Goal: Task Accomplishment & Management: Manage account settings

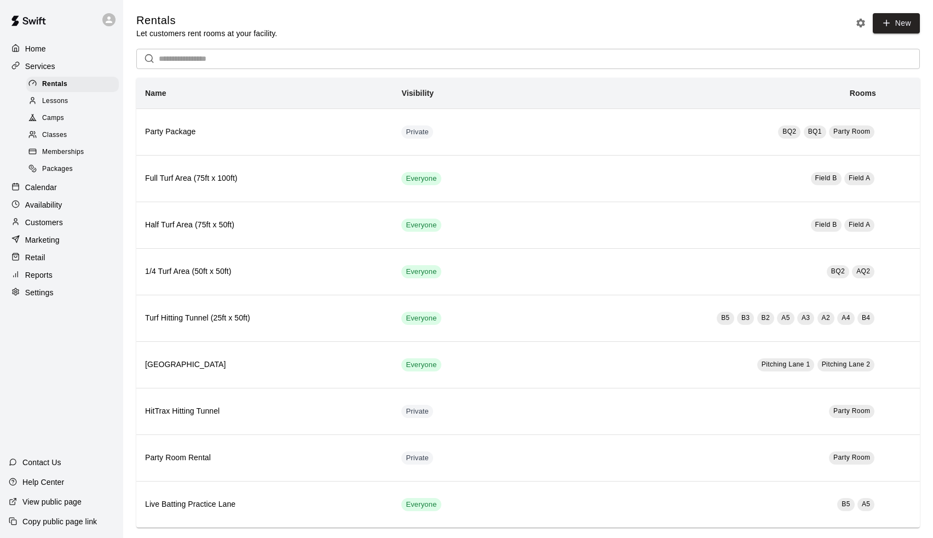
click at [38, 184] on p "Calendar" at bounding box center [41, 187] width 32 height 11
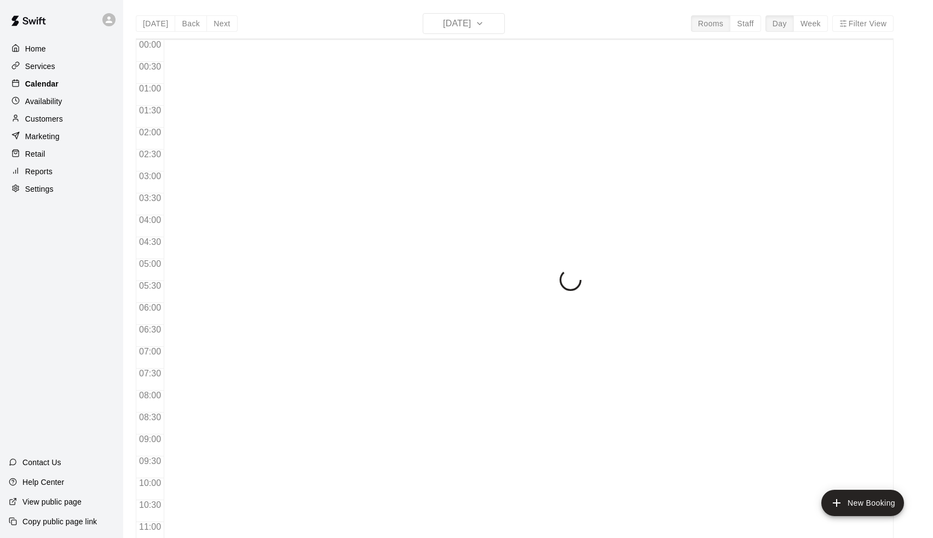
scroll to position [541, 0]
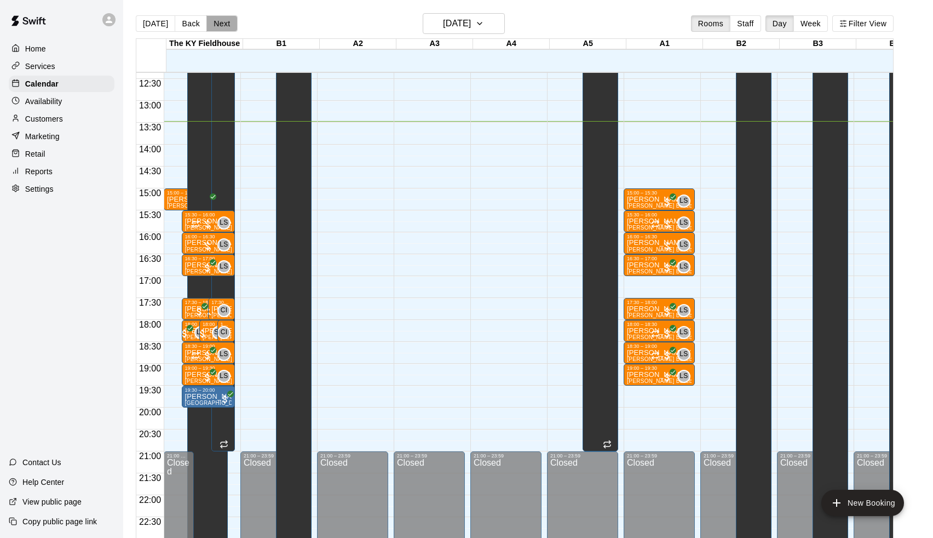
click at [223, 32] on button "Next" at bounding box center [221, 23] width 31 height 16
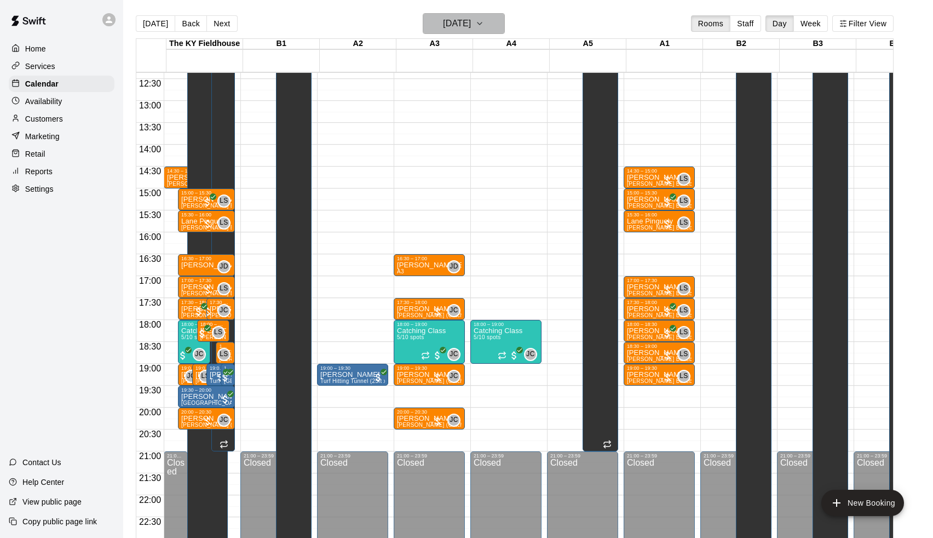
click at [443, 21] on h6 "[DATE]" at bounding box center [457, 23] width 28 height 15
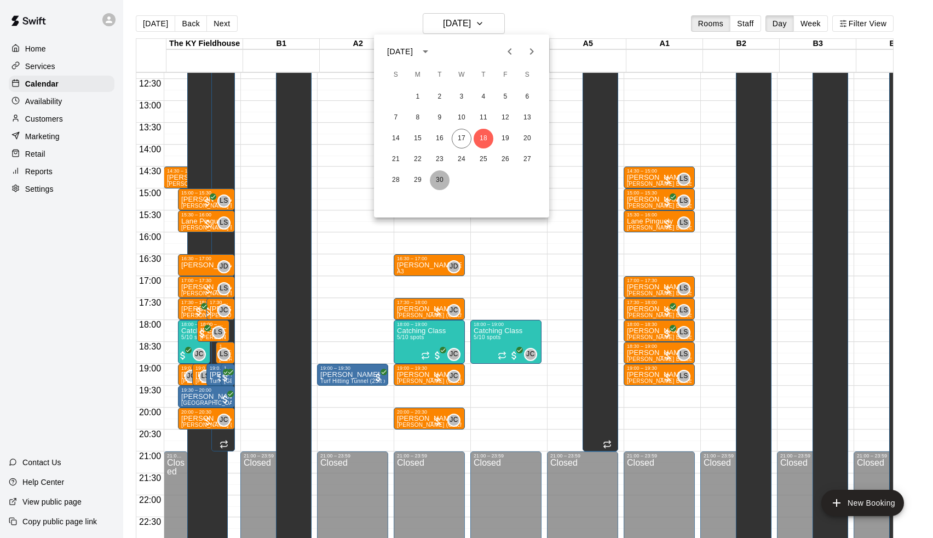
click at [439, 177] on button "30" at bounding box center [440, 180] width 20 height 20
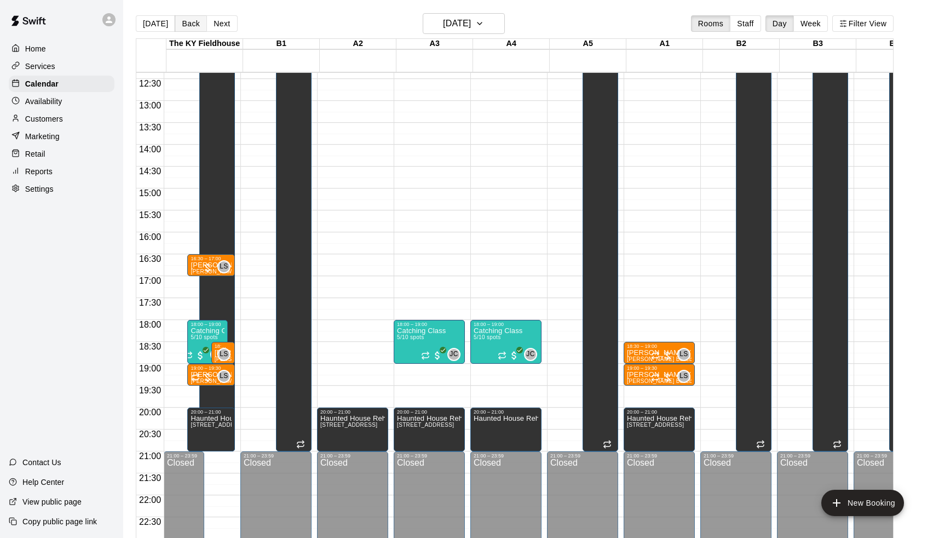
click at [195, 19] on button "Back" at bounding box center [191, 23] width 32 height 16
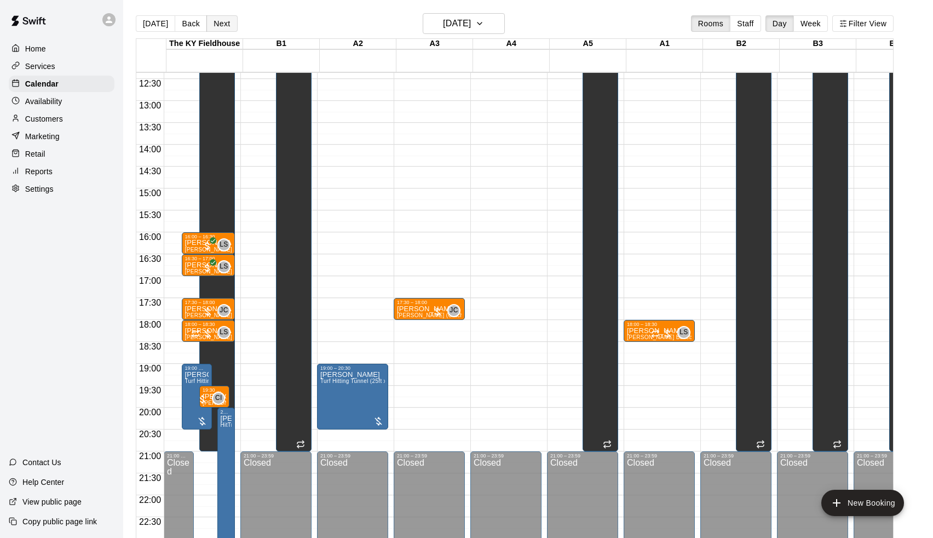
click at [222, 21] on button "Next" at bounding box center [221, 23] width 31 height 16
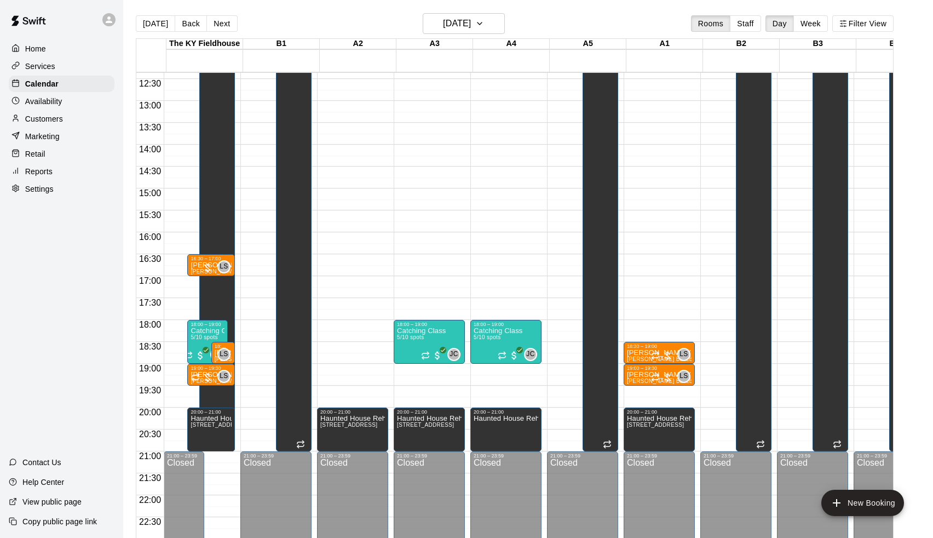
click at [96, 231] on div "Home Services Calendar Availability Customers Marketing Retail Reports Settings…" at bounding box center [61, 269] width 123 height 538
click at [471, 20] on h6 "[DATE]" at bounding box center [457, 23] width 28 height 15
click at [594, 15] on div at bounding box center [466, 269] width 933 height 538
click at [36, 81] on p "Calendar" at bounding box center [41, 83] width 33 height 11
click at [167, 25] on button "[DATE]" at bounding box center [155, 23] width 39 height 16
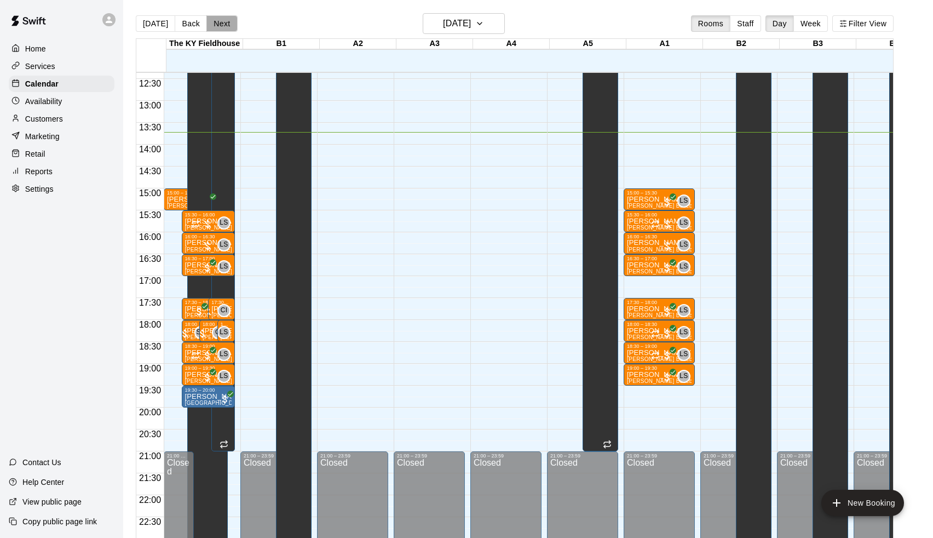
click at [216, 24] on button "Next" at bounding box center [221, 23] width 31 height 16
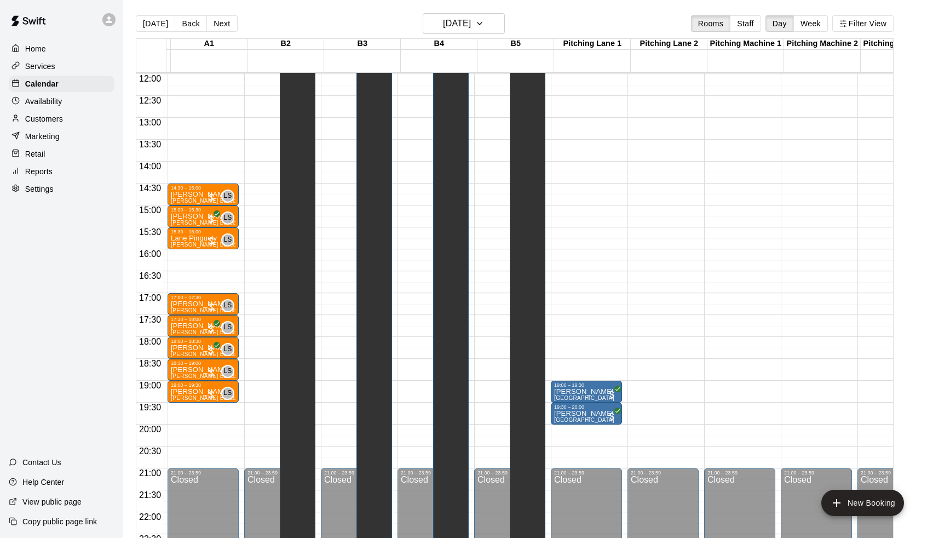
scroll to position [0, 456]
click at [223, 28] on button "Next" at bounding box center [221, 23] width 31 height 16
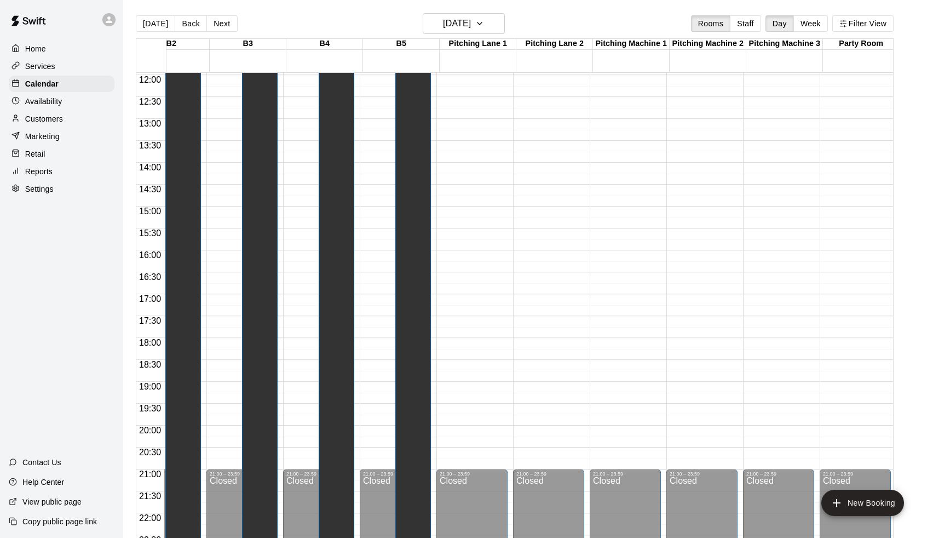
scroll to position [0, 570]
click at [226, 25] on button "Next" at bounding box center [221, 23] width 31 height 16
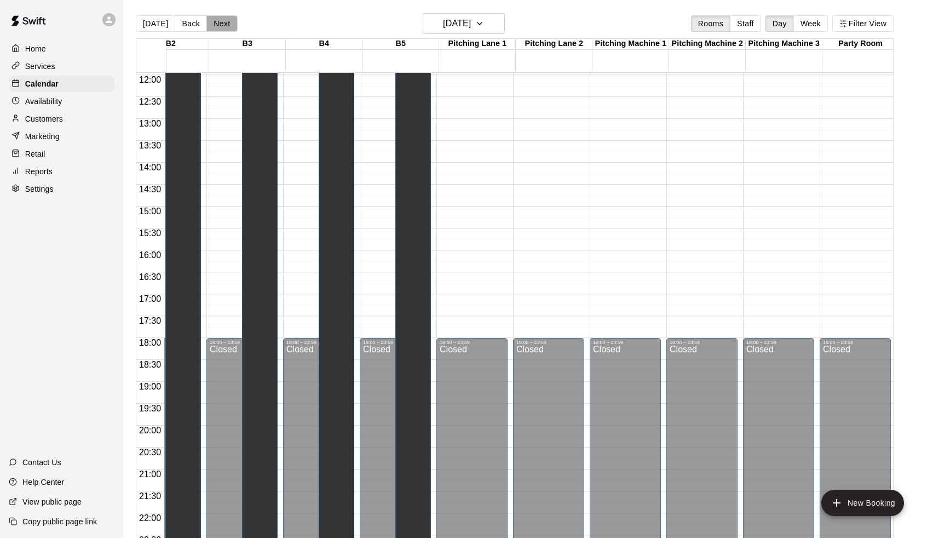
click at [226, 25] on button "Next" at bounding box center [221, 23] width 31 height 16
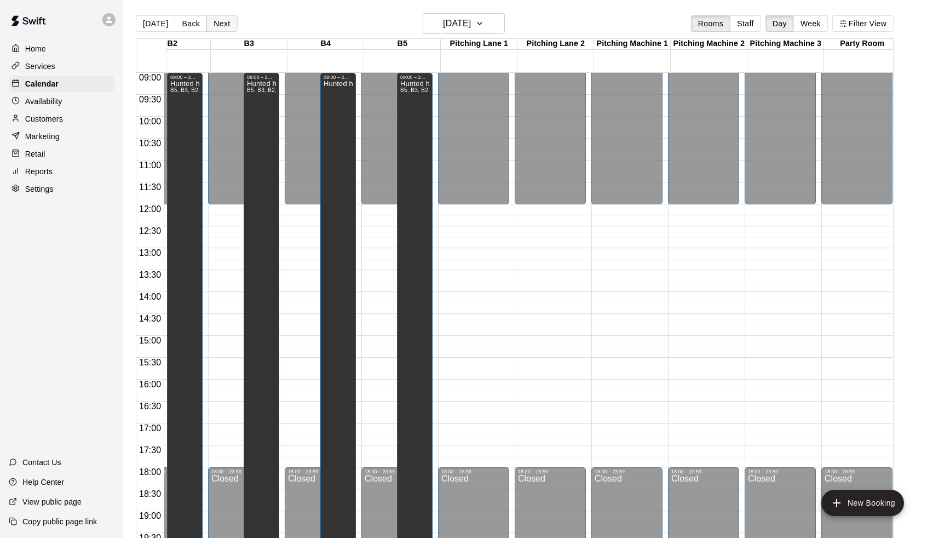
click at [223, 15] on button "Next" at bounding box center [221, 23] width 31 height 16
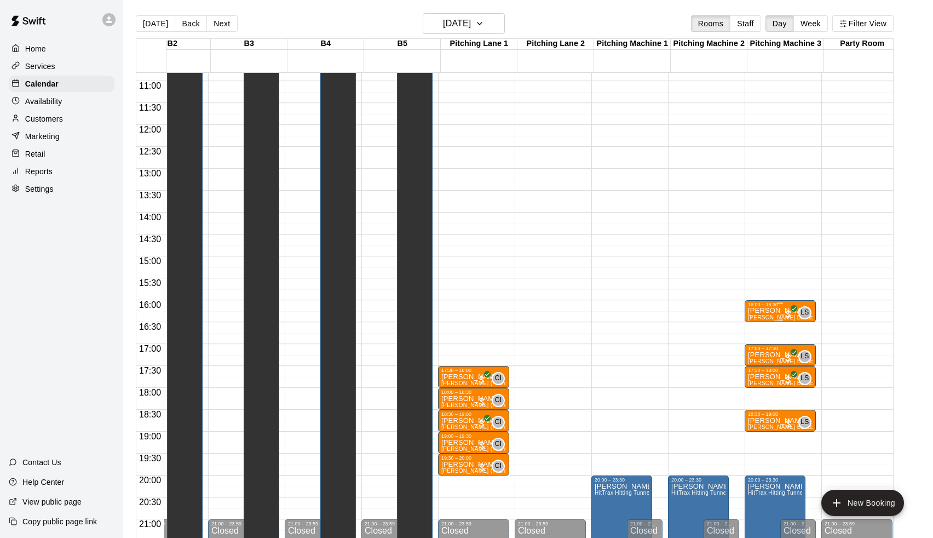
click at [776, 310] on p "[PERSON_NAME]" at bounding box center [780, 310] width 65 height 0
click at [756, 325] on icon "edit" at bounding box center [760, 322] width 13 height 13
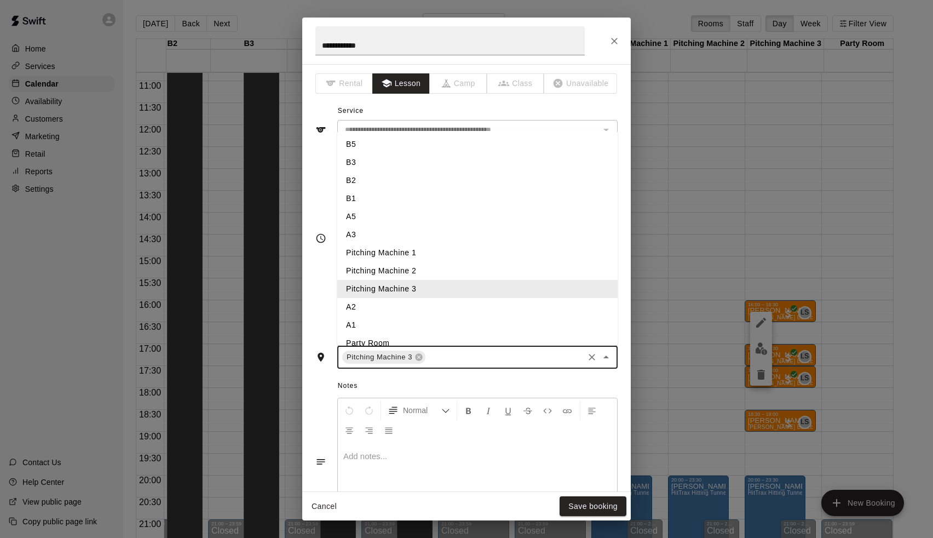
click at [497, 356] on input "text" at bounding box center [504, 357] width 155 height 14
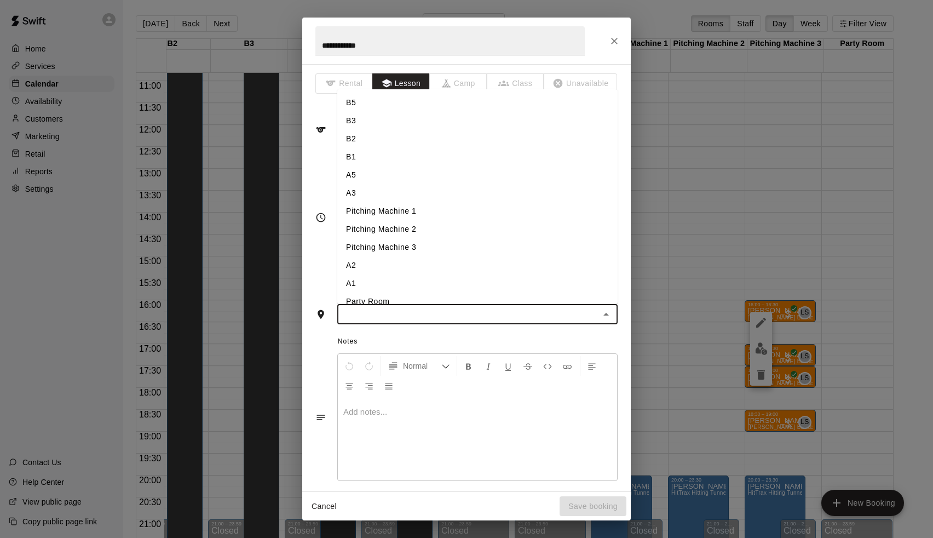
type input "*"
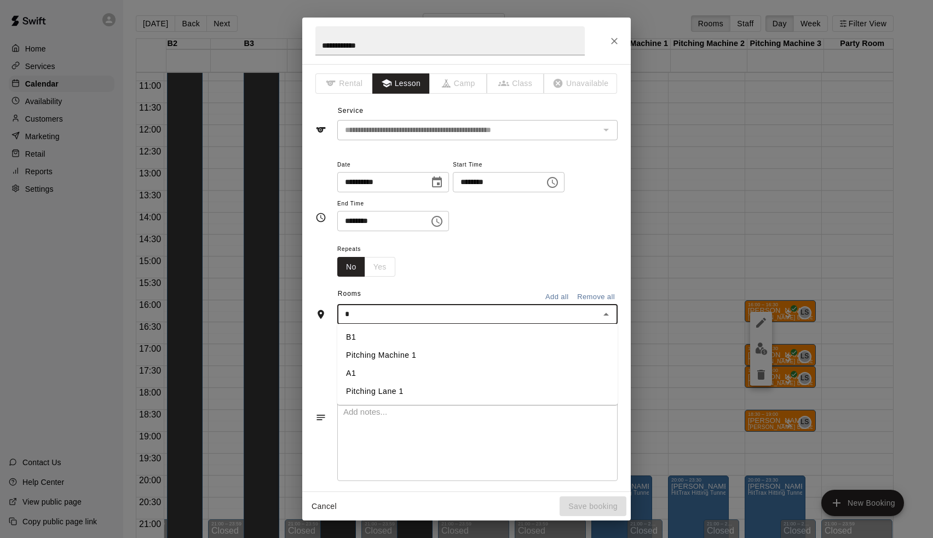
click at [355, 375] on li "A1" at bounding box center [477, 373] width 280 height 18
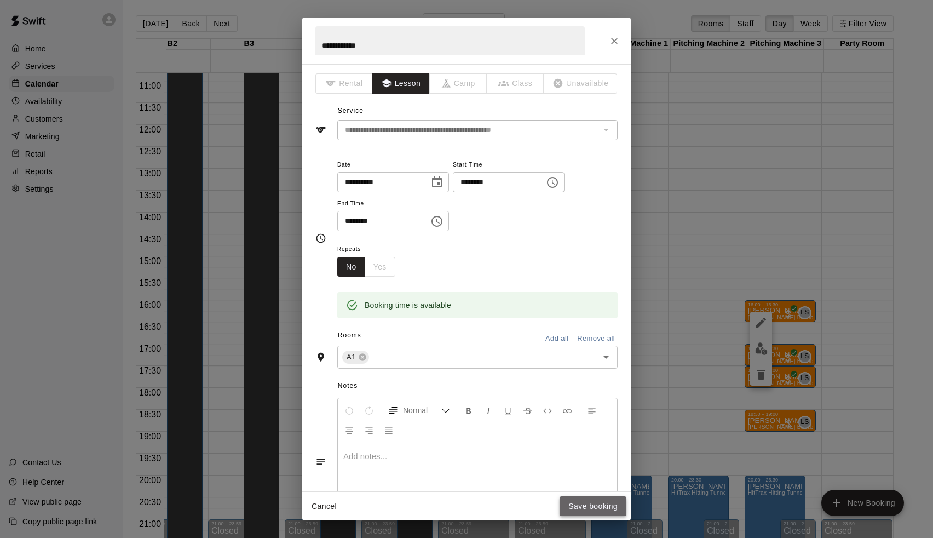
click at [599, 512] on button "Save booking" at bounding box center [593, 506] width 67 height 20
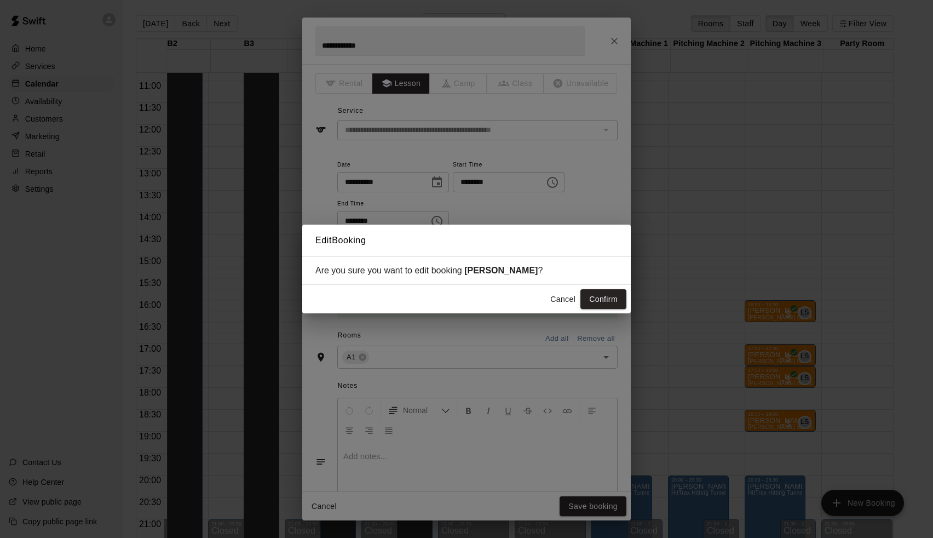
click at [599, 287] on div "Cancel Confirm" at bounding box center [466, 299] width 328 height 29
click at [604, 303] on button "Confirm" at bounding box center [603, 299] width 46 height 20
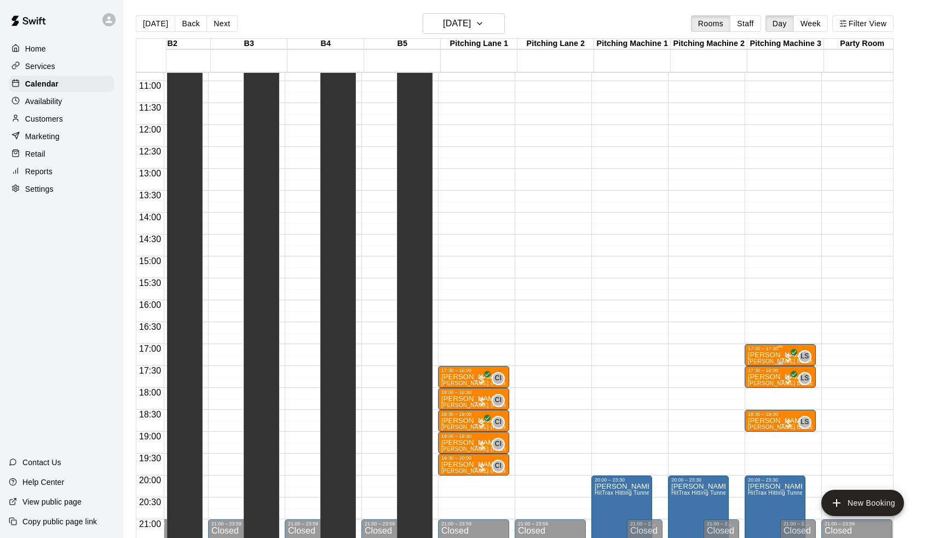
click at [770, 351] on div "17:00 – 17:30" at bounding box center [780, 347] width 65 height 5
click at [759, 366] on button "edit" at bounding box center [761, 357] width 22 height 22
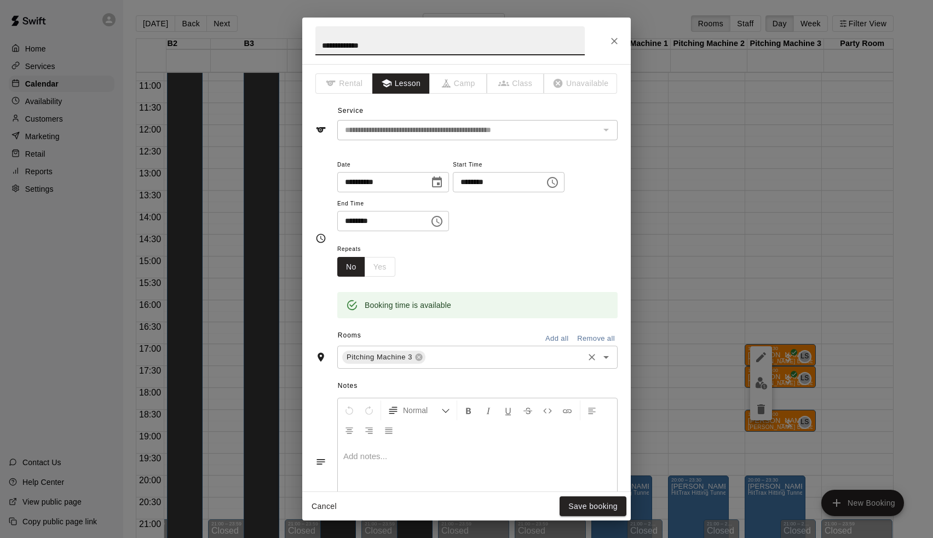
click at [471, 360] on input "text" at bounding box center [504, 357] width 155 height 14
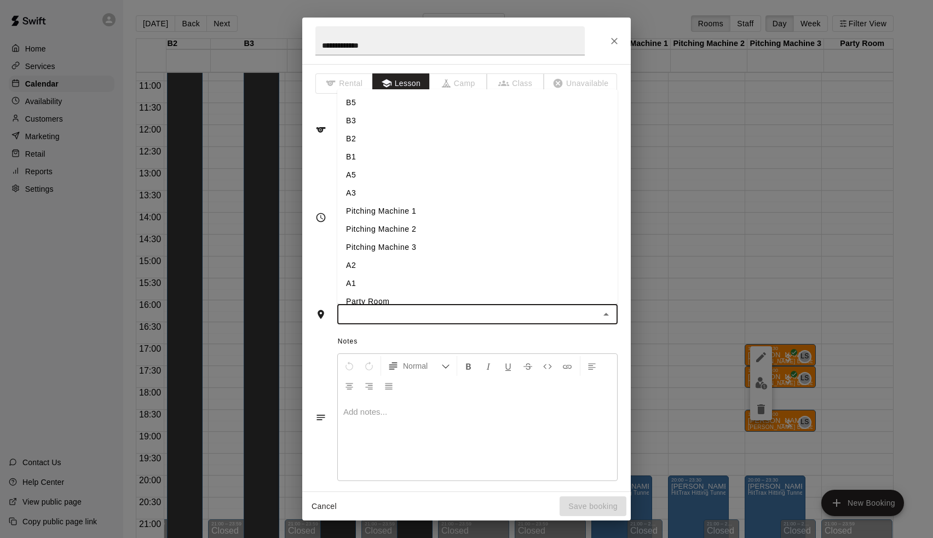
type input "*"
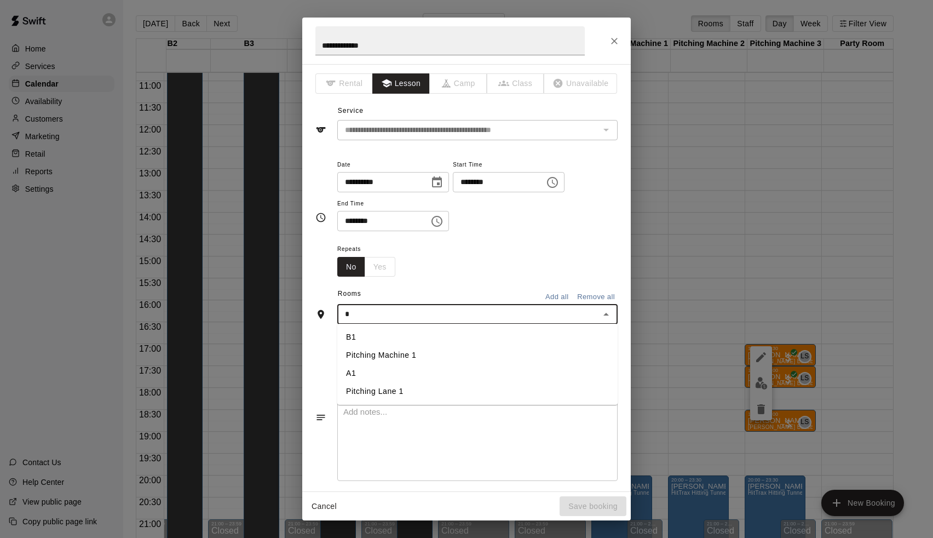
click at [437, 373] on li "A1" at bounding box center [477, 373] width 280 height 18
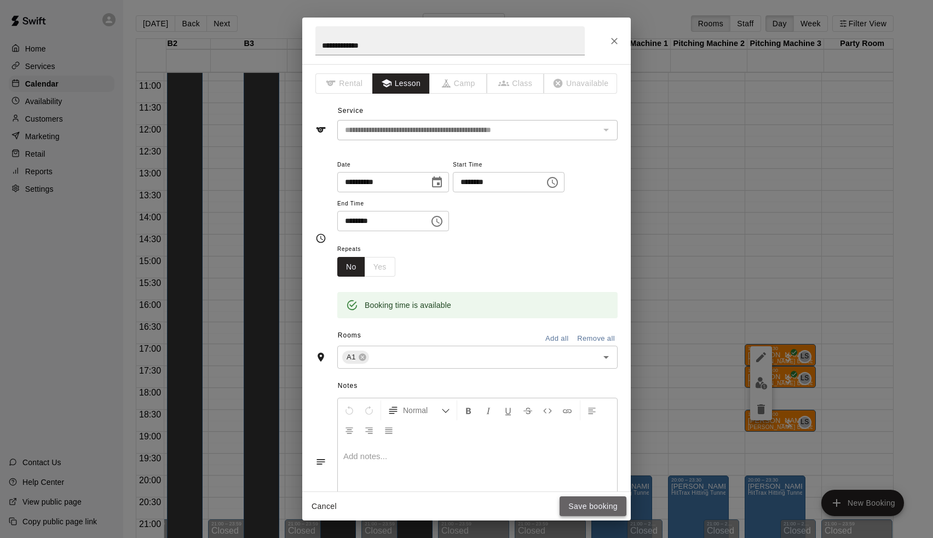
click at [604, 506] on button "Save booking" at bounding box center [593, 506] width 67 height 20
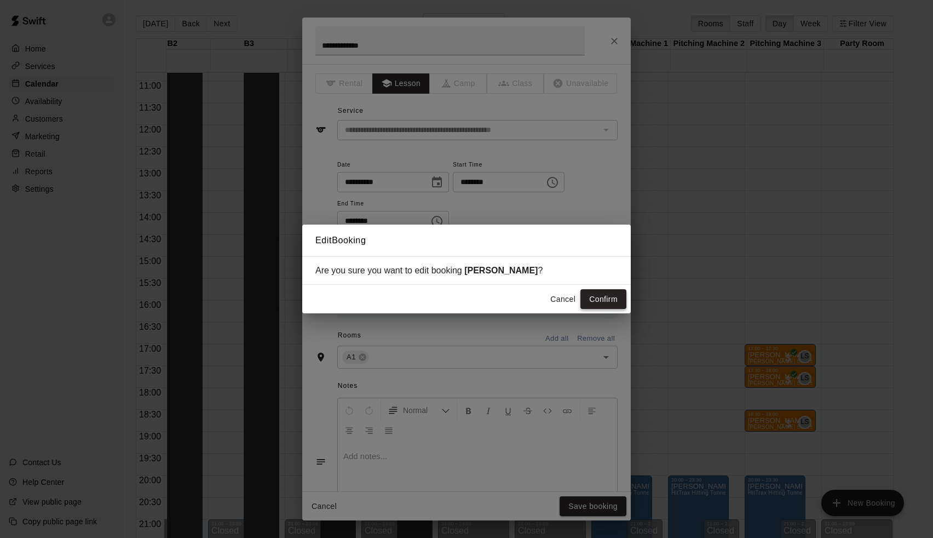
click at [610, 304] on button "Confirm" at bounding box center [603, 299] width 46 height 20
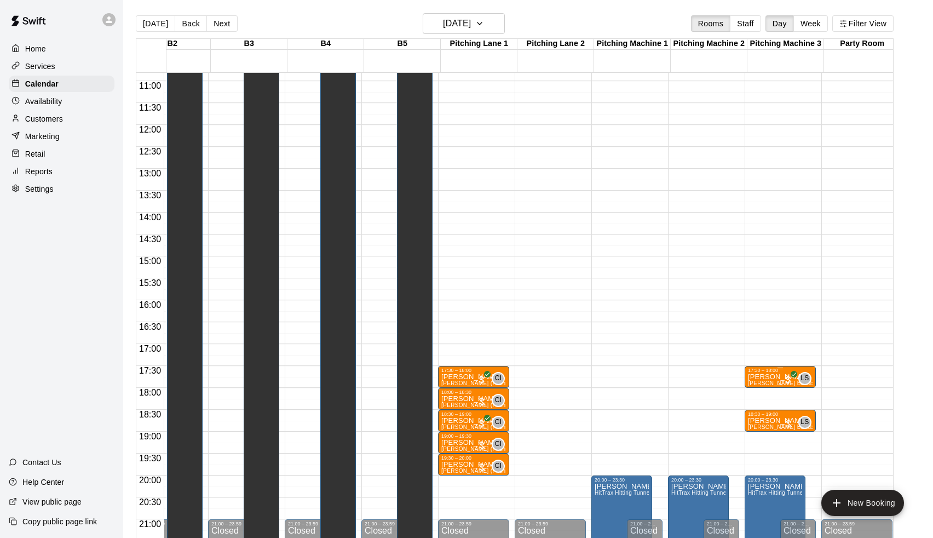
click at [768, 377] on p "[PERSON_NAME]" at bounding box center [780, 377] width 65 height 0
click at [765, 384] on icon "edit" at bounding box center [760, 388] width 13 height 13
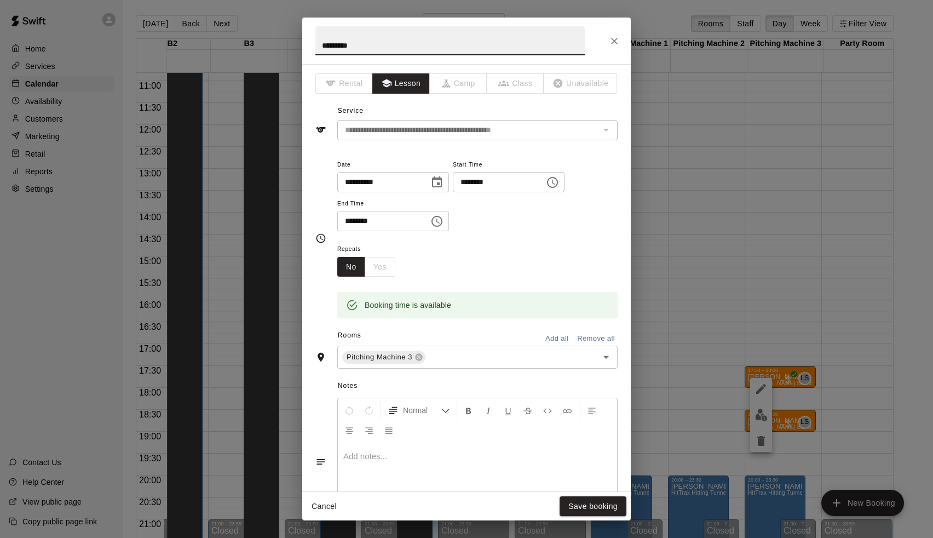
click at [460, 341] on div "Rooms Add all Remove all" at bounding box center [466, 336] width 302 height 19
click at [459, 353] on input "text" at bounding box center [504, 357] width 155 height 14
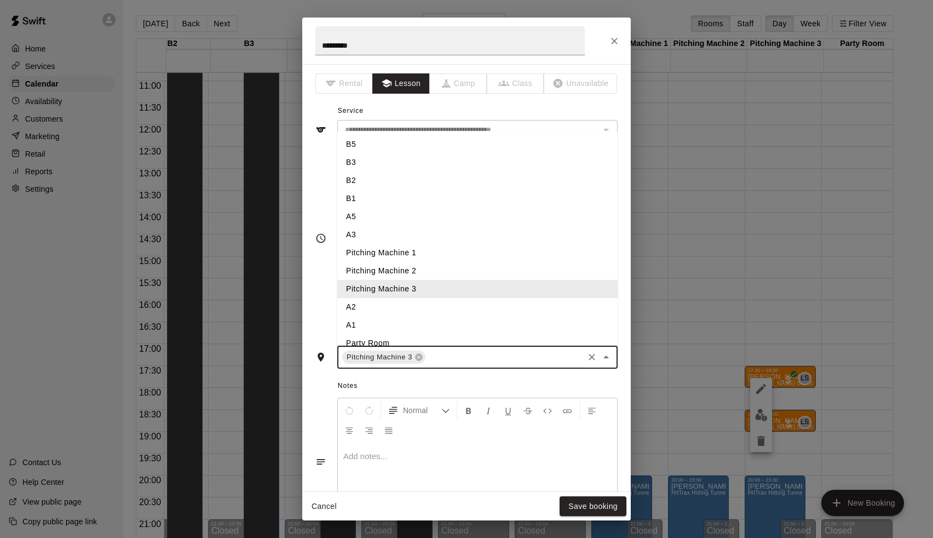
type input "*"
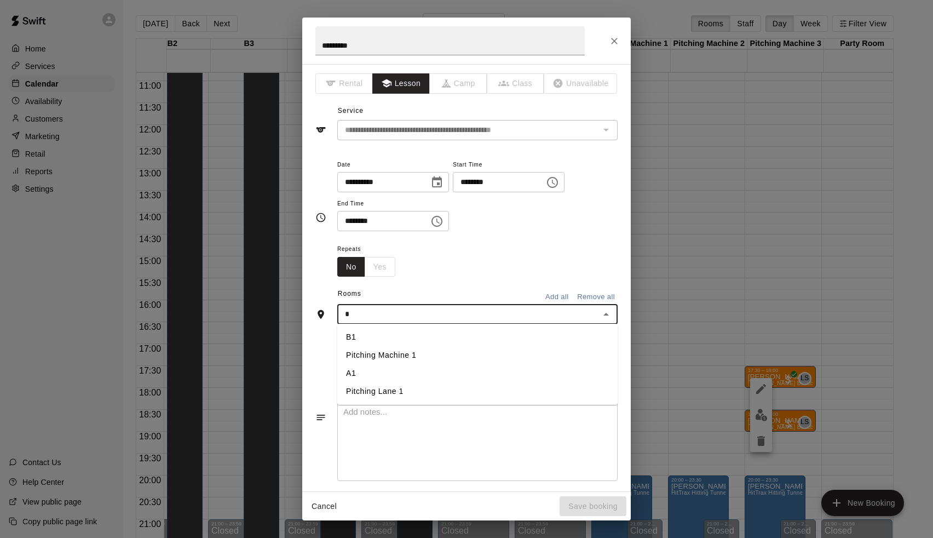
click at [414, 371] on li "A1" at bounding box center [477, 373] width 280 height 18
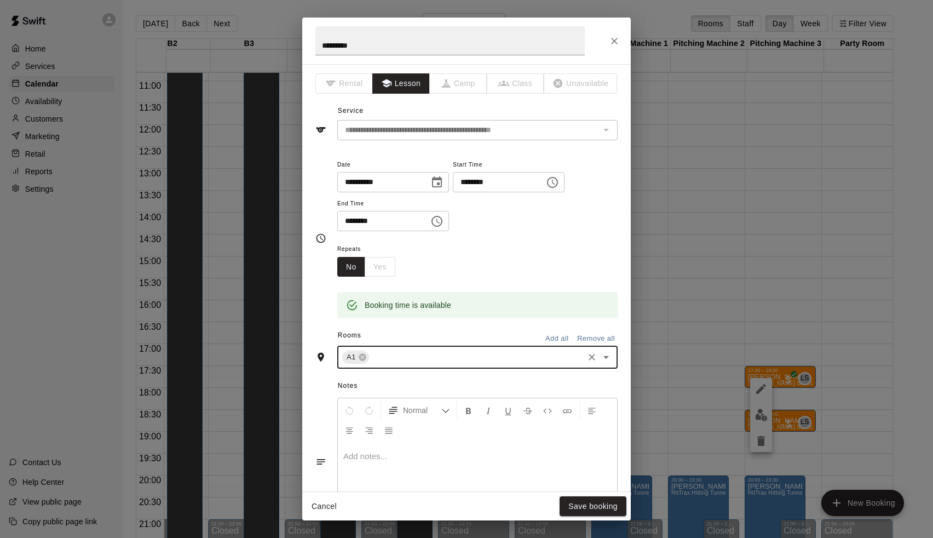
click at [581, 492] on div "Cancel Save booking" at bounding box center [466, 506] width 328 height 29
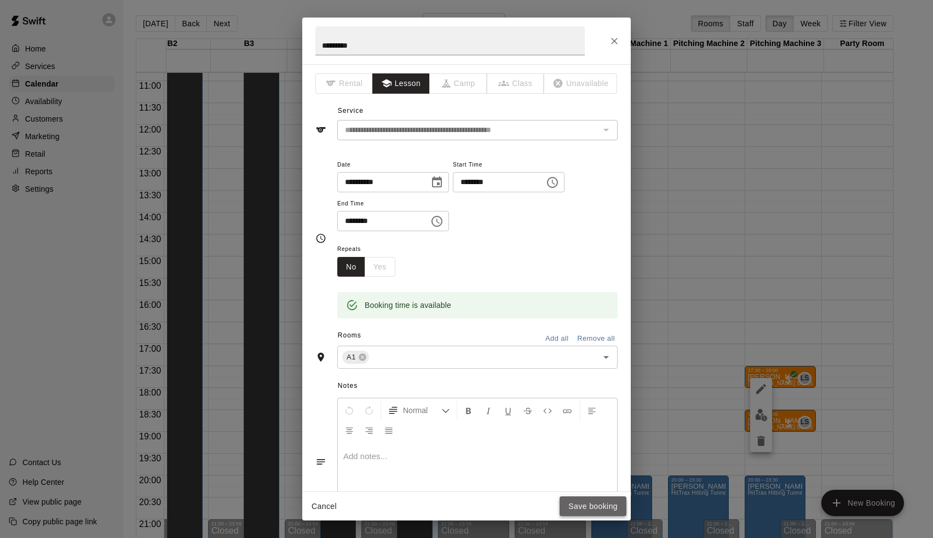
click at [582, 506] on button "Save booking" at bounding box center [593, 506] width 67 height 20
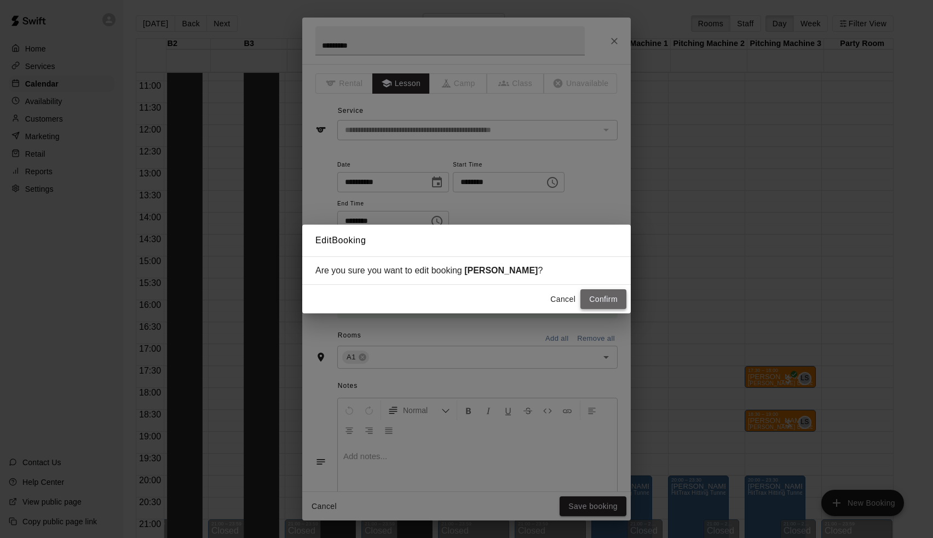
click at [592, 296] on button "Confirm" at bounding box center [603, 299] width 46 height 20
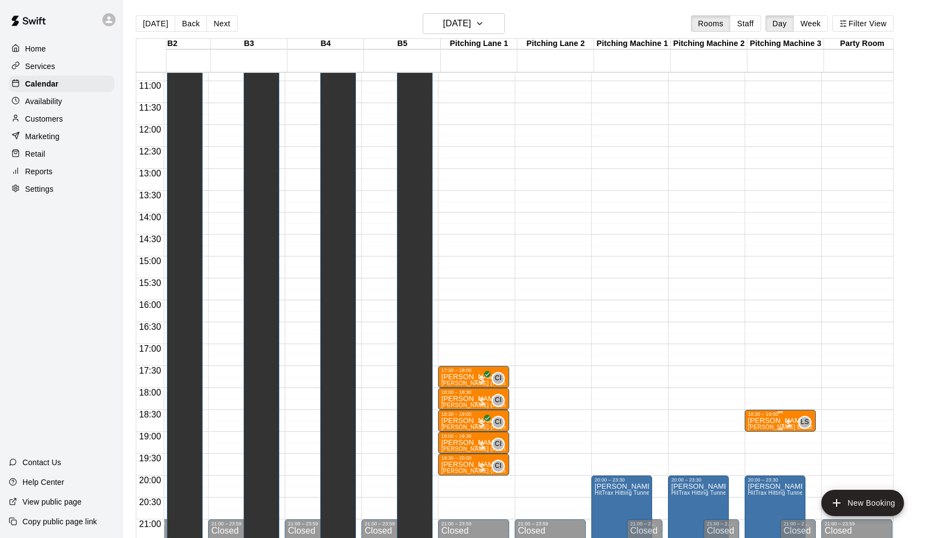
click at [766, 417] on div "18:30 – 19:00" at bounding box center [780, 413] width 65 height 5
click at [759, 420] on icon "edit" at bounding box center [760, 422] width 13 height 13
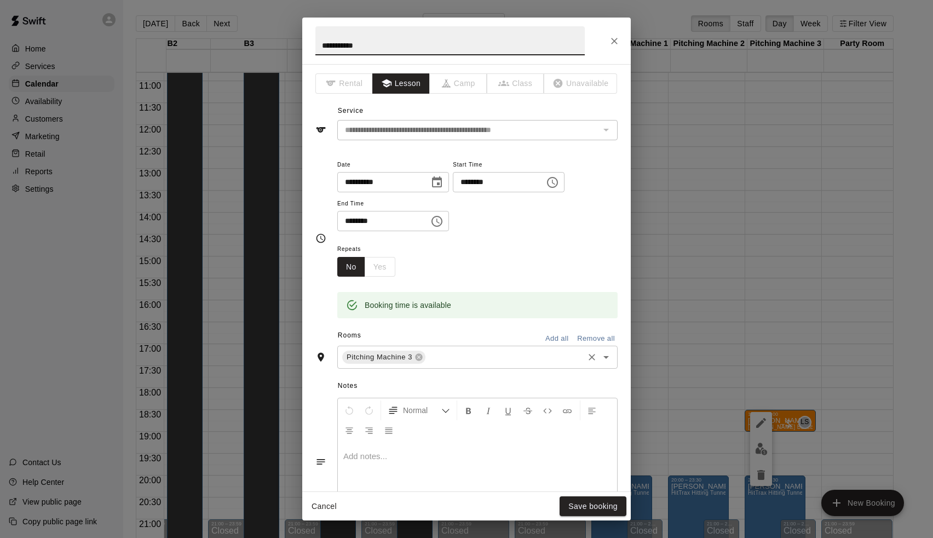
click at [464, 358] on input "text" at bounding box center [504, 357] width 155 height 14
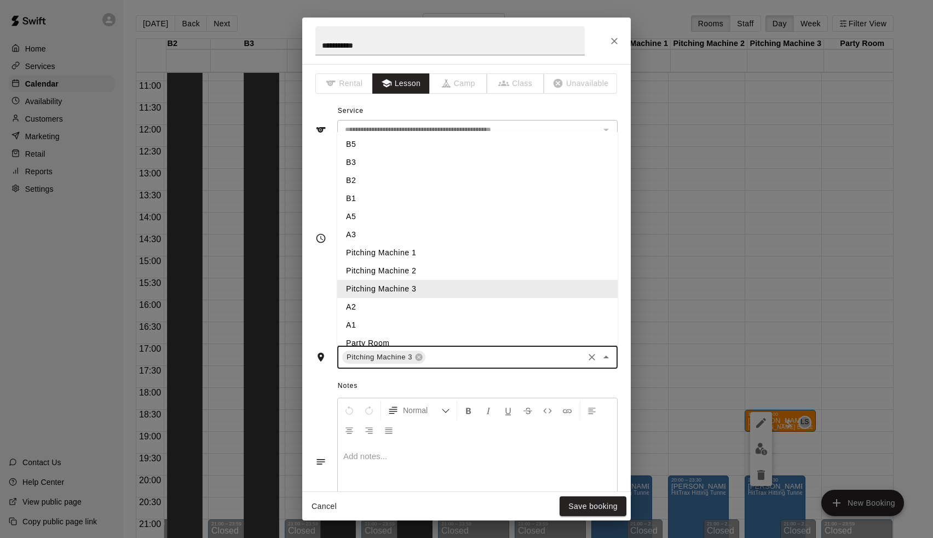
type input "*"
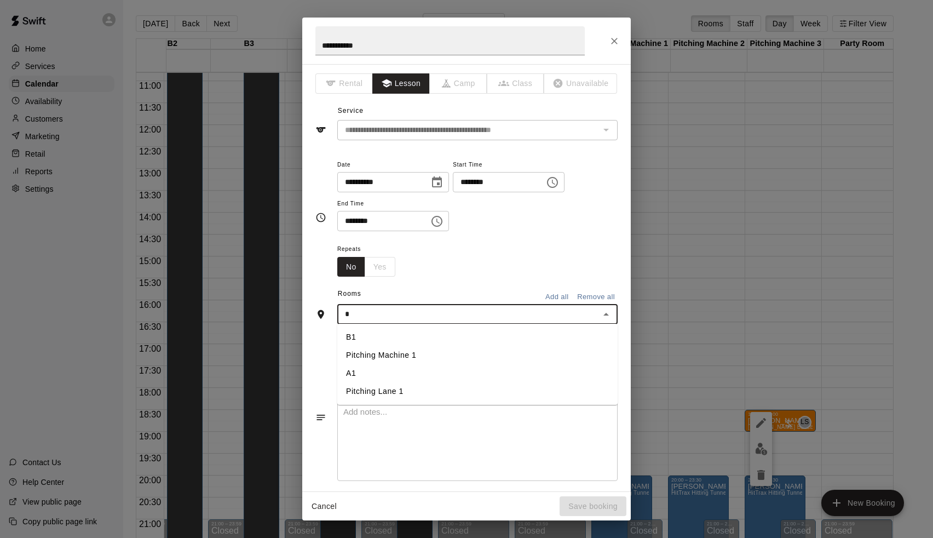
click at [384, 364] on li "A1" at bounding box center [477, 373] width 280 height 18
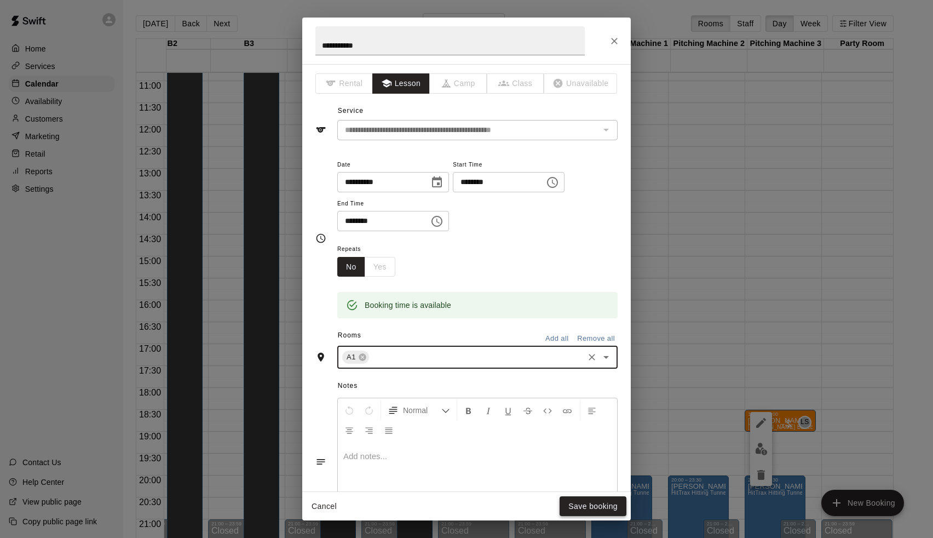
click at [596, 504] on button "Save booking" at bounding box center [593, 506] width 67 height 20
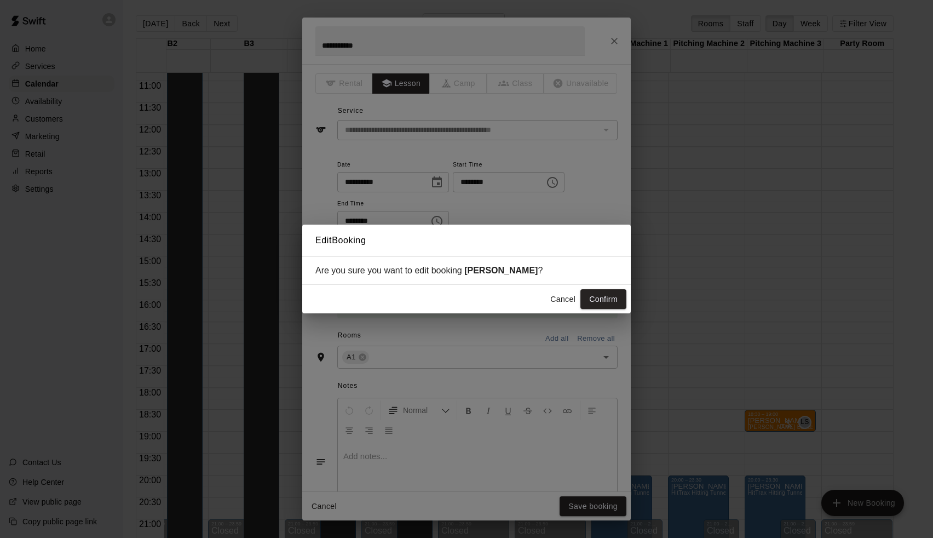
click at [611, 312] on div "Cancel Confirm" at bounding box center [466, 299] width 328 height 29
click at [611, 293] on button "Confirm" at bounding box center [603, 299] width 46 height 20
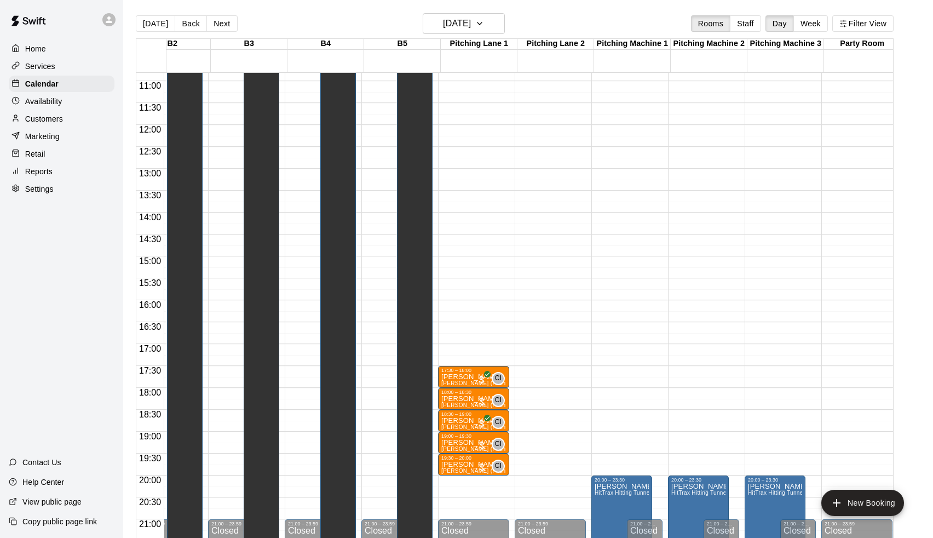
click at [235, 21] on div "[DATE] Back [DATE][DATE] Rooms Staff Day Week Filter View" at bounding box center [515, 25] width 758 height 25
click at [233, 21] on button "Next" at bounding box center [221, 23] width 31 height 16
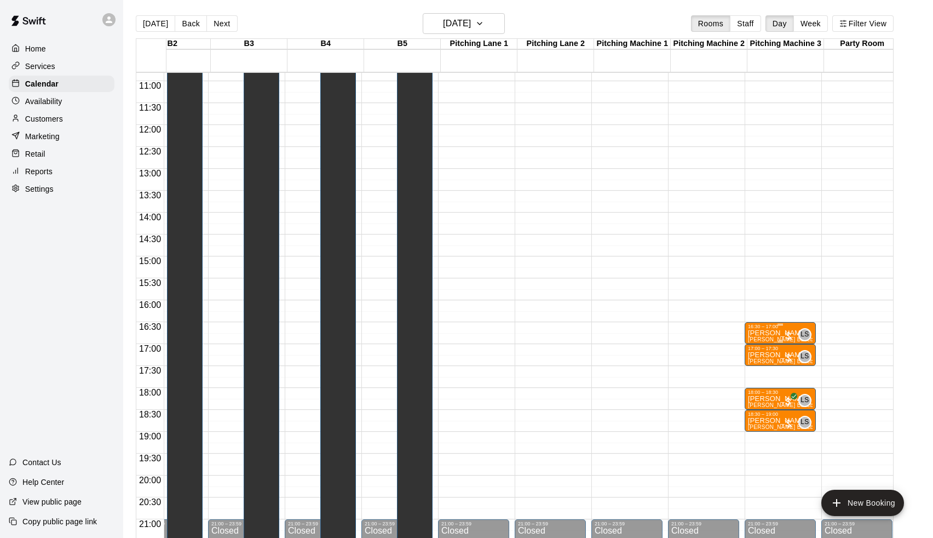
click at [763, 333] on p "[PERSON_NAME]" at bounding box center [780, 333] width 65 height 0
click at [761, 342] on icon "edit" at bounding box center [760, 344] width 13 height 13
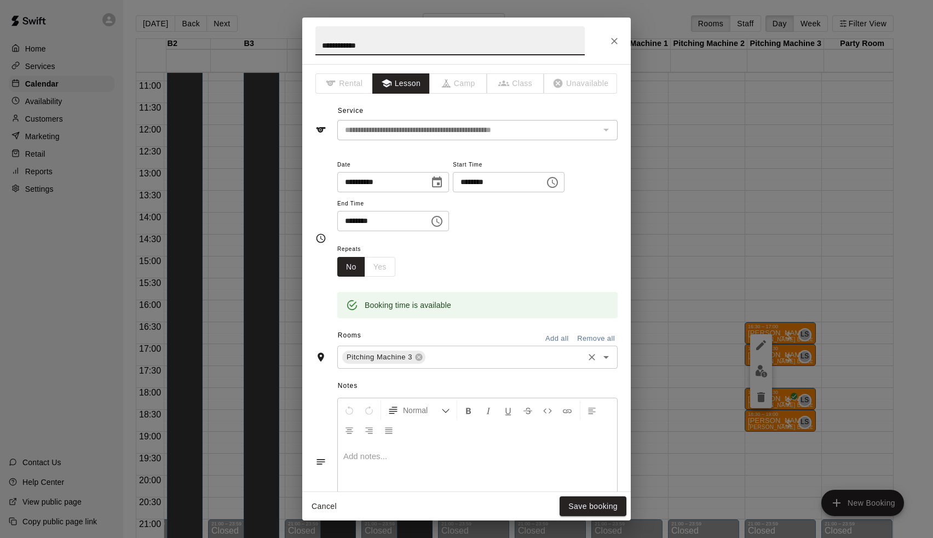
click at [468, 353] on input "text" at bounding box center [504, 357] width 155 height 14
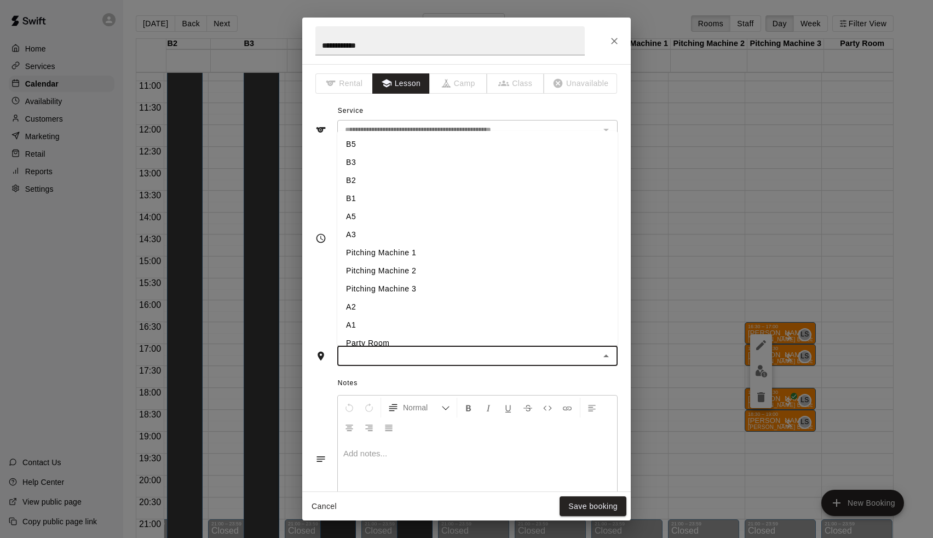
type input "*"
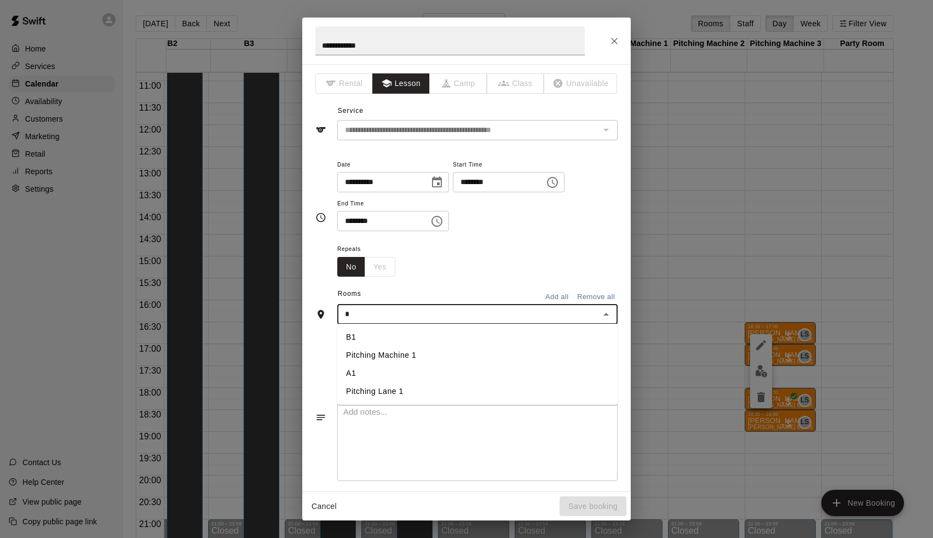
click at [399, 377] on li "A1" at bounding box center [477, 373] width 280 height 18
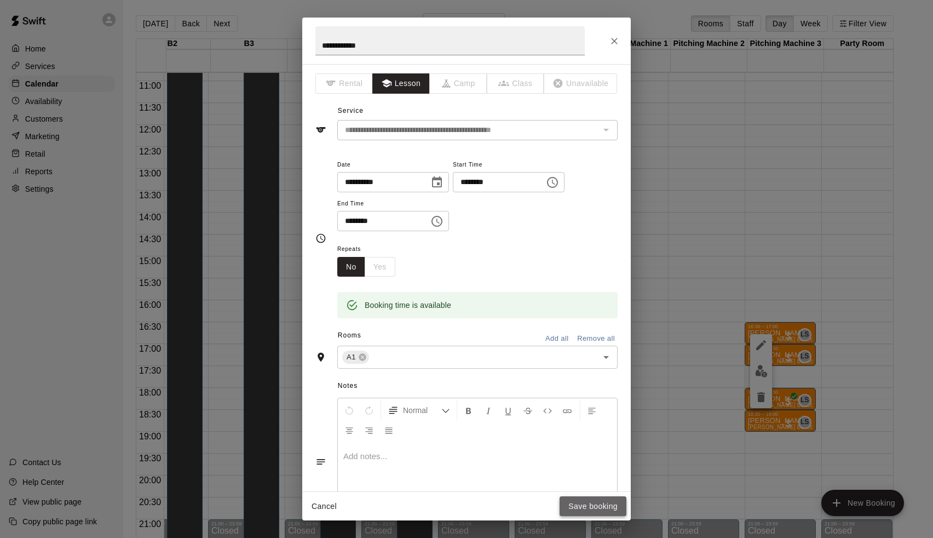
click at [562, 498] on button "Save booking" at bounding box center [593, 506] width 67 height 20
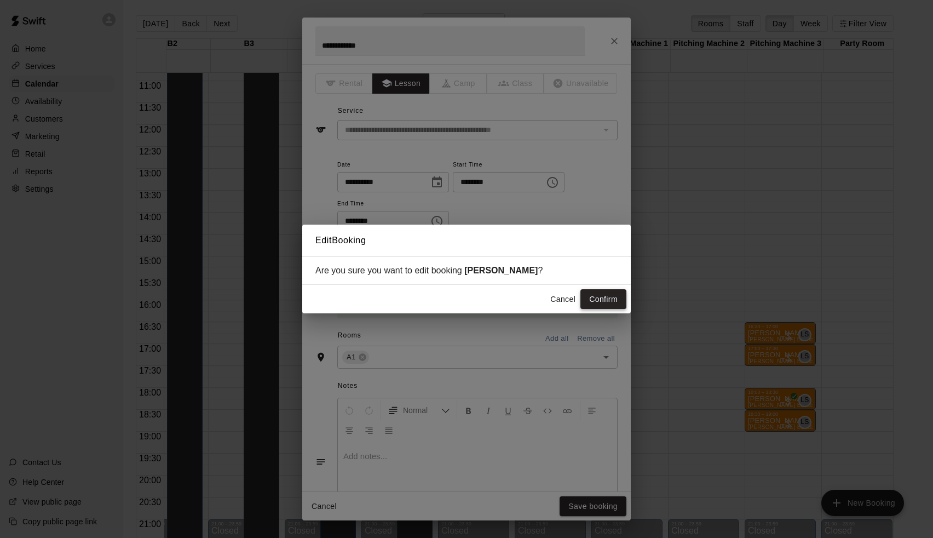
click at [604, 297] on button "Confirm" at bounding box center [603, 299] width 46 height 20
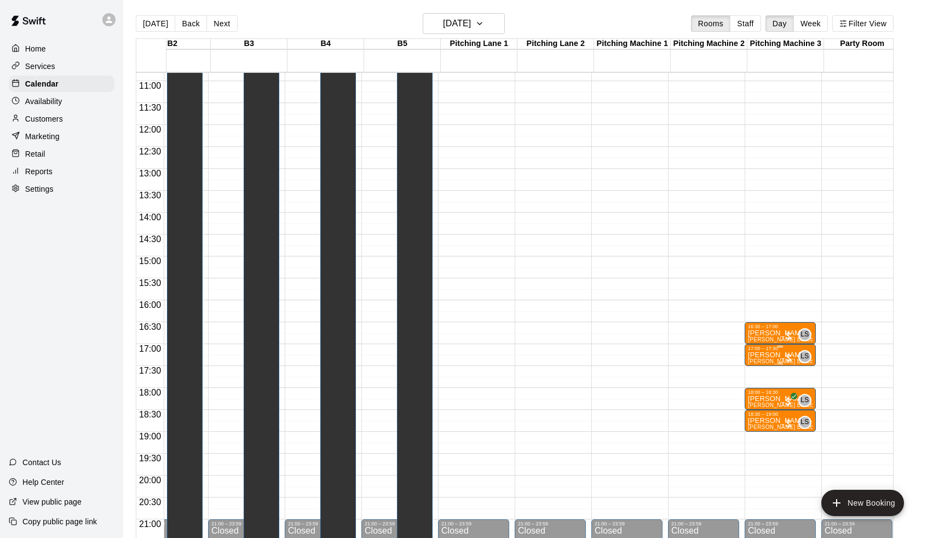
click at [763, 360] on span "[PERSON_NAME] Baseball/Softball (Hitting or Fielding)" at bounding box center [820, 361] width 145 height 6
click at [762, 364] on icon "edit" at bounding box center [760, 370] width 13 height 13
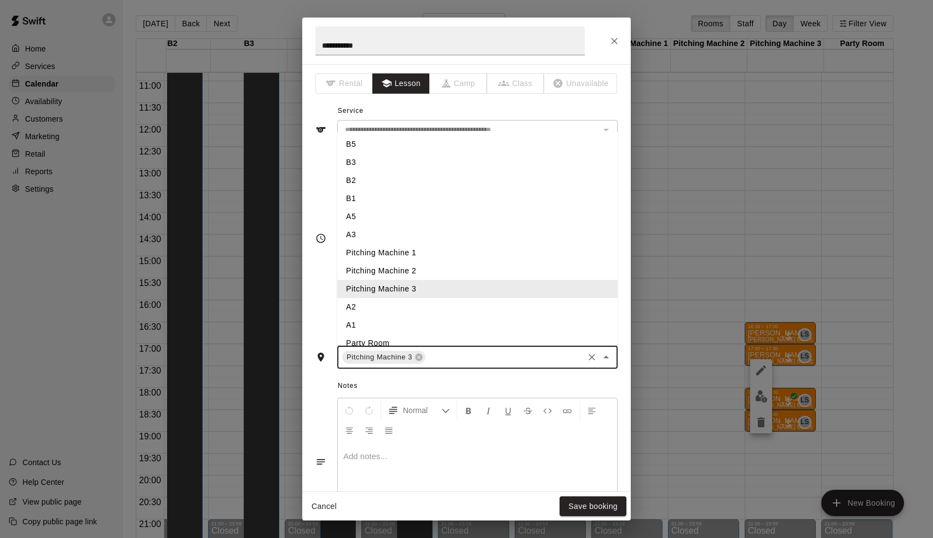
click at [454, 350] on input "text" at bounding box center [504, 357] width 155 height 14
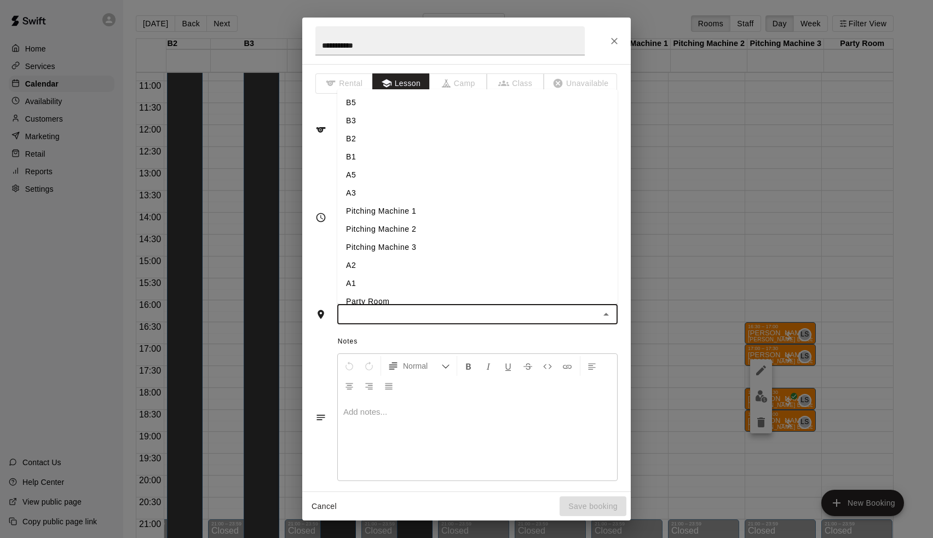
type input "*"
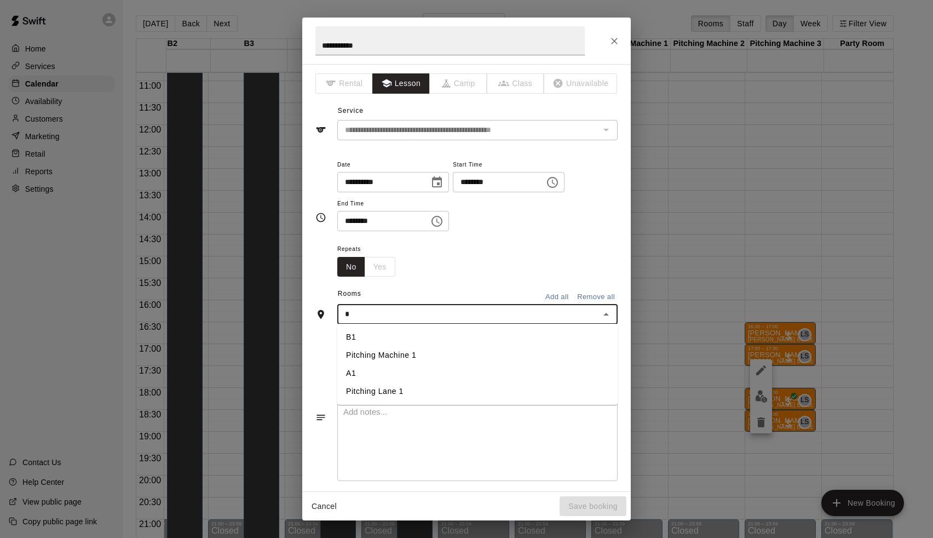
click at [392, 371] on li "A1" at bounding box center [477, 373] width 280 height 18
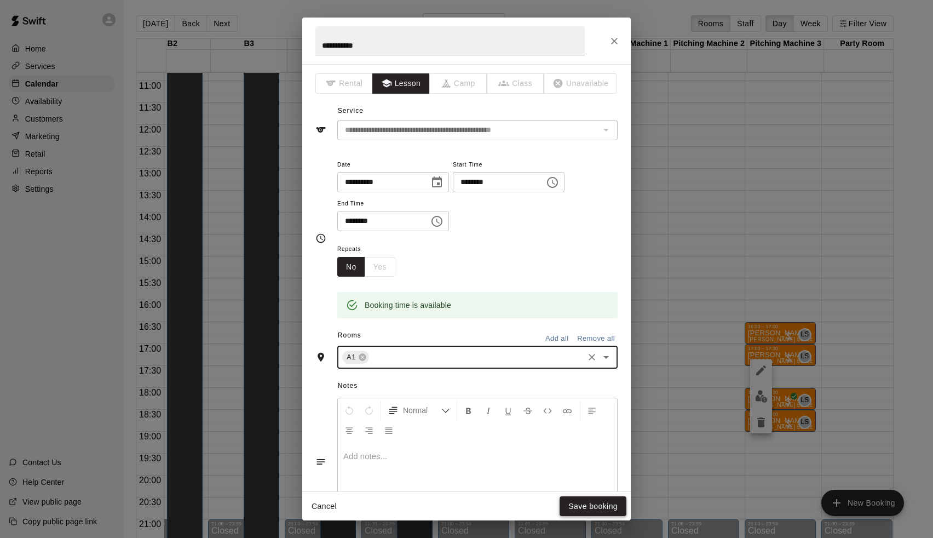
click at [579, 499] on button "Save booking" at bounding box center [593, 506] width 67 height 20
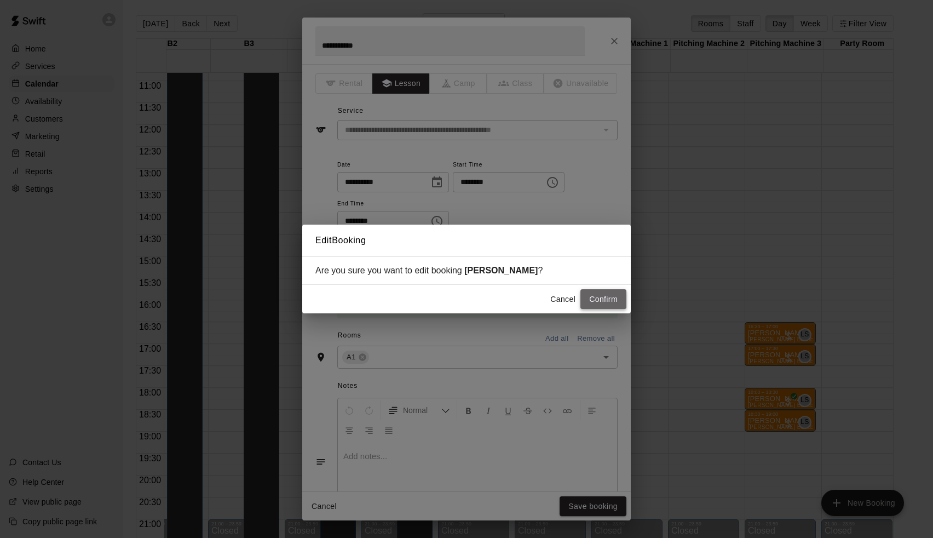
click at [609, 303] on button "Confirm" at bounding box center [603, 299] width 46 height 20
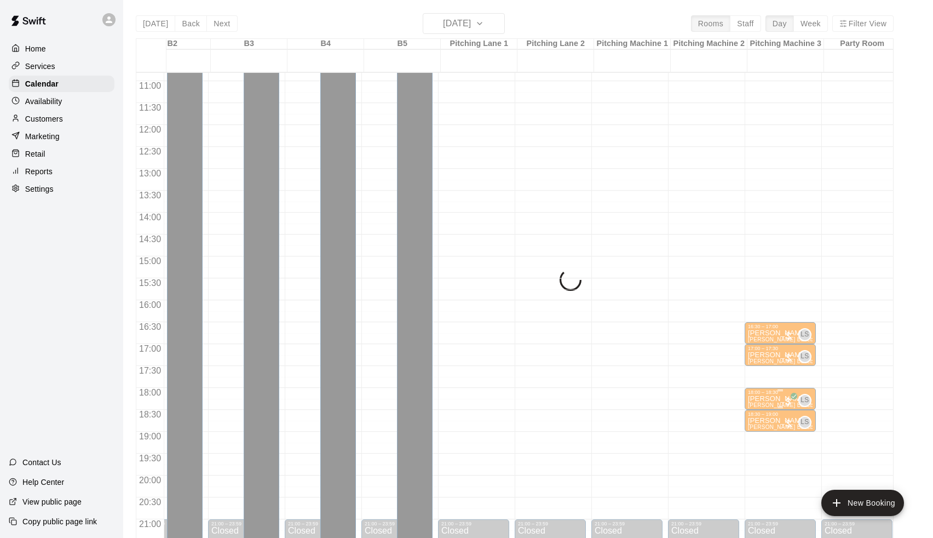
click at [775, 399] on p "[PERSON_NAME]" at bounding box center [780, 399] width 65 height 0
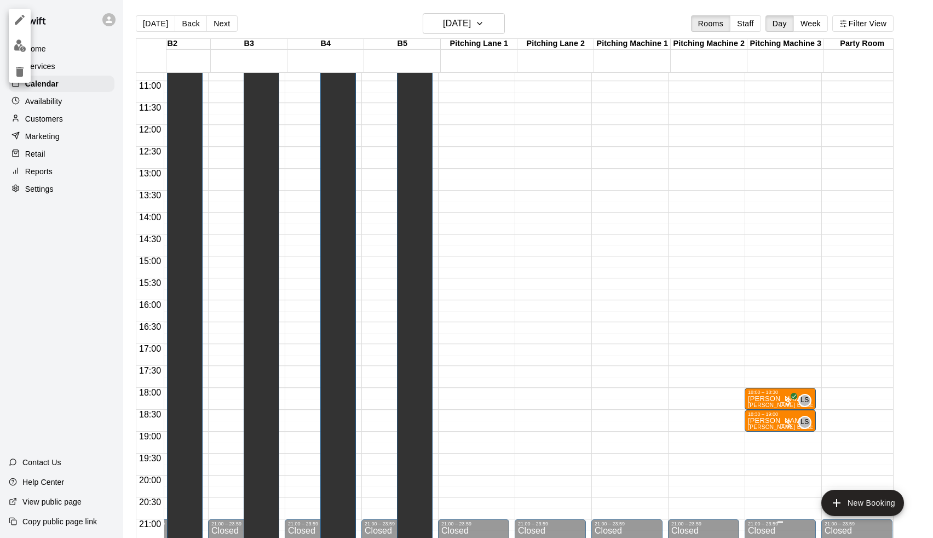
click at [763, 393] on div at bounding box center [466, 269] width 933 height 538
click at [794, 406] on div at bounding box center [780, 407] width 65 height 2
click at [768, 417] on button "edit" at bounding box center [761, 418] width 22 height 22
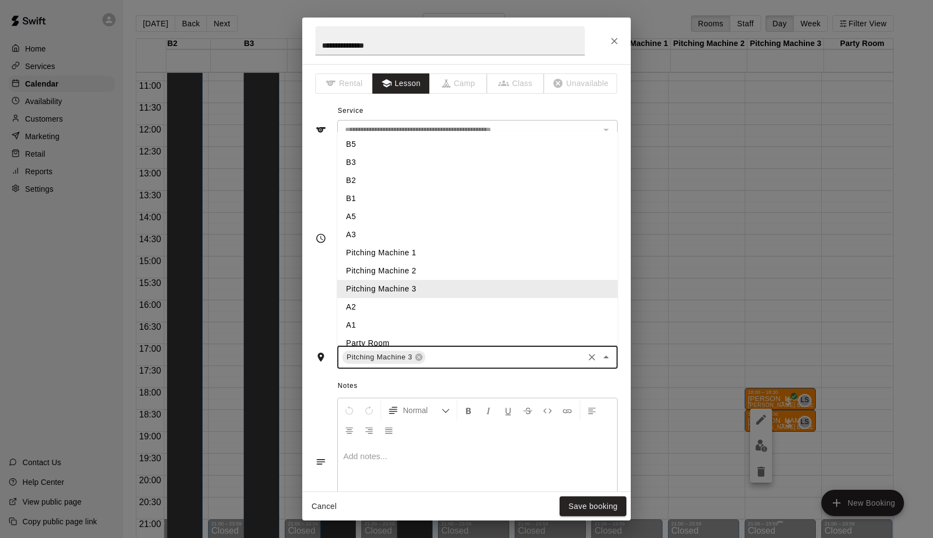
click at [455, 355] on input "text" at bounding box center [504, 357] width 155 height 14
type input "*"
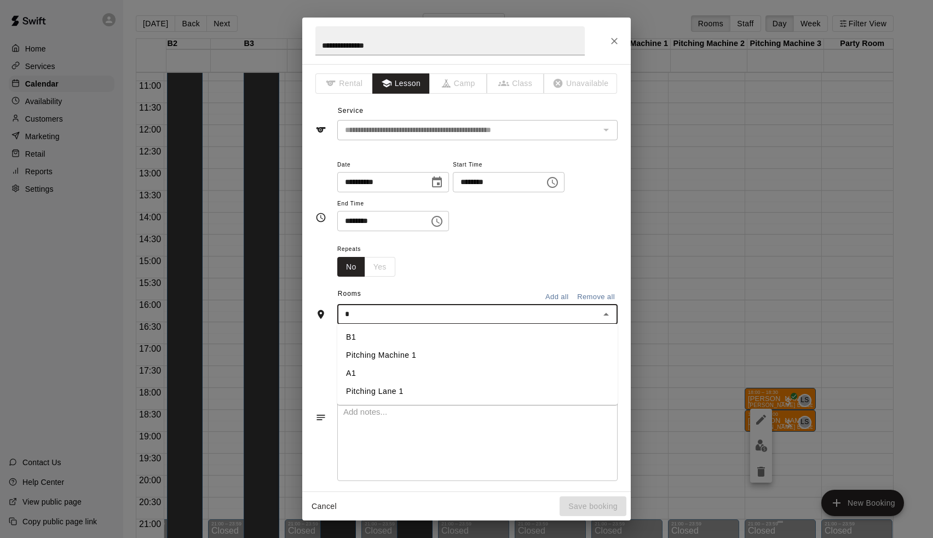
click at [394, 375] on li "A1" at bounding box center [477, 373] width 280 height 18
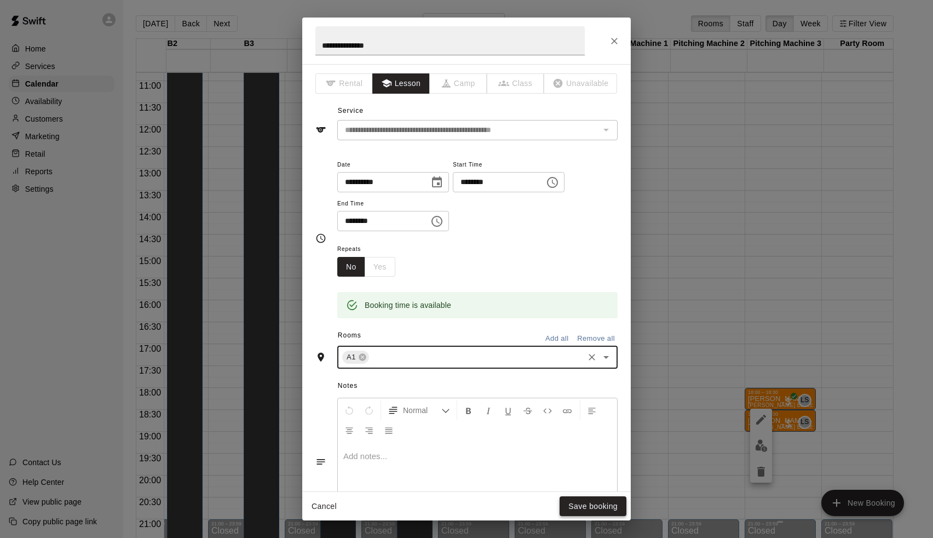
click at [585, 508] on button "Save booking" at bounding box center [593, 506] width 67 height 20
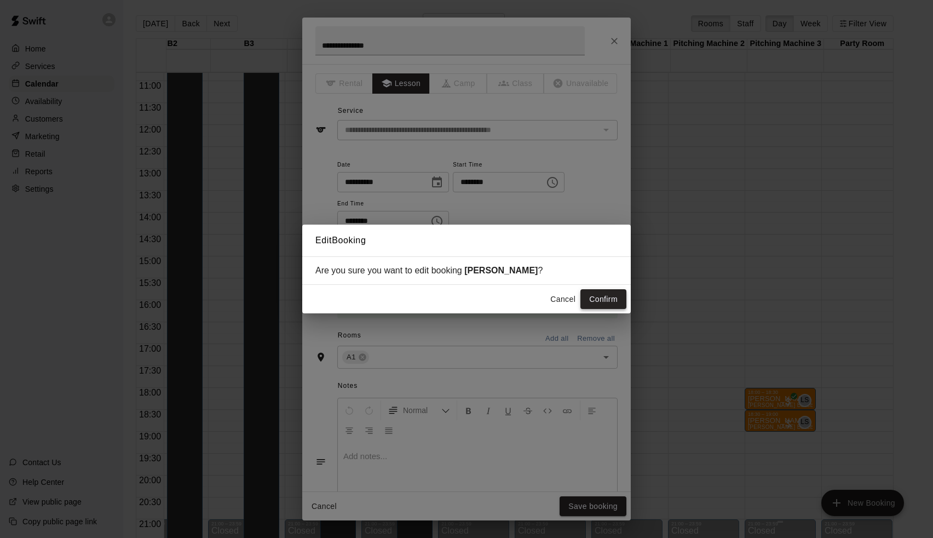
click at [598, 297] on button "Confirm" at bounding box center [603, 299] width 46 height 20
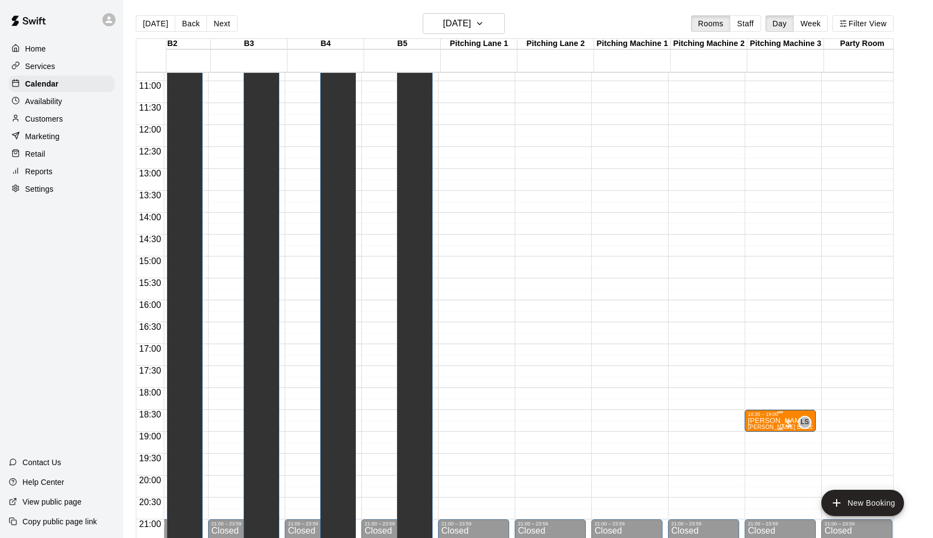
click at [770, 420] on p "[PERSON_NAME]" at bounding box center [780, 420] width 65 height 0
click at [759, 430] on icon "edit" at bounding box center [760, 432] width 13 height 13
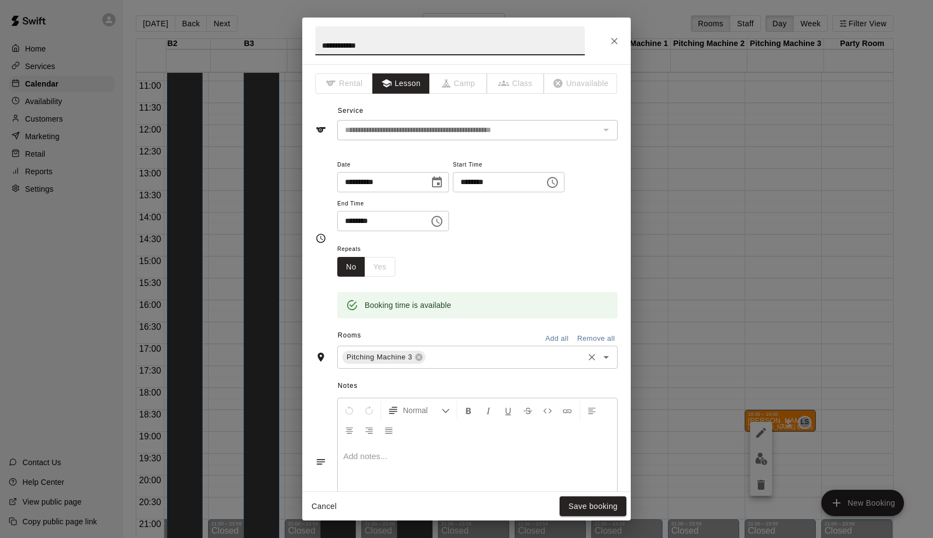
click at [458, 363] on div "Pitching Machine 3 ​" at bounding box center [477, 356] width 280 height 23
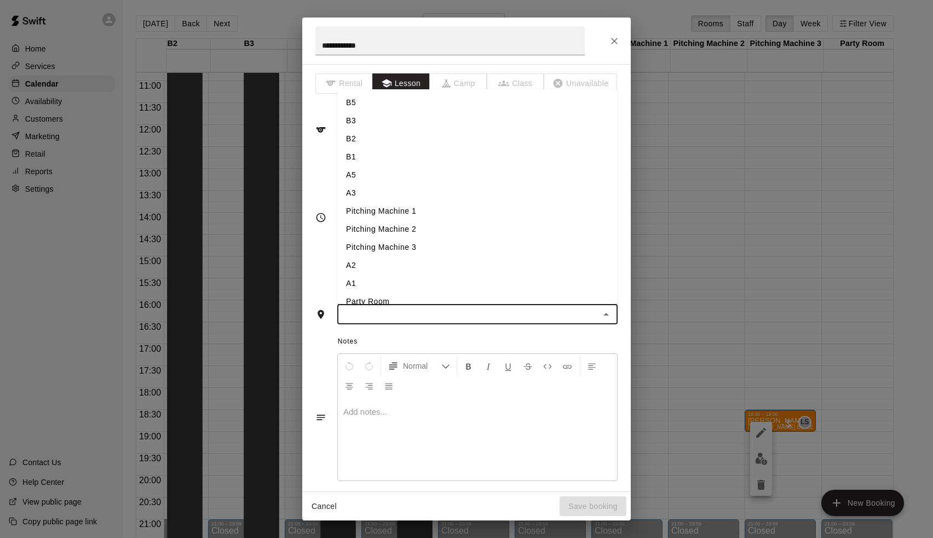
type input "*"
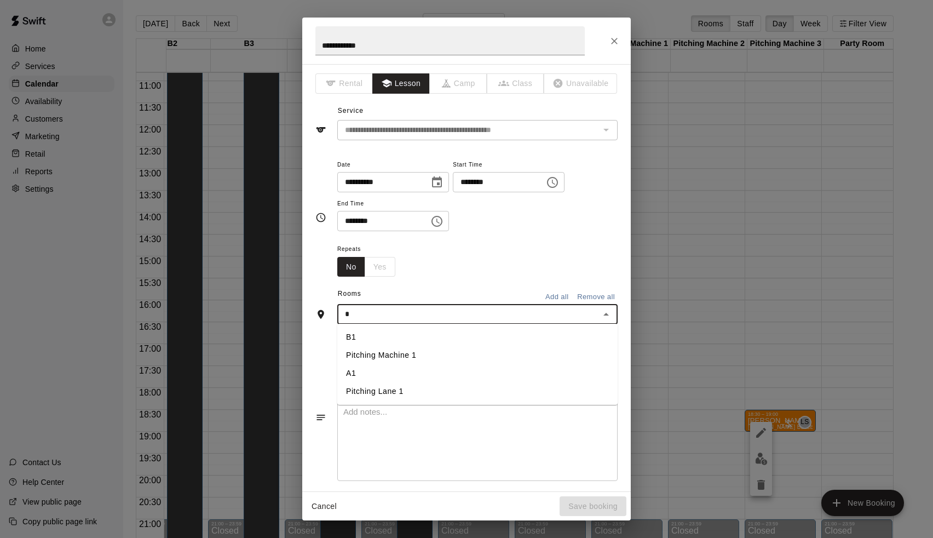
click at [413, 374] on li "A1" at bounding box center [477, 373] width 280 height 18
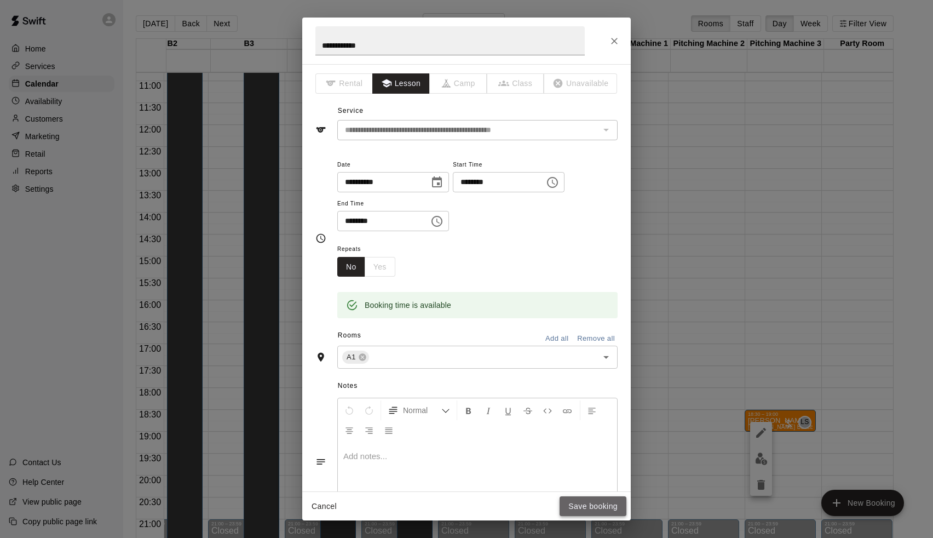
click at [606, 509] on button "Save booking" at bounding box center [593, 506] width 67 height 20
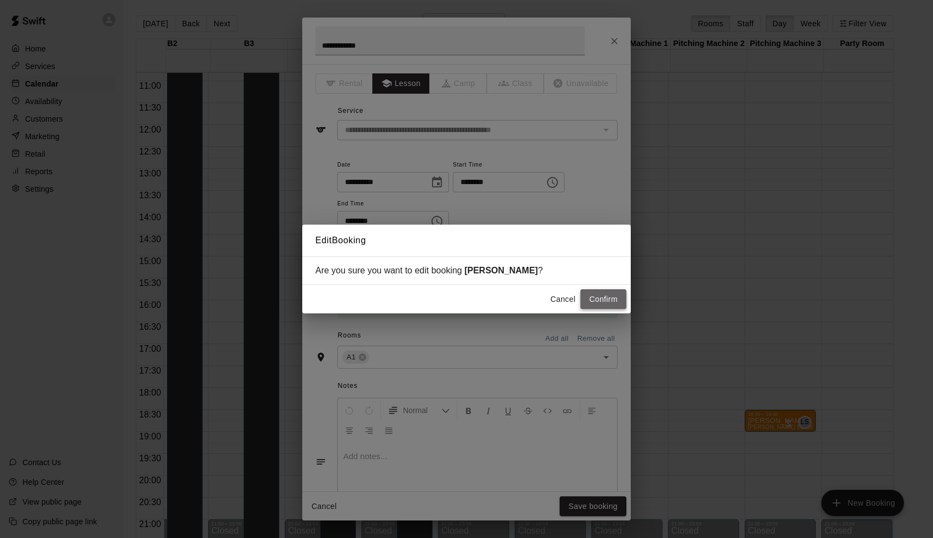
click at [611, 298] on button "Confirm" at bounding box center [603, 299] width 46 height 20
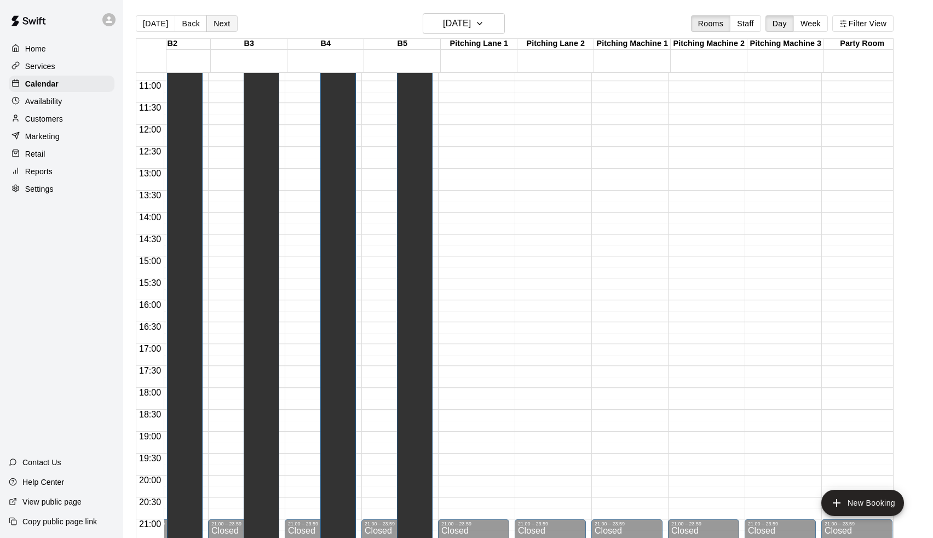
click at [224, 30] on button "Next" at bounding box center [221, 23] width 31 height 16
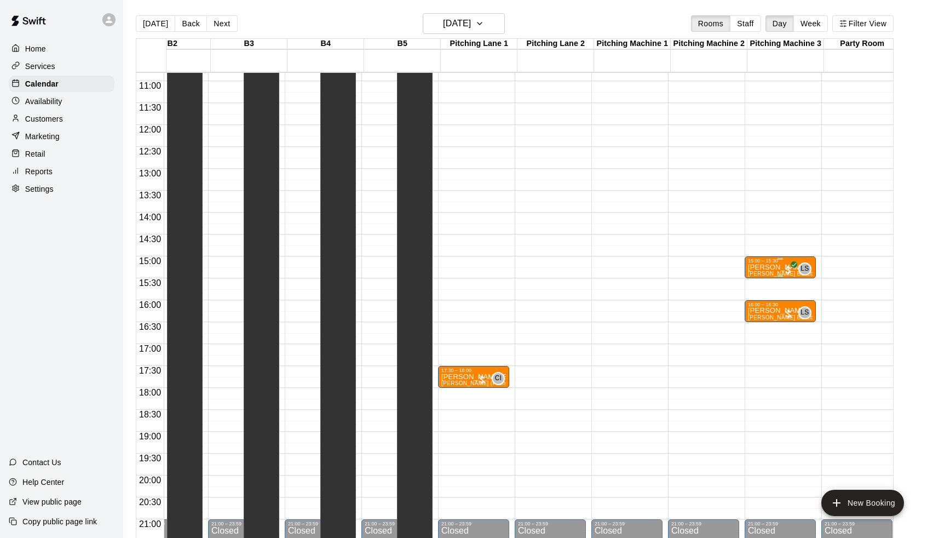
click at [771, 260] on div "15:00 – 15:30" at bounding box center [780, 260] width 65 height 5
click at [767, 273] on icon "edit" at bounding box center [760, 269] width 13 height 13
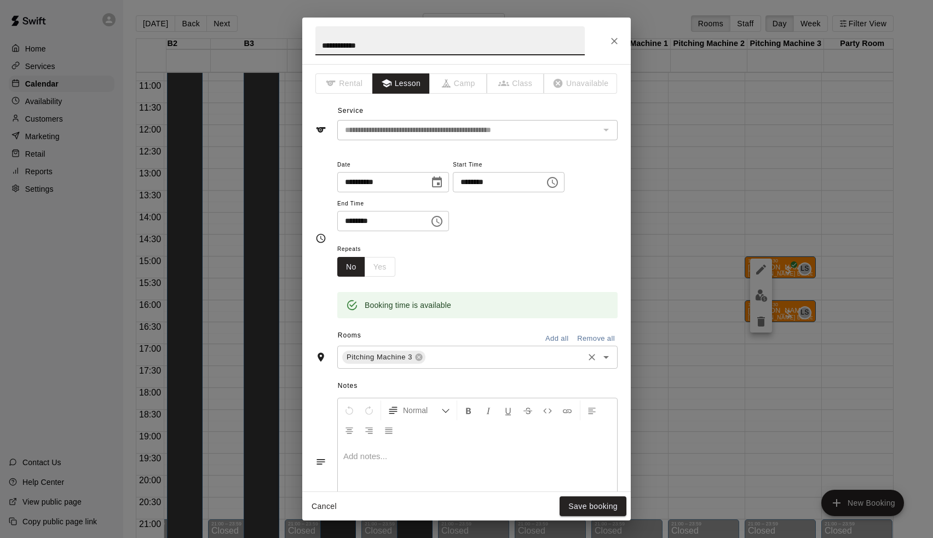
click at [445, 354] on input "text" at bounding box center [504, 357] width 155 height 14
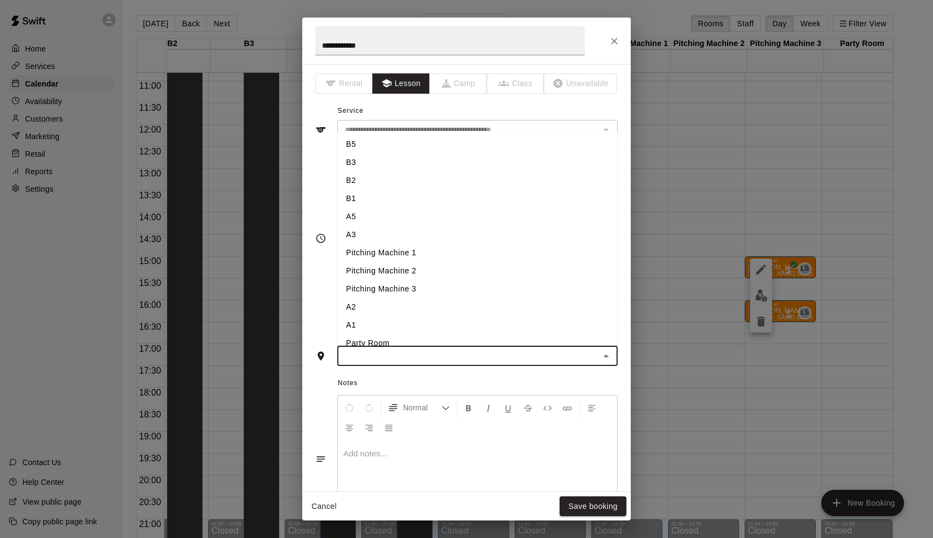
type input "*"
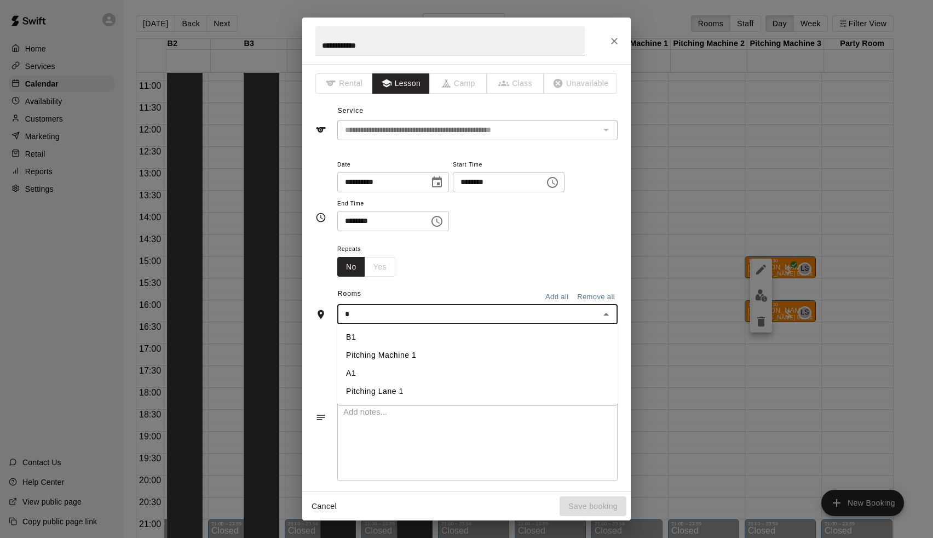
click at [399, 376] on li "A1" at bounding box center [477, 373] width 280 height 18
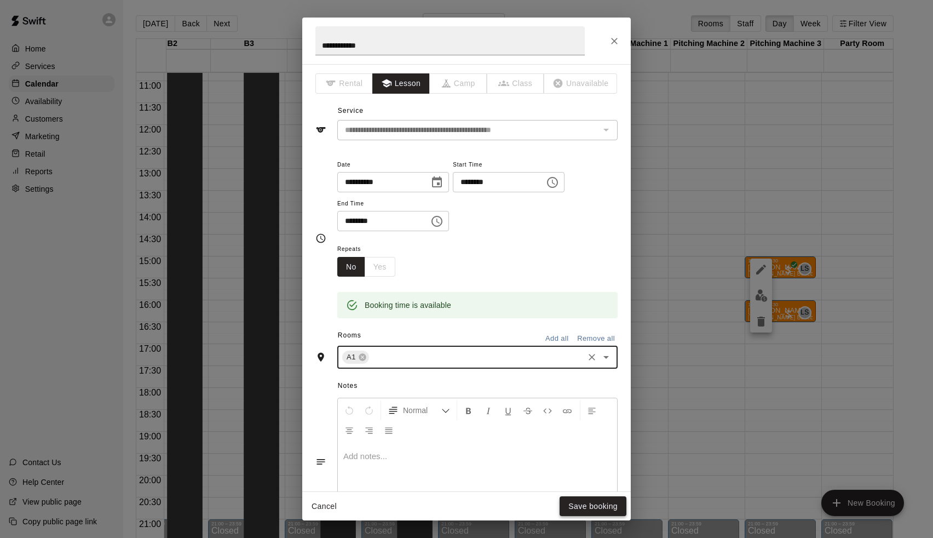
click at [621, 508] on button "Save booking" at bounding box center [593, 506] width 67 height 20
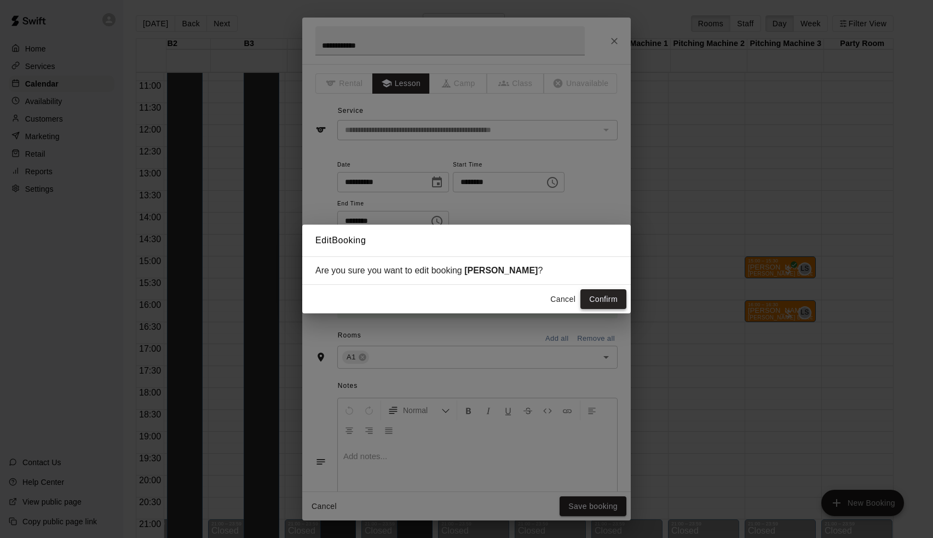
click at [610, 296] on button "Confirm" at bounding box center [603, 299] width 46 height 20
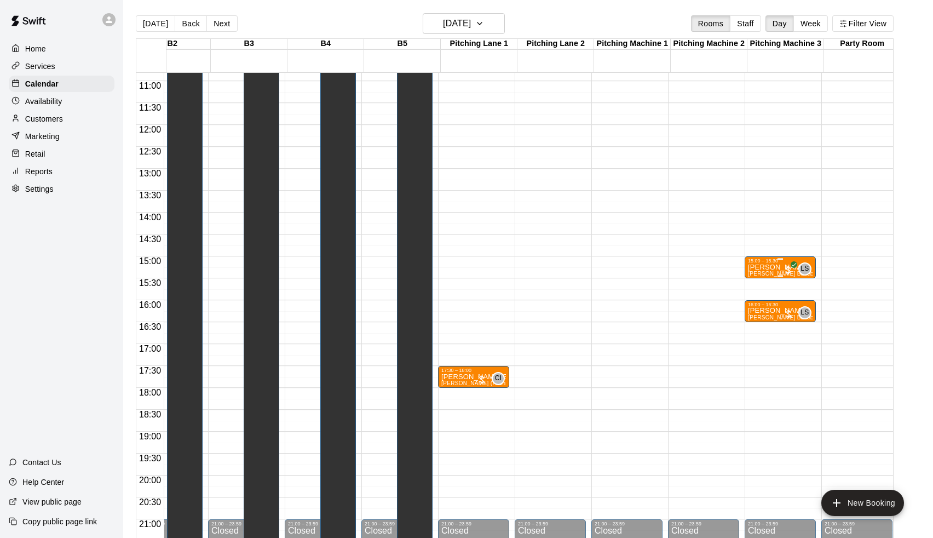
click at [774, 267] on p "[PERSON_NAME]" at bounding box center [780, 267] width 65 height 0
click at [767, 321] on icon "edit" at bounding box center [760, 322] width 13 height 13
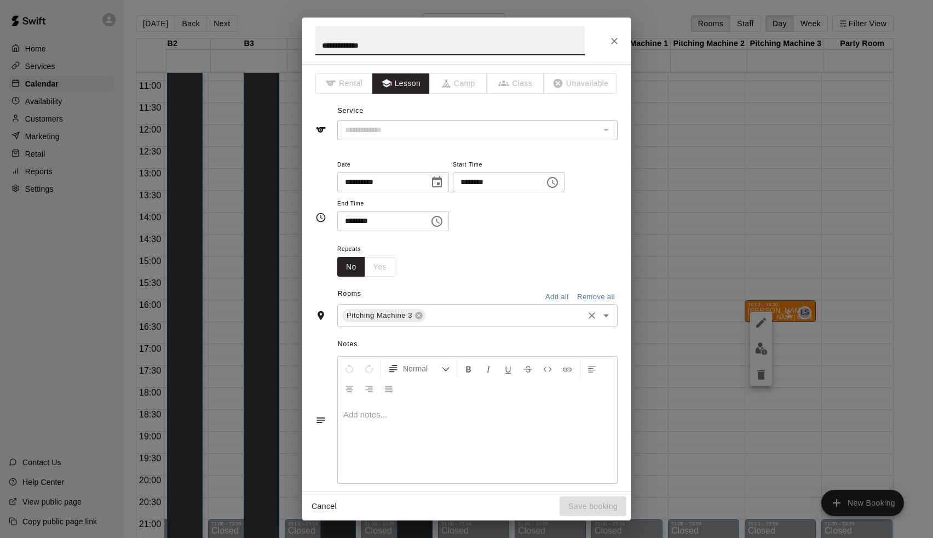
type input "**********"
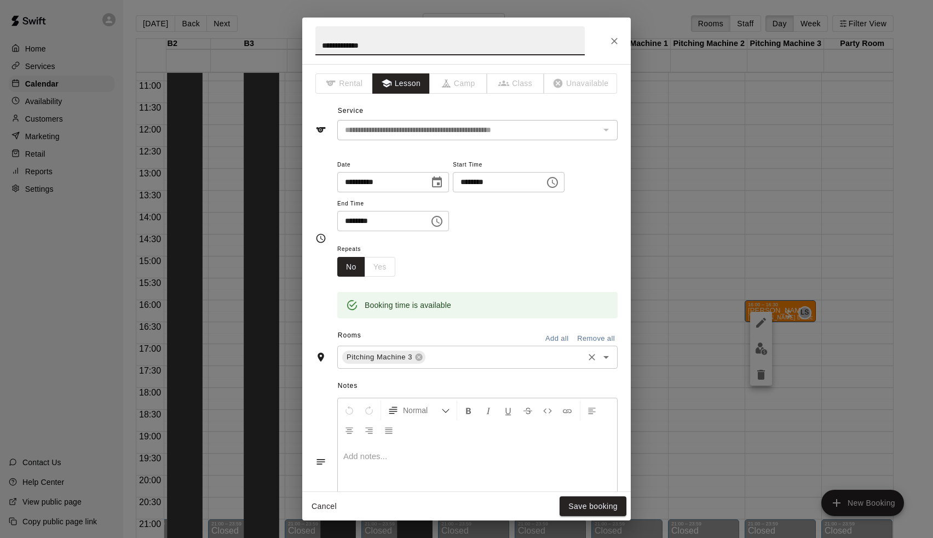
click at [429, 351] on input "text" at bounding box center [504, 357] width 155 height 14
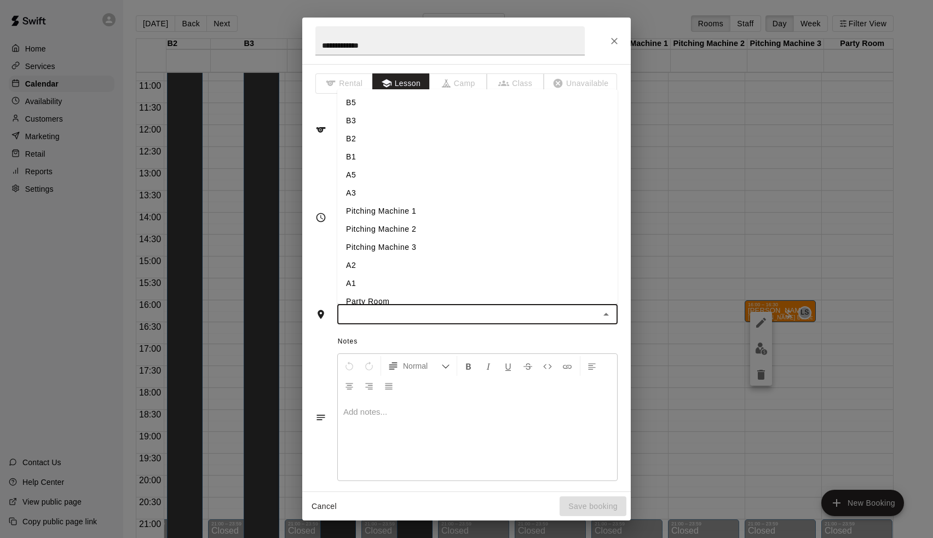
type input "*"
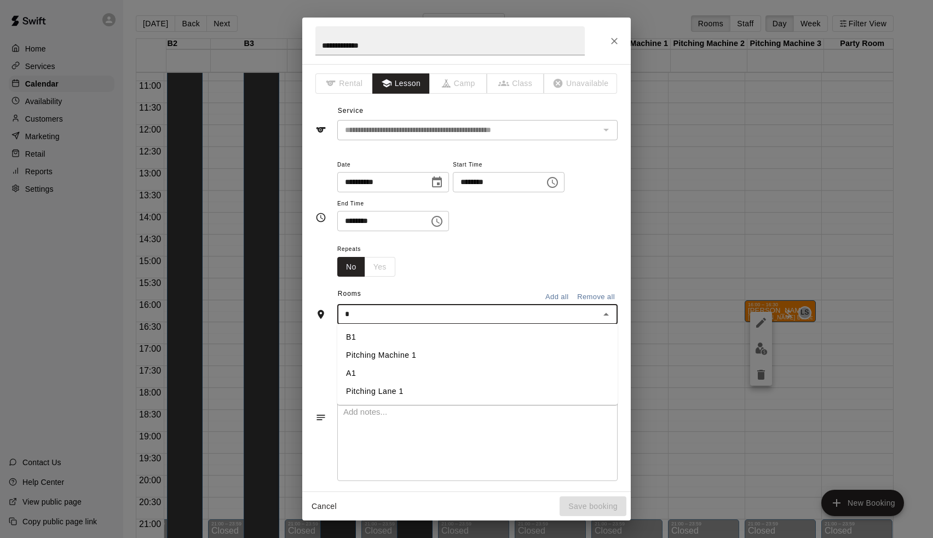
click at [399, 367] on li "A1" at bounding box center [477, 373] width 280 height 18
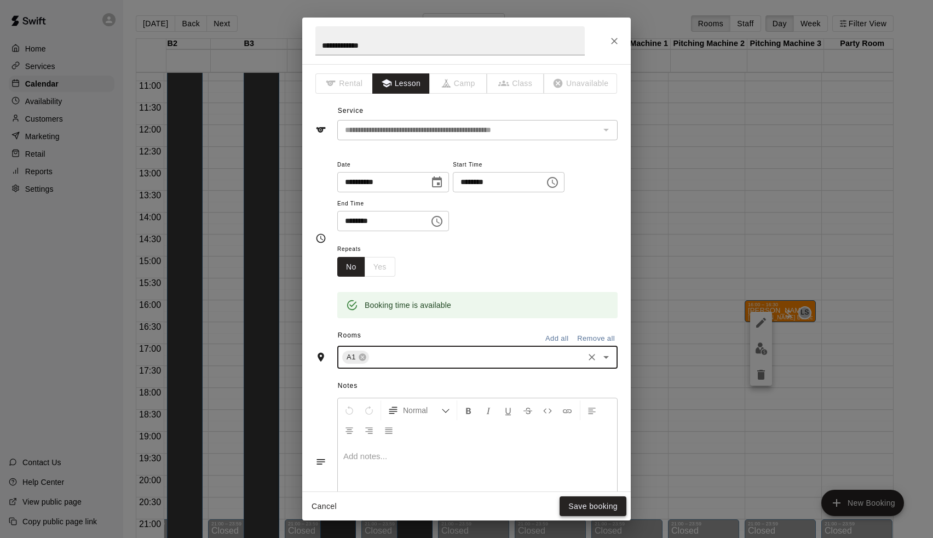
click at [587, 515] on button "Save booking" at bounding box center [593, 506] width 67 height 20
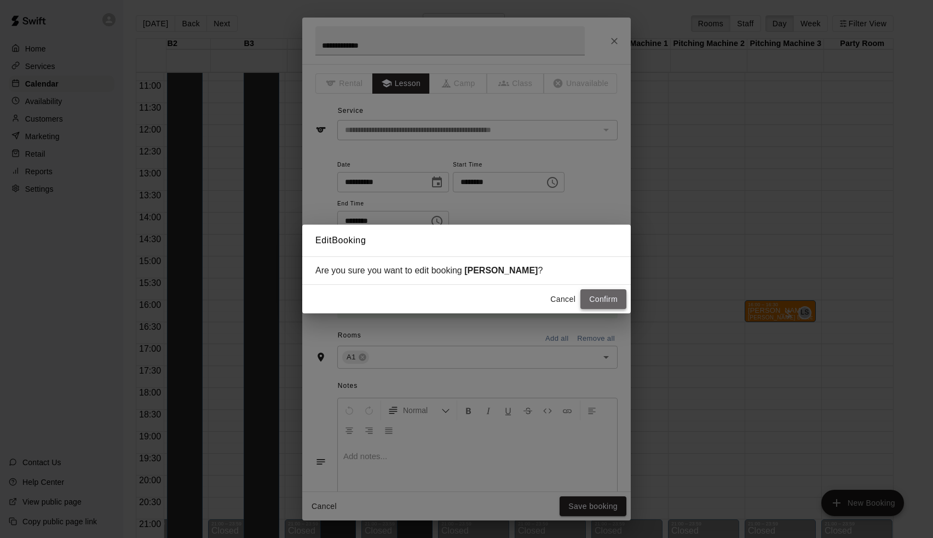
click at [608, 296] on button "Confirm" at bounding box center [603, 299] width 46 height 20
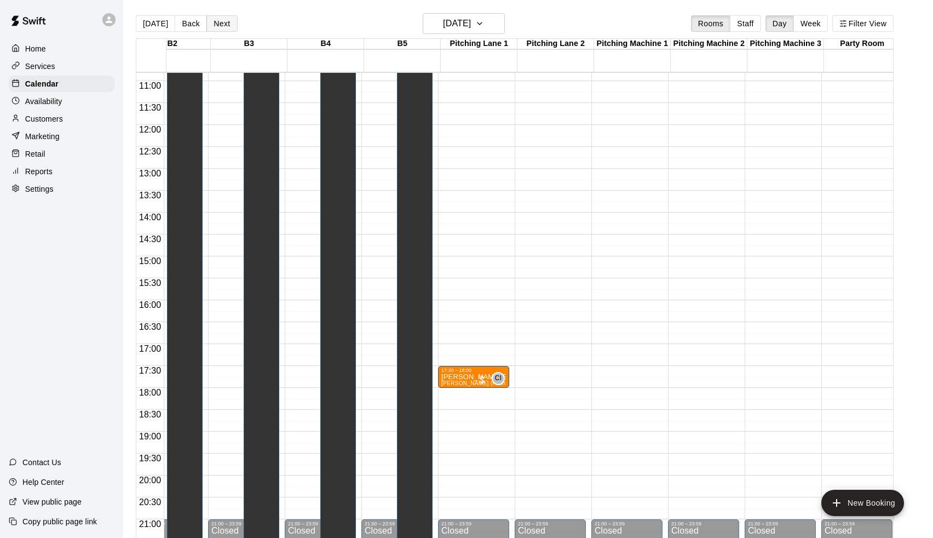
click at [221, 29] on button "Next" at bounding box center [221, 23] width 31 height 16
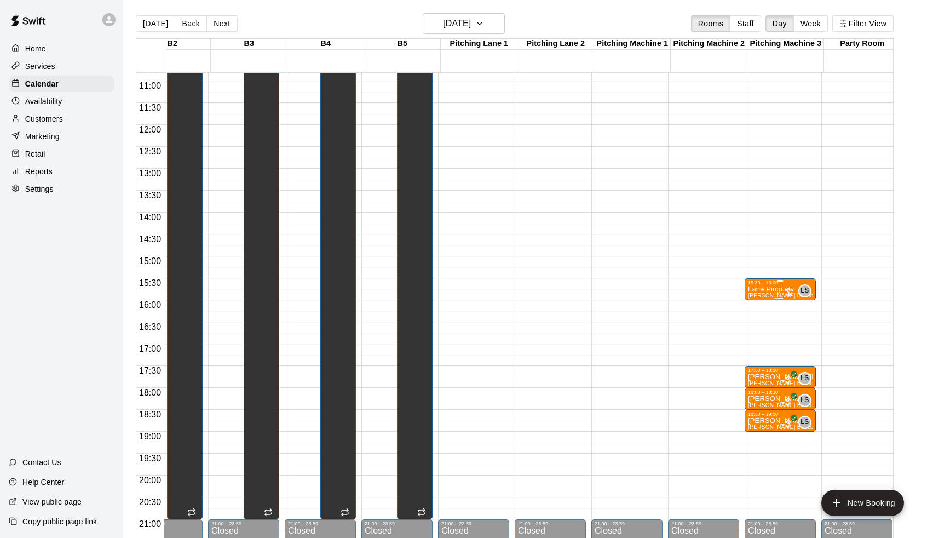
click at [775, 289] on p "Lane Pinguely" at bounding box center [780, 289] width 65 height 0
click at [761, 301] on icon "edit" at bounding box center [761, 301] width 10 height 10
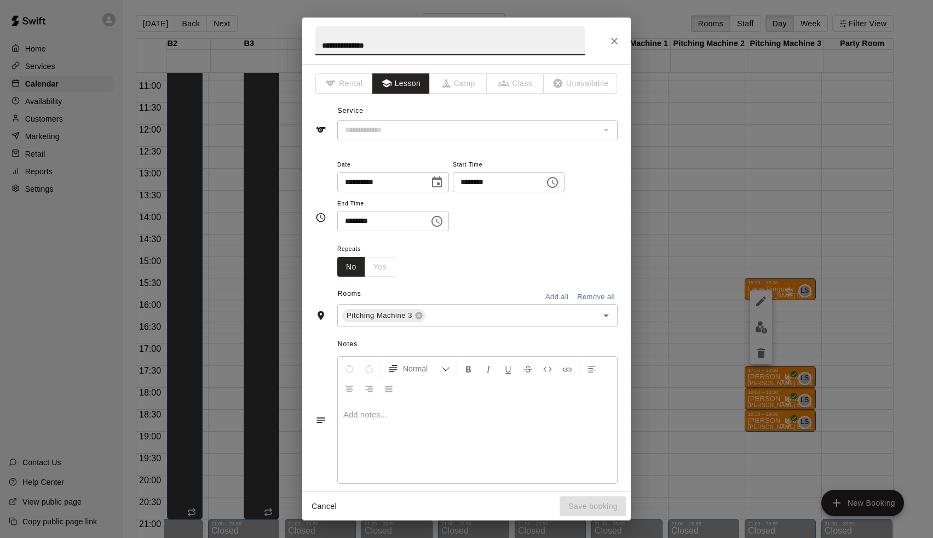
type input "**********"
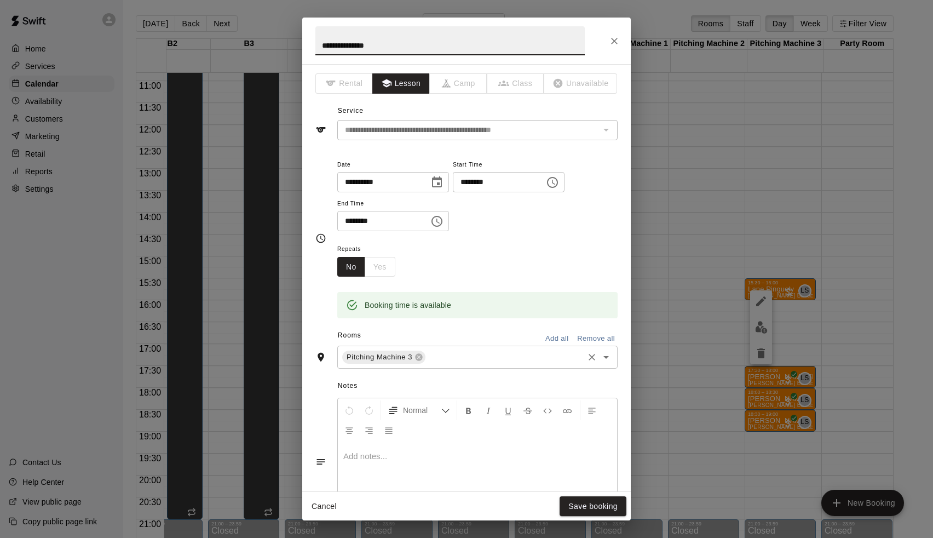
click at [470, 366] on div "Pitching Machine 3 ​" at bounding box center [477, 356] width 280 height 23
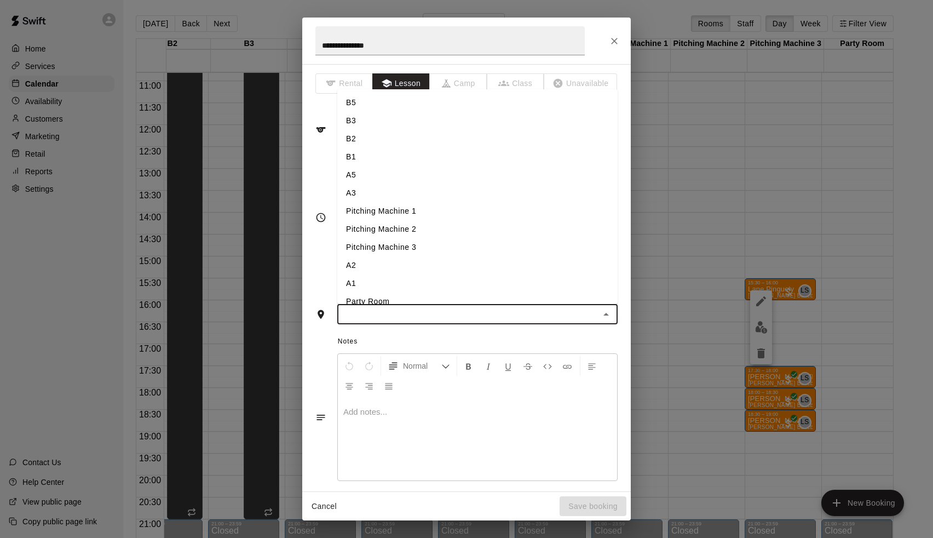
type input "*"
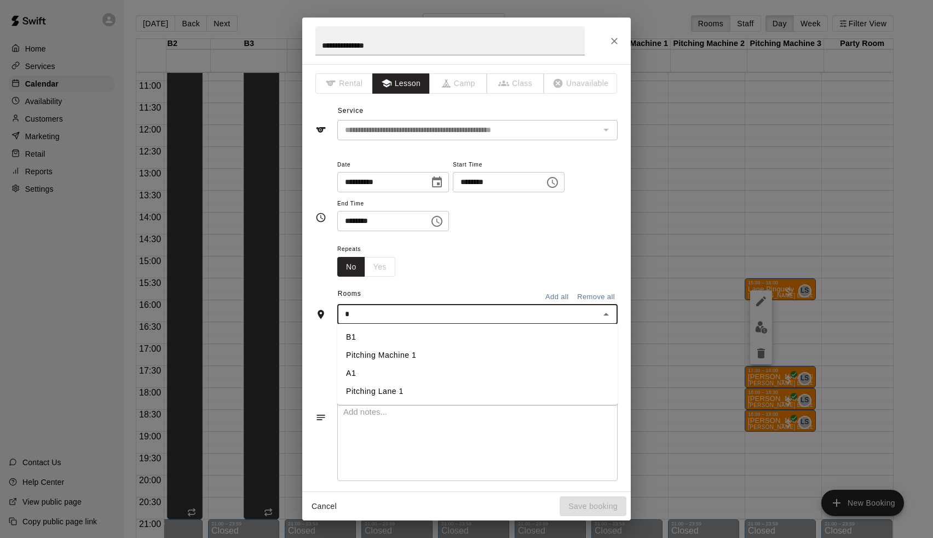
click at [378, 372] on li "A1" at bounding box center [477, 373] width 280 height 18
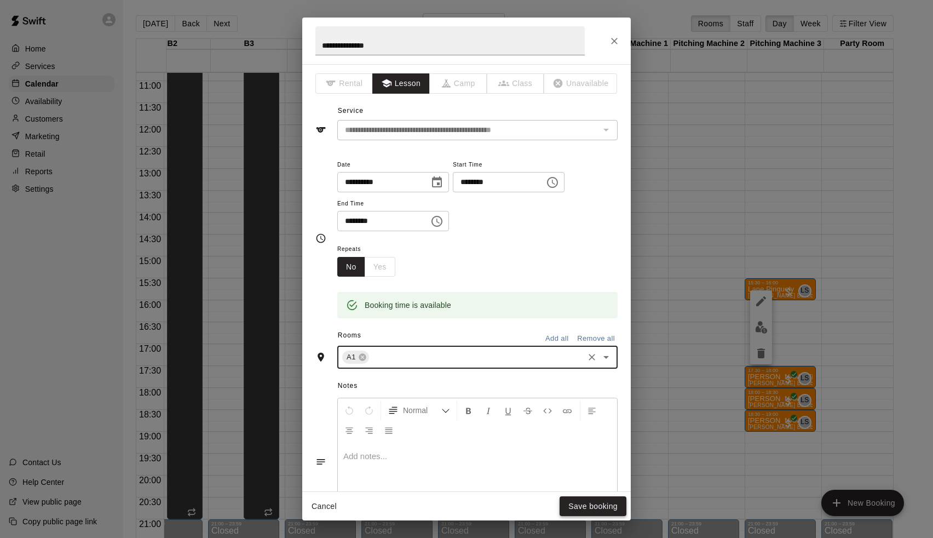
click at [578, 506] on button "Save booking" at bounding box center [593, 506] width 67 height 20
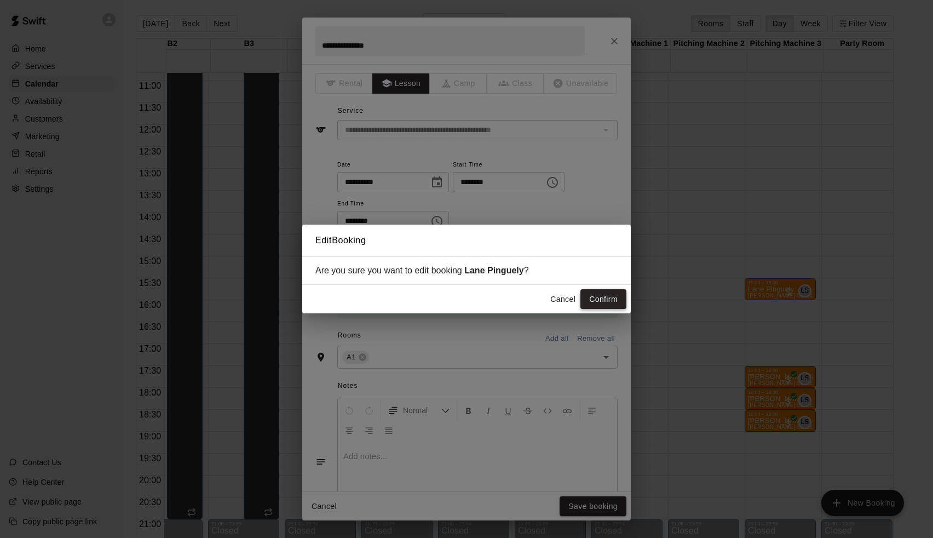
click at [609, 307] on button "Confirm" at bounding box center [603, 299] width 46 height 20
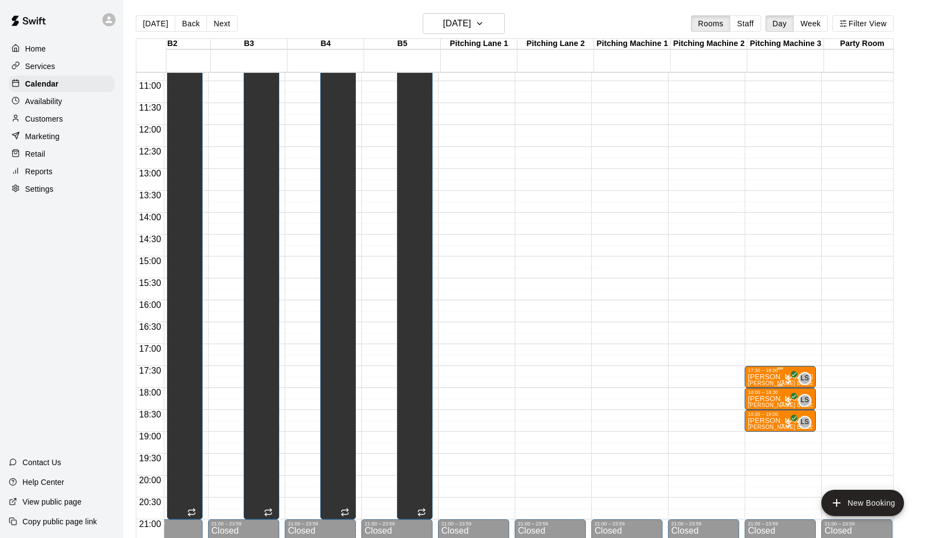
click at [768, 373] on div "17:30 – 18:00" at bounding box center [780, 369] width 65 height 5
click at [766, 376] on icon "edit" at bounding box center [760, 378] width 13 height 13
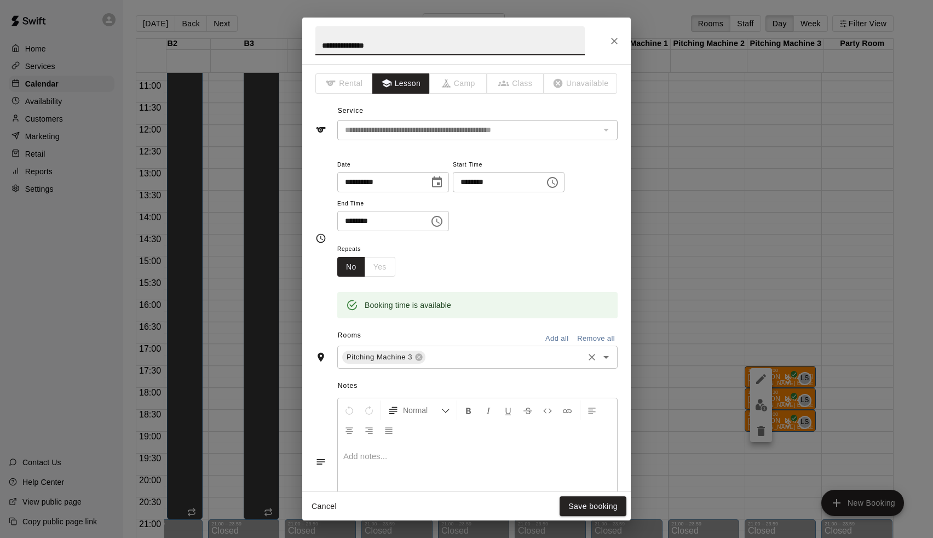
click at [453, 347] on div "Pitching Machine 3 ​" at bounding box center [477, 356] width 280 height 23
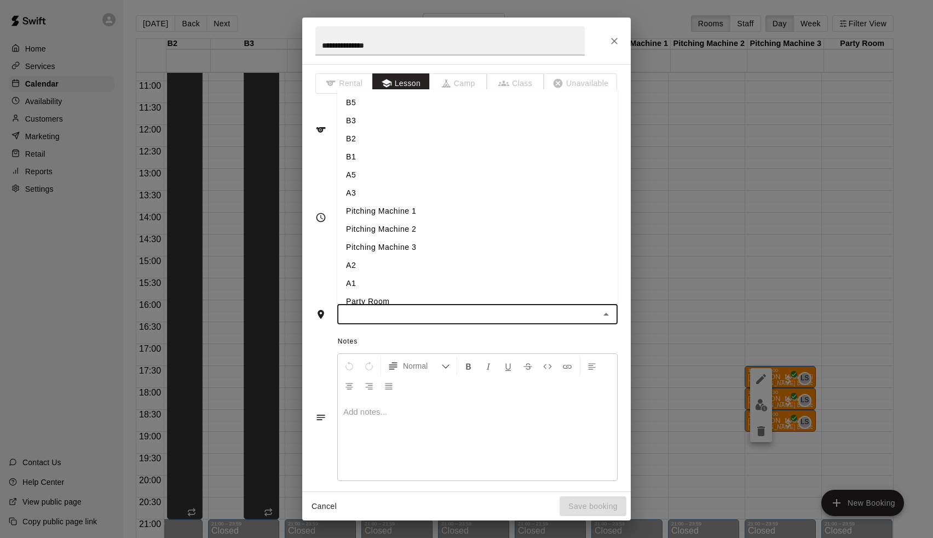
type input "*"
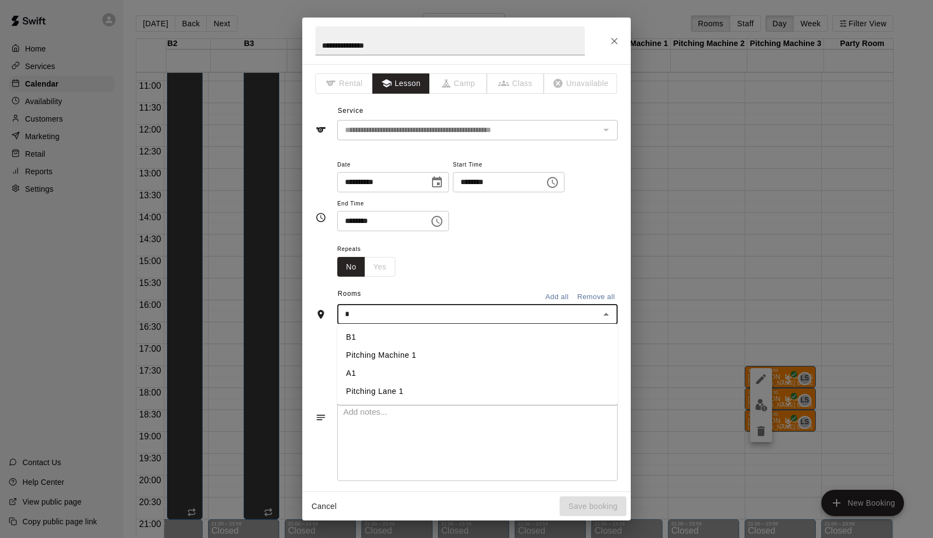
click at [367, 372] on li "A1" at bounding box center [477, 373] width 280 height 18
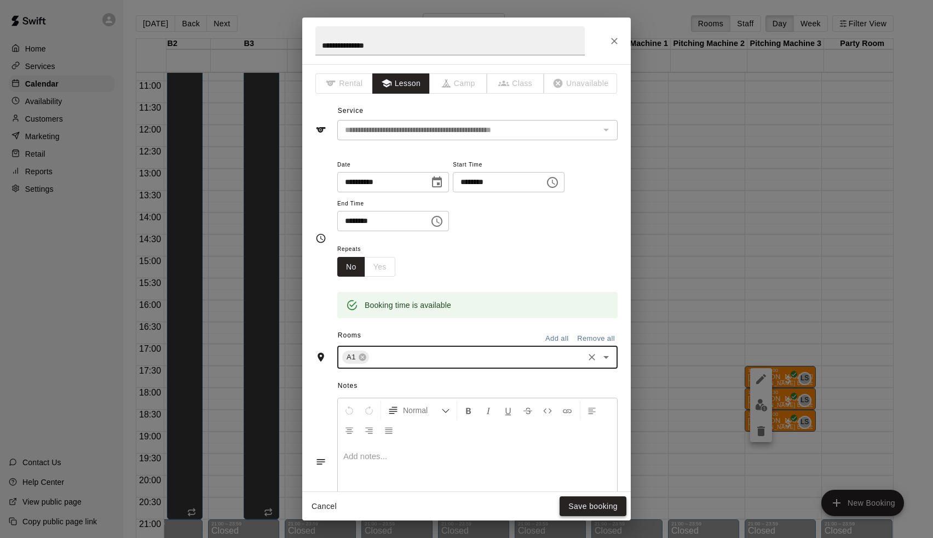
click at [608, 510] on button "Save booking" at bounding box center [593, 506] width 67 height 20
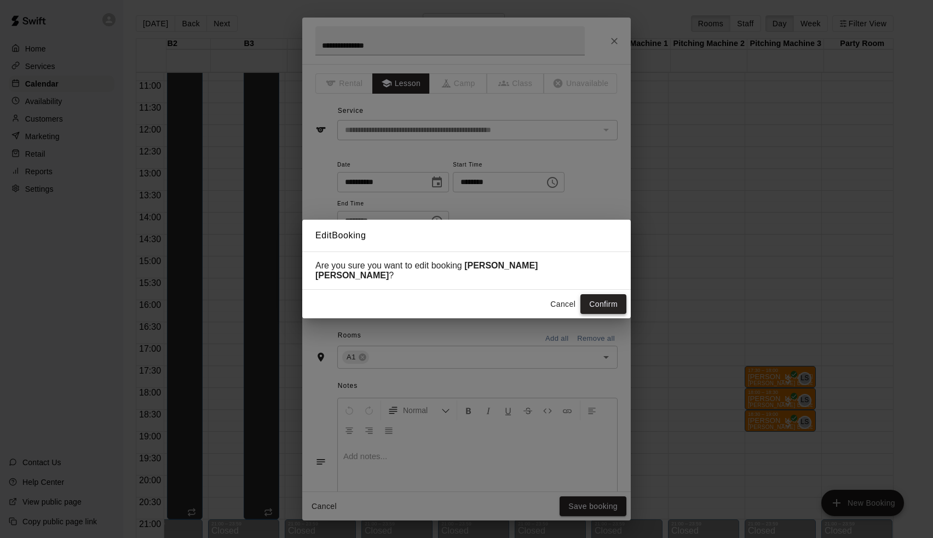
click at [596, 298] on button "Confirm" at bounding box center [603, 304] width 46 height 20
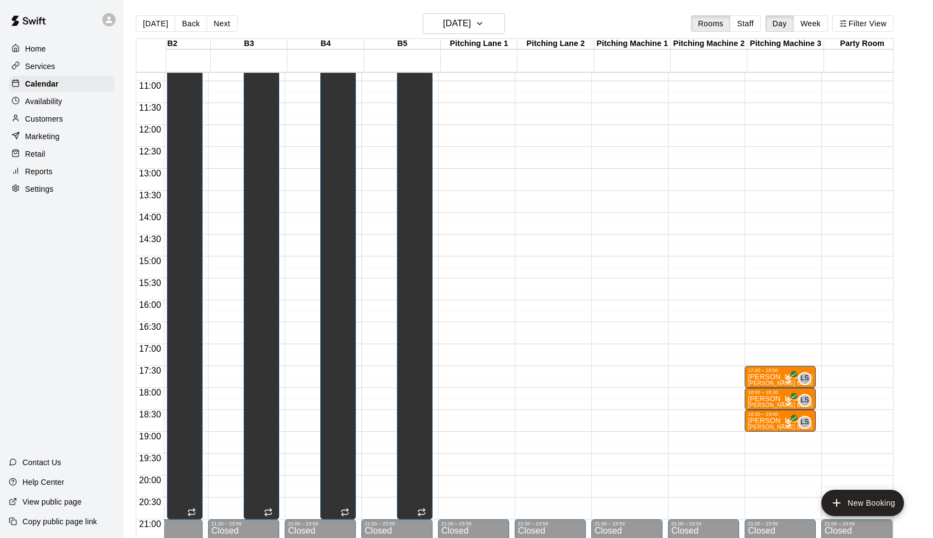
click at [775, 377] on p "[PERSON_NAME] [PERSON_NAME]" at bounding box center [780, 377] width 65 height 0
click at [760, 406] on icon "edit" at bounding box center [760, 410] width 13 height 13
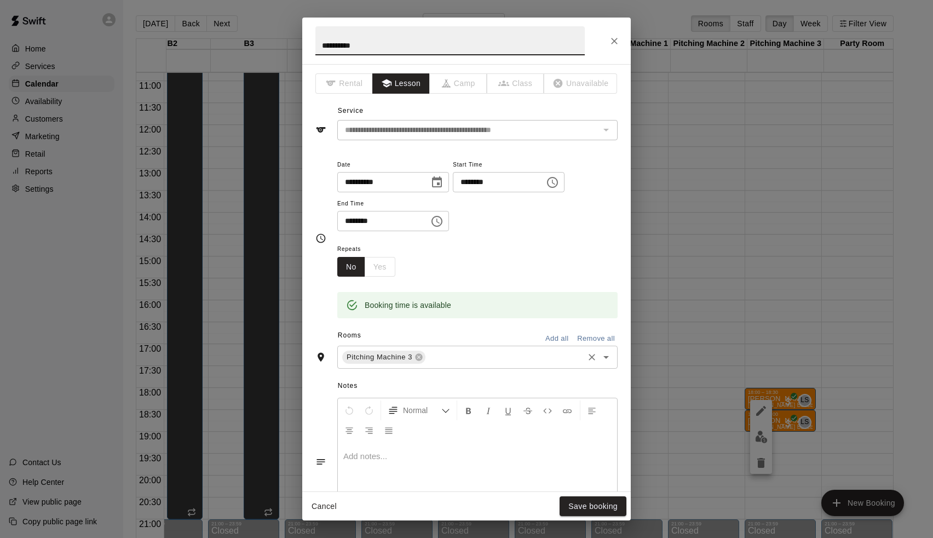
click at [478, 357] on input "text" at bounding box center [504, 357] width 155 height 14
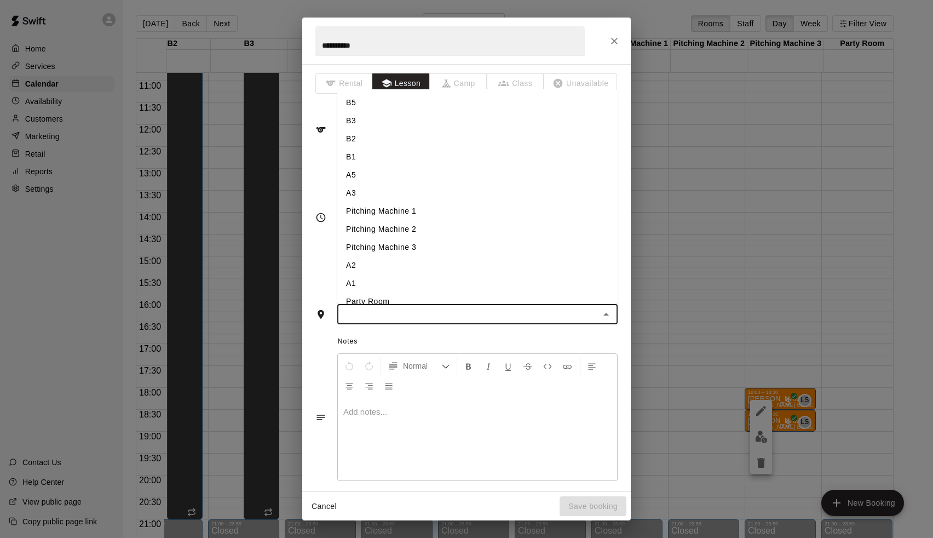
type input "*"
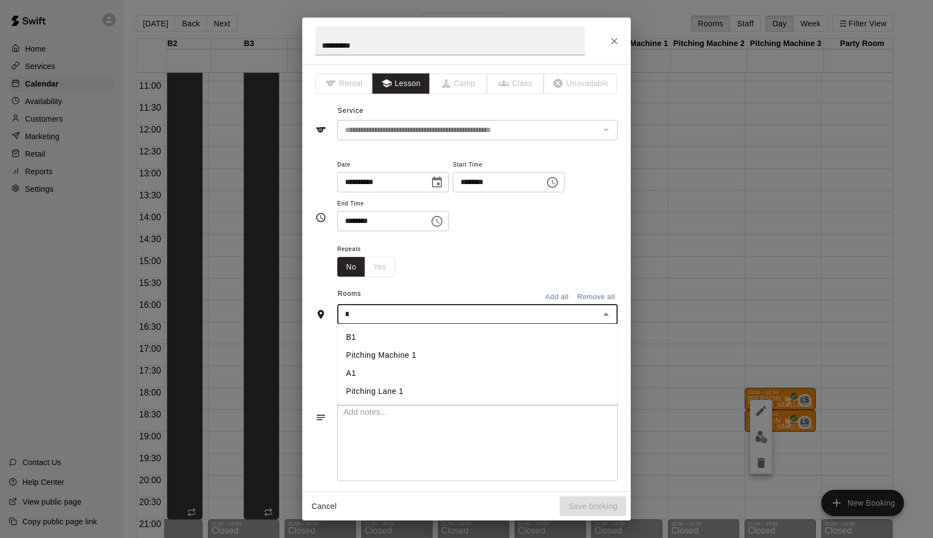
click at [416, 374] on li "A1" at bounding box center [477, 373] width 280 height 18
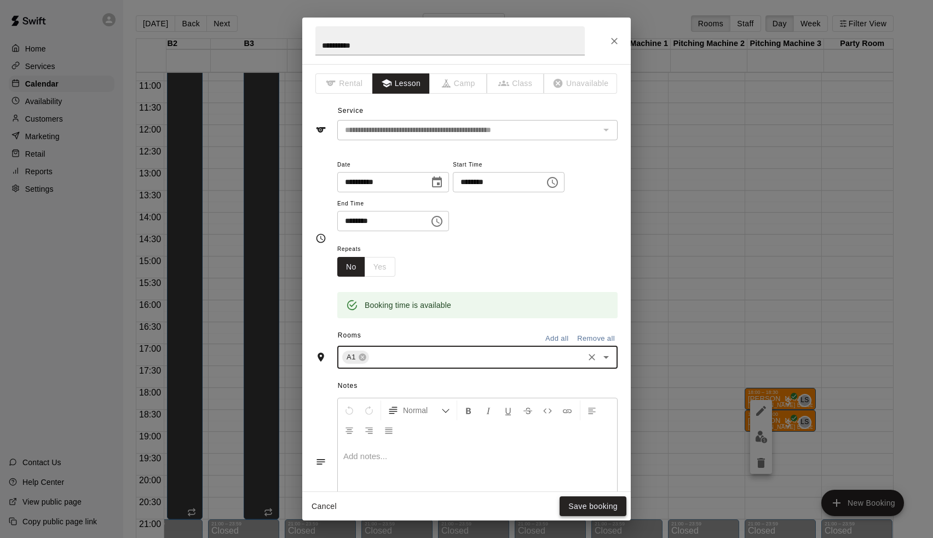
click at [606, 508] on button "Save booking" at bounding box center [593, 506] width 67 height 20
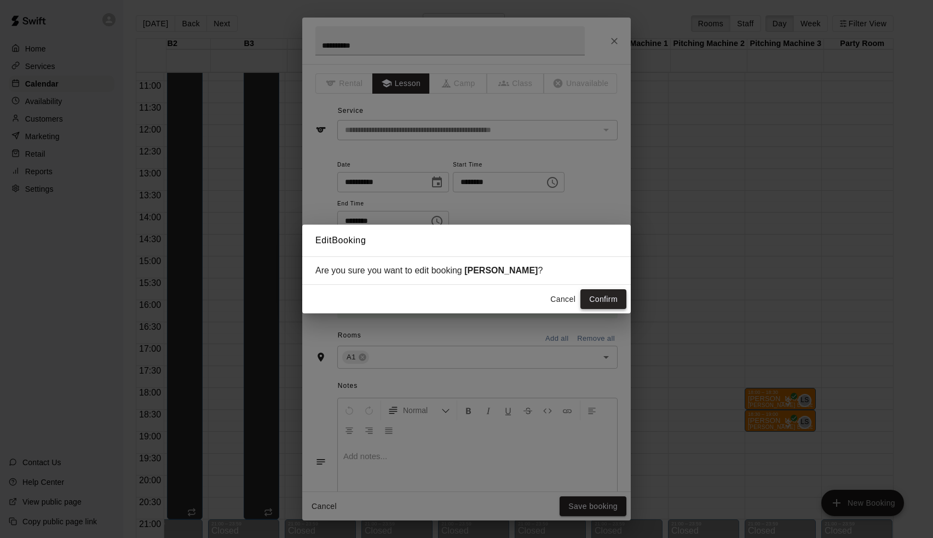
click at [596, 292] on button "Confirm" at bounding box center [603, 299] width 46 height 20
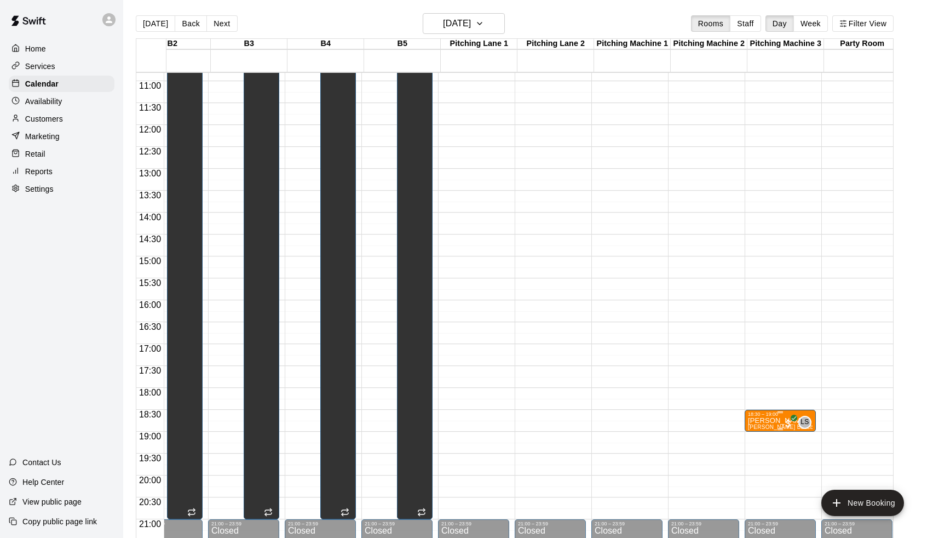
click at [774, 420] on p "[PERSON_NAME]" at bounding box center [780, 420] width 65 height 0
click at [764, 428] on icon "edit" at bounding box center [760, 432] width 13 height 13
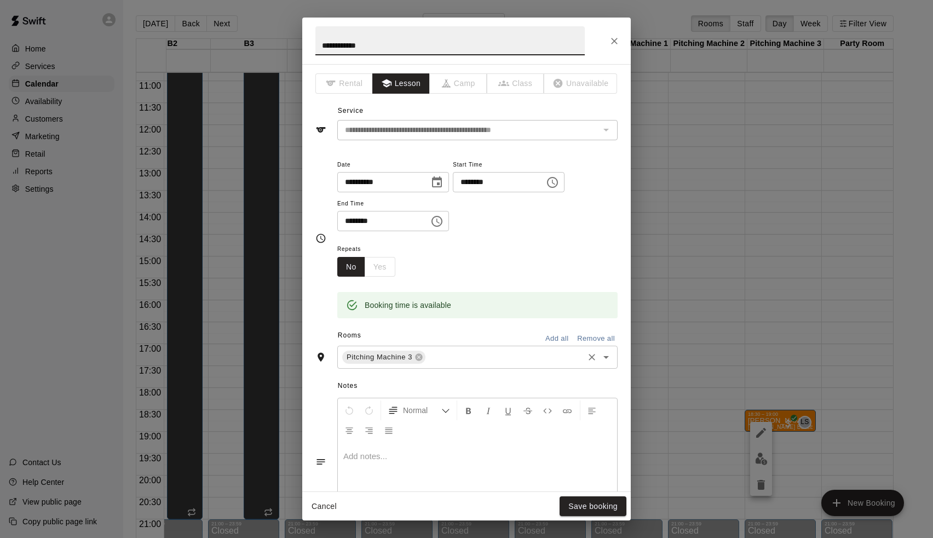
click at [482, 359] on input "text" at bounding box center [504, 357] width 155 height 14
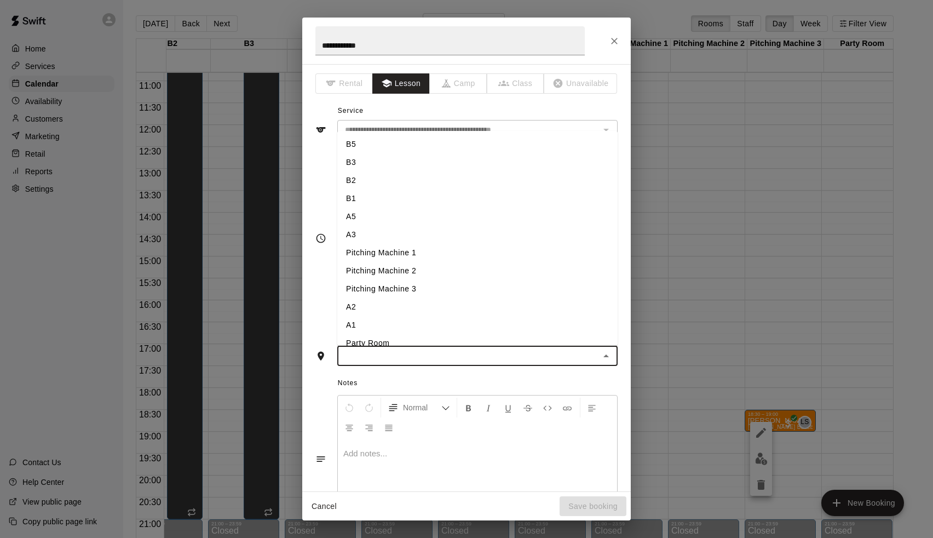
type input "*"
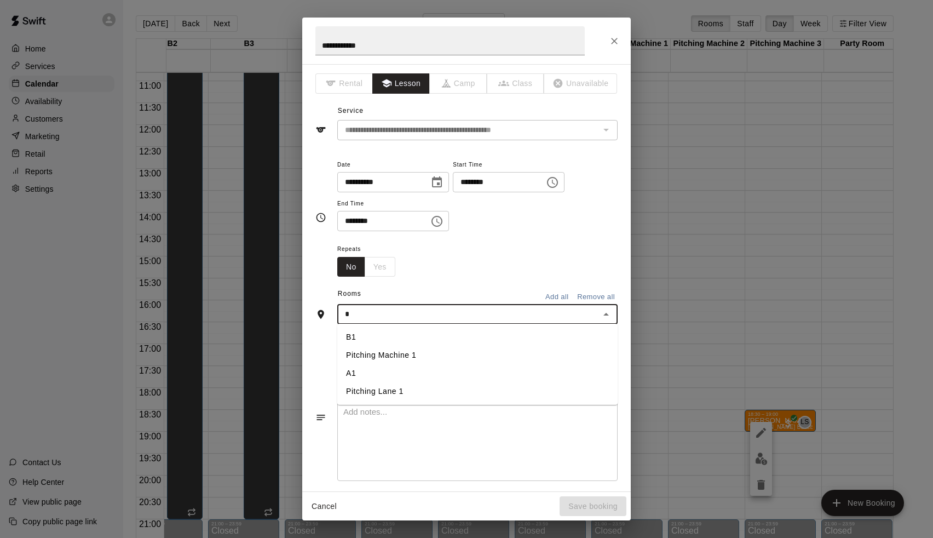
click at [419, 373] on li "A1" at bounding box center [477, 373] width 280 height 18
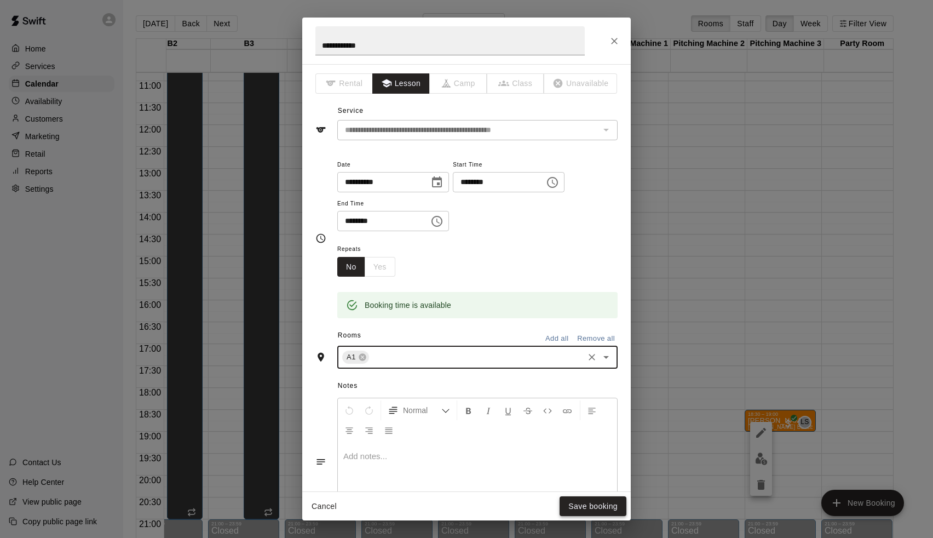
click at [611, 508] on button "Save booking" at bounding box center [593, 506] width 67 height 20
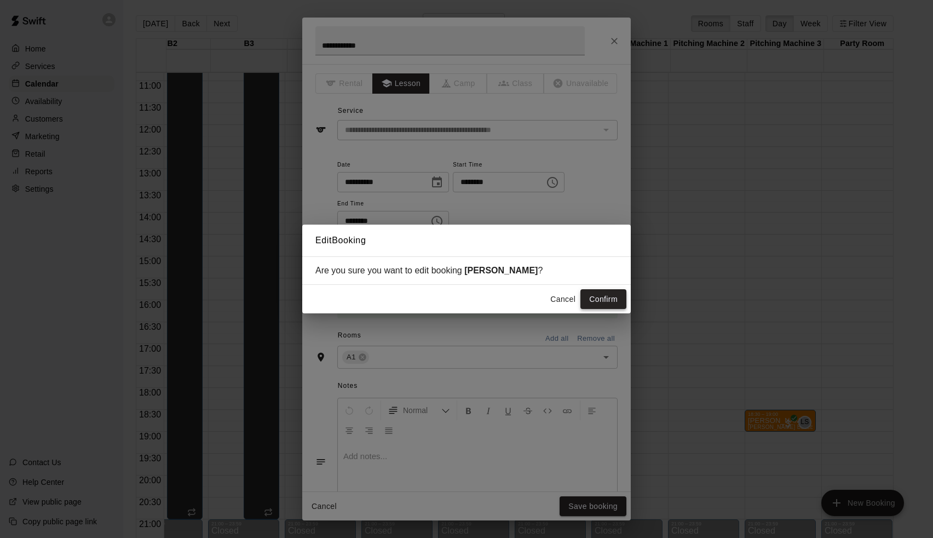
click at [608, 307] on button "Confirm" at bounding box center [603, 299] width 46 height 20
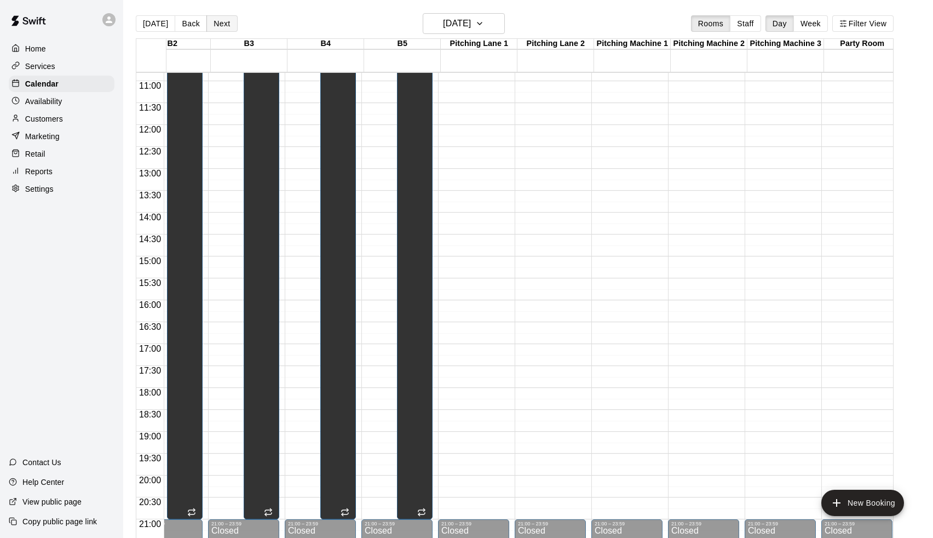
click at [217, 27] on button "Next" at bounding box center [221, 23] width 31 height 16
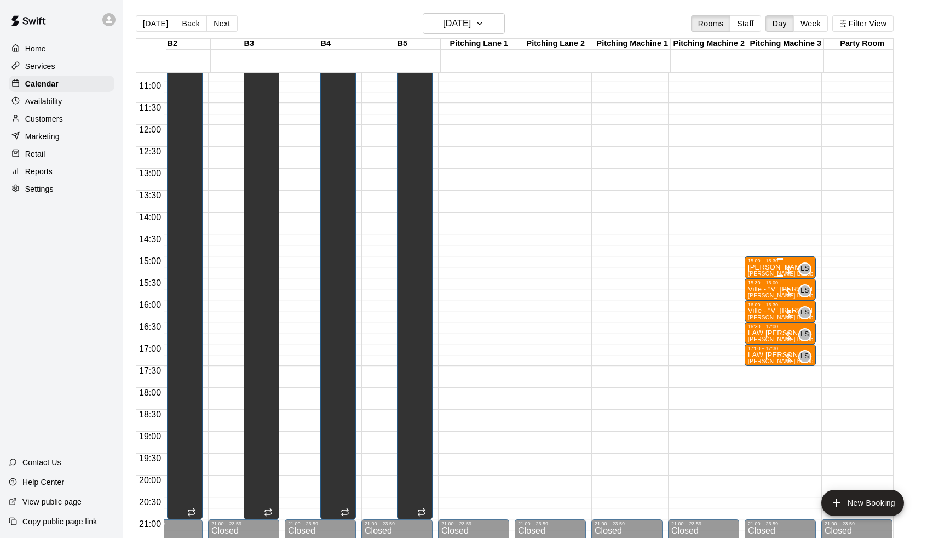
click at [764, 271] on div "[PERSON_NAME] [PERSON_NAME] Baseball/Softball (Hitting or Fielding)" at bounding box center [780, 532] width 65 height 538
click at [761, 274] on icon "edit" at bounding box center [761, 275] width 10 height 10
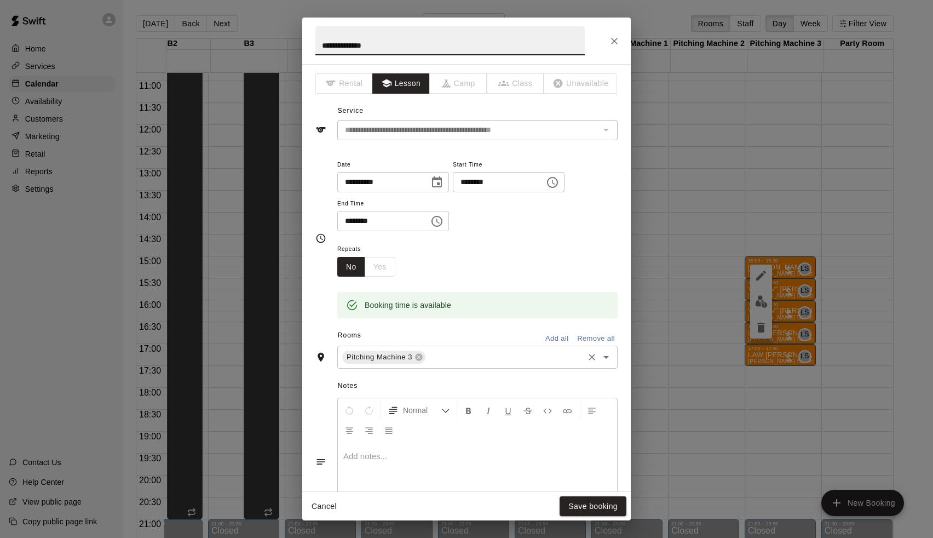
click at [459, 353] on input "text" at bounding box center [504, 357] width 155 height 14
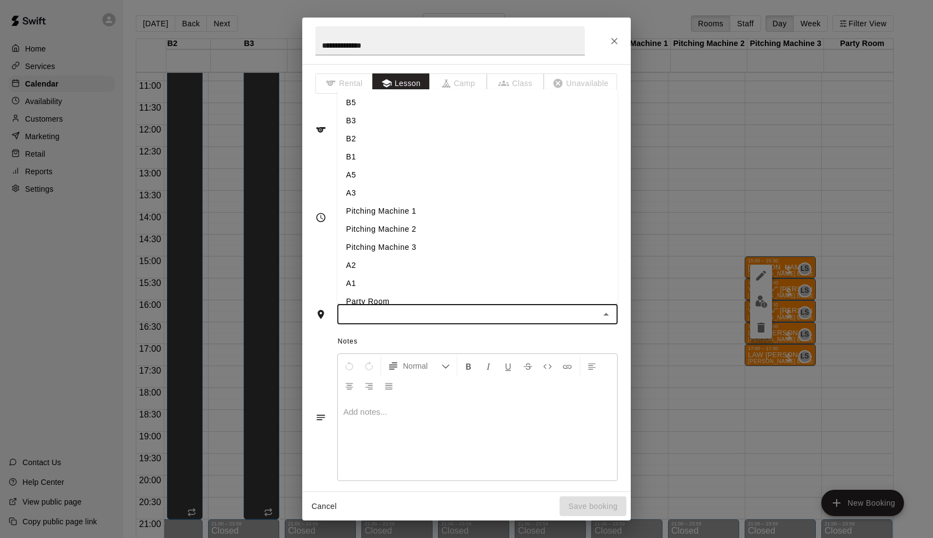
type input "*"
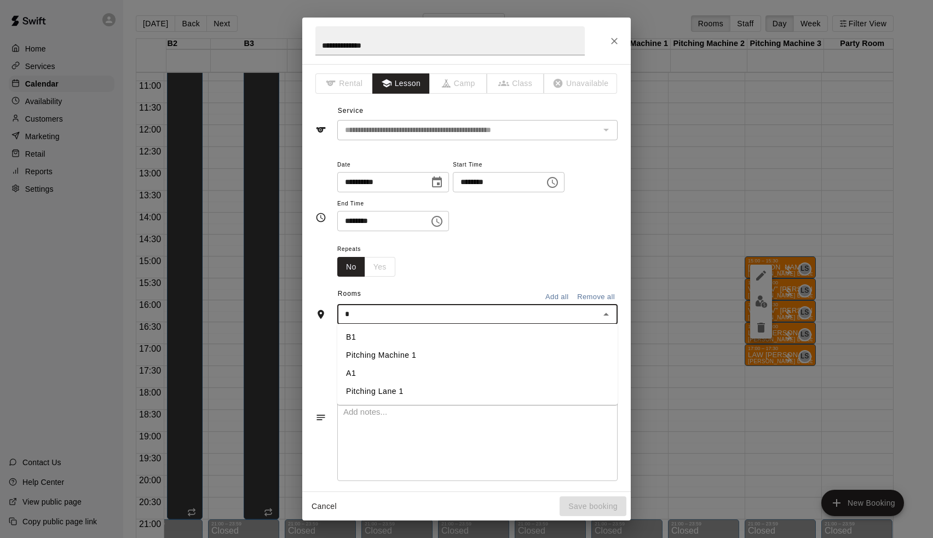
click at [398, 370] on li "A1" at bounding box center [477, 373] width 280 height 18
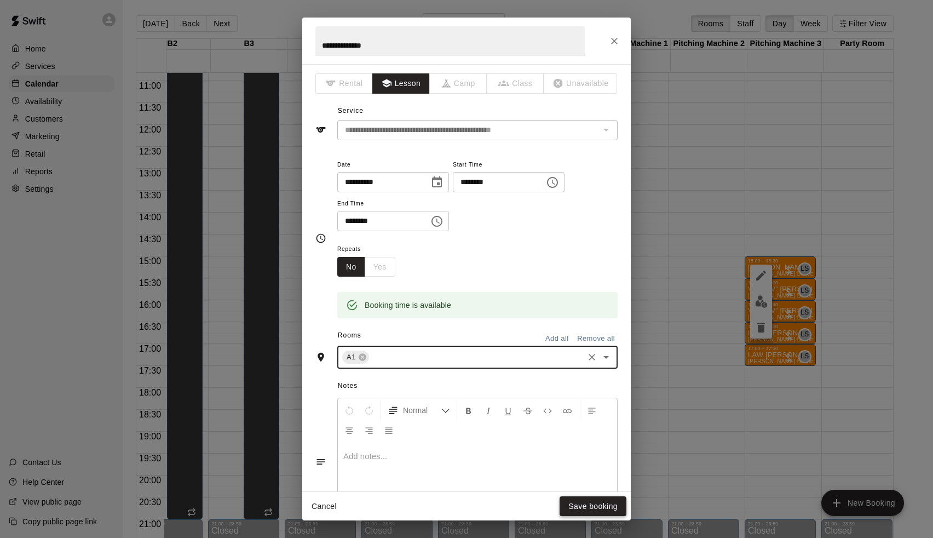
click at [571, 511] on button "Save booking" at bounding box center [593, 506] width 67 height 20
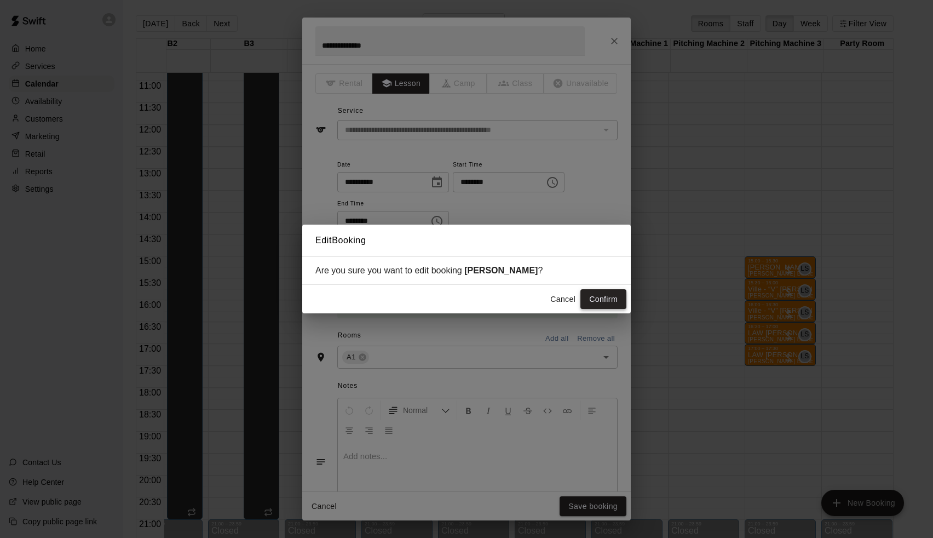
click at [599, 302] on button "Confirm" at bounding box center [603, 299] width 46 height 20
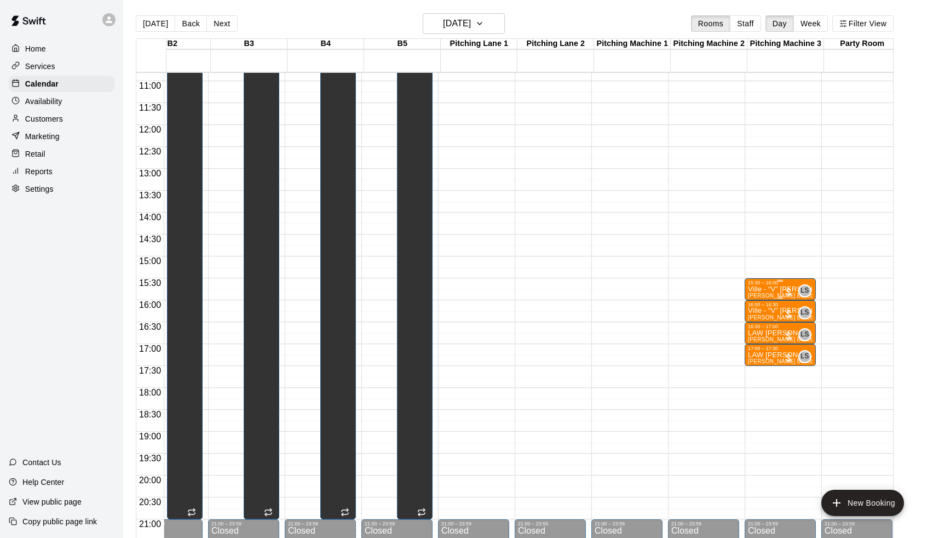
click at [759, 289] on p "Ville - “V” [PERSON_NAME]" at bounding box center [780, 289] width 65 height 0
click at [758, 298] on icon "edit" at bounding box center [760, 301] width 13 height 13
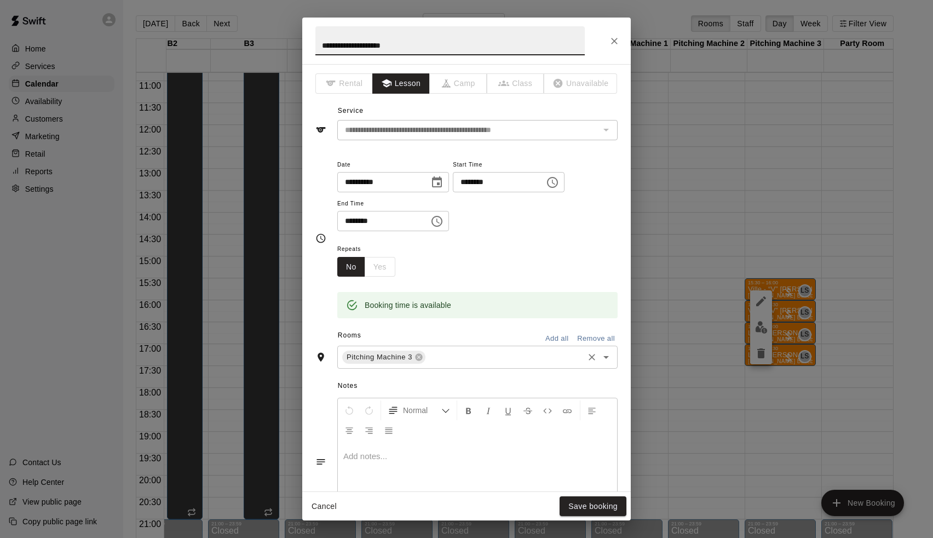
click at [445, 356] on input "text" at bounding box center [504, 357] width 155 height 14
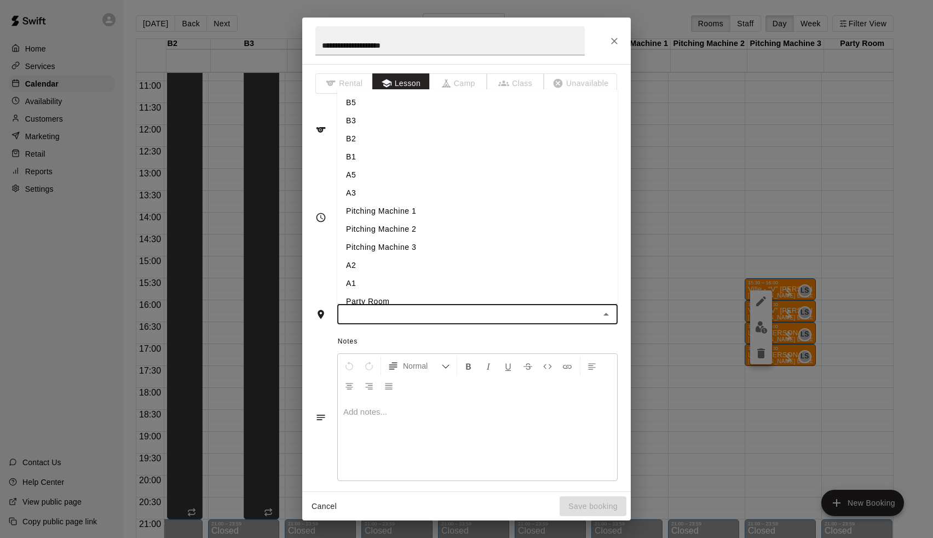
type input "*"
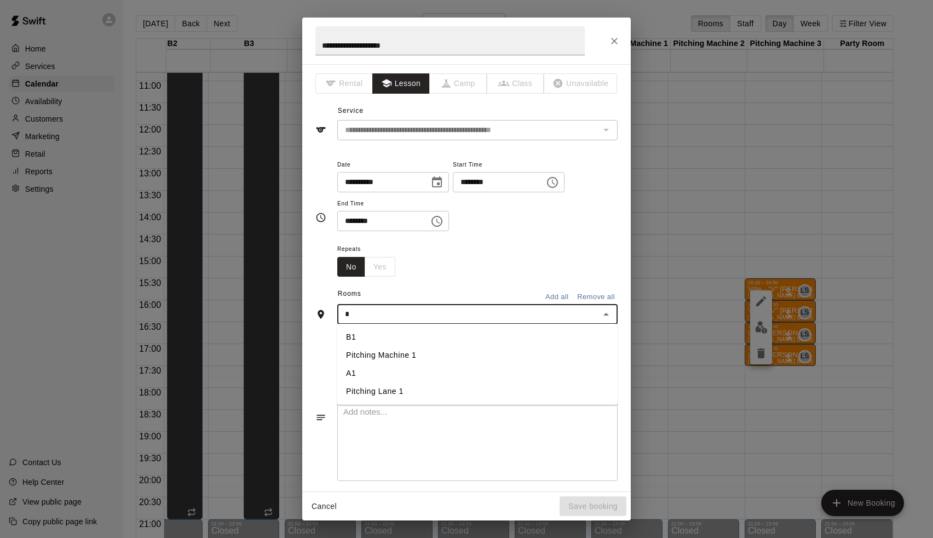
click at [396, 367] on li "A1" at bounding box center [477, 373] width 280 height 18
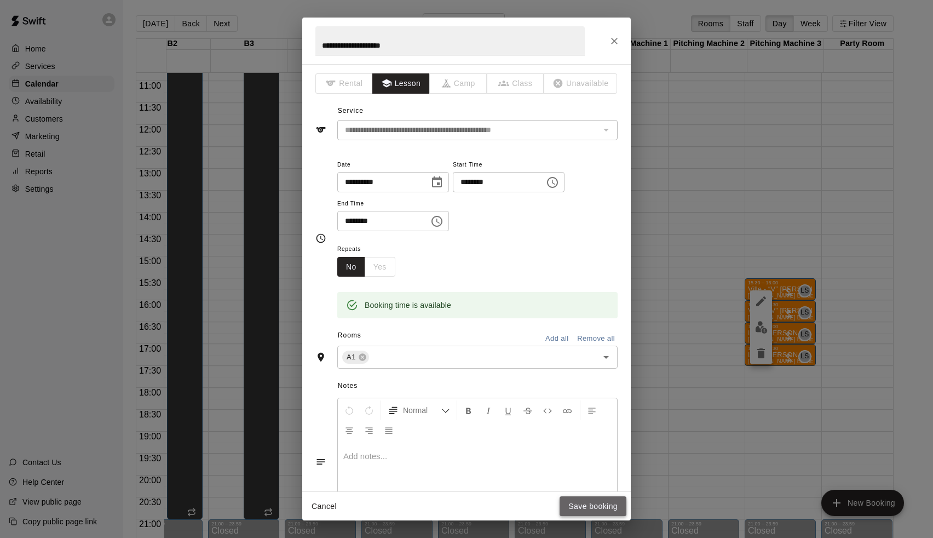
click at [597, 503] on button "Save booking" at bounding box center [593, 506] width 67 height 20
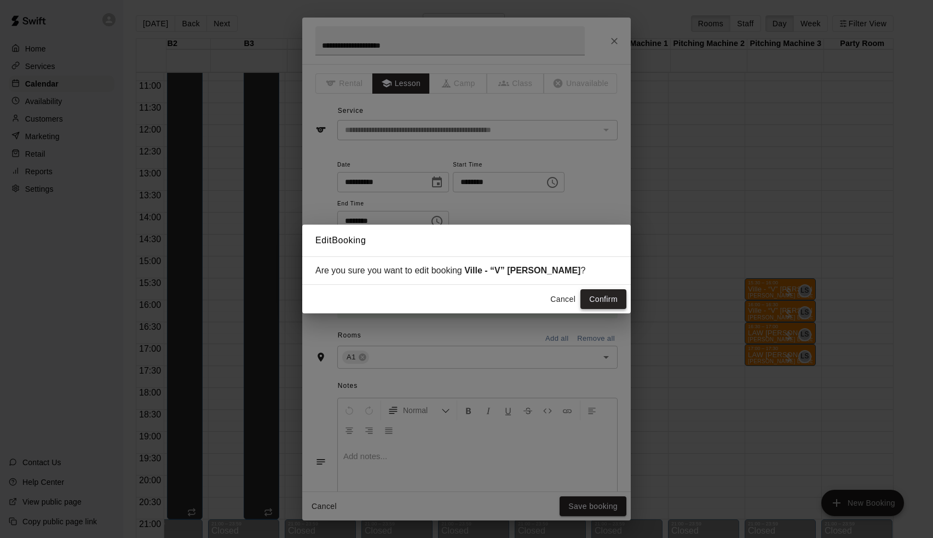
click at [613, 299] on button "Confirm" at bounding box center [603, 299] width 46 height 20
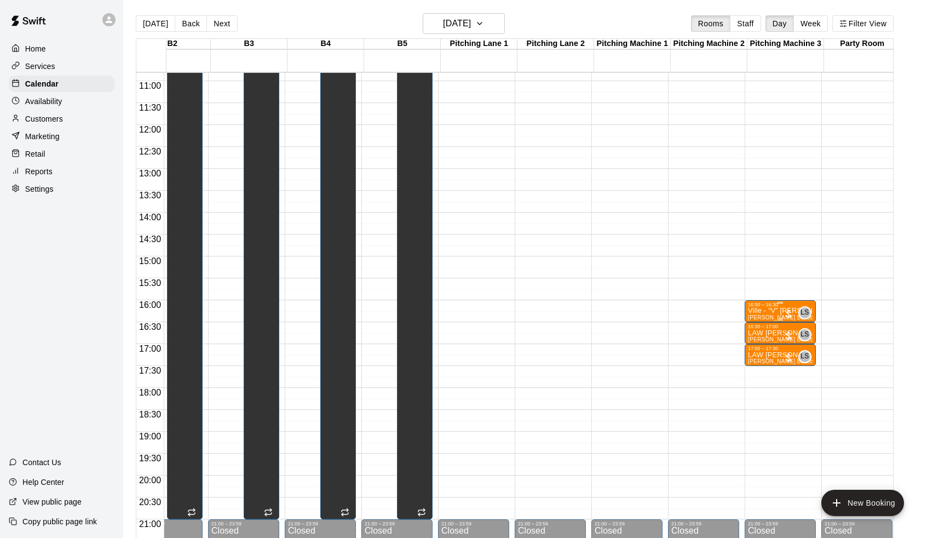
click at [770, 310] on p "Ville - “V” [PERSON_NAME]" at bounding box center [780, 310] width 65 height 0
click at [760, 320] on icon "edit" at bounding box center [760, 322] width 13 height 13
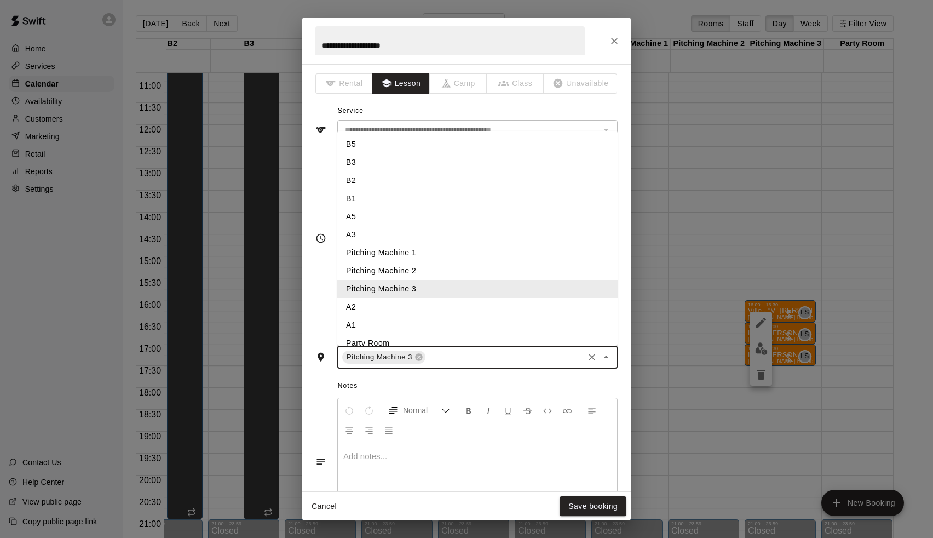
click at [438, 357] on input "text" at bounding box center [504, 357] width 155 height 14
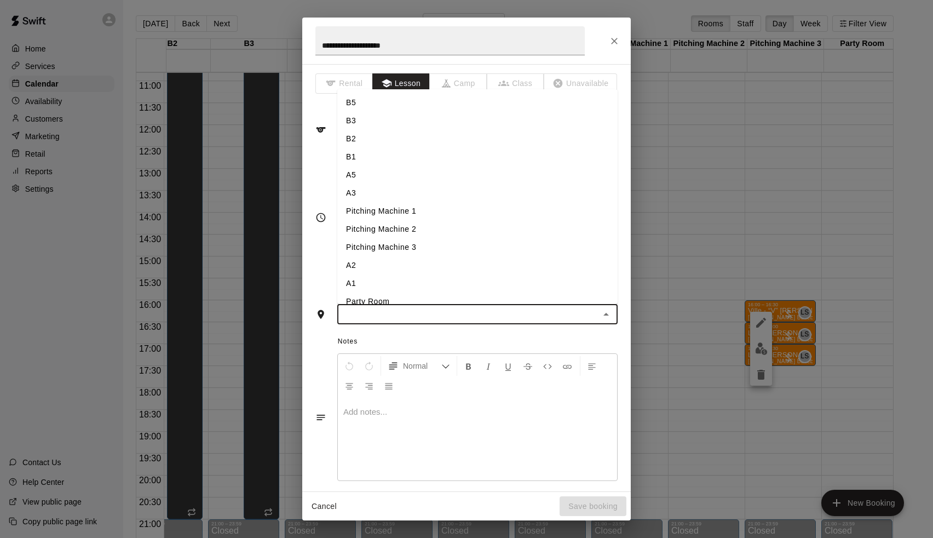
type input "*"
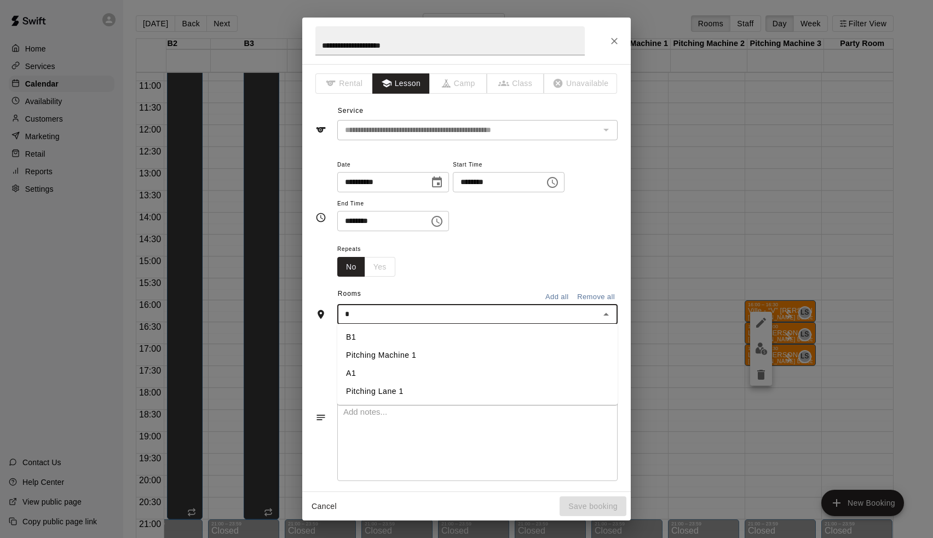
click at [402, 377] on li "A1" at bounding box center [477, 373] width 280 height 18
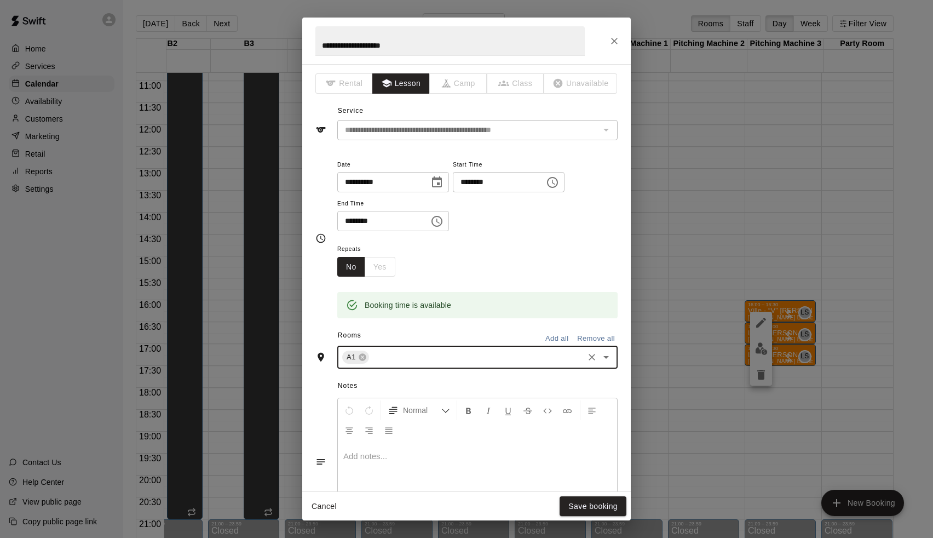
click at [580, 524] on div "**********" at bounding box center [466, 269] width 933 height 538
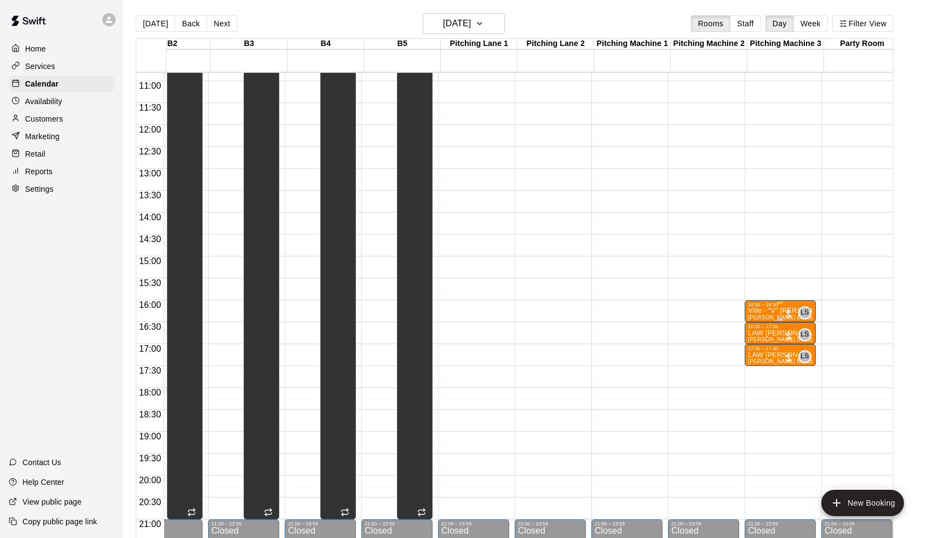
click at [759, 307] on div "16:00 – 16:30" at bounding box center [780, 304] width 65 height 5
click at [756, 315] on icon "edit" at bounding box center [760, 313] width 13 height 13
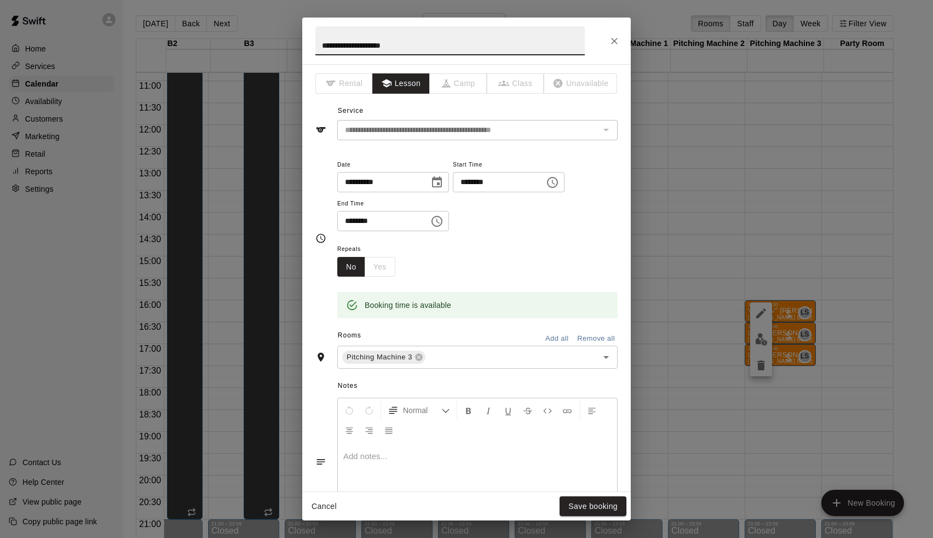
click at [477, 371] on div "Notes Normal Add notes..." at bounding box center [466, 452] width 302 height 168
click at [477, 361] on input "text" at bounding box center [504, 357] width 155 height 14
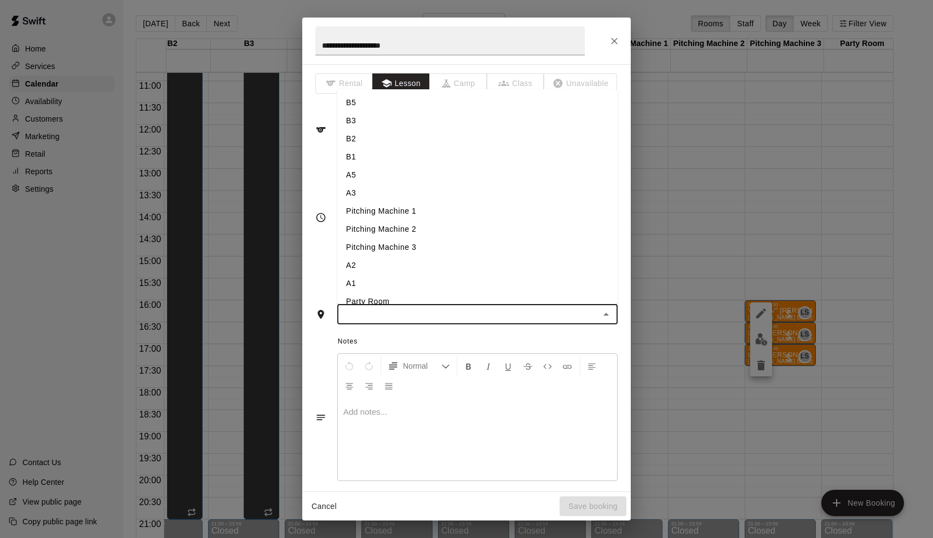
type input "*"
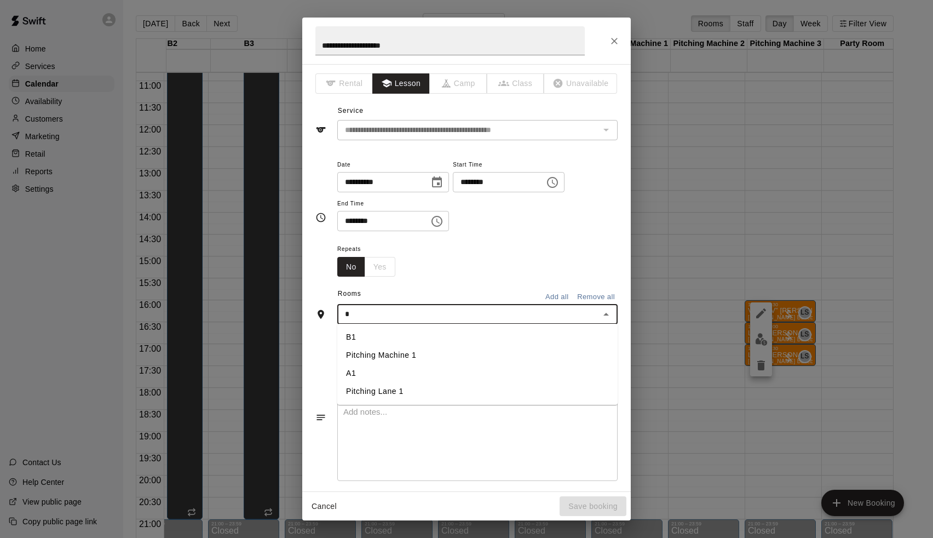
click at [439, 376] on li "A1" at bounding box center [477, 373] width 280 height 18
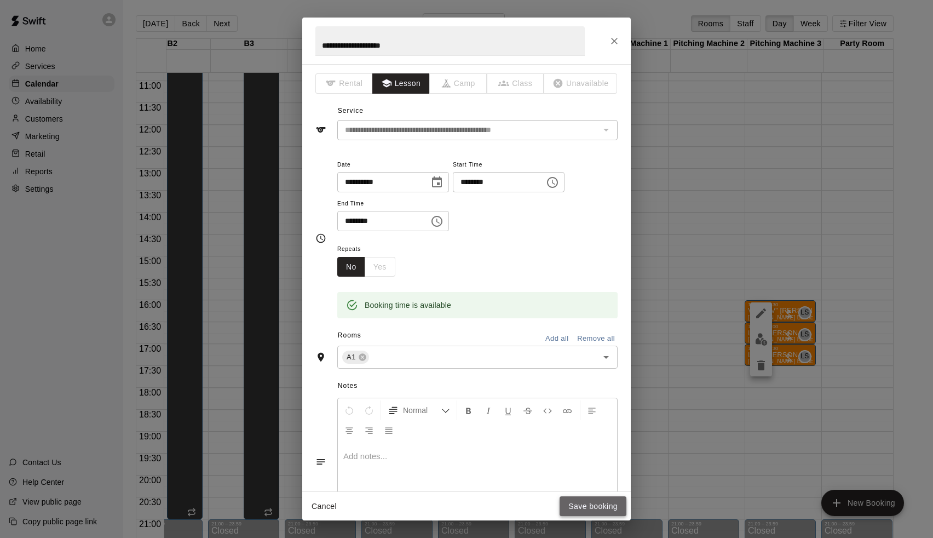
click at [588, 501] on button "Save booking" at bounding box center [593, 506] width 67 height 20
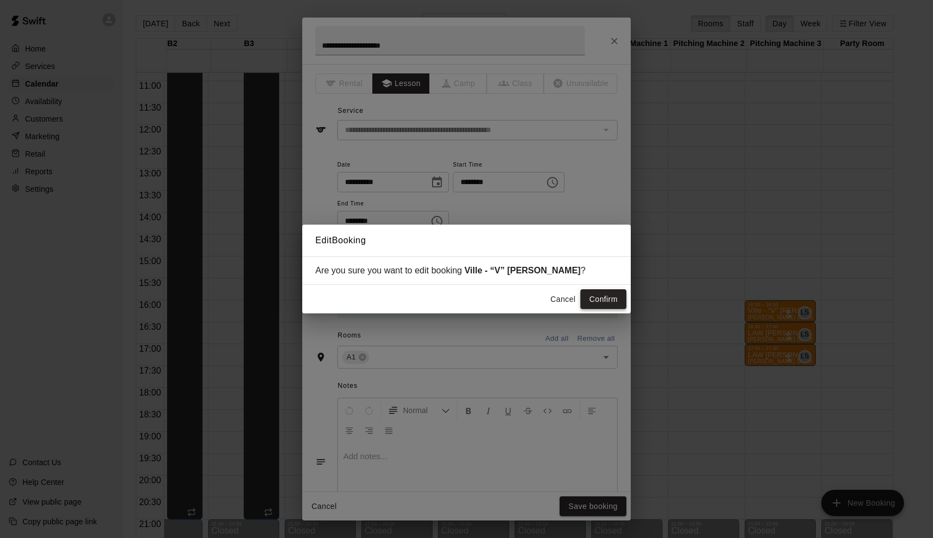
click at [604, 297] on button "Confirm" at bounding box center [603, 299] width 46 height 20
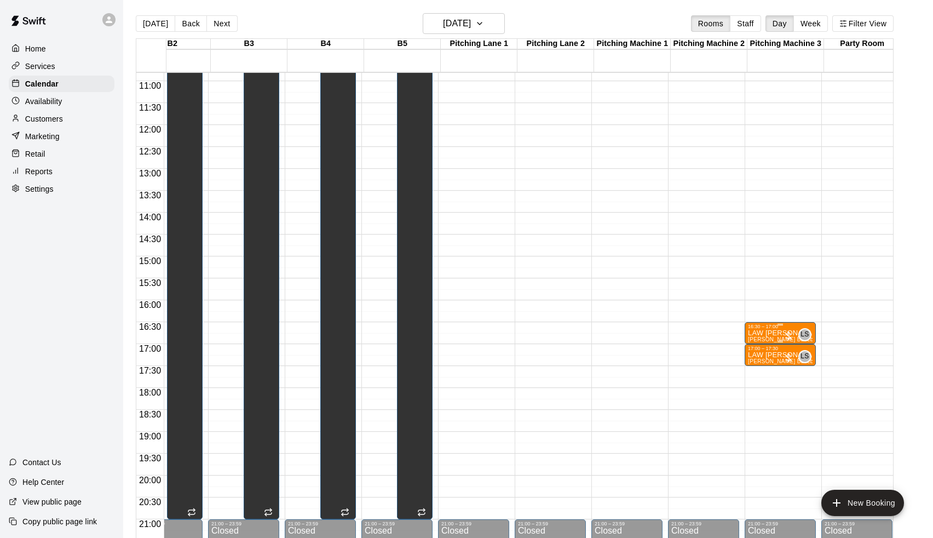
click at [769, 333] on p "LAW [PERSON_NAME]" at bounding box center [780, 333] width 65 height 0
click at [759, 347] on icon "edit" at bounding box center [761, 345] width 10 height 10
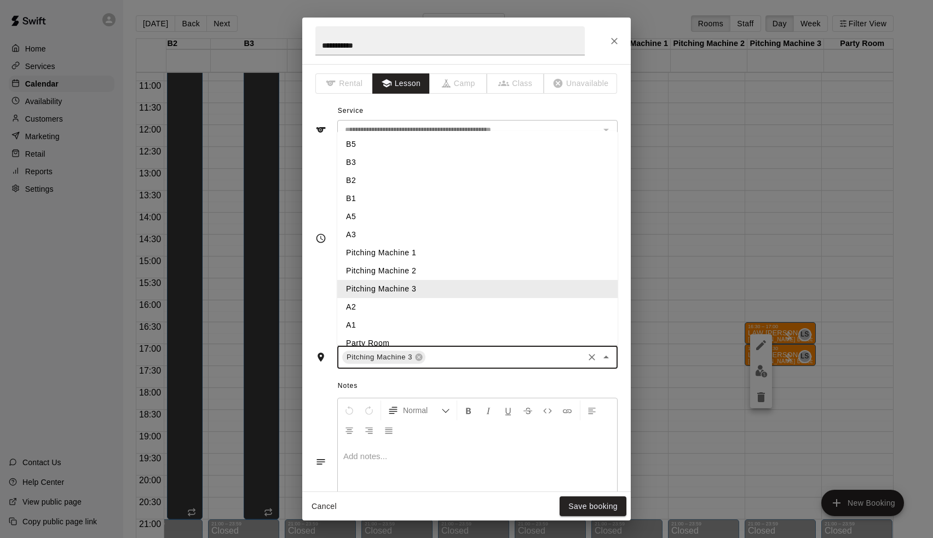
click at [472, 359] on input "text" at bounding box center [504, 357] width 155 height 14
type input "*"
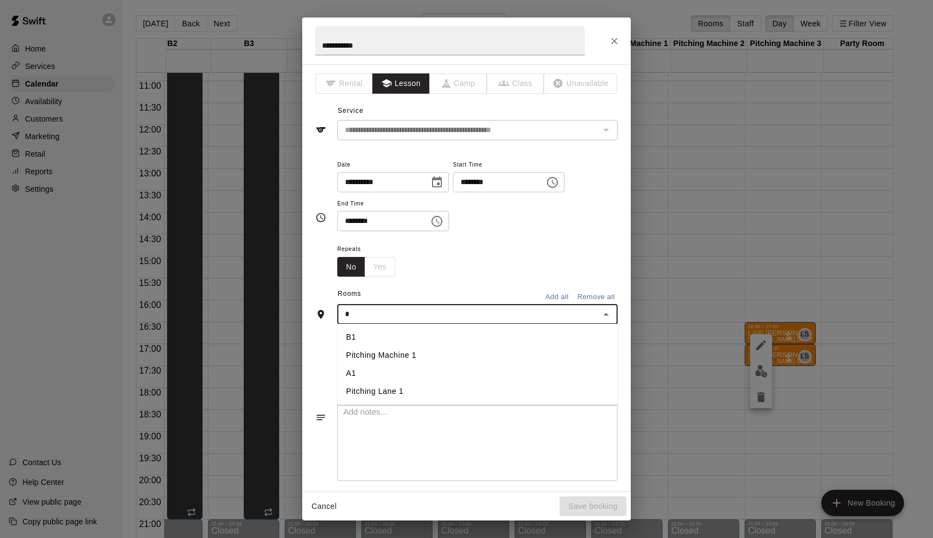
click at [400, 372] on li "A1" at bounding box center [477, 373] width 280 height 18
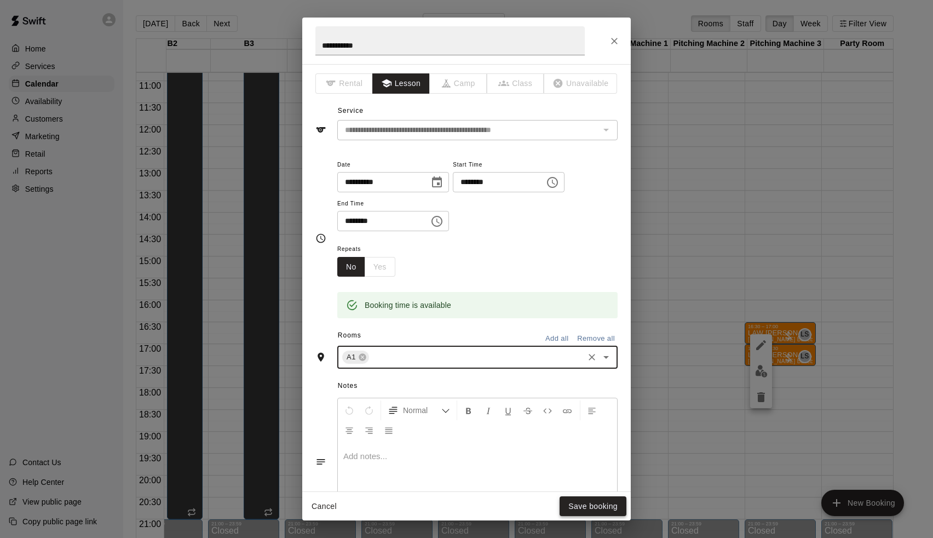
click at [593, 504] on button "Save booking" at bounding box center [593, 506] width 67 height 20
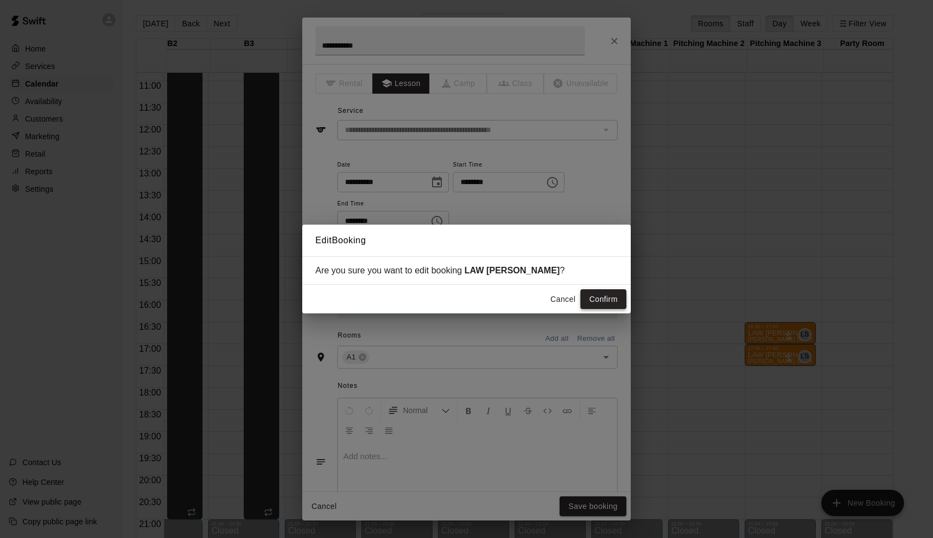
click at [596, 294] on button "Confirm" at bounding box center [603, 299] width 46 height 20
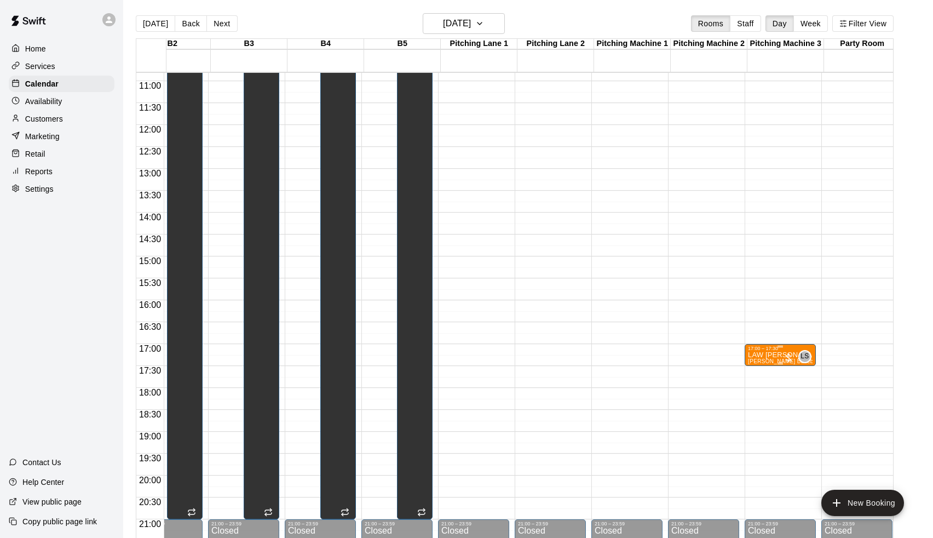
click at [763, 360] on span "[PERSON_NAME] Baseball/Softball (Hitting or Fielding)" at bounding box center [820, 361] width 145 height 6
click at [756, 367] on icon "edit" at bounding box center [760, 370] width 13 height 13
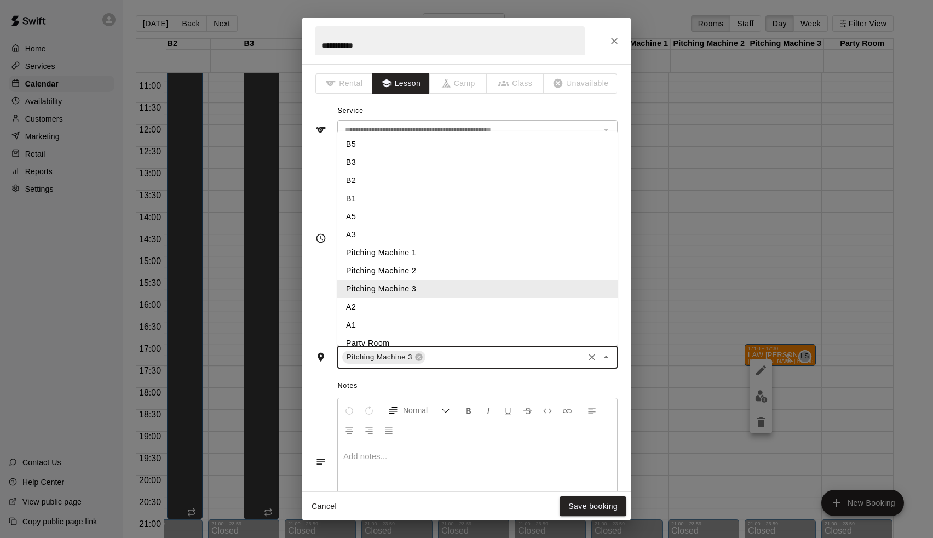
click at [458, 350] on input "text" at bounding box center [504, 357] width 155 height 14
type input "*"
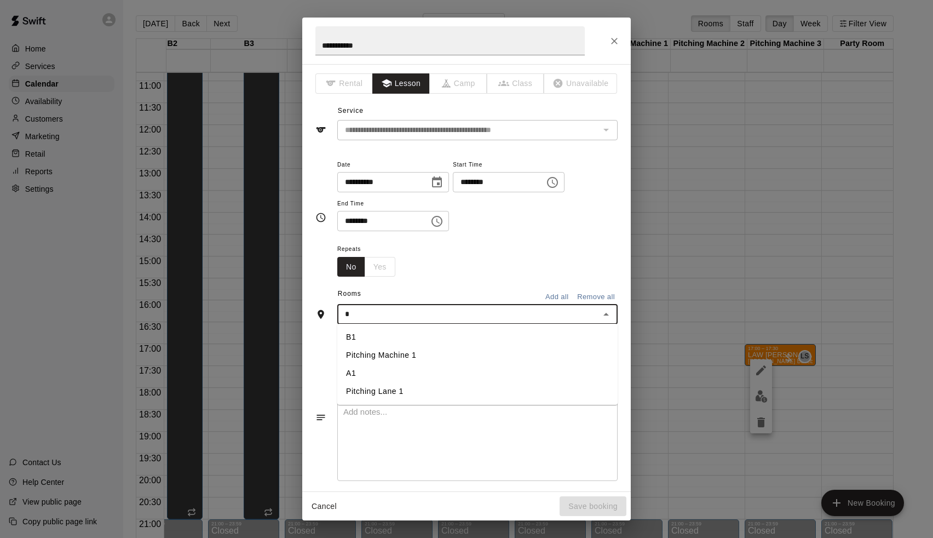
click at [365, 369] on li "A1" at bounding box center [477, 373] width 280 height 18
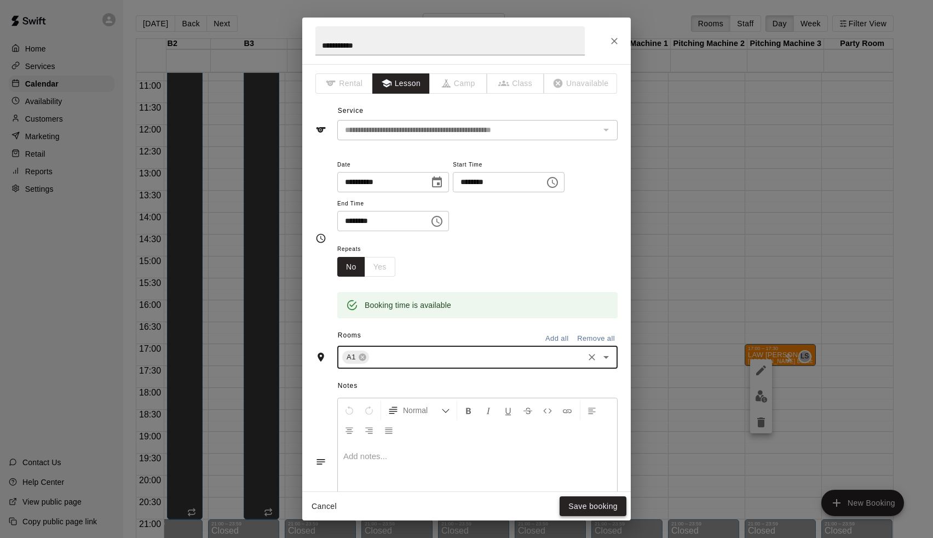
click at [570, 505] on button "Save booking" at bounding box center [593, 506] width 67 height 20
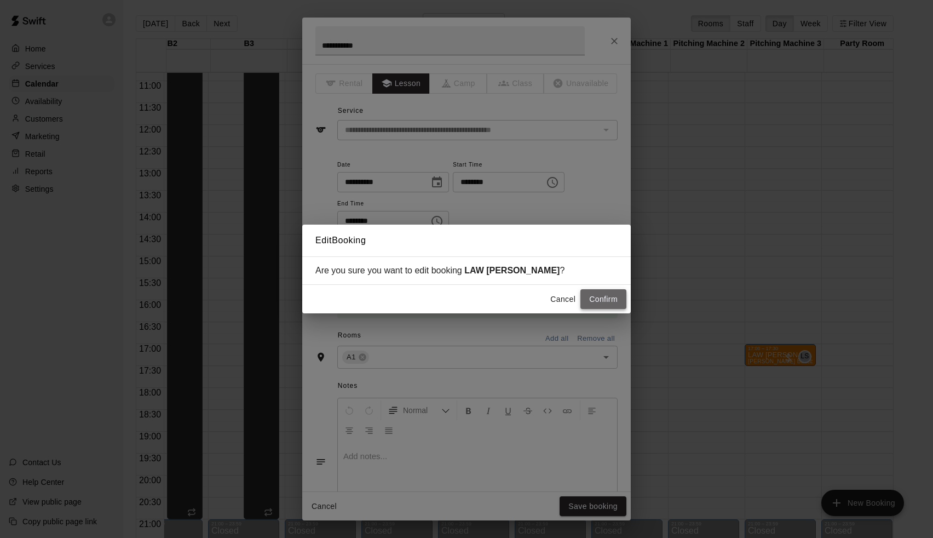
click at [596, 299] on button "Confirm" at bounding box center [603, 299] width 46 height 20
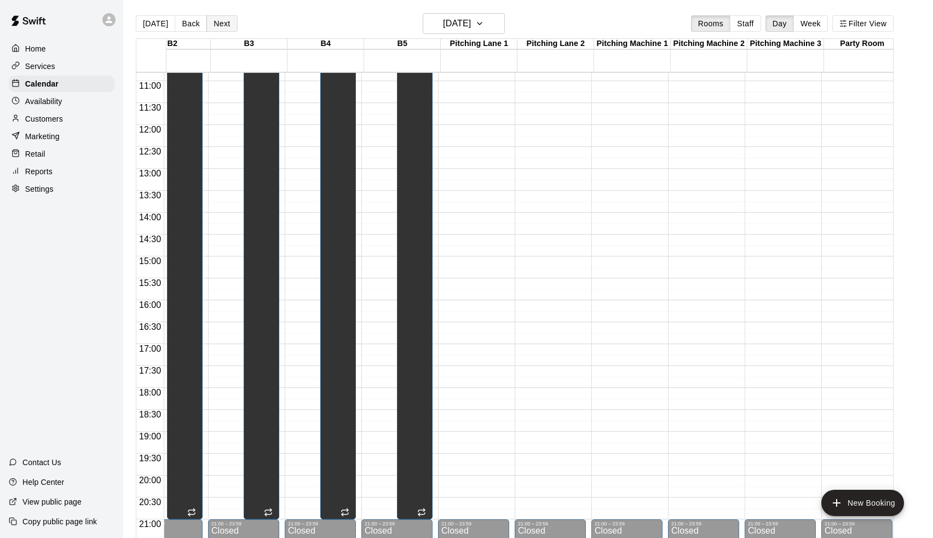
click at [223, 24] on button "Next" at bounding box center [221, 23] width 31 height 16
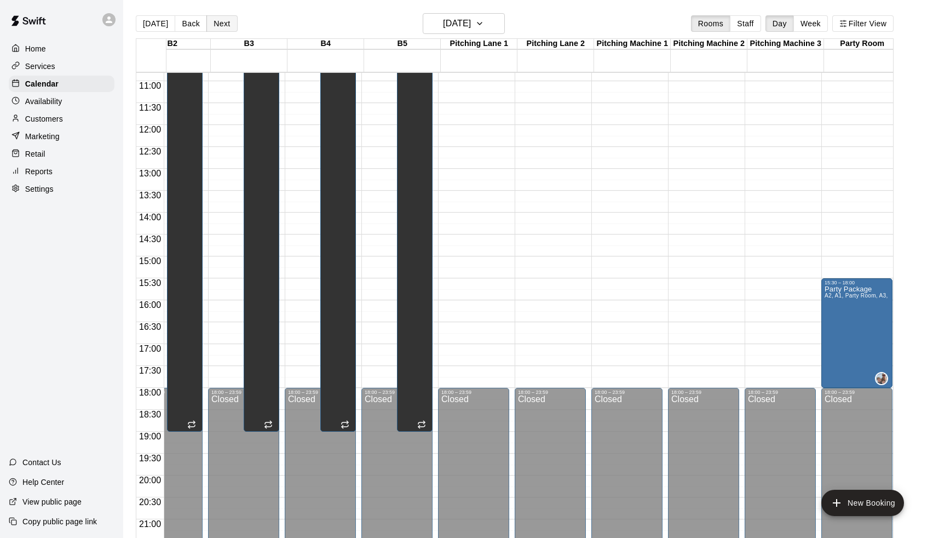
click at [223, 24] on button "Next" at bounding box center [221, 23] width 31 height 16
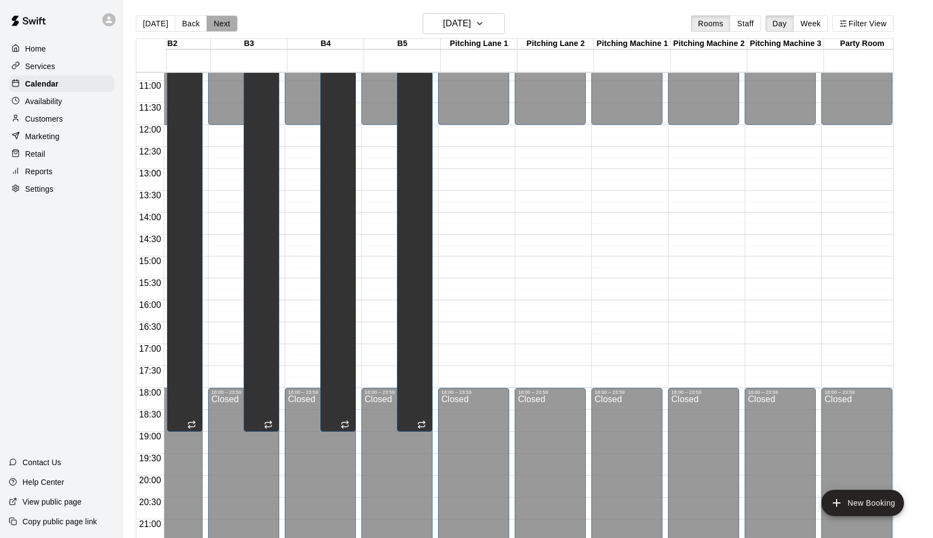
click at [223, 24] on button "Next" at bounding box center [221, 23] width 31 height 16
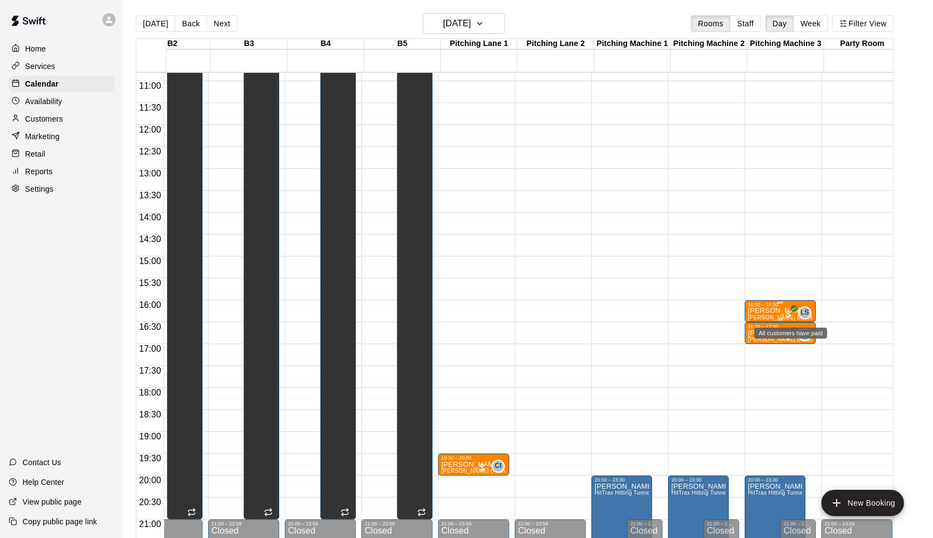
click at [786, 314] on span "All customers have paid" at bounding box center [788, 313] width 11 height 11
click at [792, 321] on icon "edit" at bounding box center [795, 319] width 13 height 13
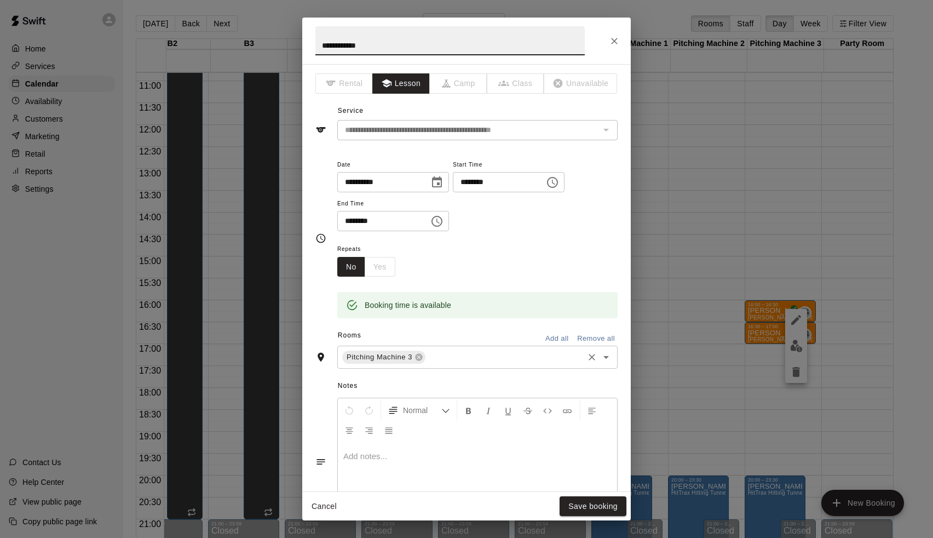
click at [504, 355] on input "text" at bounding box center [504, 357] width 155 height 14
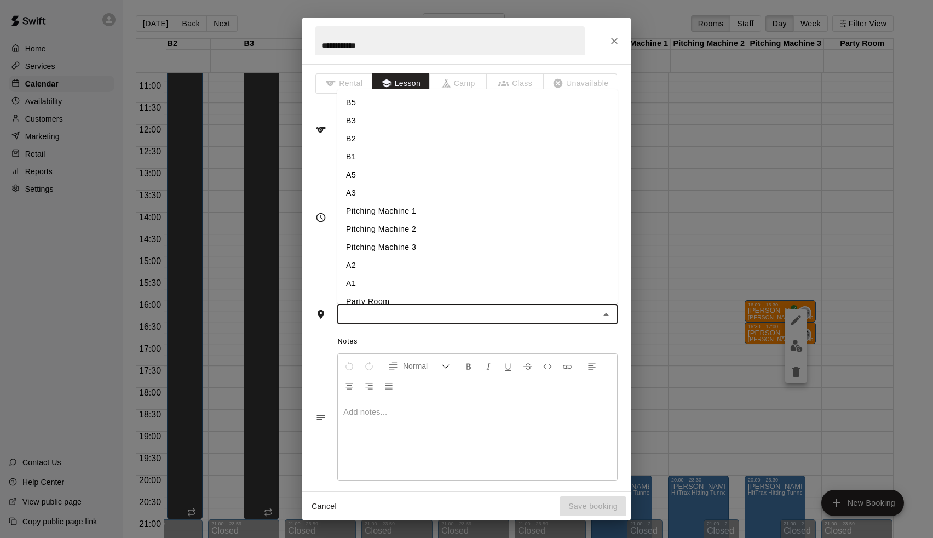
type input "*"
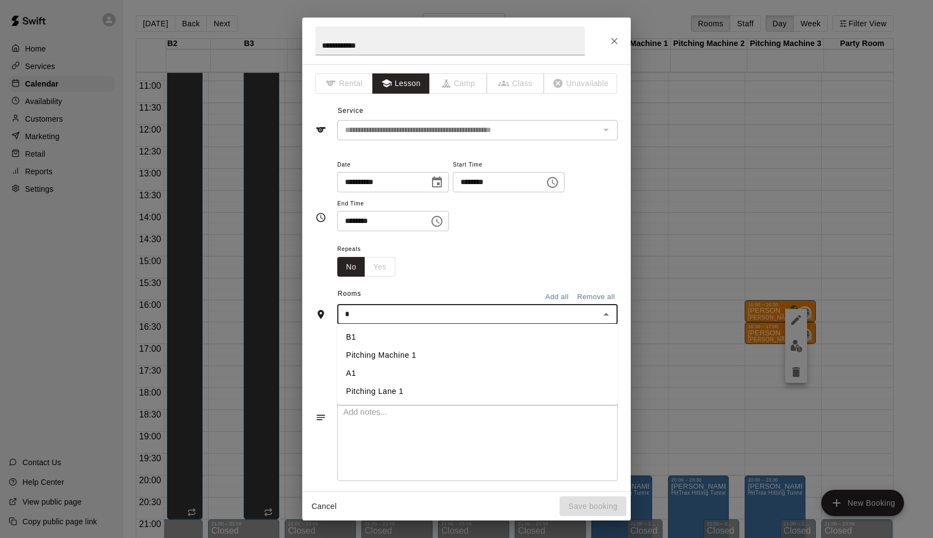
click at [418, 370] on li "A1" at bounding box center [477, 373] width 280 height 18
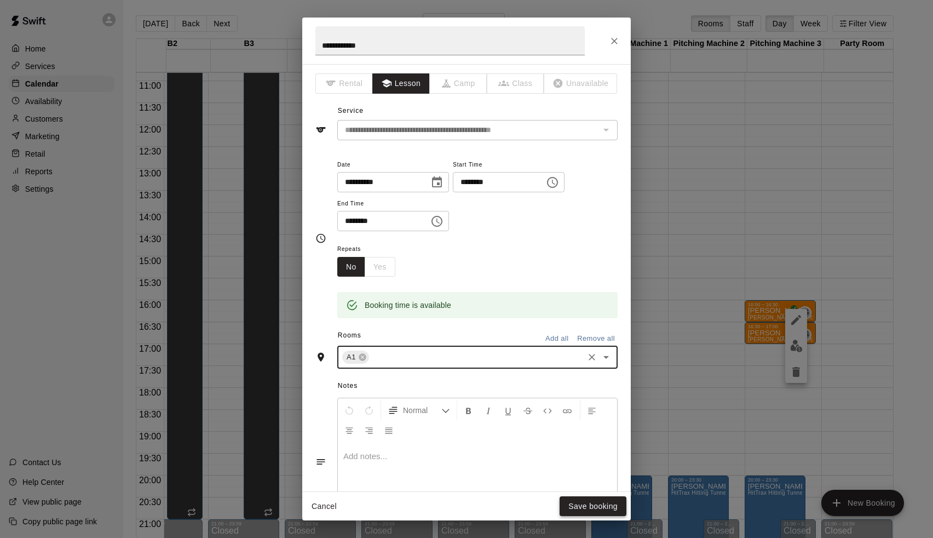
click at [581, 508] on button "Save booking" at bounding box center [593, 506] width 67 height 20
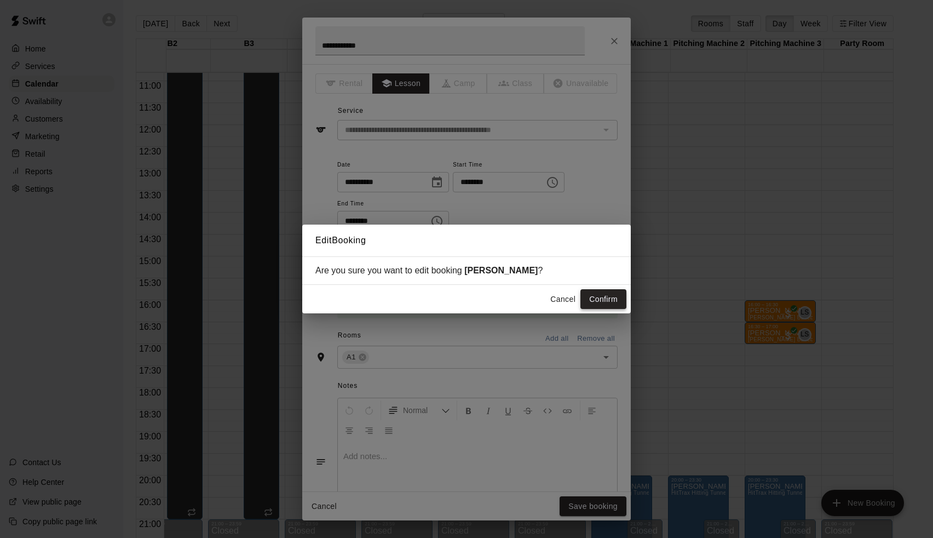
click at [602, 292] on button "Confirm" at bounding box center [603, 299] width 46 height 20
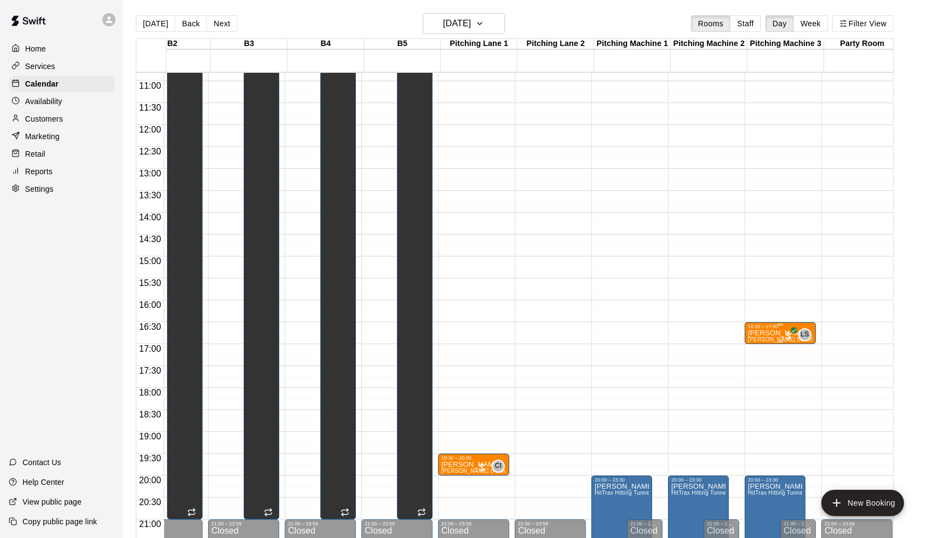
click at [779, 329] on div "16:30 – 17:00" at bounding box center [780, 326] width 65 height 5
click at [769, 340] on button "edit" at bounding box center [761, 335] width 22 height 22
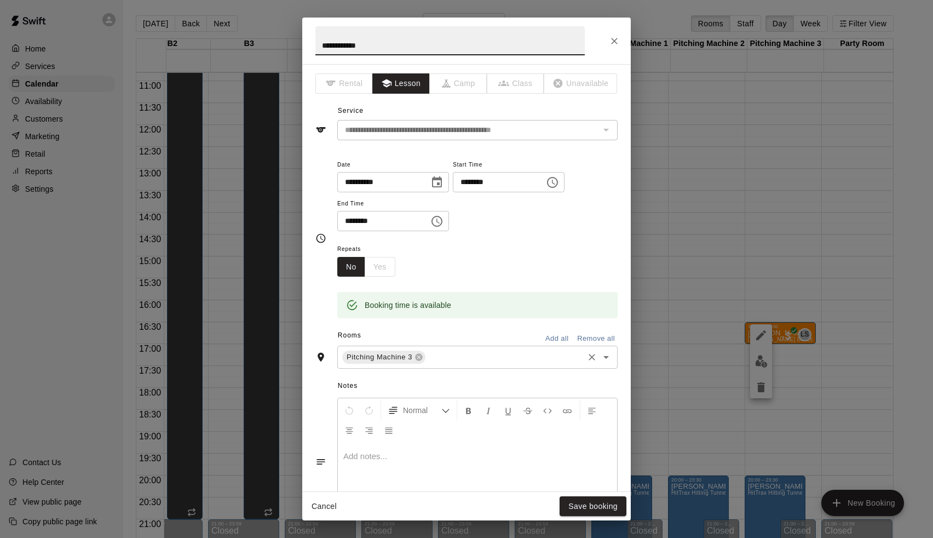
click at [440, 352] on input "text" at bounding box center [504, 357] width 155 height 14
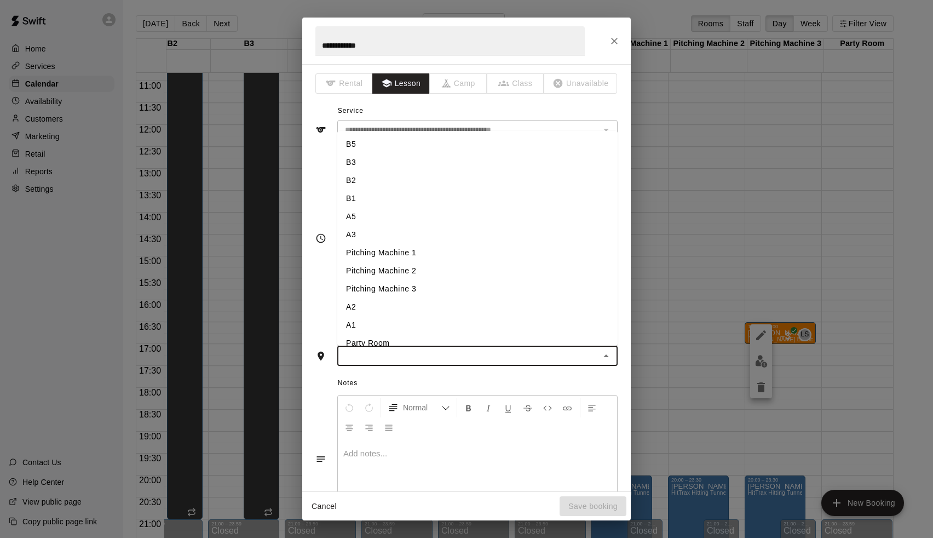
type input "*"
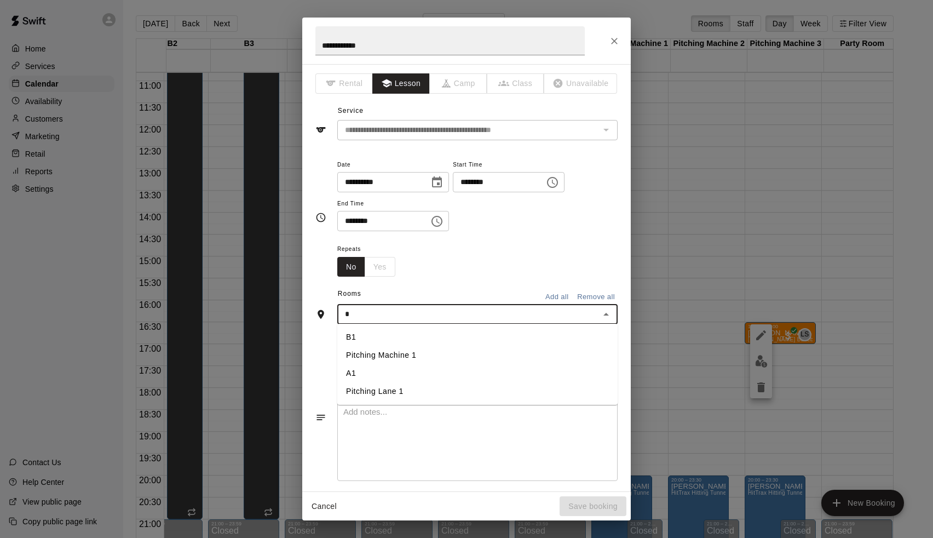
click at [385, 368] on li "A1" at bounding box center [477, 373] width 280 height 18
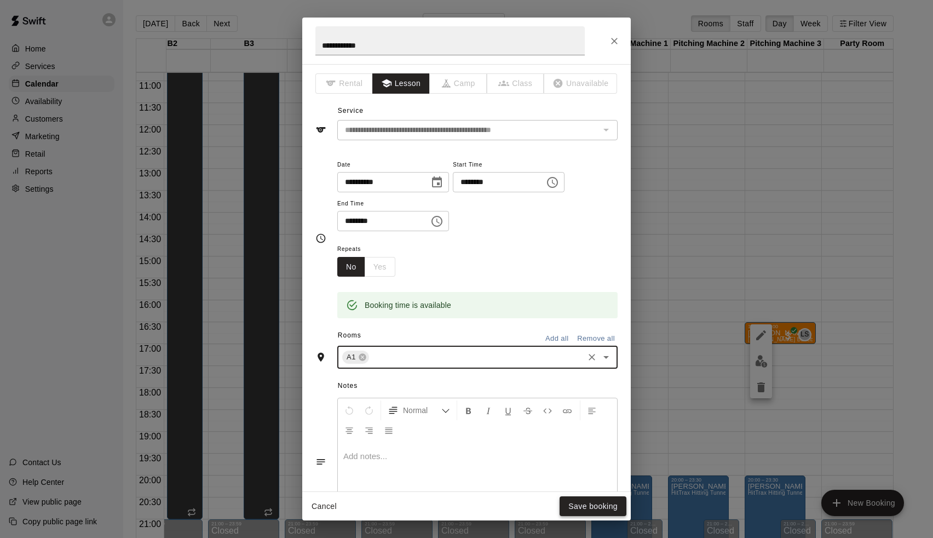
click at [595, 512] on button "Save booking" at bounding box center [593, 506] width 67 height 20
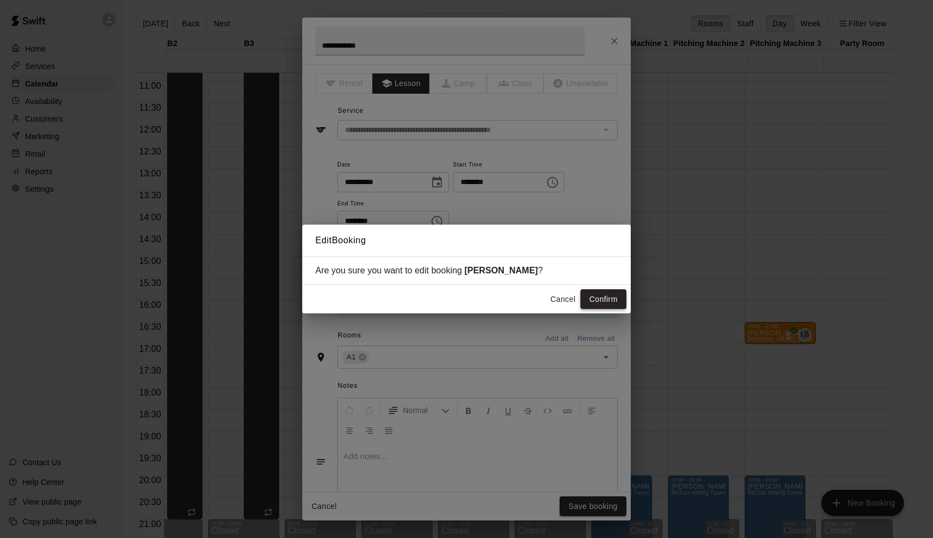
click at [598, 295] on button "Confirm" at bounding box center [603, 299] width 46 height 20
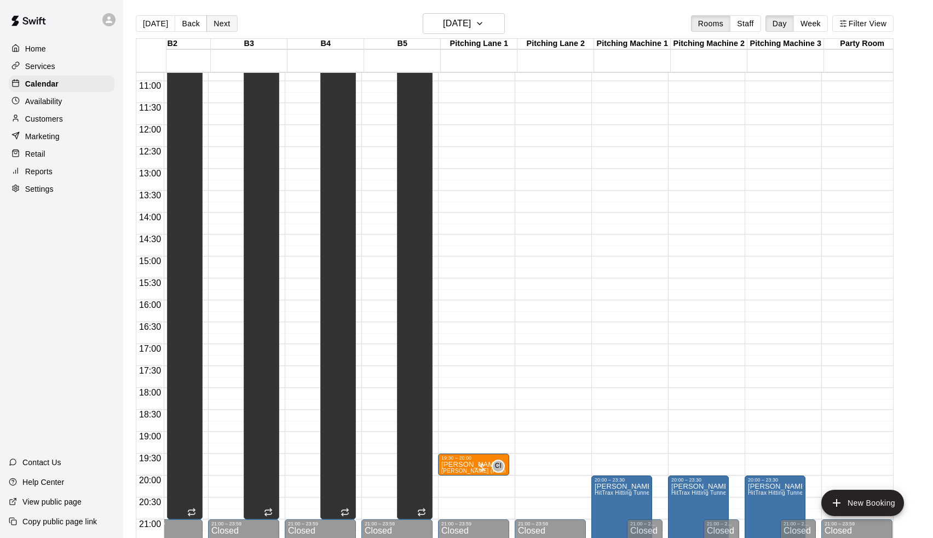
click at [210, 30] on button "Next" at bounding box center [221, 23] width 31 height 16
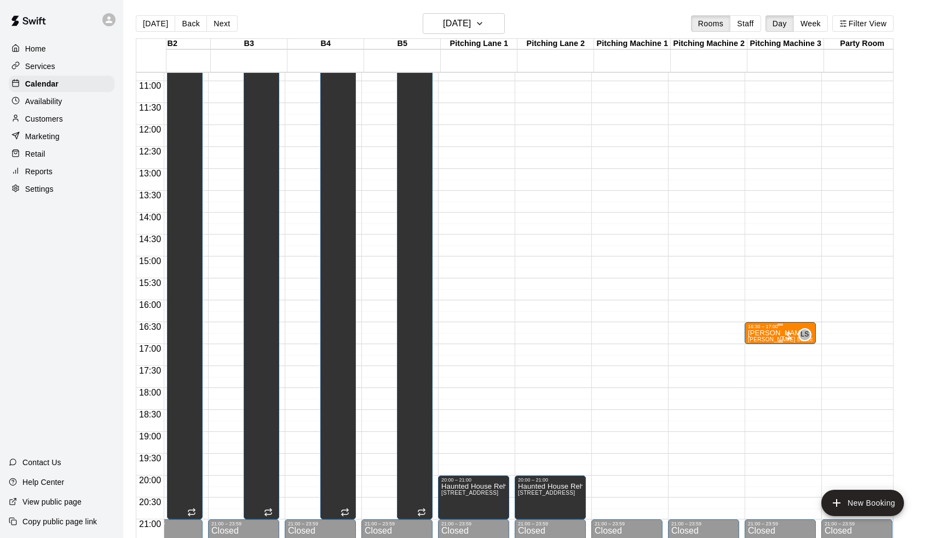
click at [763, 338] on span "[PERSON_NAME] Baseball/Softball (Hitting or Fielding)" at bounding box center [820, 339] width 145 height 6
click at [757, 348] on icon "edit" at bounding box center [760, 348] width 13 height 13
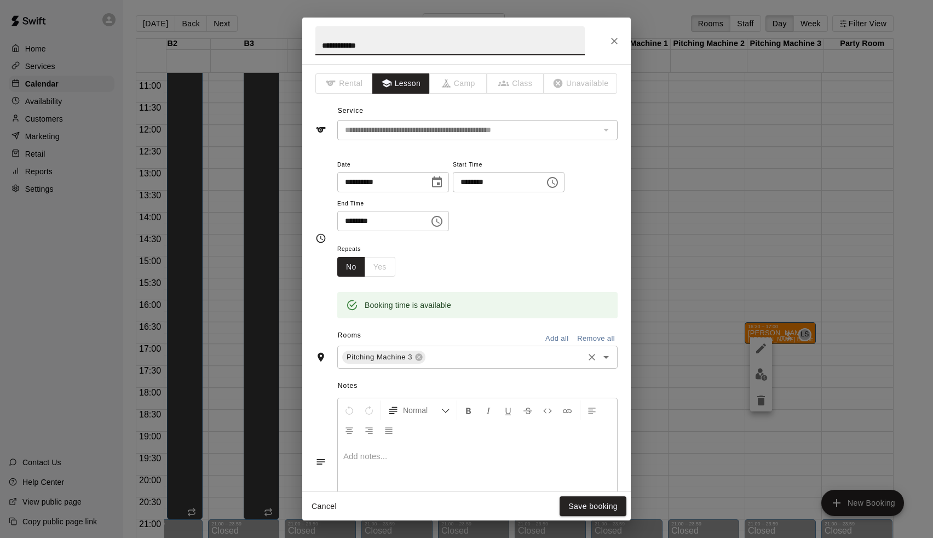
click at [464, 357] on input "text" at bounding box center [504, 357] width 155 height 14
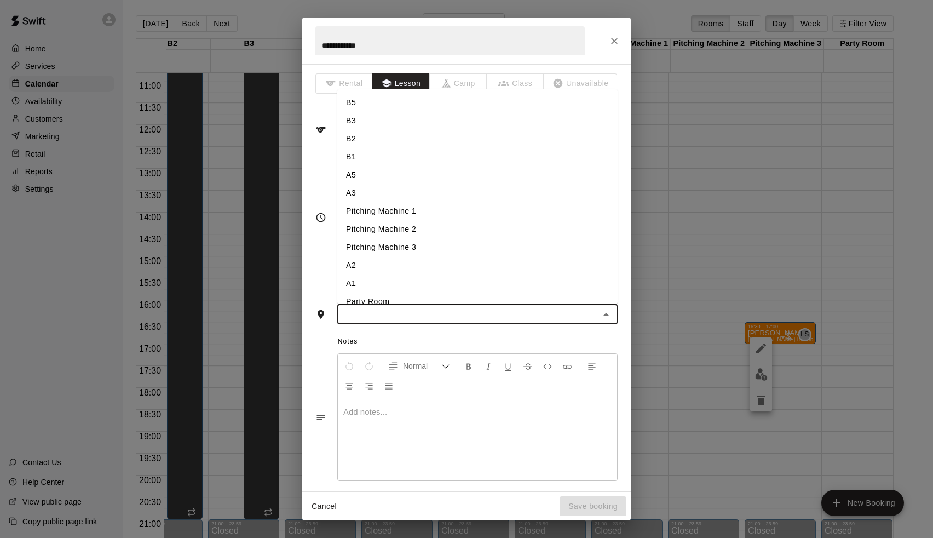
type input "*"
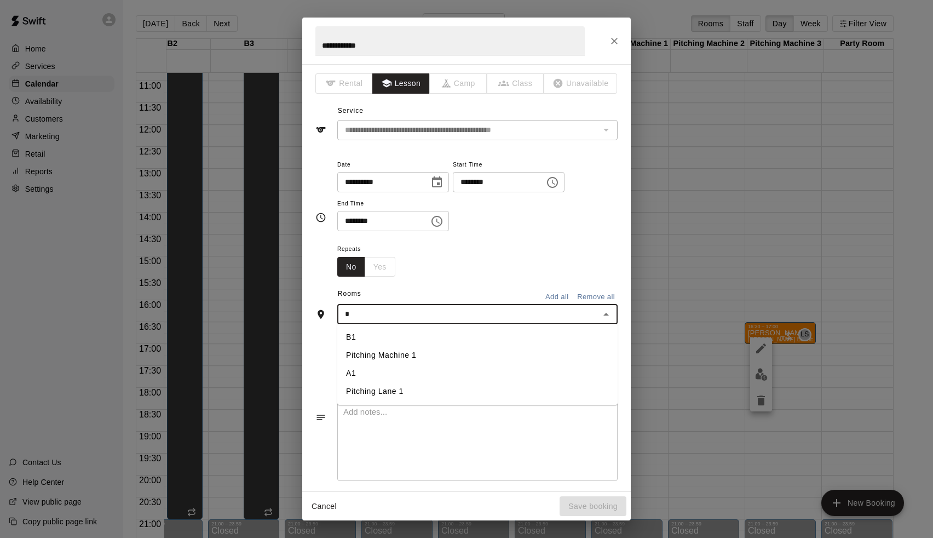
click at [370, 372] on li "A1" at bounding box center [477, 373] width 280 height 18
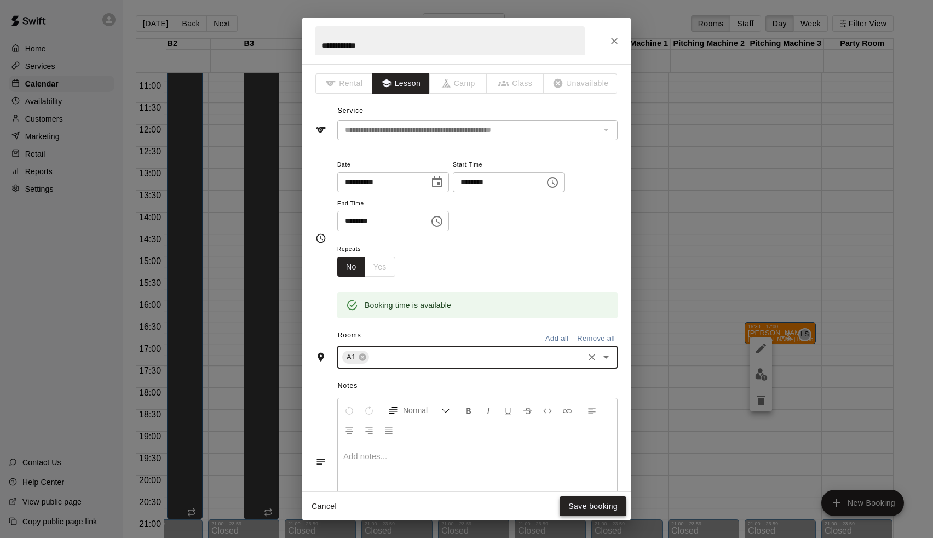
click at [592, 505] on button "Save booking" at bounding box center [593, 506] width 67 height 20
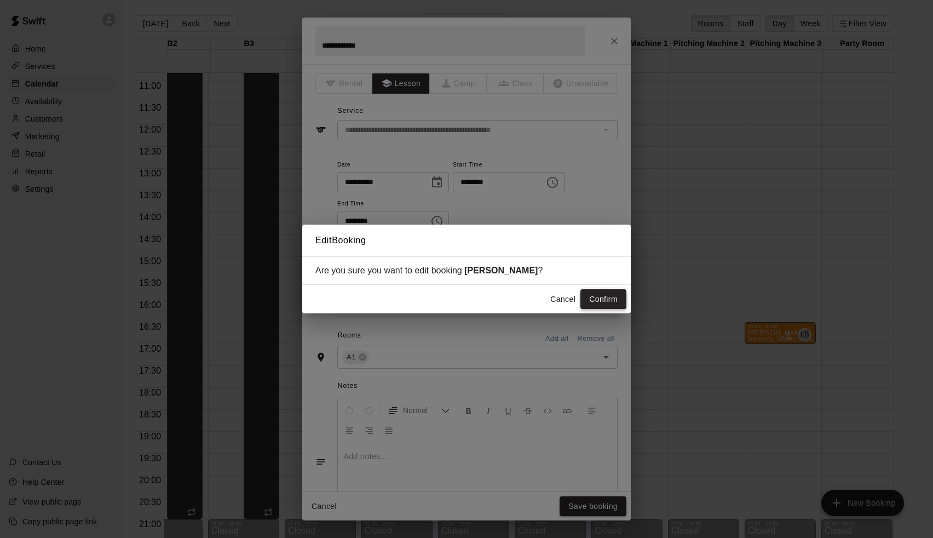
click at [607, 304] on button "Confirm" at bounding box center [603, 299] width 46 height 20
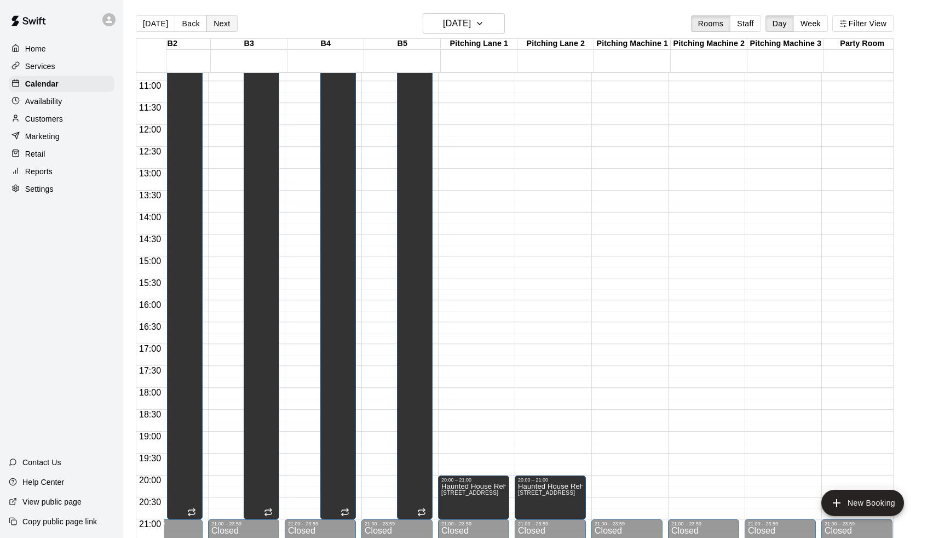
click at [221, 20] on button "Next" at bounding box center [221, 23] width 31 height 16
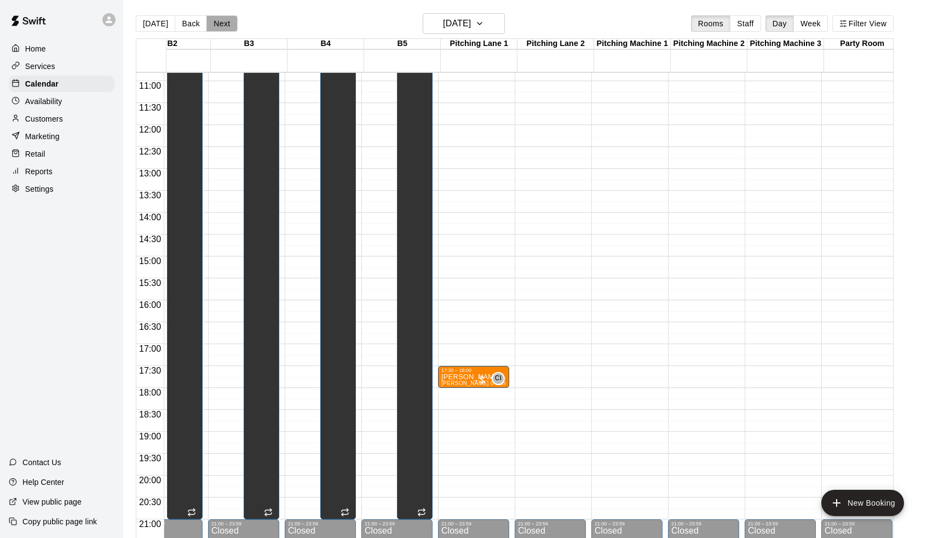
click at [227, 26] on button "Next" at bounding box center [221, 23] width 31 height 16
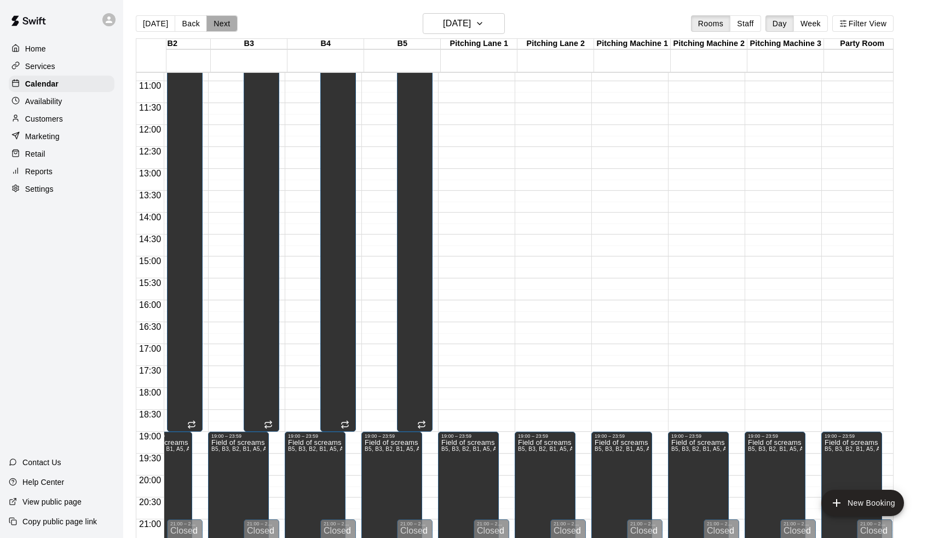
click at [227, 26] on button "Next" at bounding box center [221, 23] width 31 height 16
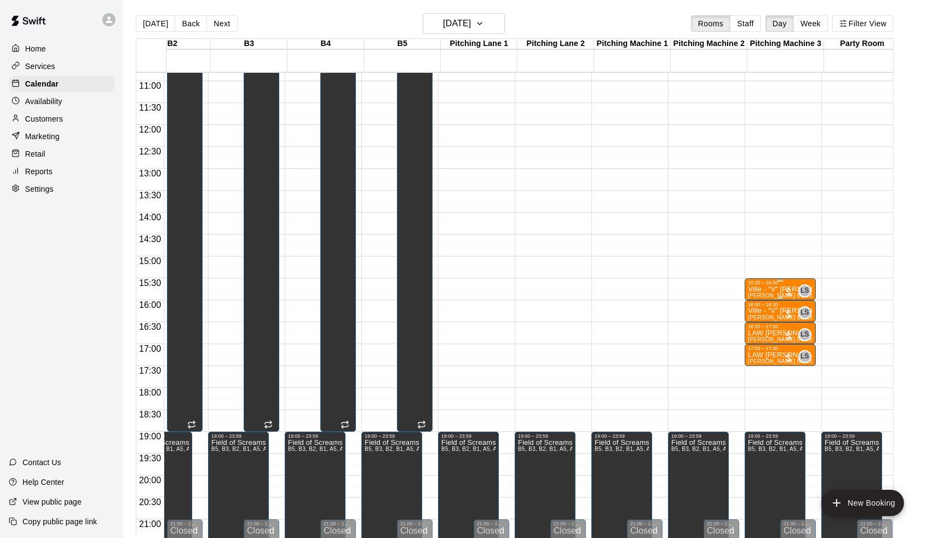
click at [765, 289] on p "Ville - “V” [PERSON_NAME]" at bounding box center [780, 289] width 65 height 0
click at [760, 298] on icon "edit" at bounding box center [760, 301] width 13 height 13
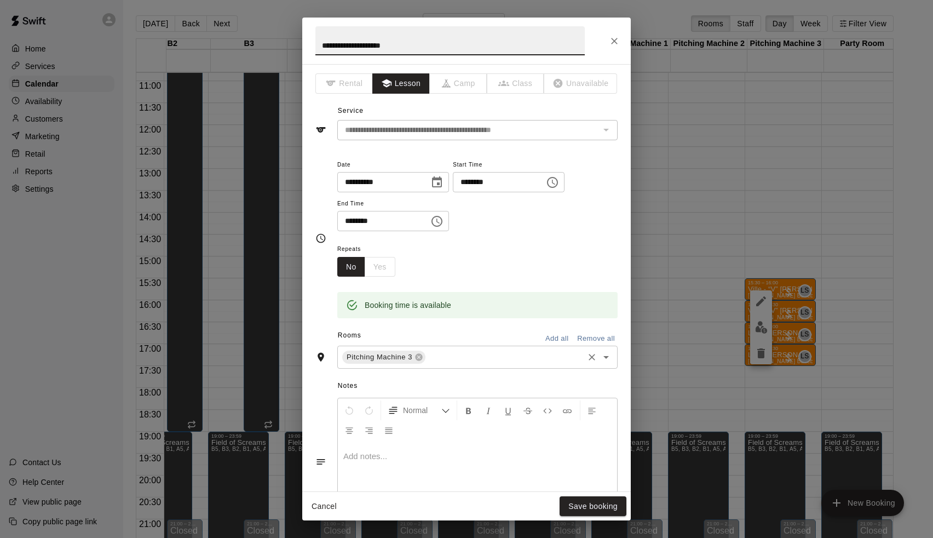
click at [429, 351] on input "text" at bounding box center [504, 357] width 155 height 14
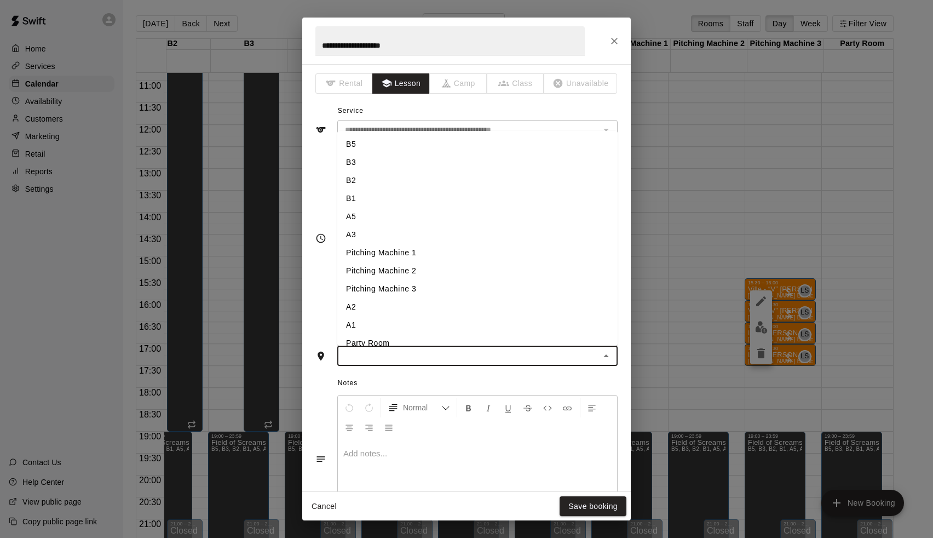
type input "*"
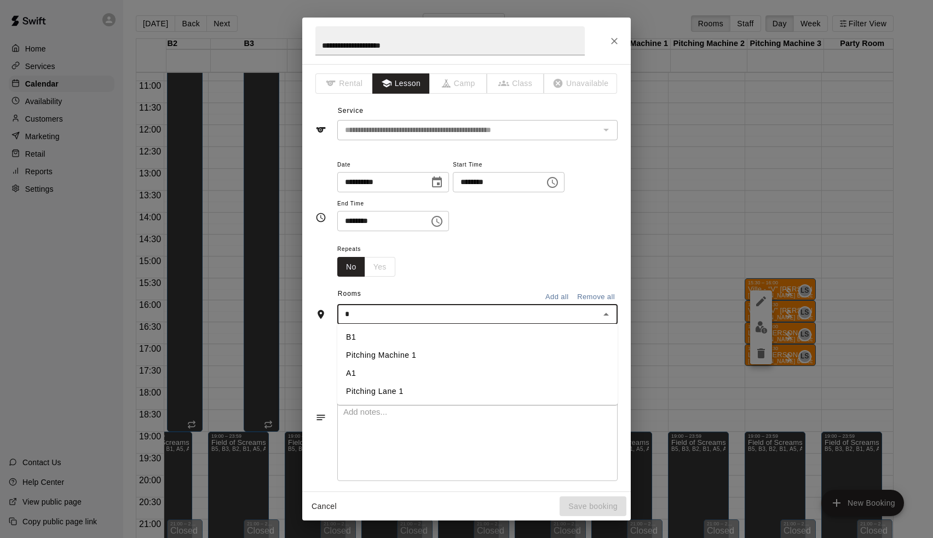
click at [400, 376] on li "A1" at bounding box center [477, 373] width 280 height 18
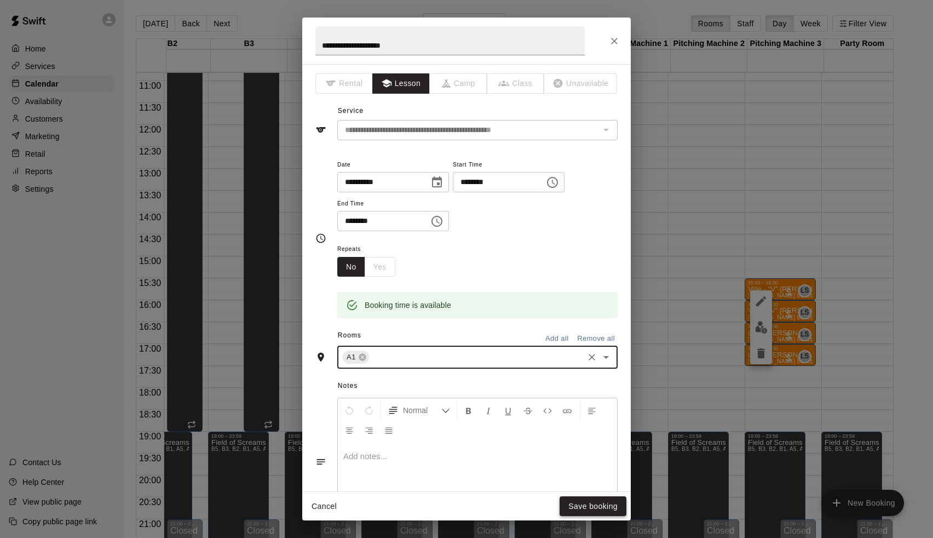
click at [570, 506] on button "Save booking" at bounding box center [593, 506] width 67 height 20
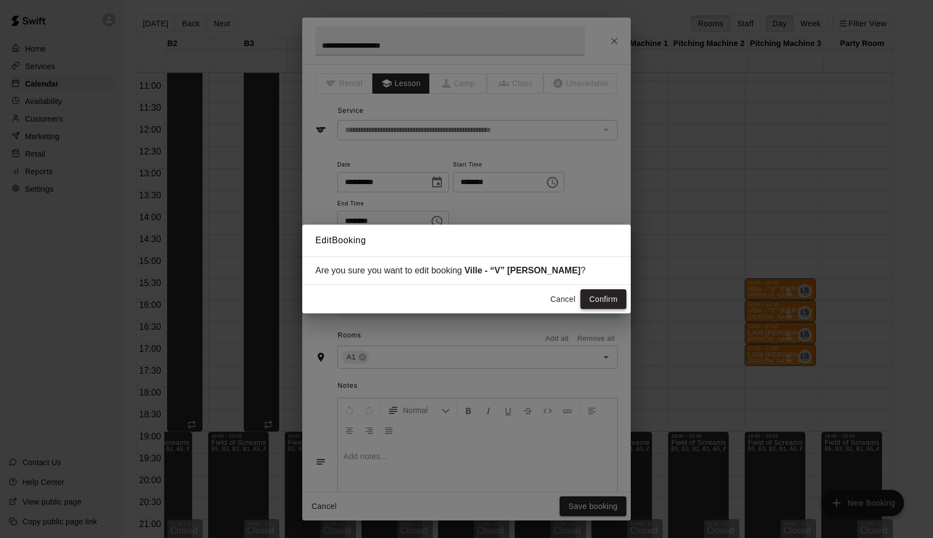
click at [600, 297] on button "Confirm" at bounding box center [603, 299] width 46 height 20
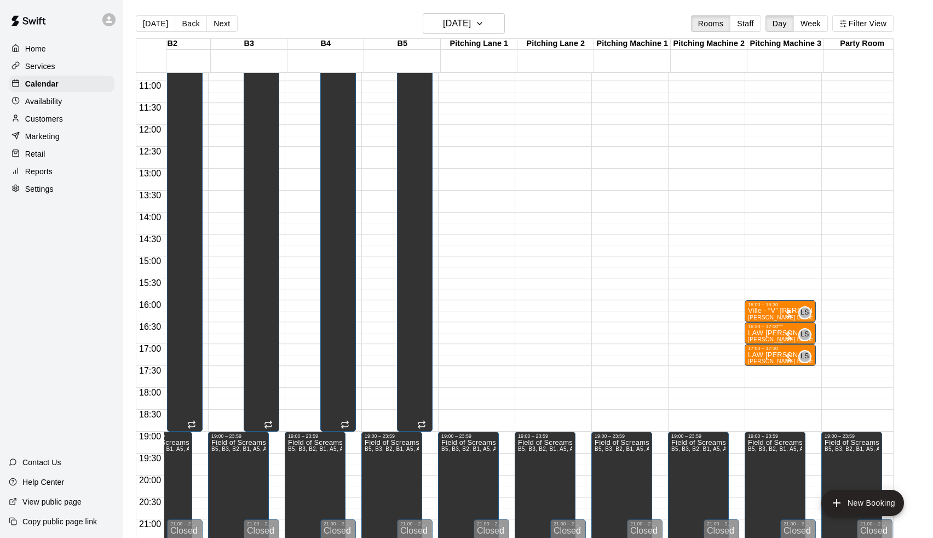
click at [772, 310] on p "Ville - “V” [PERSON_NAME]" at bounding box center [780, 310] width 65 height 0
click at [764, 320] on icon "edit" at bounding box center [761, 323] width 10 height 10
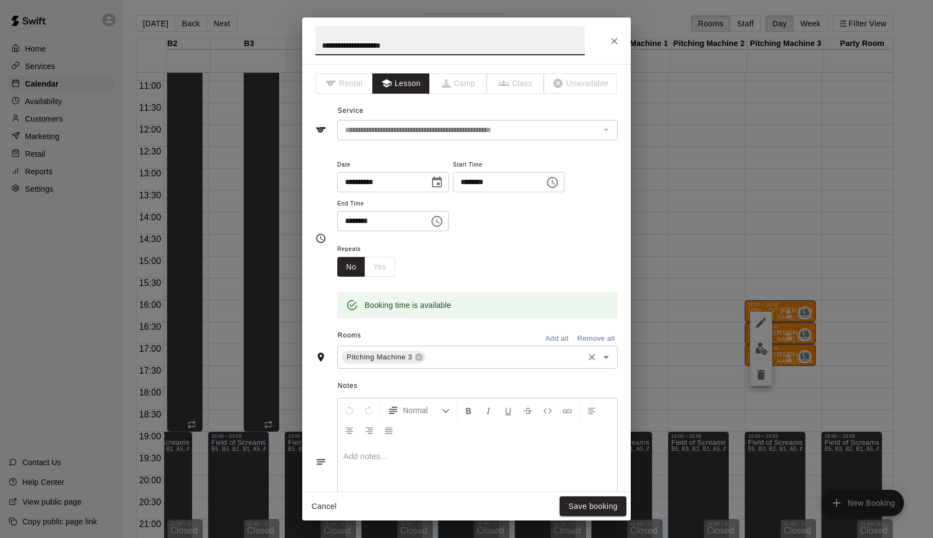
click at [445, 353] on input "text" at bounding box center [504, 357] width 155 height 14
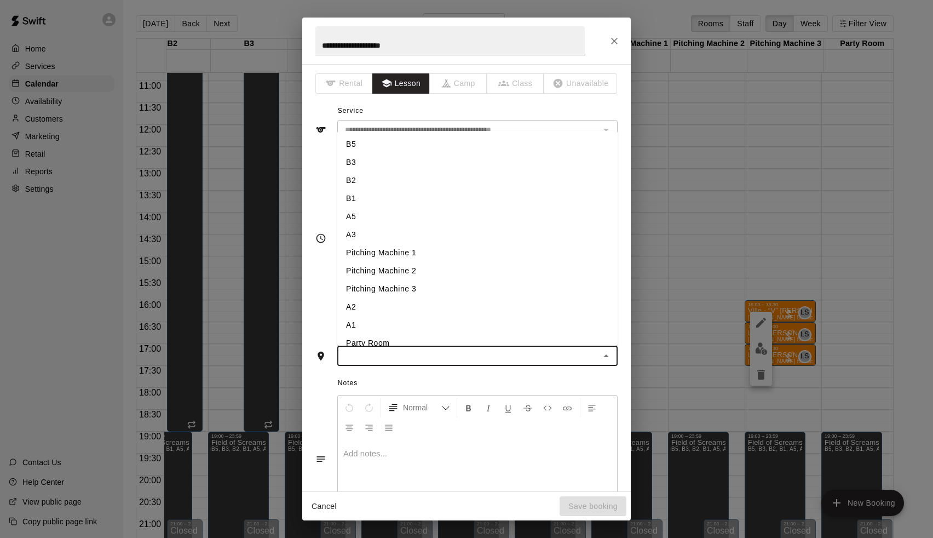
type input "*"
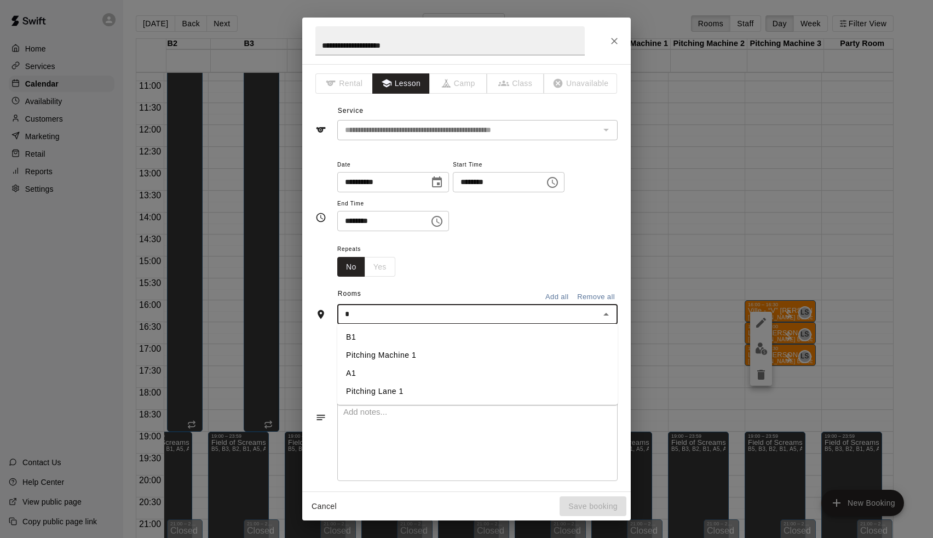
click at [411, 375] on li "A1" at bounding box center [477, 373] width 280 height 18
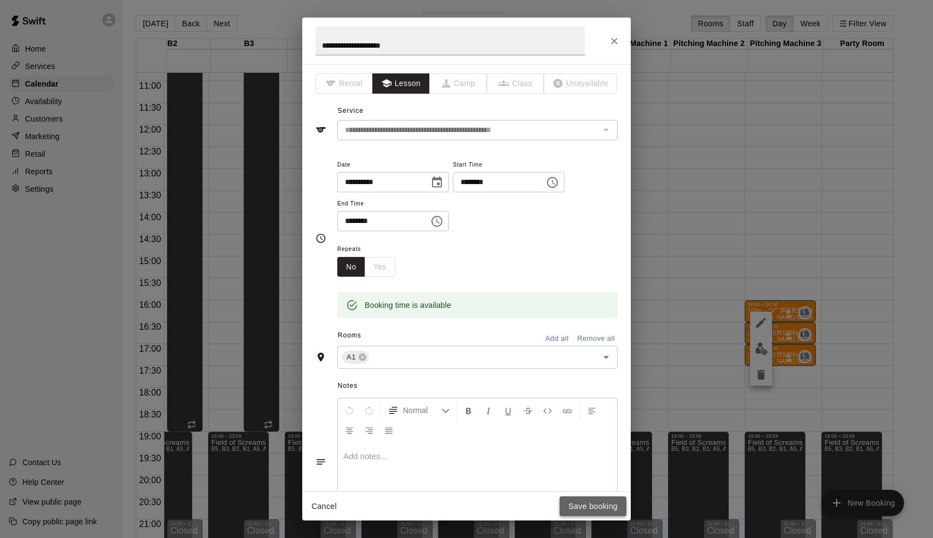
click at [597, 512] on button "Save booking" at bounding box center [593, 506] width 67 height 20
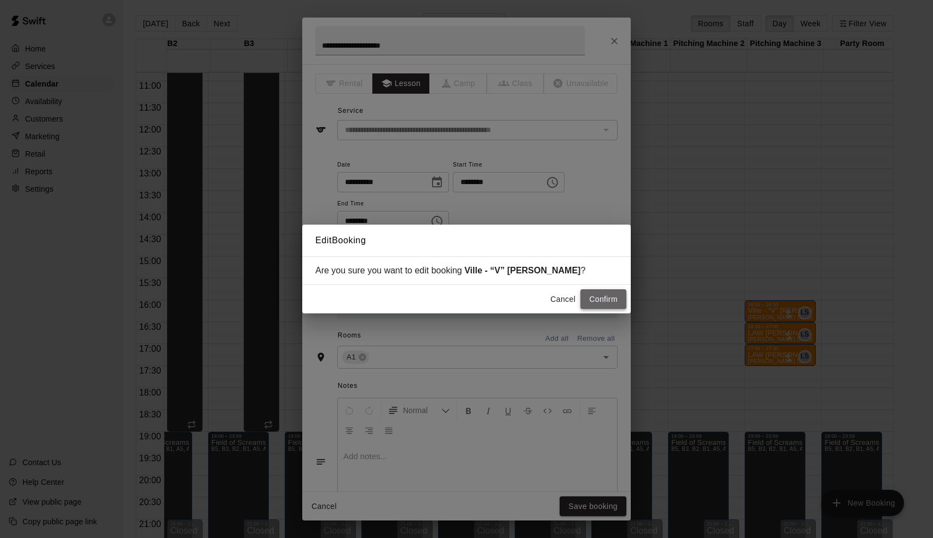
click at [612, 301] on button "Confirm" at bounding box center [603, 299] width 46 height 20
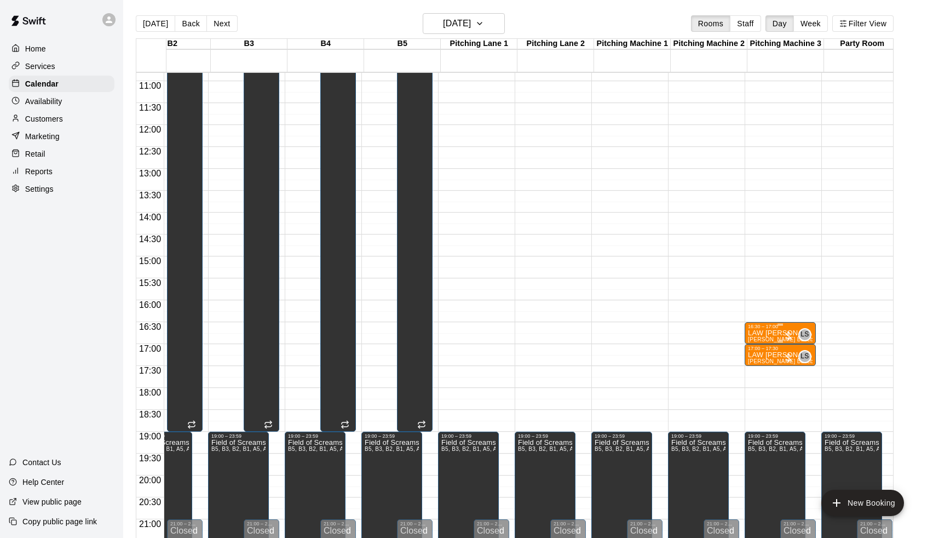
click at [759, 333] on p "LAW [PERSON_NAME]" at bounding box center [780, 333] width 65 height 0
click at [757, 340] on icon "edit" at bounding box center [760, 344] width 13 height 13
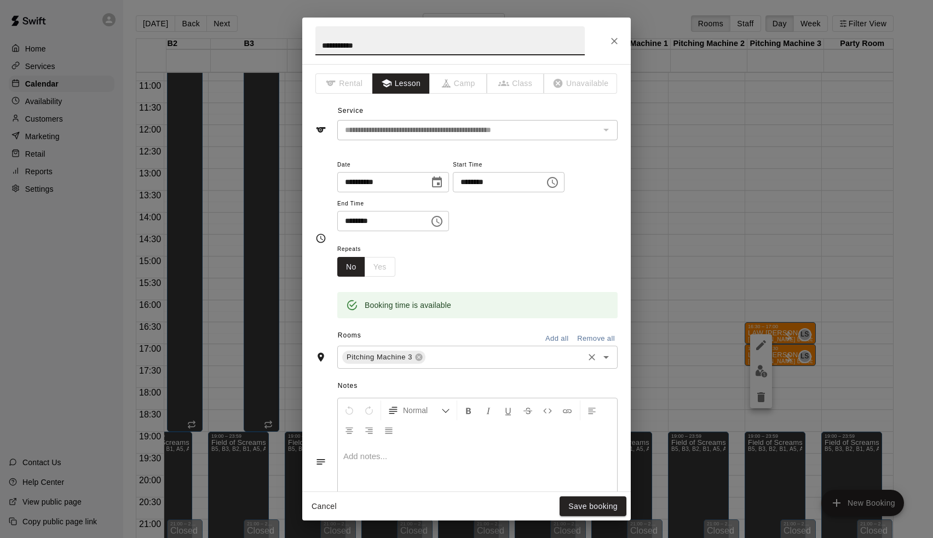
click at [471, 356] on input "text" at bounding box center [504, 357] width 155 height 14
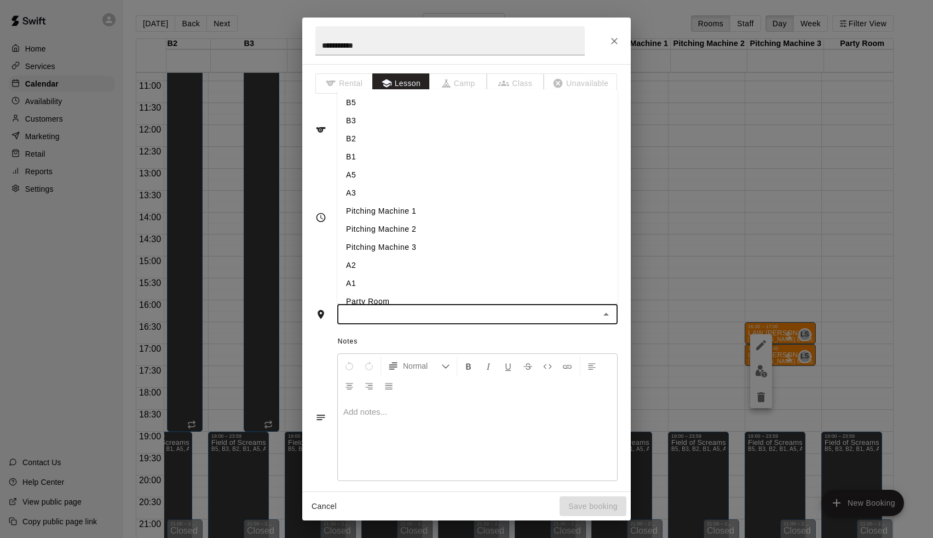
type input "*"
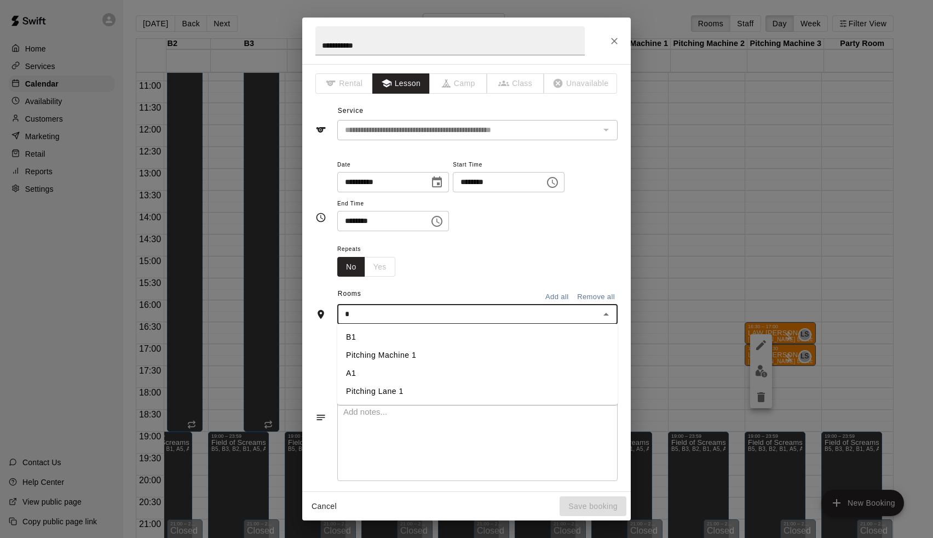
click at [399, 374] on li "A1" at bounding box center [477, 373] width 280 height 18
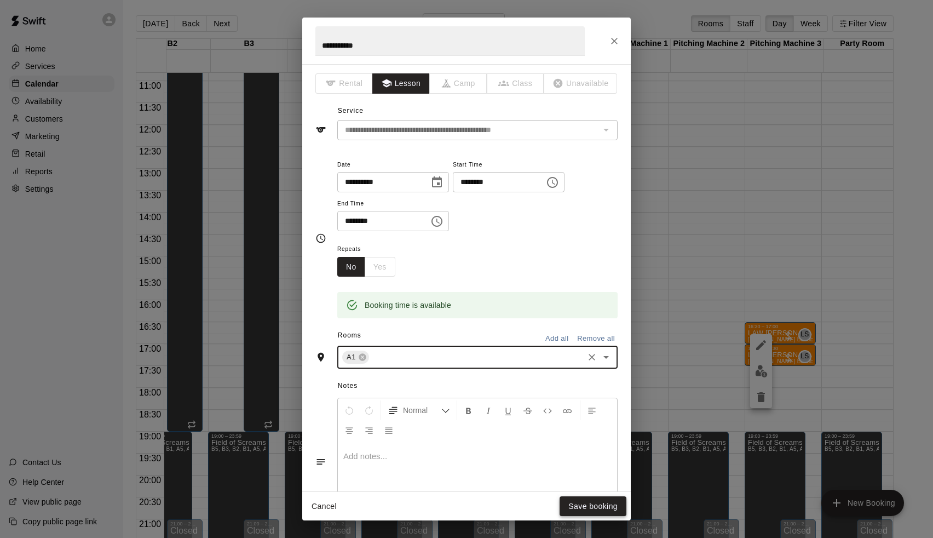
click at [586, 510] on button "Save booking" at bounding box center [593, 506] width 67 height 20
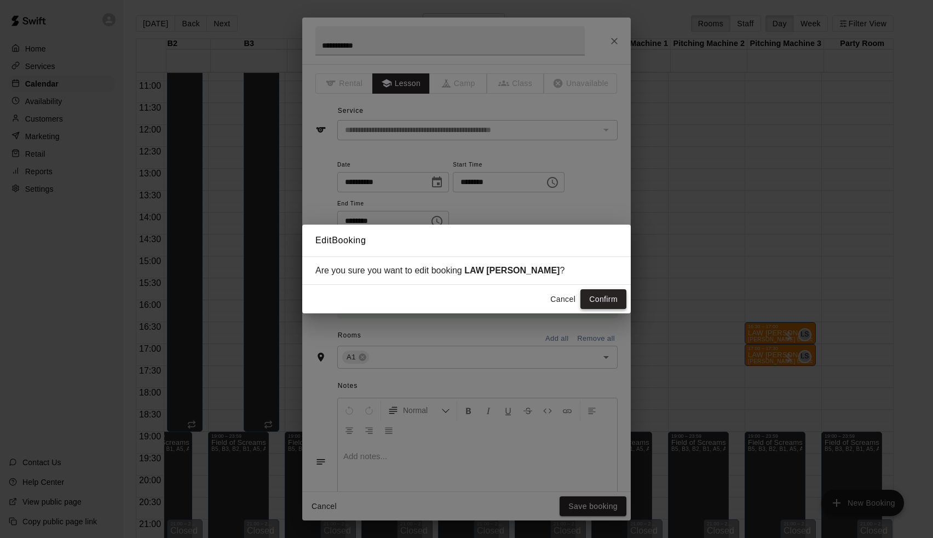
click at [603, 294] on button "Confirm" at bounding box center [603, 299] width 46 height 20
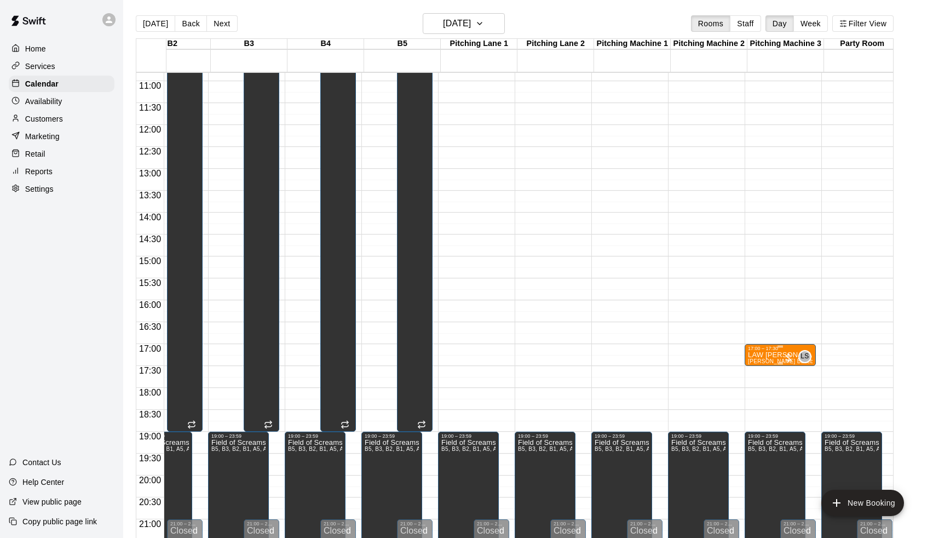
click at [759, 351] on div "17:00 – 17:30" at bounding box center [780, 347] width 65 height 5
click at [755, 364] on button "edit" at bounding box center [761, 357] width 22 height 22
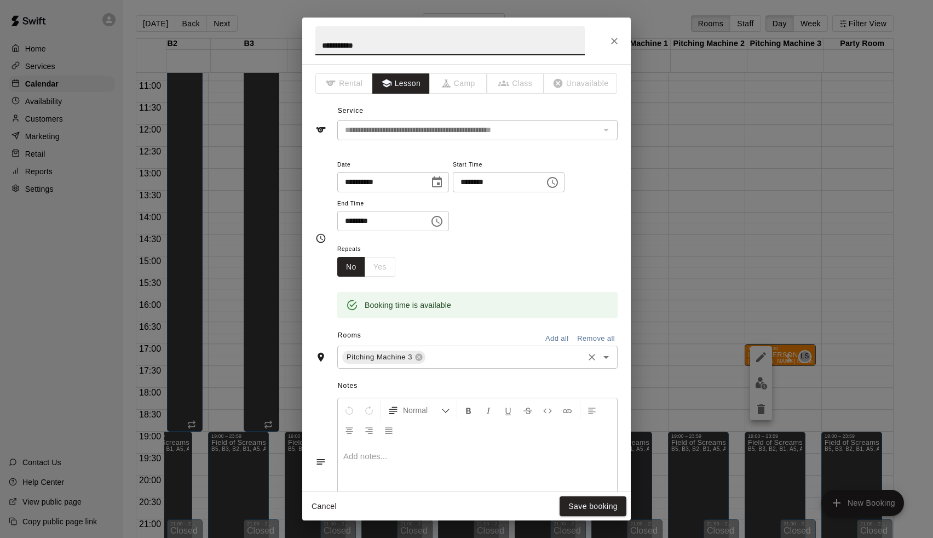
click at [454, 351] on input "text" at bounding box center [504, 357] width 155 height 14
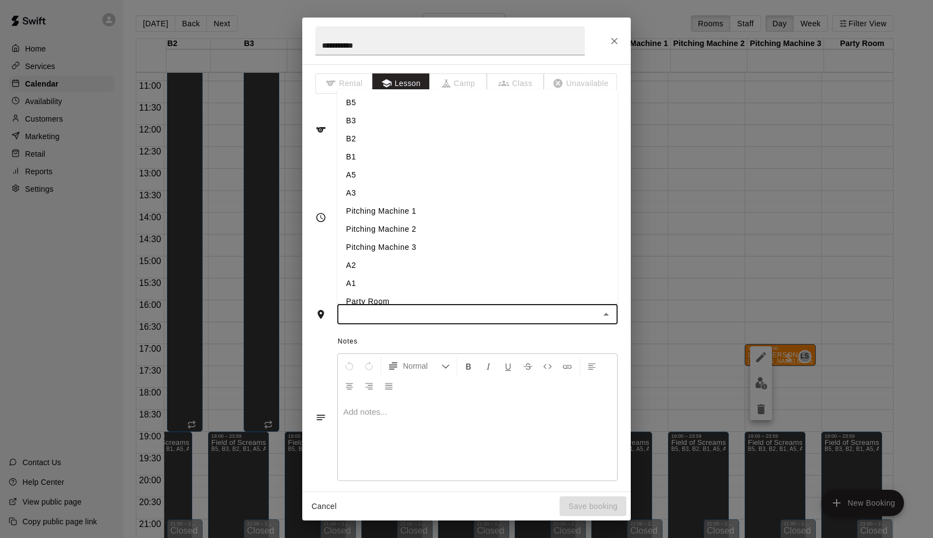
type input "*"
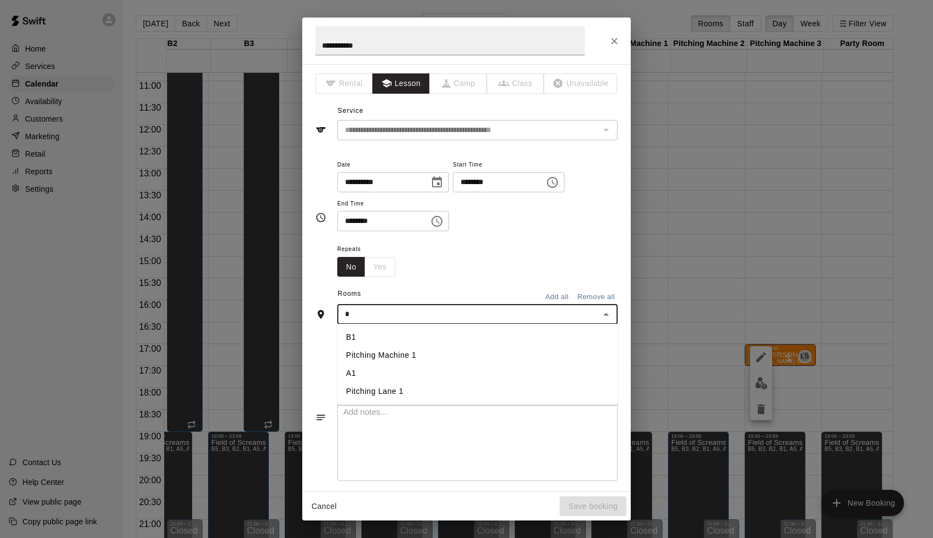
click at [411, 382] on li "Pitching Lane 1" at bounding box center [477, 391] width 280 height 18
type input "*"
click at [416, 366] on li "A1" at bounding box center [477, 373] width 280 height 18
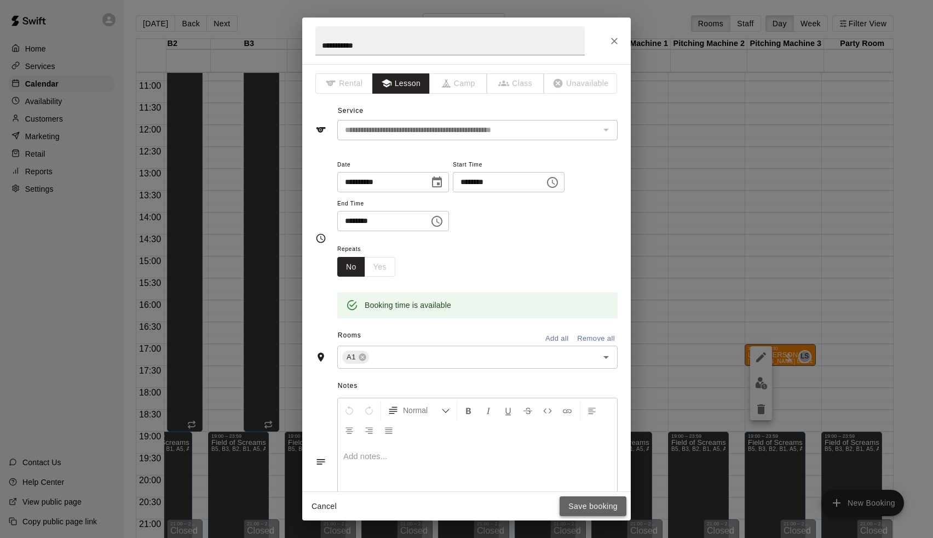
click at [589, 508] on button "Save booking" at bounding box center [593, 506] width 67 height 20
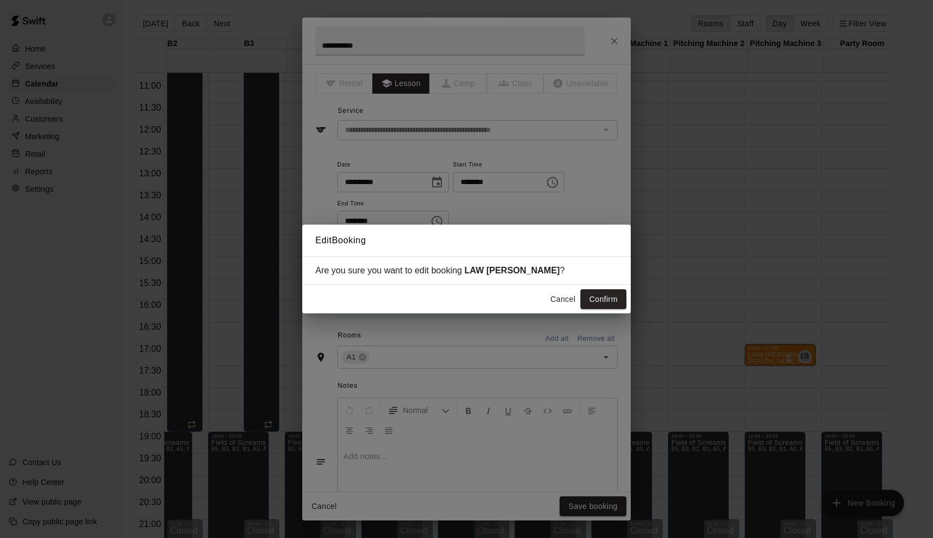
click at [608, 288] on div "Cancel Confirm" at bounding box center [466, 299] width 328 height 29
click at [608, 295] on button "Confirm" at bounding box center [603, 299] width 46 height 20
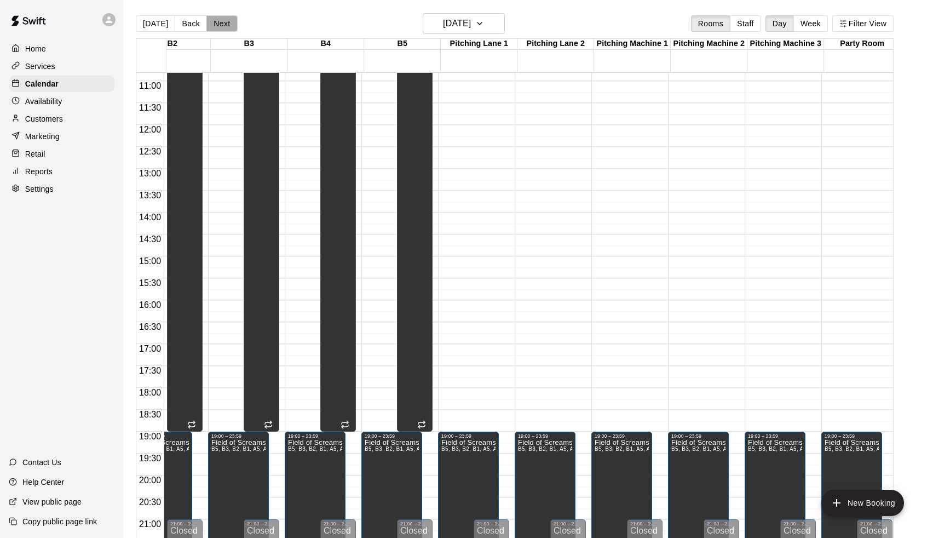
click at [220, 29] on button "Next" at bounding box center [221, 23] width 31 height 16
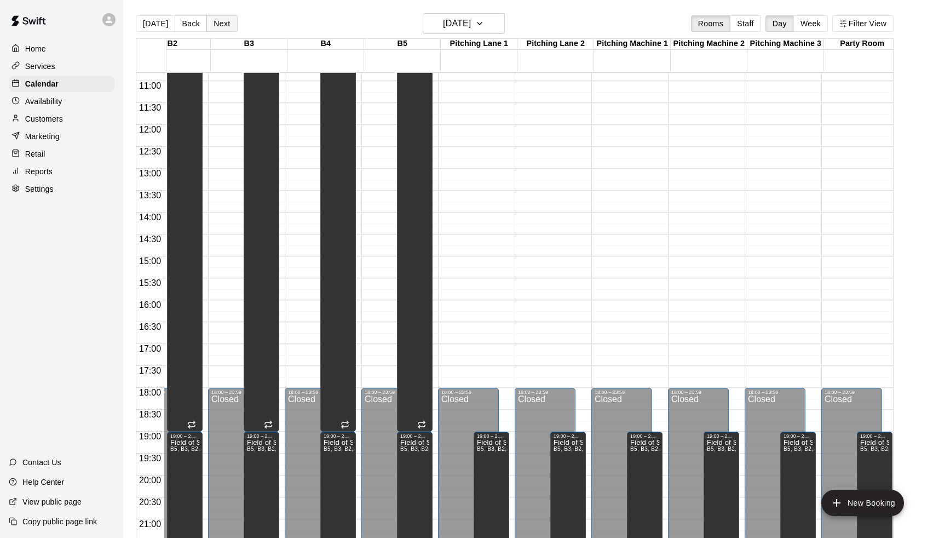
click at [220, 29] on button "Next" at bounding box center [221, 23] width 31 height 16
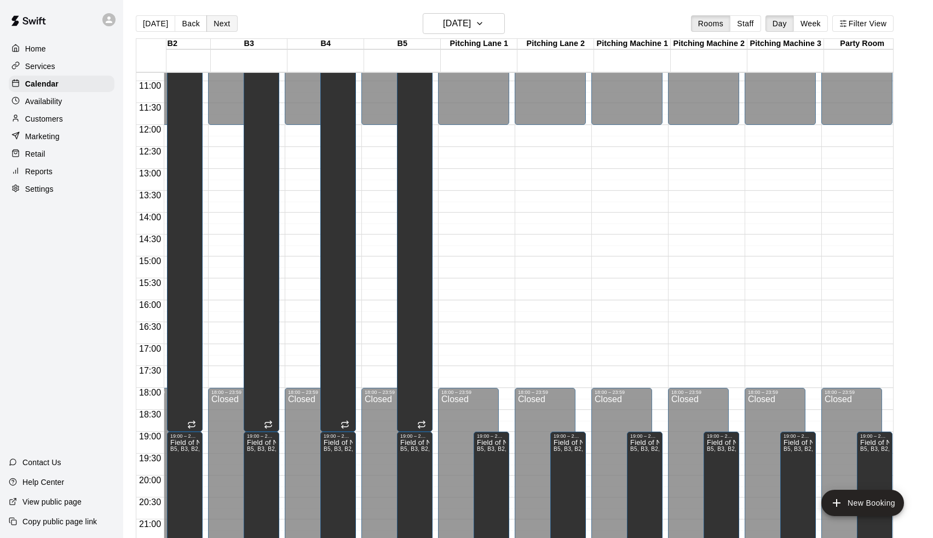
click at [220, 29] on button "Next" at bounding box center [221, 23] width 31 height 16
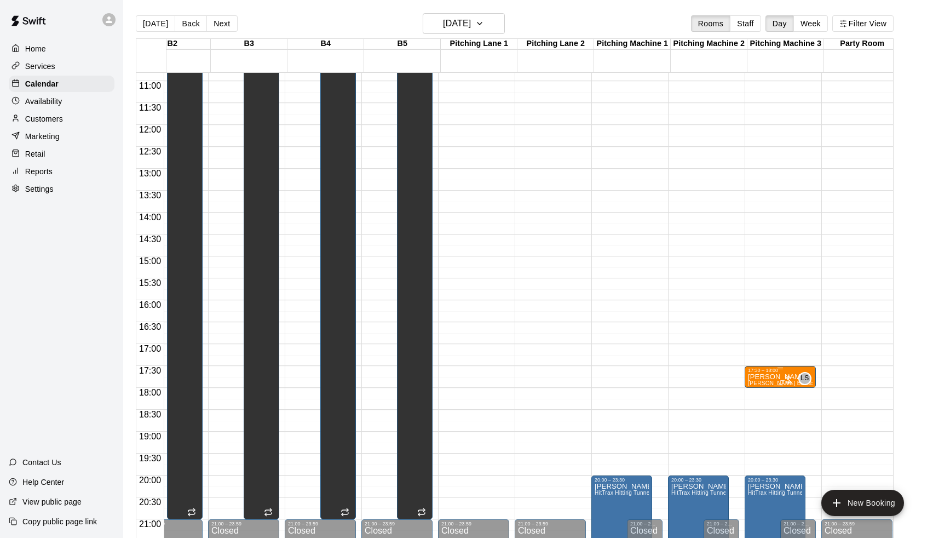
click at [768, 391] on button "edit" at bounding box center [761, 385] width 22 height 22
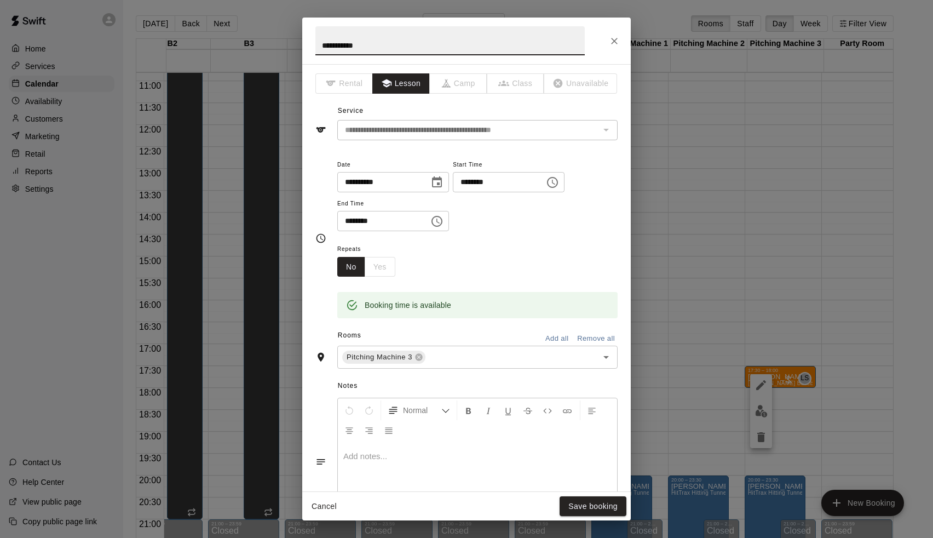
click at [439, 342] on div "Rooms Add all Remove all Pitching Machine 3 ​" at bounding box center [466, 348] width 302 height 42
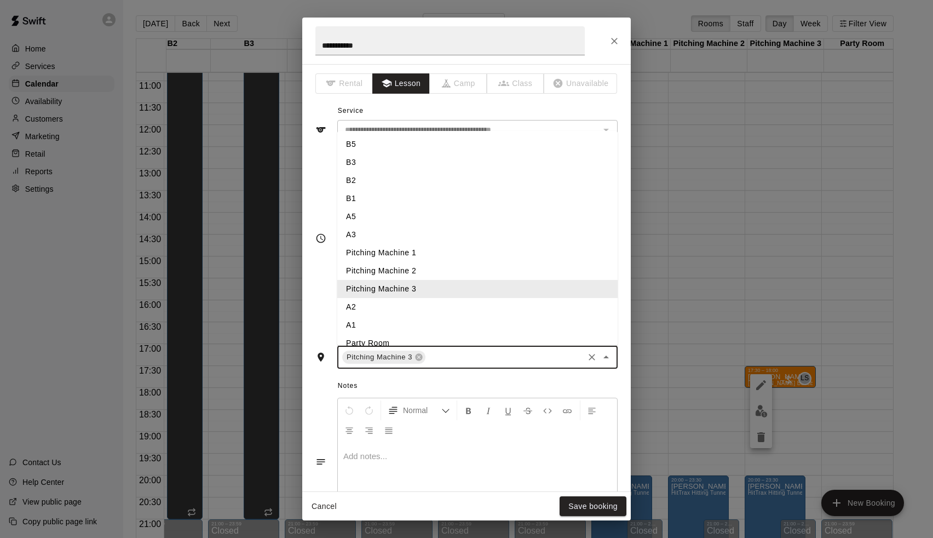
click at [440, 356] on input "text" at bounding box center [504, 357] width 155 height 14
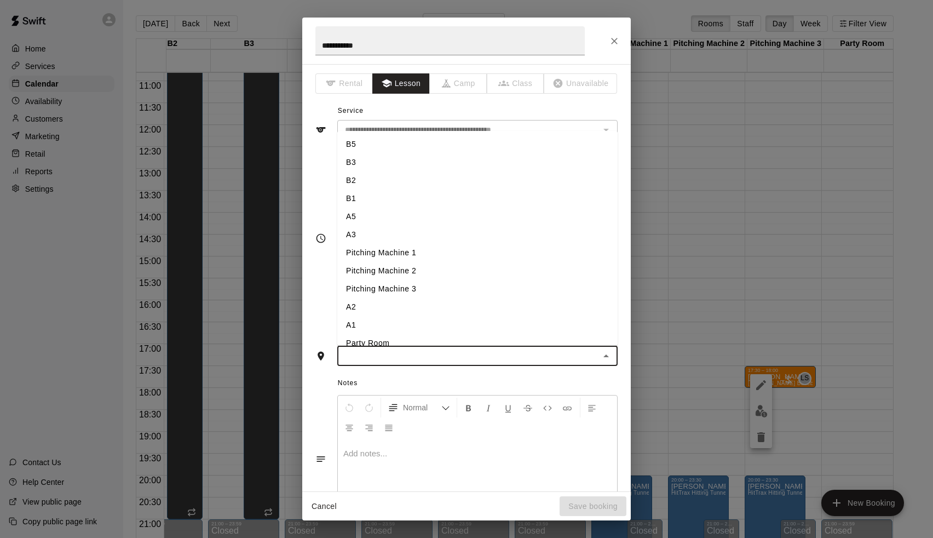
type input "*"
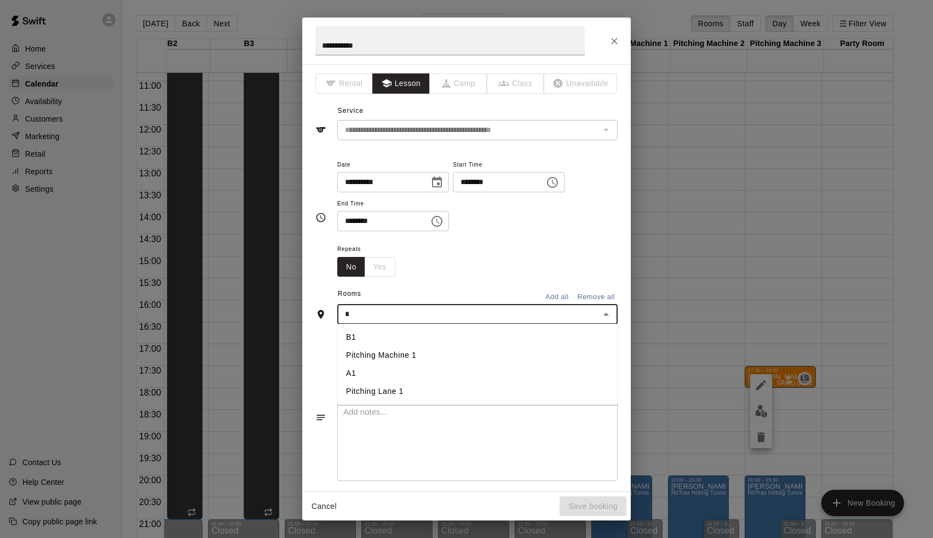
click at [368, 368] on li "A1" at bounding box center [477, 373] width 280 height 18
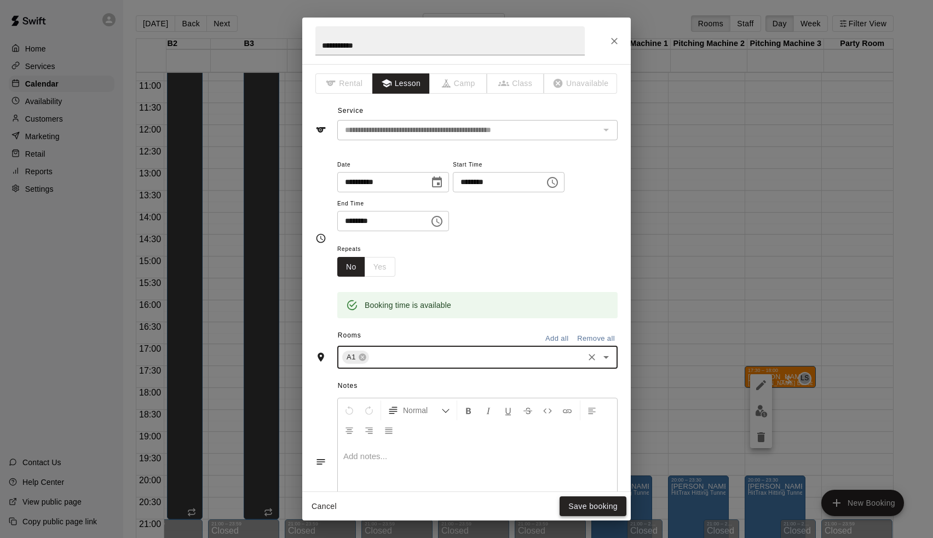
click at [578, 514] on button "Save booking" at bounding box center [593, 506] width 67 height 20
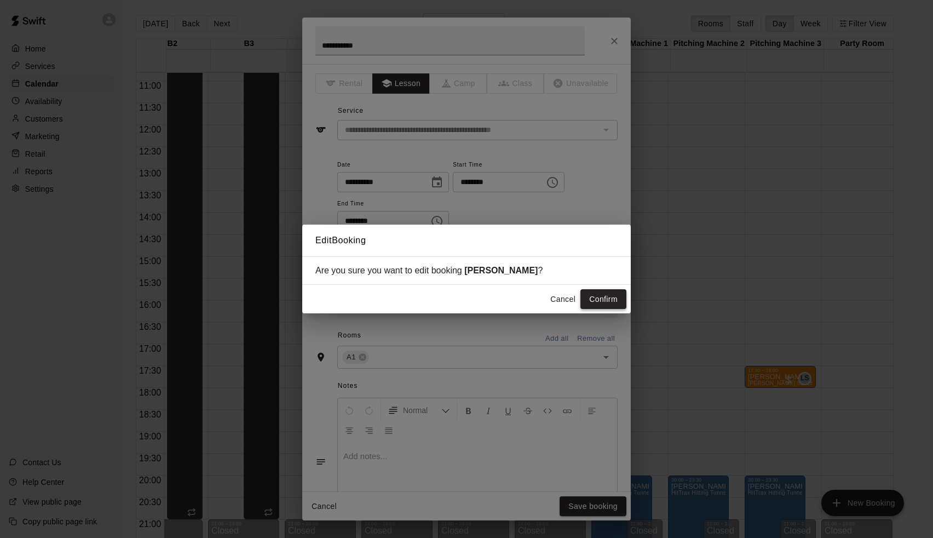
click at [598, 299] on button "Confirm" at bounding box center [603, 299] width 46 height 20
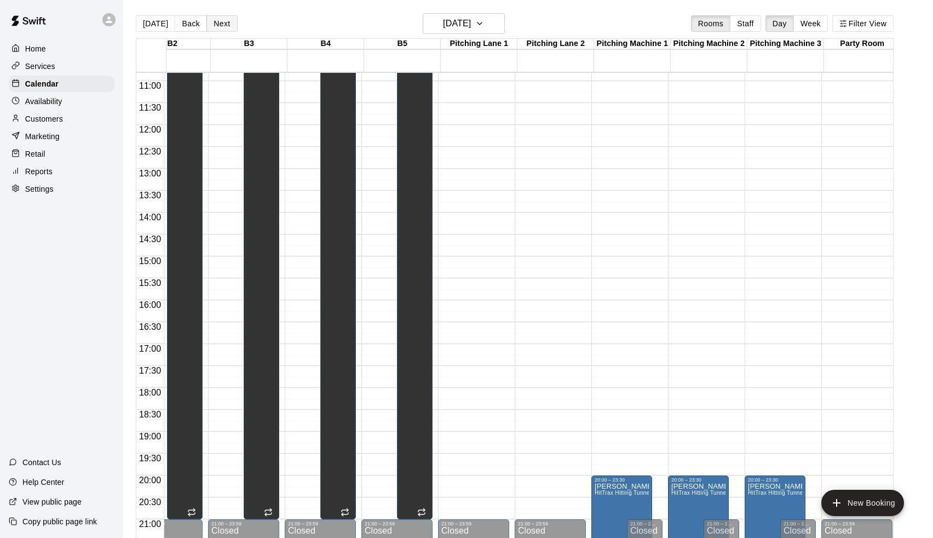
click at [224, 26] on button "Next" at bounding box center [221, 23] width 31 height 16
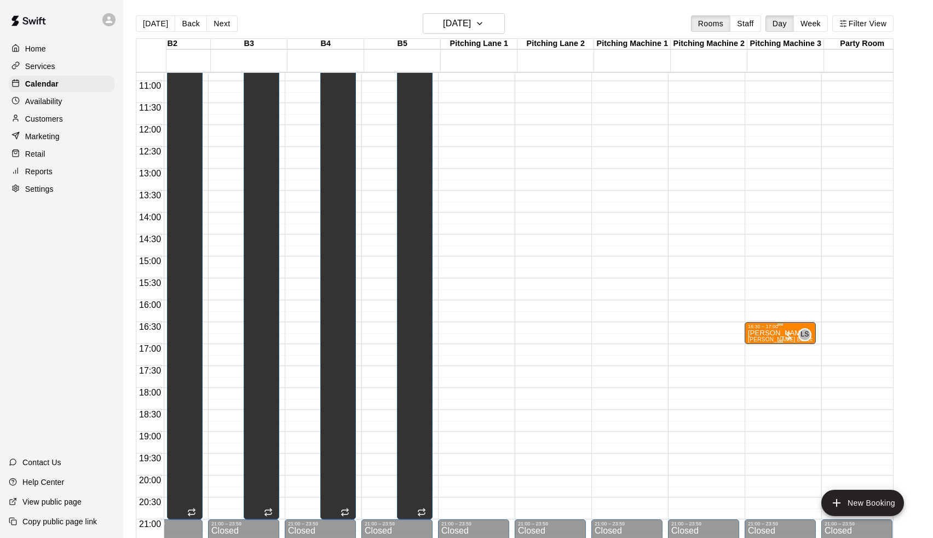
click at [761, 340] on icon "edit" at bounding box center [761, 341] width 10 height 10
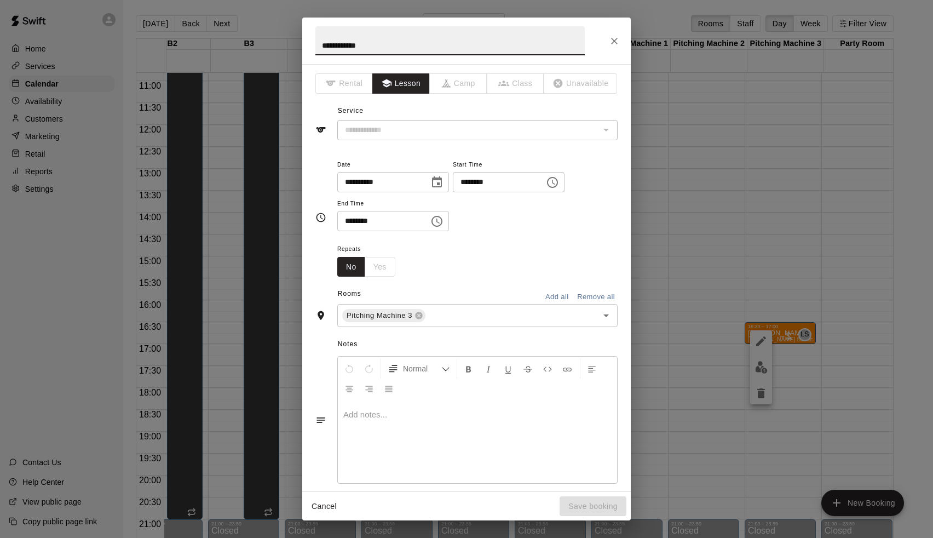
type input "**********"
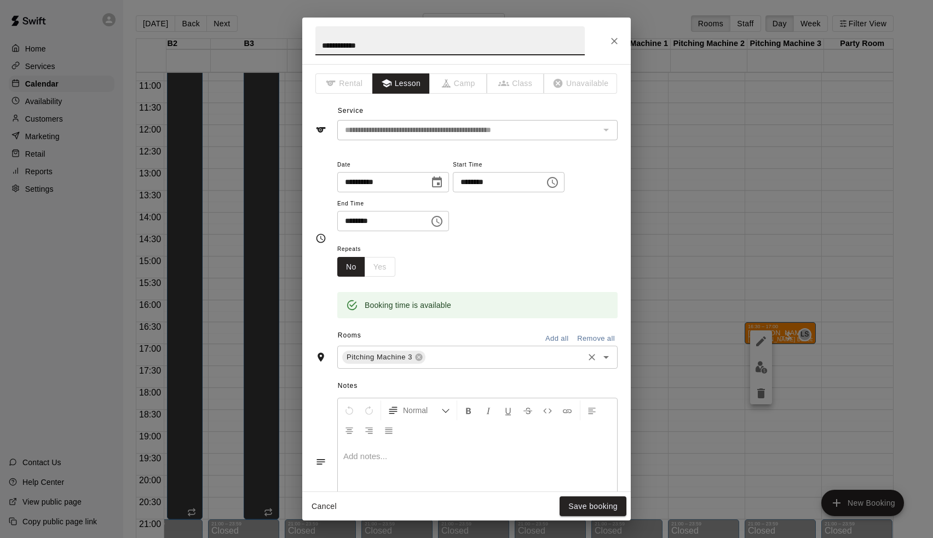
click at [475, 366] on div "Pitching Machine 3 ​" at bounding box center [477, 356] width 280 height 23
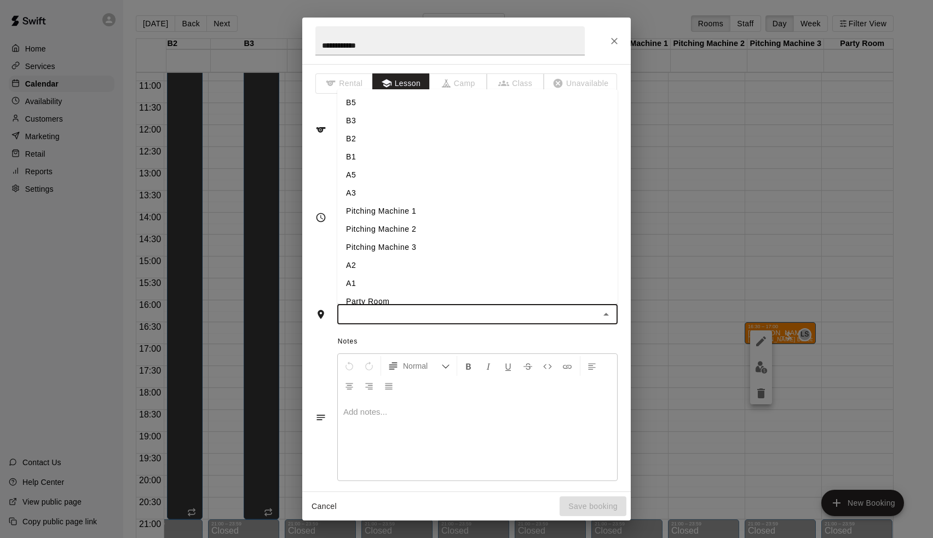
type input "*"
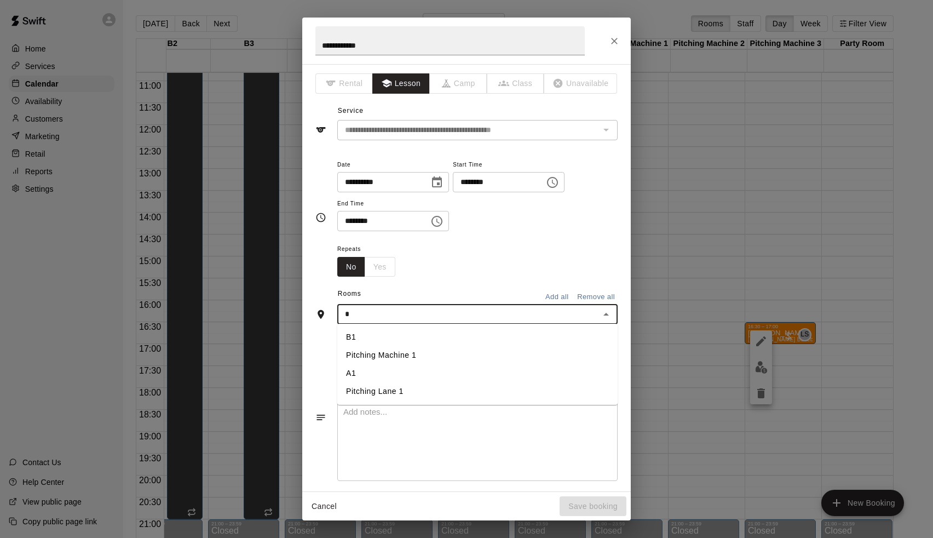
click at [393, 378] on li "A1" at bounding box center [477, 373] width 280 height 18
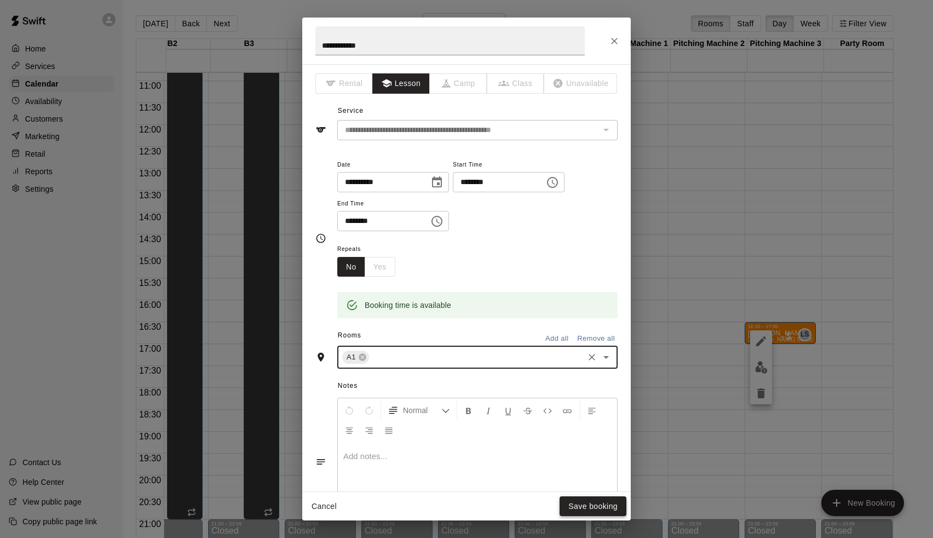
click at [591, 512] on button "Save booking" at bounding box center [593, 506] width 67 height 20
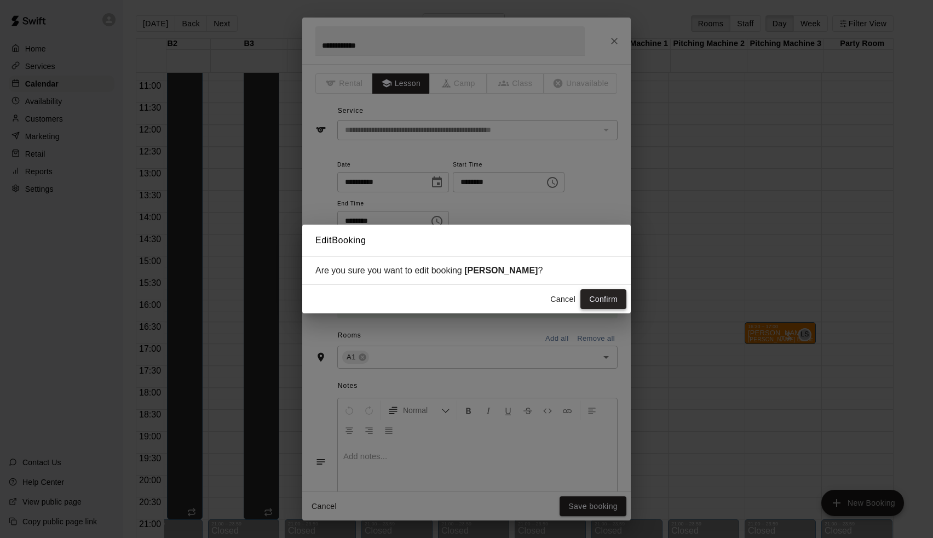
click at [598, 299] on button "Confirm" at bounding box center [603, 299] width 46 height 20
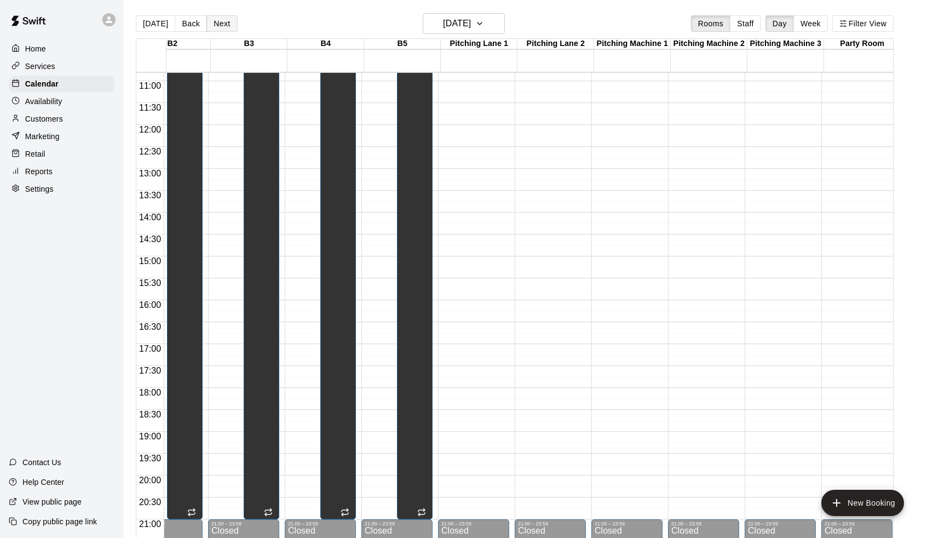
click at [217, 16] on button "Next" at bounding box center [221, 23] width 31 height 16
click at [220, 17] on button "Next" at bounding box center [221, 23] width 31 height 16
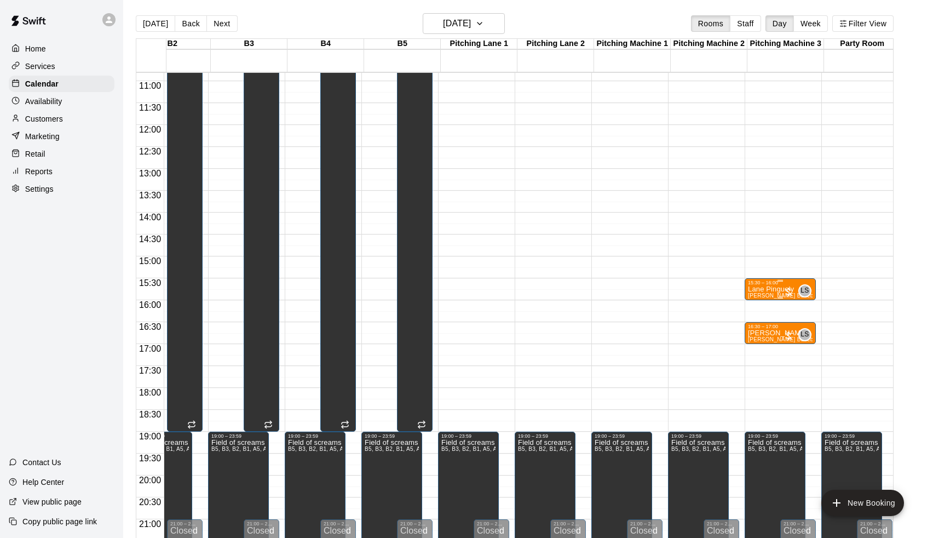
click at [773, 289] on p "Lane Pinguely" at bounding box center [780, 289] width 65 height 0
click at [762, 294] on button "edit" at bounding box center [761, 301] width 22 height 22
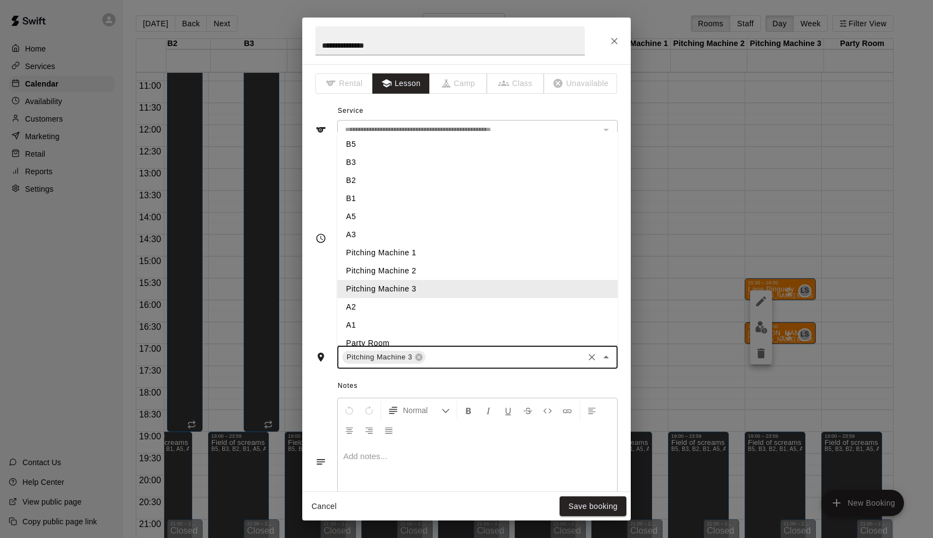
click at [440, 350] on input "text" at bounding box center [504, 357] width 155 height 14
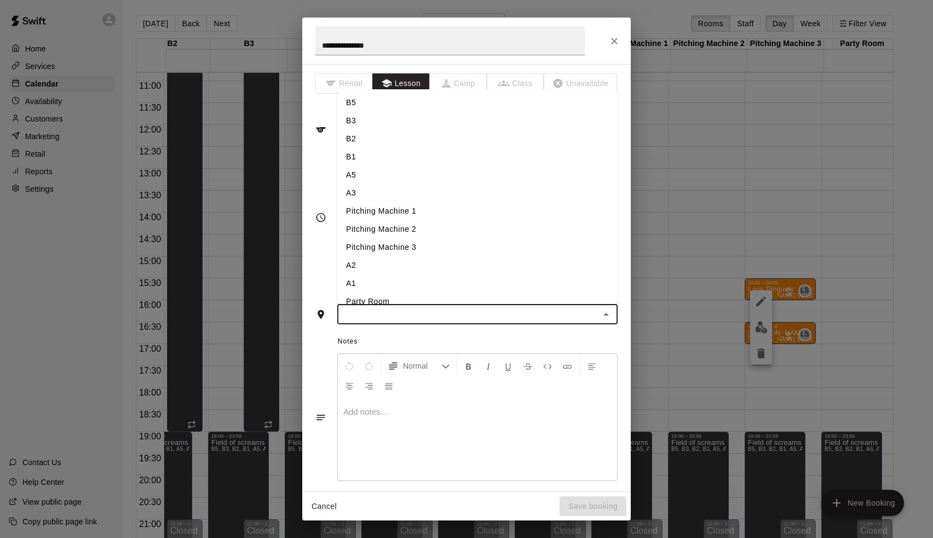
type input "*"
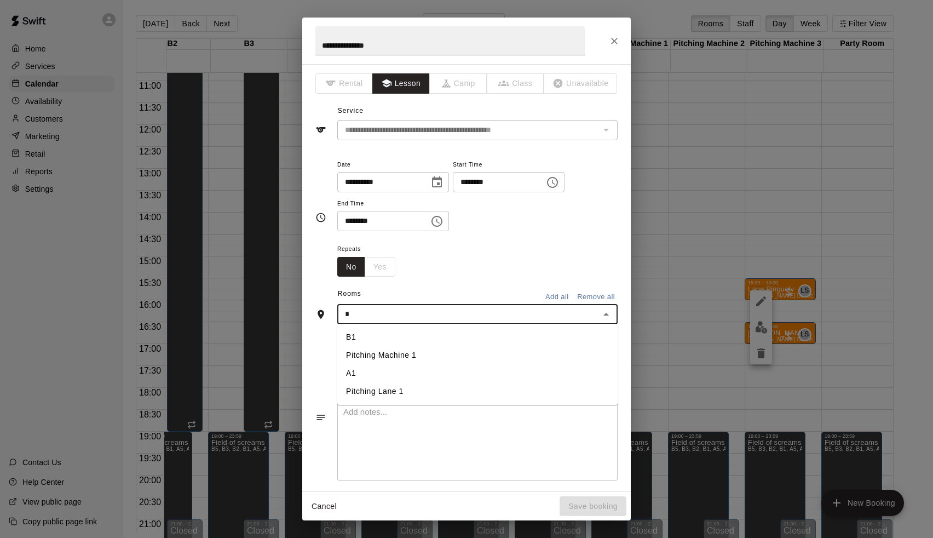
click at [403, 378] on li "A1" at bounding box center [477, 373] width 280 height 18
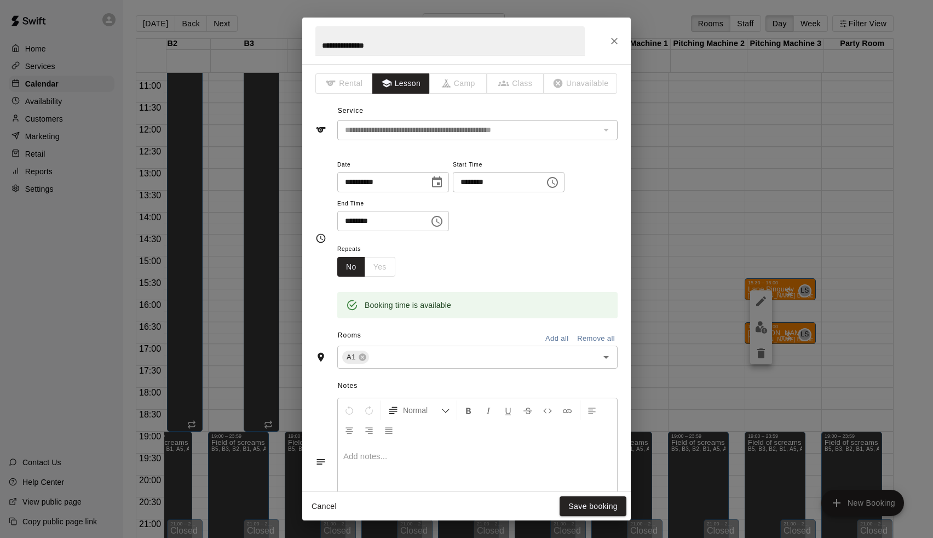
click at [596, 519] on div "Cancel Save booking" at bounding box center [466, 506] width 328 height 29
click at [597, 501] on button "Save booking" at bounding box center [593, 506] width 67 height 20
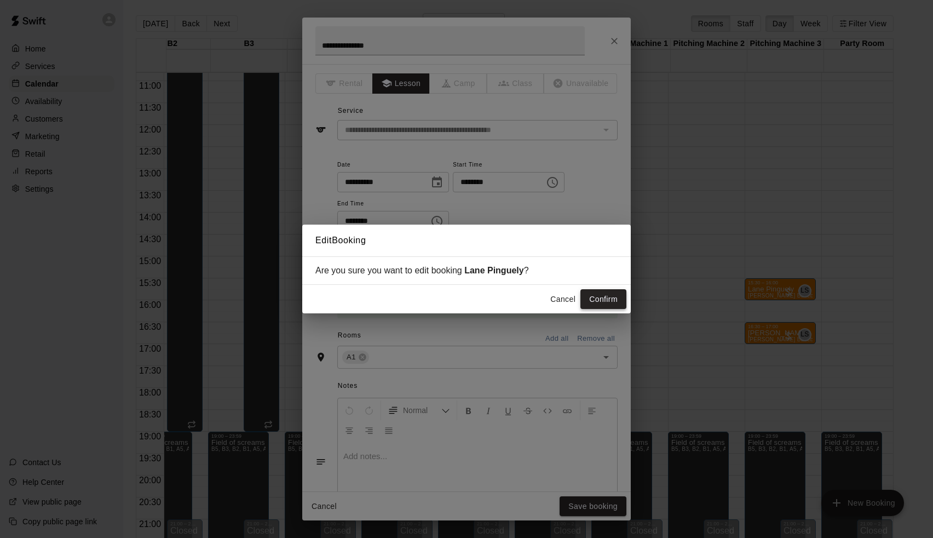
click at [587, 300] on button "Confirm" at bounding box center [603, 299] width 46 height 20
click at [587, 300] on div "Cancel Confirm" at bounding box center [585, 299] width 81 height 20
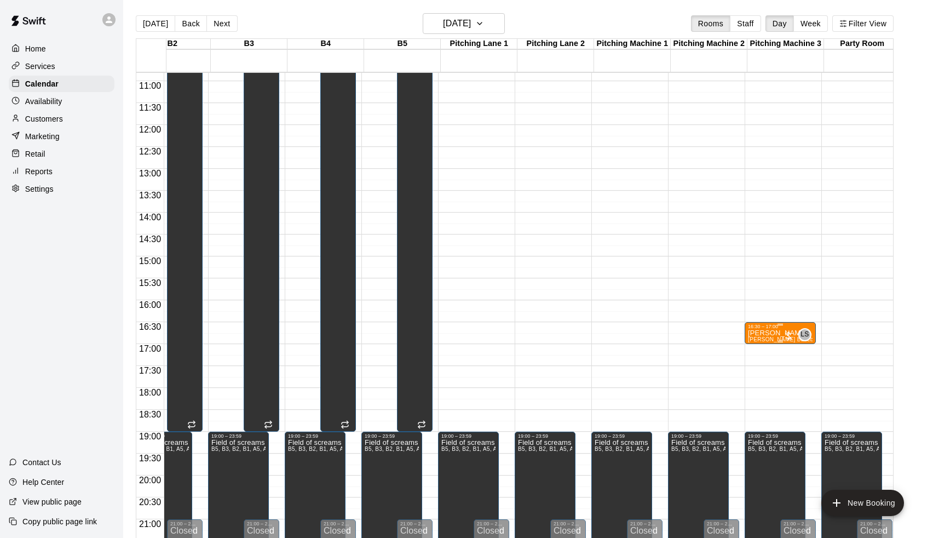
click at [767, 333] on p "[PERSON_NAME]" at bounding box center [780, 333] width 65 height 0
click at [764, 335] on button "edit" at bounding box center [761, 345] width 22 height 22
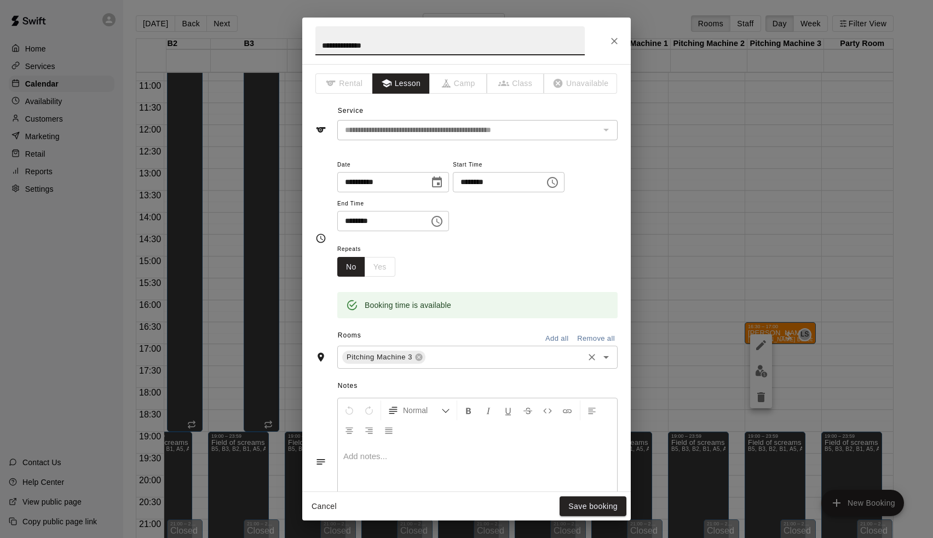
click at [442, 353] on input "text" at bounding box center [504, 357] width 155 height 14
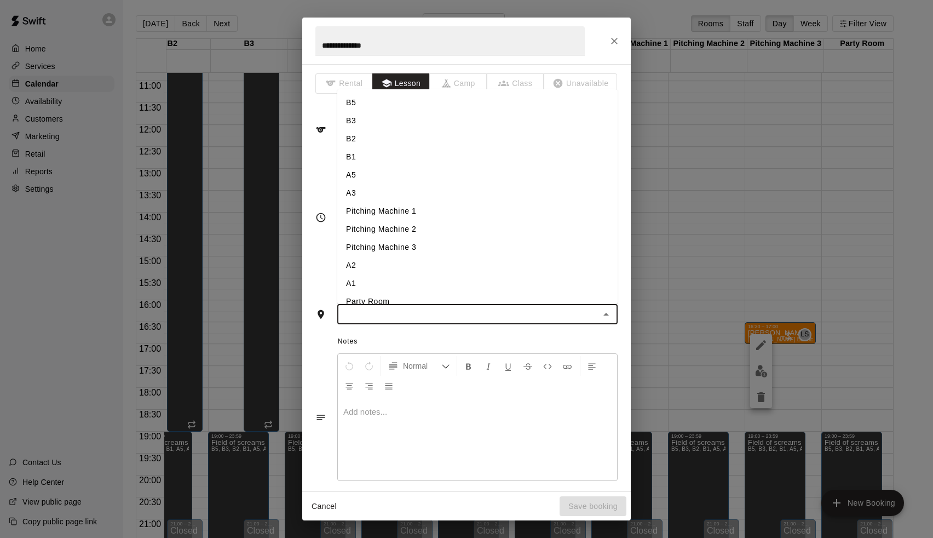
type input "*"
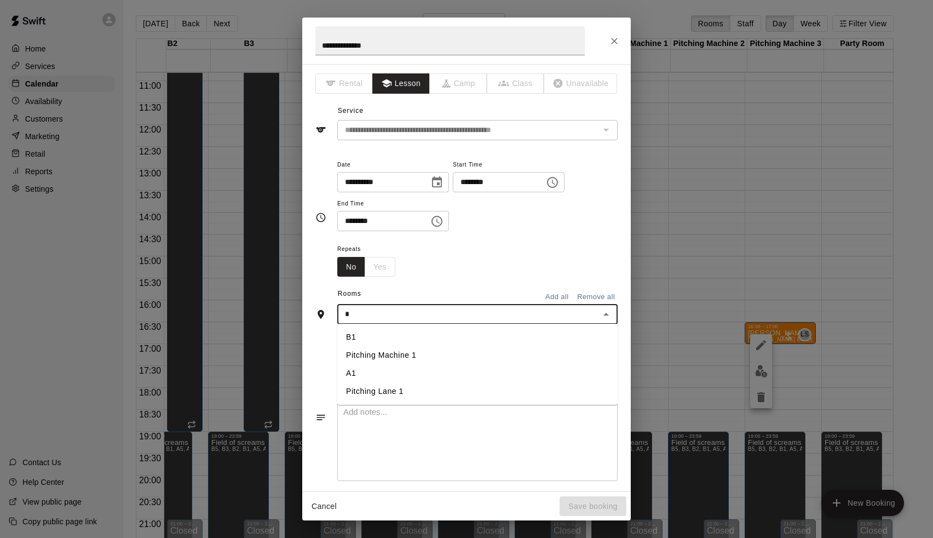
click at [389, 376] on li "A1" at bounding box center [477, 373] width 280 height 18
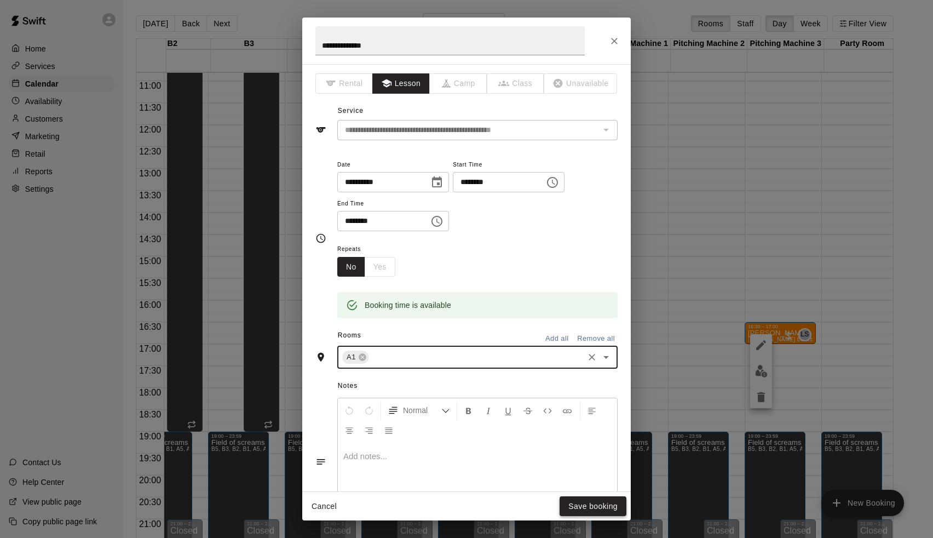
click at [597, 507] on button "Save booking" at bounding box center [593, 506] width 67 height 20
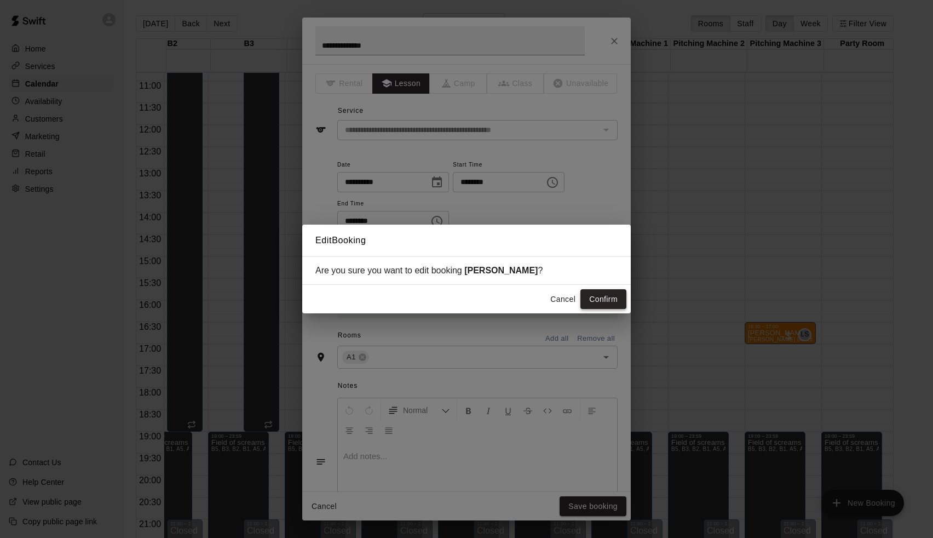
click at [606, 299] on button "Confirm" at bounding box center [603, 299] width 46 height 20
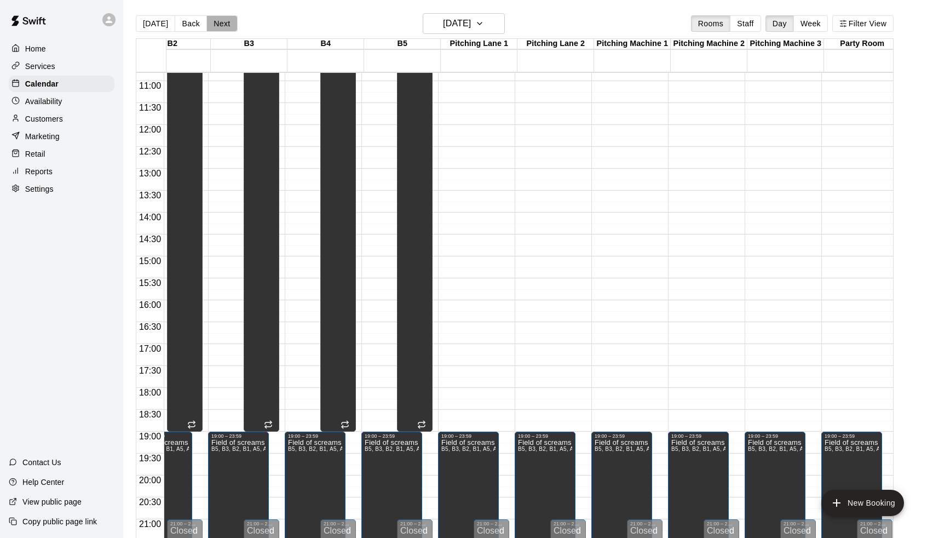
click at [223, 23] on button "Next" at bounding box center [221, 23] width 31 height 16
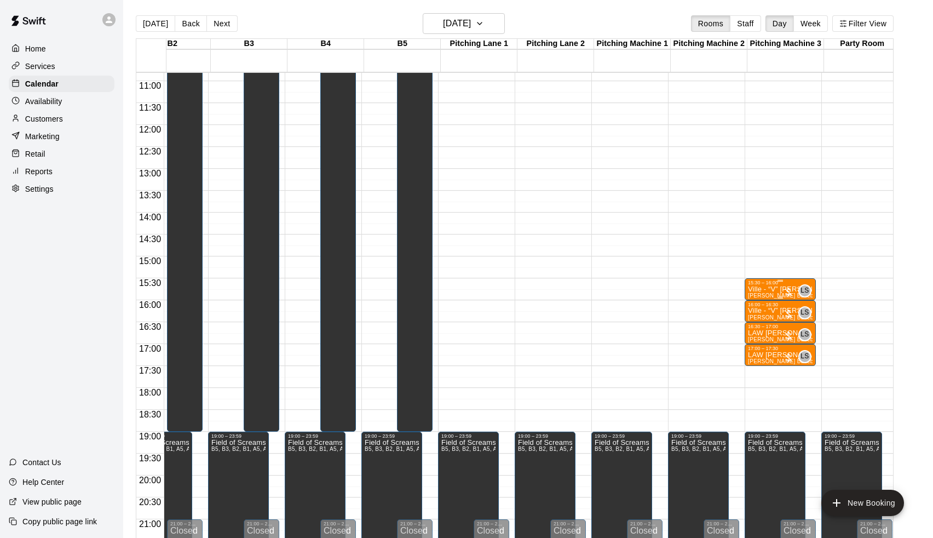
click at [770, 289] on p "Ville - “V” [PERSON_NAME]" at bounding box center [780, 289] width 65 height 0
click at [762, 299] on icon "edit" at bounding box center [761, 301] width 10 height 10
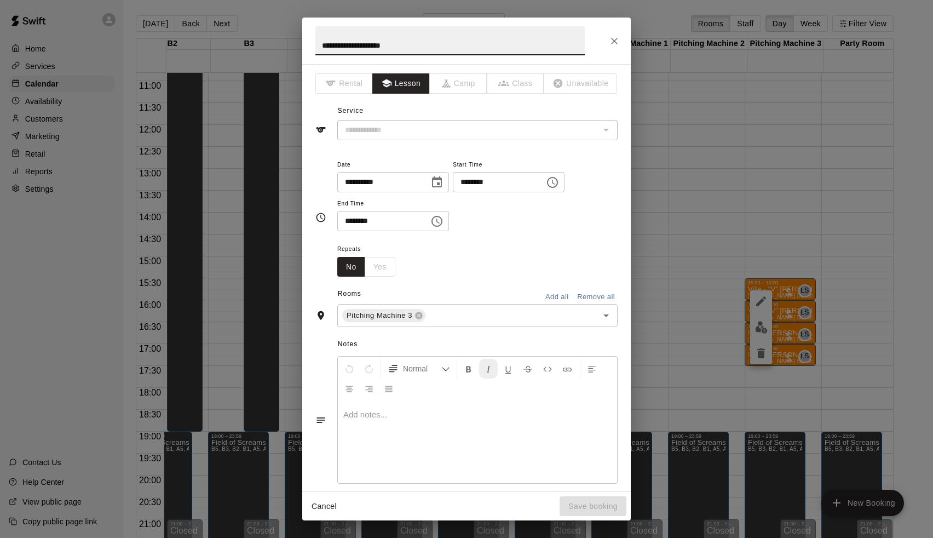
type input "**********"
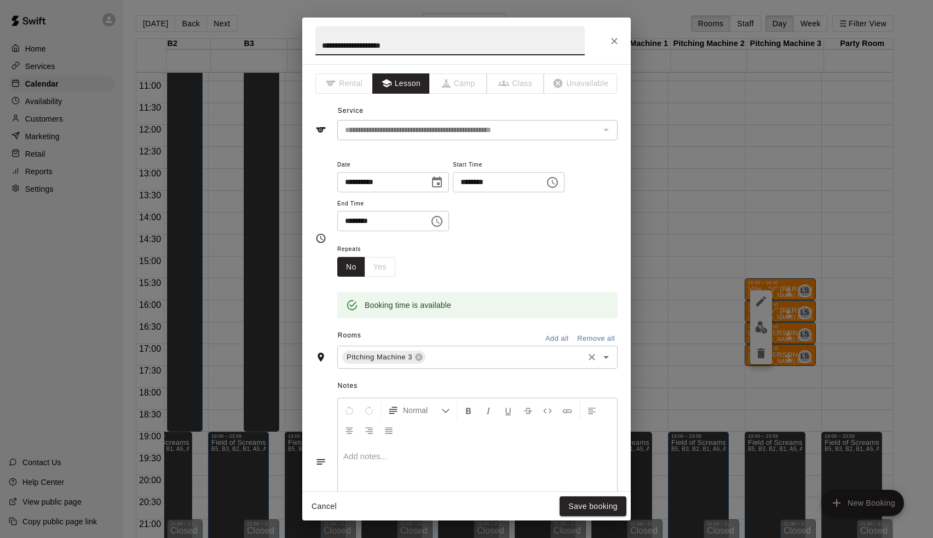
click at [468, 358] on input "text" at bounding box center [504, 357] width 155 height 14
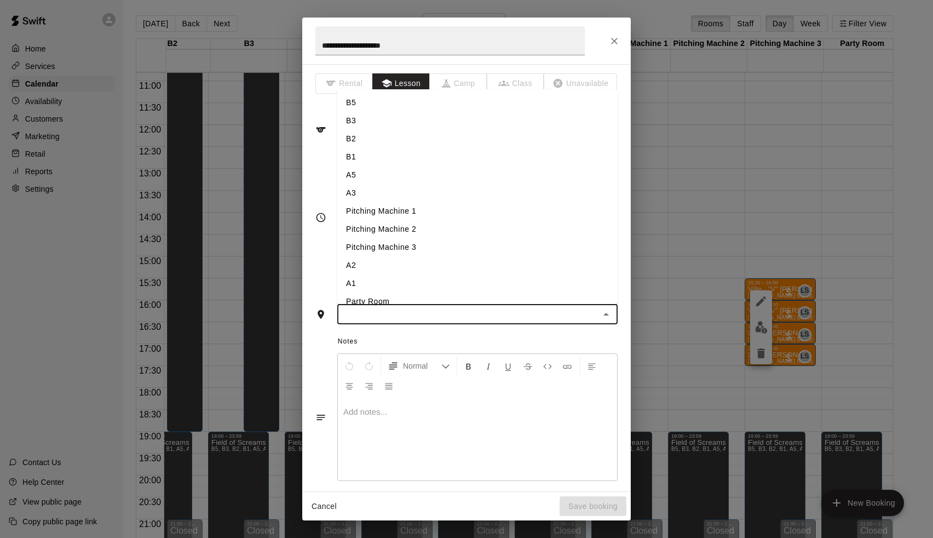
type input "*"
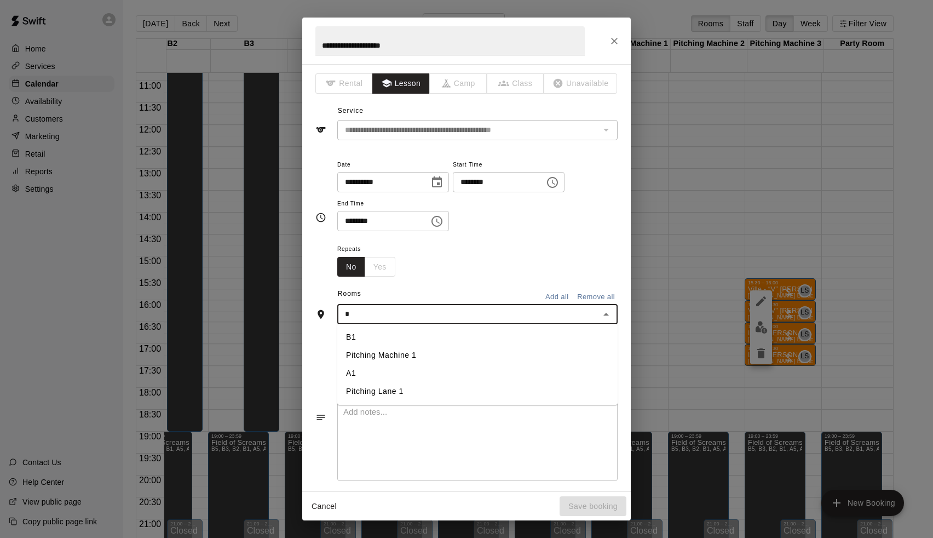
click at [395, 367] on li "A1" at bounding box center [477, 373] width 280 height 18
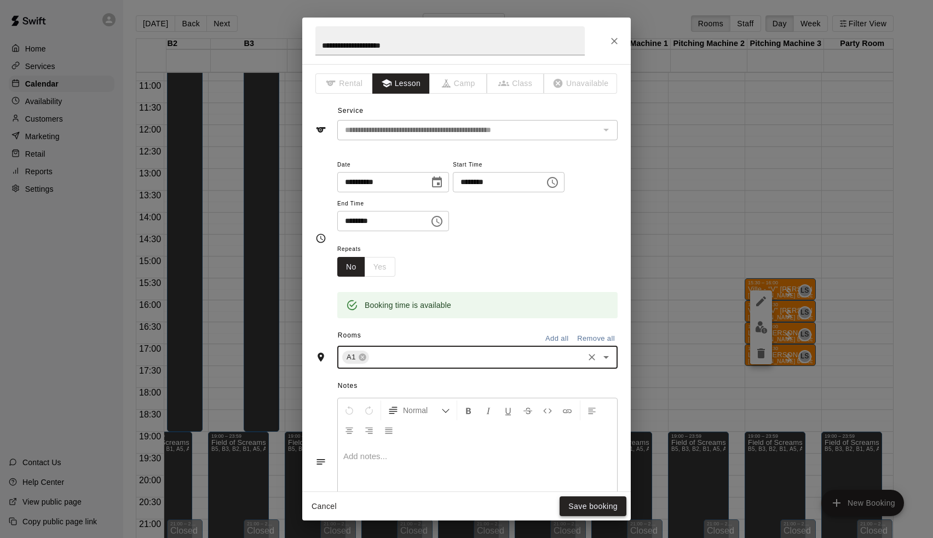
click at [599, 511] on button "Save booking" at bounding box center [593, 506] width 67 height 20
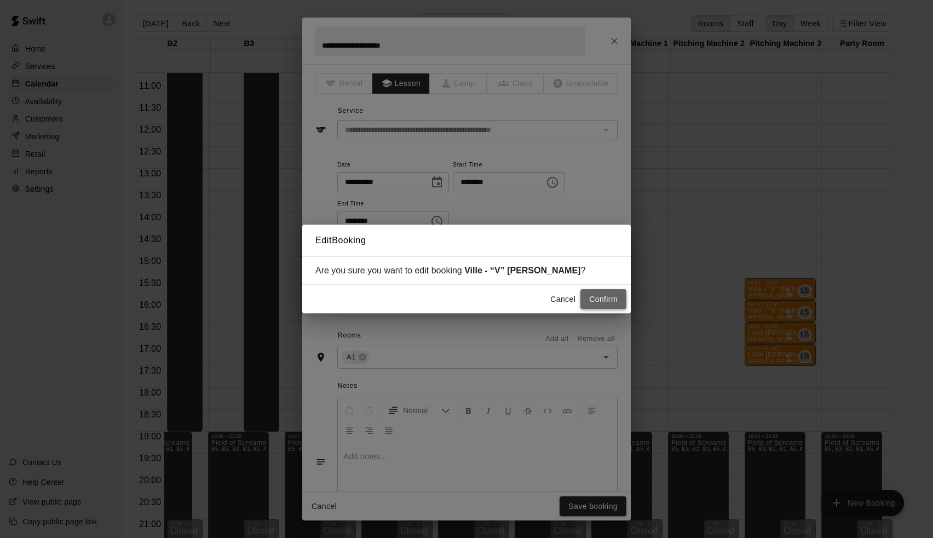
click at [609, 299] on button "Confirm" at bounding box center [603, 299] width 46 height 20
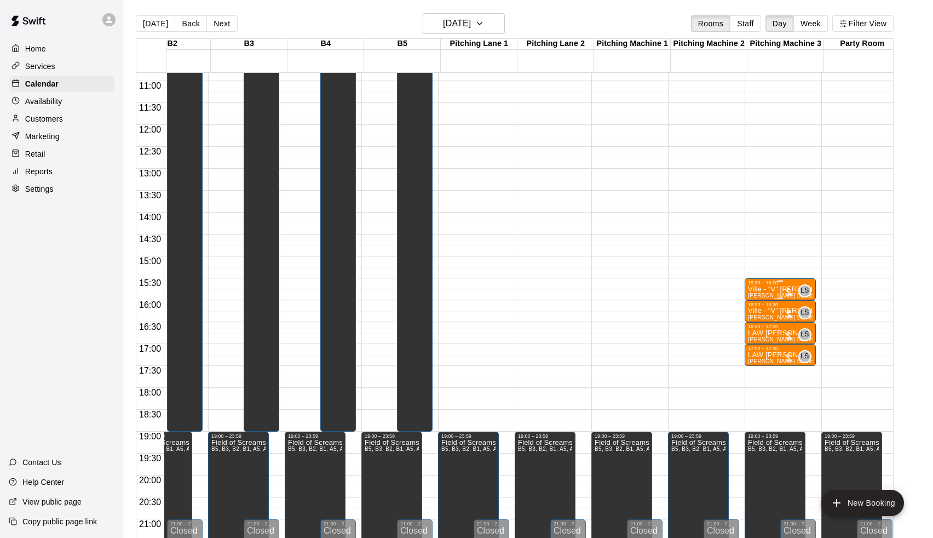
click at [774, 289] on p "Ville - “V” [PERSON_NAME]" at bounding box center [780, 289] width 65 height 0
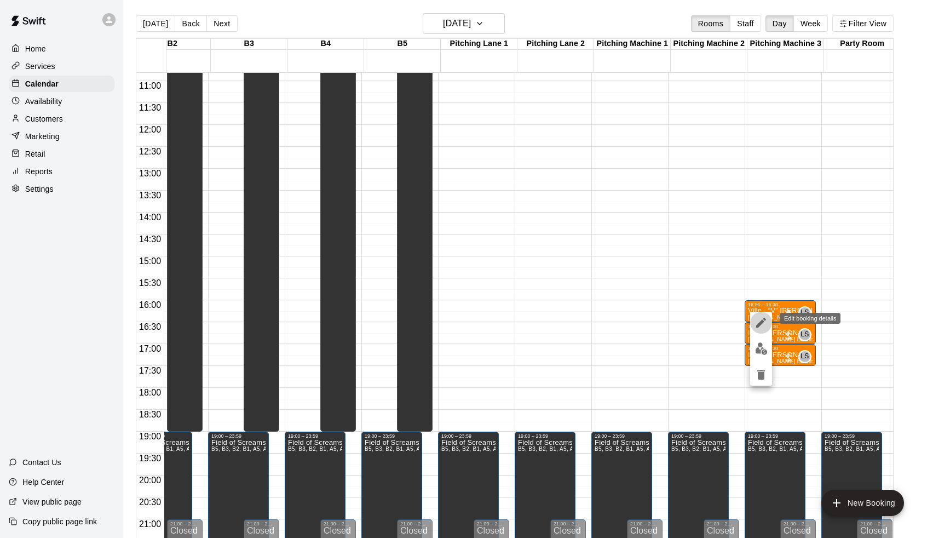
click at [762, 318] on icon "edit" at bounding box center [760, 322] width 13 height 13
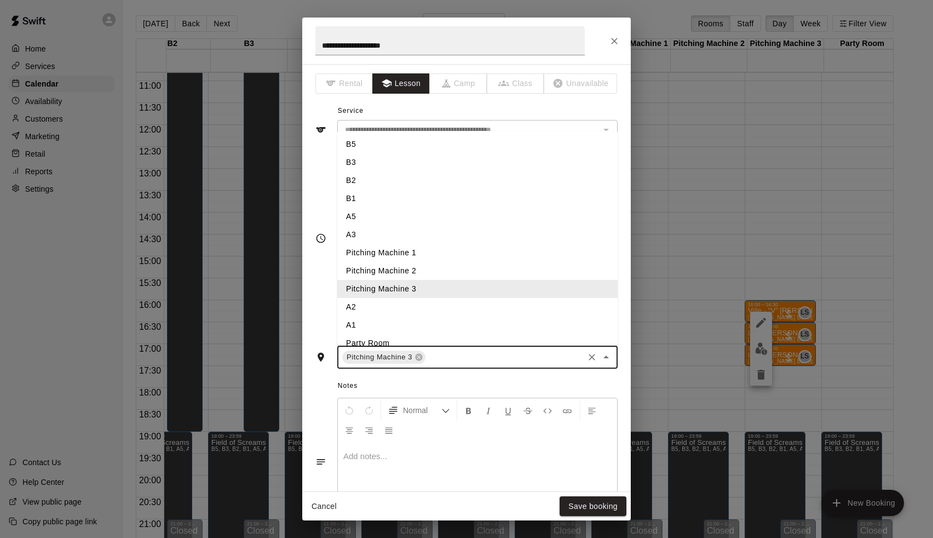
click at [448, 351] on input "text" at bounding box center [504, 357] width 155 height 14
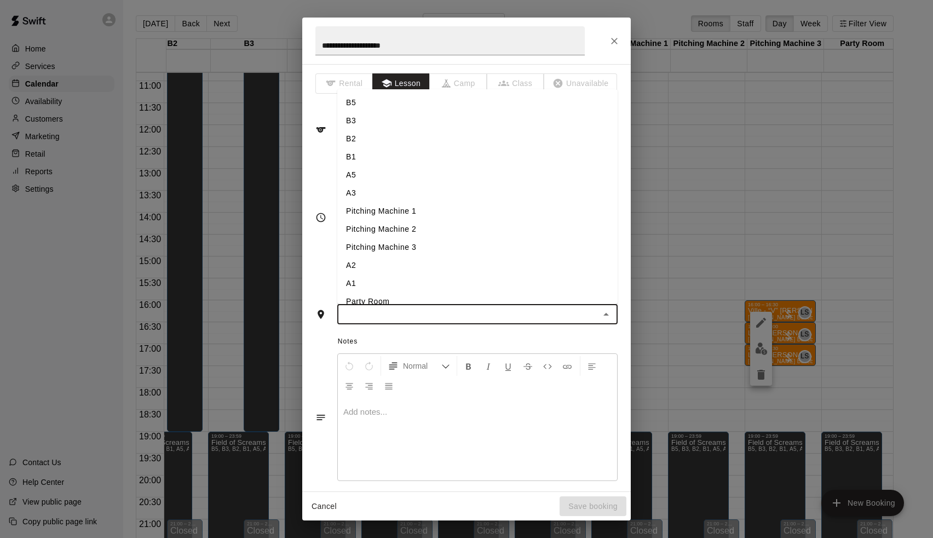
type input "*"
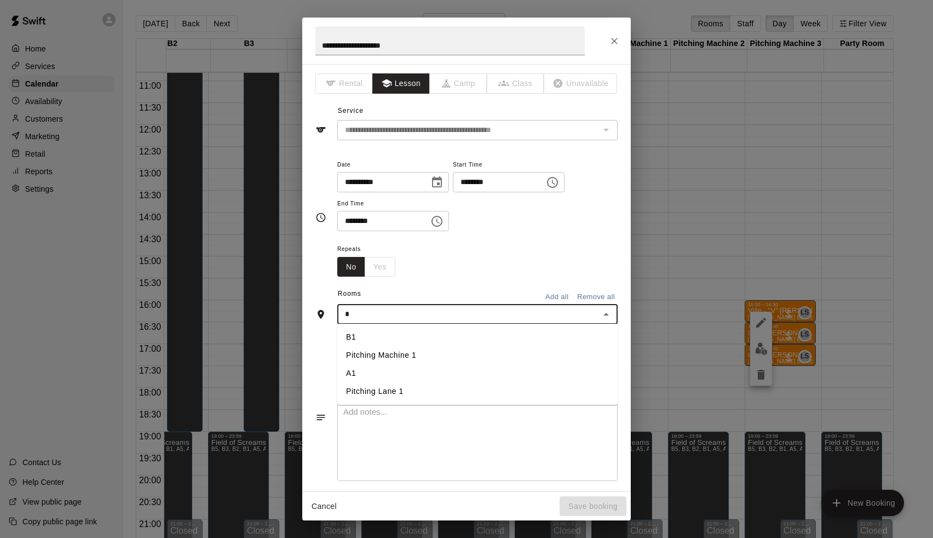
click at [398, 374] on li "A1" at bounding box center [477, 373] width 280 height 18
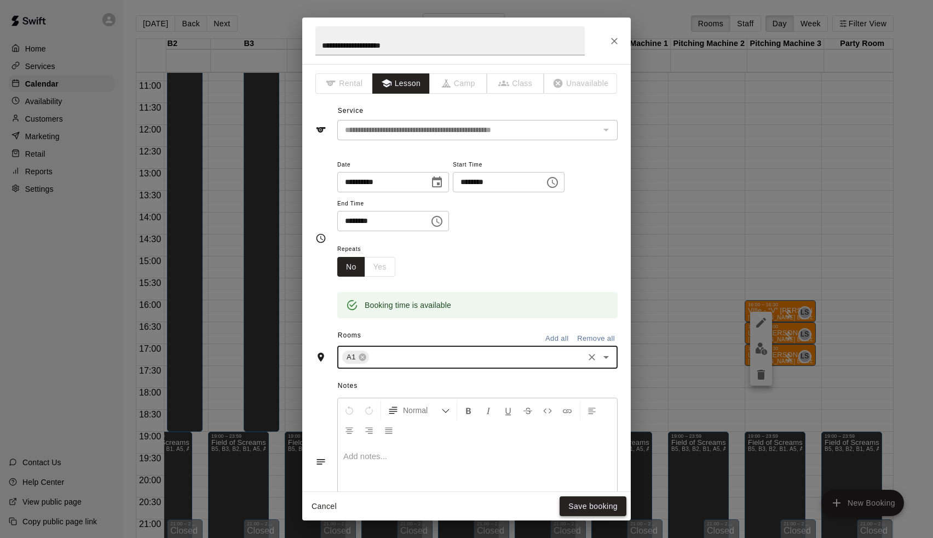
click at [597, 506] on button "Save booking" at bounding box center [593, 506] width 67 height 20
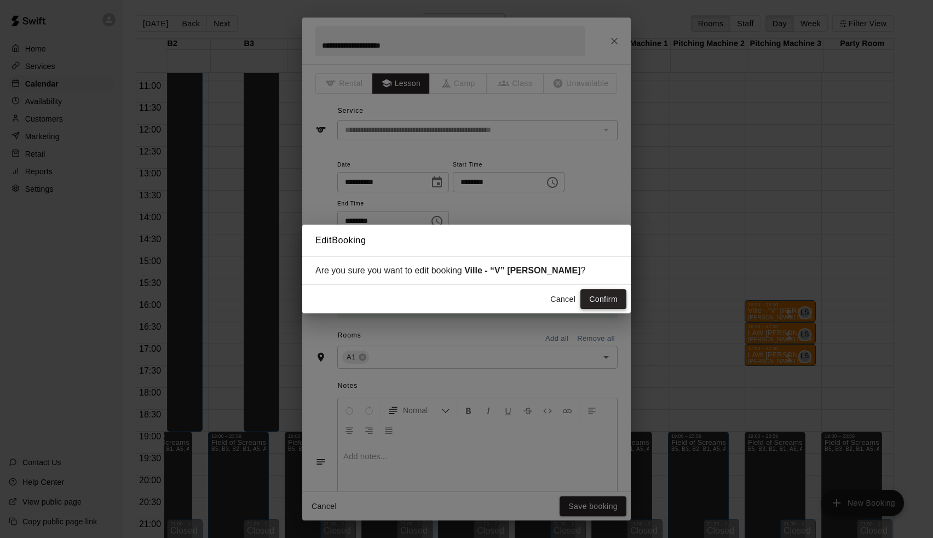
click at [605, 299] on button "Confirm" at bounding box center [603, 299] width 46 height 20
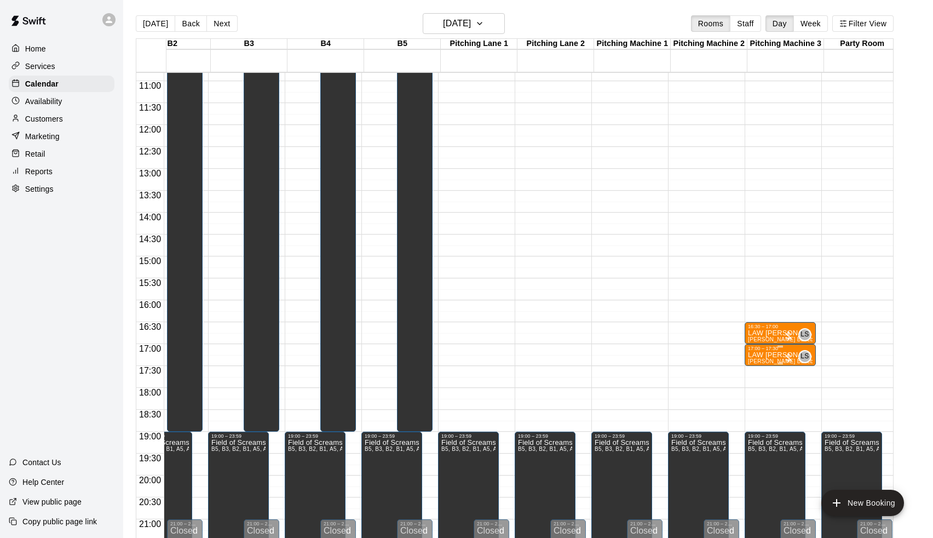
click at [770, 333] on p "LAW [PERSON_NAME]" at bounding box center [780, 333] width 65 height 0
click at [762, 351] on icon "edit" at bounding box center [760, 344] width 13 height 13
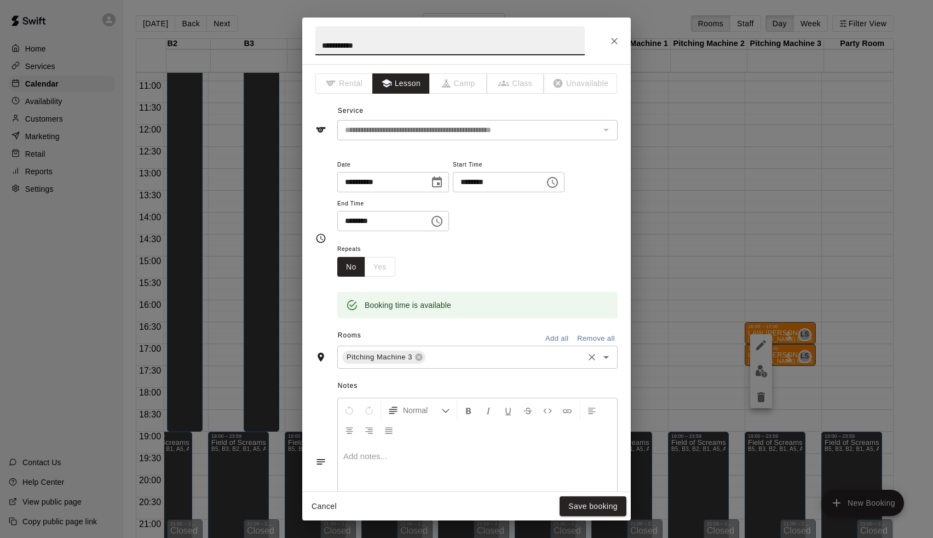
click at [477, 351] on input "text" at bounding box center [504, 357] width 155 height 14
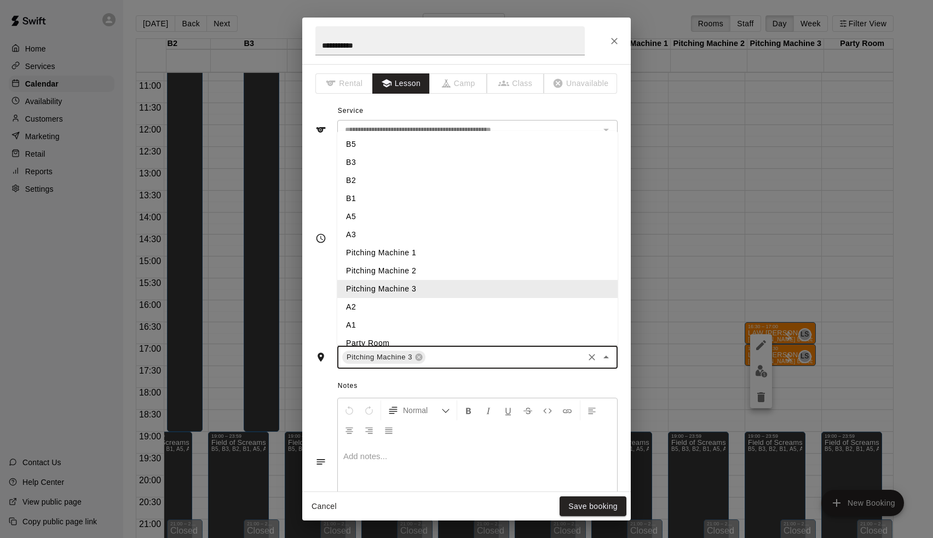
type input "*"
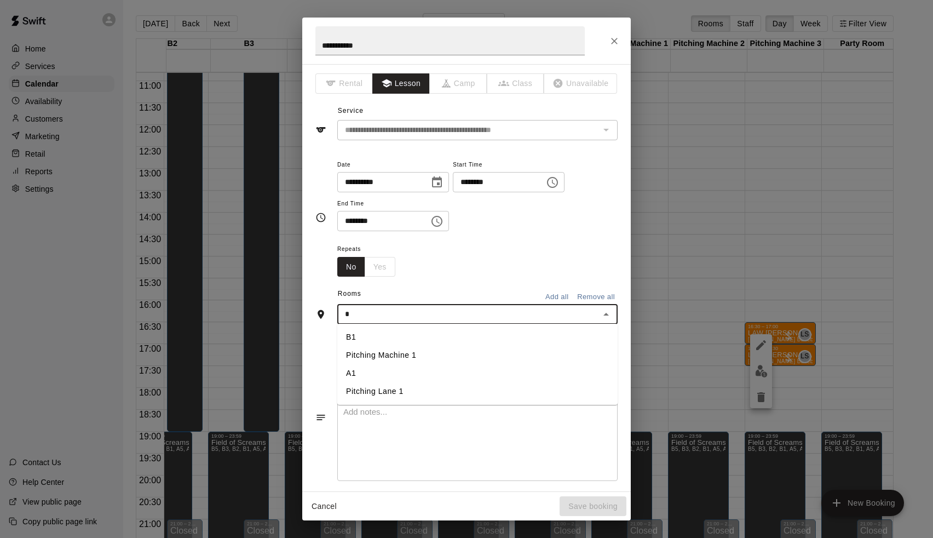
click at [418, 369] on li "A1" at bounding box center [477, 373] width 280 height 18
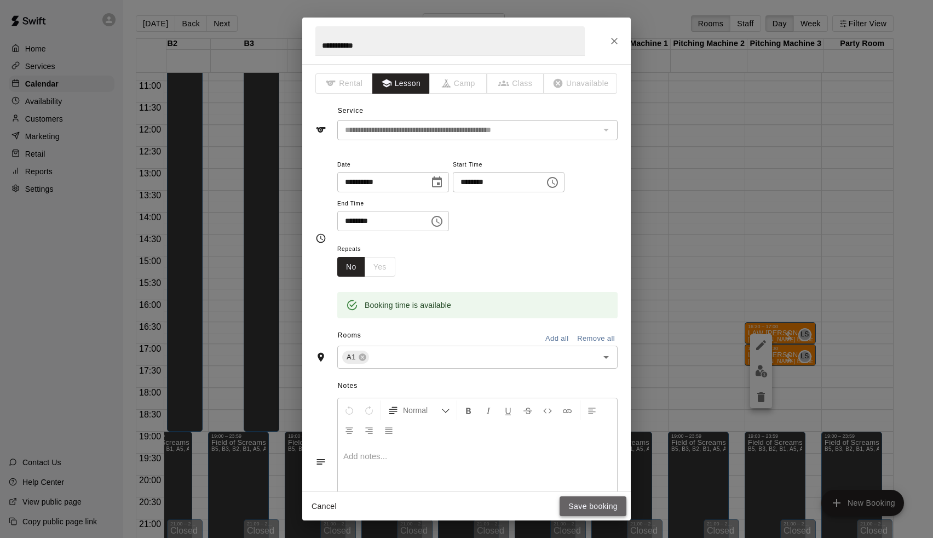
click at [580, 498] on button "Save booking" at bounding box center [593, 506] width 67 height 20
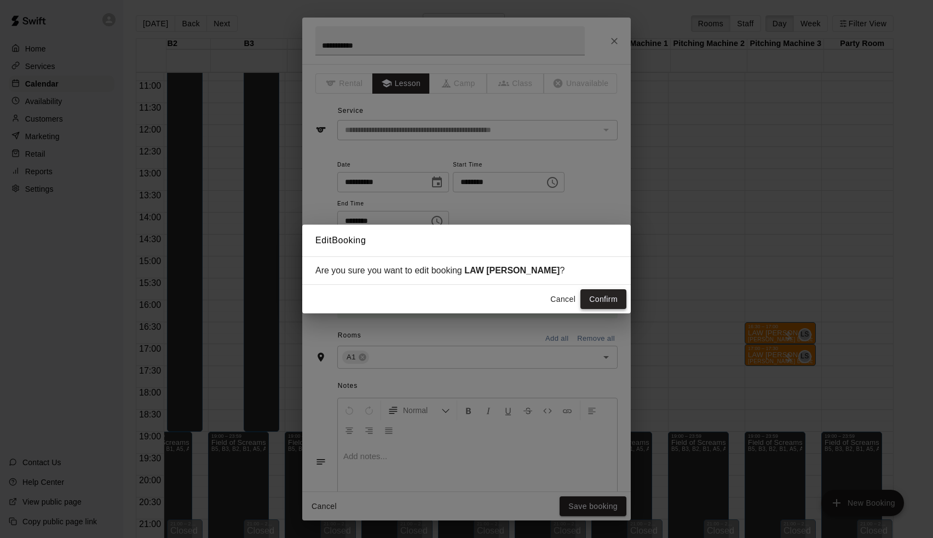
click at [624, 296] on button "Confirm" at bounding box center [603, 299] width 46 height 20
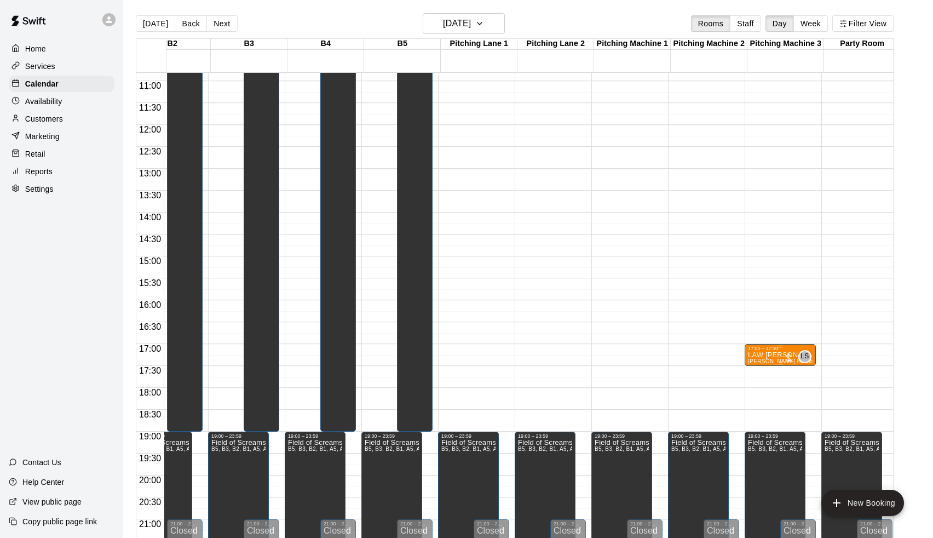
click at [764, 355] on p "LAW [PERSON_NAME]" at bounding box center [780, 355] width 65 height 0
click at [762, 357] on button "edit" at bounding box center [761, 367] width 22 height 22
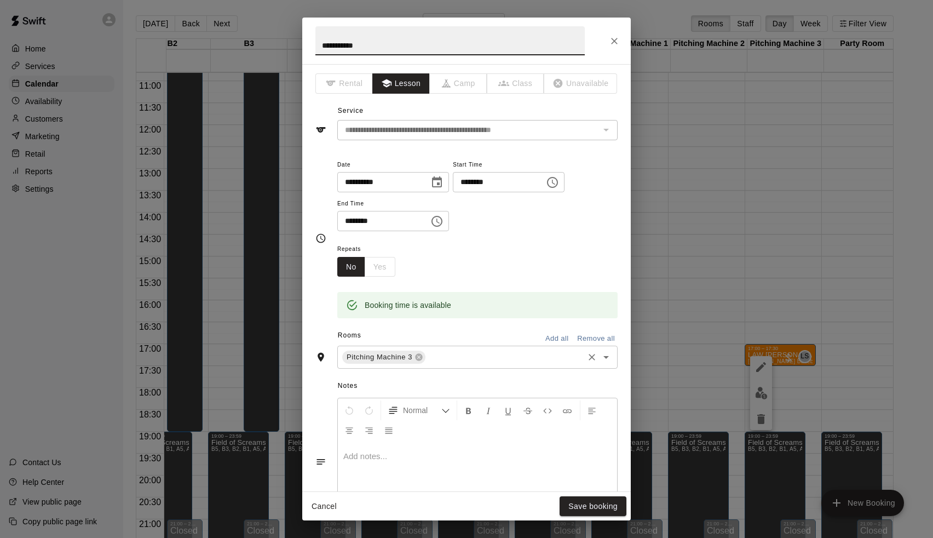
click at [450, 362] on div "Pitching Machine 3 ​" at bounding box center [477, 356] width 280 height 23
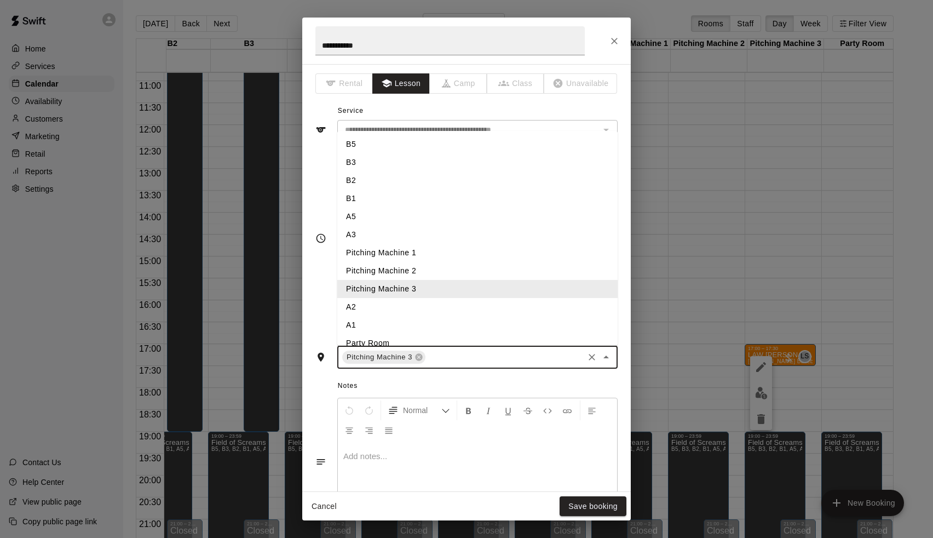
type input "*"
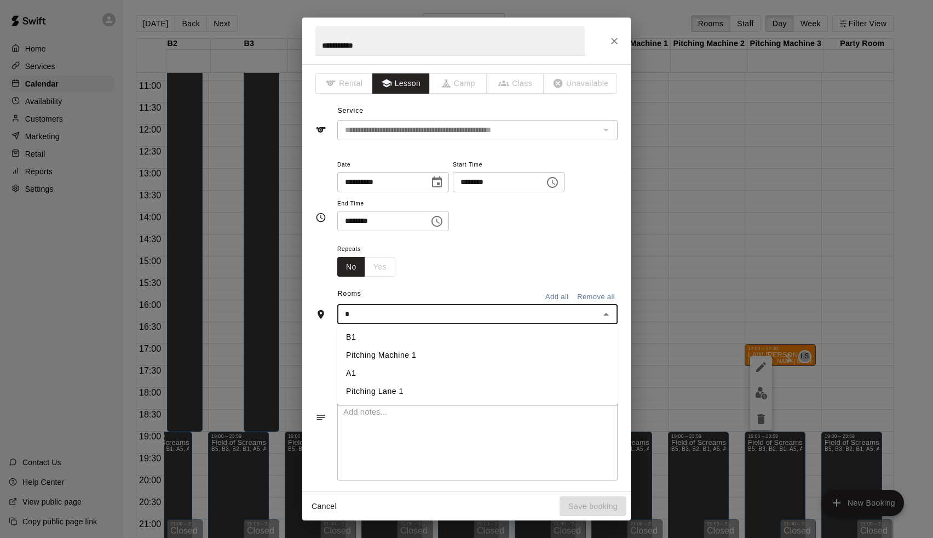
click at [391, 378] on li "A1" at bounding box center [477, 373] width 280 height 18
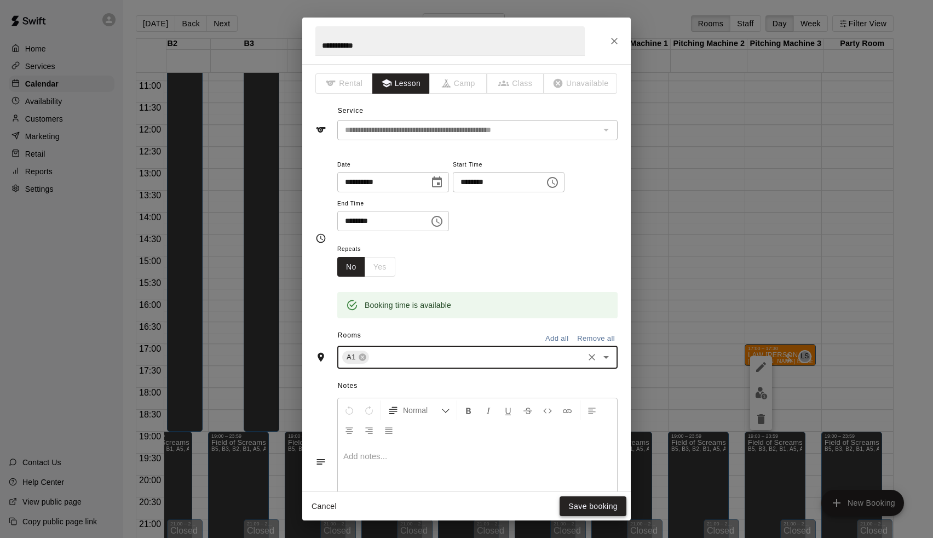
click at [570, 503] on button "Save booking" at bounding box center [593, 506] width 67 height 20
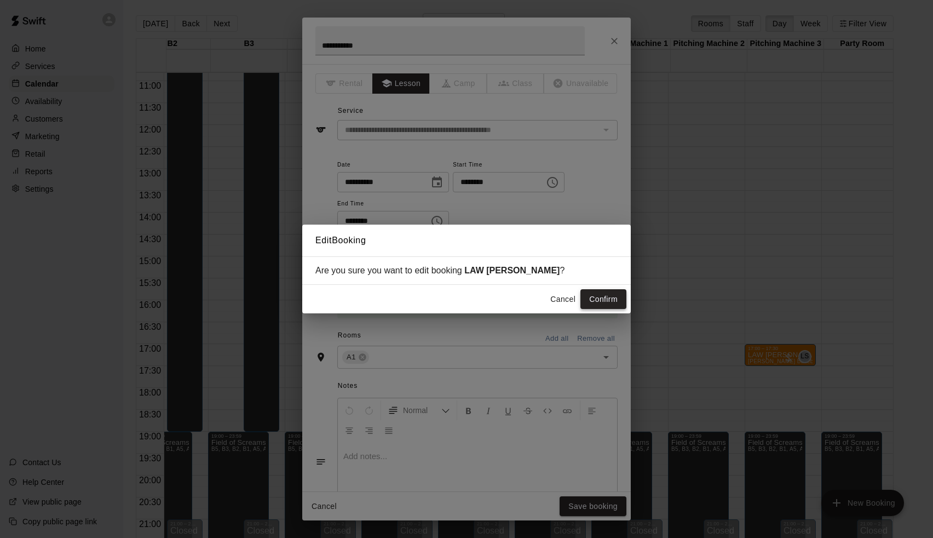
click at [596, 308] on button "Confirm" at bounding box center [603, 299] width 46 height 20
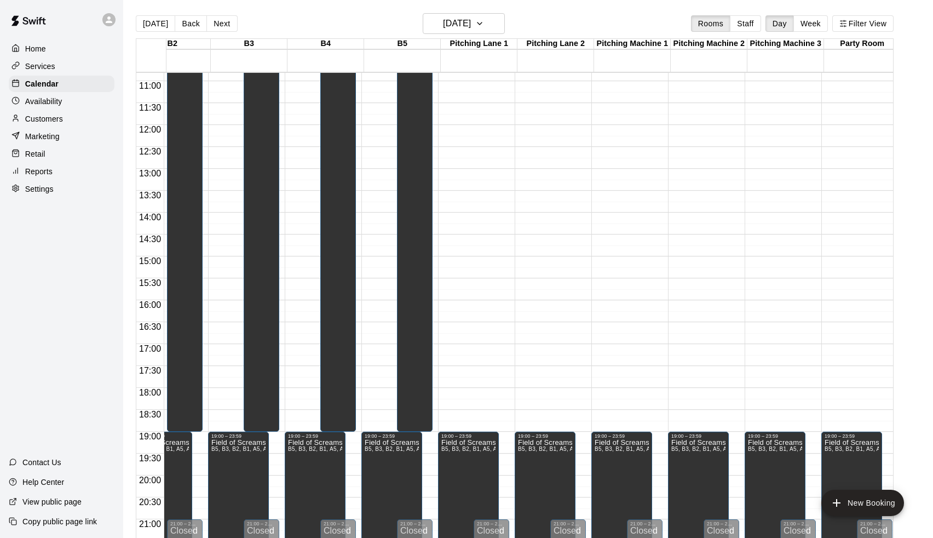
click at [221, 34] on div "[DATE] Back [DATE][DATE] Rooms Staff Day Week Filter View" at bounding box center [515, 25] width 758 height 25
click at [221, 25] on button "Next" at bounding box center [221, 23] width 31 height 16
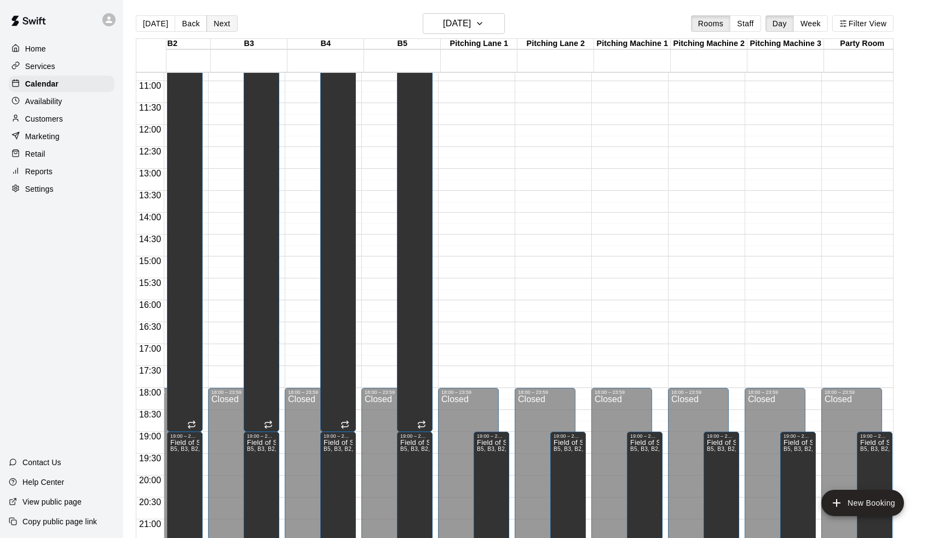
click at [221, 25] on button "Next" at bounding box center [221, 23] width 31 height 16
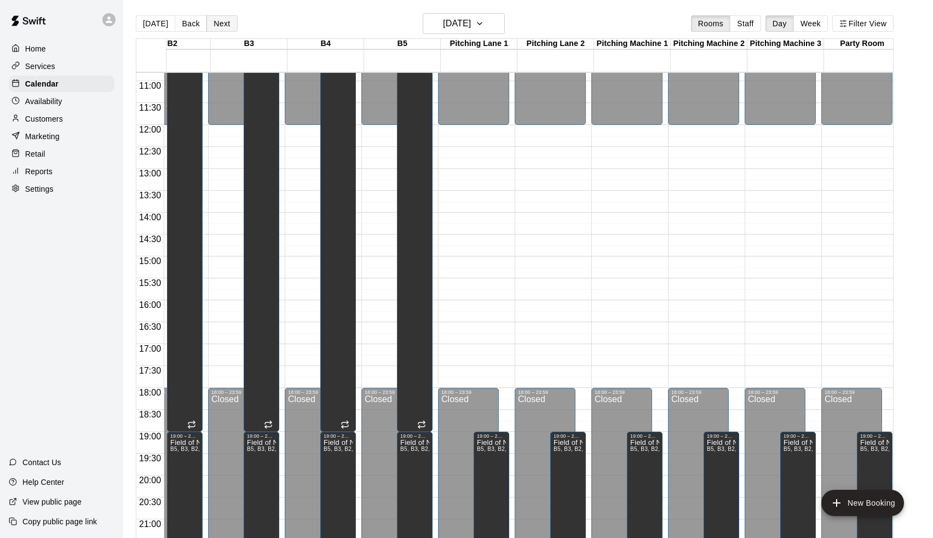
click at [221, 25] on button "Next" at bounding box center [221, 23] width 31 height 16
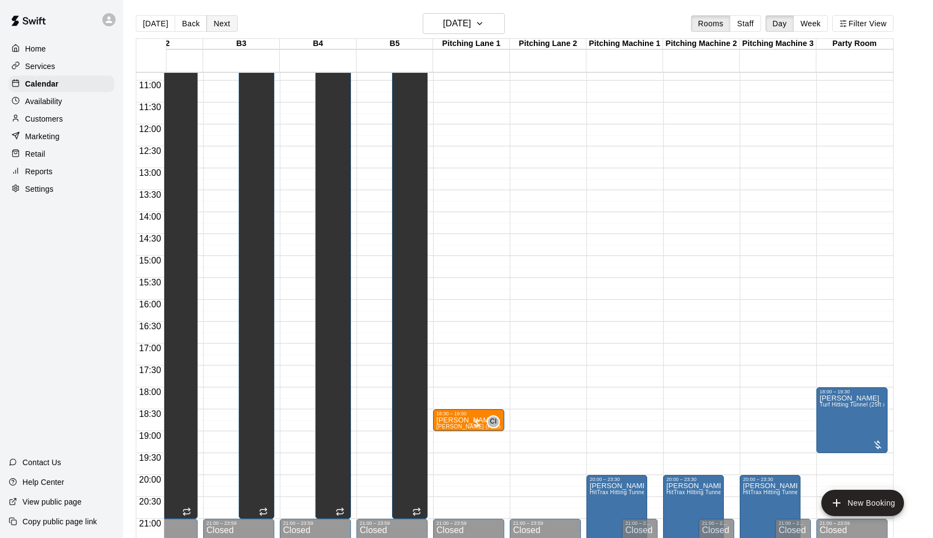
scroll to position [0, 576]
click at [220, 23] on button "Next" at bounding box center [221, 23] width 31 height 16
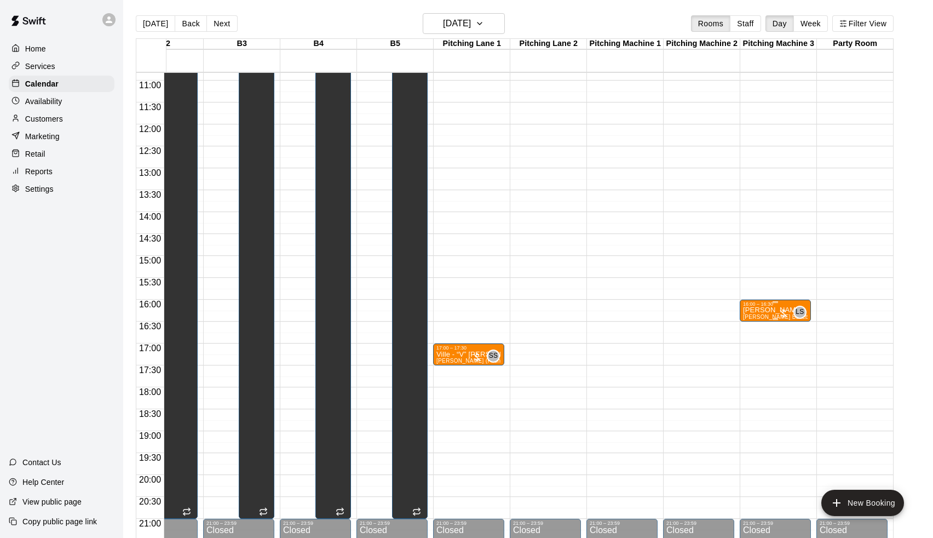
click at [763, 310] on p "[PERSON_NAME]" at bounding box center [775, 310] width 65 height 0
click at [756, 318] on icon "edit" at bounding box center [753, 321] width 13 height 13
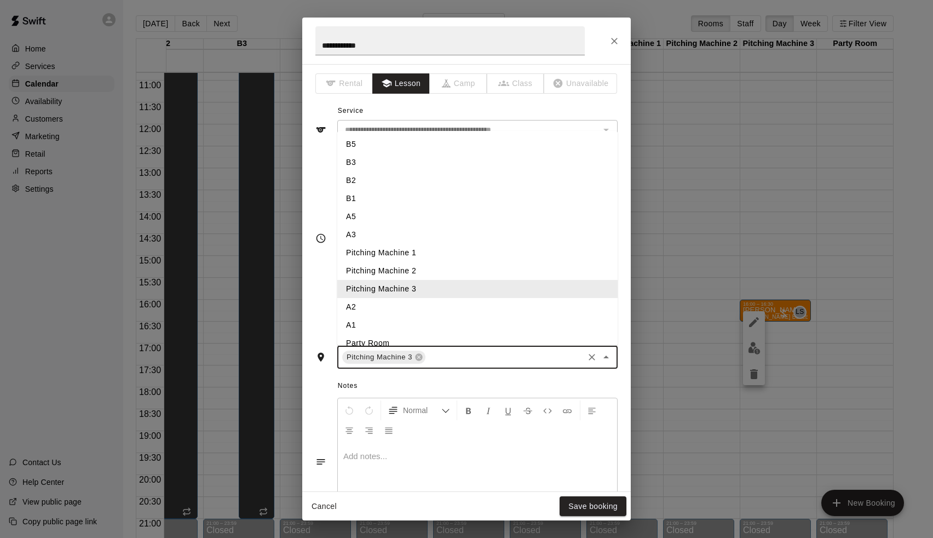
click at [475, 350] on input "text" at bounding box center [504, 357] width 155 height 14
type input "*"
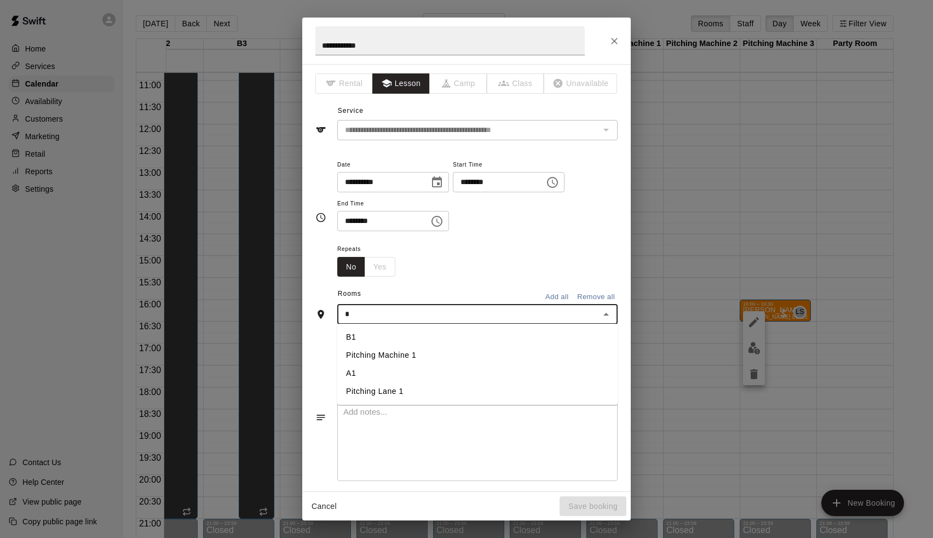
click at [412, 375] on li "A1" at bounding box center [477, 373] width 280 height 18
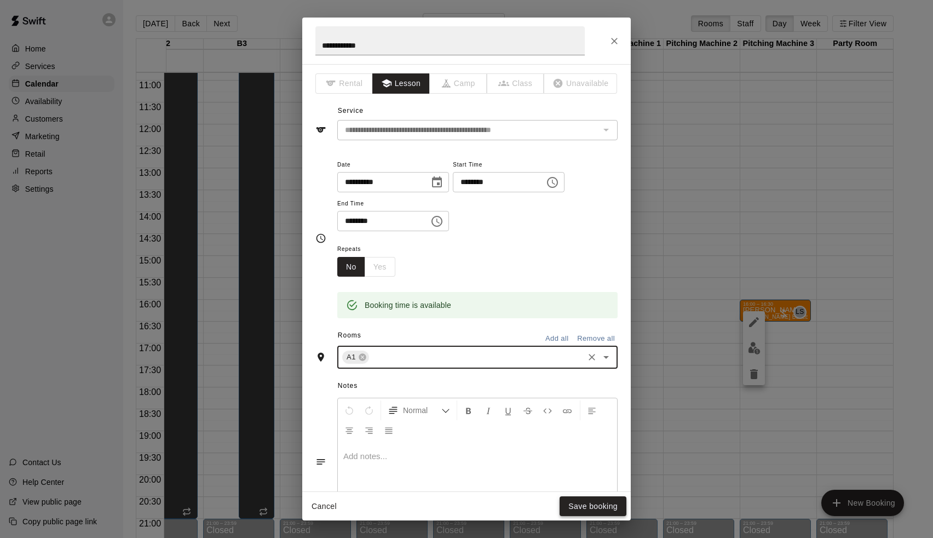
click at [613, 503] on button "Save booking" at bounding box center [593, 506] width 67 height 20
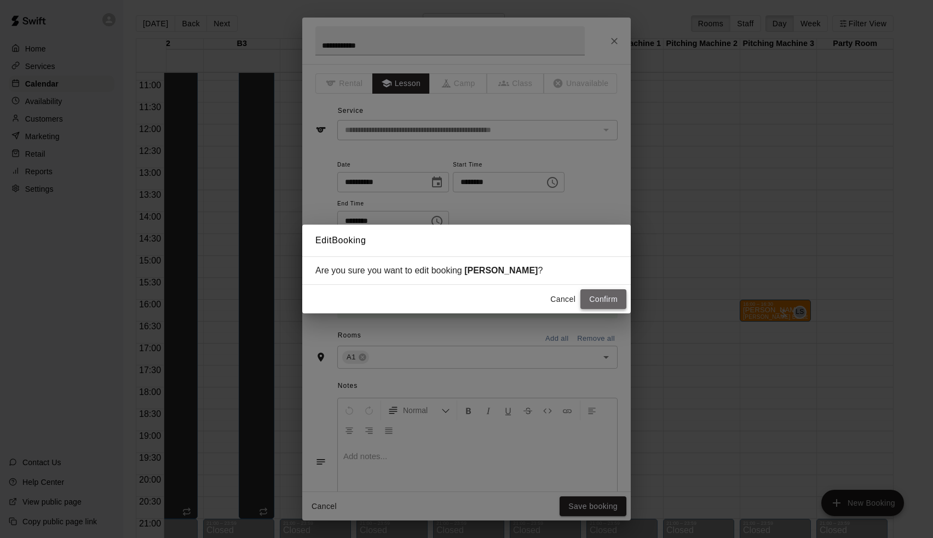
click at [603, 291] on button "Confirm" at bounding box center [603, 299] width 46 height 20
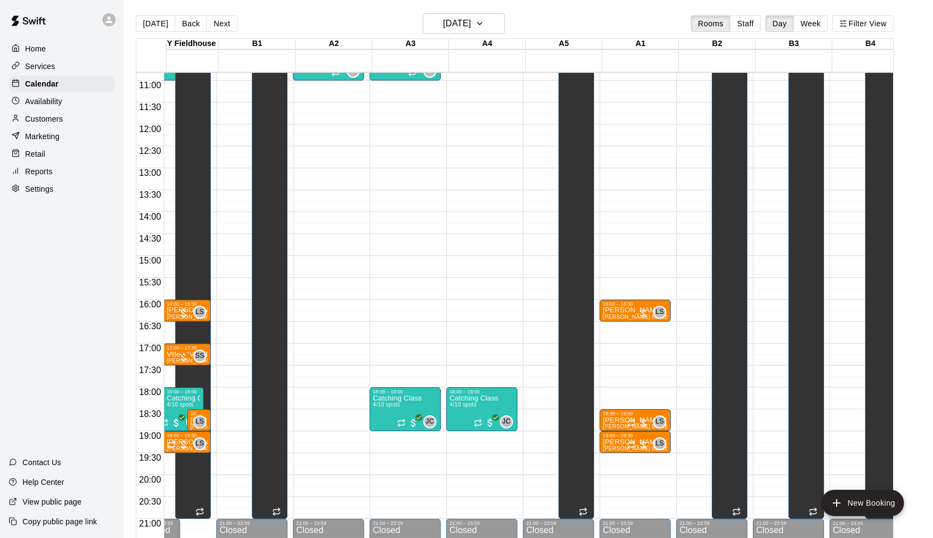
scroll to position [0, 11]
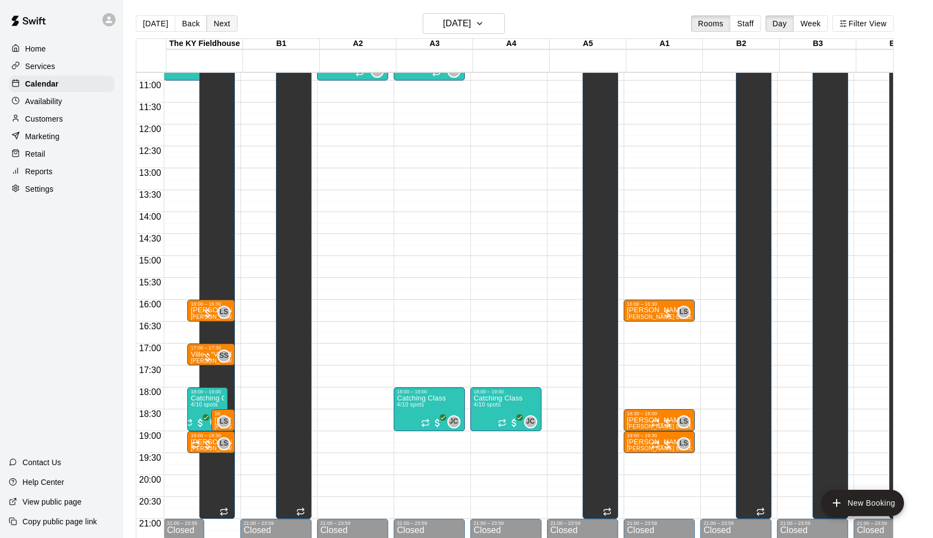
click at [214, 21] on button "Next" at bounding box center [221, 23] width 31 height 16
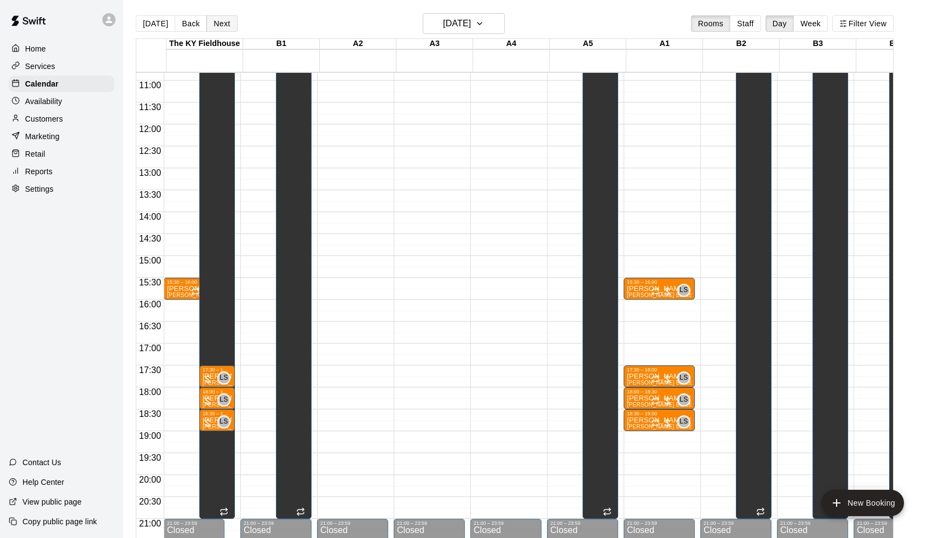
click at [214, 21] on button "Next" at bounding box center [221, 23] width 31 height 16
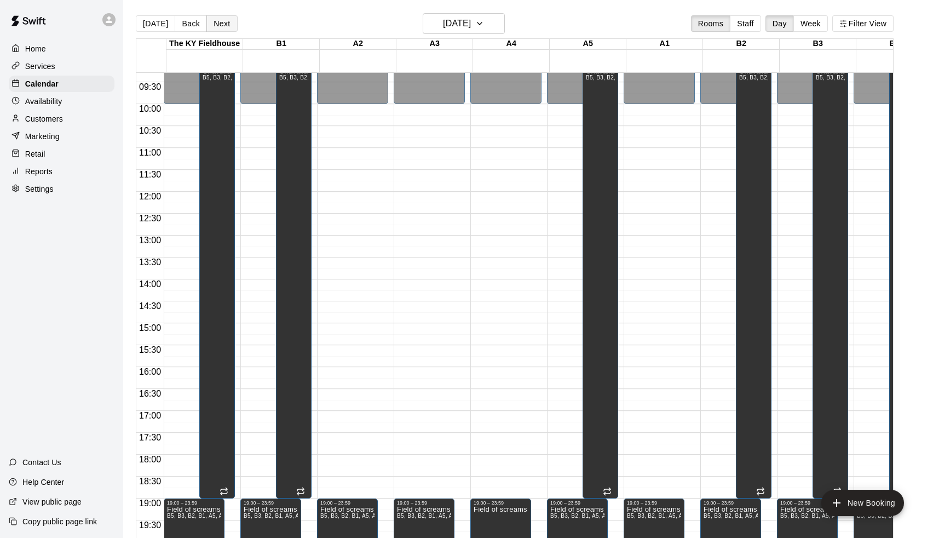
click at [225, 25] on button "Next" at bounding box center [221, 23] width 31 height 16
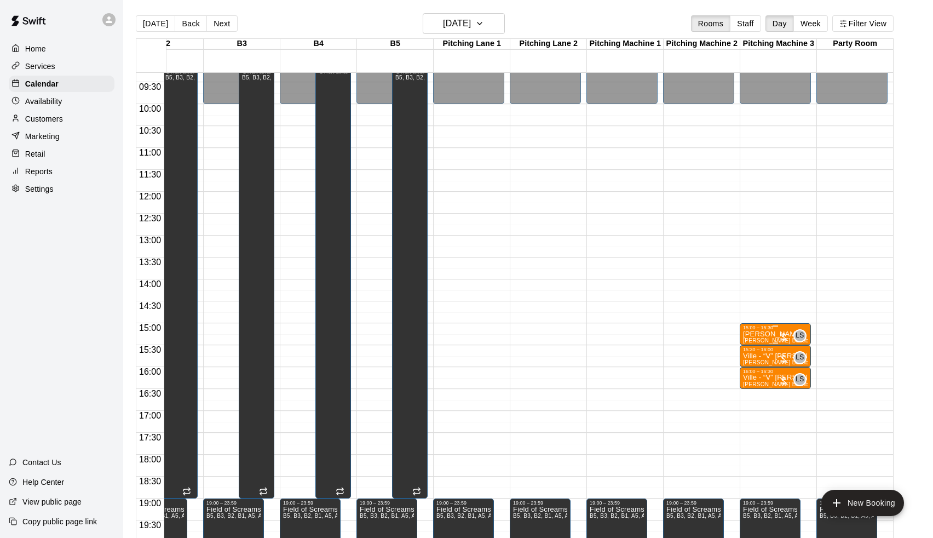
click at [757, 343] on icon "edit" at bounding box center [753, 342] width 13 height 13
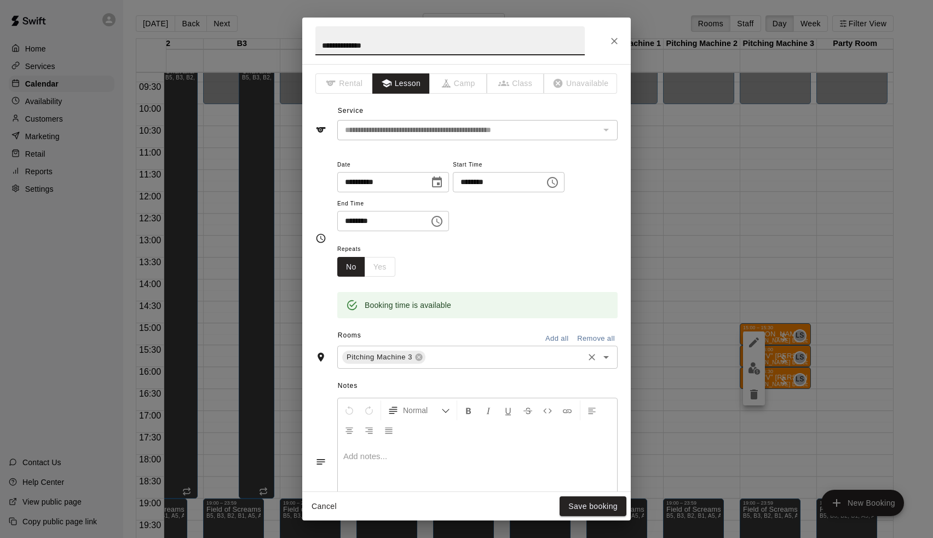
click at [465, 361] on input "text" at bounding box center [504, 357] width 155 height 14
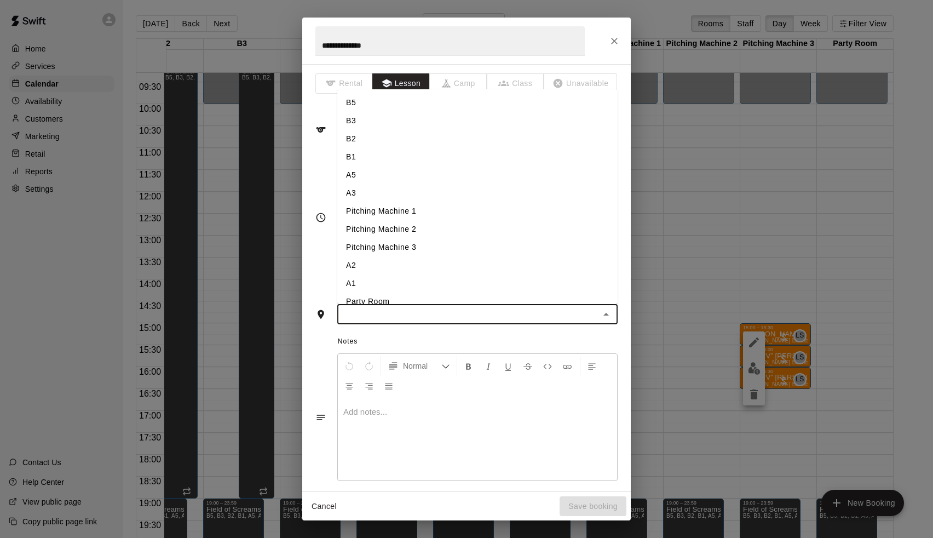
type input "*"
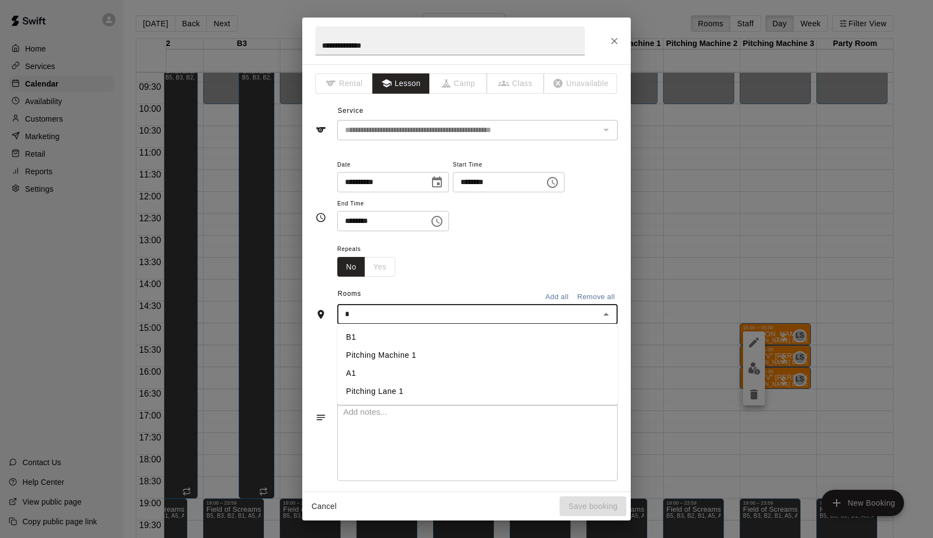
click at [422, 371] on li "A1" at bounding box center [477, 373] width 280 height 18
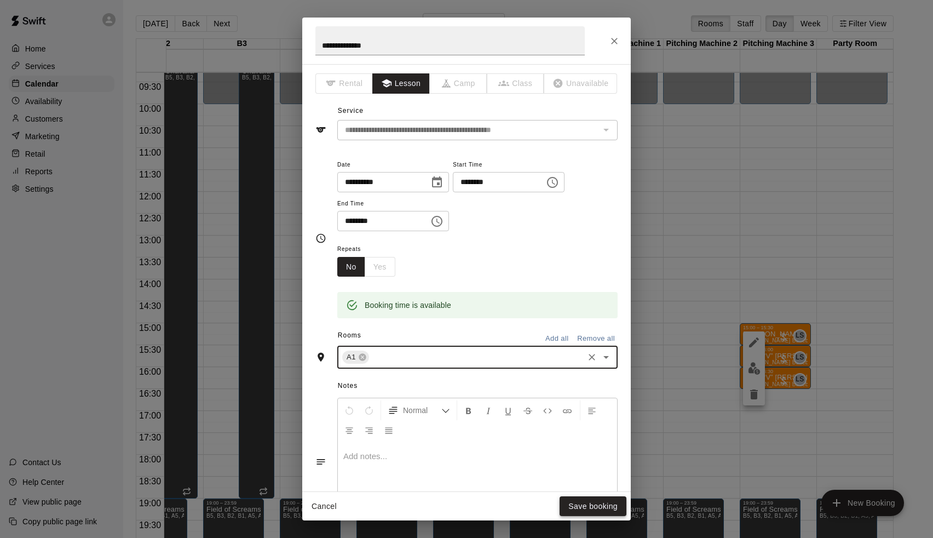
click at [582, 499] on button "Save booking" at bounding box center [593, 506] width 67 height 20
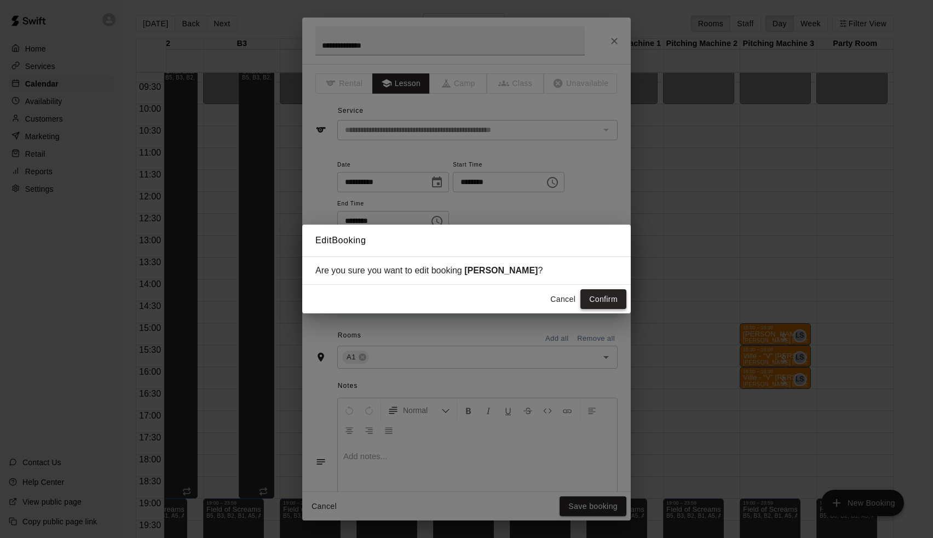
click at [612, 299] on button "Confirm" at bounding box center [603, 299] width 46 height 20
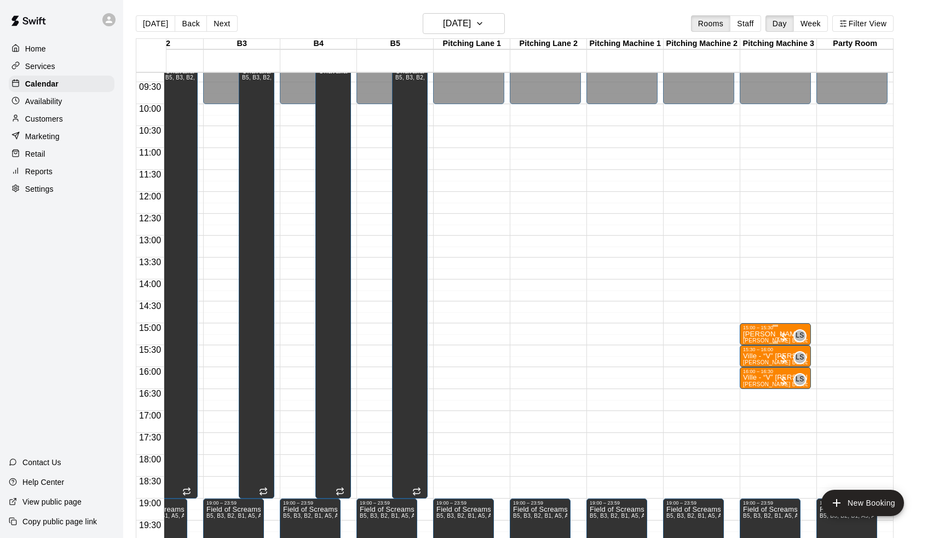
click at [762, 334] on p "[PERSON_NAME]" at bounding box center [775, 334] width 65 height 0
click at [757, 361] on icon "edit" at bounding box center [753, 367] width 13 height 13
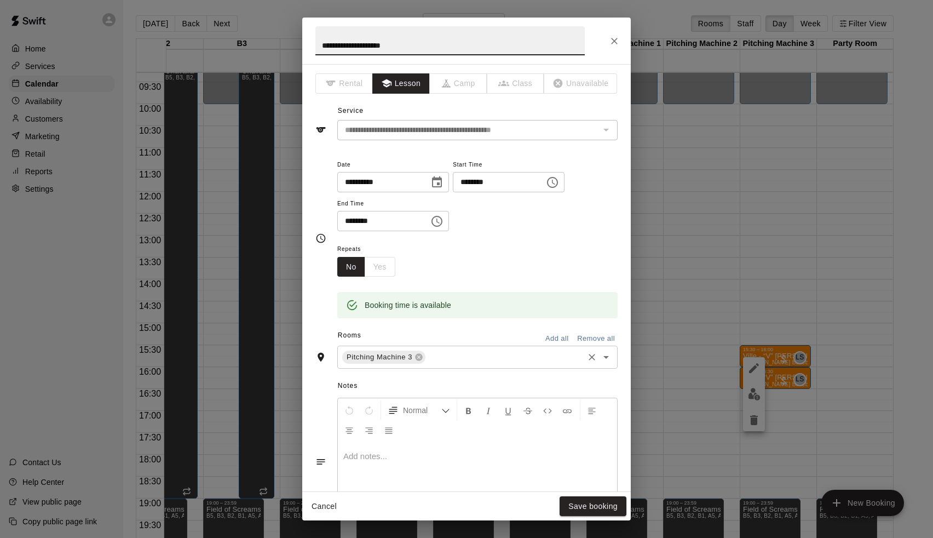
click at [434, 352] on input "text" at bounding box center [504, 357] width 155 height 14
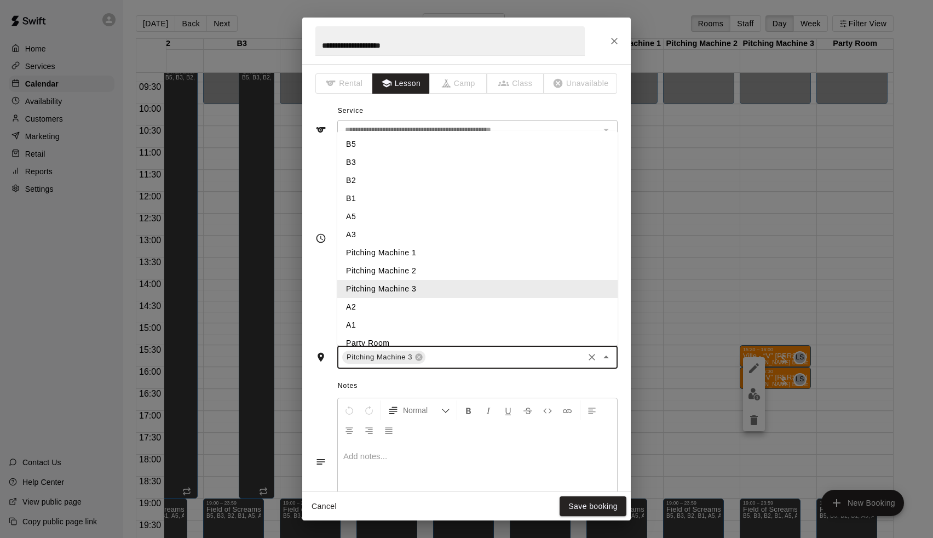
type input "*"
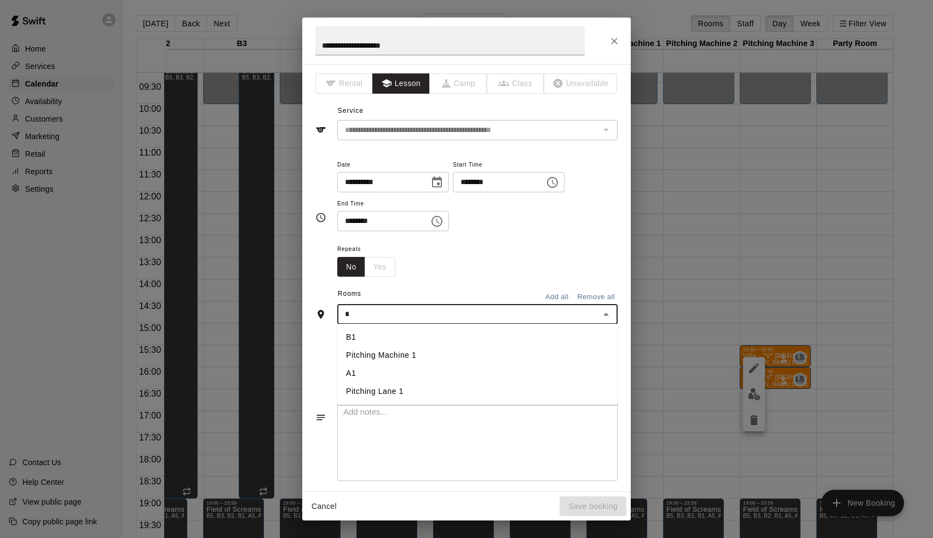
click at [417, 372] on li "A1" at bounding box center [477, 373] width 280 height 18
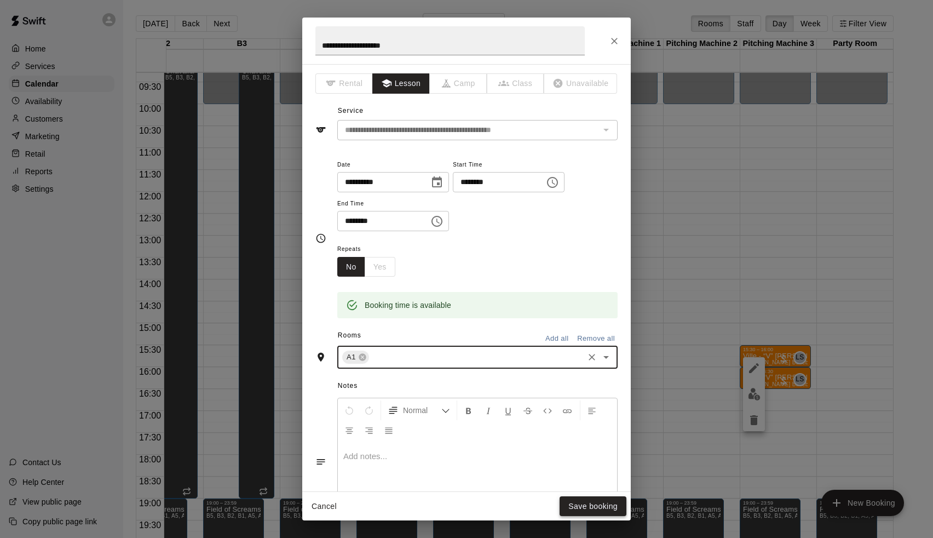
click at [575, 511] on button "Save booking" at bounding box center [593, 506] width 67 height 20
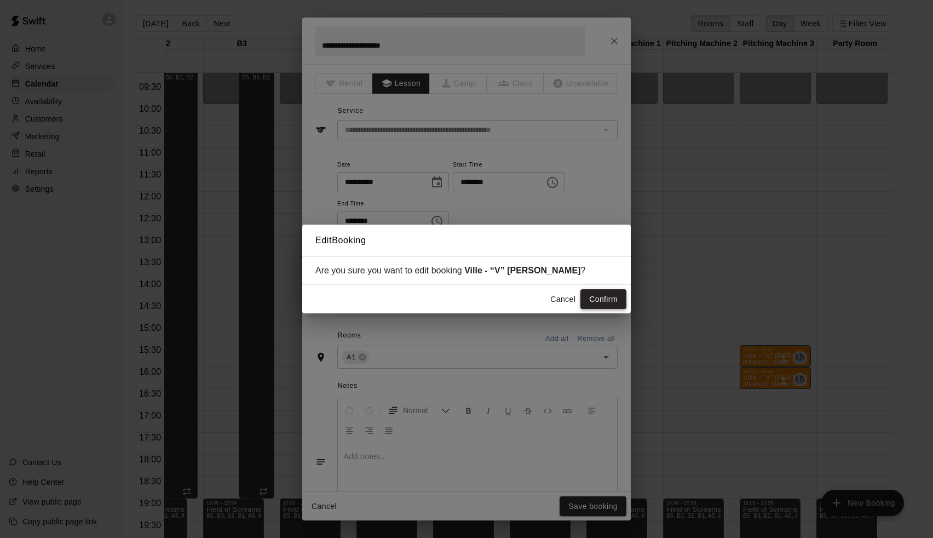
click at [606, 307] on button "Confirm" at bounding box center [603, 299] width 46 height 20
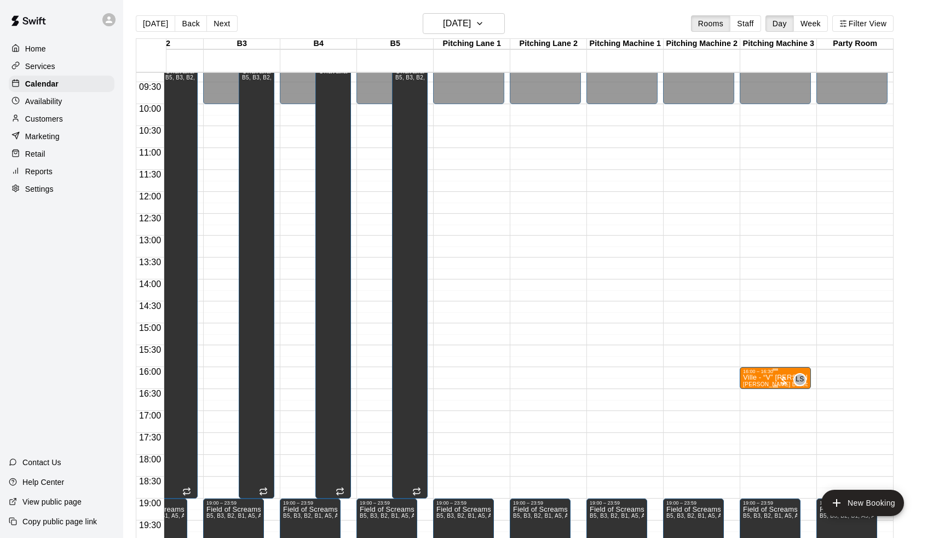
click at [757, 377] on p "Ville - “V” [PERSON_NAME]" at bounding box center [775, 377] width 65 height 0
click at [750, 389] on icon "edit" at bounding box center [753, 389] width 13 height 13
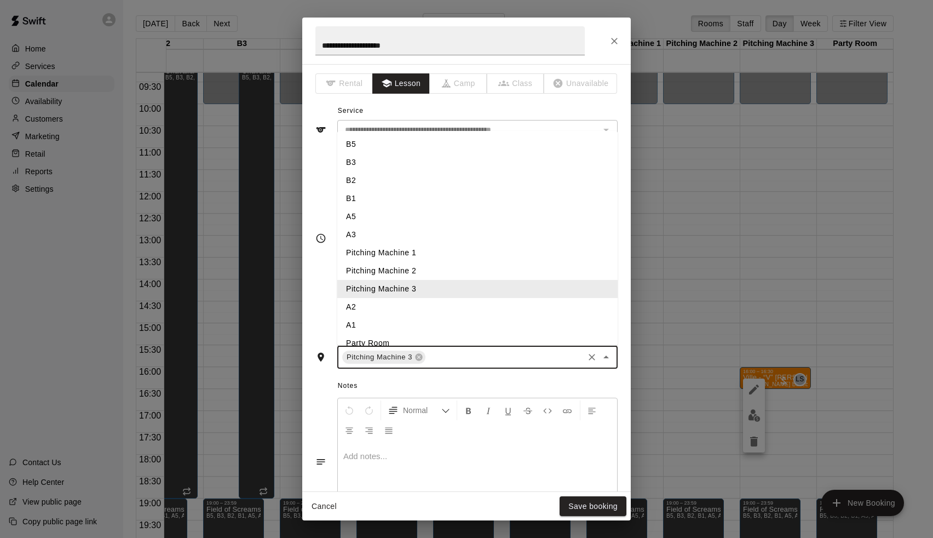
click at [452, 361] on input "text" at bounding box center [504, 357] width 155 height 14
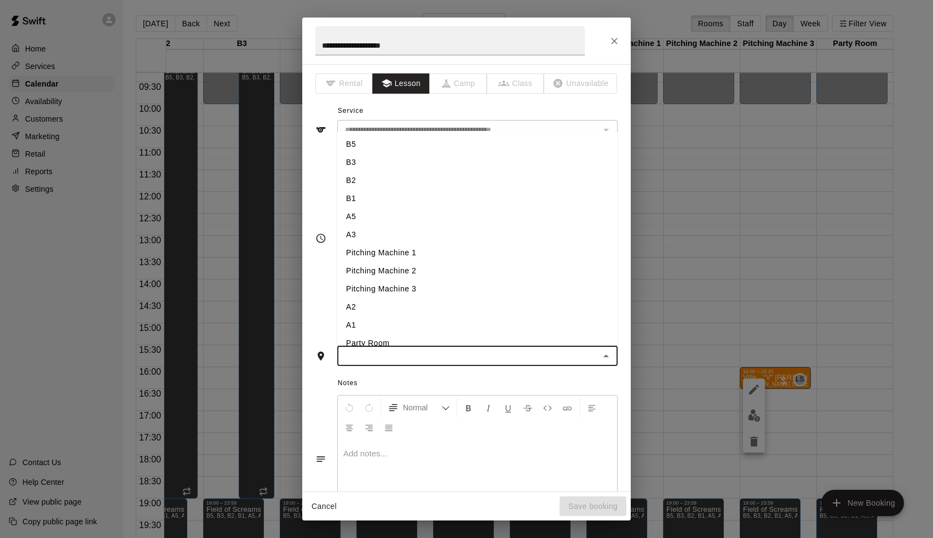
type input "*"
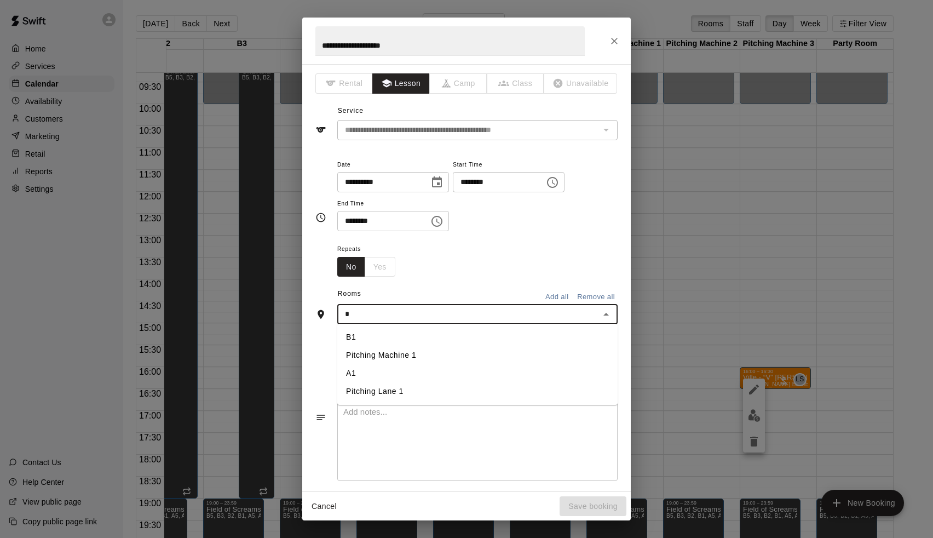
click at [407, 370] on li "A1" at bounding box center [477, 373] width 280 height 18
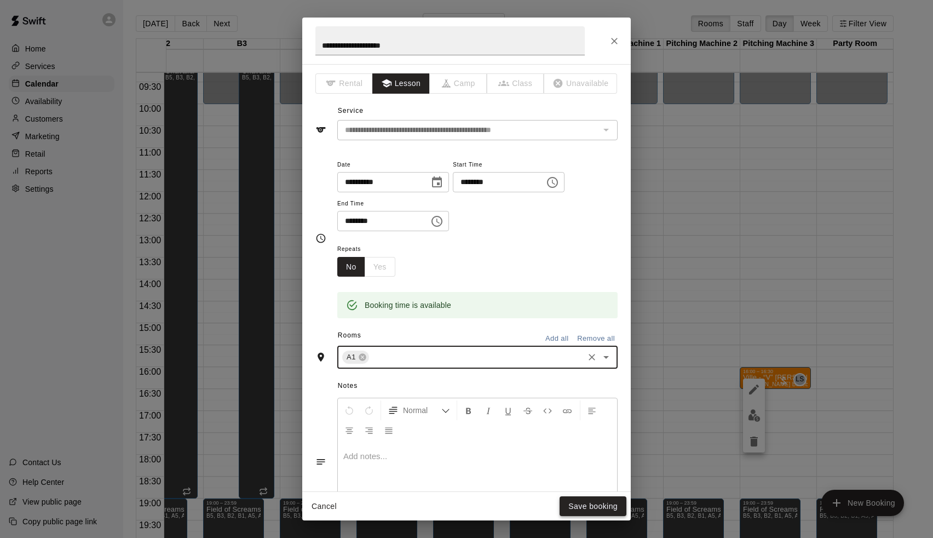
click at [573, 511] on button "Save booking" at bounding box center [593, 506] width 67 height 20
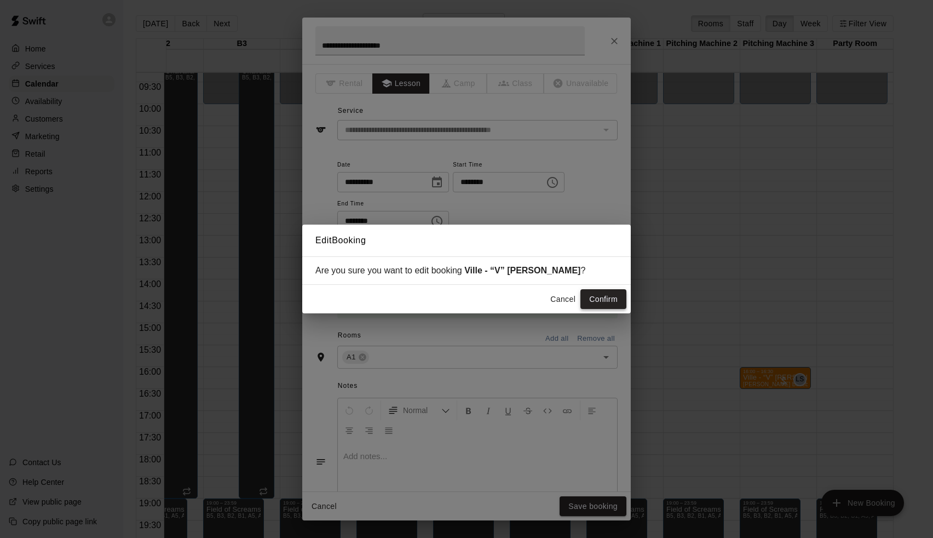
click at [592, 295] on button "Confirm" at bounding box center [603, 299] width 46 height 20
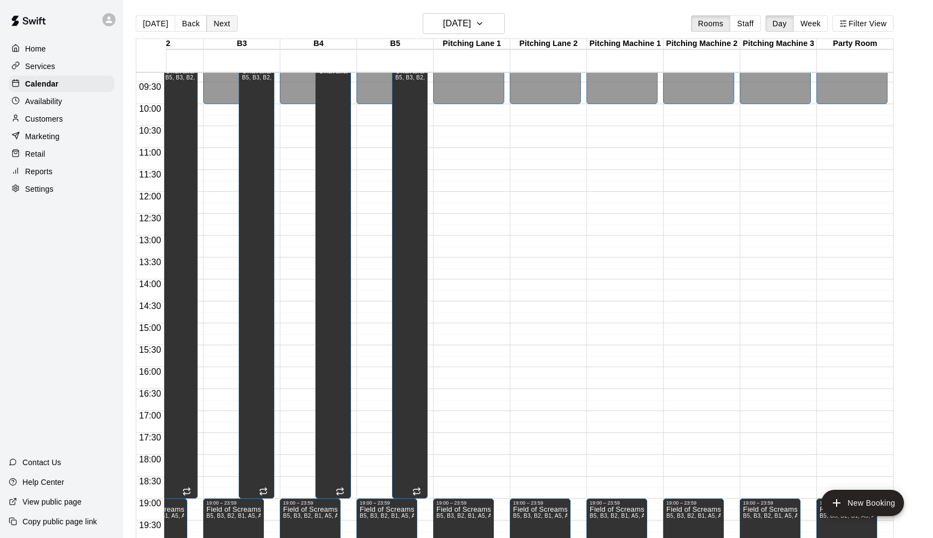
click at [220, 24] on button "Next" at bounding box center [221, 23] width 31 height 16
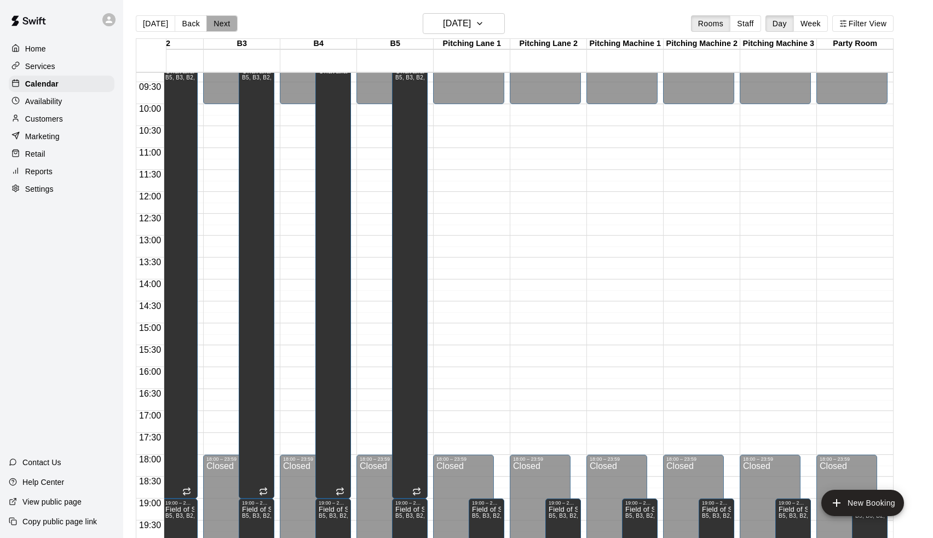
click at [220, 24] on button "Next" at bounding box center [221, 23] width 31 height 16
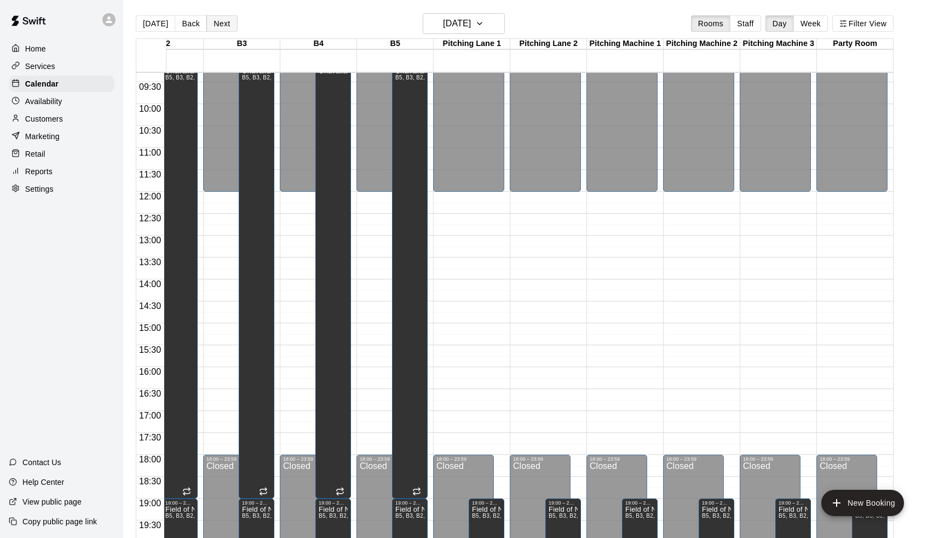
click at [220, 23] on button "Next" at bounding box center [221, 23] width 31 height 16
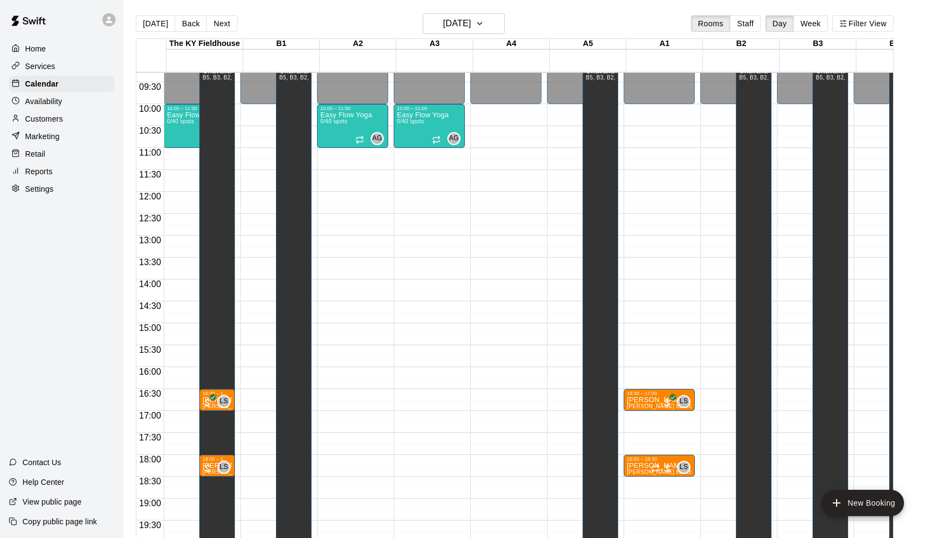
click at [50, 97] on p "Availability" at bounding box center [43, 101] width 37 height 11
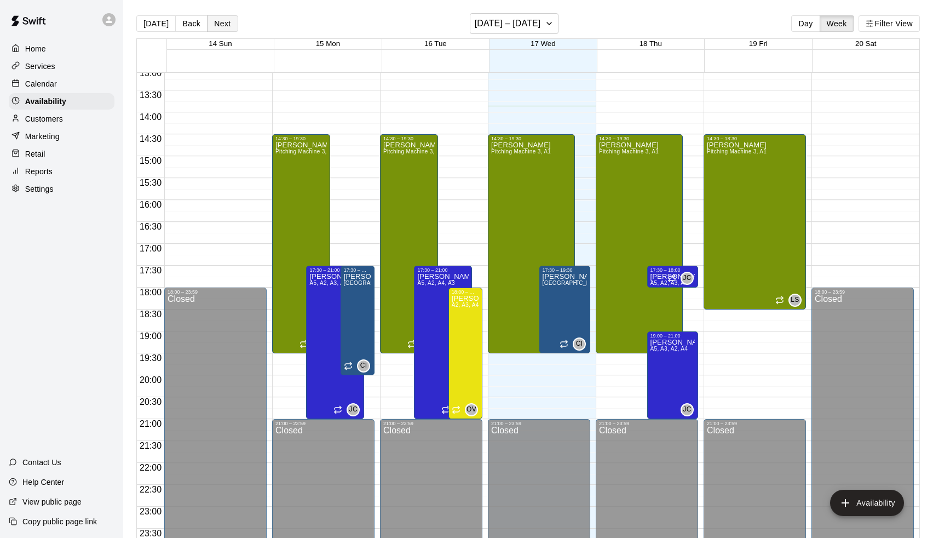
click at [216, 31] on button "Next" at bounding box center [222, 23] width 31 height 16
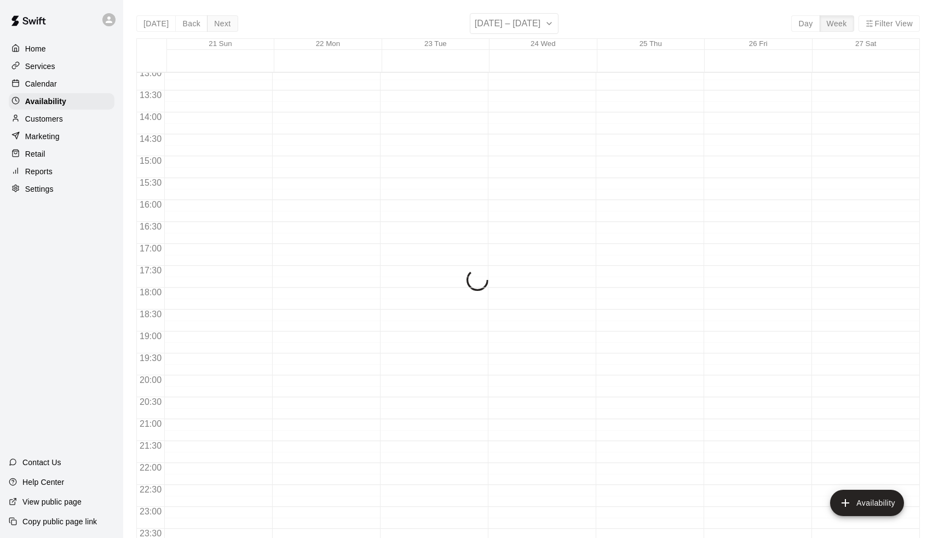
click at [216, 31] on div "[DATE] Back Next [DATE] – [DATE] Day Week Filter View 21 Sun 22 Mon 23 Tue 24 W…" at bounding box center [527, 282] width 783 height 538
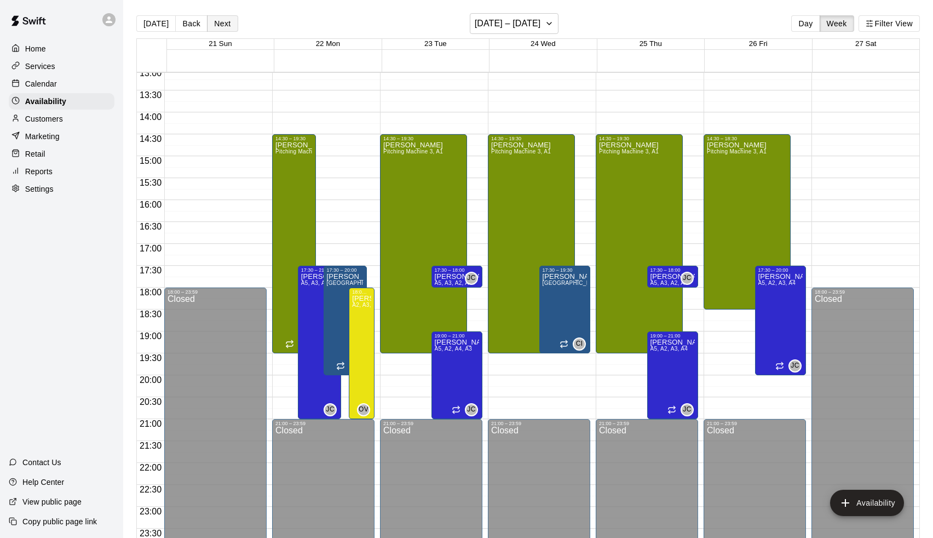
click at [217, 31] on button "Next" at bounding box center [222, 23] width 31 height 16
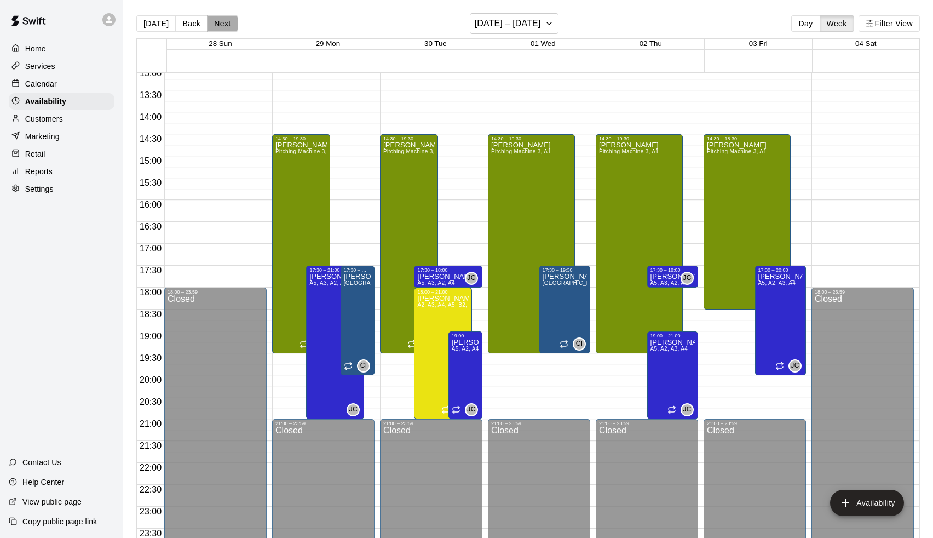
click at [217, 31] on button "Next" at bounding box center [222, 23] width 31 height 16
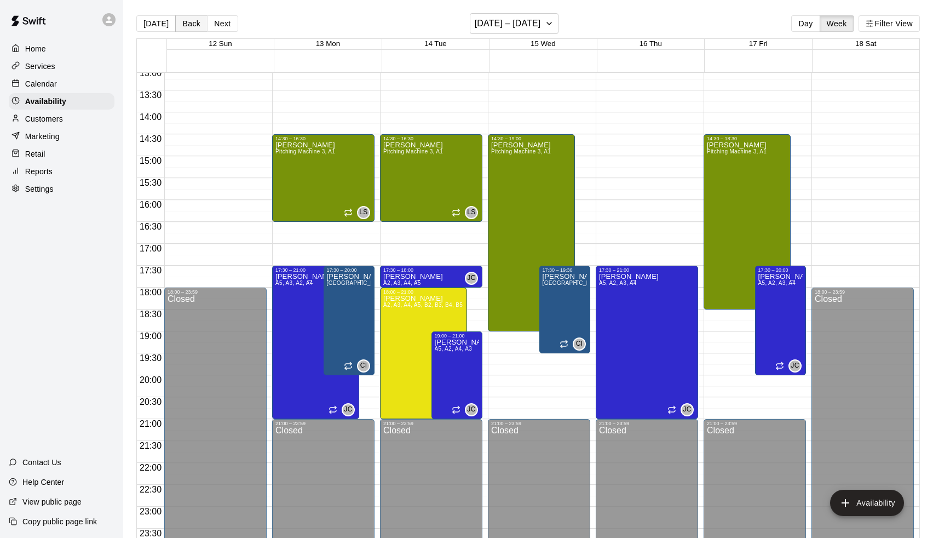
click at [187, 25] on button "Back" at bounding box center [191, 23] width 32 height 16
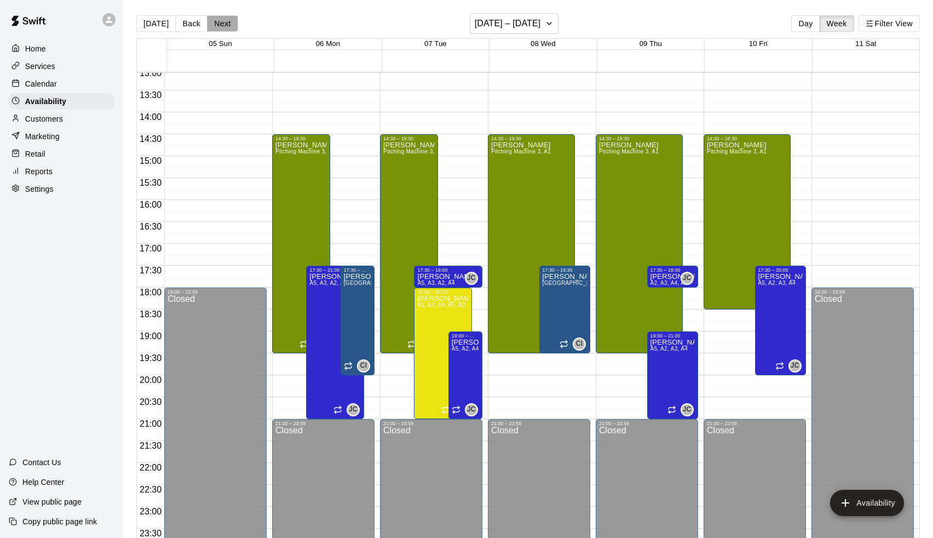
click at [226, 29] on button "Next" at bounding box center [222, 23] width 31 height 16
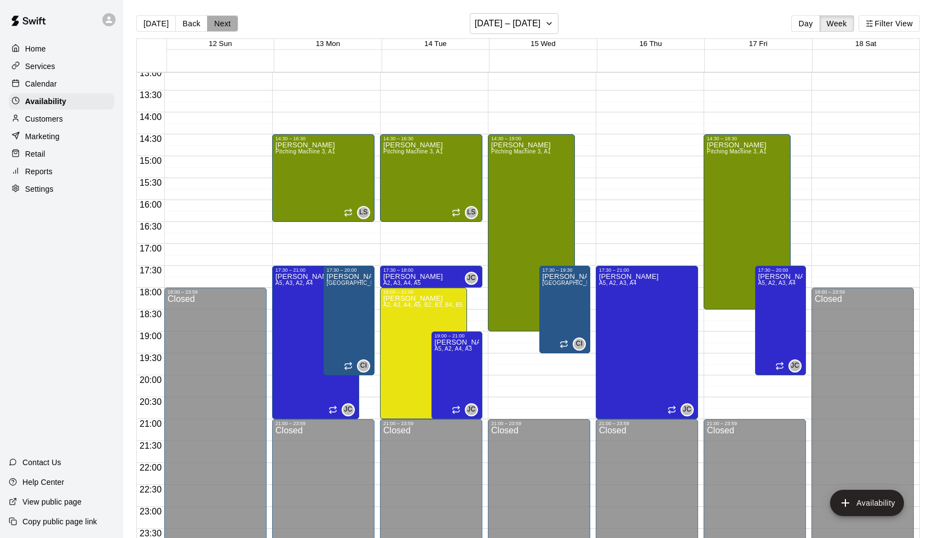
click at [223, 27] on button "Next" at bounding box center [222, 23] width 31 height 16
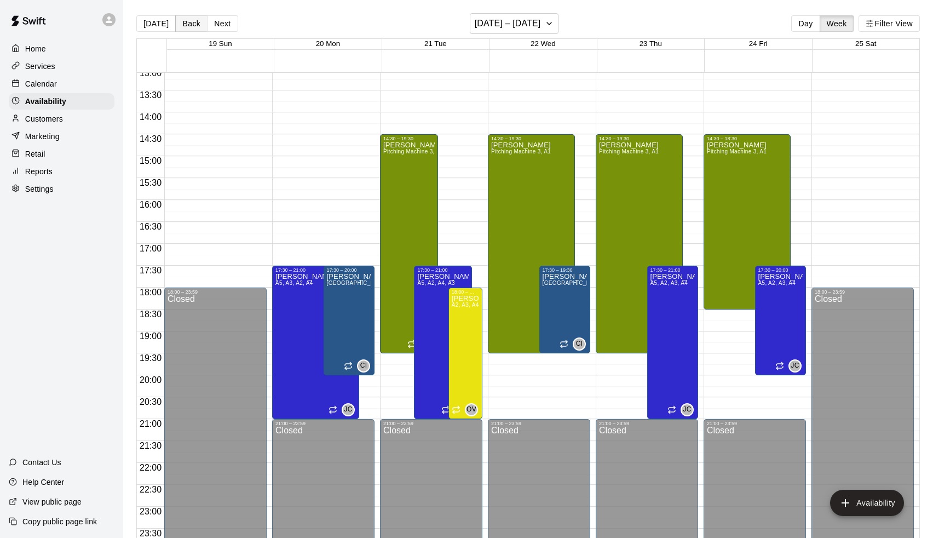
click at [192, 26] on button "Back" at bounding box center [191, 23] width 32 height 16
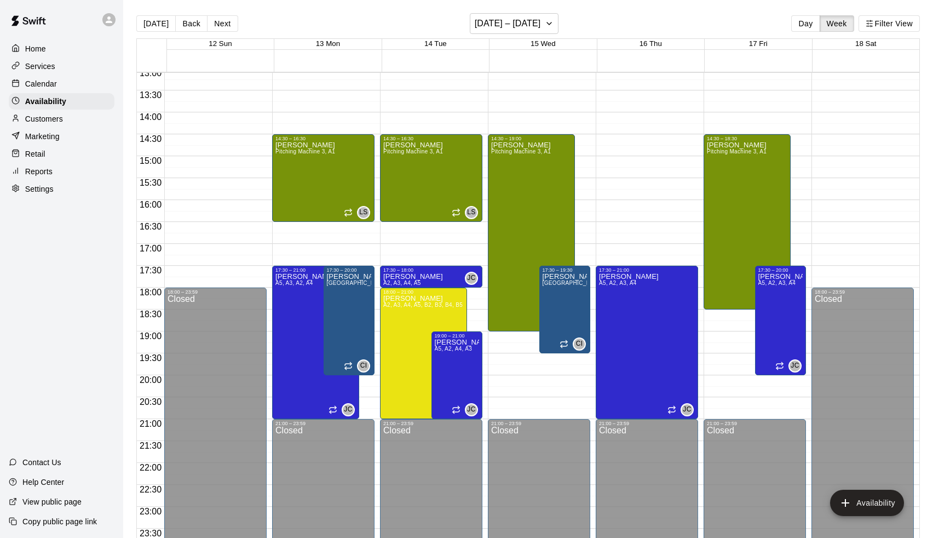
click at [67, 73] on div "Services" at bounding box center [62, 66] width 106 height 16
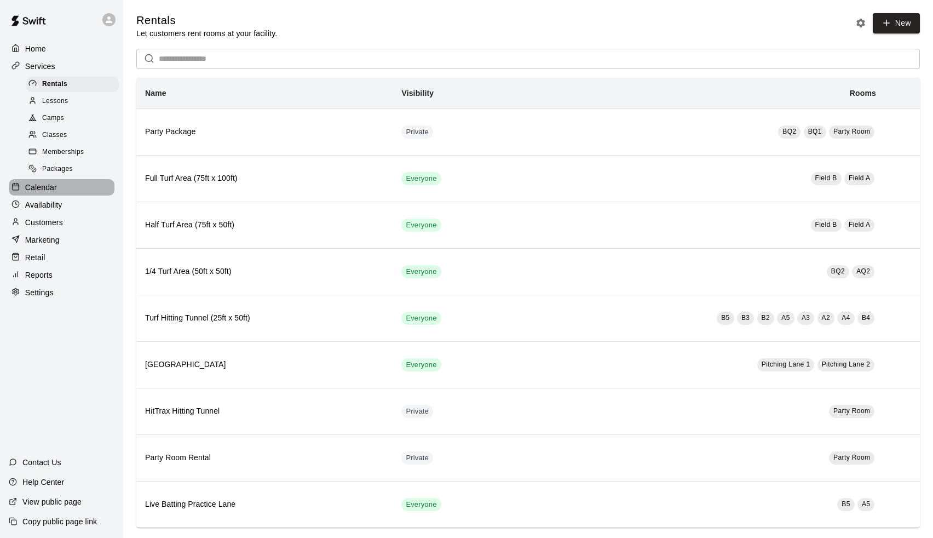
click at [73, 191] on div "Calendar" at bounding box center [62, 187] width 106 height 16
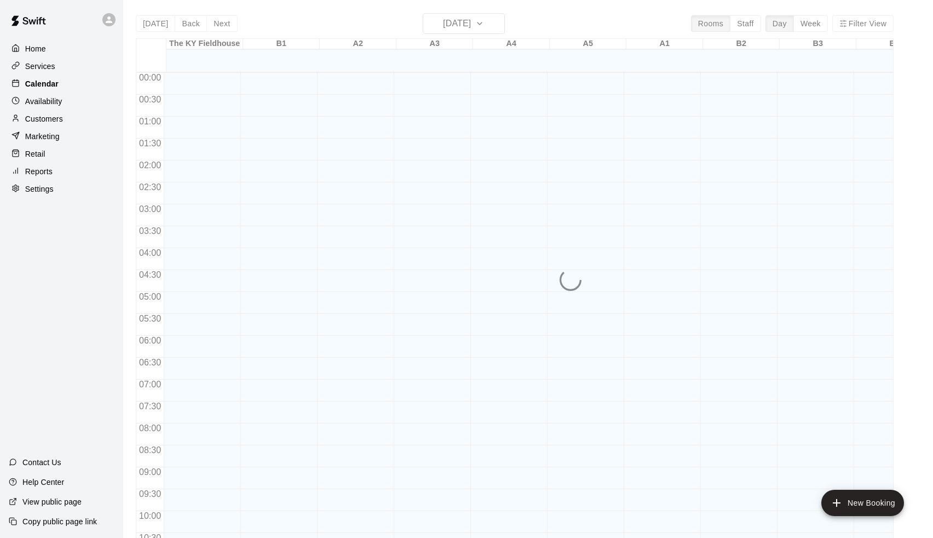
scroll to position [541, 0]
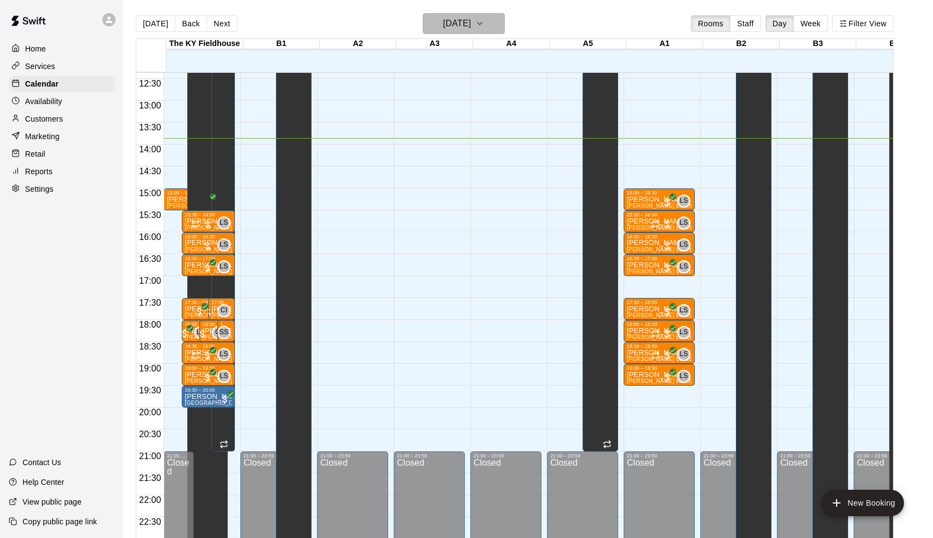
click at [455, 33] on button "[DATE]" at bounding box center [464, 23] width 82 height 21
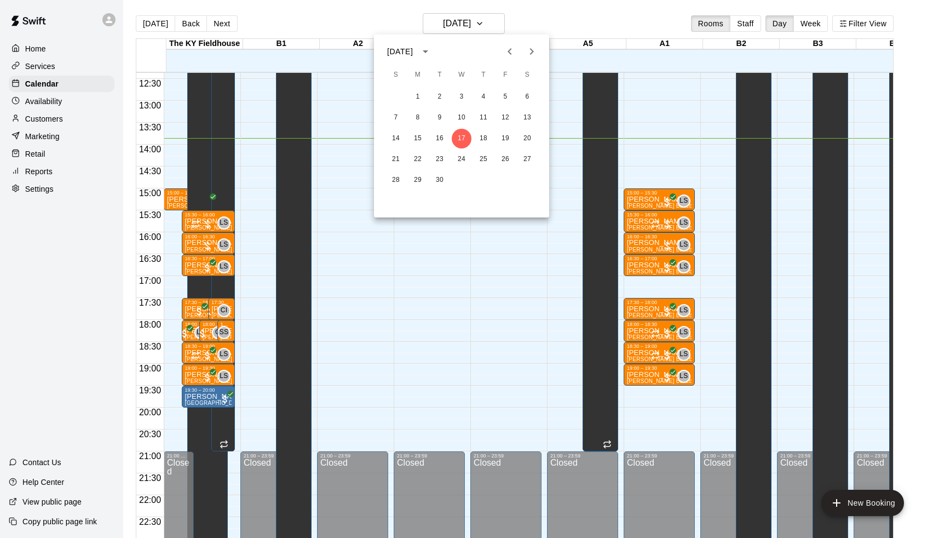
click at [528, 49] on icon "Next month" at bounding box center [531, 51] width 13 height 13
click at [506, 117] on button "10" at bounding box center [505, 118] width 20 height 20
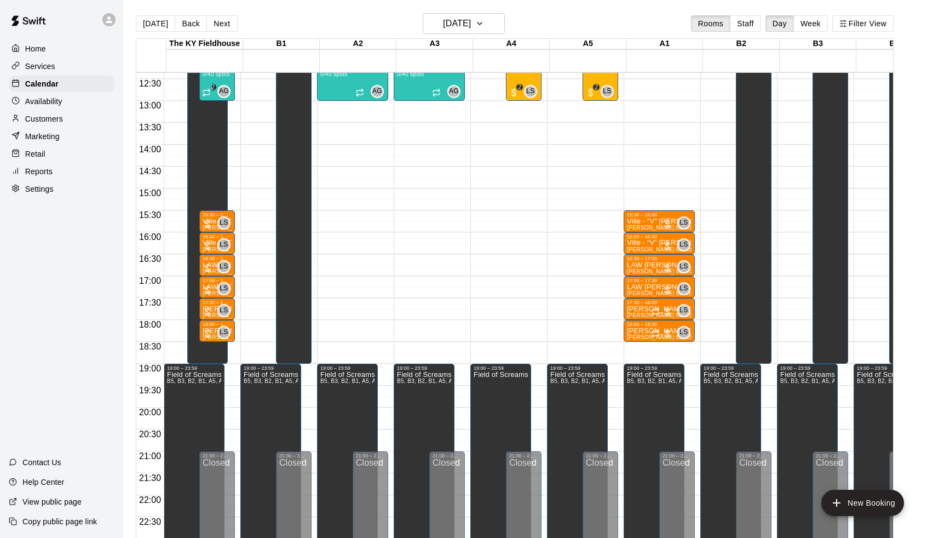
click at [214, 32] on div "[DATE] Back [DATE][DATE] Rooms Staff Day Week Filter View" at bounding box center [515, 25] width 758 height 25
click at [217, 31] on button "Next" at bounding box center [221, 23] width 31 height 16
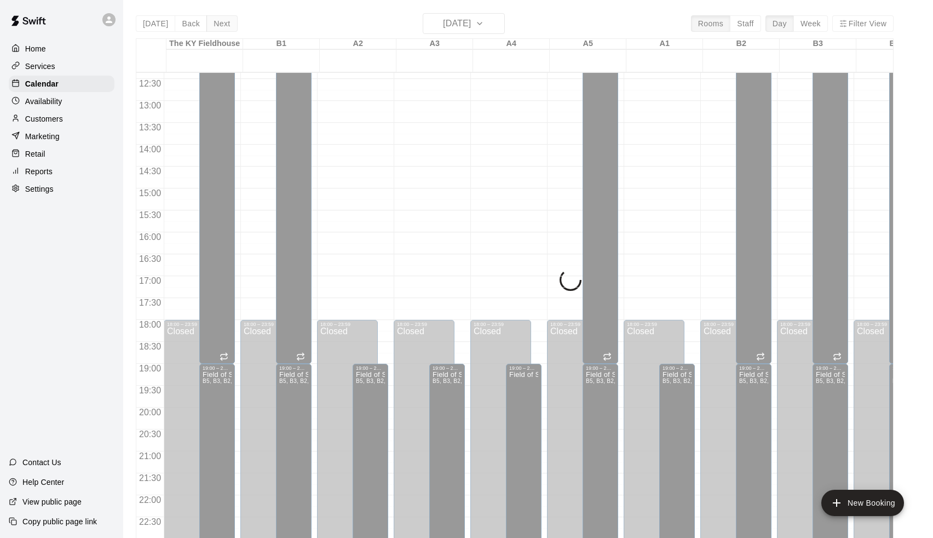
click at [217, 31] on button "Next" at bounding box center [221, 23] width 31 height 16
click at [217, 31] on div "[DATE] Back [DATE][DATE] Rooms Staff Day Week Filter View [GEOGRAPHIC_DATA] 12 …" at bounding box center [515, 282] width 758 height 538
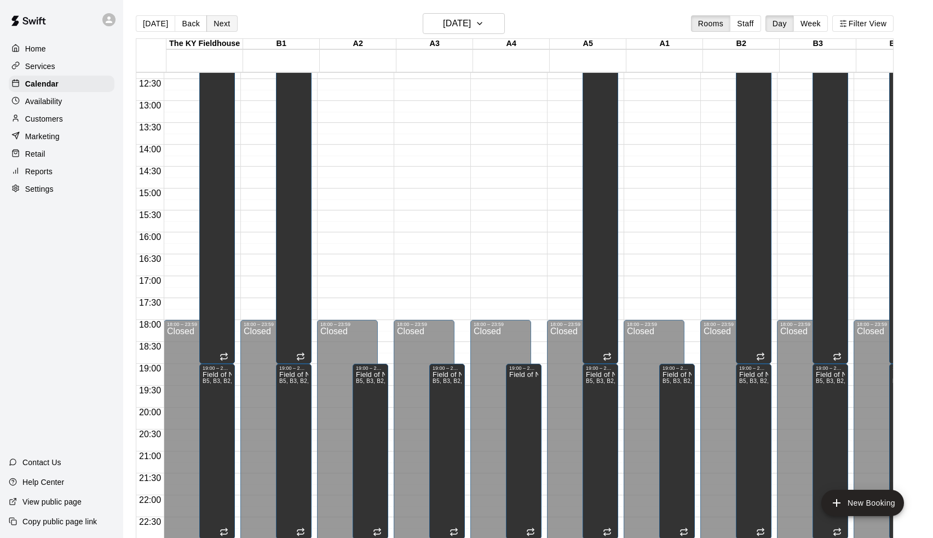
click at [217, 31] on button "Next" at bounding box center [221, 23] width 31 height 16
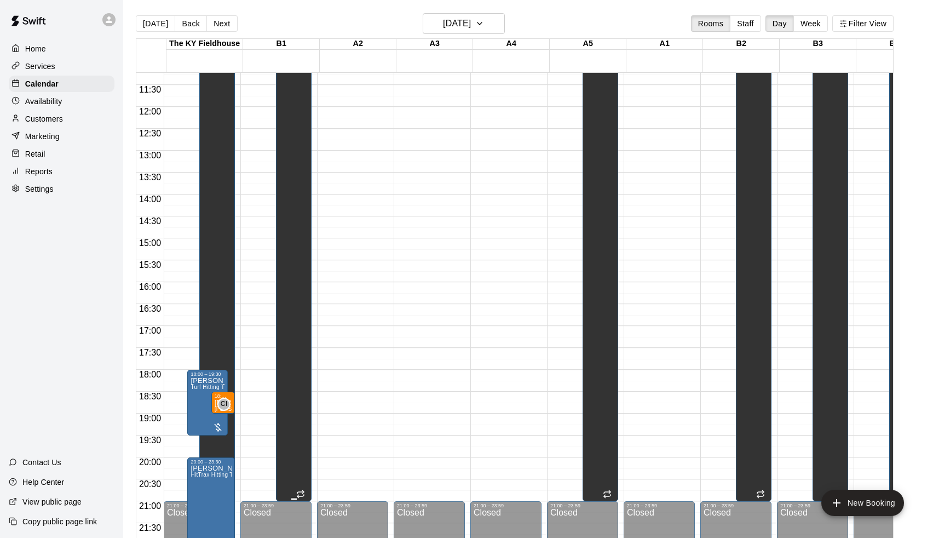
scroll to position [460, 0]
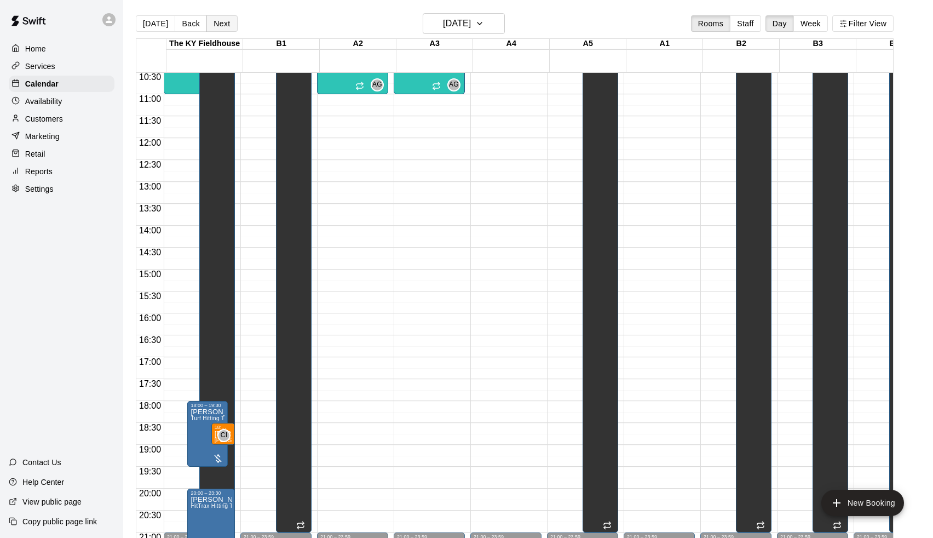
click at [209, 27] on button "Next" at bounding box center [221, 23] width 31 height 16
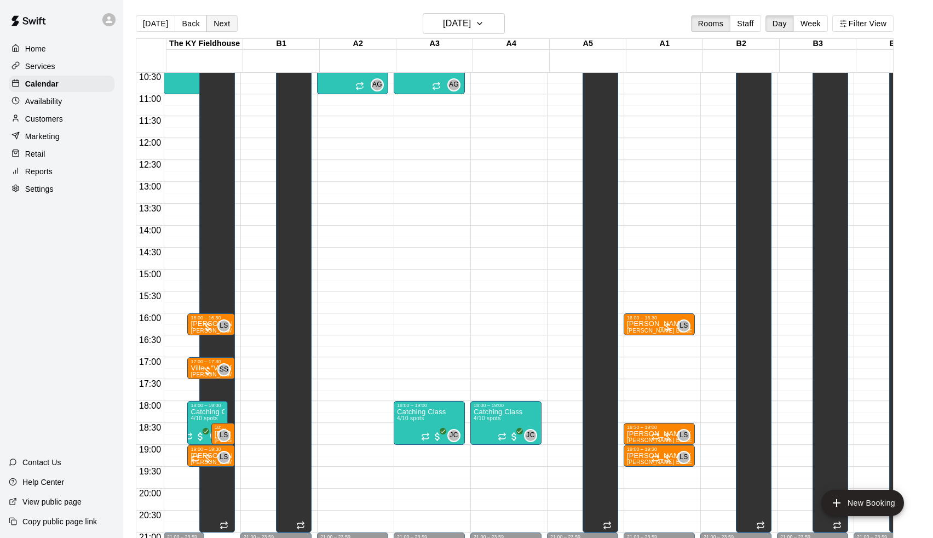
click at [221, 19] on button "Next" at bounding box center [221, 23] width 31 height 16
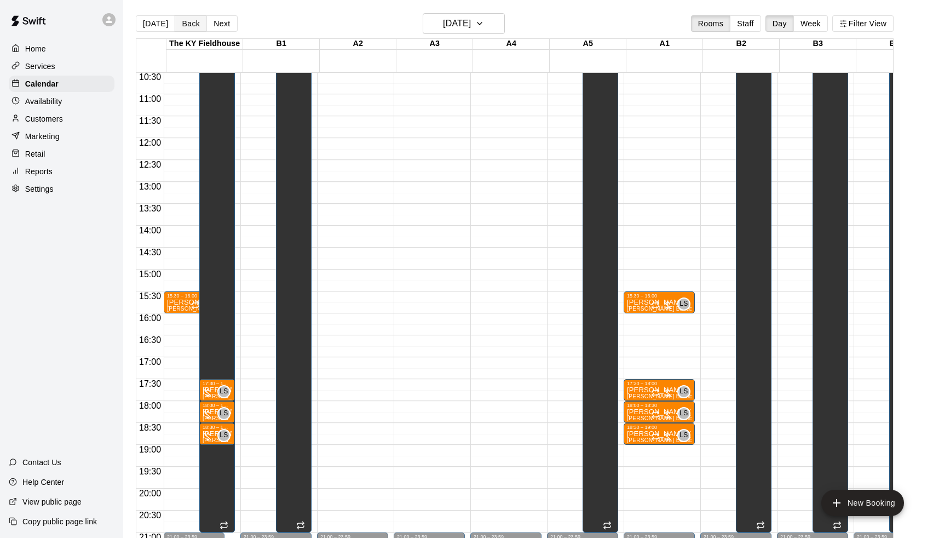
click at [197, 25] on button "Back" at bounding box center [191, 23] width 32 height 16
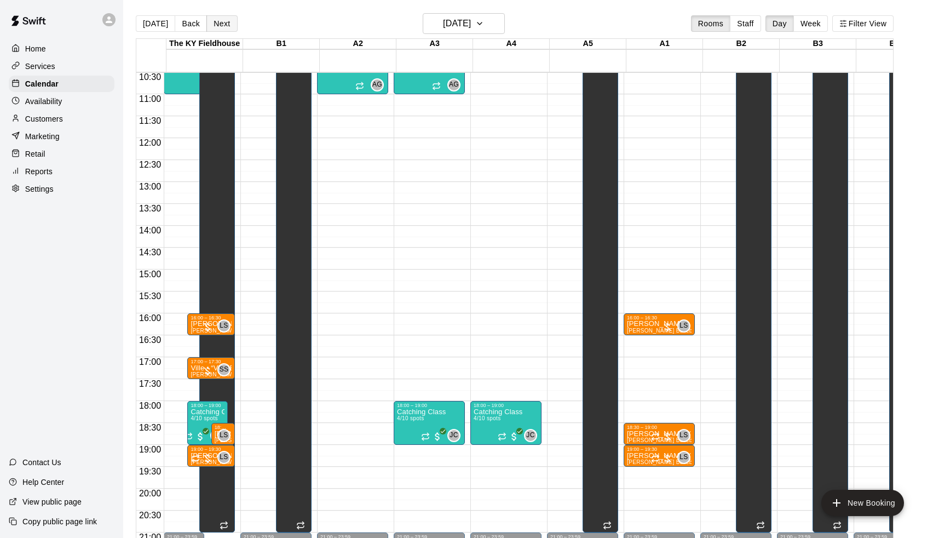
click at [211, 24] on button "Next" at bounding box center [221, 23] width 31 height 16
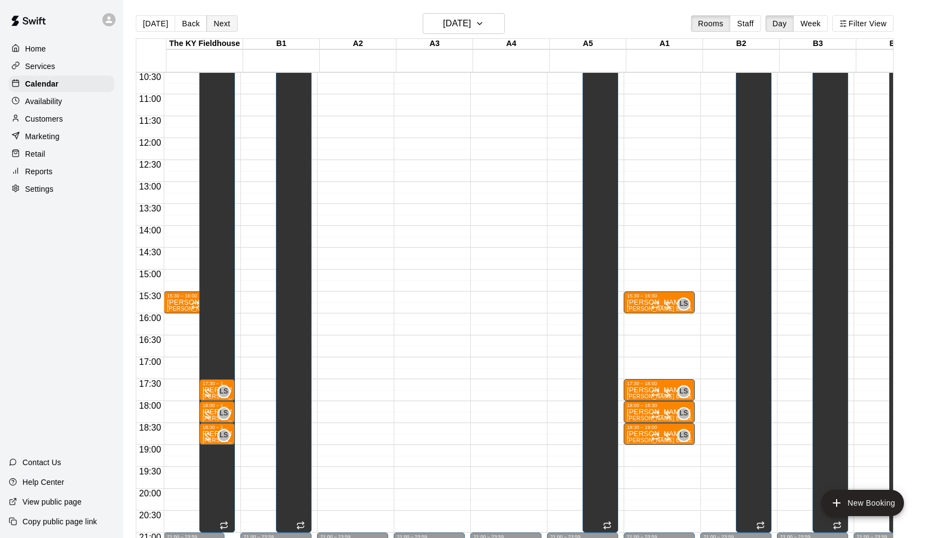
click at [211, 24] on button "Next" at bounding box center [221, 23] width 31 height 16
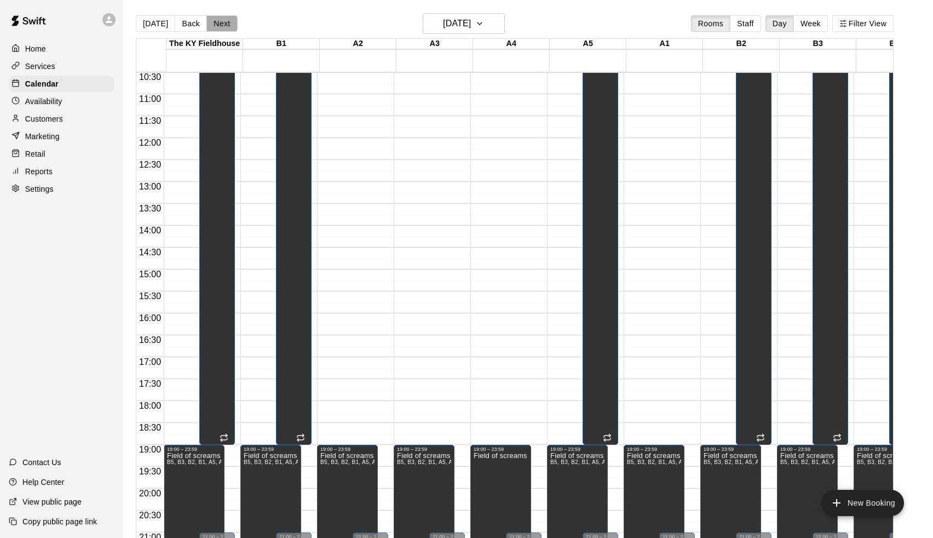
click at [218, 23] on button "Next" at bounding box center [221, 23] width 31 height 16
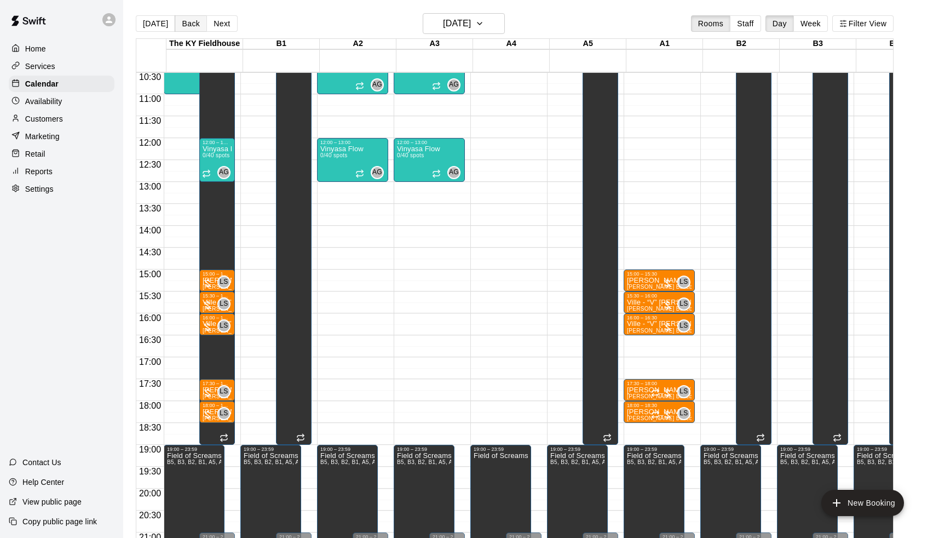
click at [196, 29] on button "Back" at bounding box center [191, 23] width 32 height 16
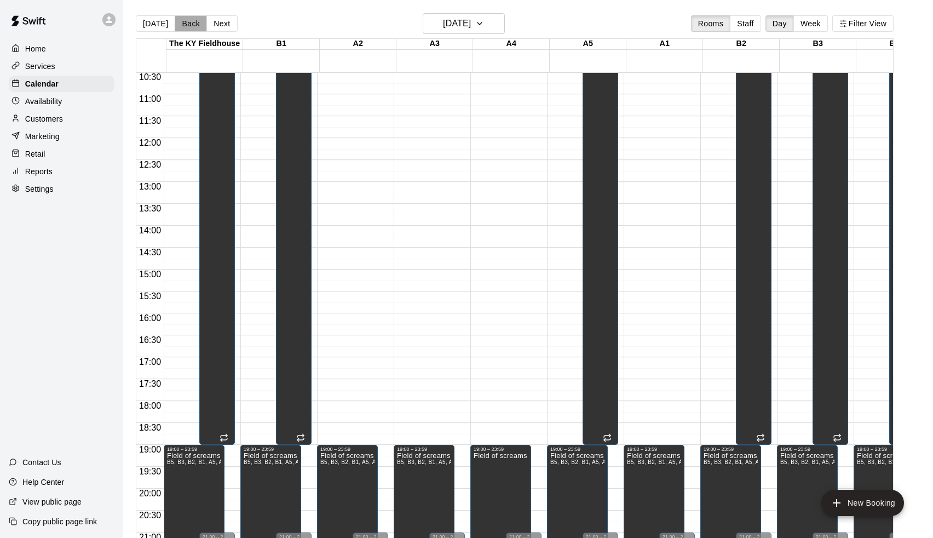
click at [196, 29] on button "Back" at bounding box center [191, 23] width 32 height 16
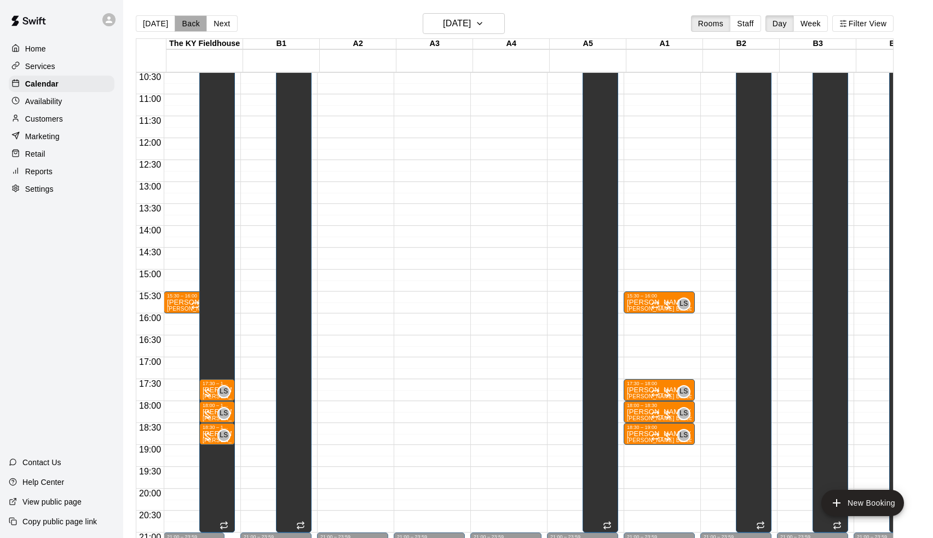
click at [196, 29] on button "Back" at bounding box center [191, 23] width 32 height 16
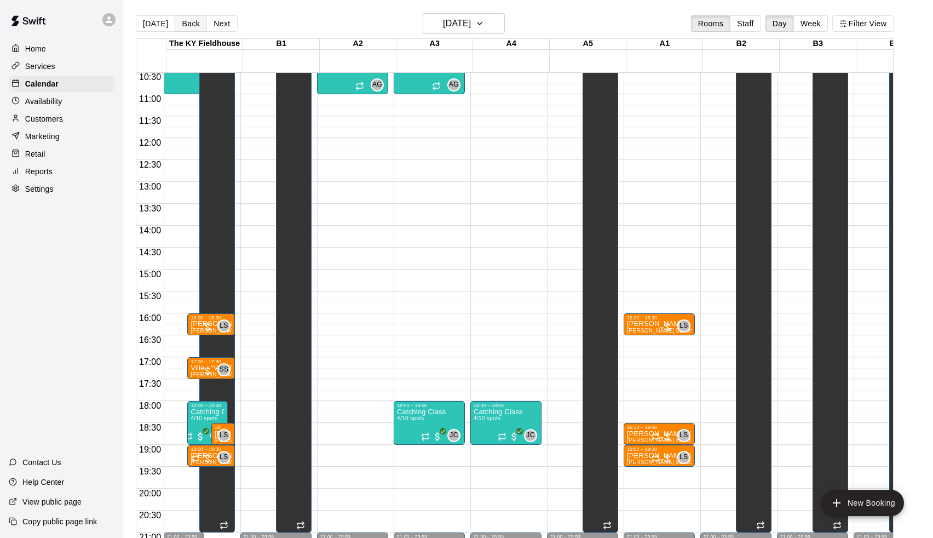
click at [196, 29] on button "Back" at bounding box center [191, 23] width 32 height 16
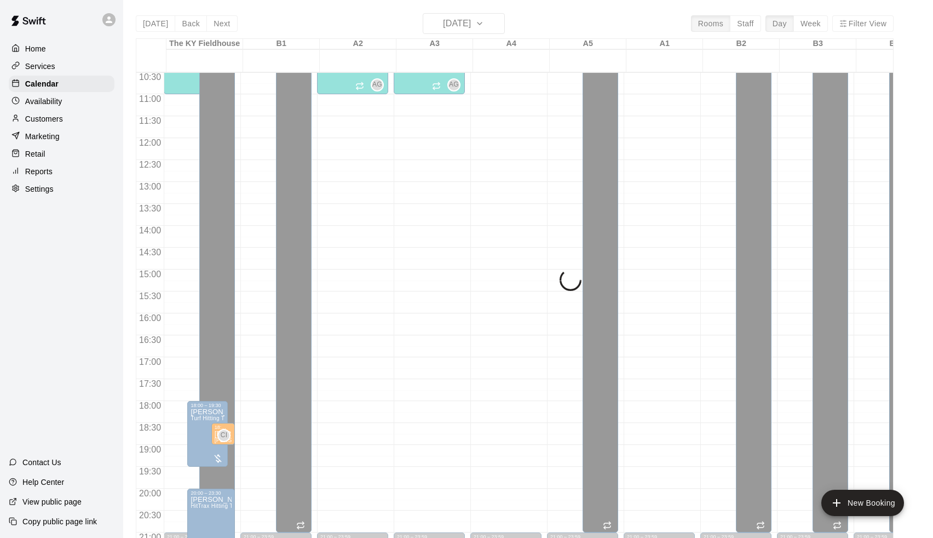
click at [222, 22] on div "[DATE] Back [DATE][DATE] Rooms Staff Day Week Filter View [GEOGRAPHIC_DATA] 13 …" at bounding box center [515, 282] width 758 height 538
click at [222, 22] on button "Next" at bounding box center [221, 23] width 31 height 16
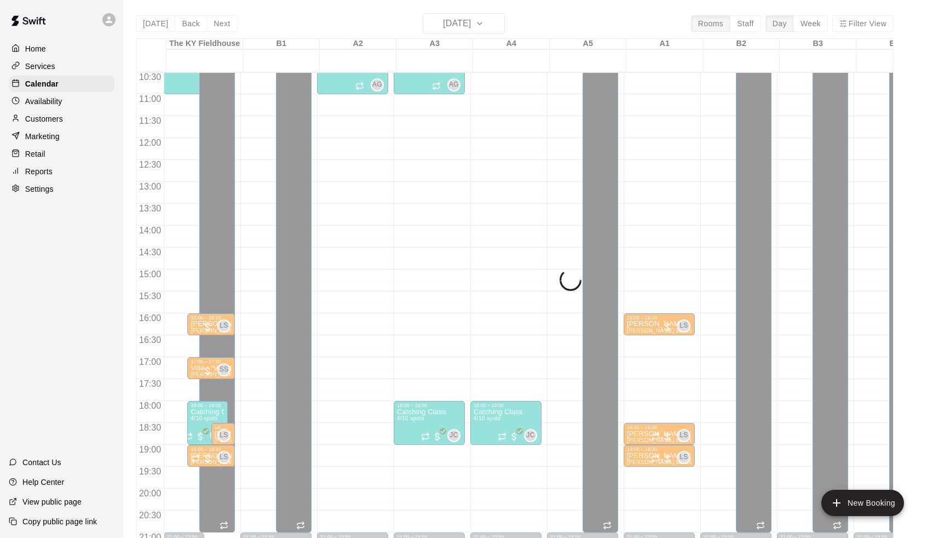
click at [222, 22] on div "[DATE] Back [DATE][DATE] Rooms Staff Day Week Filter View [GEOGRAPHIC_DATA] 14 …" at bounding box center [515, 282] width 758 height 538
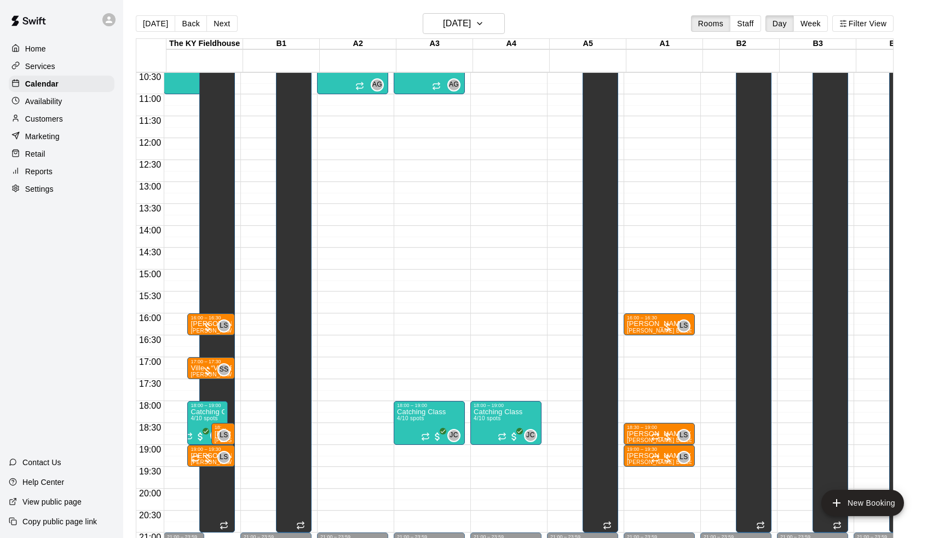
click at [222, 22] on button "Next" at bounding box center [221, 23] width 31 height 16
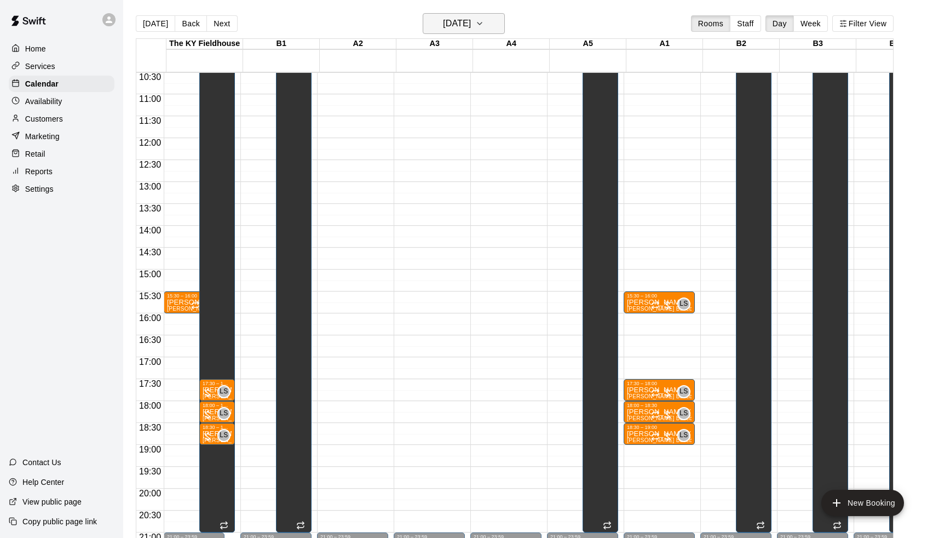
click at [471, 24] on h6 "[DATE]" at bounding box center [457, 23] width 28 height 15
click at [422, 161] on button "20" at bounding box center [418, 159] width 20 height 20
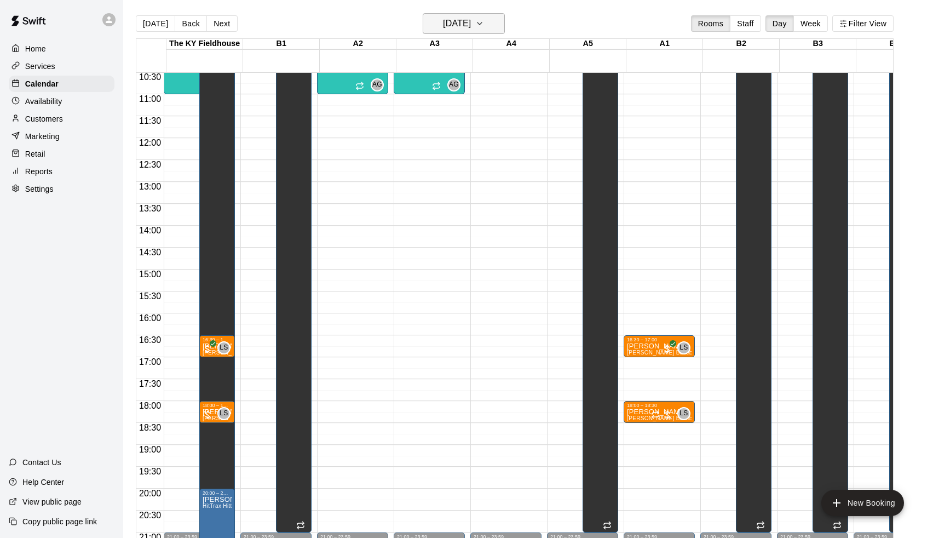
click at [465, 31] on h6 "[DATE]" at bounding box center [457, 23] width 28 height 15
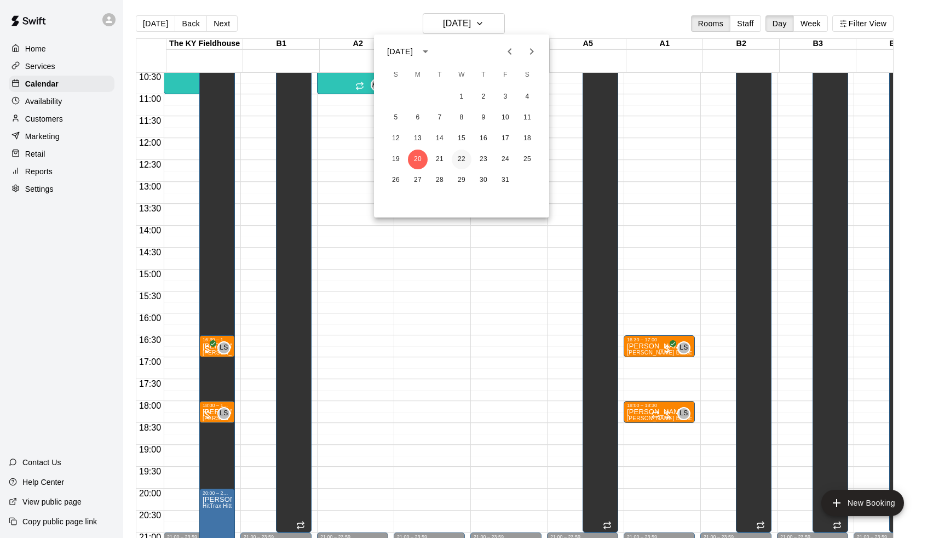
click at [460, 158] on button "22" at bounding box center [462, 159] width 20 height 20
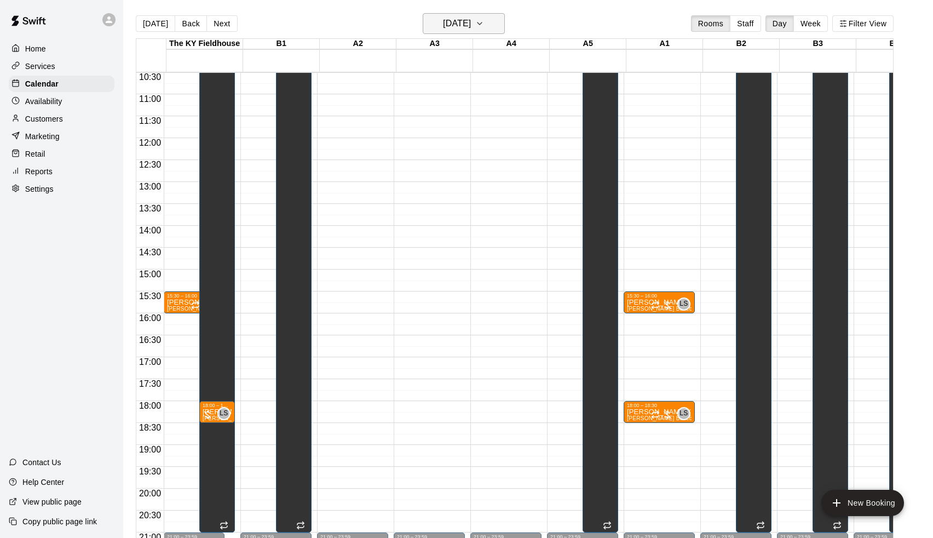
click at [457, 26] on h6 "[DATE]" at bounding box center [457, 23] width 28 height 15
click at [436, 163] on button "21" at bounding box center [440, 159] width 20 height 20
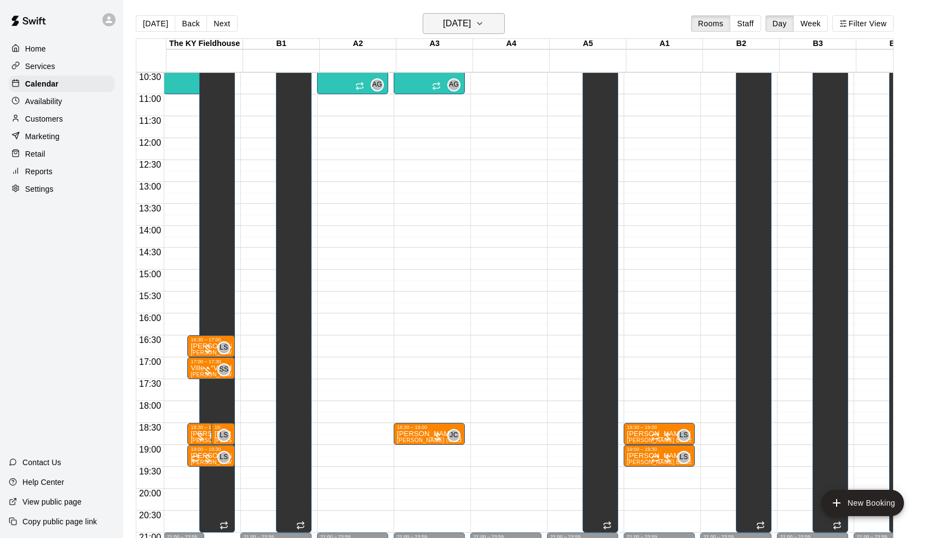
click at [462, 21] on h6 "[DATE]" at bounding box center [457, 23] width 28 height 15
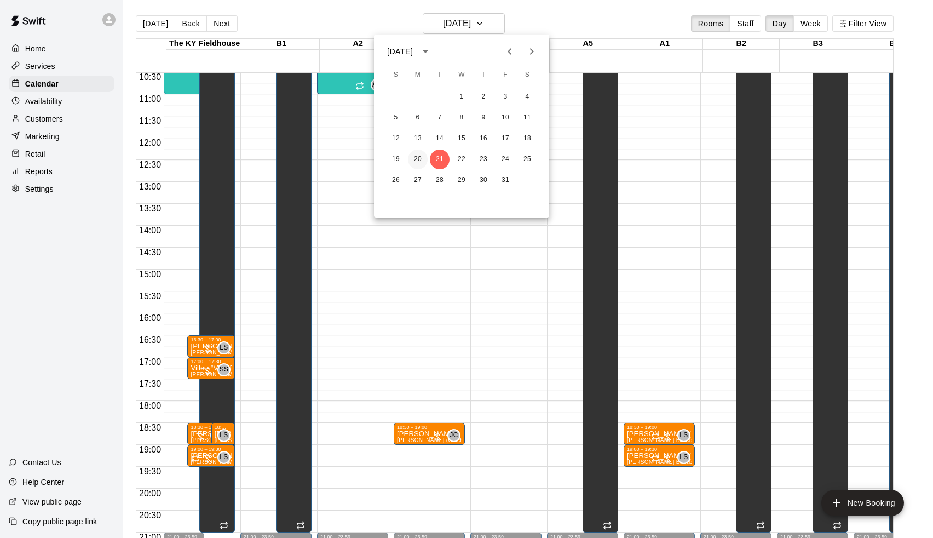
click at [419, 158] on button "20" at bounding box center [418, 159] width 20 height 20
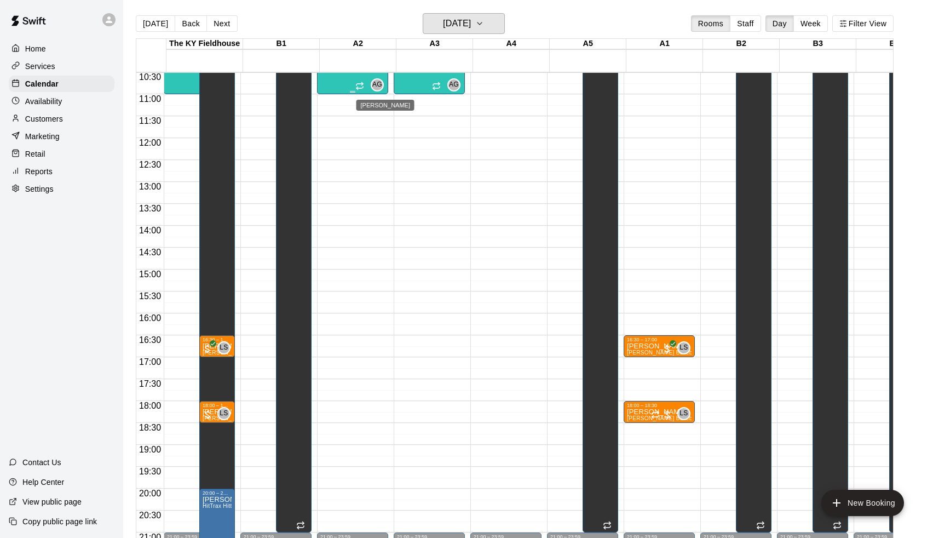
scroll to position [488, 0]
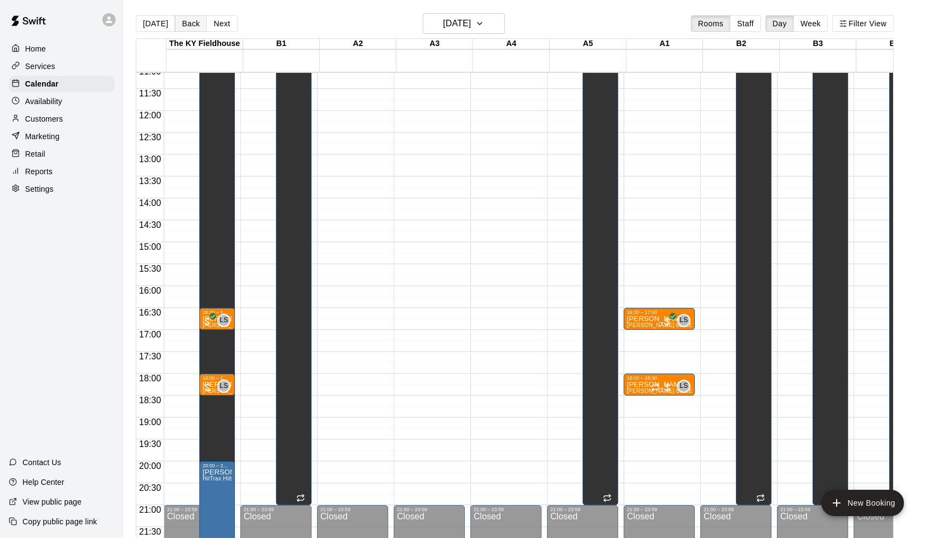
click at [190, 22] on button "Back" at bounding box center [191, 23] width 32 height 16
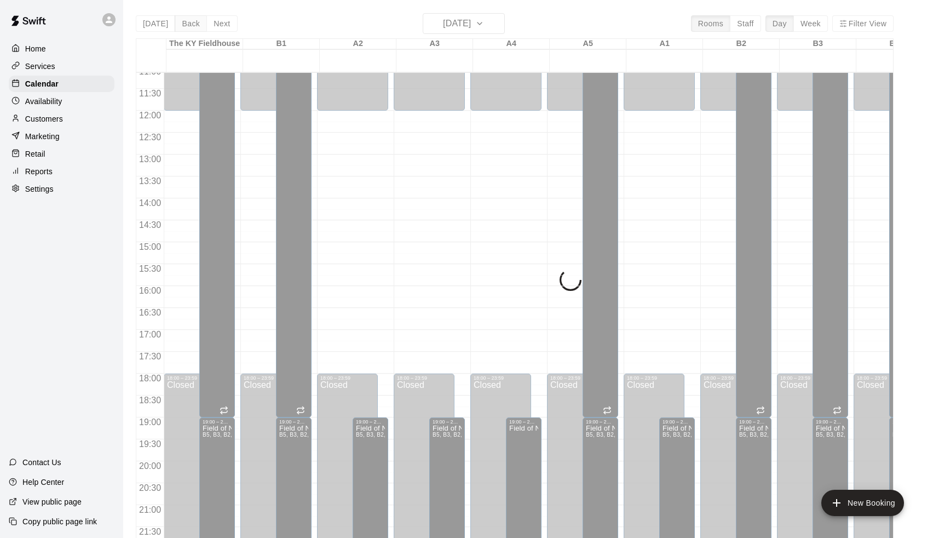
click at [190, 22] on div "[DATE] Back [DATE][DATE] Rooms Staff Day Week Filter View [GEOGRAPHIC_DATA] 19 …" at bounding box center [515, 282] width 758 height 538
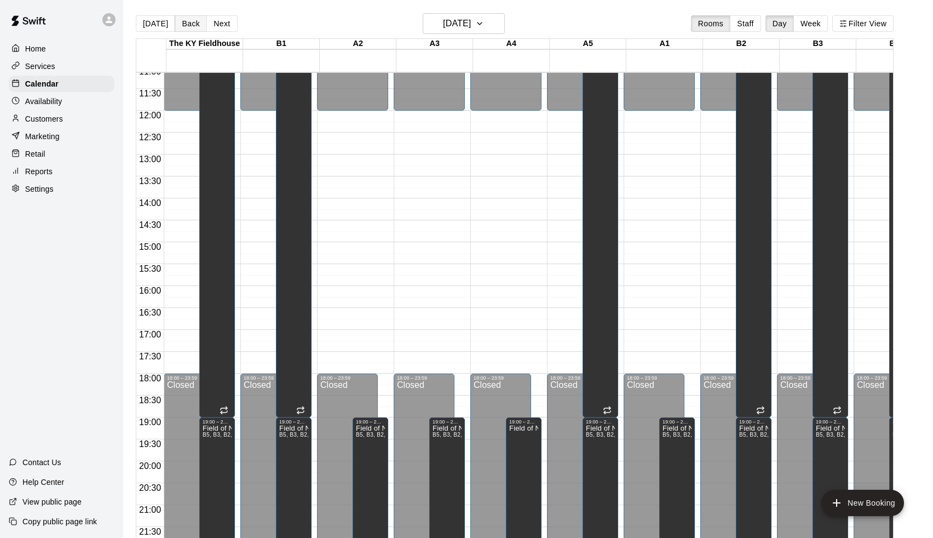
click at [190, 22] on button "Back" at bounding box center [191, 23] width 32 height 16
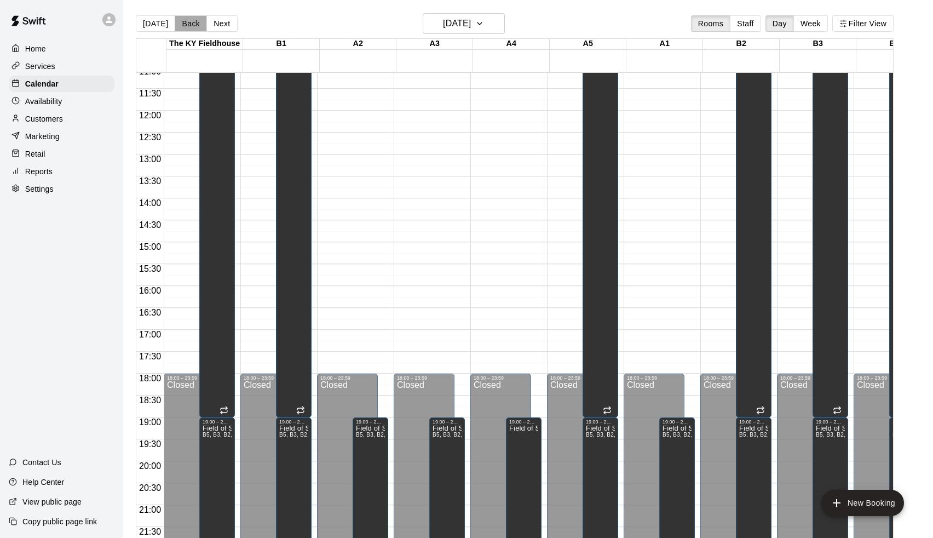
click at [190, 22] on button "Back" at bounding box center [191, 23] width 32 height 16
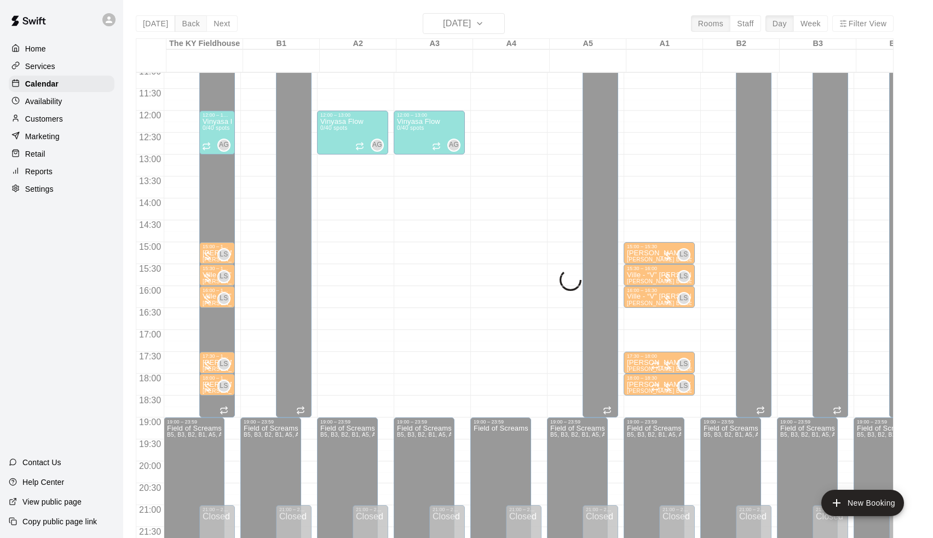
click at [190, 22] on div "[DATE] Back [DATE][DATE] Rooms Staff Day Week Filter View [GEOGRAPHIC_DATA] 17 …" at bounding box center [515, 282] width 758 height 538
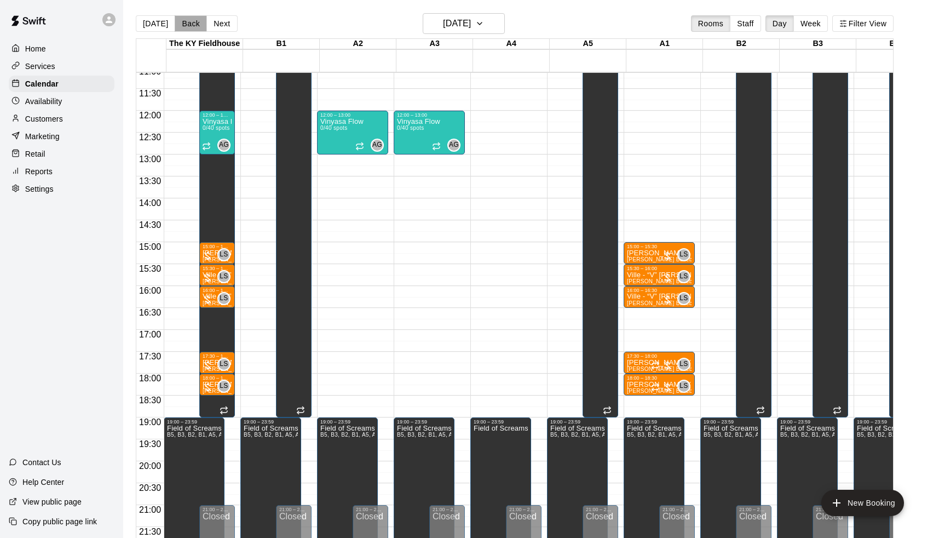
click at [190, 22] on button "Back" at bounding box center [191, 23] width 32 height 16
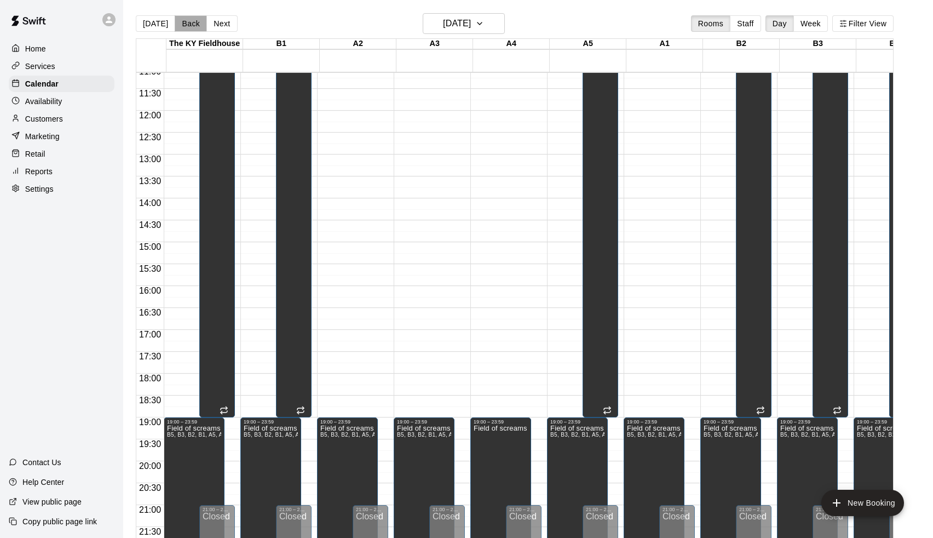
click at [190, 22] on button "Back" at bounding box center [191, 23] width 32 height 16
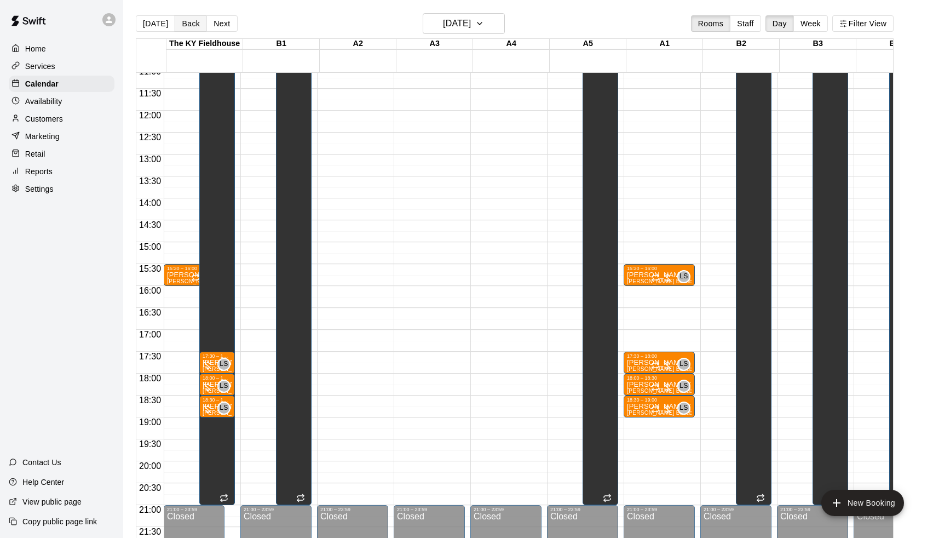
click at [190, 22] on button "Back" at bounding box center [191, 23] width 32 height 16
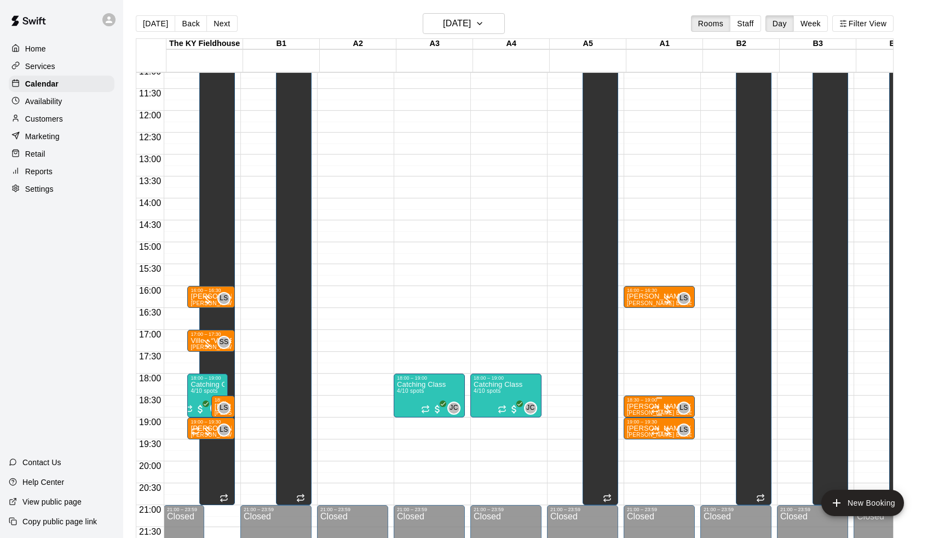
click at [666, 407] on div at bounding box center [662, 408] width 22 height 11
click at [664, 463] on icon "delete" at bounding box center [664, 467] width 8 height 10
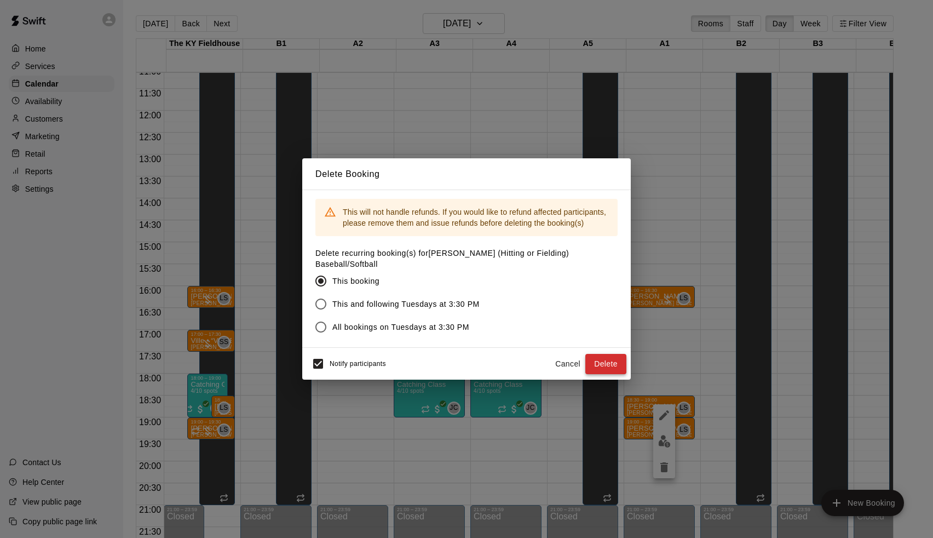
click at [614, 364] on button "Delete" at bounding box center [605, 364] width 41 height 20
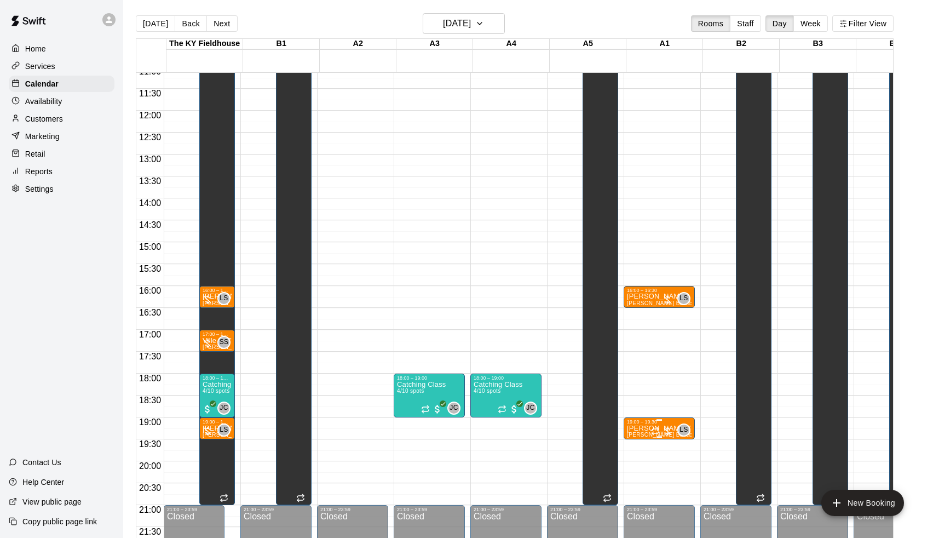
click at [649, 433] on span "[PERSON_NAME] Baseball/Softball (Hitting or Fielding)" at bounding box center [699, 434] width 145 height 6
click at [639, 482] on div at bounding box center [640, 470] width 22 height 74
click at [639, 493] on icon "delete" at bounding box center [640, 496] width 8 height 10
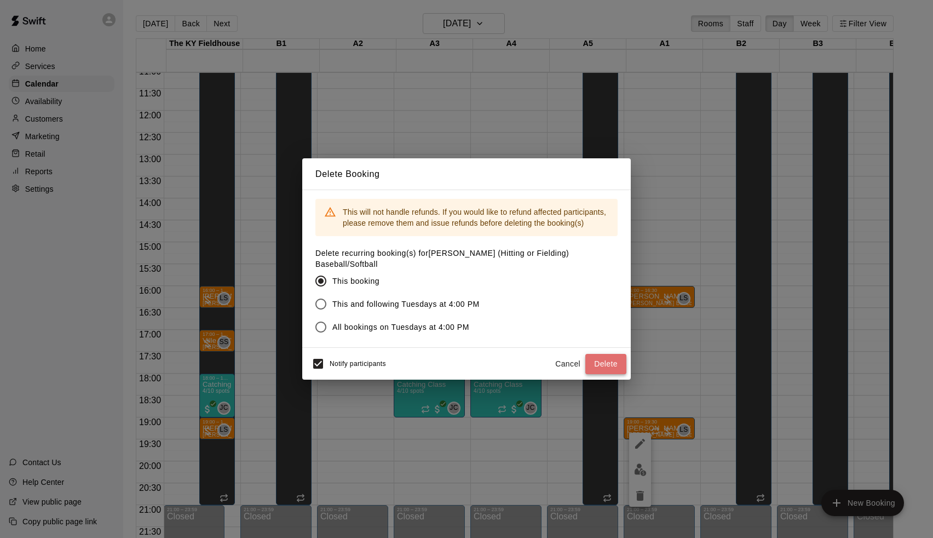
click at [620, 367] on button "Delete" at bounding box center [605, 364] width 41 height 20
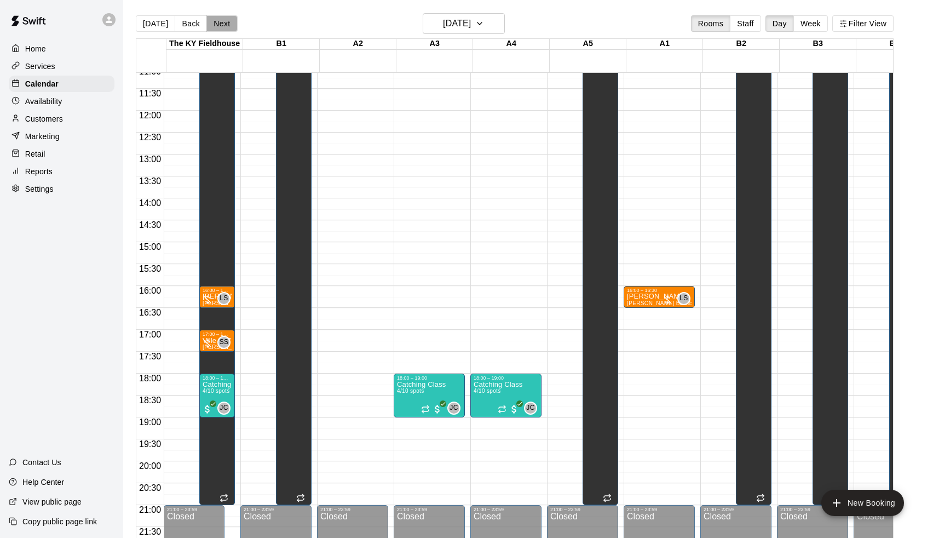
click at [220, 18] on button "Next" at bounding box center [221, 23] width 31 height 16
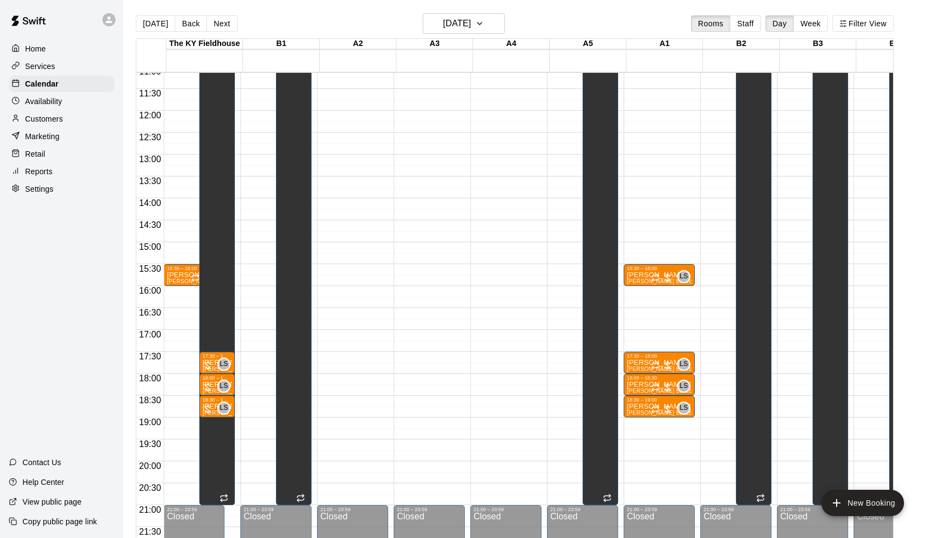
click at [220, 17] on button "Next" at bounding box center [221, 23] width 31 height 16
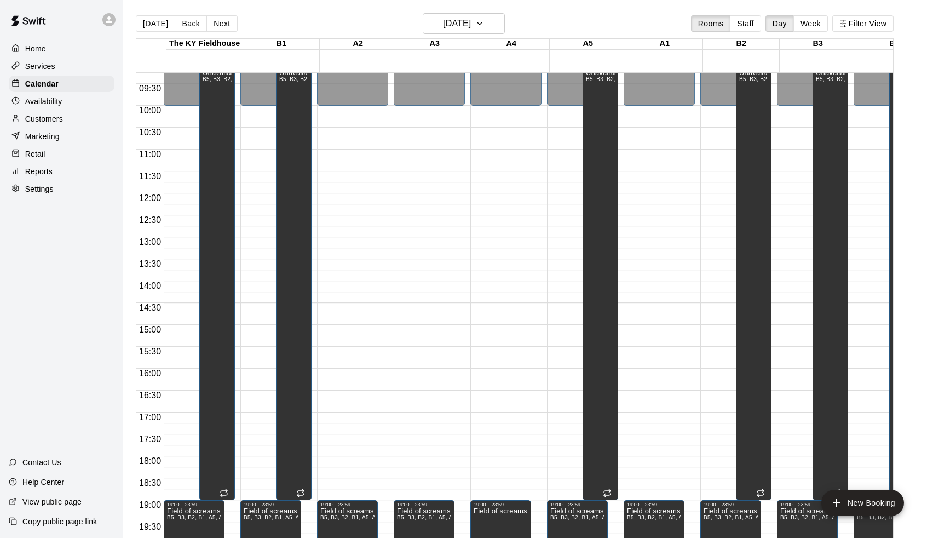
scroll to position [396, 0]
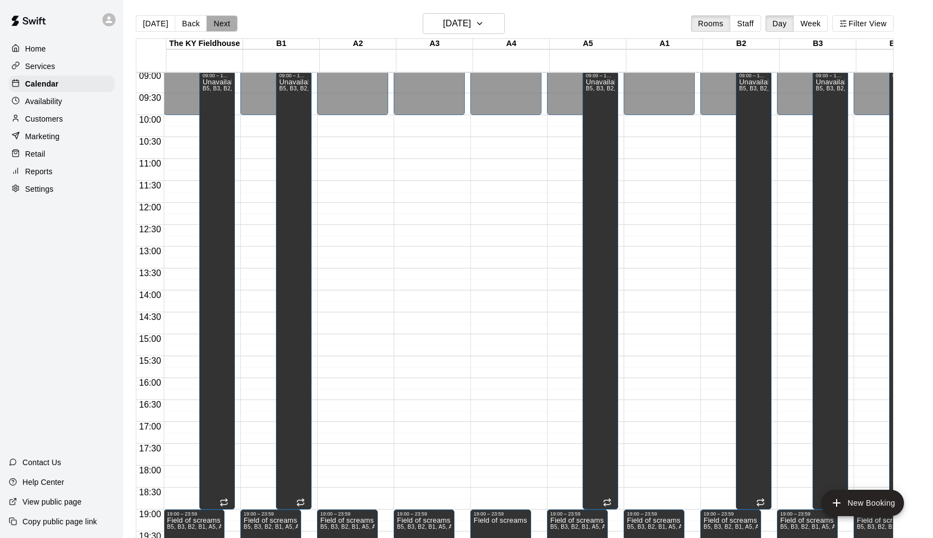
click at [221, 22] on button "Next" at bounding box center [221, 23] width 31 height 16
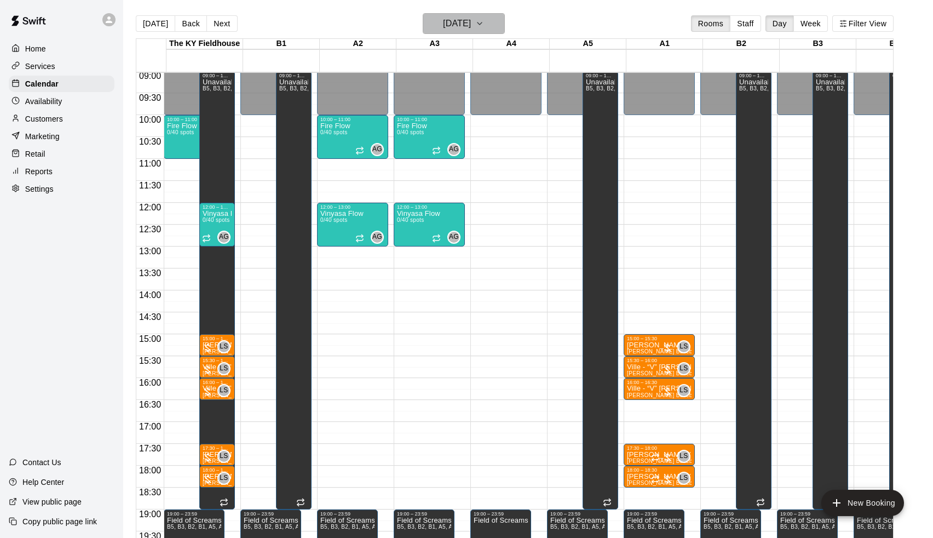
click at [443, 30] on h6 "[DATE]" at bounding box center [457, 23] width 28 height 15
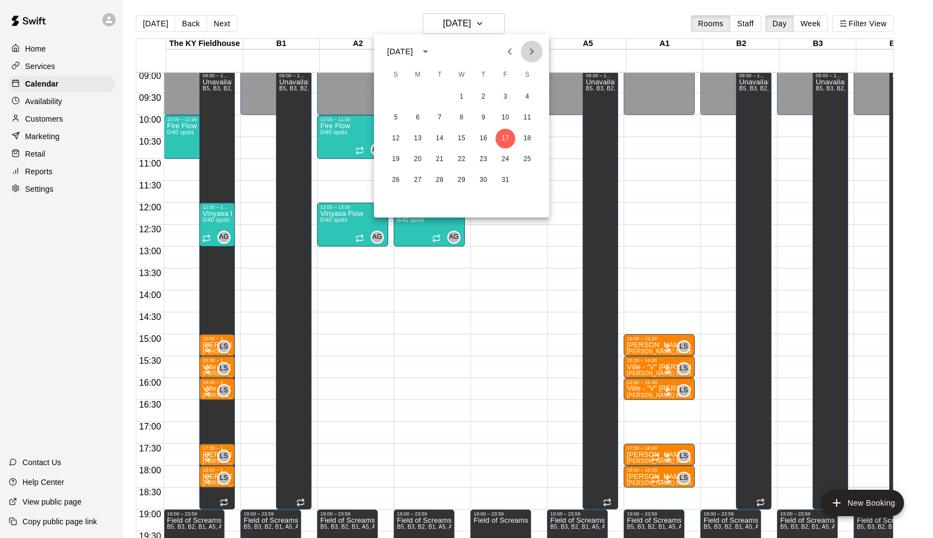
click at [540, 52] on button "Next month" at bounding box center [532, 52] width 22 height 22
click at [520, 49] on button "Previous month" at bounding box center [510, 52] width 22 height 22
click at [430, 154] on div "19 20 21 22 23 24 25" at bounding box center [461, 159] width 175 height 20
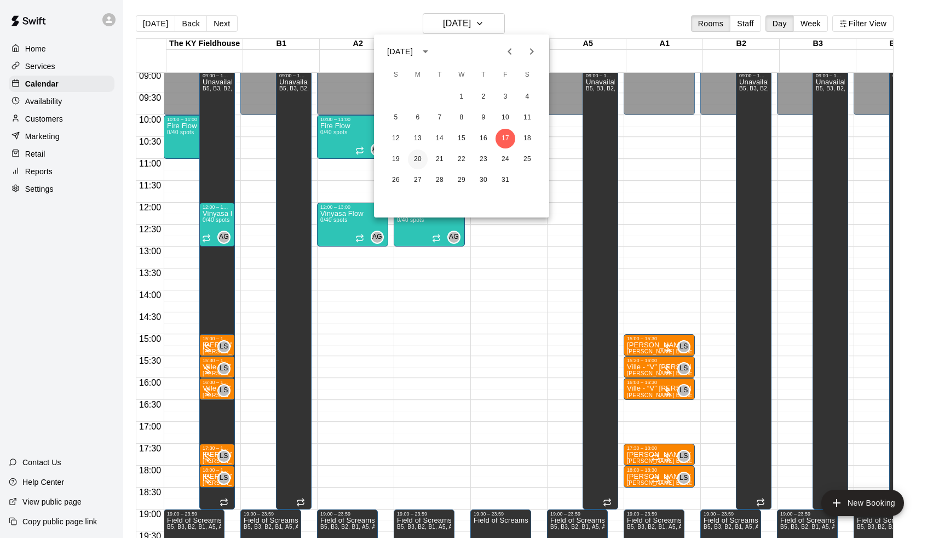
click at [416, 163] on button "20" at bounding box center [418, 159] width 20 height 20
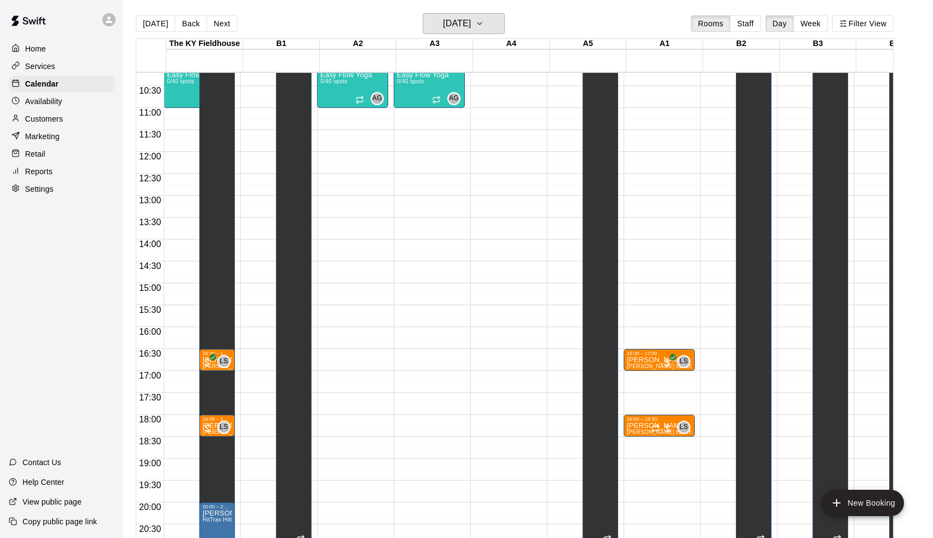
scroll to position [455, 0]
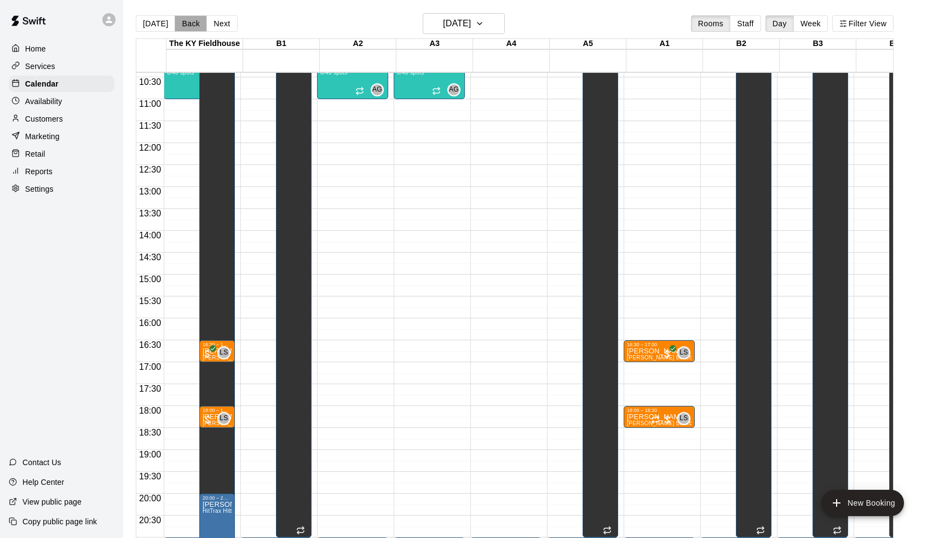
click at [191, 24] on button "Back" at bounding box center [191, 23] width 32 height 16
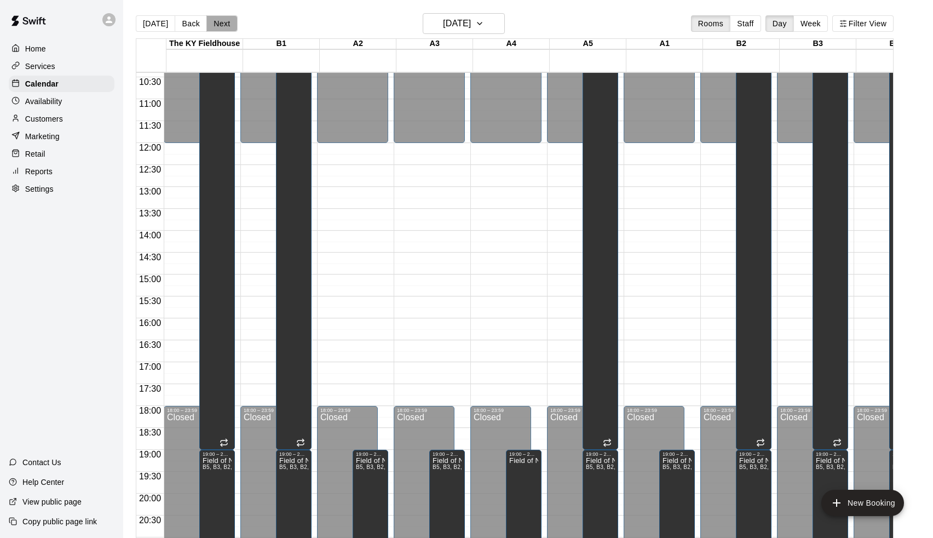
click at [224, 26] on button "Next" at bounding box center [221, 23] width 31 height 16
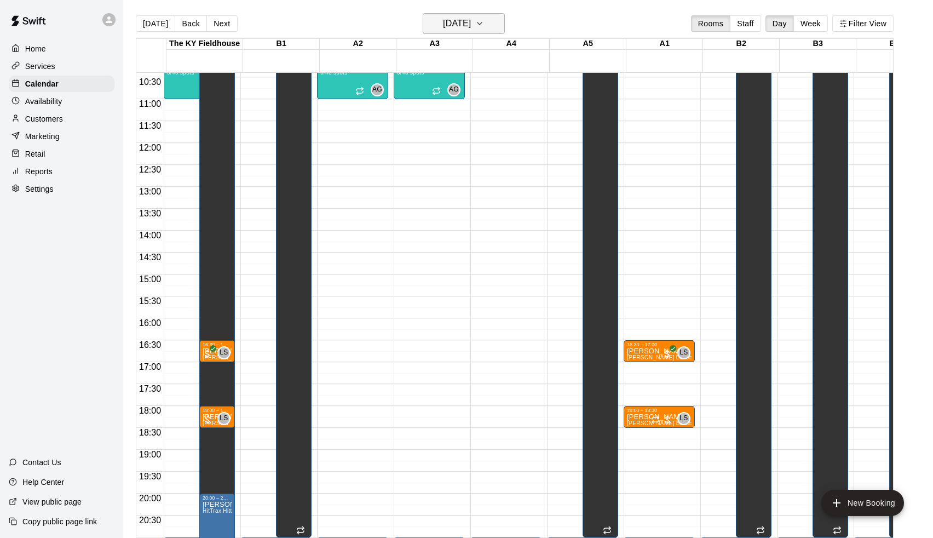
click at [451, 21] on h6 "[DATE]" at bounding box center [457, 23] width 28 height 15
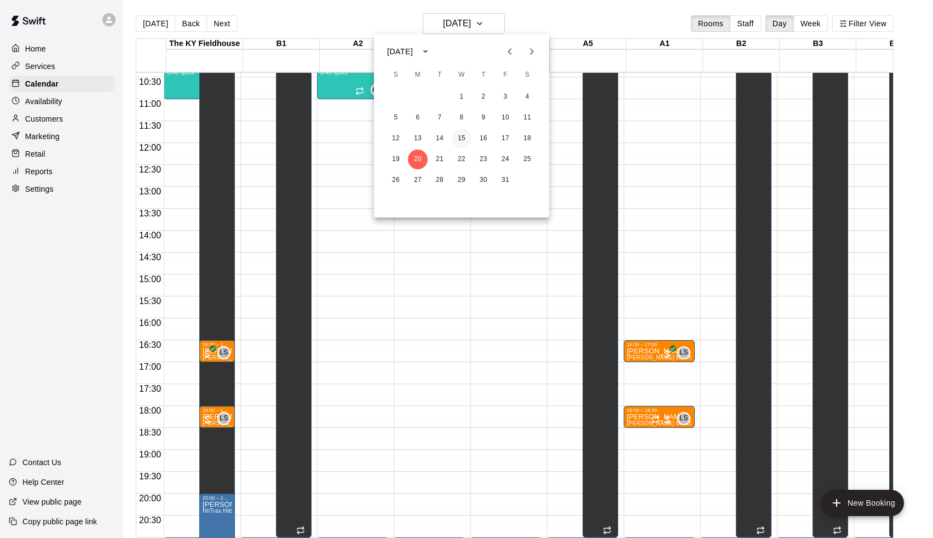
click at [464, 139] on button "15" at bounding box center [462, 139] width 20 height 20
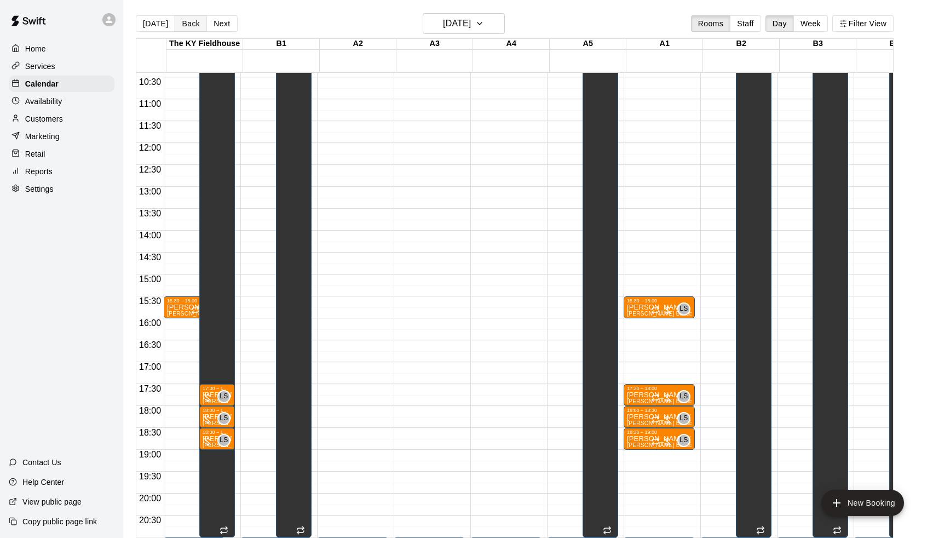
click at [189, 24] on button "Back" at bounding box center [191, 23] width 32 height 16
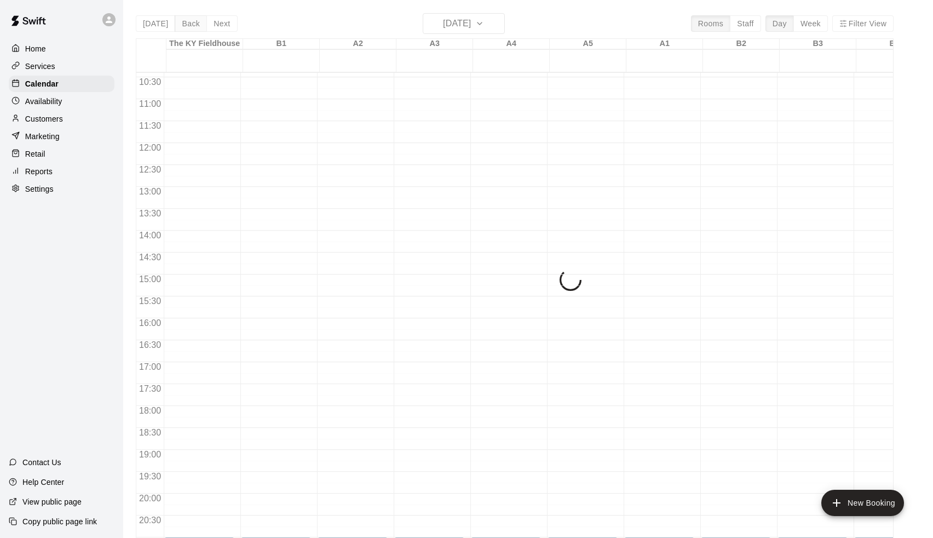
click at [189, 24] on div "[DATE] Back [DATE][DATE] Rooms Staff Day Week Filter View [GEOGRAPHIC_DATA] 14 …" at bounding box center [515, 282] width 758 height 538
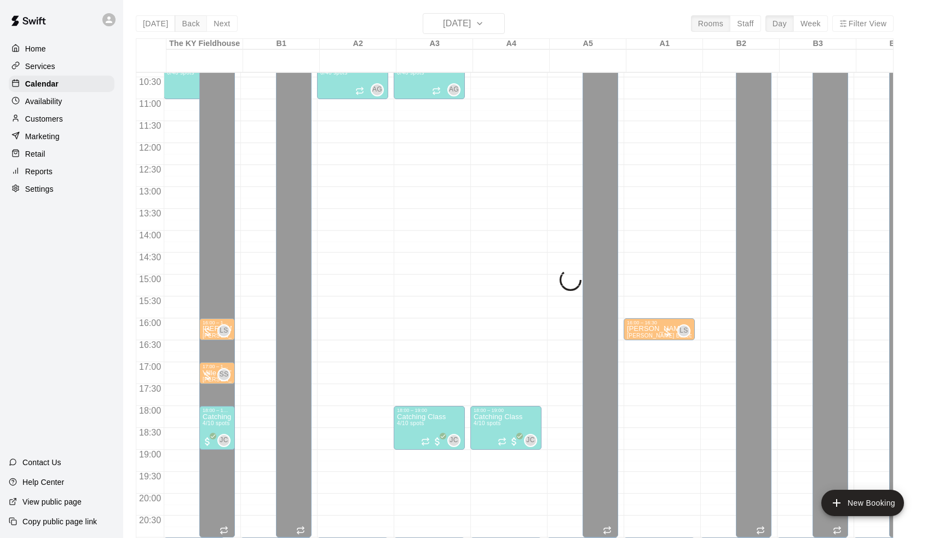
click at [189, 24] on div "[DATE] Back [DATE][DATE] Rooms Staff Day Week Filter View [GEOGRAPHIC_DATA] 14 …" at bounding box center [515, 282] width 758 height 538
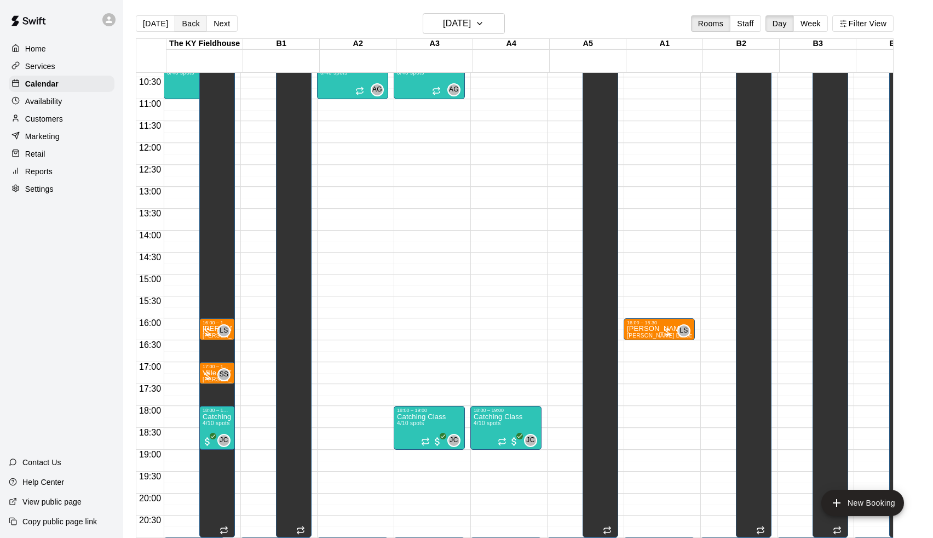
click at [189, 24] on button "Back" at bounding box center [191, 23] width 32 height 16
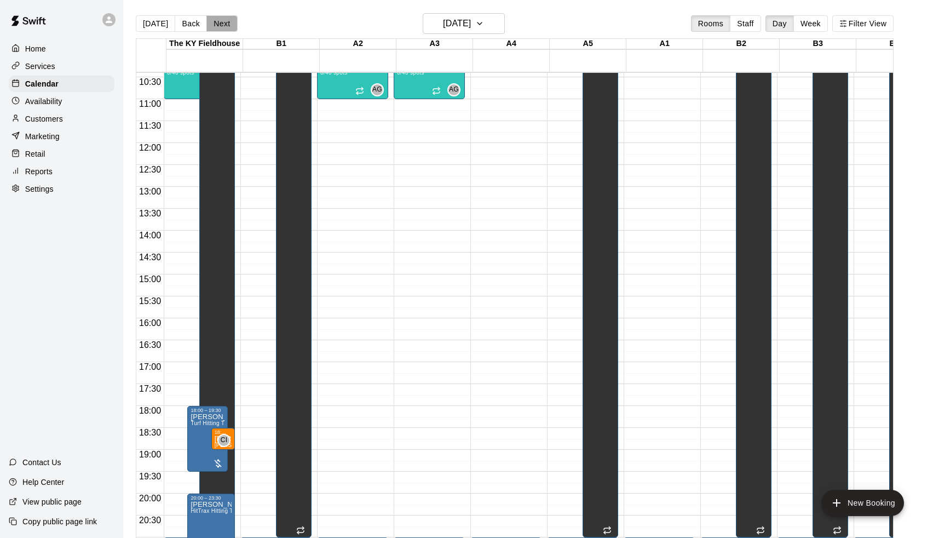
click at [221, 27] on button "Next" at bounding box center [221, 23] width 31 height 16
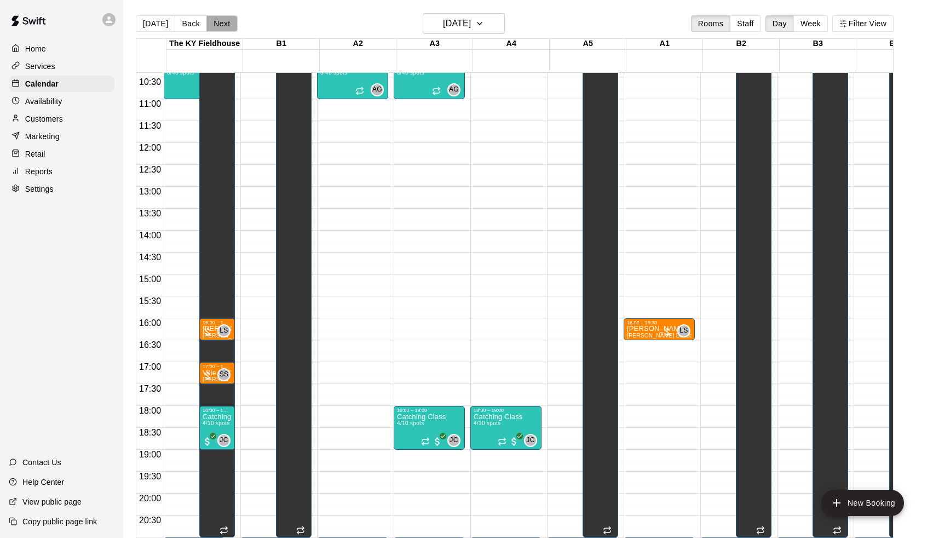
click at [221, 27] on button "Next" at bounding box center [221, 23] width 31 height 16
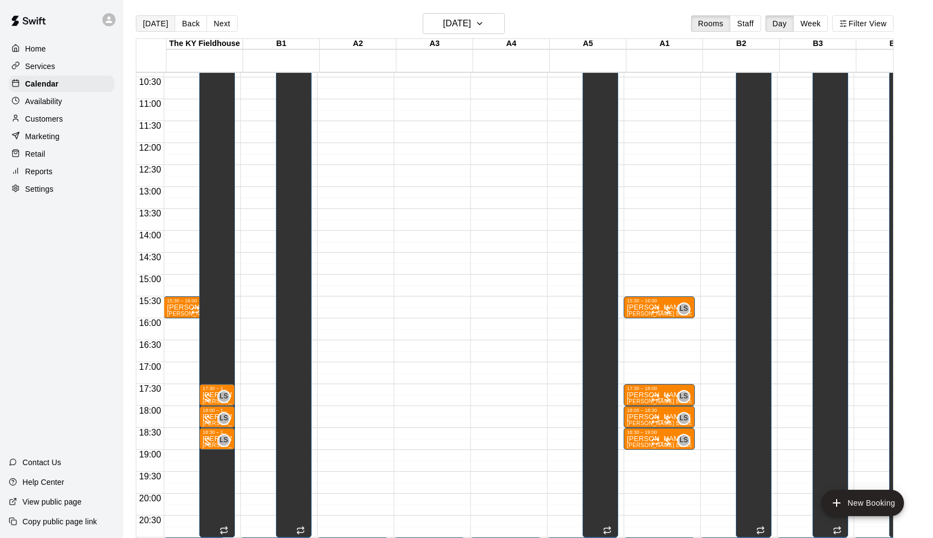
click at [151, 26] on button "[DATE]" at bounding box center [155, 23] width 39 height 16
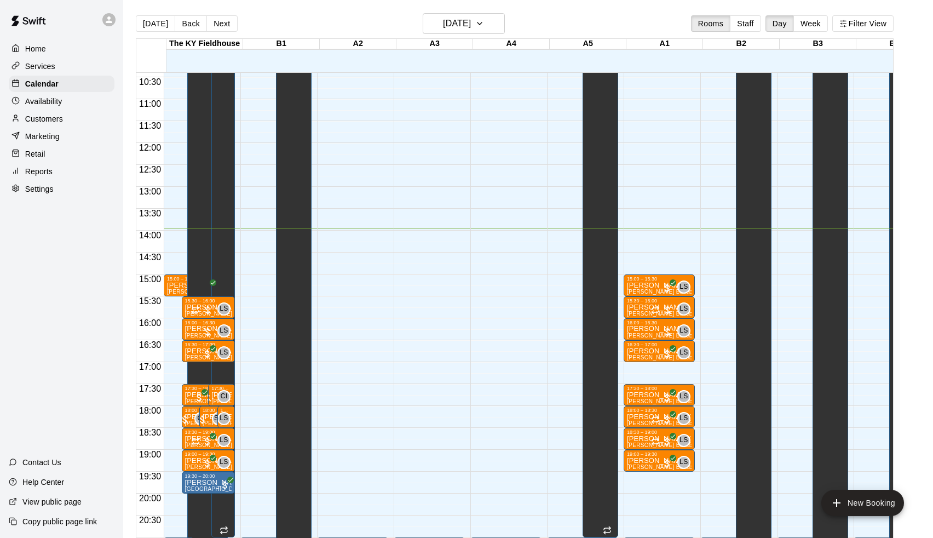
click at [48, 100] on p "Availability" at bounding box center [43, 101] width 37 height 11
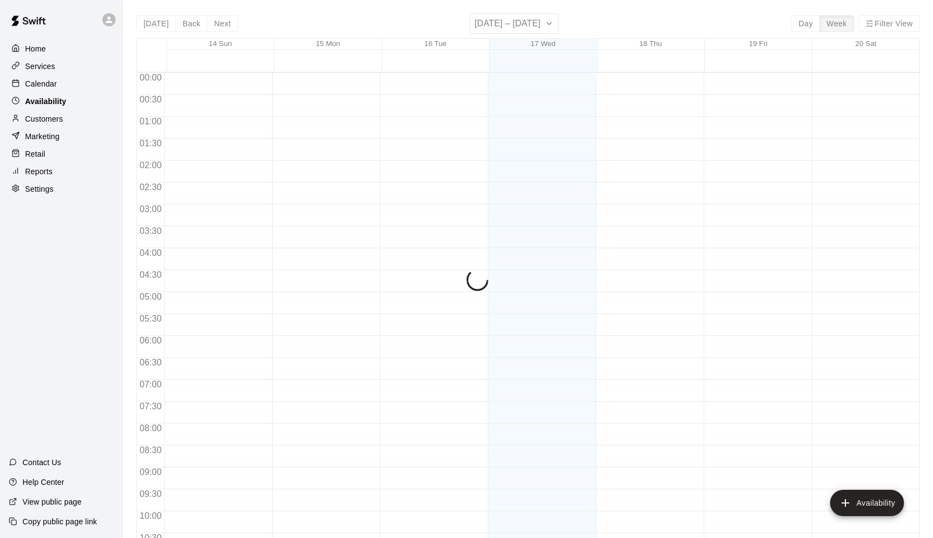
scroll to position [574, 0]
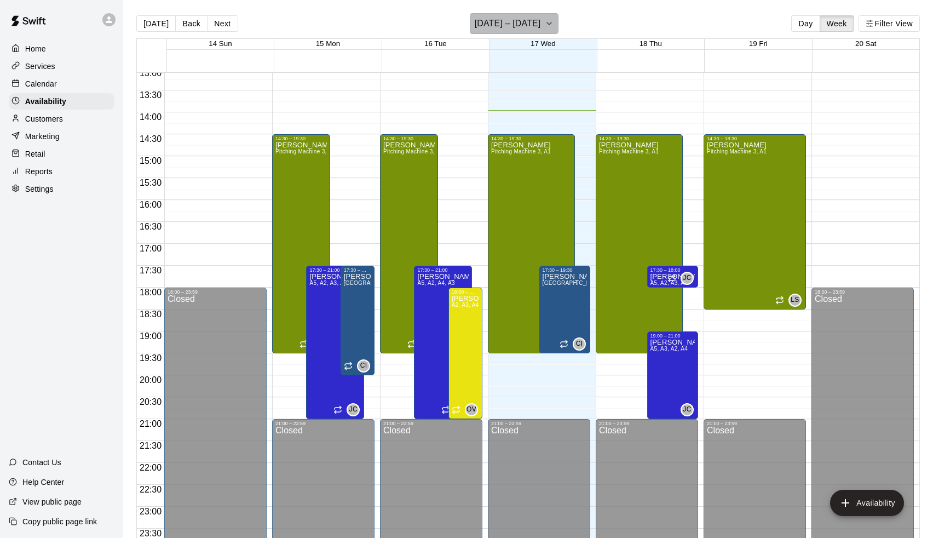
click at [492, 20] on h6 "[DATE] – [DATE]" at bounding box center [508, 23] width 66 height 15
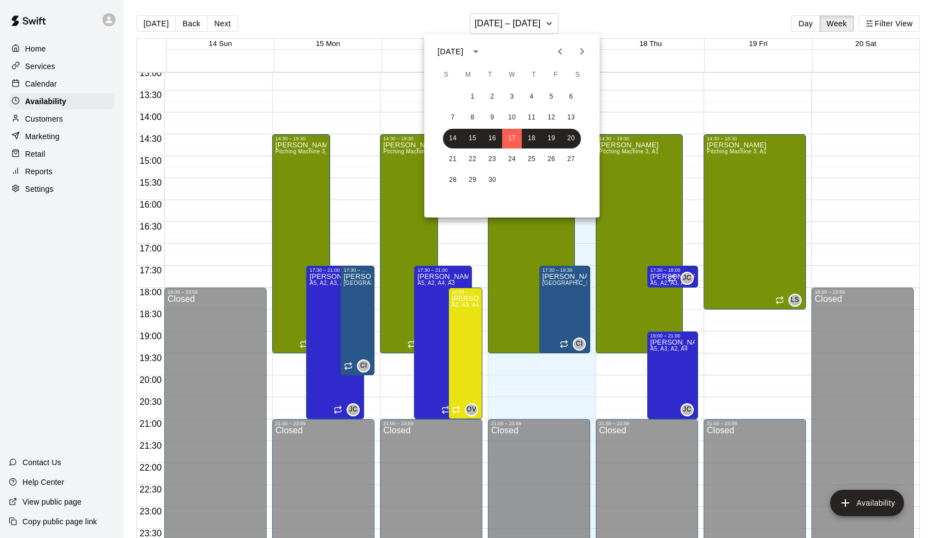
click at [584, 56] on icon "Next month" at bounding box center [581, 51] width 13 height 13
click at [530, 120] on button "9" at bounding box center [532, 118] width 20 height 20
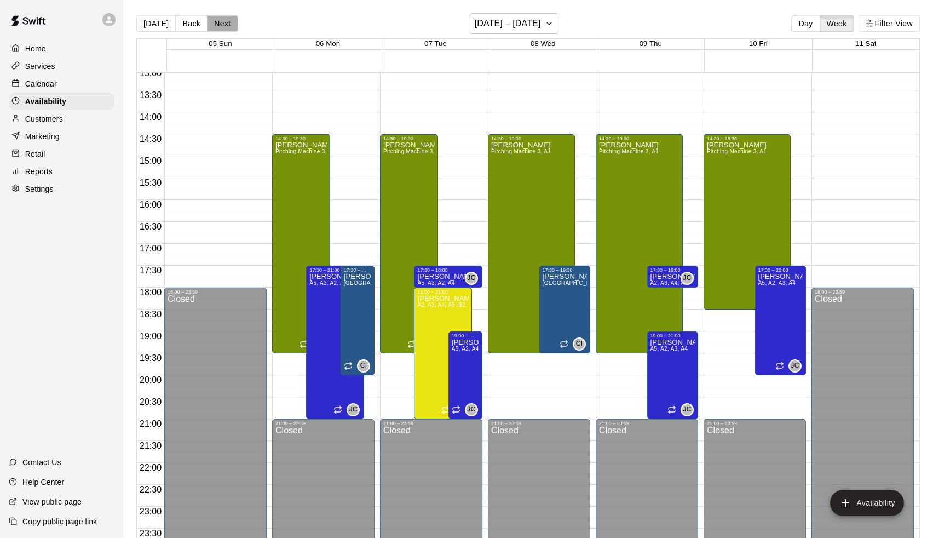
click at [219, 24] on button "Next" at bounding box center [222, 23] width 31 height 16
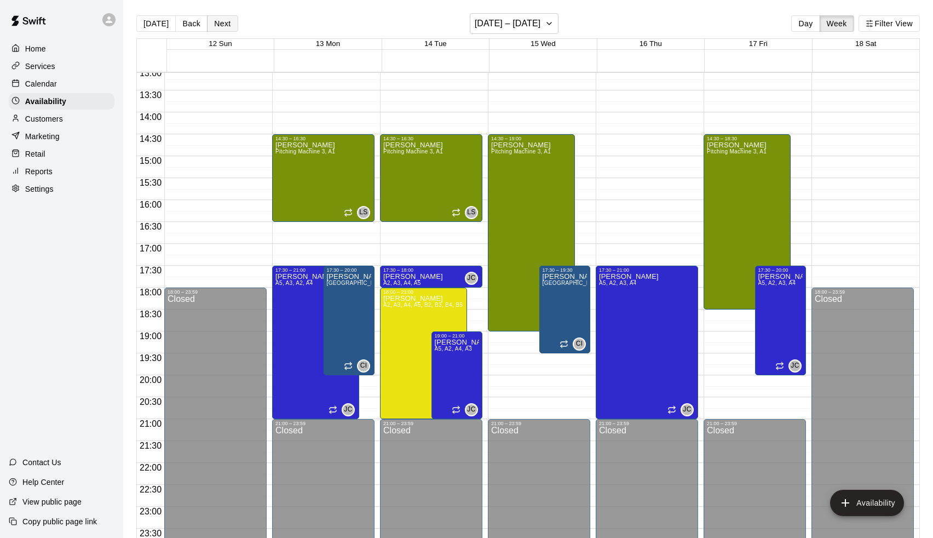
click at [218, 26] on button "Next" at bounding box center [222, 23] width 31 height 16
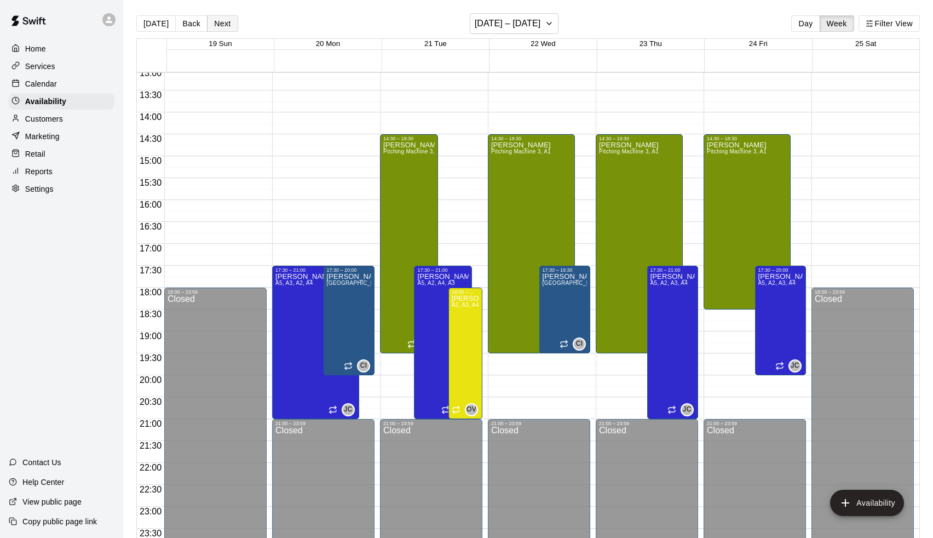
click at [217, 23] on button "Next" at bounding box center [222, 23] width 31 height 16
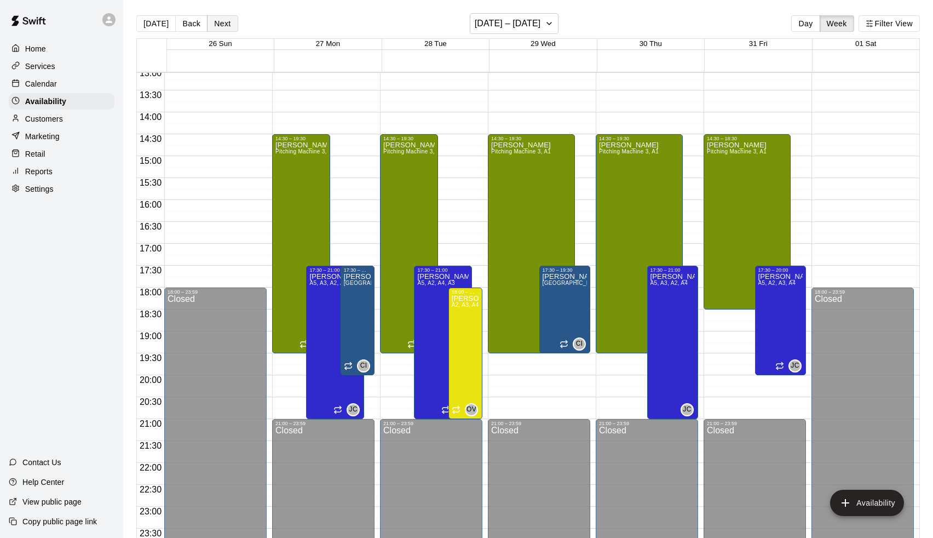
click at [217, 23] on button "Next" at bounding box center [222, 23] width 31 height 16
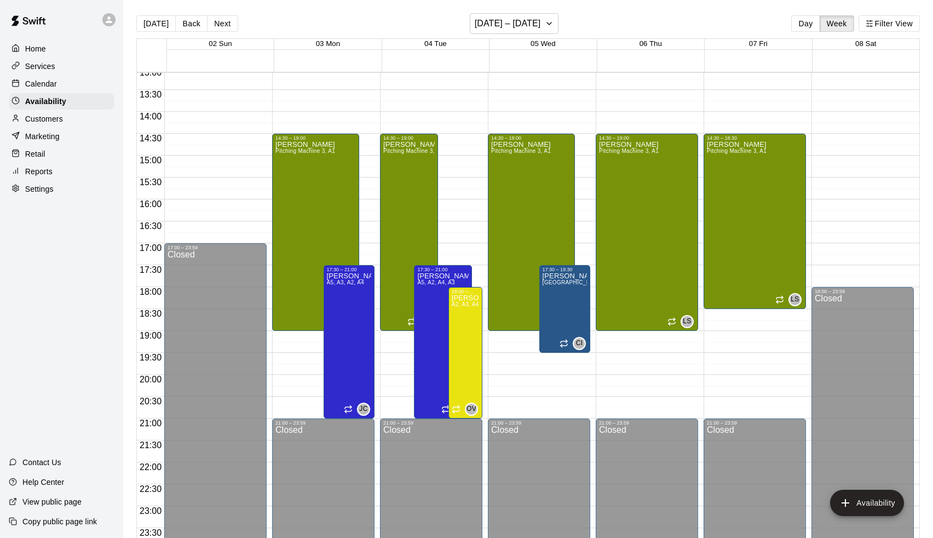
click at [62, 86] on div "Calendar" at bounding box center [62, 84] width 106 height 16
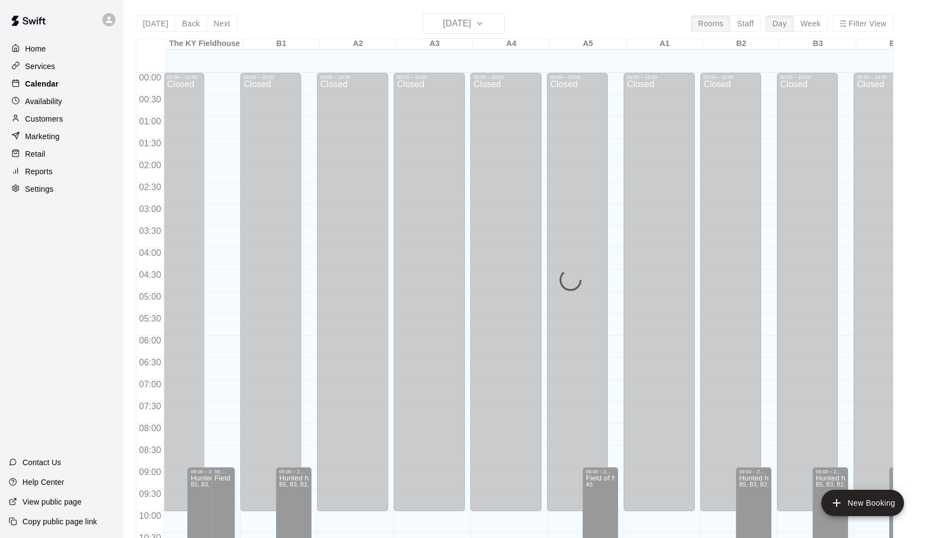
scroll to position [541, 0]
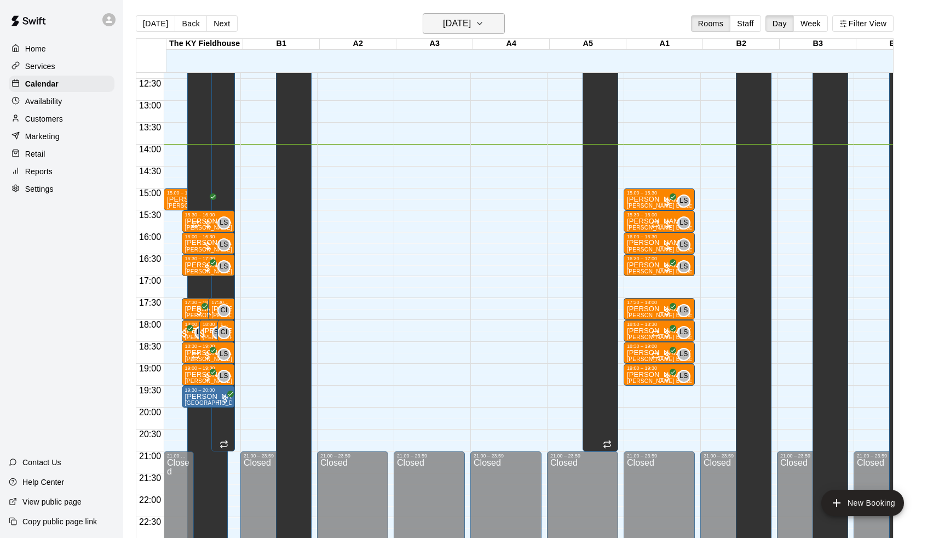
click at [460, 21] on h6 "[DATE]" at bounding box center [457, 23] width 28 height 15
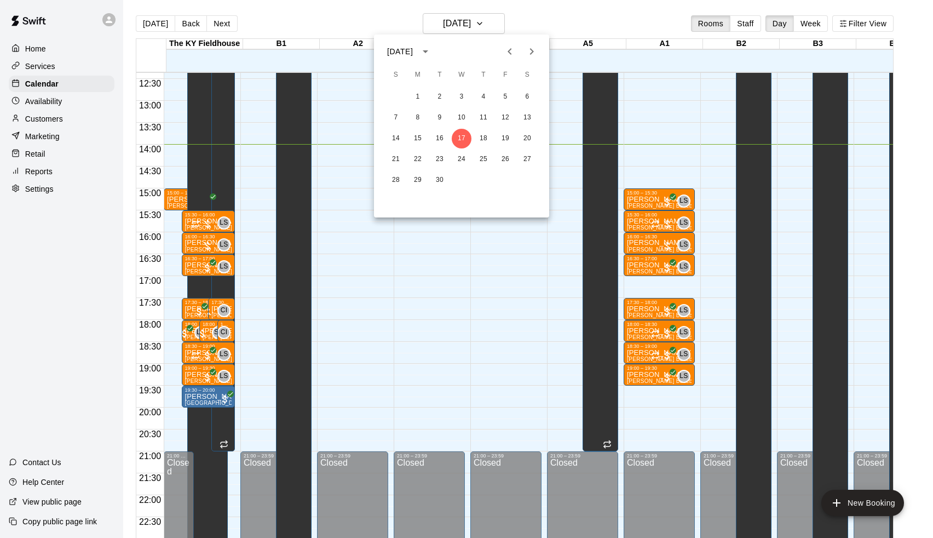
click at [534, 51] on icon "Next month" at bounding box center [532, 51] width 4 height 7
click at [418, 157] on button "20" at bounding box center [418, 159] width 20 height 20
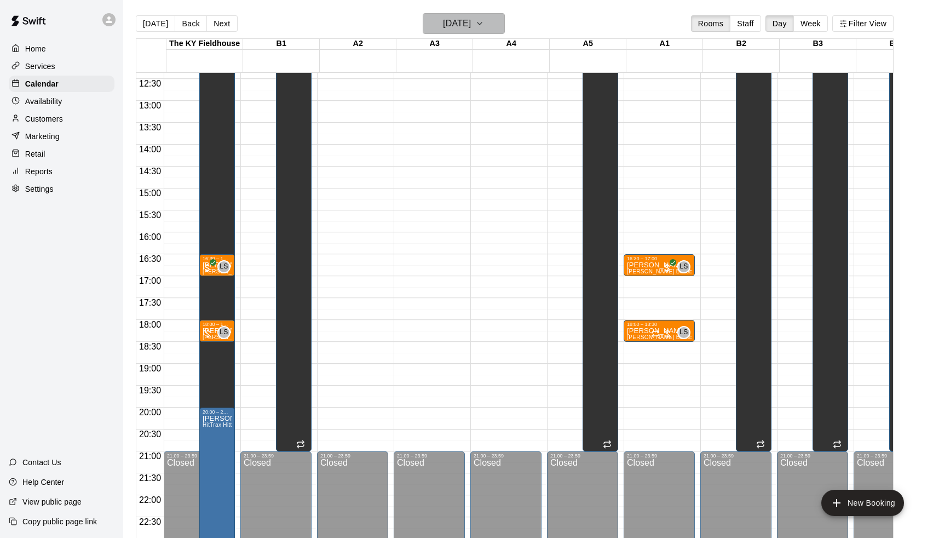
click at [443, 19] on h6 "[DATE]" at bounding box center [457, 23] width 28 height 15
click at [420, 137] on button "13" at bounding box center [418, 139] width 20 height 20
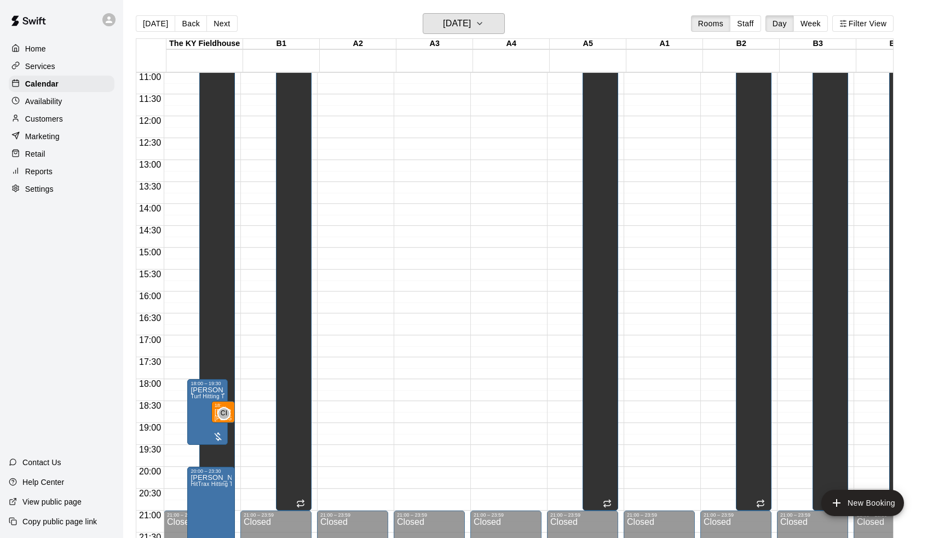
scroll to position [482, 0]
click at [33, 97] on p "Availability" at bounding box center [43, 101] width 37 height 11
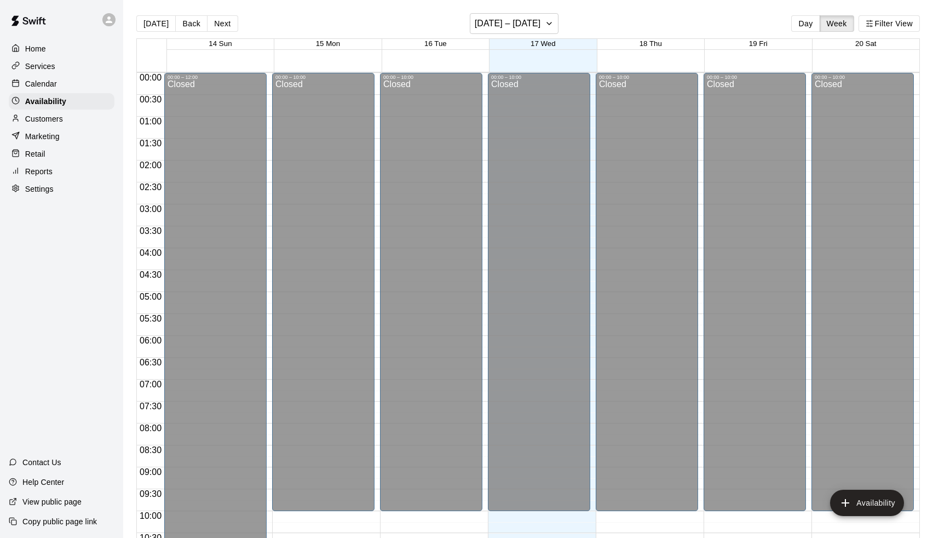
scroll to position [574, 0]
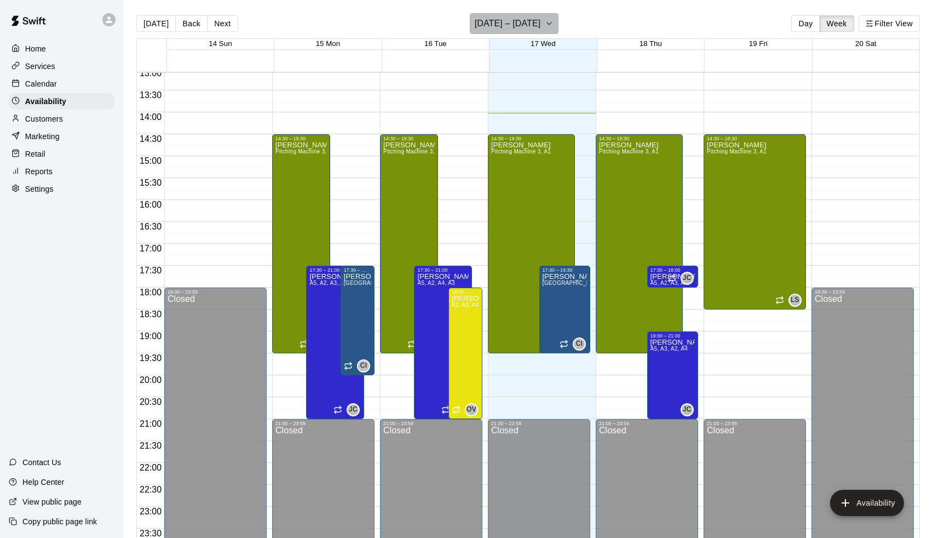
click at [488, 25] on h6 "[DATE] – [DATE]" at bounding box center [508, 23] width 66 height 15
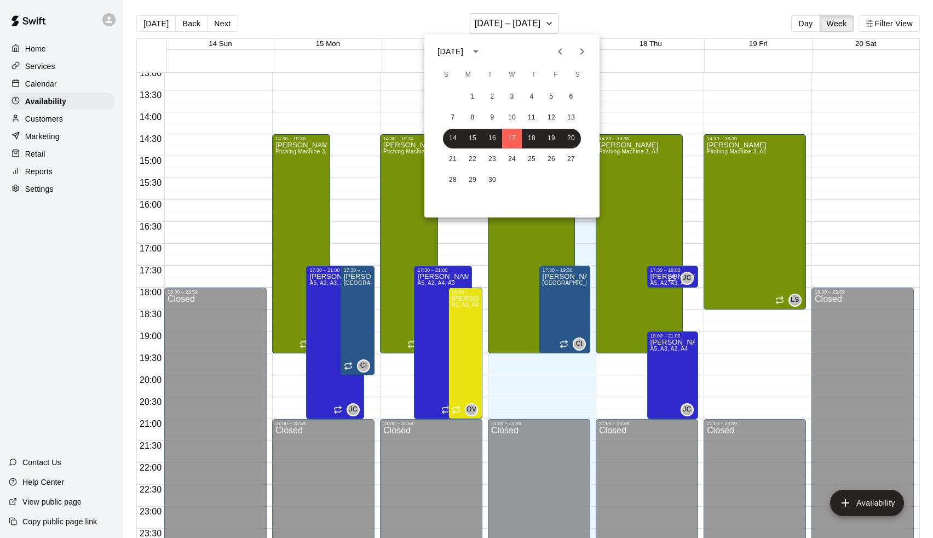
click at [583, 50] on icon "Next month" at bounding box center [582, 51] width 4 height 7
click at [476, 142] on button "13" at bounding box center [473, 139] width 20 height 20
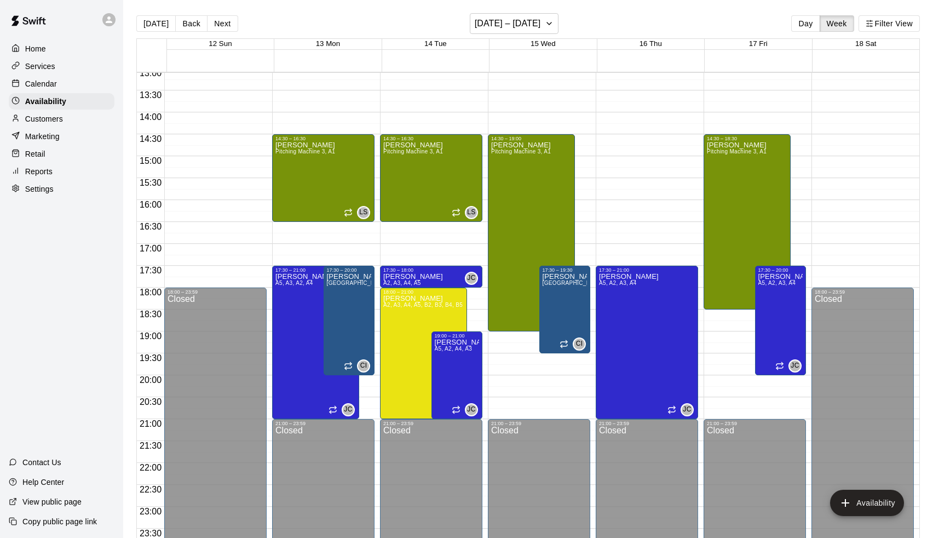
click at [67, 86] on div "Calendar" at bounding box center [62, 84] width 106 height 16
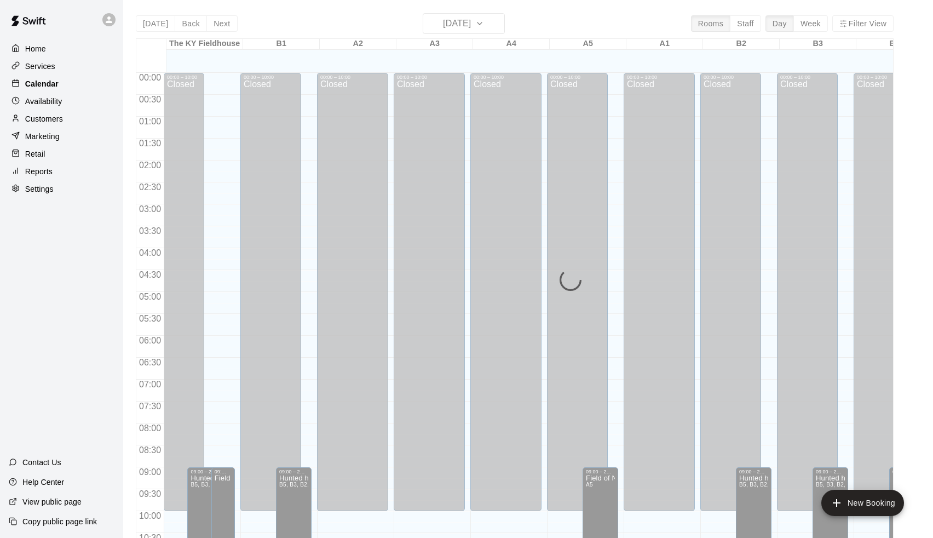
scroll to position [541, 0]
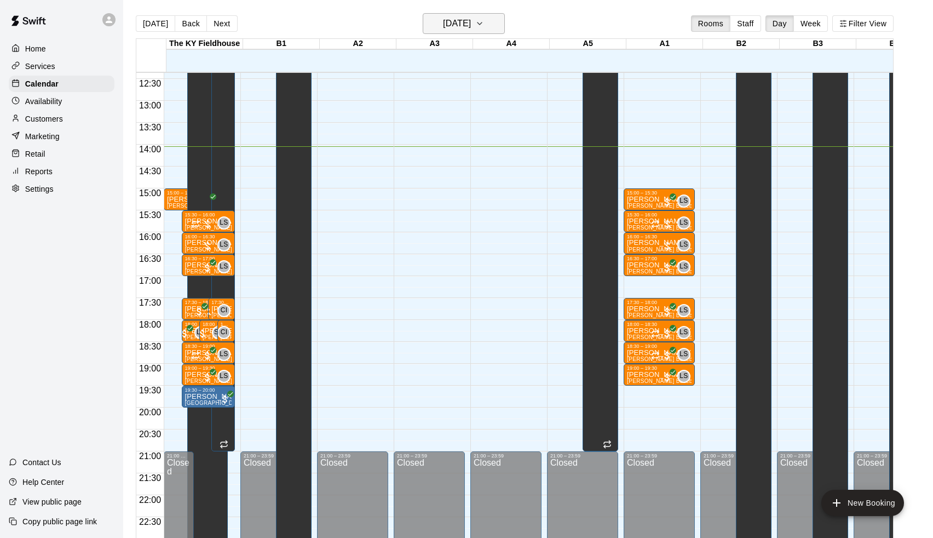
click at [471, 28] on h6 "[DATE]" at bounding box center [457, 23] width 28 height 15
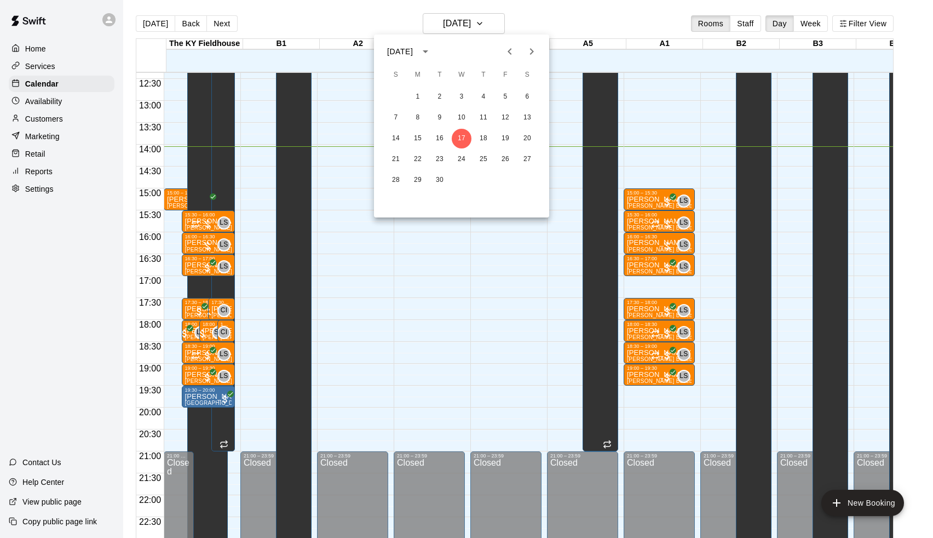
click at [526, 46] on icon "Next month" at bounding box center [531, 51] width 13 height 13
click at [417, 142] on button "13" at bounding box center [418, 139] width 20 height 20
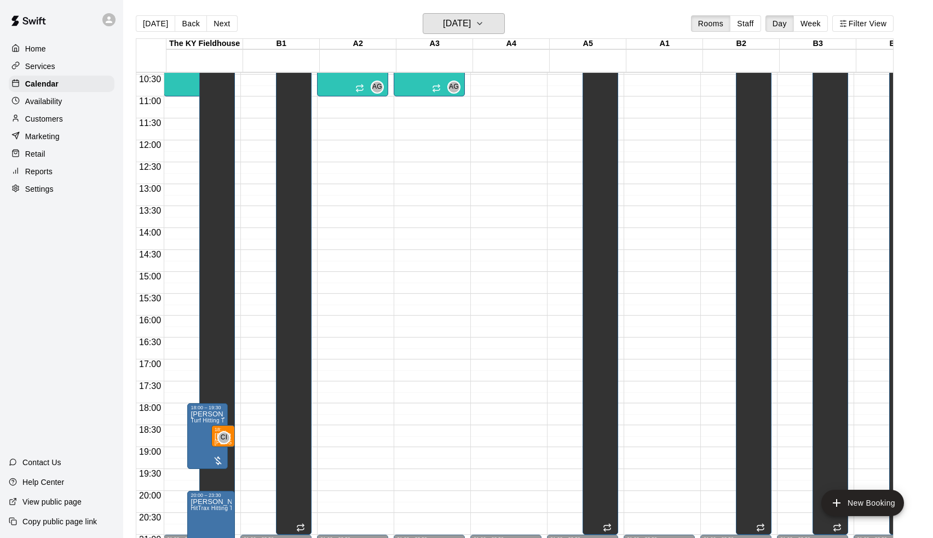
scroll to position [457, 0]
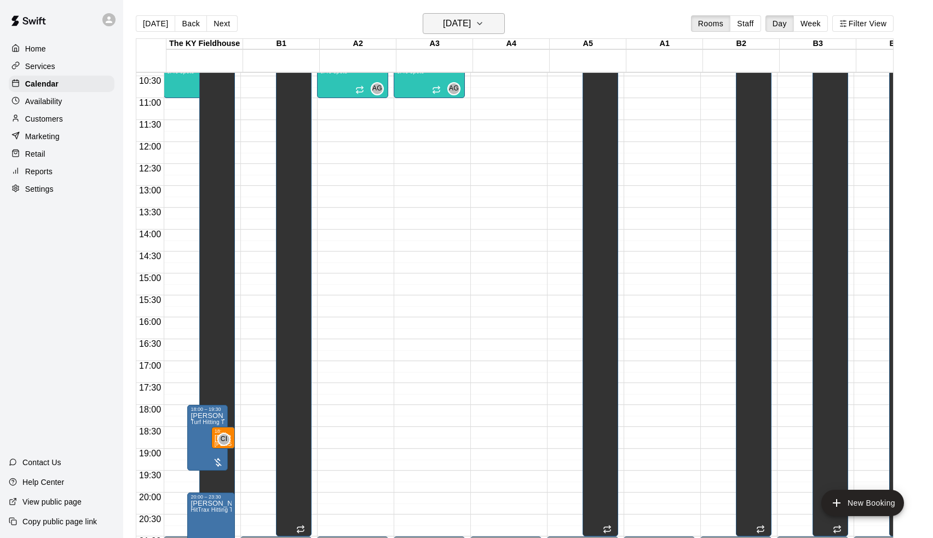
click at [443, 26] on h6 "[DATE]" at bounding box center [457, 23] width 28 height 15
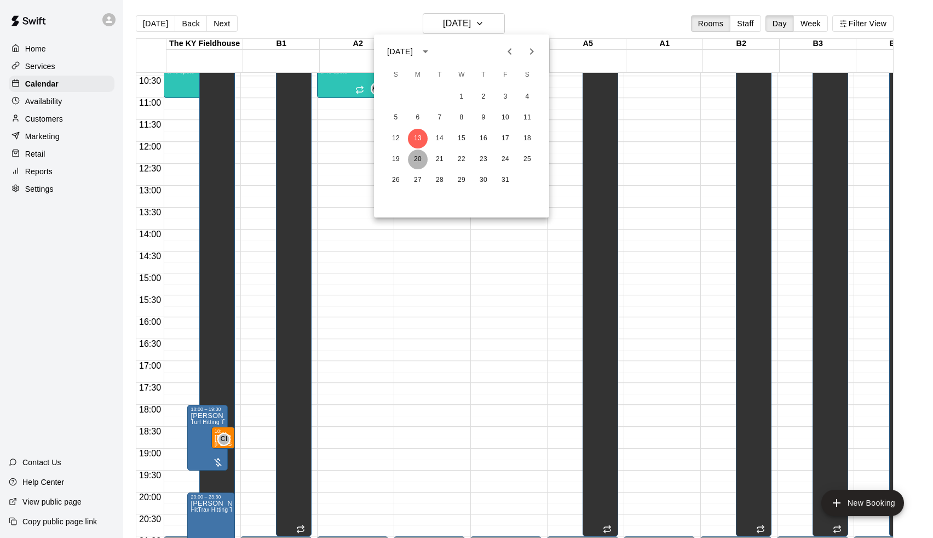
click at [418, 160] on button "20" at bounding box center [418, 159] width 20 height 20
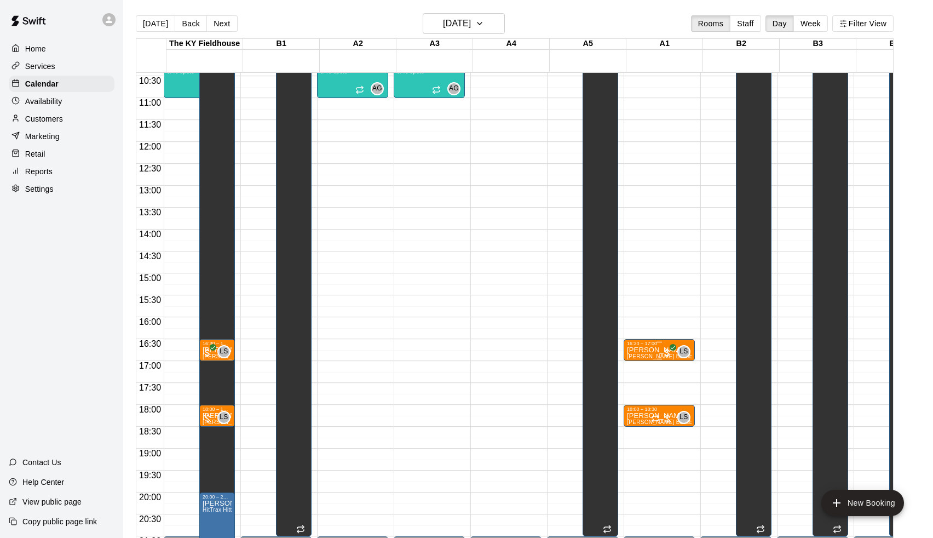
click at [649, 350] on p "[PERSON_NAME]" at bounding box center [659, 350] width 65 height 0
click at [642, 361] on icon "edit" at bounding box center [640, 362] width 10 height 10
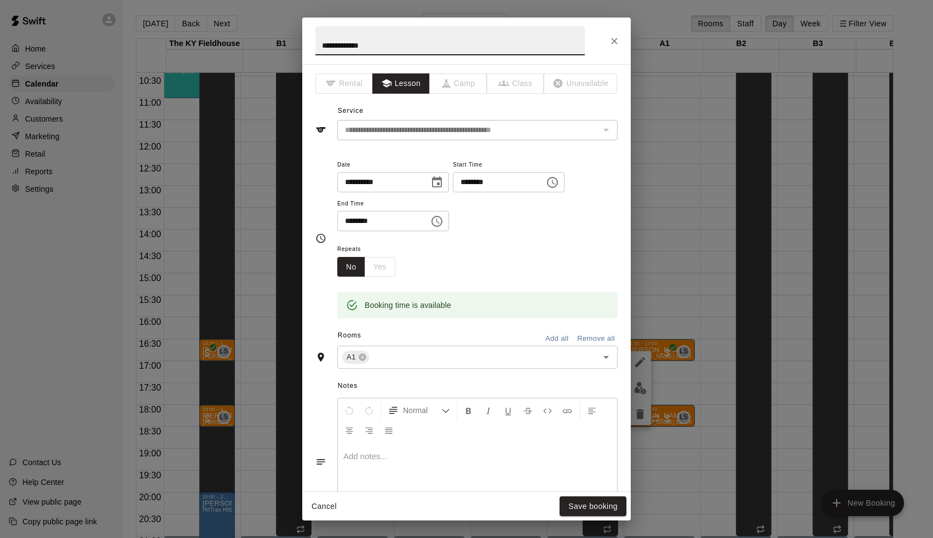
click at [483, 180] on input "********" at bounding box center [495, 182] width 84 height 20
type input "********"
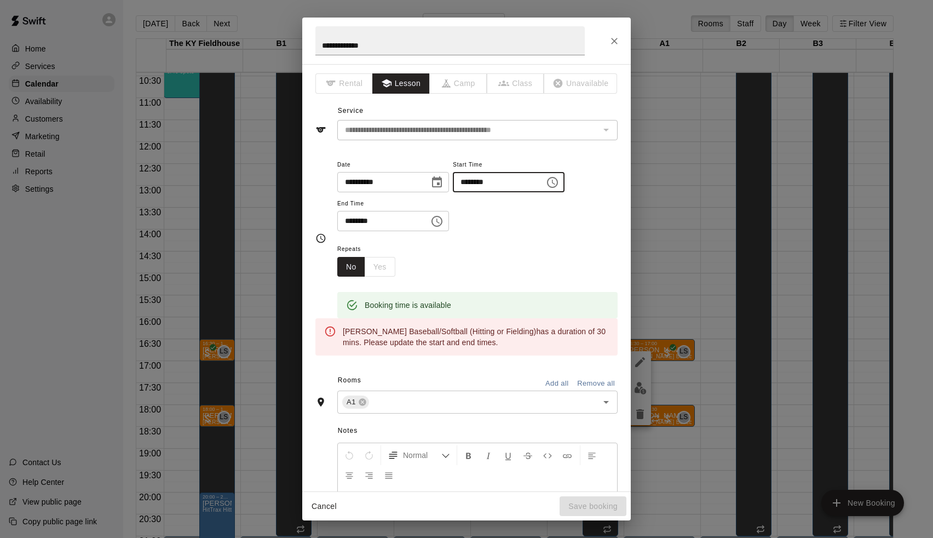
click at [347, 226] on input "********" at bounding box center [379, 221] width 84 height 20
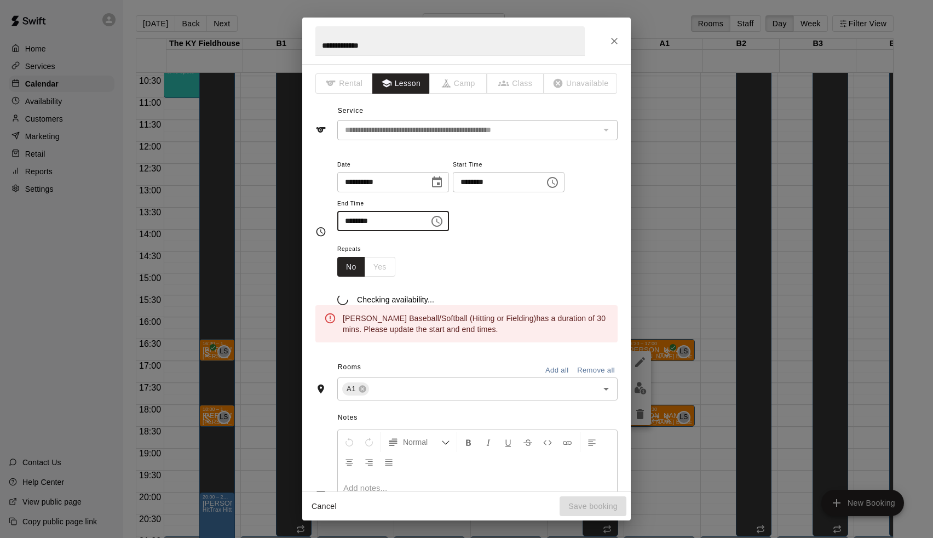
type input "********"
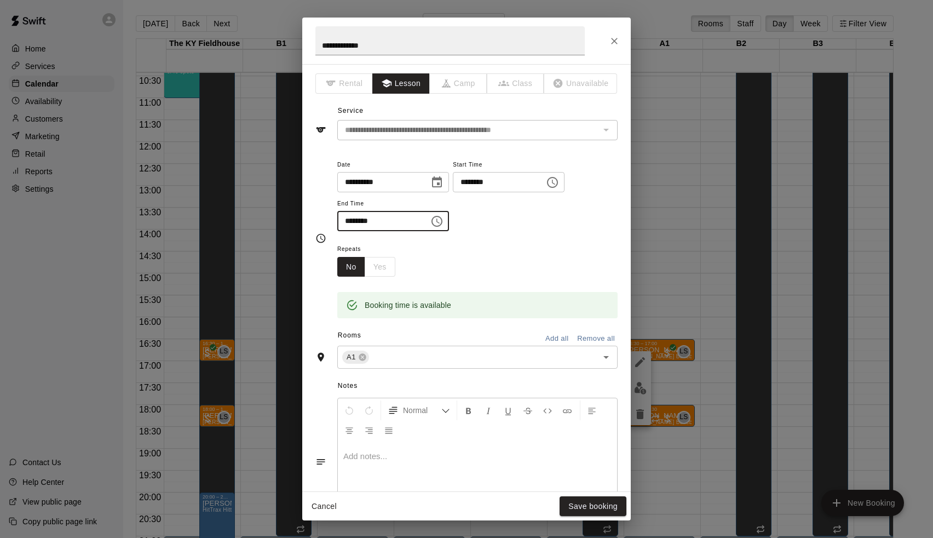
click at [436, 191] on div "**********" at bounding box center [393, 182] width 112 height 20
click at [442, 185] on icon "Choose date, selected date is Oct 20, 2025" at bounding box center [437, 181] width 10 height 11
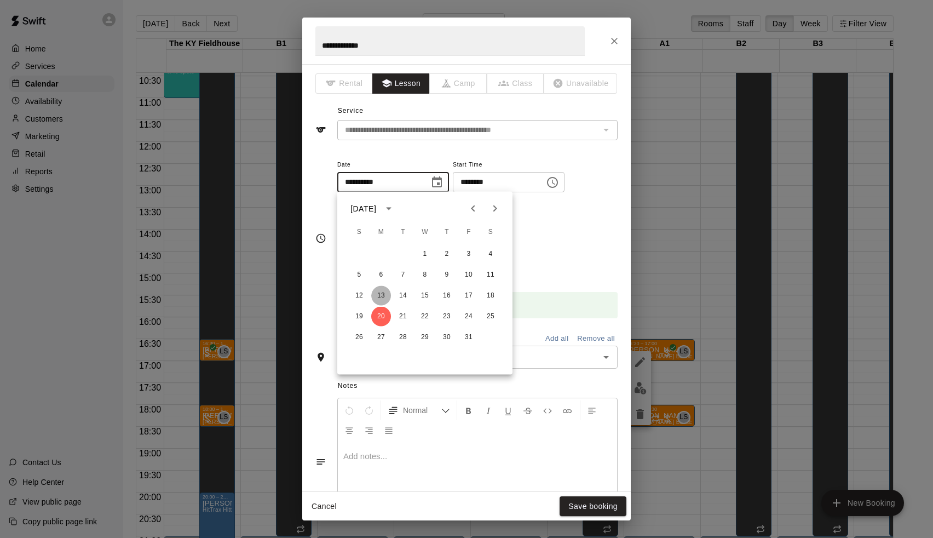
click at [383, 294] on button "13" at bounding box center [381, 296] width 20 height 20
type input "**********"
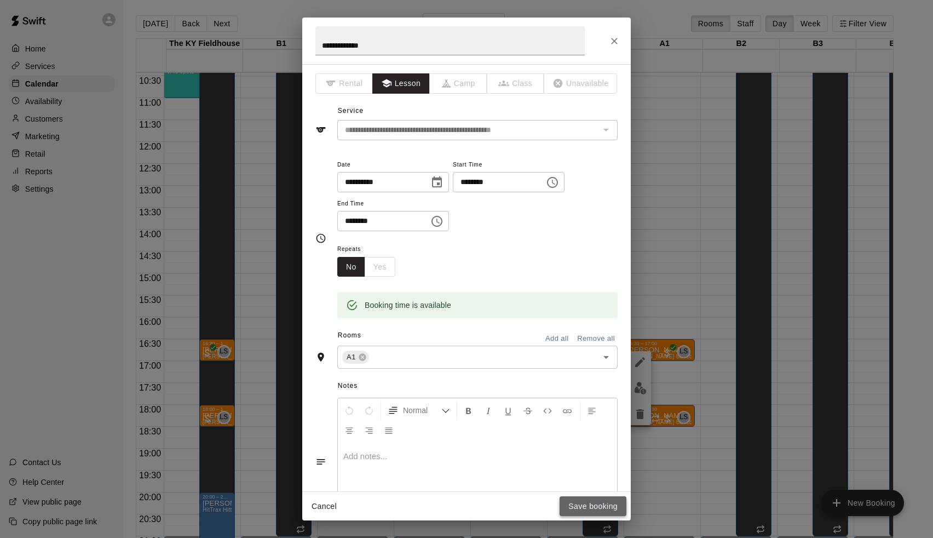
click at [580, 504] on button "Save booking" at bounding box center [593, 506] width 67 height 20
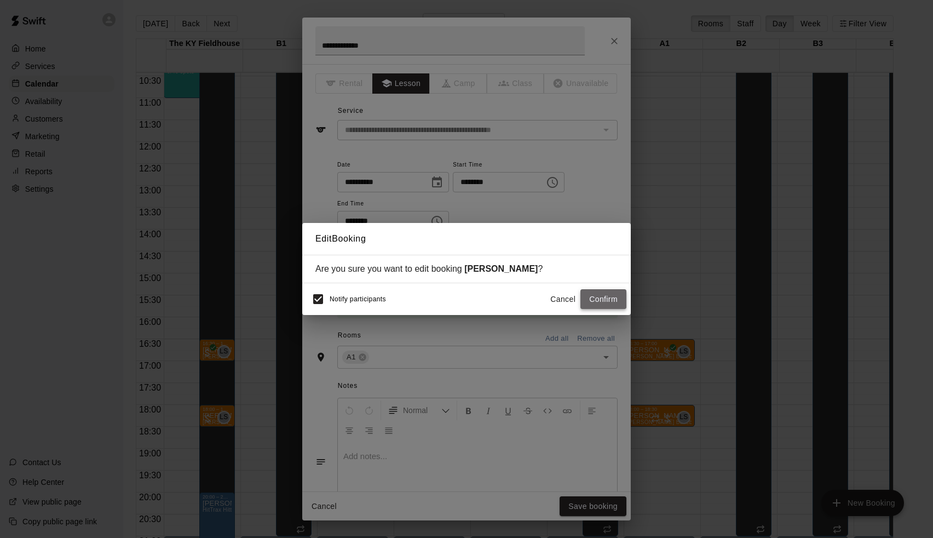
click at [610, 298] on button "Confirm" at bounding box center [603, 299] width 46 height 20
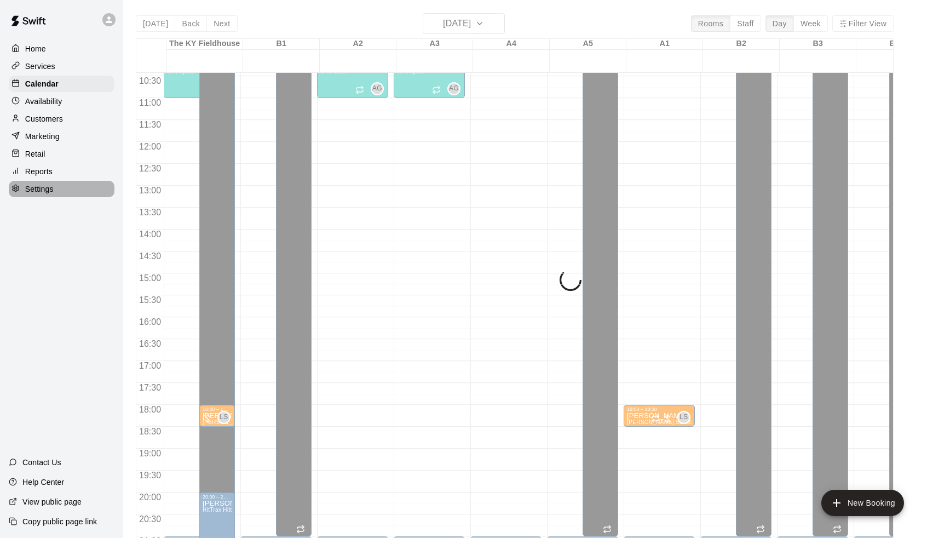
click at [39, 185] on p "Settings" at bounding box center [39, 188] width 28 height 11
select select "**"
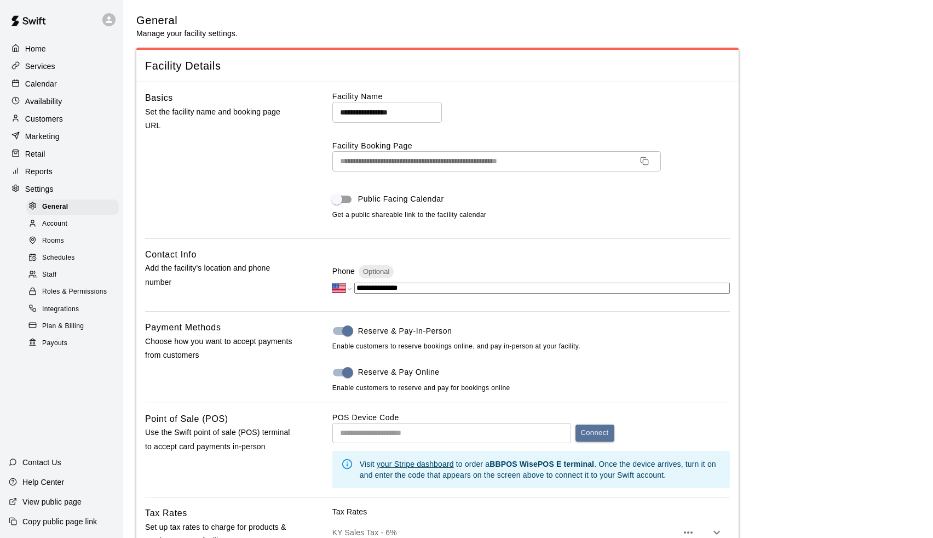
scroll to position [2012, 0]
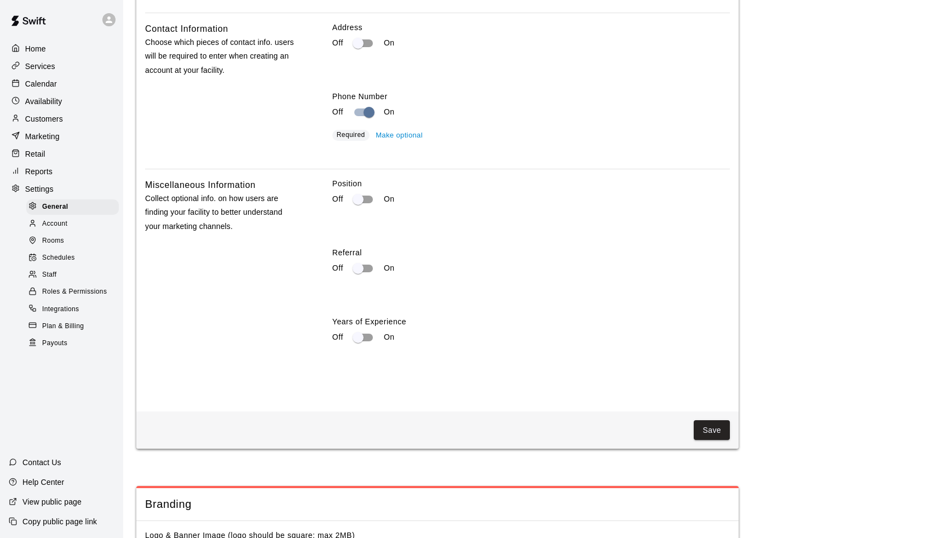
click at [44, 163] on div "Reports" at bounding box center [62, 171] width 106 height 16
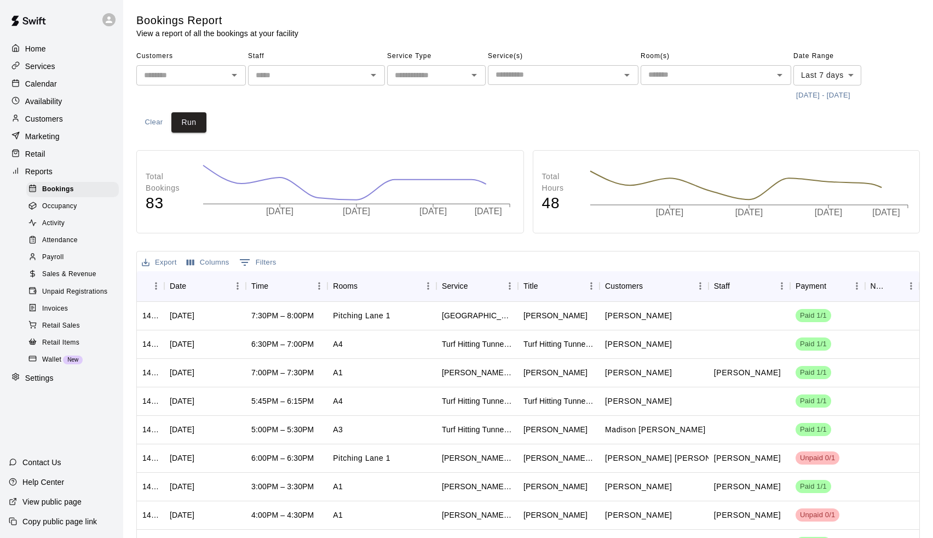
click at [55, 258] on span "Payroll" at bounding box center [52, 257] width 21 height 11
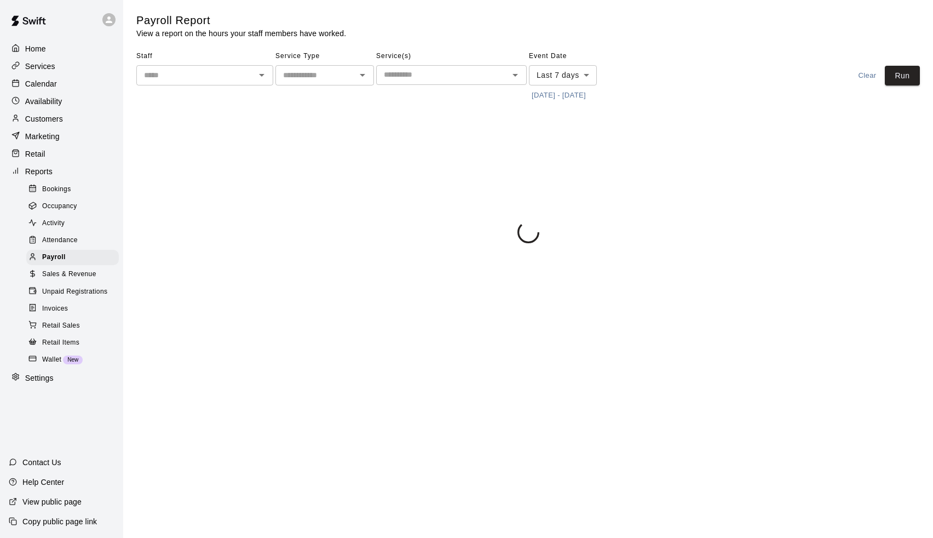
click at [204, 70] on input "text" at bounding box center [196, 75] width 112 height 14
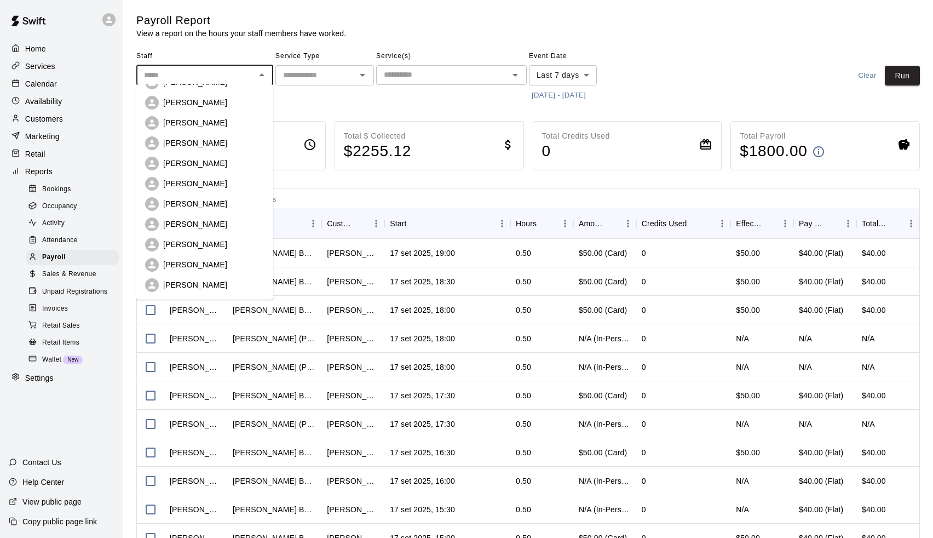
scroll to position [118, 0]
click at [189, 270] on div "[PERSON_NAME]" at bounding box center [204, 265] width 119 height 14
type input "**********"
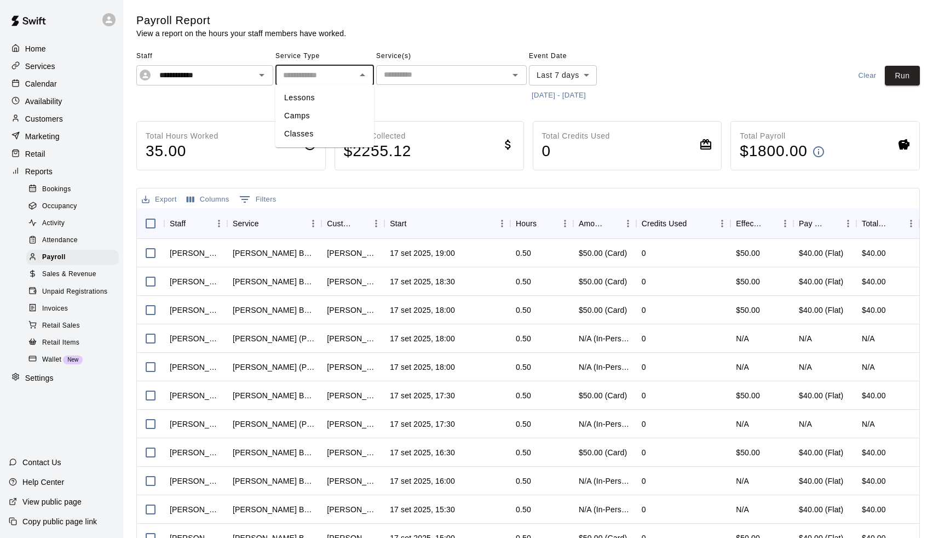
click at [339, 74] on input "text" at bounding box center [316, 75] width 74 height 14
click at [319, 107] on li "Camps" at bounding box center [324, 116] width 99 height 18
type input "*****"
click at [350, 75] on icon "Clear" at bounding box center [348, 75] width 11 height 11
click at [328, 74] on input "text" at bounding box center [316, 75] width 74 height 14
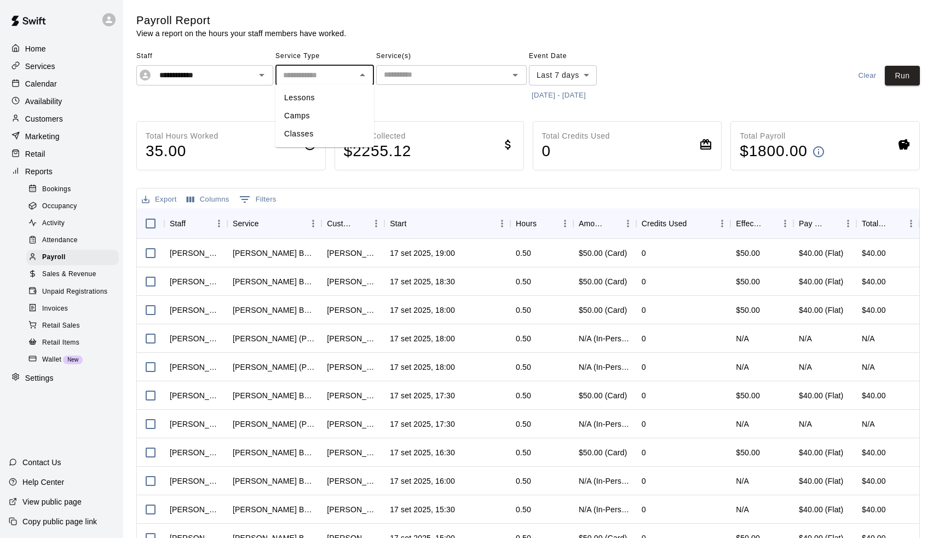
click at [317, 95] on li "Lessons" at bounding box center [324, 98] width 99 height 18
type input "*******"
click at [416, 61] on span "Service(s)" at bounding box center [451, 57] width 151 height 18
click at [414, 68] on input "text" at bounding box center [442, 75] width 126 height 14
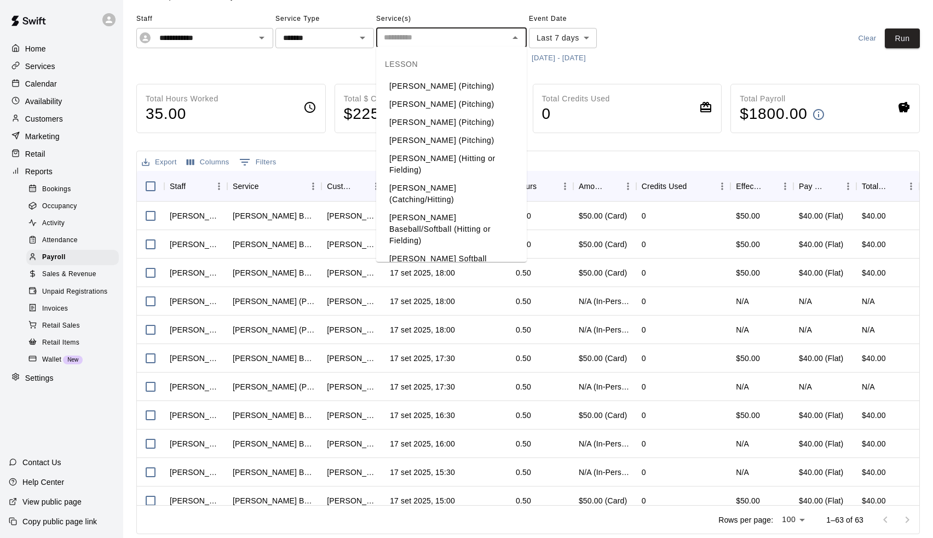
scroll to position [36, 0]
click at [410, 212] on li "[PERSON_NAME] Baseball/Softball (Hitting or Fielding)" at bounding box center [451, 230] width 151 height 41
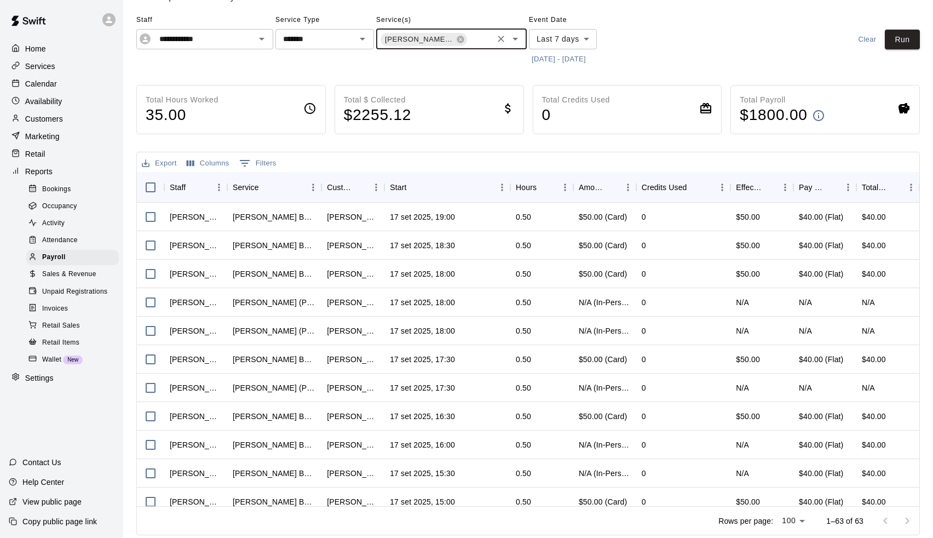
click at [555, 51] on button "[DATE] - [DATE]" at bounding box center [559, 59] width 60 height 17
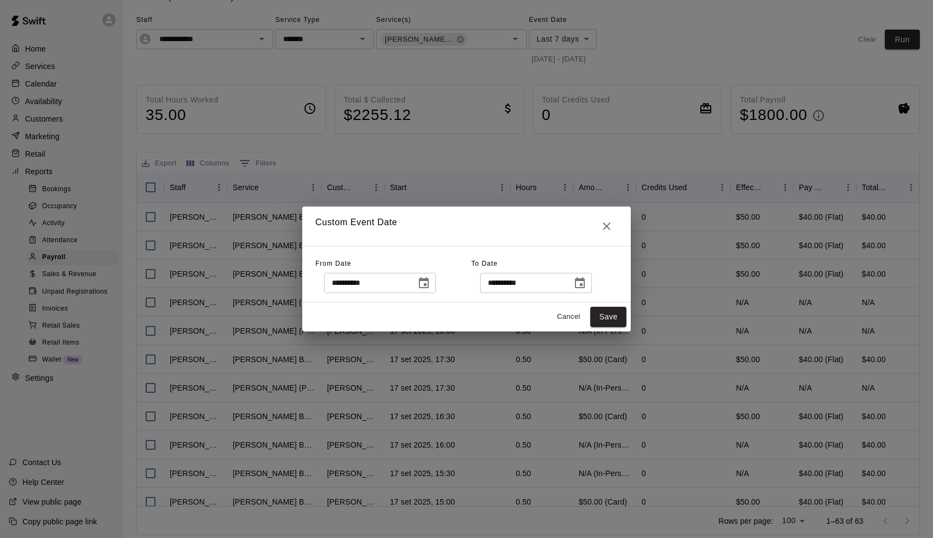
click at [429, 278] on icon "Choose date, selected date is Sep 10, 2025" at bounding box center [423, 282] width 13 height 13
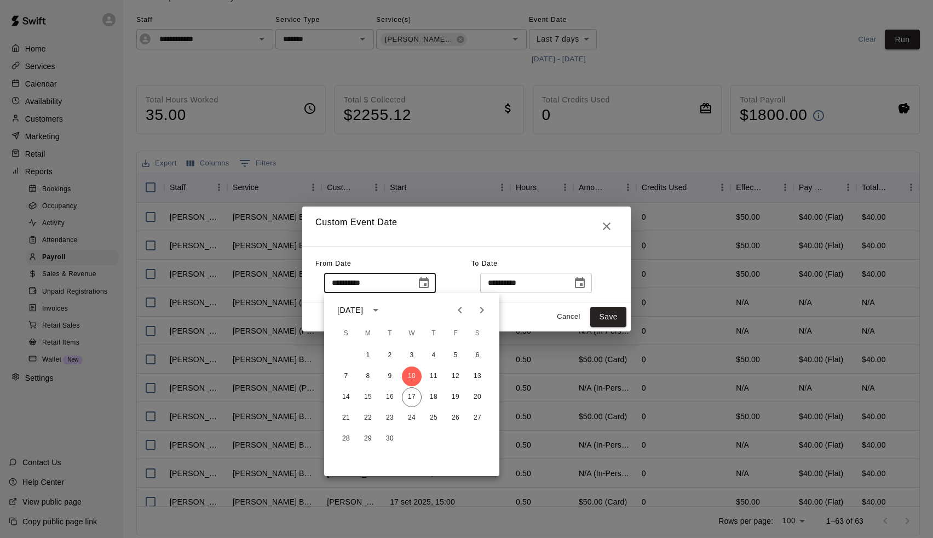
click at [456, 310] on icon "Previous month" at bounding box center [459, 309] width 13 height 13
click at [459, 350] on button "1" at bounding box center [456, 355] width 20 height 20
type input "**********"
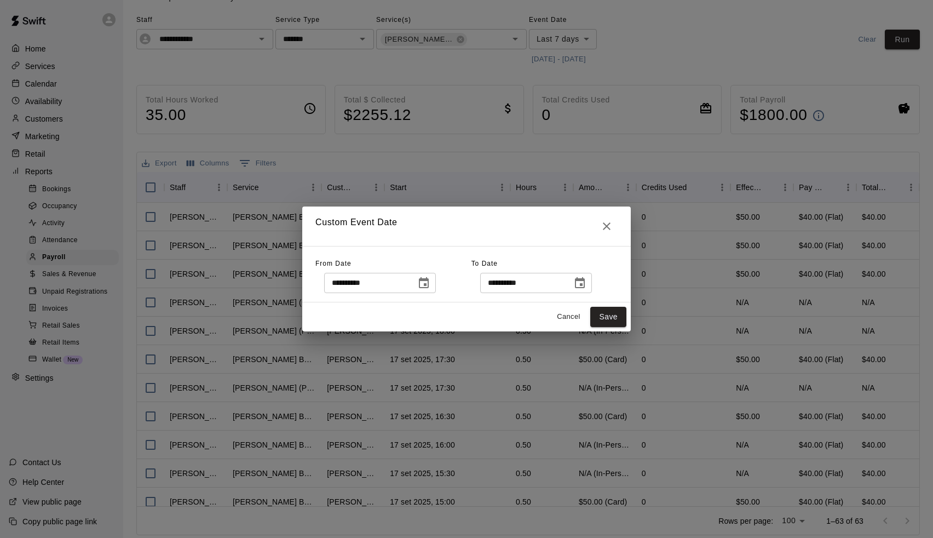
click at [584, 284] on icon "Choose date, selected date is Sep 17, 2025" at bounding box center [579, 282] width 13 height 13
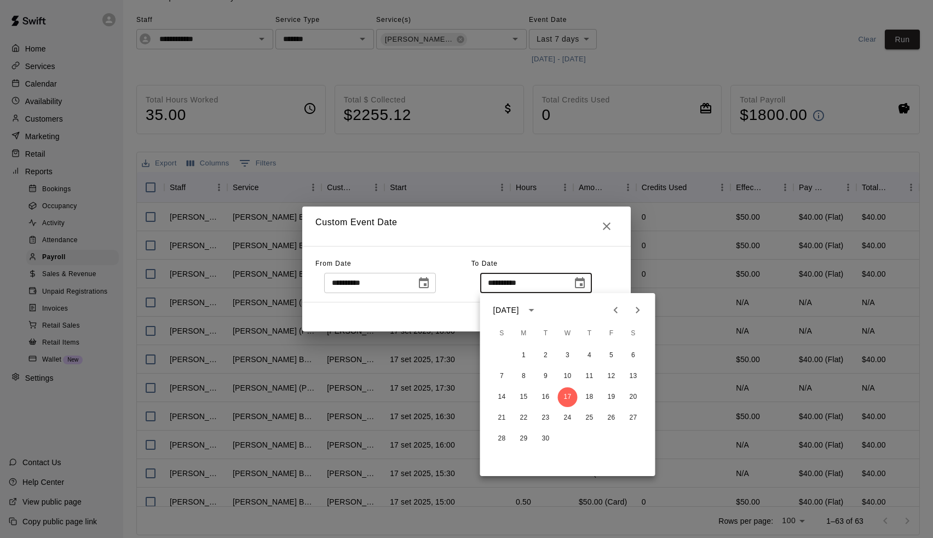
click at [614, 307] on icon "Previous month" at bounding box center [615, 309] width 13 height 13
click at [499, 460] on button "31" at bounding box center [502, 459] width 20 height 20
type input "**********"
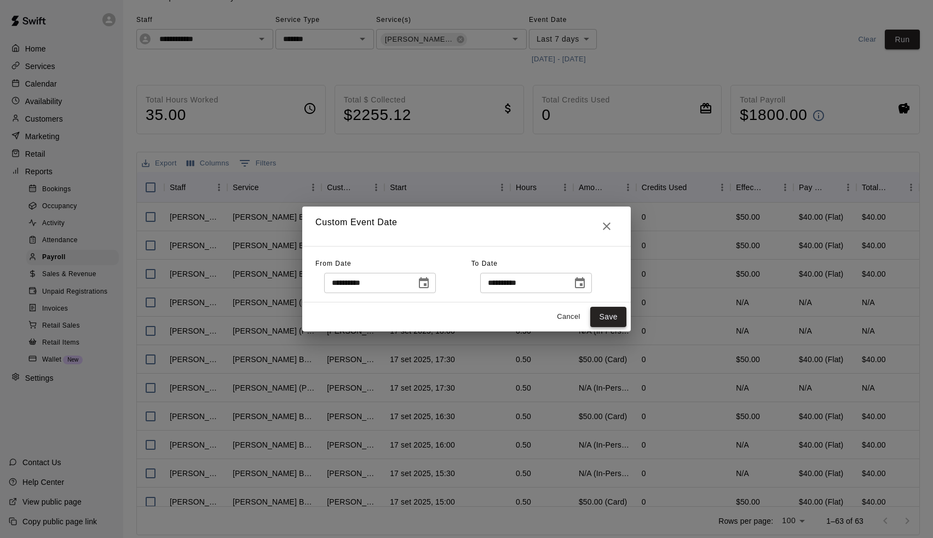
click at [608, 312] on button "Save" at bounding box center [608, 317] width 36 height 20
type input "******"
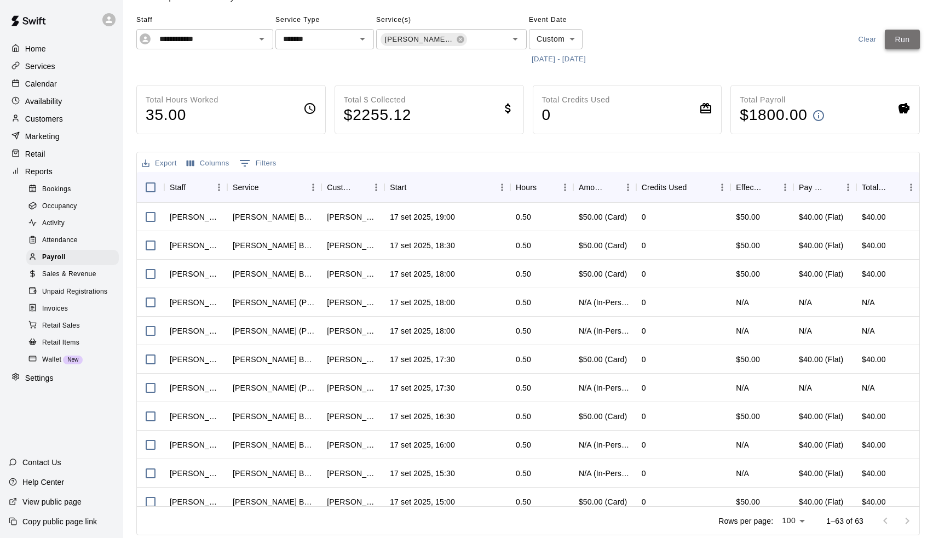
click at [901, 38] on button "Run" at bounding box center [902, 40] width 35 height 20
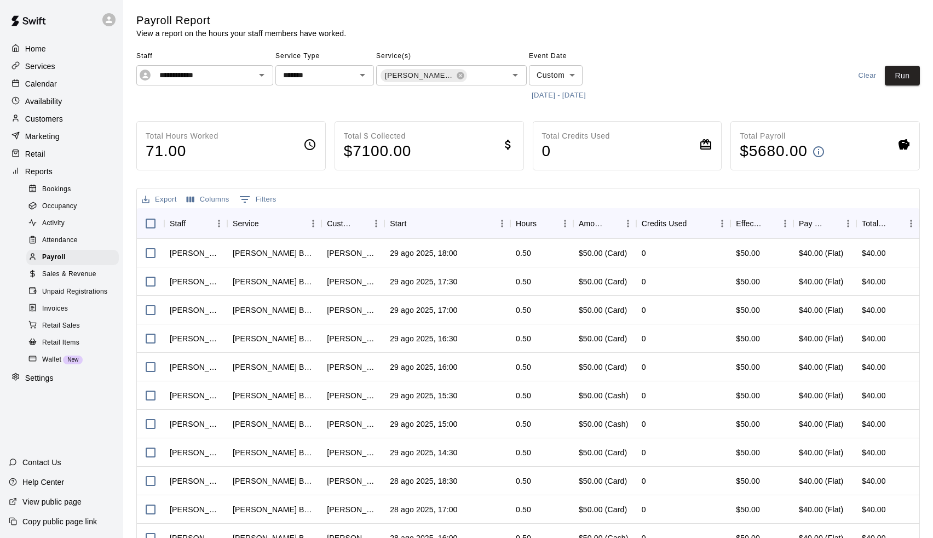
click at [41, 85] on p "Calendar" at bounding box center [41, 83] width 32 height 11
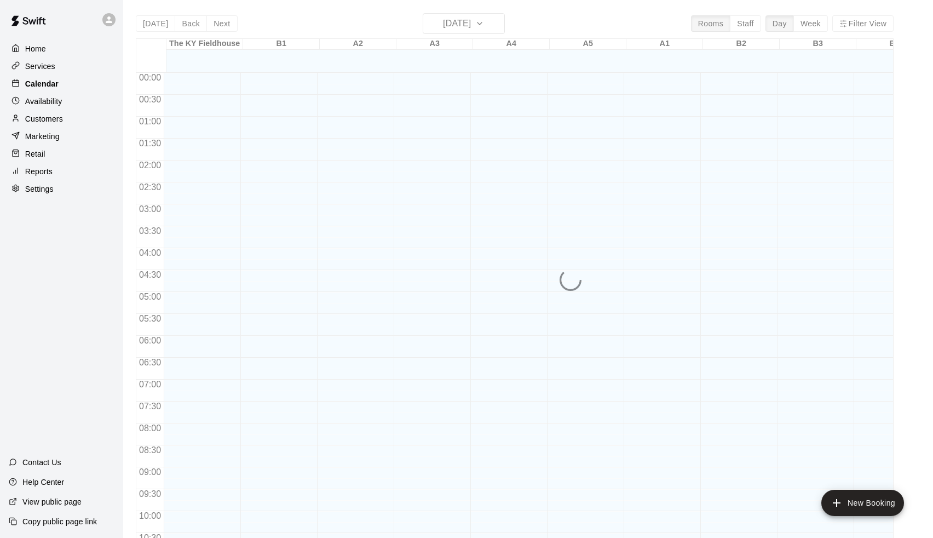
scroll to position [541, 0]
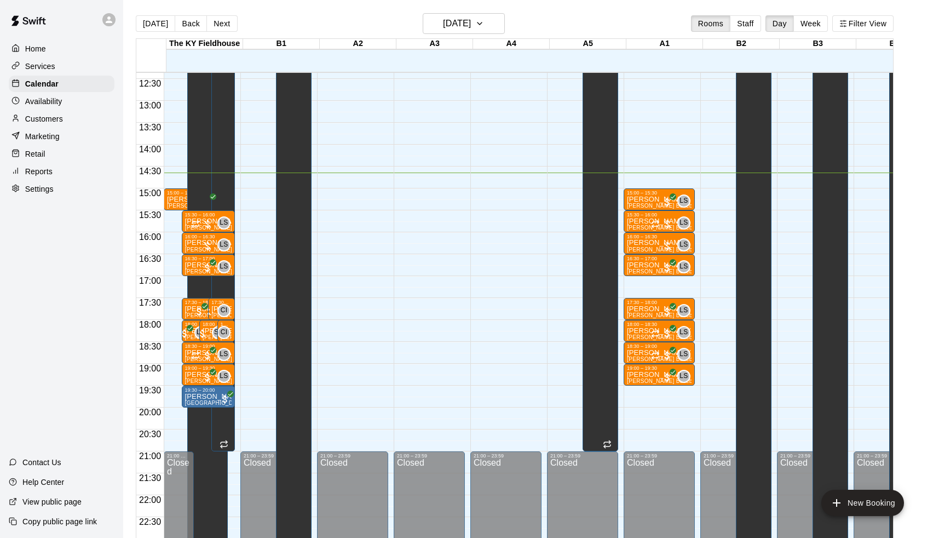
click at [46, 102] on p "Availability" at bounding box center [43, 101] width 37 height 11
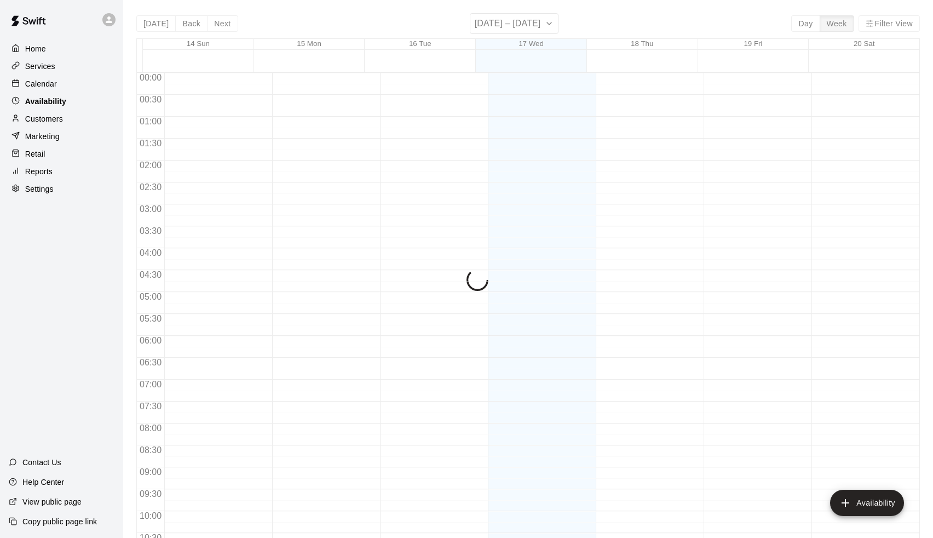
scroll to position [574, 0]
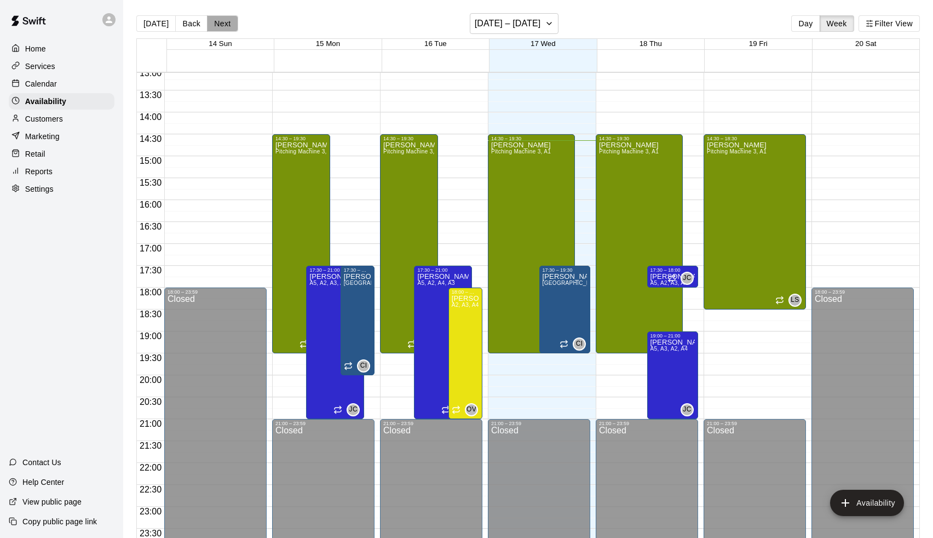
click at [218, 27] on button "Next" at bounding box center [222, 23] width 31 height 16
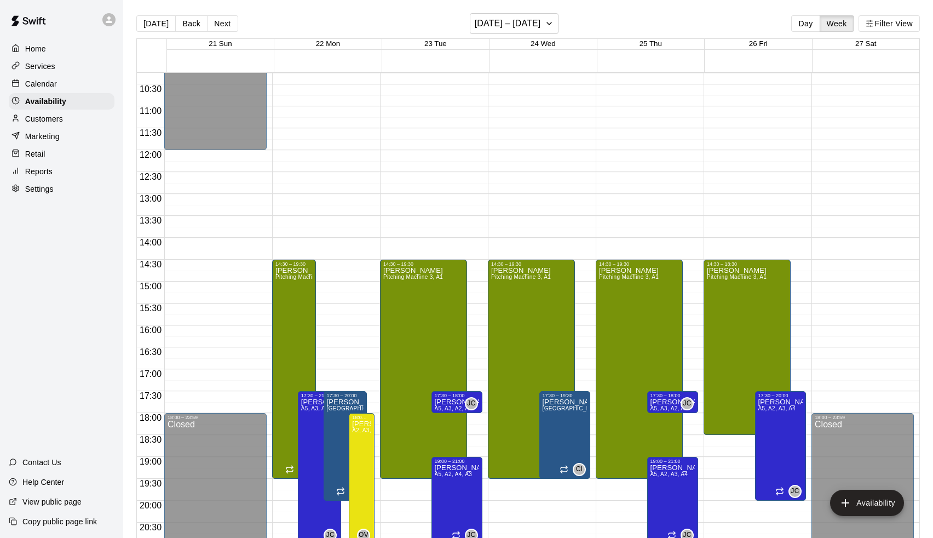
scroll to position [448, 0]
click at [226, 30] on button "Next" at bounding box center [222, 23] width 31 height 16
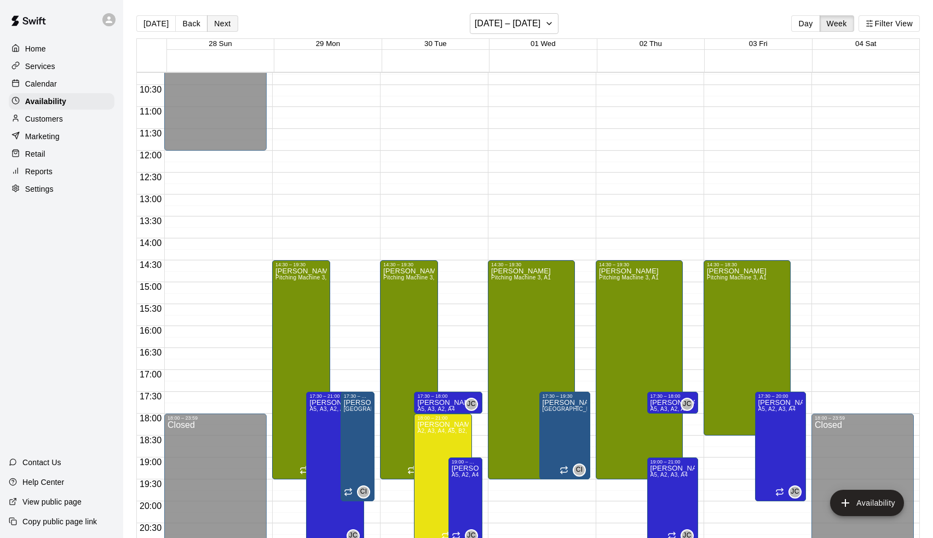
click at [226, 29] on button "Next" at bounding box center [222, 23] width 31 height 16
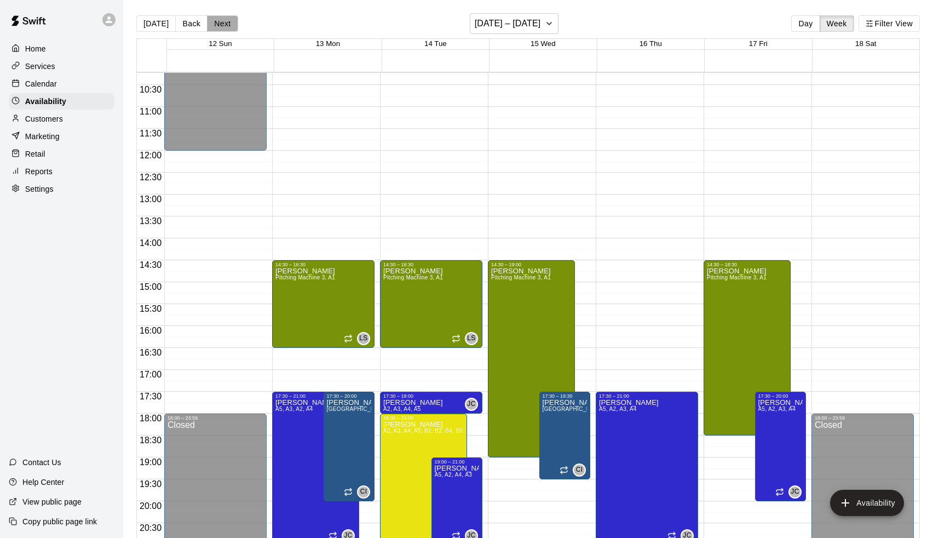
click at [226, 29] on button "Next" at bounding box center [222, 23] width 31 height 16
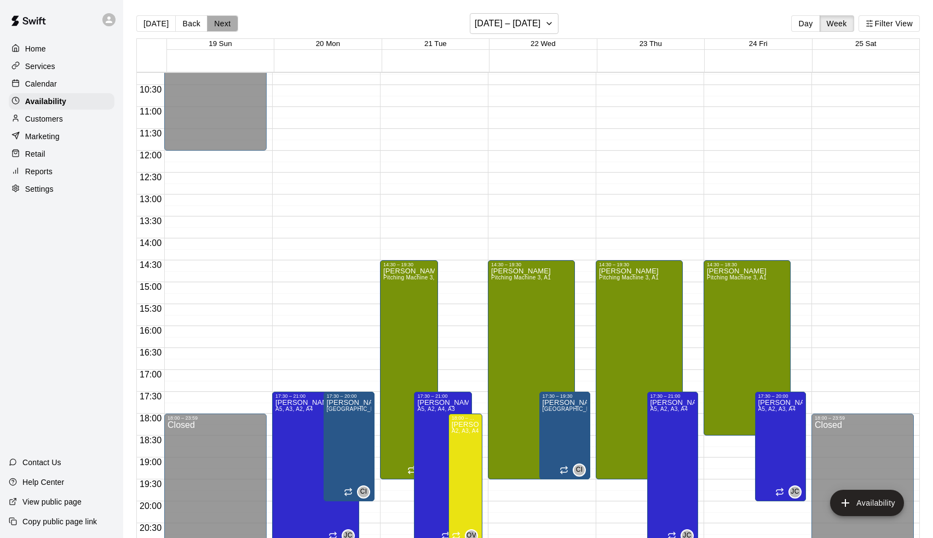
click at [224, 29] on button "Next" at bounding box center [222, 23] width 31 height 16
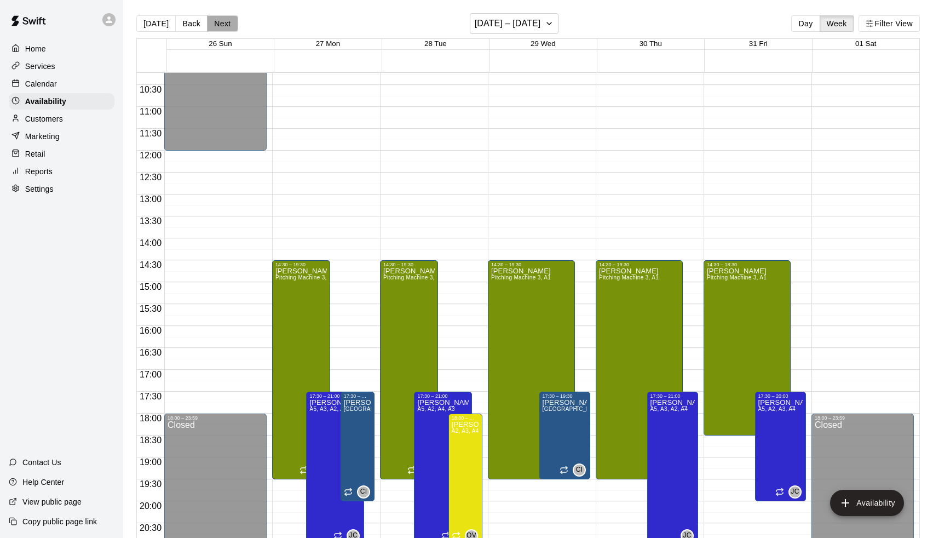
click at [224, 29] on button "Next" at bounding box center [222, 23] width 31 height 16
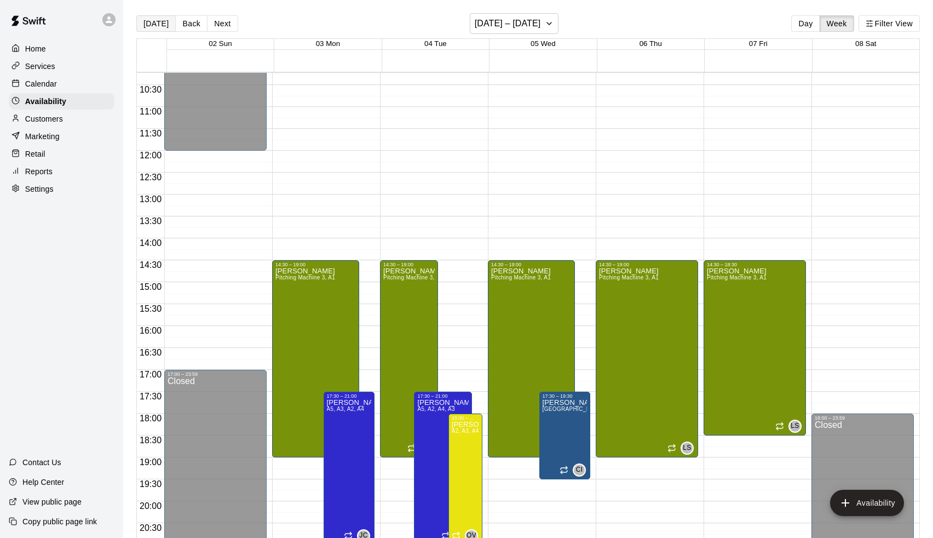
click at [157, 24] on button "[DATE]" at bounding box center [155, 23] width 39 height 16
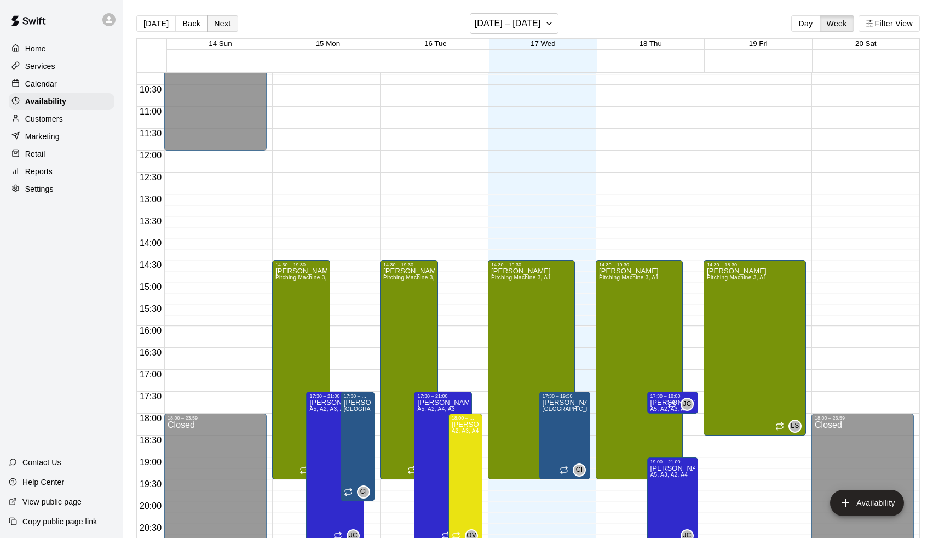
click at [228, 21] on button "Next" at bounding box center [222, 23] width 31 height 16
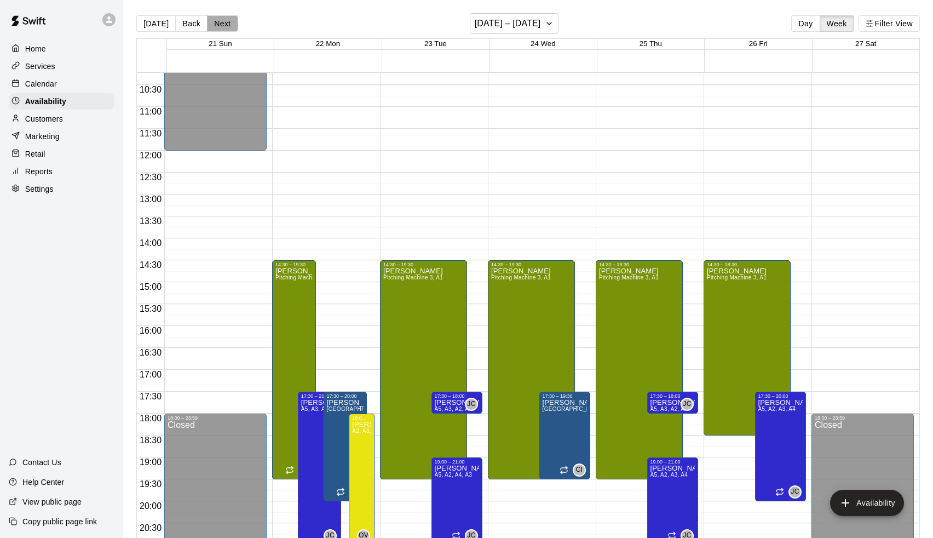
click at [228, 21] on button "Next" at bounding box center [222, 23] width 31 height 16
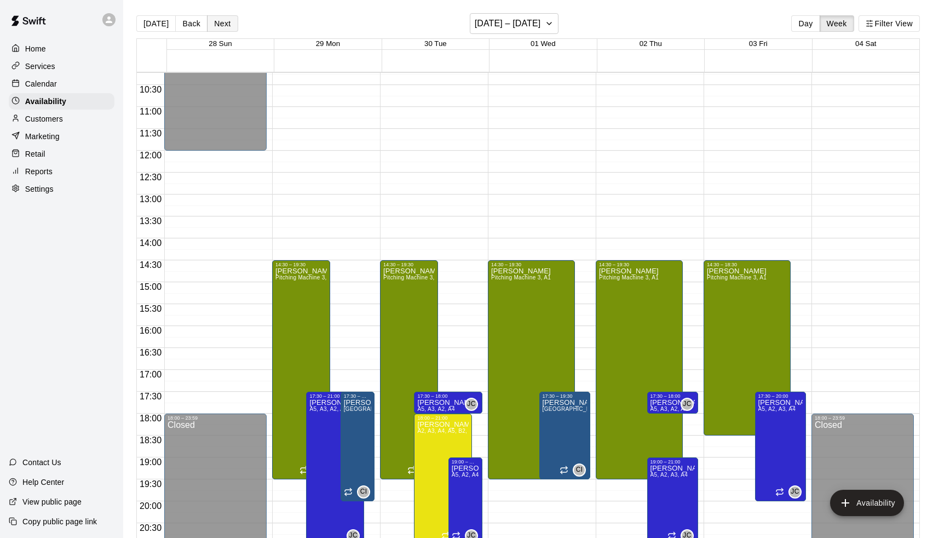
click at [228, 20] on button "Next" at bounding box center [222, 23] width 31 height 16
click at [226, 26] on button "Next" at bounding box center [222, 23] width 31 height 16
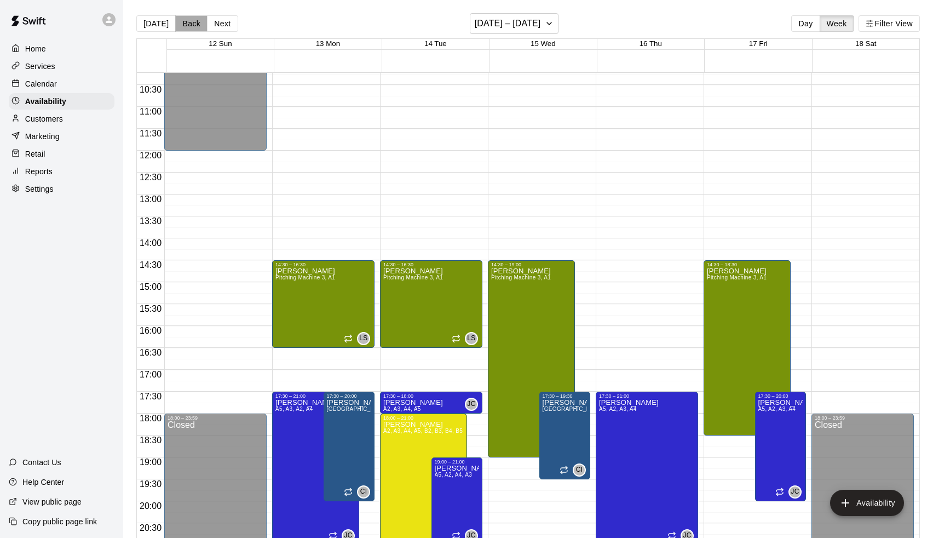
click at [187, 26] on button "Back" at bounding box center [191, 23] width 32 height 16
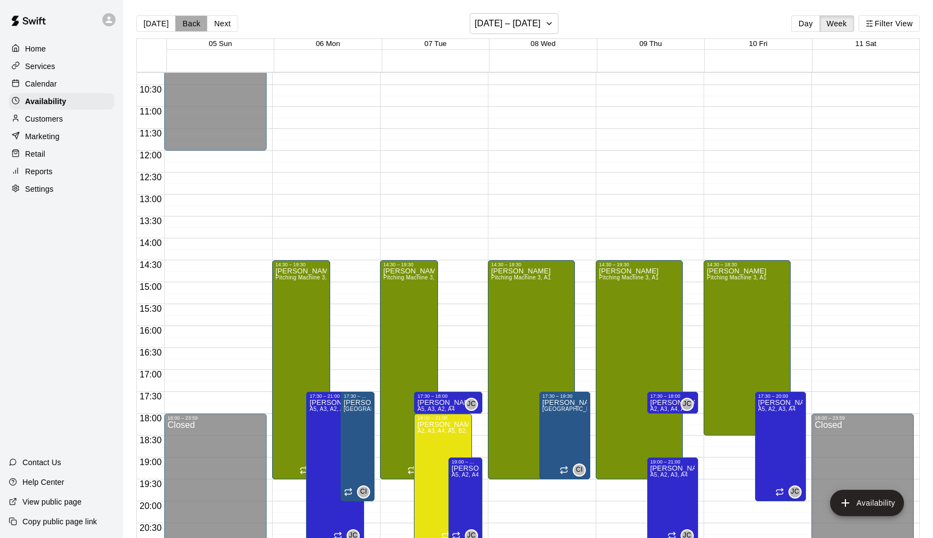
click at [187, 26] on button "Back" at bounding box center [191, 23] width 32 height 16
click at [197, 27] on button "Back" at bounding box center [191, 23] width 32 height 16
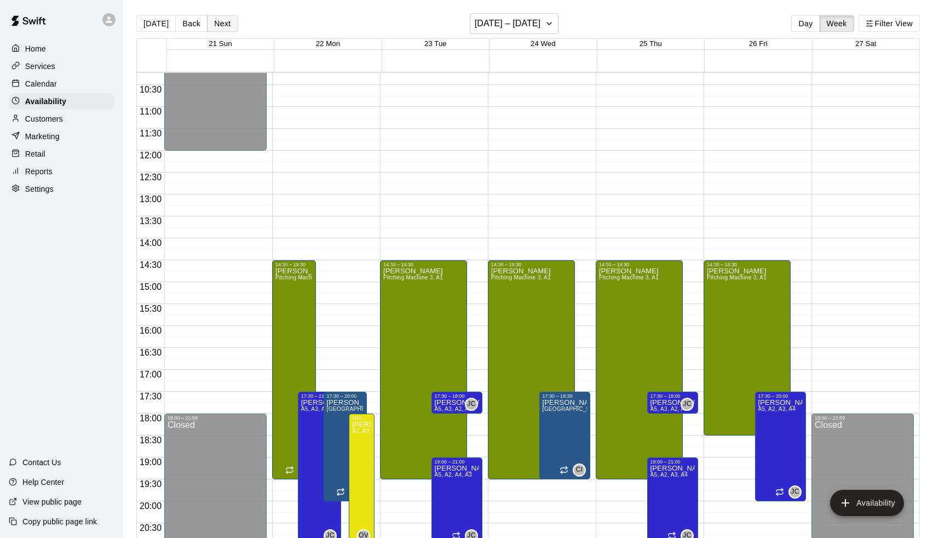
click at [221, 26] on button "Next" at bounding box center [222, 23] width 31 height 16
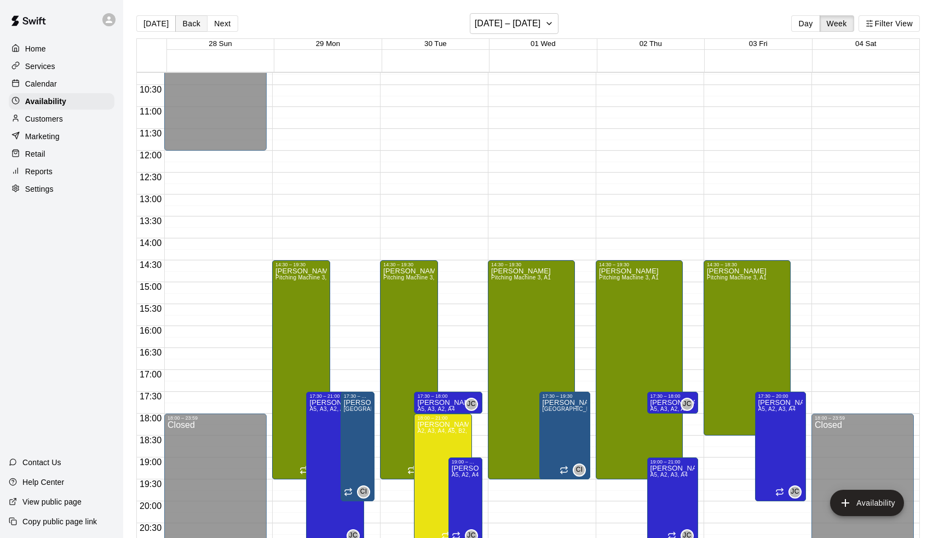
click at [188, 26] on button "Back" at bounding box center [191, 23] width 32 height 16
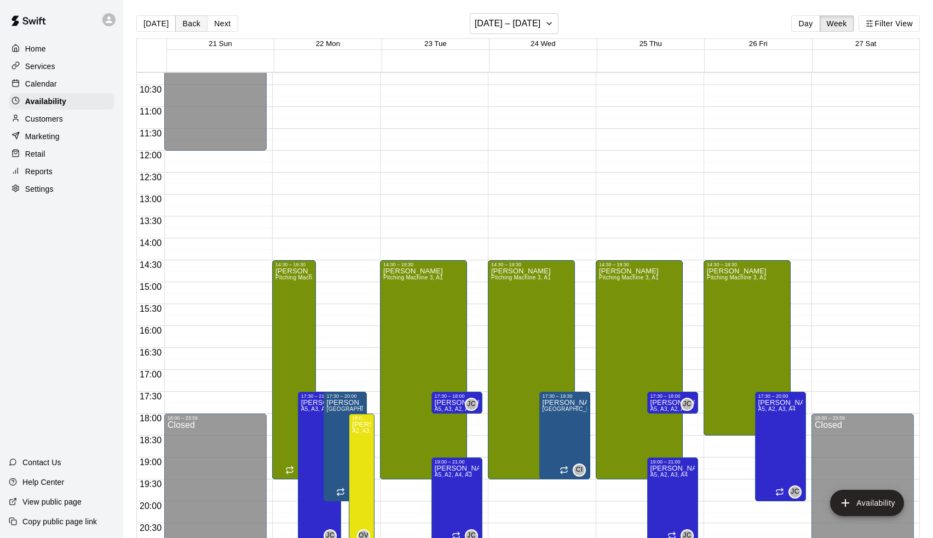
click at [188, 26] on button "Back" at bounding box center [191, 23] width 32 height 16
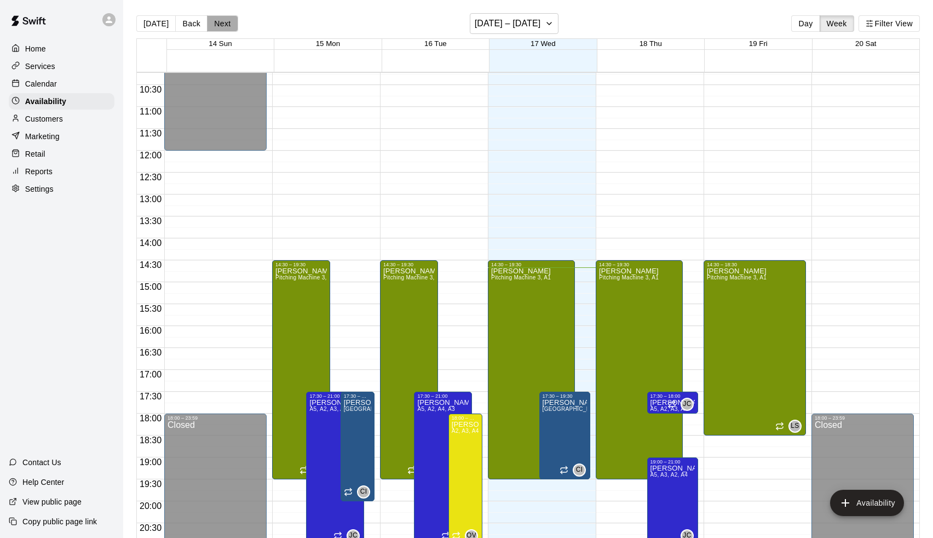
click at [215, 21] on button "Next" at bounding box center [222, 23] width 31 height 16
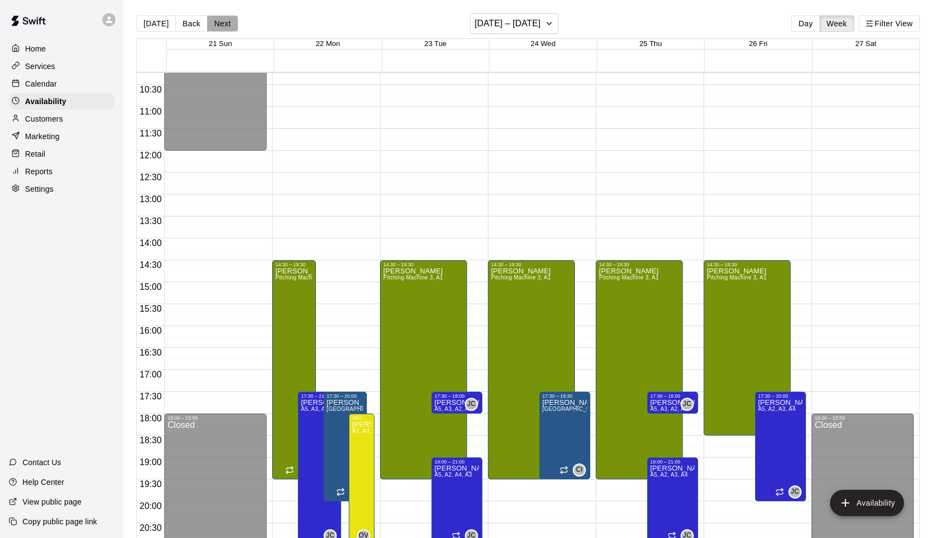
click at [215, 21] on button "Next" at bounding box center [222, 23] width 31 height 16
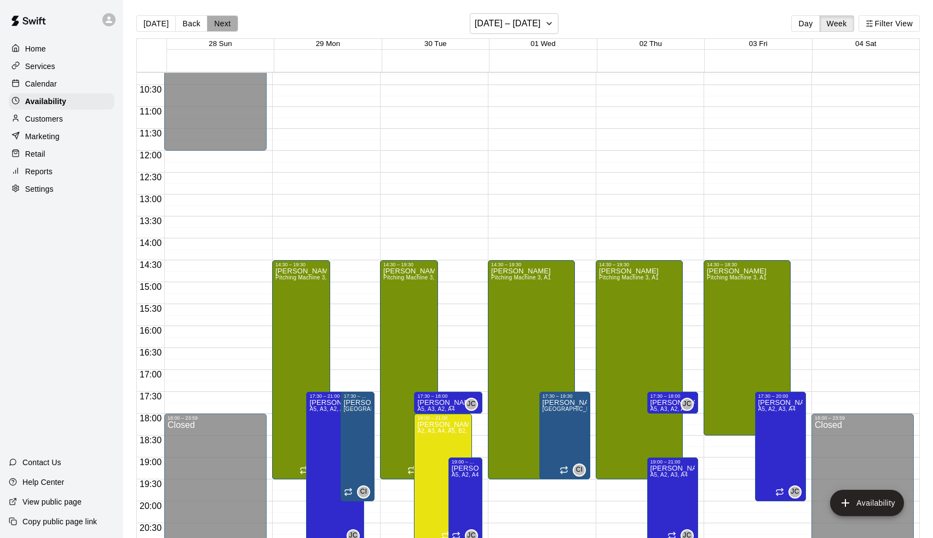
click at [215, 21] on button "Next" at bounding box center [222, 23] width 31 height 16
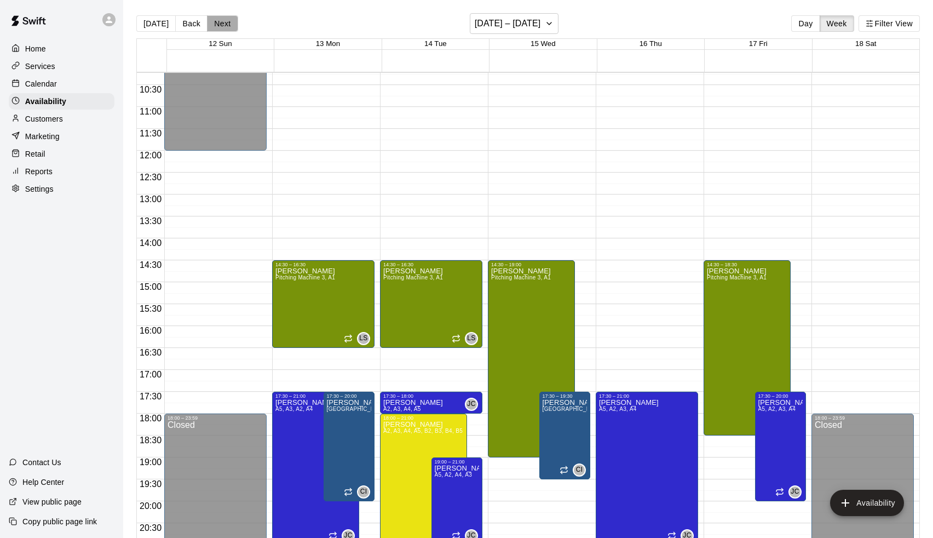
click at [215, 21] on button "Next" at bounding box center [222, 23] width 31 height 16
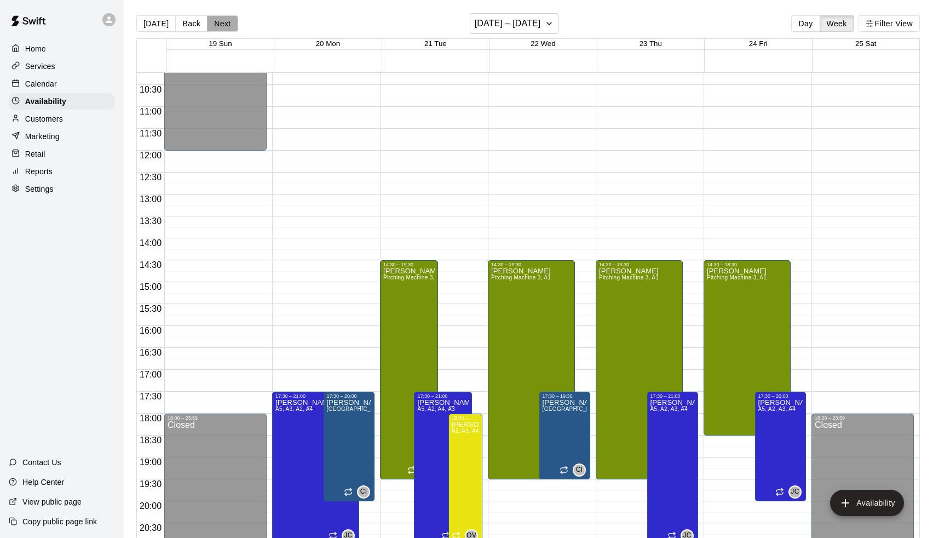
click at [215, 21] on button "Next" at bounding box center [222, 23] width 31 height 16
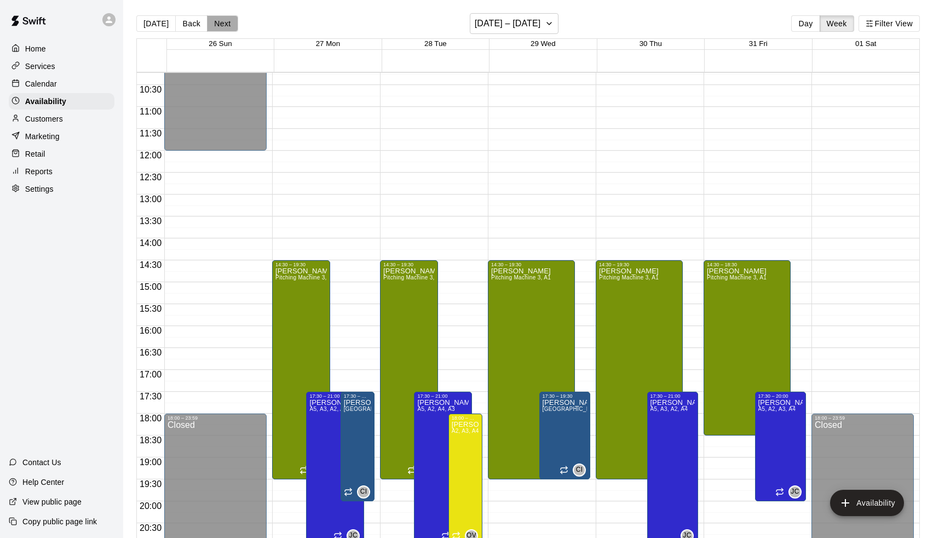
click at [215, 21] on button "Next" at bounding box center [222, 23] width 31 height 16
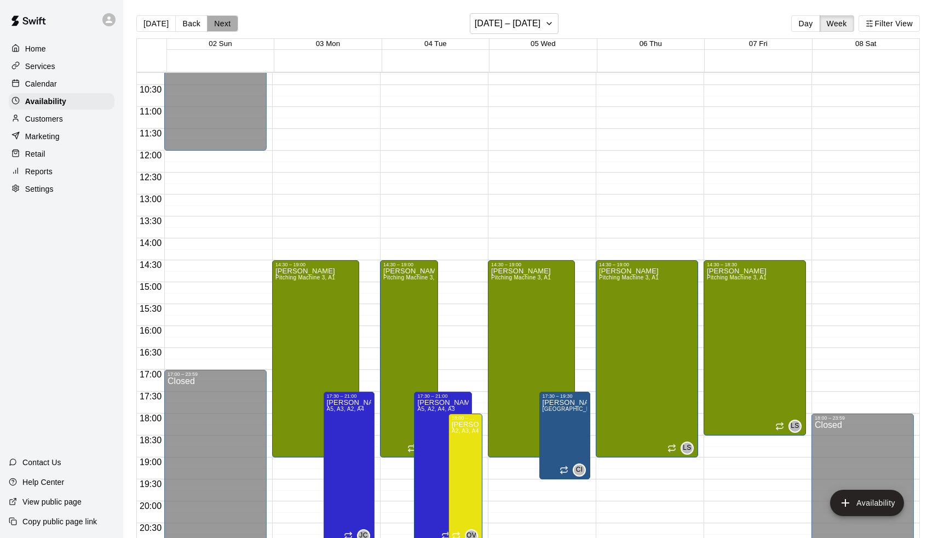
click at [215, 21] on button "Next" at bounding box center [222, 23] width 31 height 16
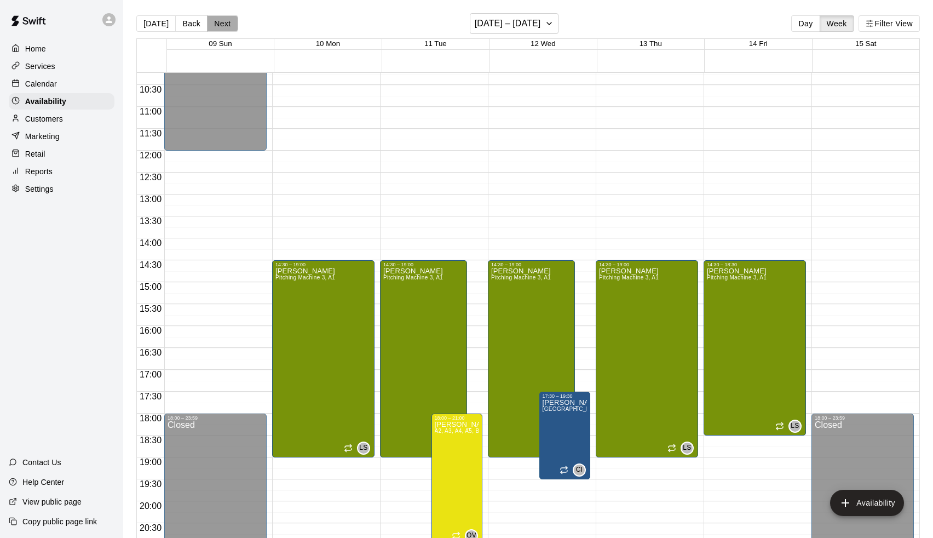
click at [215, 21] on button "Next" at bounding box center [222, 23] width 31 height 16
click at [220, 26] on button "Next" at bounding box center [222, 23] width 31 height 16
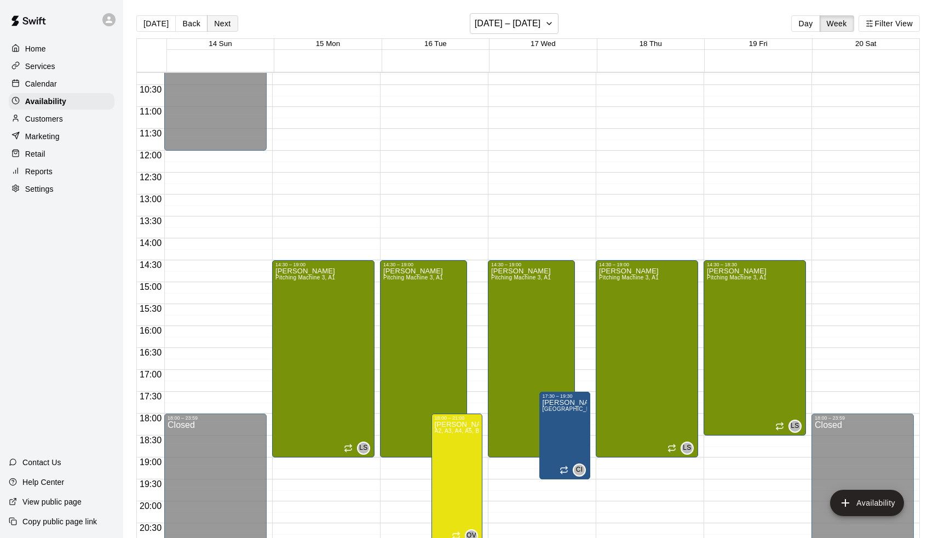
click at [220, 26] on button "Next" at bounding box center [222, 23] width 31 height 16
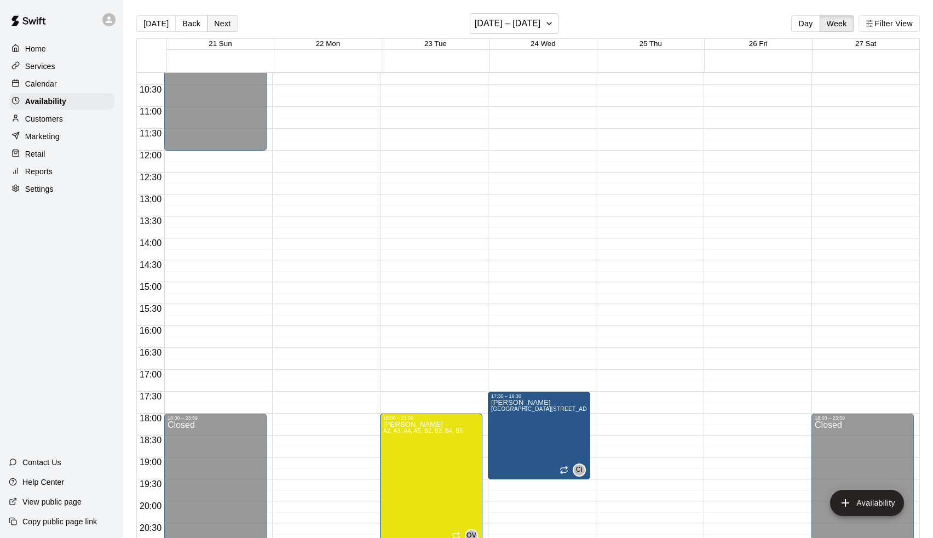
click at [220, 26] on button "Next" at bounding box center [222, 23] width 31 height 16
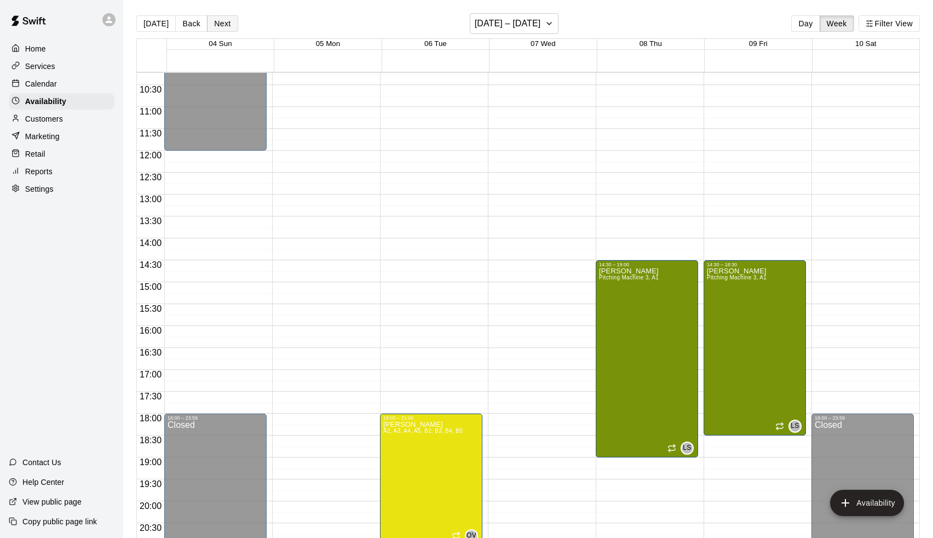
click at [220, 26] on button "Next" at bounding box center [222, 23] width 31 height 16
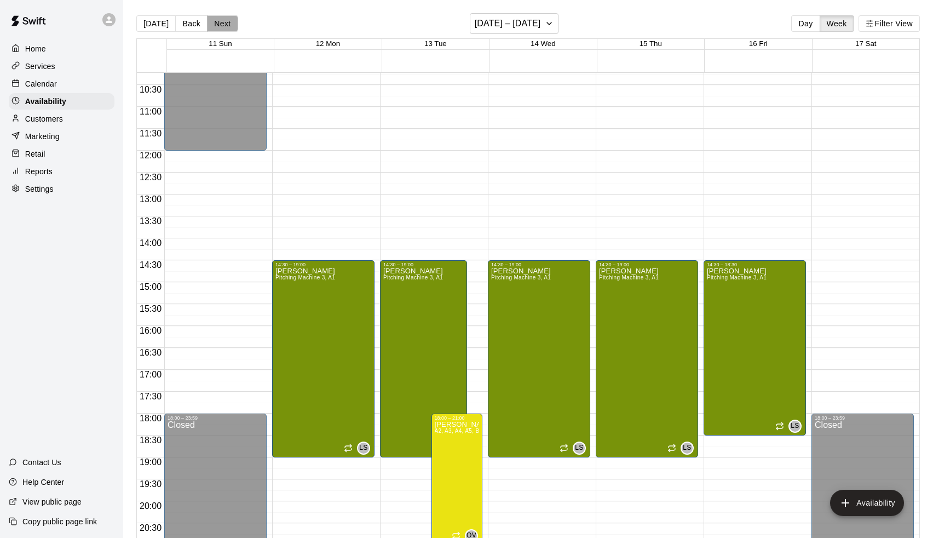
click at [220, 26] on button "Next" at bounding box center [222, 23] width 31 height 16
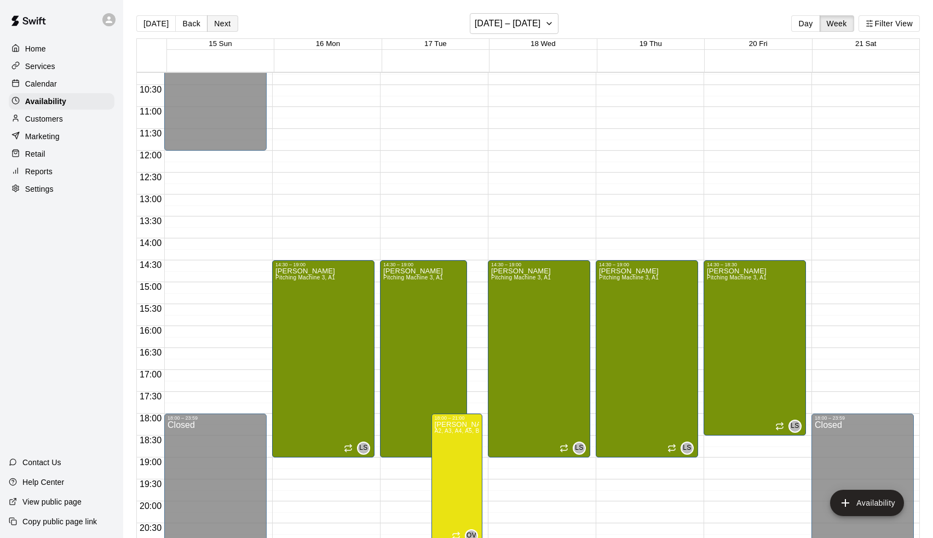
click at [220, 26] on button "Next" at bounding box center [222, 23] width 31 height 16
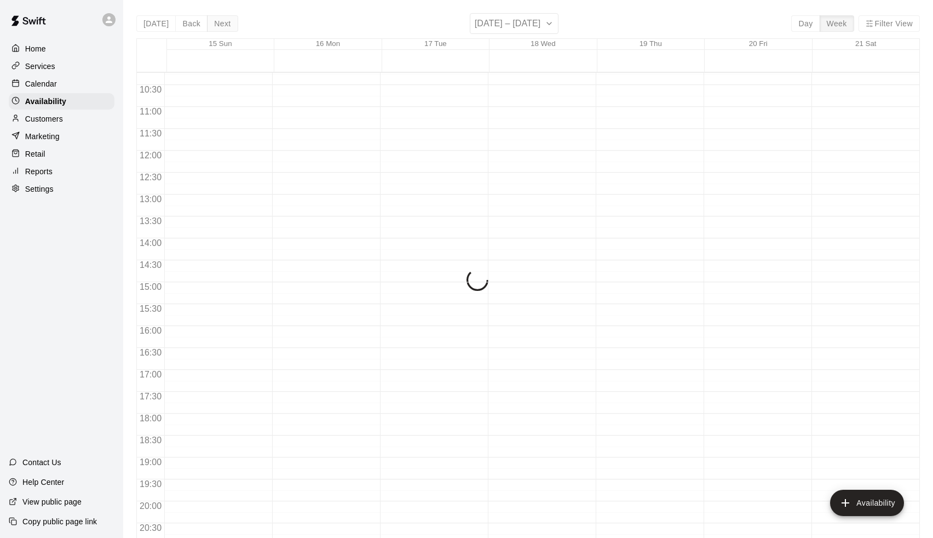
click at [220, 26] on div "[DATE] Back Next [DATE] – [DATE] Day Week Filter View 15 Sun 16 Mon 17 Tue 18 W…" at bounding box center [527, 282] width 783 height 538
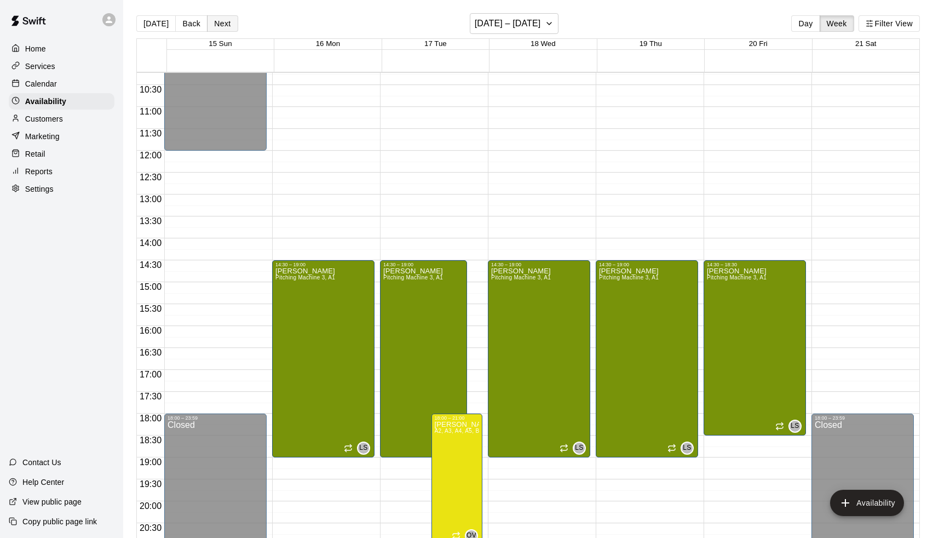
click at [220, 26] on button "Next" at bounding box center [222, 23] width 31 height 16
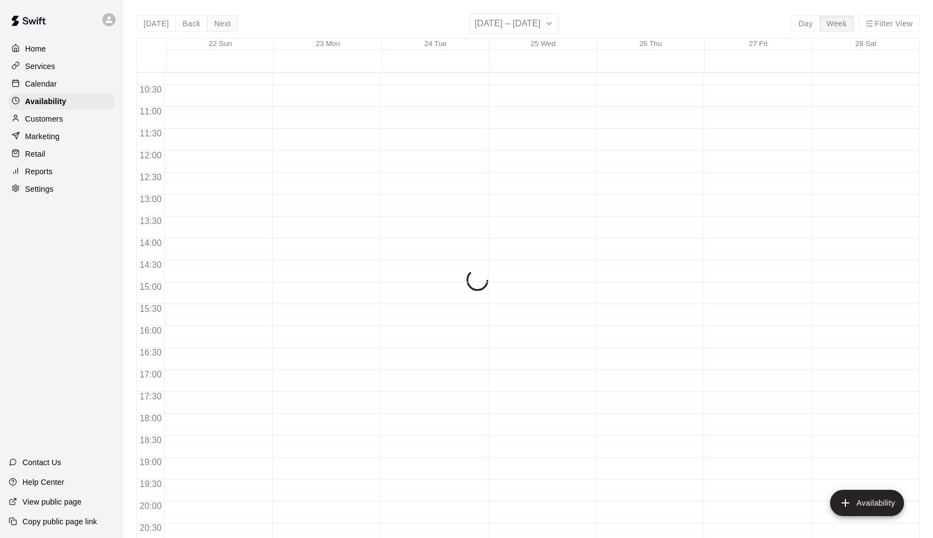
click at [220, 26] on div "[DATE] Back Next [DATE] – [DATE] Day Week Filter View 22 Sun 23 Mon 24 Tue 25 W…" at bounding box center [527, 282] width 783 height 538
click at [220, 26] on button "Next" at bounding box center [222, 23] width 31 height 16
click at [220, 26] on div "[DATE] Back Next [DATE] – [DATE] Day Week Filter View 29 Sun 30 Mon 31 Tue 01 W…" at bounding box center [527, 282] width 783 height 538
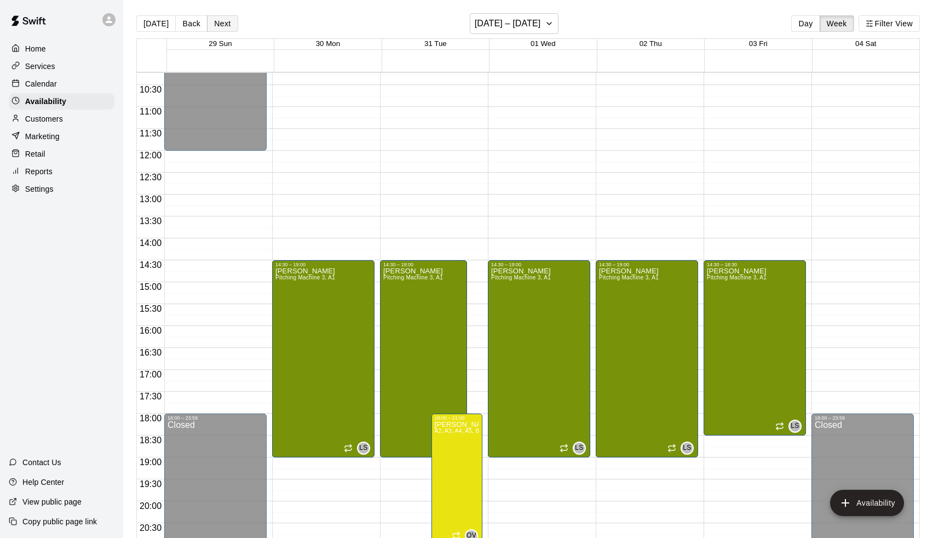
click at [220, 26] on button "Next" at bounding box center [222, 23] width 31 height 16
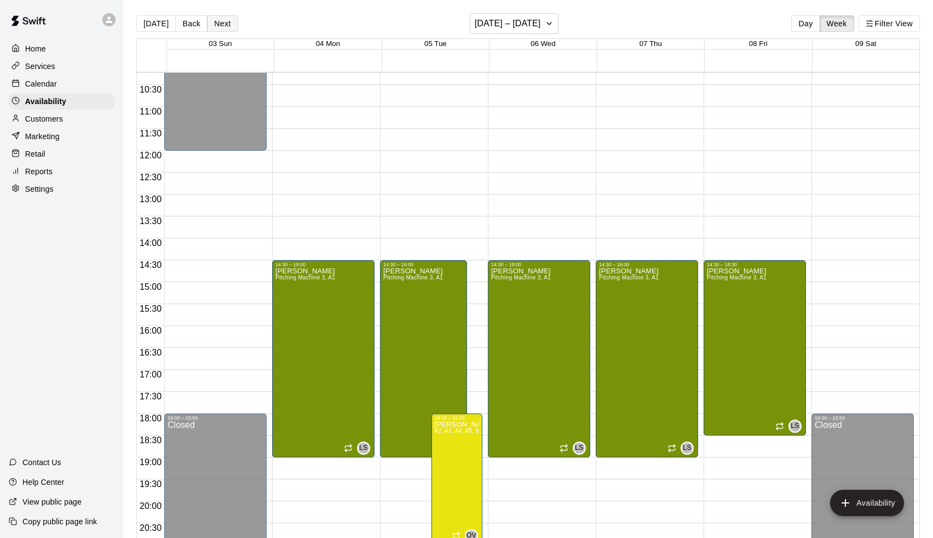
click at [220, 26] on button "Next" at bounding box center [222, 23] width 31 height 16
click at [220, 27] on button "Next" at bounding box center [222, 23] width 31 height 16
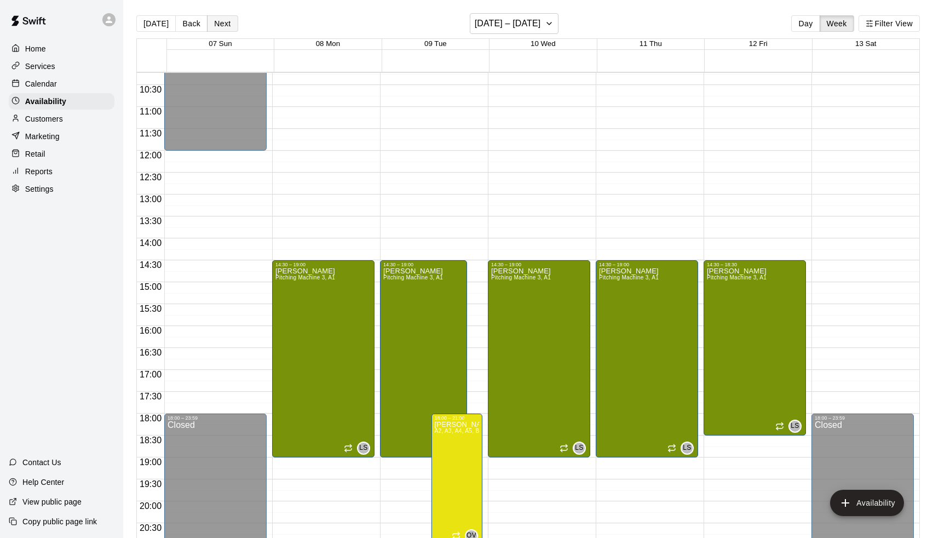
click at [220, 27] on button "Next" at bounding box center [222, 23] width 31 height 16
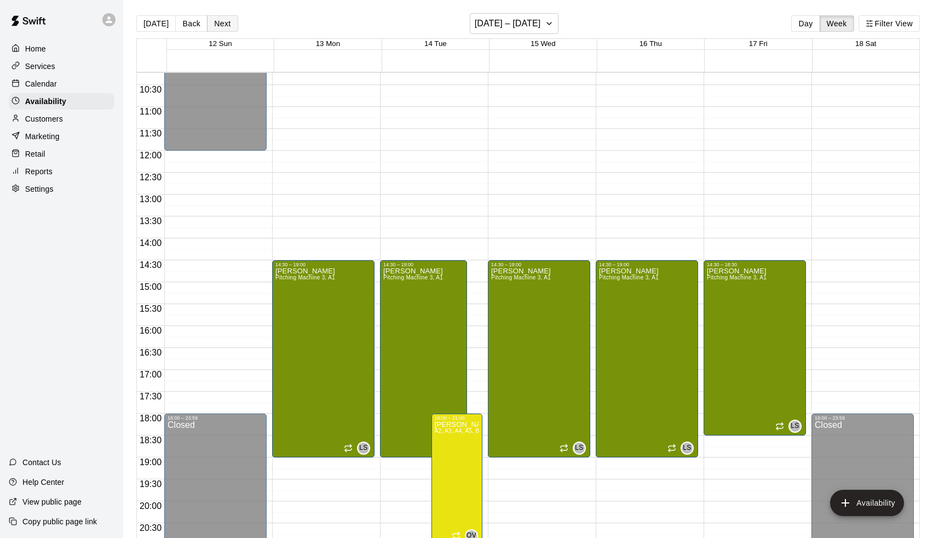
click at [220, 27] on button "Next" at bounding box center [222, 23] width 31 height 16
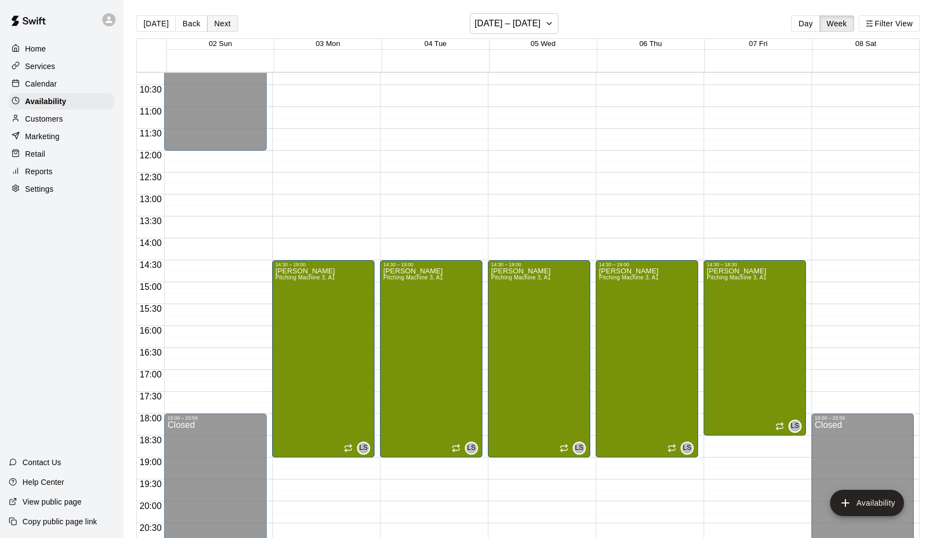
click at [220, 27] on button "Next" at bounding box center [222, 23] width 31 height 16
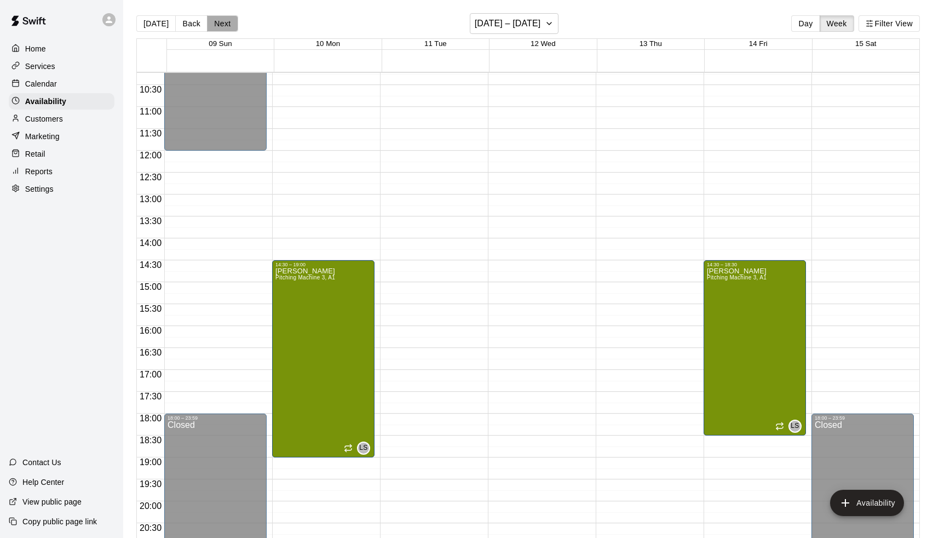
click at [220, 27] on button "Next" at bounding box center [222, 23] width 31 height 16
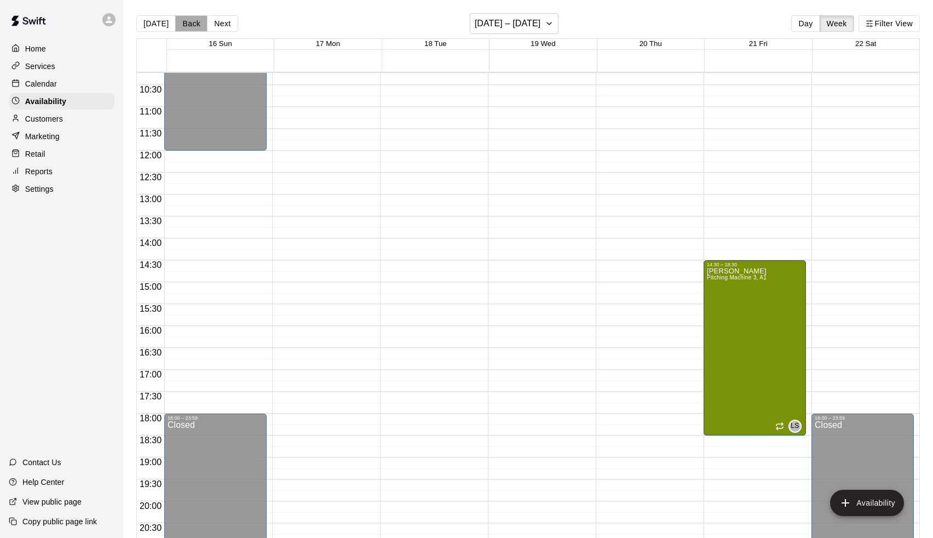
click at [185, 28] on button "Back" at bounding box center [191, 23] width 32 height 16
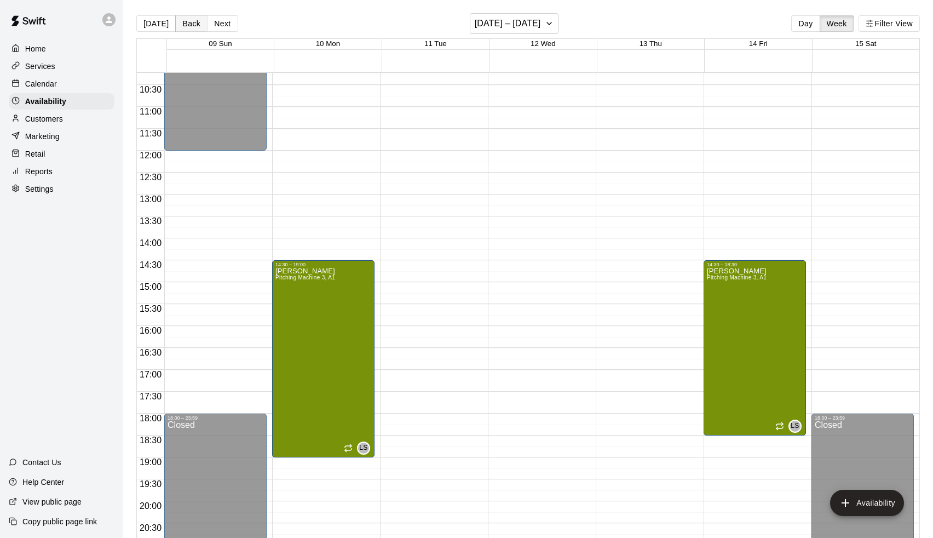
click at [185, 28] on button "Back" at bounding box center [191, 23] width 32 height 16
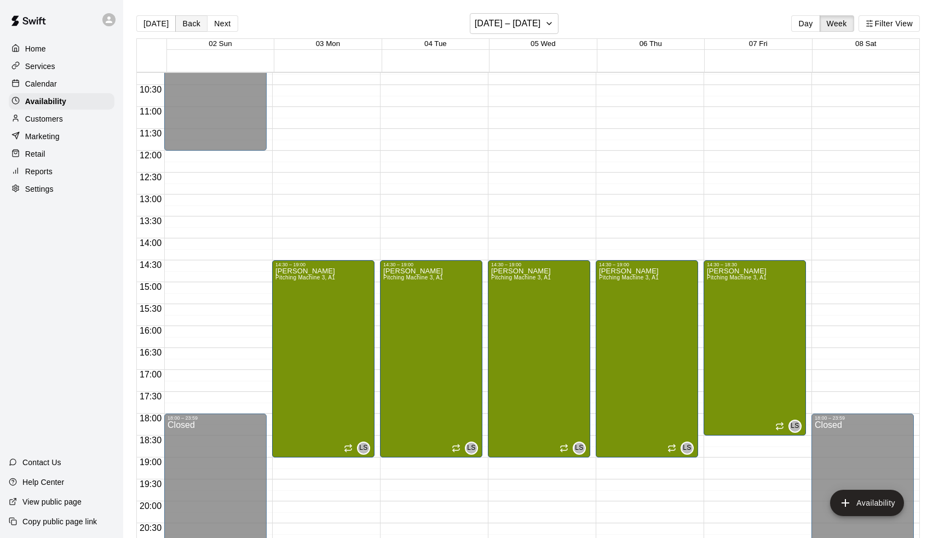
click at [185, 28] on button "Back" at bounding box center [191, 23] width 32 height 16
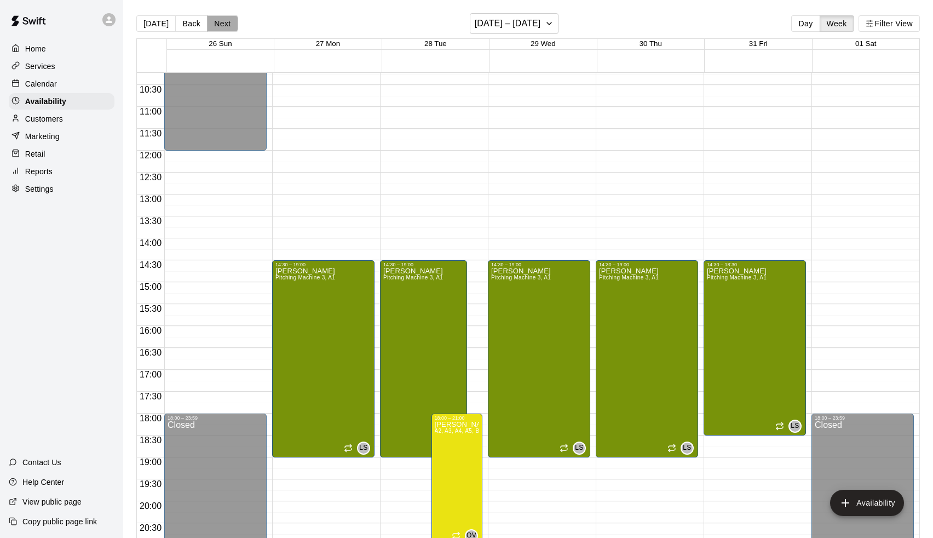
click at [230, 22] on button "Next" at bounding box center [222, 23] width 31 height 16
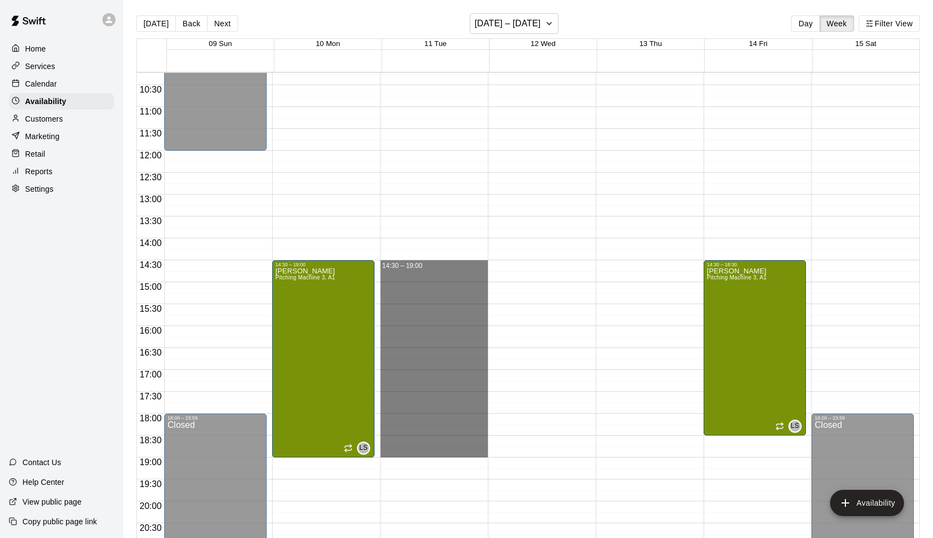
drag, startPoint x: 432, startPoint y: 262, endPoint x: 419, endPoint y: 450, distance: 188.8
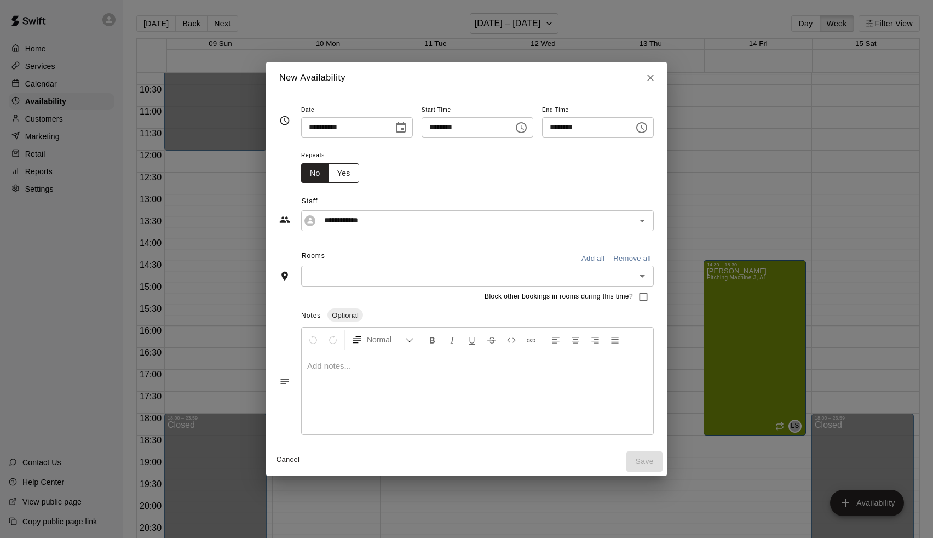
click at [337, 177] on button "Yes" at bounding box center [343, 173] width 31 height 20
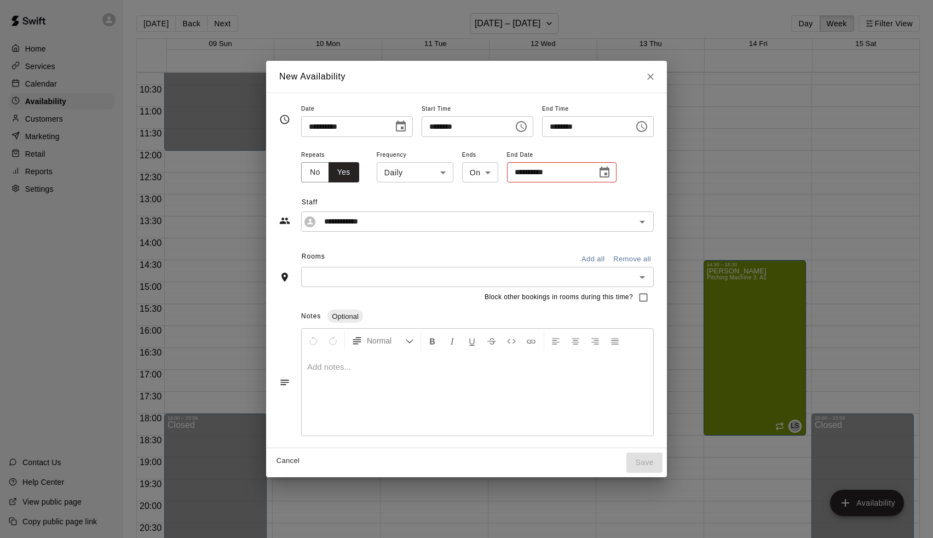
click at [433, 182] on body "Home Services Calendar Availability Customers Marketing Retail Reports Settings…" at bounding box center [466, 277] width 933 height 555
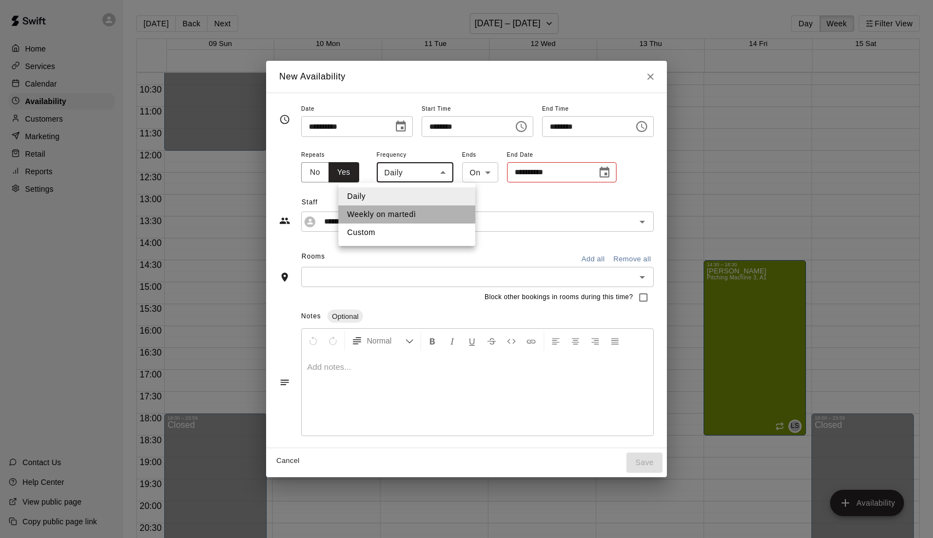
click at [412, 212] on li "Weekly on martedì" at bounding box center [406, 214] width 137 height 18
type input "******"
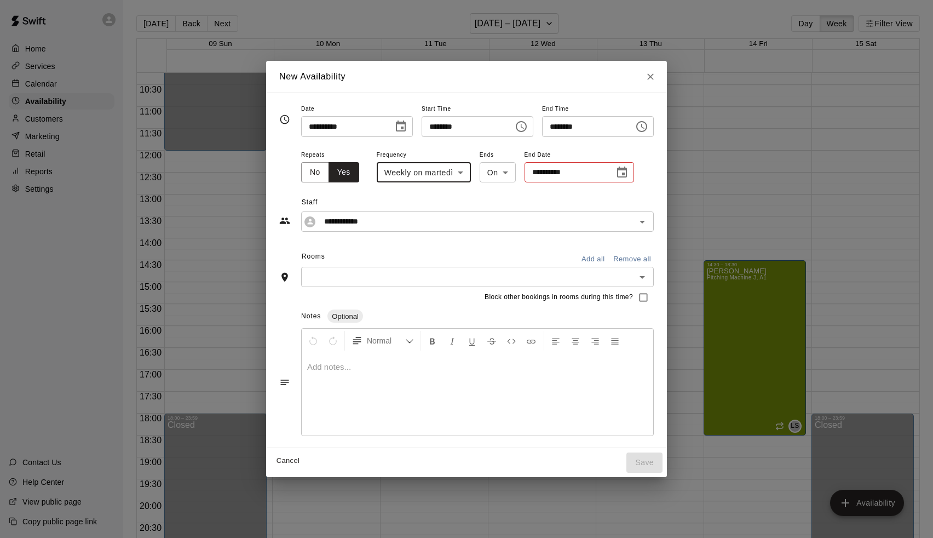
click at [276, 460] on button "Cancel" at bounding box center [287, 460] width 35 height 17
type input "**********"
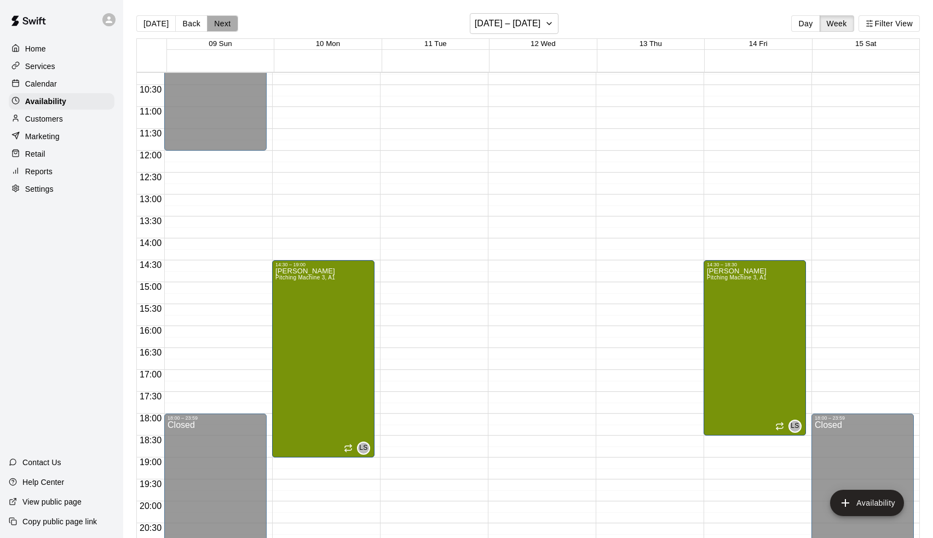
click at [222, 24] on button "Next" at bounding box center [222, 23] width 31 height 16
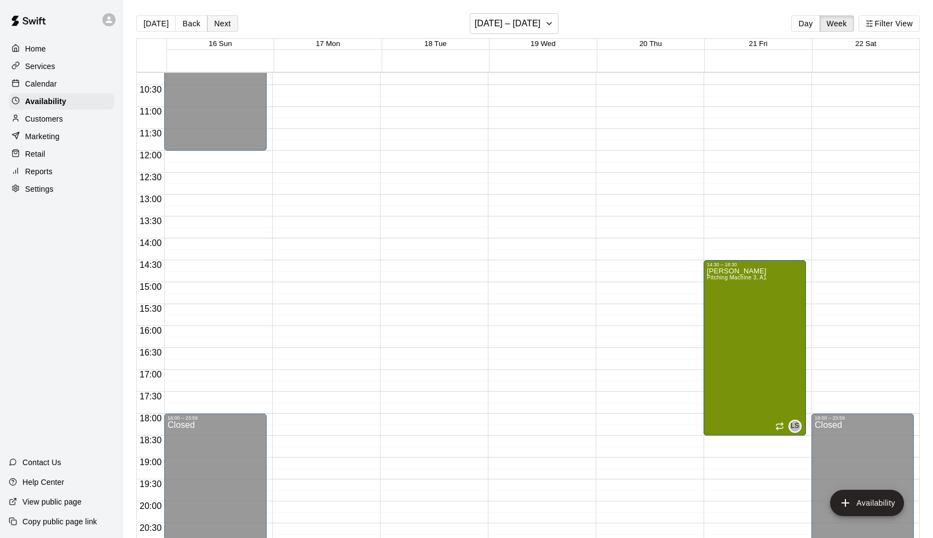
click at [222, 24] on button "Next" at bounding box center [222, 23] width 31 height 16
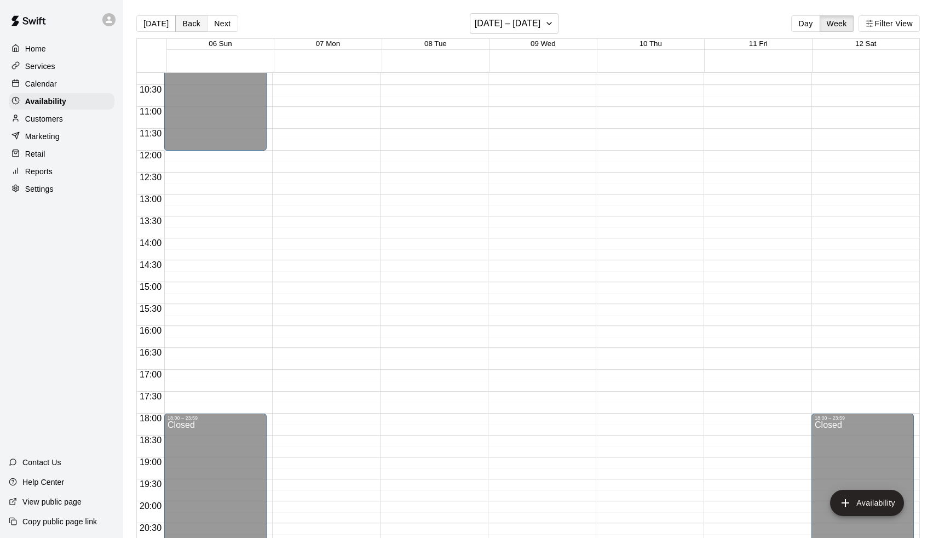
click at [197, 22] on button "Back" at bounding box center [191, 23] width 32 height 16
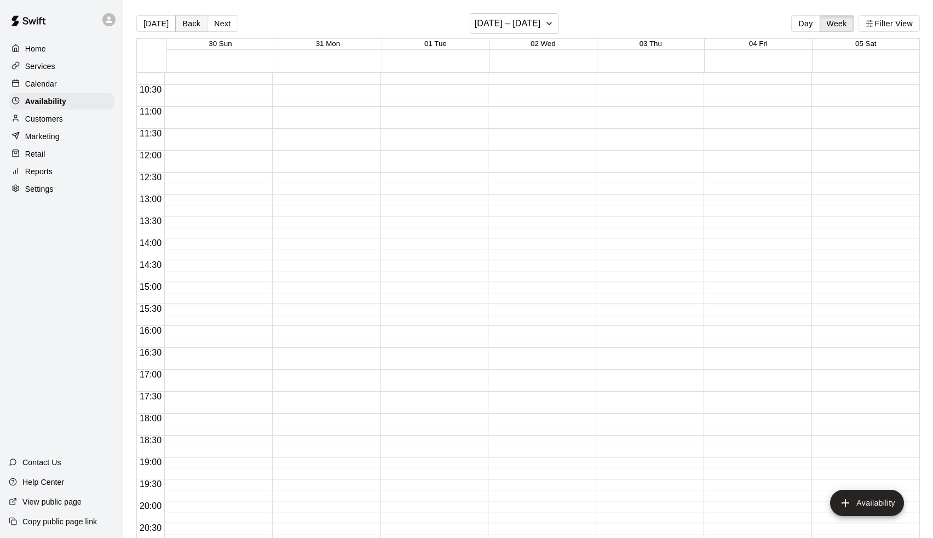
click at [197, 22] on button "Back" at bounding box center [191, 23] width 32 height 16
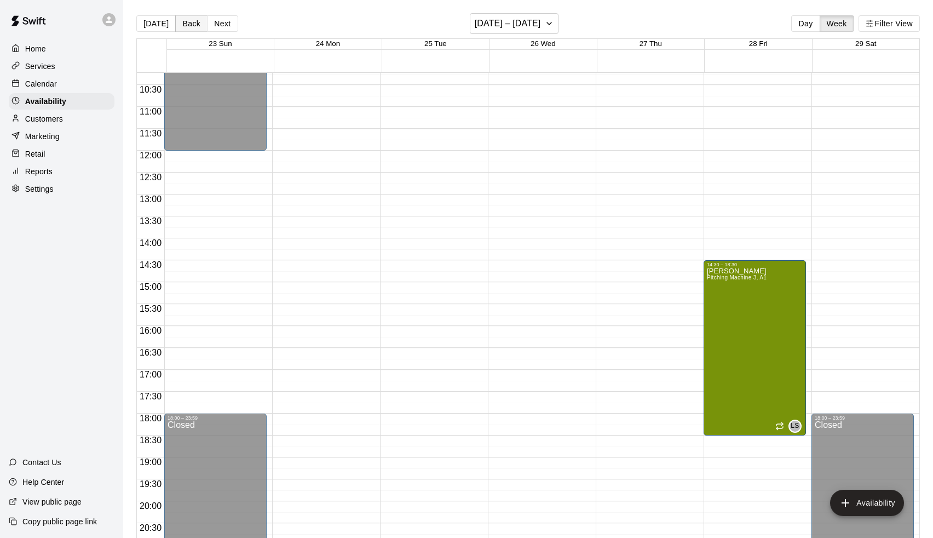
click at [197, 22] on button "Back" at bounding box center [191, 23] width 32 height 16
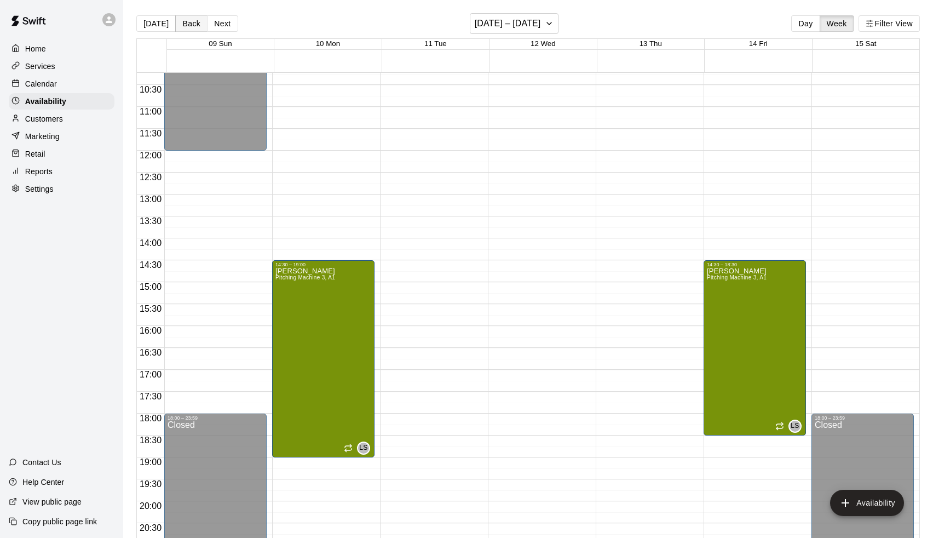
click at [197, 22] on button "Back" at bounding box center [191, 23] width 32 height 16
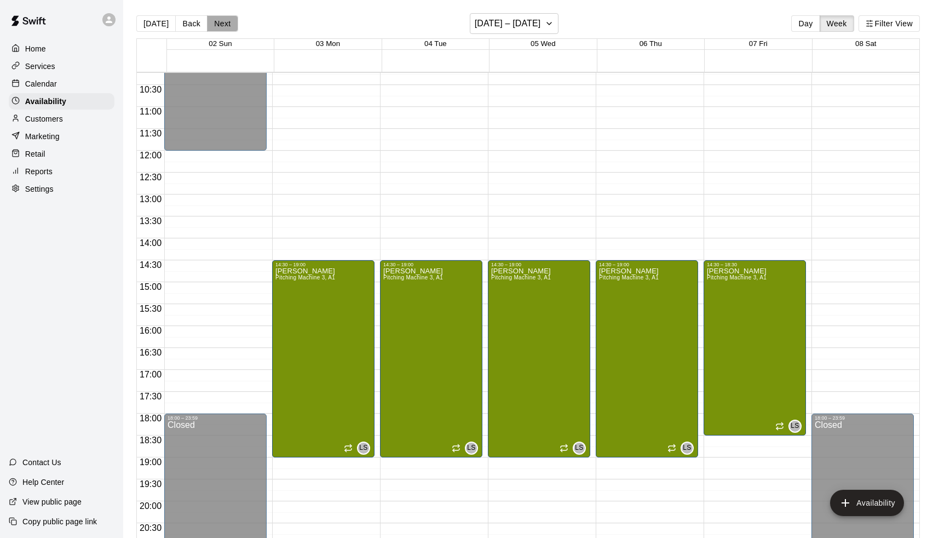
click at [229, 30] on button "Next" at bounding box center [222, 23] width 31 height 16
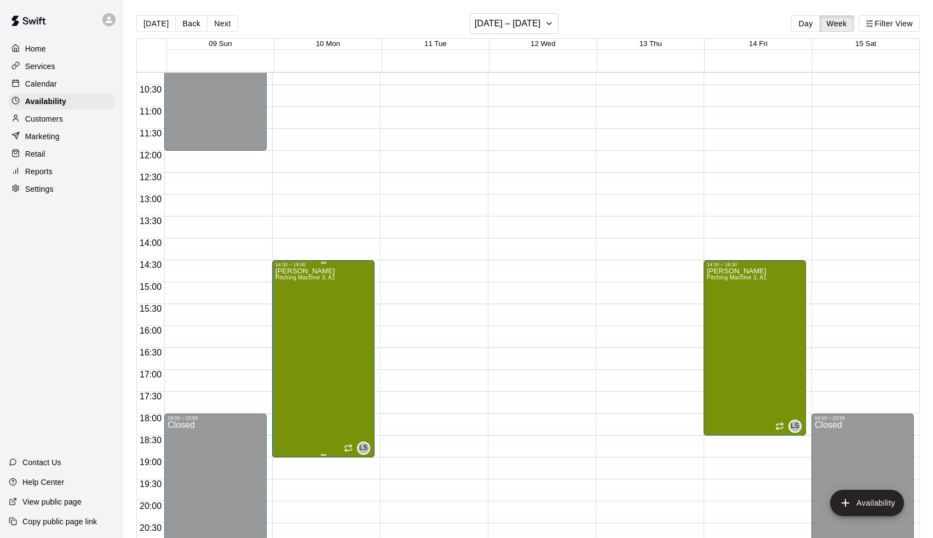
click at [307, 313] on div "[PERSON_NAME] Pitching Machine 3, A1" at bounding box center [305, 536] width 60 height 538
click at [291, 322] on div at bounding box center [466, 269] width 933 height 538
click at [293, 298] on div "[PERSON_NAME] Pitching Machine 3, A1" at bounding box center [305, 536] width 60 height 538
click at [290, 304] on icon "delete" at bounding box center [288, 306] width 8 height 10
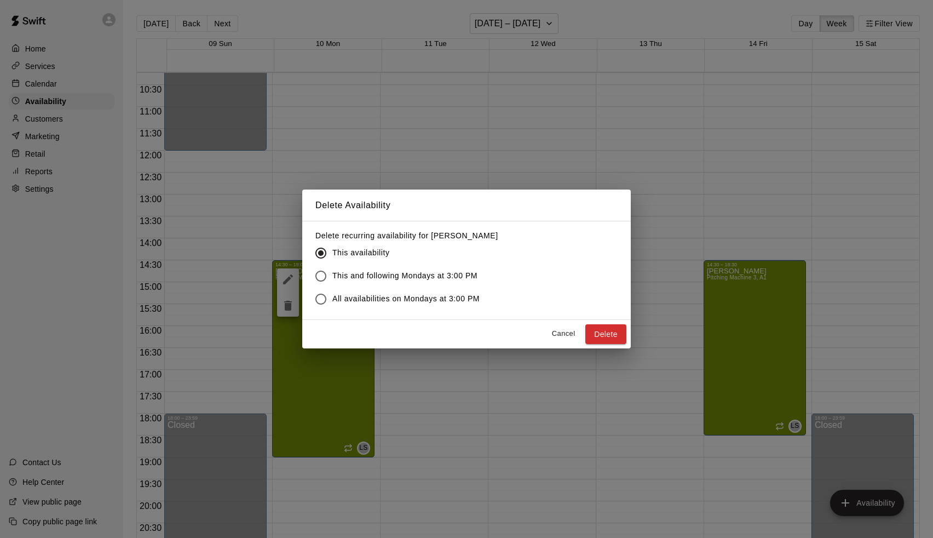
click at [425, 274] on span "This and following Mondays at 3:00 PM" at bounding box center [404, 275] width 145 height 11
click at [607, 330] on button "Delete" at bounding box center [605, 334] width 41 height 20
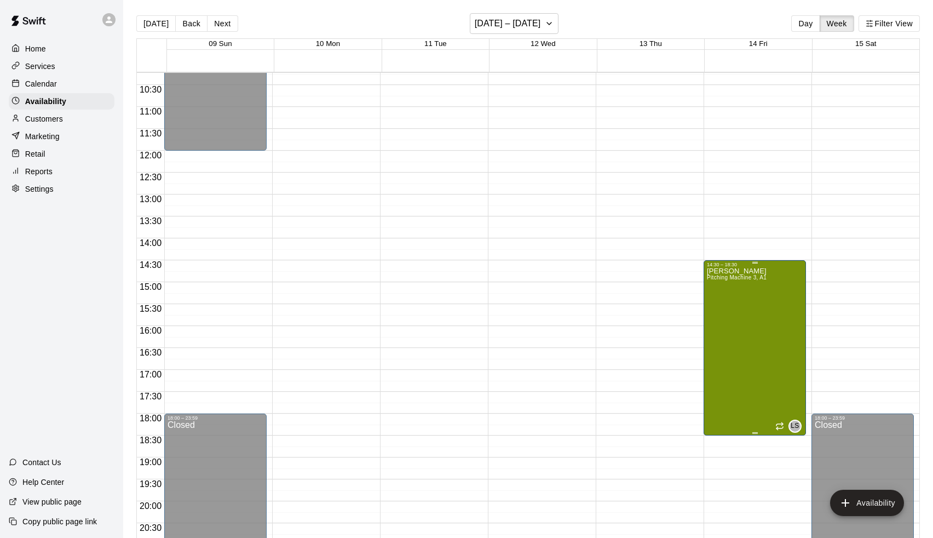
click at [756, 314] on div "[PERSON_NAME] Pitching Machine 3, A1" at bounding box center [737, 536] width 60 height 538
click at [719, 309] on icon "delete" at bounding box center [718, 306] width 8 height 10
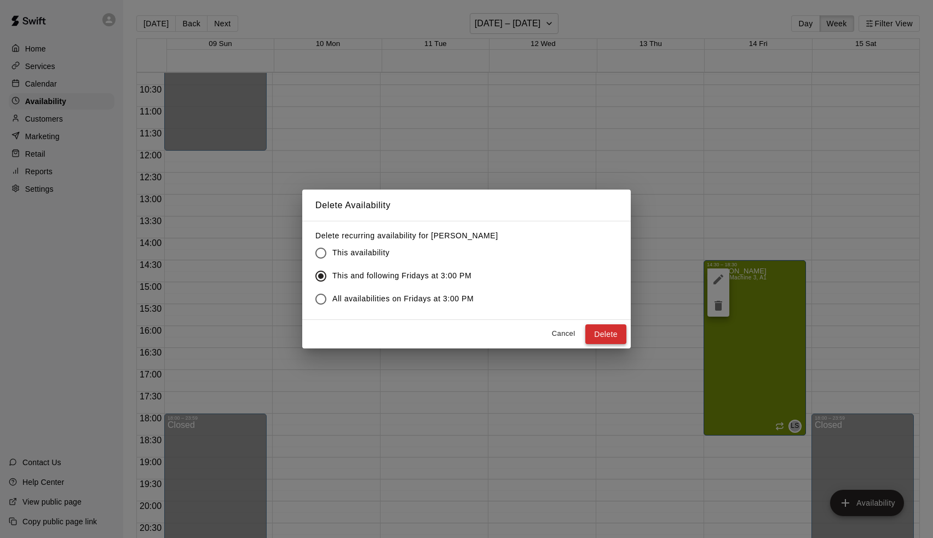
click at [609, 332] on button "Delete" at bounding box center [605, 334] width 41 height 20
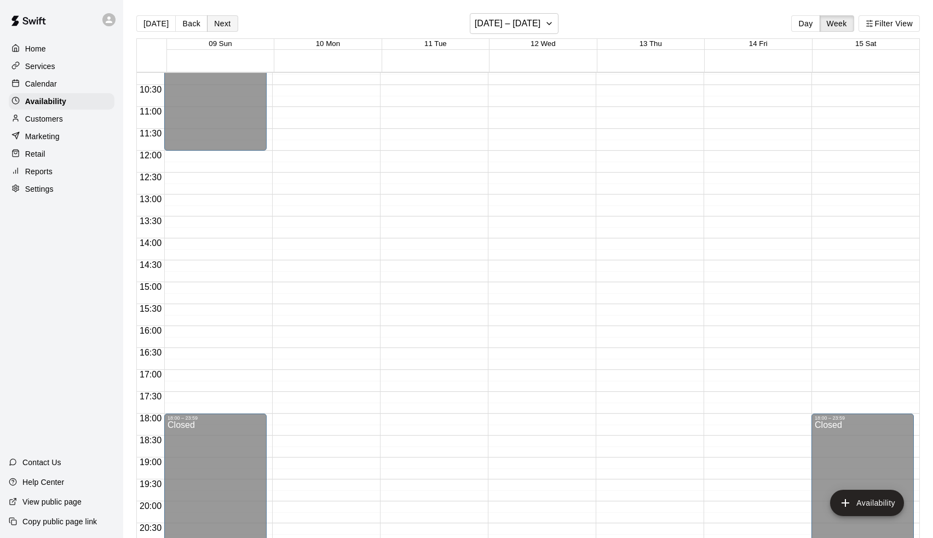
click at [220, 24] on button "Next" at bounding box center [222, 23] width 31 height 16
click at [191, 27] on button "Back" at bounding box center [191, 23] width 32 height 16
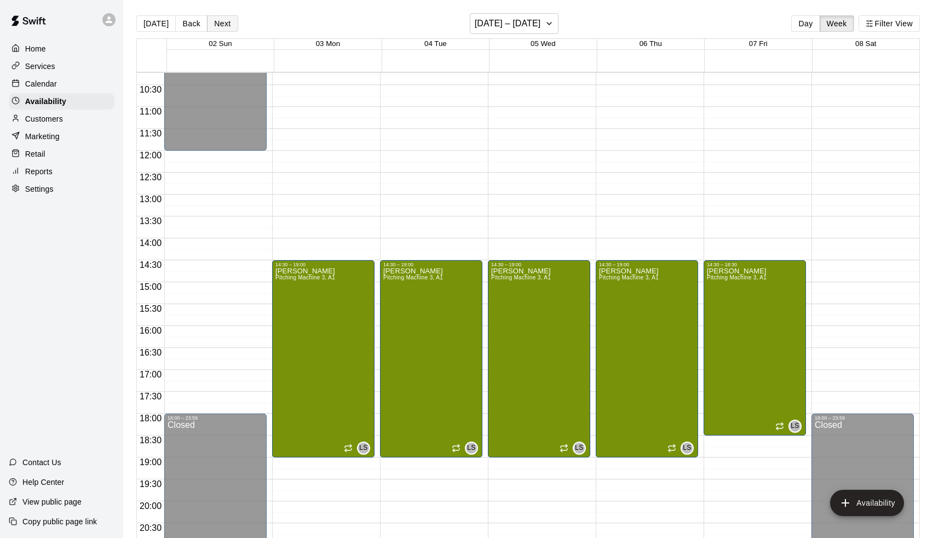
click at [221, 26] on button "Next" at bounding box center [222, 23] width 31 height 16
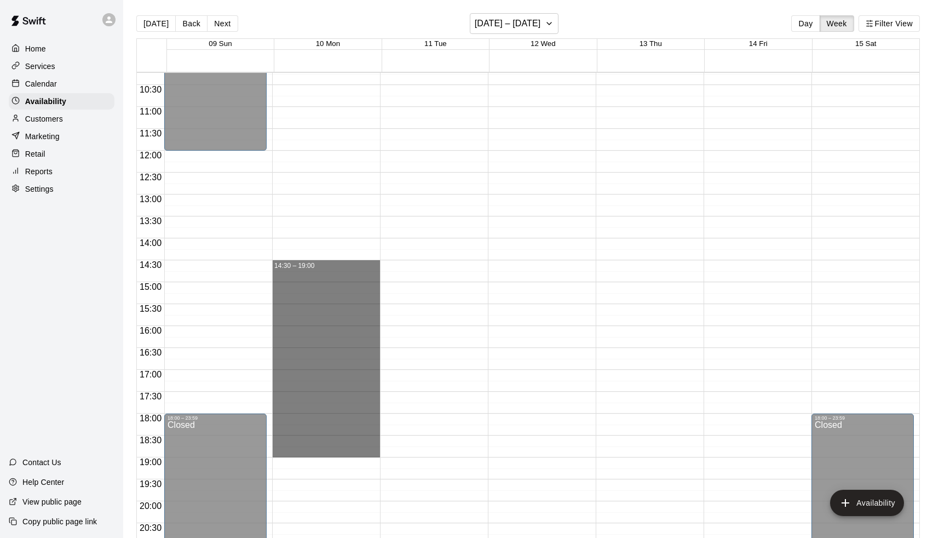
drag, startPoint x: 310, startPoint y: 264, endPoint x: 315, endPoint y: 456, distance: 192.2
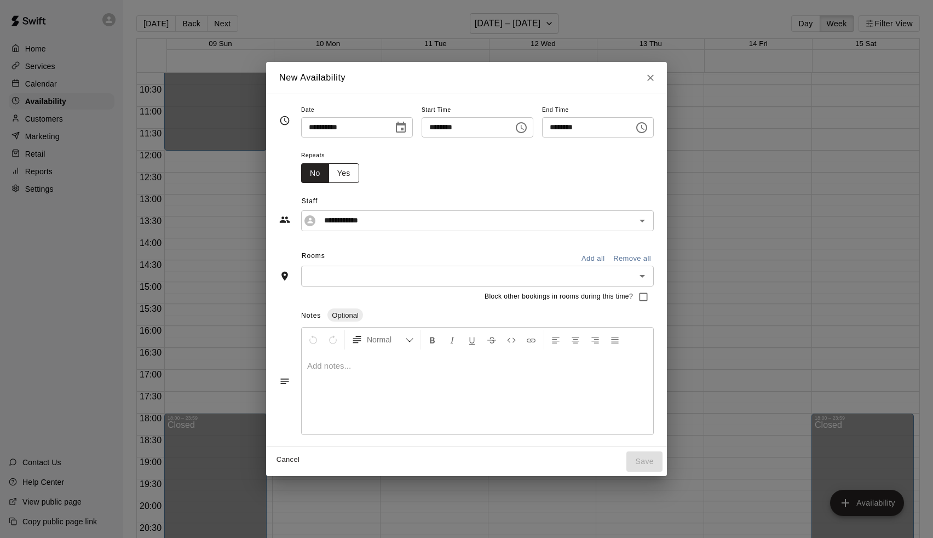
click at [336, 167] on button "Yes" at bounding box center [343, 173] width 31 height 20
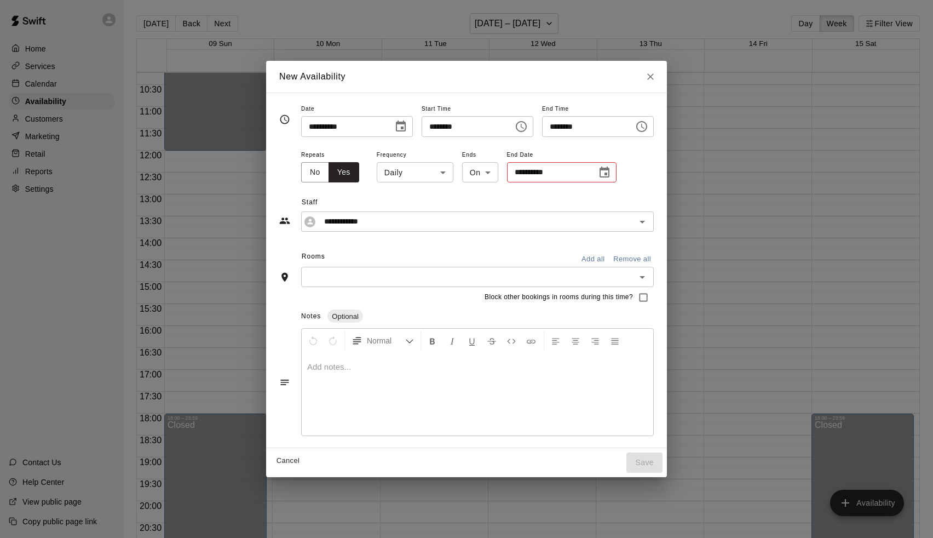
click at [428, 174] on body "**********" at bounding box center [466, 277] width 933 height 555
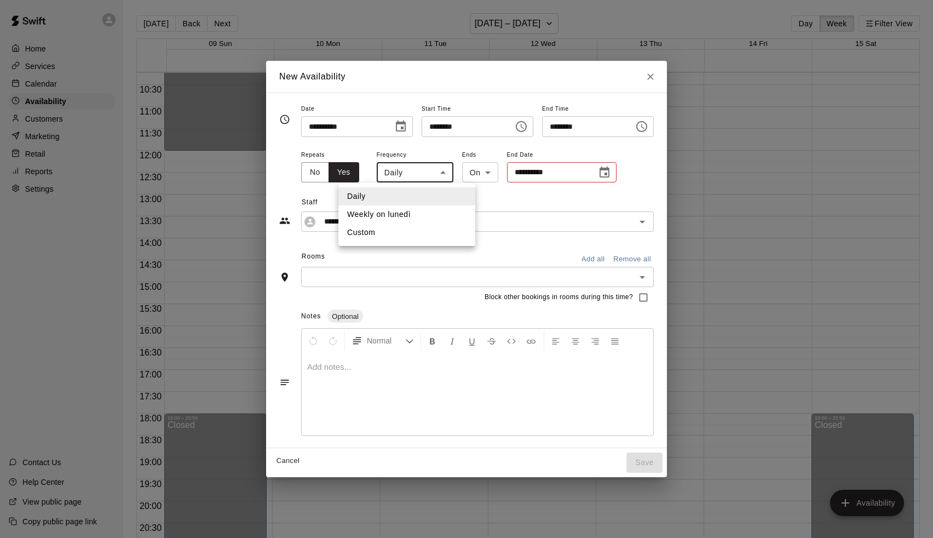
click at [406, 215] on li "Weekly on lunedì" at bounding box center [406, 214] width 137 height 18
type input "******"
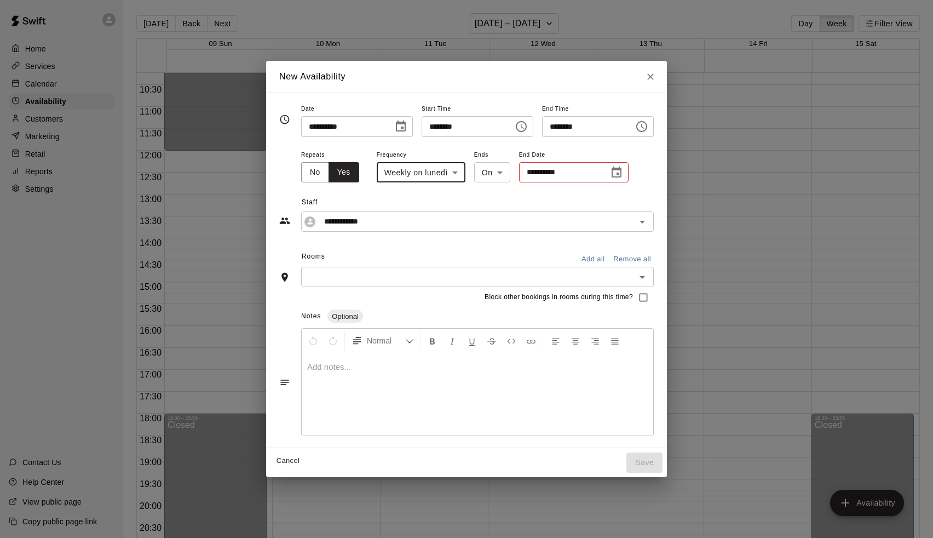
click at [612, 174] on icon "Choose date" at bounding box center [617, 171] width 10 height 11
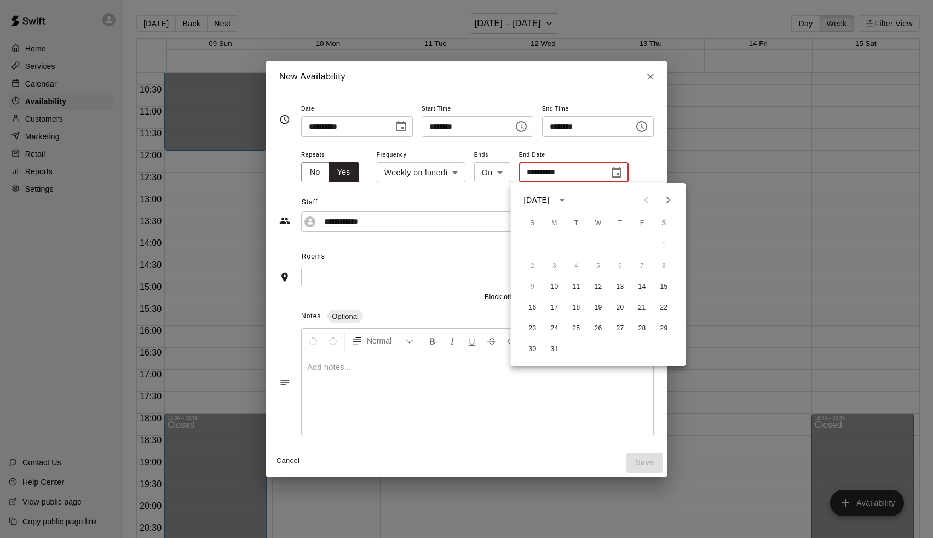
click at [553, 196] on div "[DATE]" at bounding box center [538, 199] width 29 height 11
click at [577, 223] on button "2027" at bounding box center [576, 226] width 39 height 20
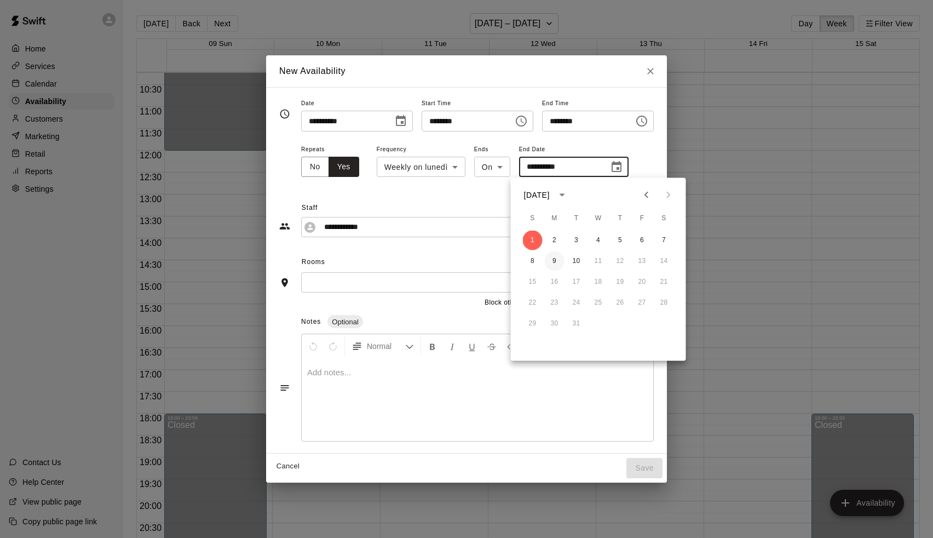
click at [553, 256] on button "9" at bounding box center [555, 261] width 20 height 20
type input "**********"
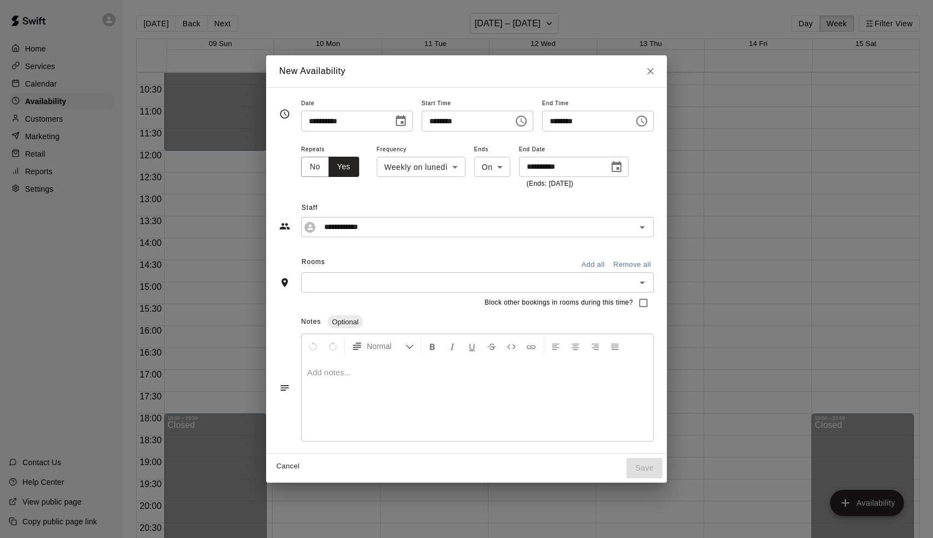
click at [389, 286] on input "text" at bounding box center [468, 282] width 328 height 14
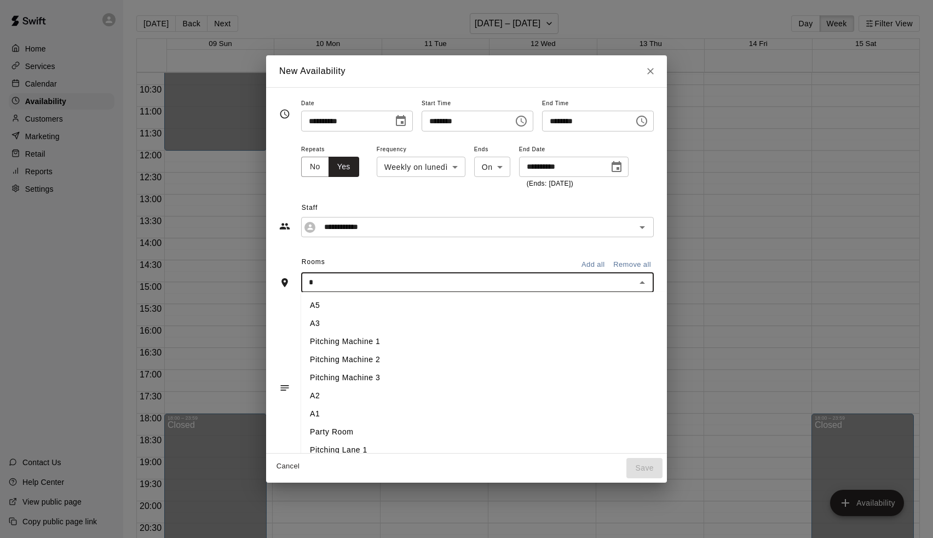
type input "**"
click at [325, 309] on li "A1" at bounding box center [485, 305] width 369 height 18
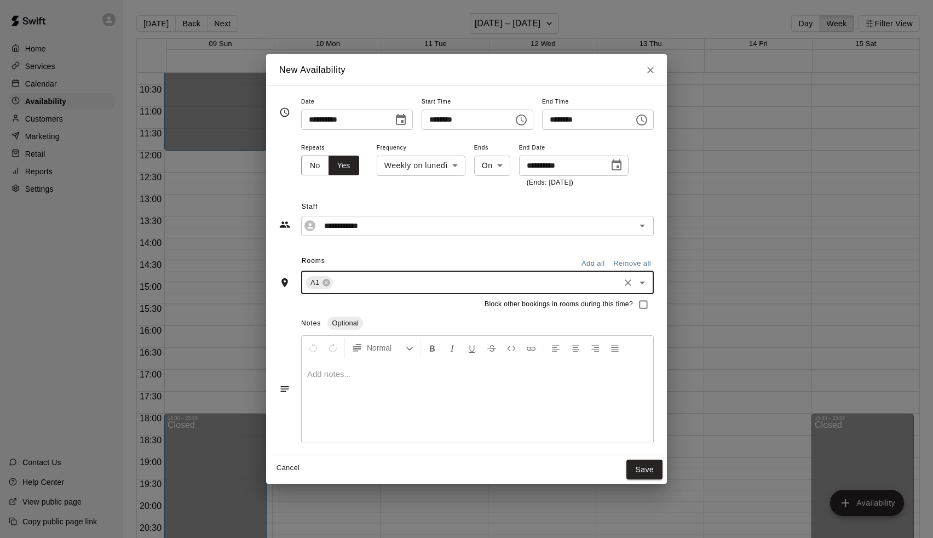
type input "*"
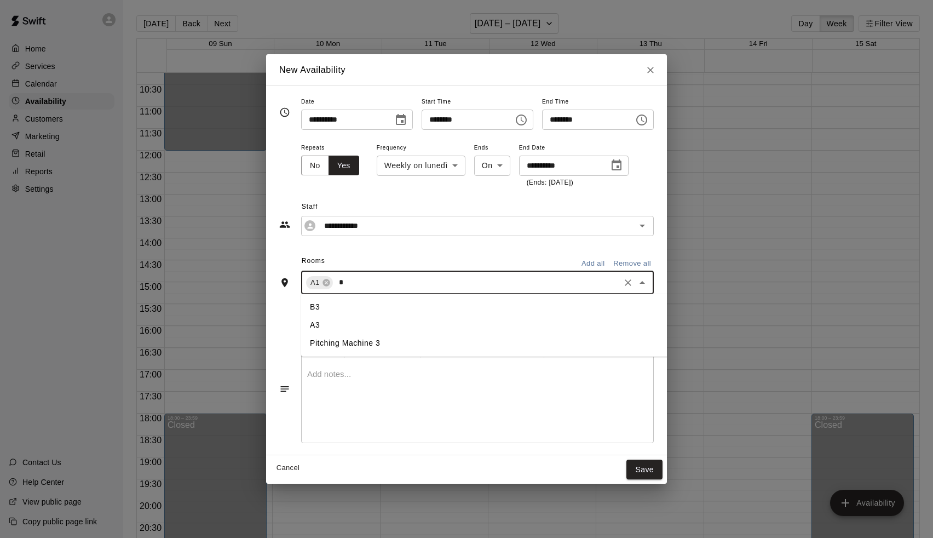
click at [322, 340] on li "Pitching Machine 3" at bounding box center [485, 343] width 369 height 18
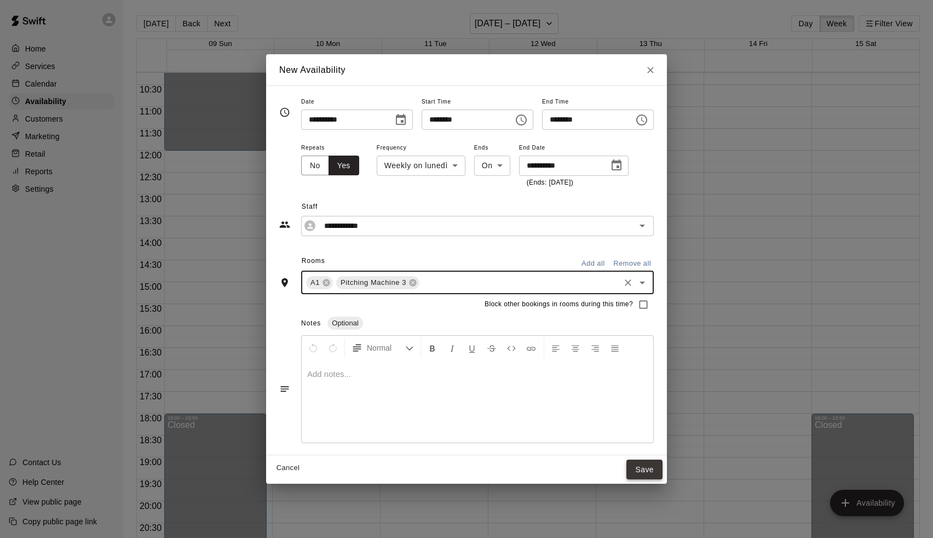
click at [653, 466] on button "Save" at bounding box center [644, 469] width 36 height 20
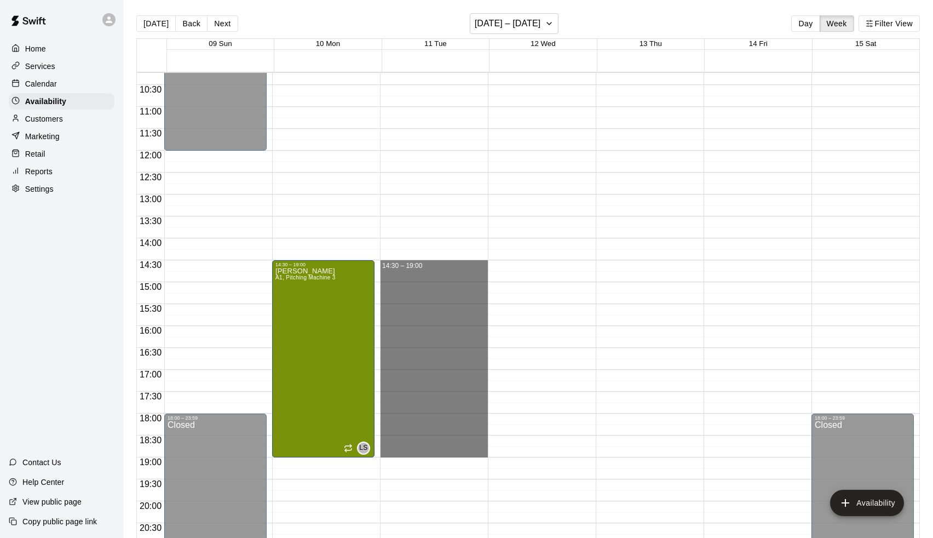
drag, startPoint x: 431, startPoint y: 262, endPoint x: 429, endPoint y: 449, distance: 187.3
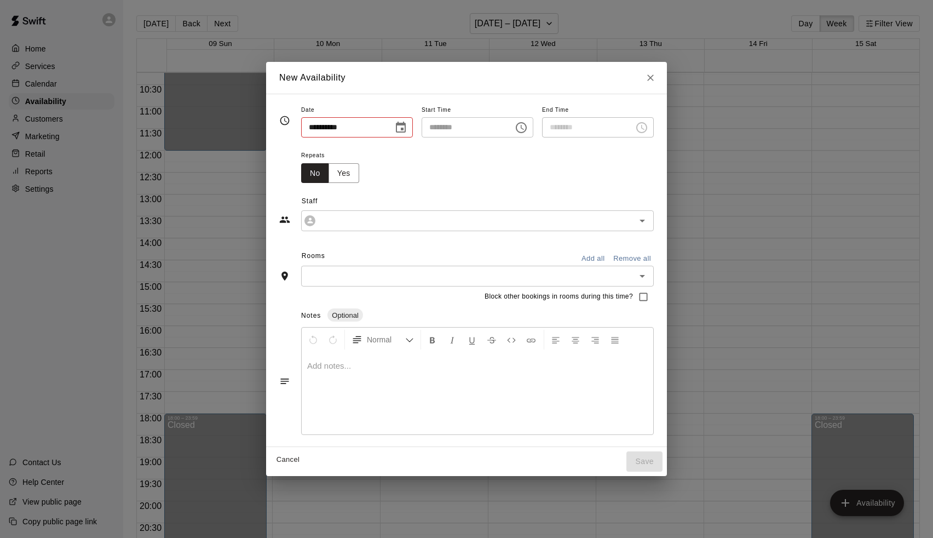
type input "**********"
type input "********"
type input "**********"
click at [331, 165] on button "Yes" at bounding box center [343, 173] width 31 height 20
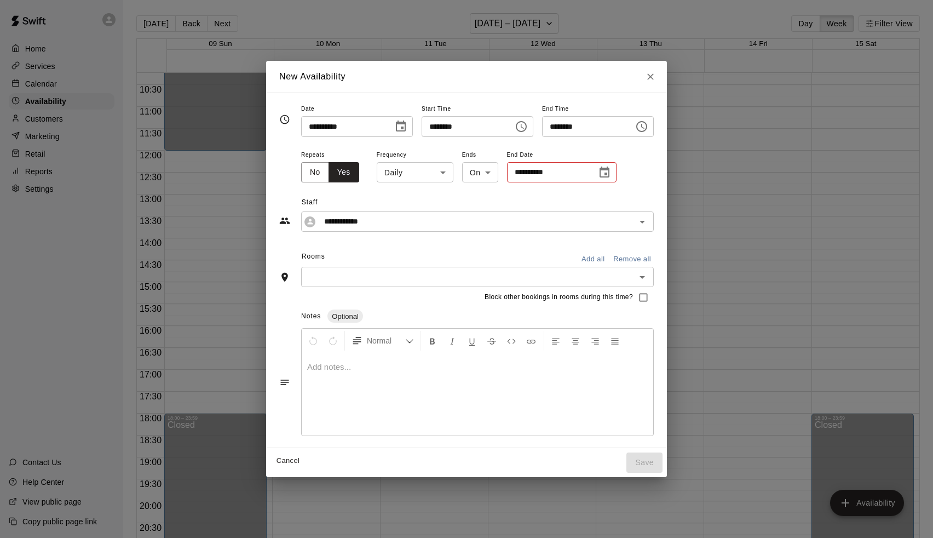
click at [399, 175] on body "**********" at bounding box center [466, 277] width 933 height 555
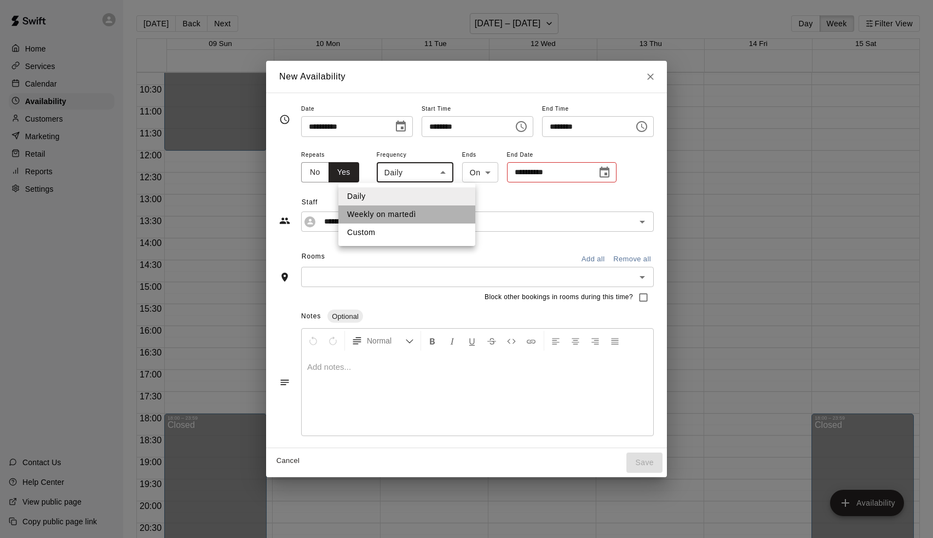
click at [397, 216] on li "Weekly on martedì" at bounding box center [406, 214] width 137 height 18
type input "******"
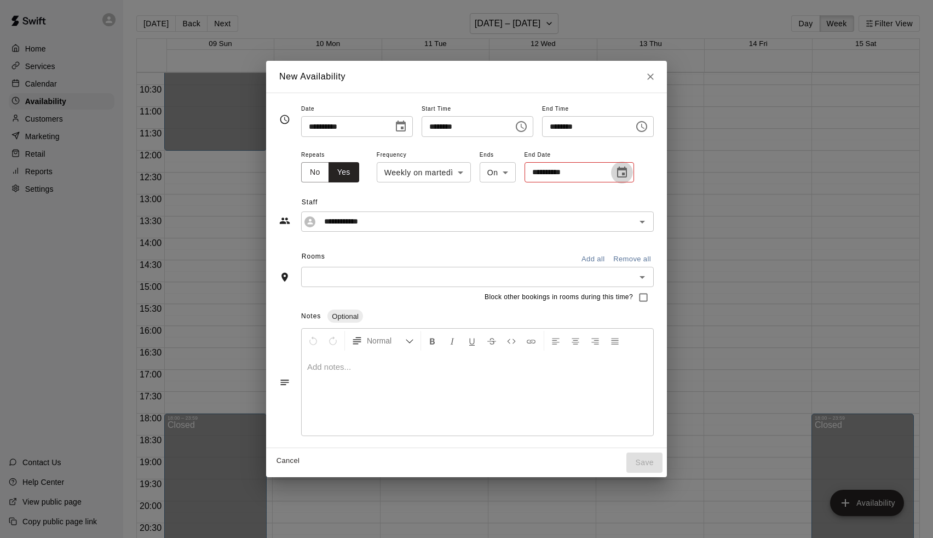
click at [618, 171] on icon "Choose date" at bounding box center [622, 171] width 10 height 11
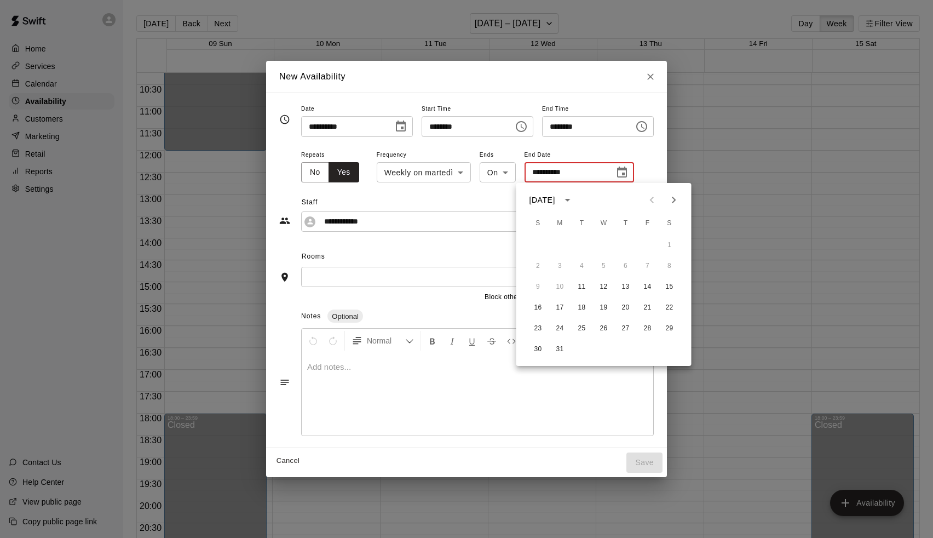
click at [558, 198] on div "[DATE]" at bounding box center [543, 199] width 29 height 11
click at [575, 218] on button "2027" at bounding box center [582, 226] width 39 height 20
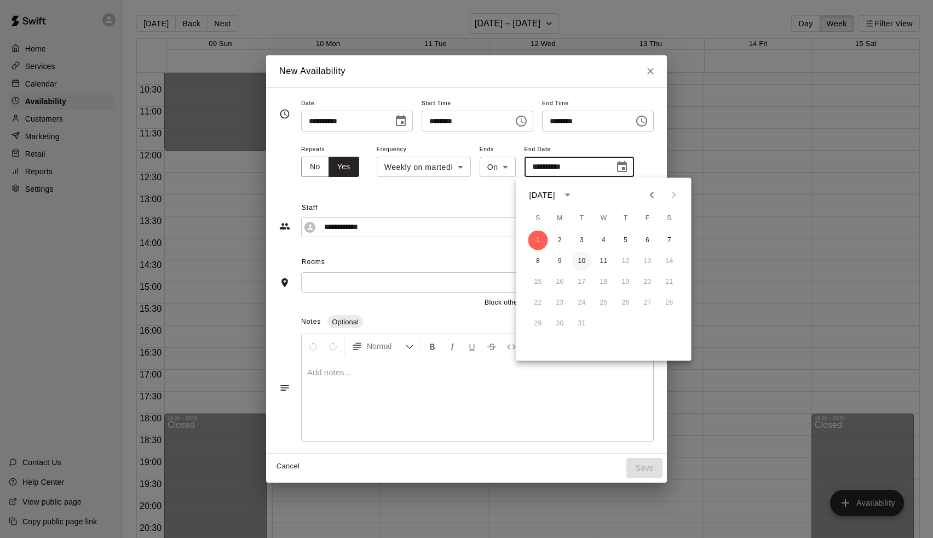
click at [583, 256] on button "10" at bounding box center [582, 261] width 20 height 20
type input "**********"
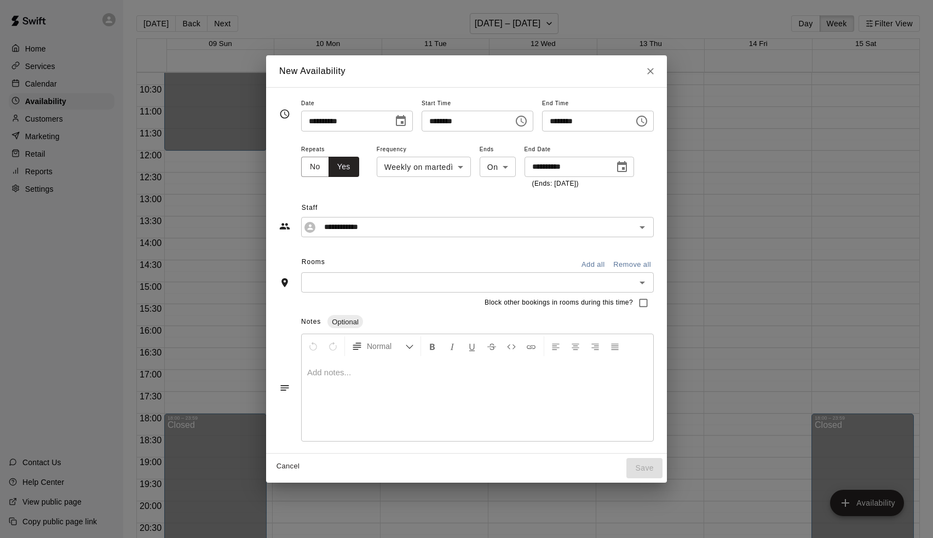
click at [343, 282] on input "text" at bounding box center [468, 282] width 328 height 14
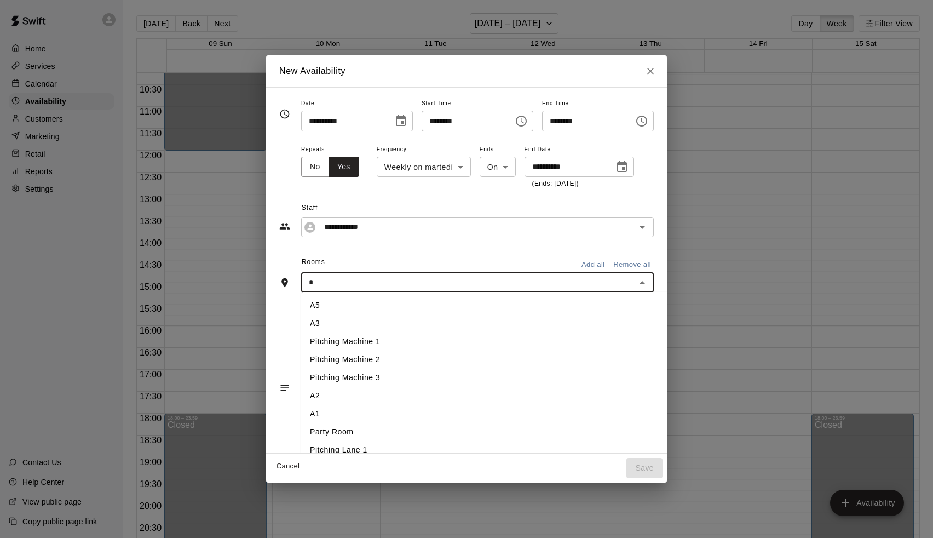
type input "**"
click at [329, 300] on li "A1" at bounding box center [485, 305] width 369 height 18
type input "*"
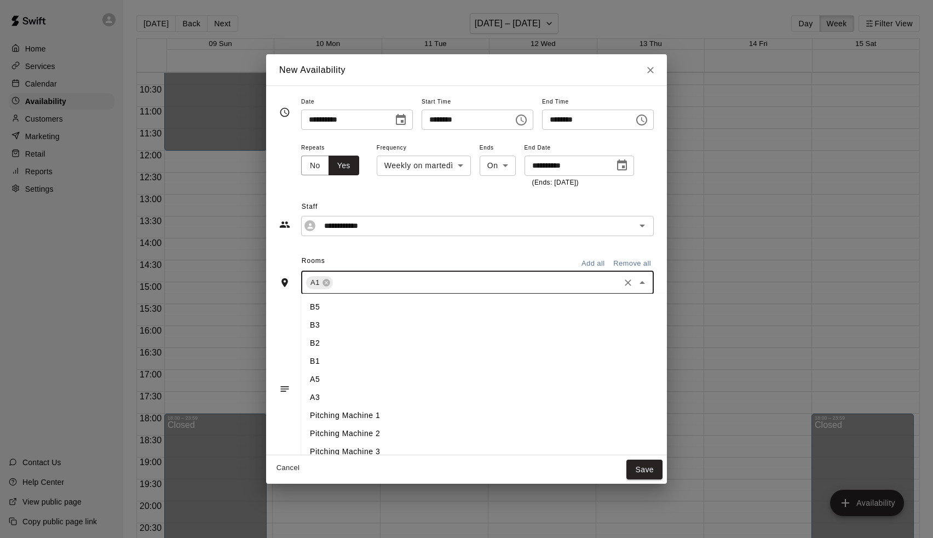
type input "*"
click at [313, 337] on li "Pitching Machine 3" at bounding box center [485, 343] width 369 height 18
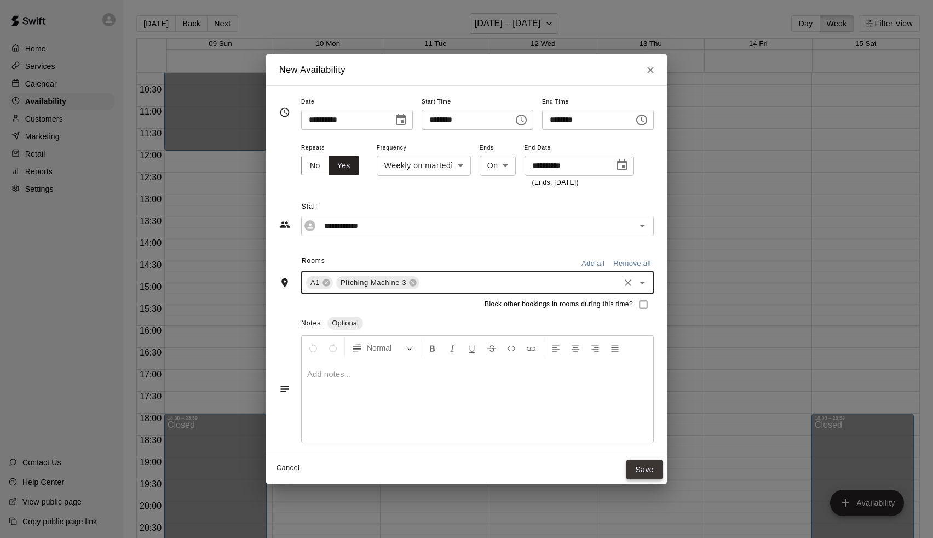
click at [643, 463] on button "Save" at bounding box center [644, 469] width 36 height 20
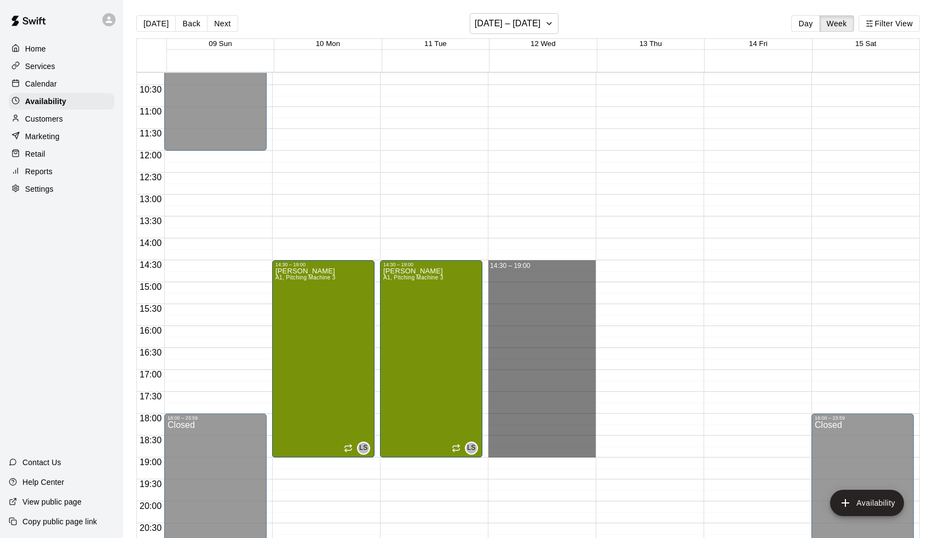
drag, startPoint x: 508, startPoint y: 264, endPoint x: 520, endPoint y: 448, distance: 184.9
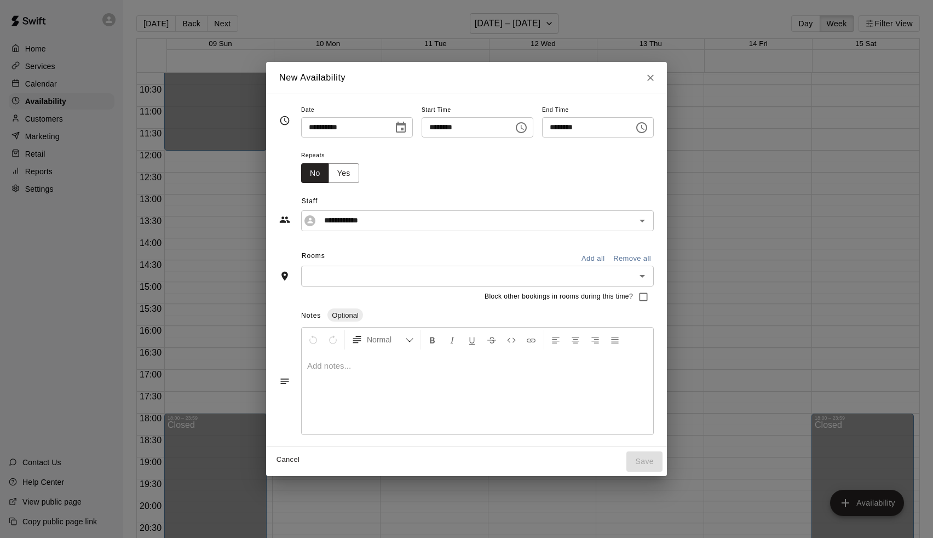
click at [333, 158] on span "Repeats" at bounding box center [334, 155] width 67 height 15
click at [341, 171] on button "Yes" at bounding box center [343, 173] width 31 height 20
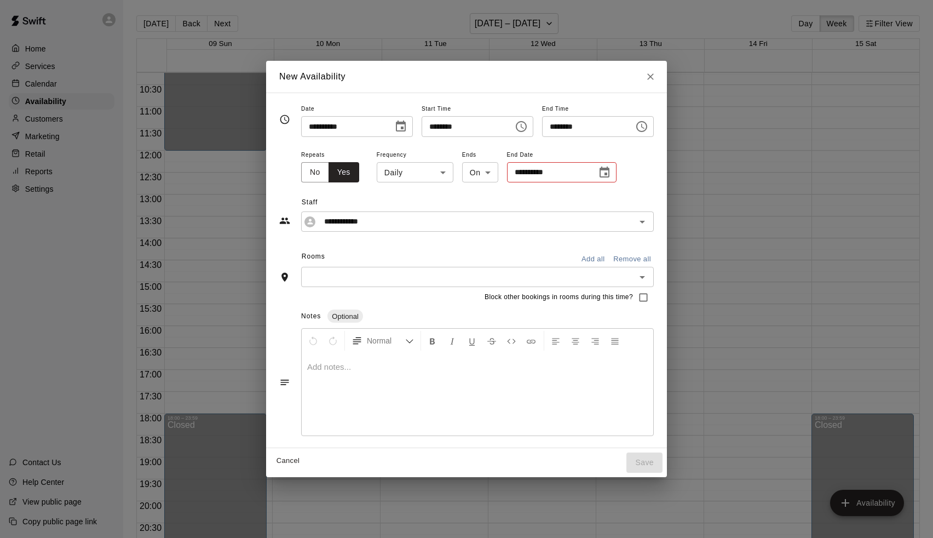
click at [414, 171] on body "Home Services Calendar Availability Customers Marketing Retail Reports Settings…" at bounding box center [466, 277] width 933 height 555
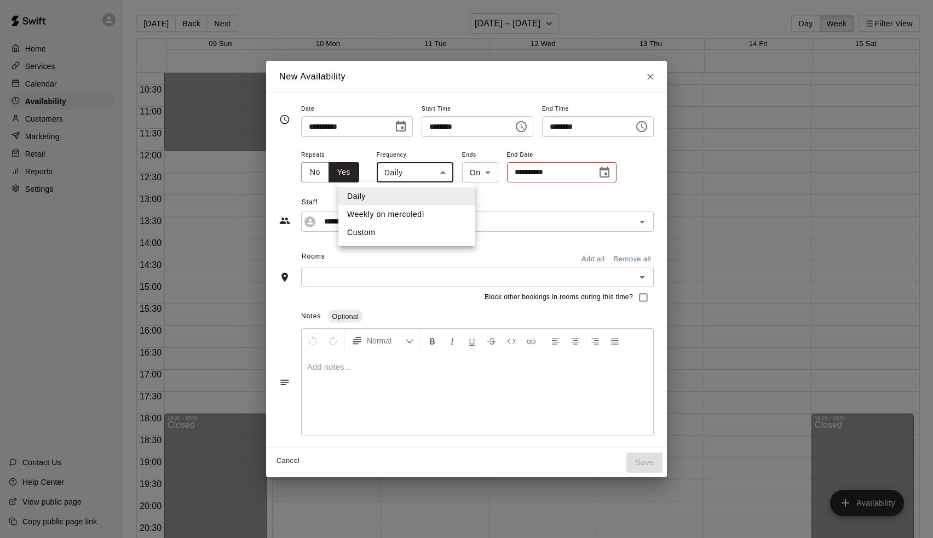
click at [411, 207] on li "Weekly on mercoledì" at bounding box center [406, 214] width 137 height 18
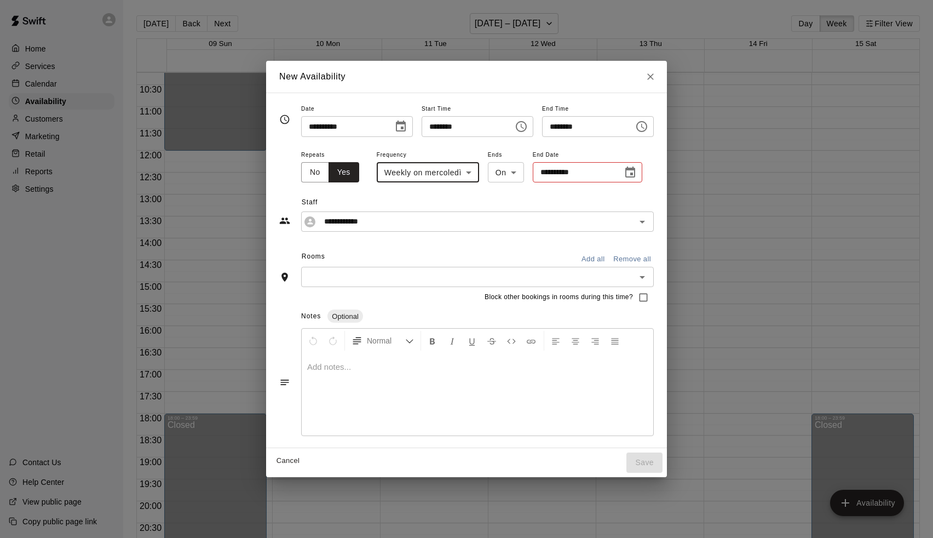
type input "******"
click at [629, 170] on button "Choose date" at bounding box center [630, 173] width 22 height 22
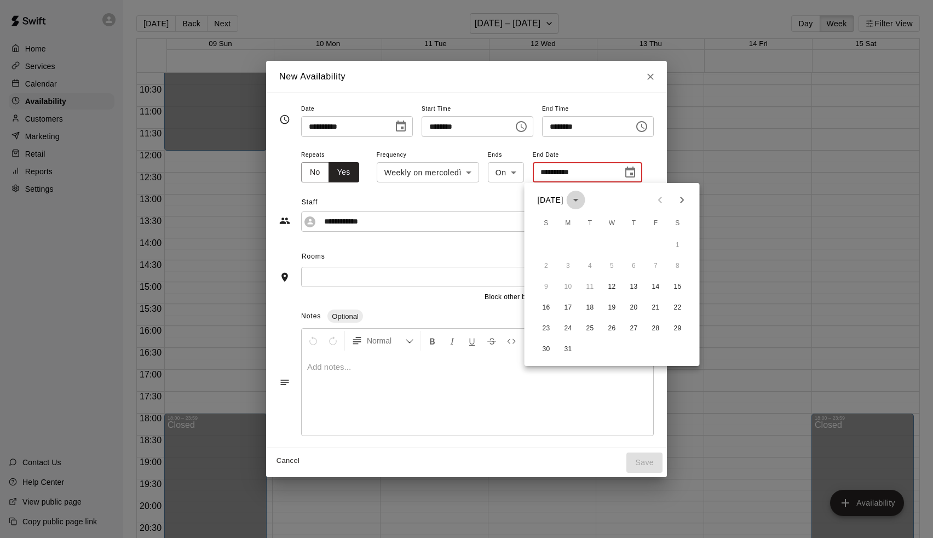
click at [579, 199] on icon "calendar view is open, switch to year view" at bounding box center [575, 200] width 5 height 3
click at [592, 223] on button "2027" at bounding box center [590, 226] width 39 height 20
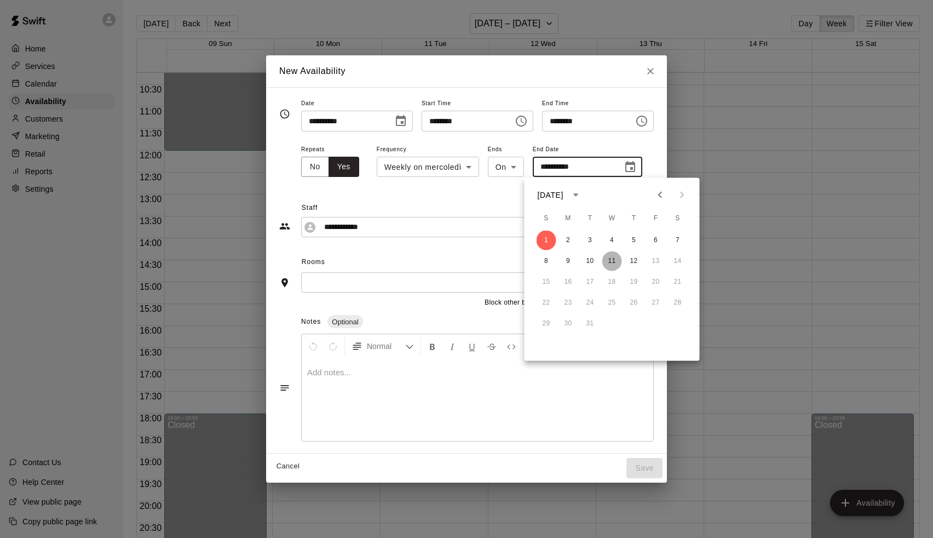
click at [614, 260] on button "11" at bounding box center [612, 261] width 20 height 20
type input "**********"
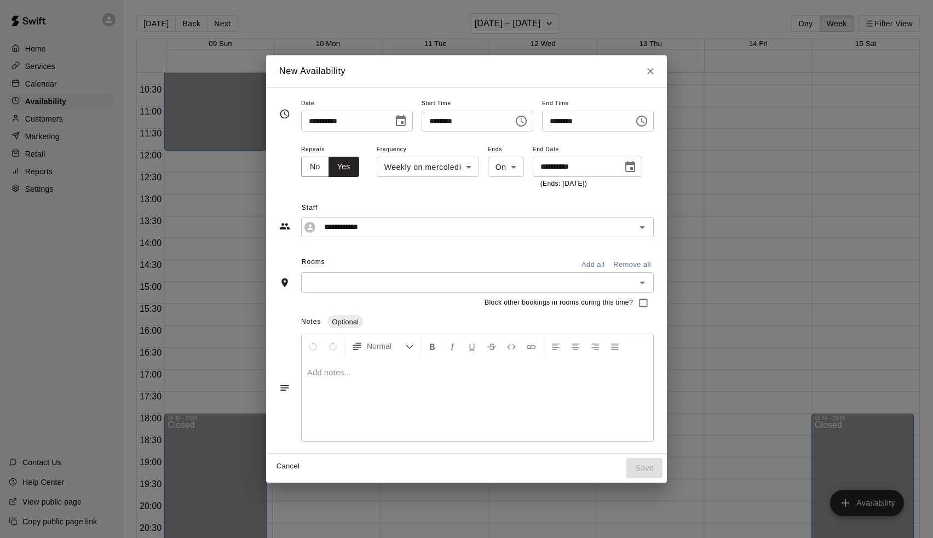
click at [393, 292] on div "Block other bookings in rooms during this time?" at bounding box center [466, 302] width 374 height 21
click at [383, 275] on input "text" at bounding box center [468, 282] width 328 height 14
type input "*"
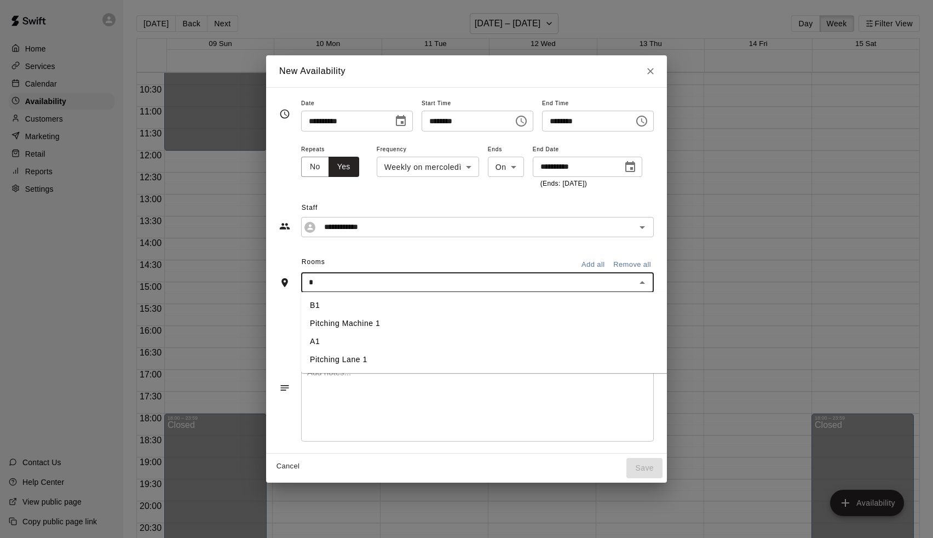
click at [328, 338] on li "A1" at bounding box center [485, 341] width 369 height 18
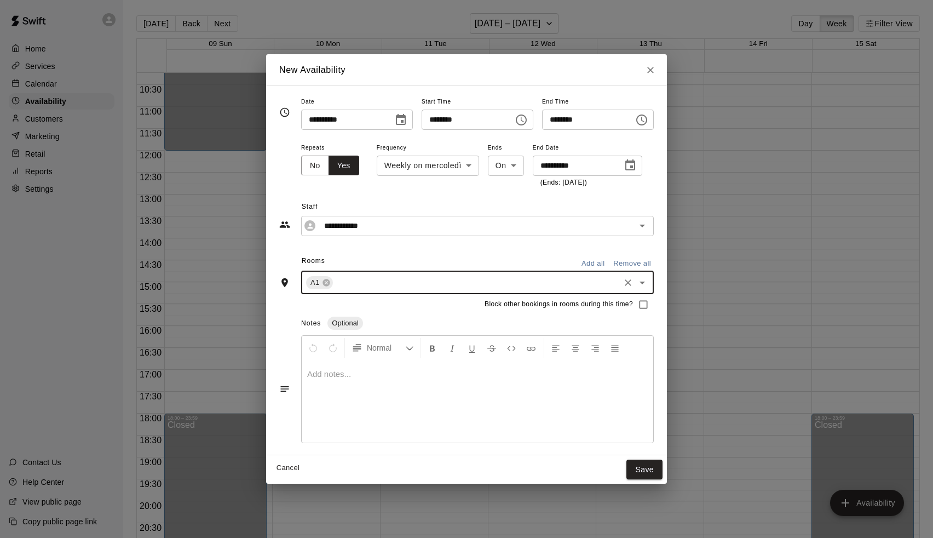
type input "*"
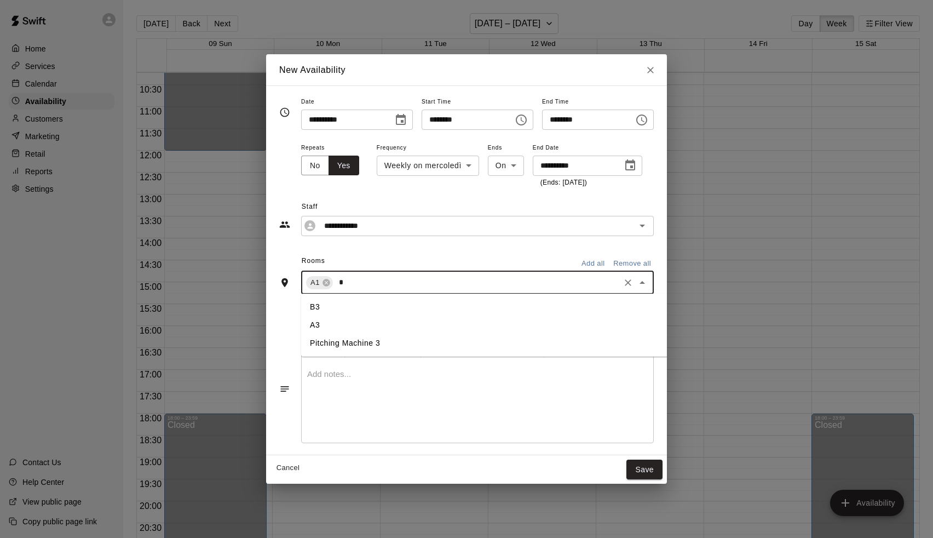
click at [333, 342] on li "Pitching Machine 3" at bounding box center [485, 343] width 369 height 18
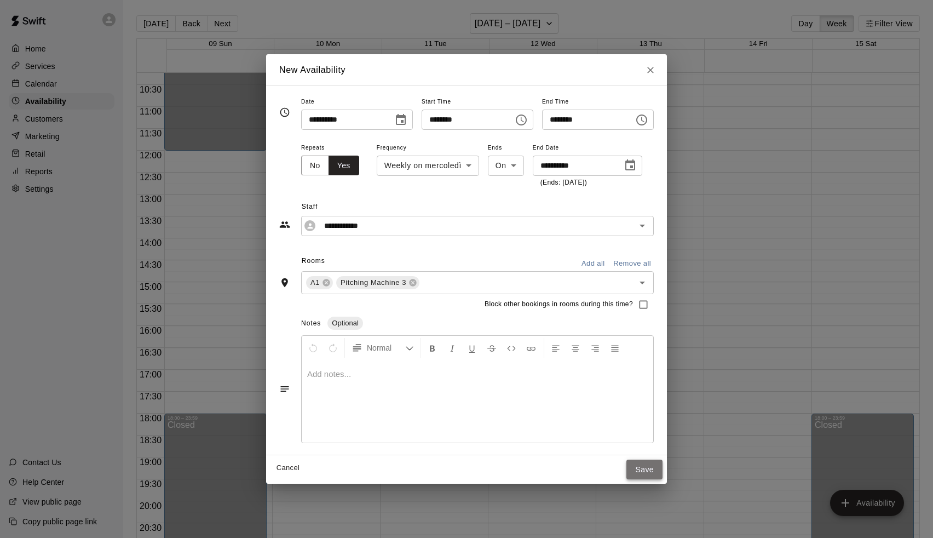
click at [656, 465] on button "Save" at bounding box center [644, 469] width 36 height 20
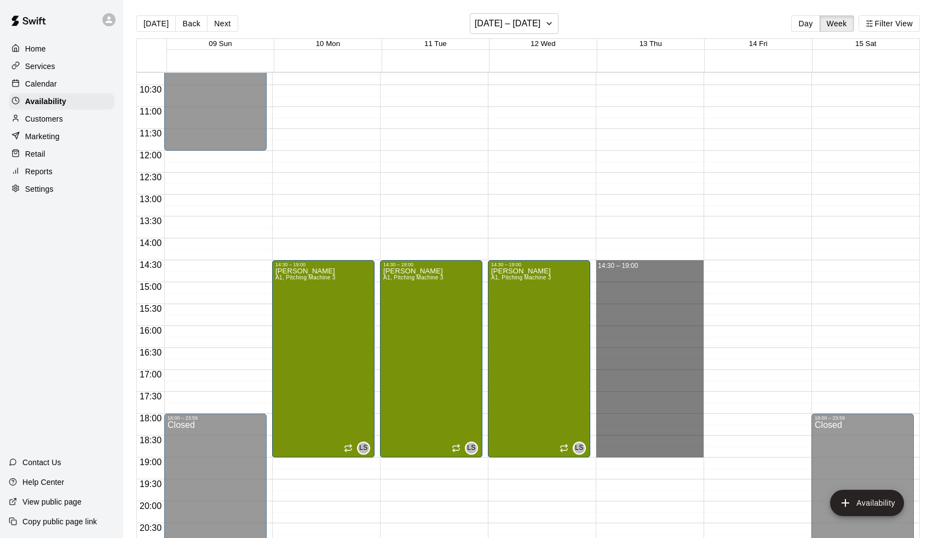
drag, startPoint x: 629, startPoint y: 264, endPoint x: 619, endPoint y: 447, distance: 183.7
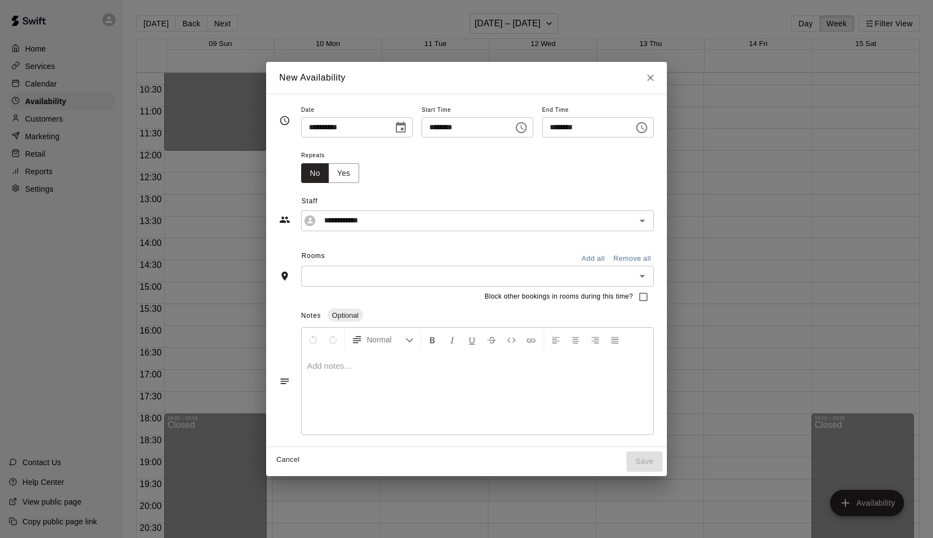
click at [369, 280] on input "text" at bounding box center [468, 276] width 328 height 14
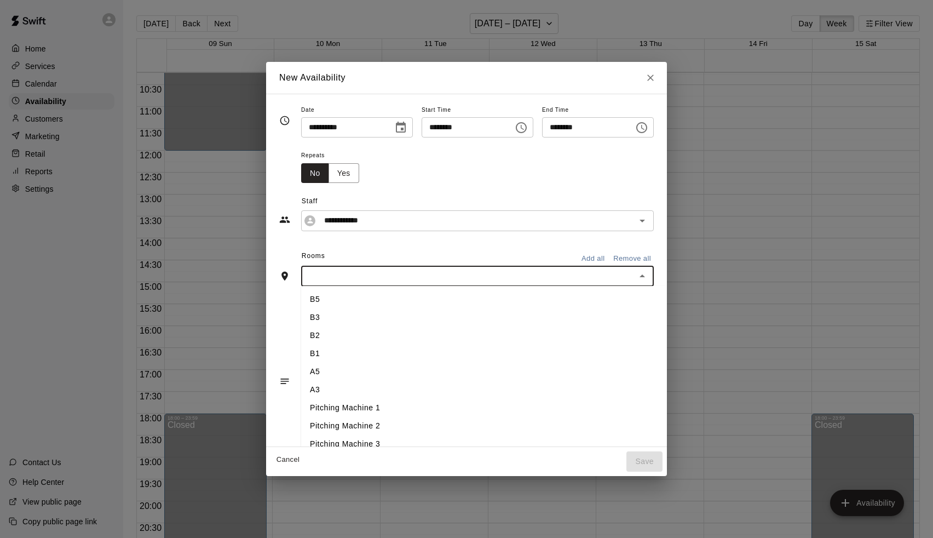
type input "*"
click at [337, 338] on li "A1" at bounding box center [485, 335] width 369 height 18
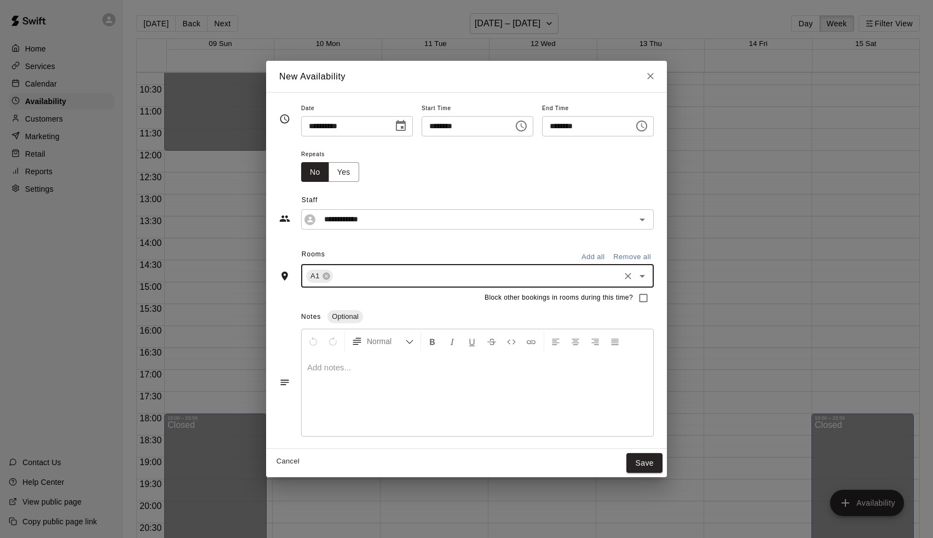
type input "*"
click at [322, 336] on li "Pitching Machine 3" at bounding box center [485, 336] width 369 height 18
click at [662, 454] on button "Save" at bounding box center [644, 463] width 36 height 20
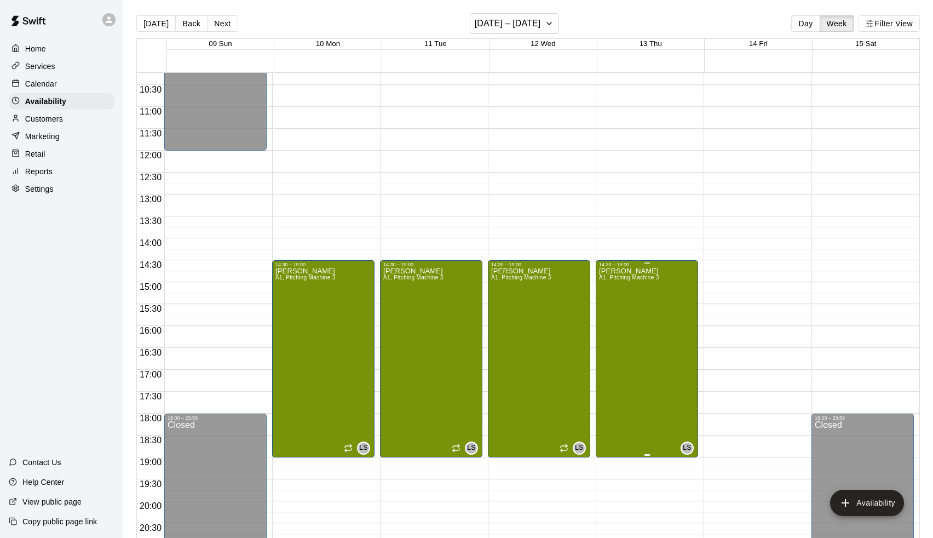
click at [667, 300] on div "[PERSON_NAME] A1, Pitching Machine 3 LS" at bounding box center [647, 536] width 96 height 538
click at [607, 276] on icon "edit" at bounding box center [610, 279] width 13 height 13
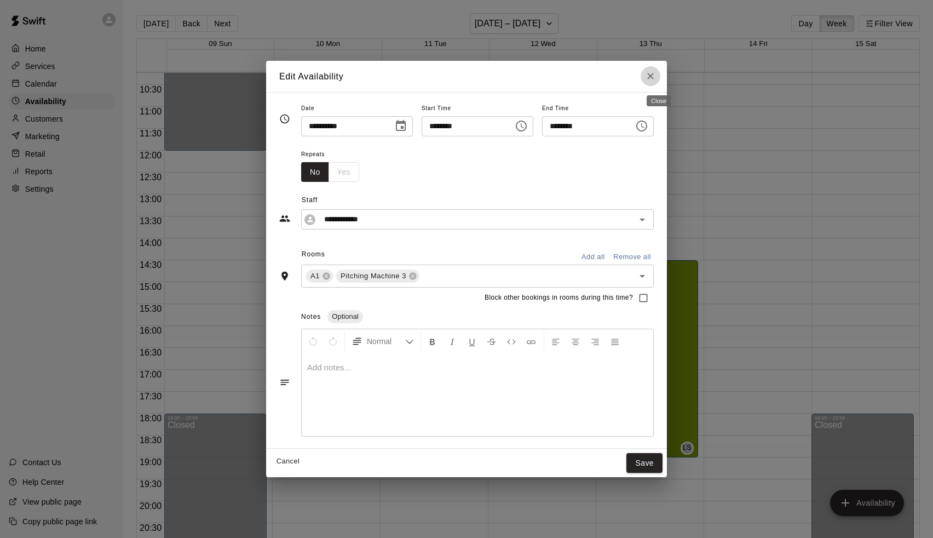
click at [656, 80] on icon "Close" at bounding box center [650, 76] width 11 height 11
type input "**********"
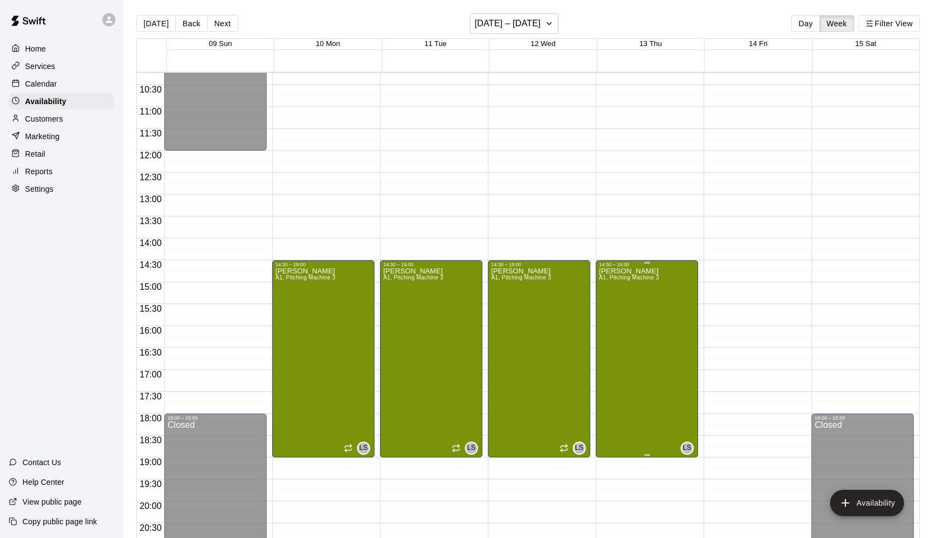
click at [652, 305] on div "[PERSON_NAME] A1, Pitching Machine 3" at bounding box center [629, 536] width 60 height 538
click at [614, 304] on icon "delete" at bounding box center [611, 306] width 8 height 10
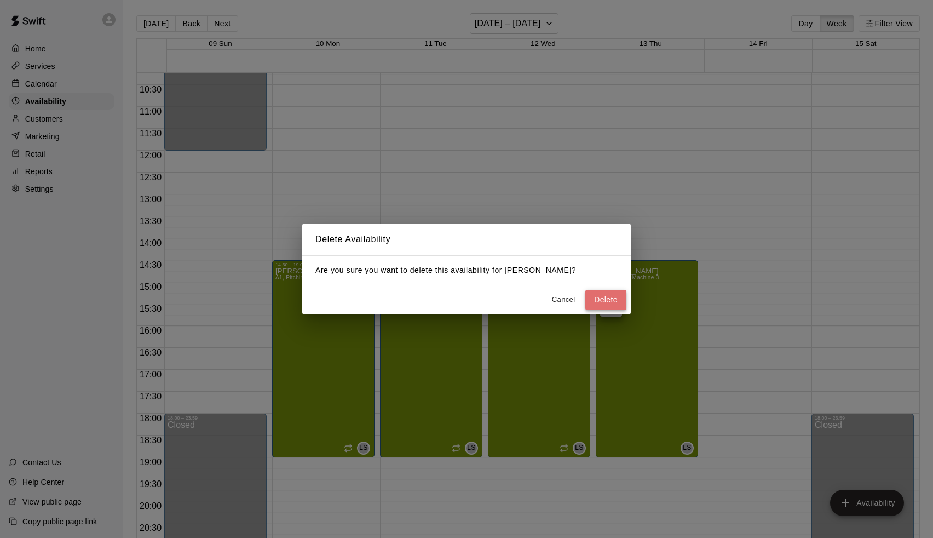
click at [618, 308] on button "Delete" at bounding box center [605, 300] width 41 height 20
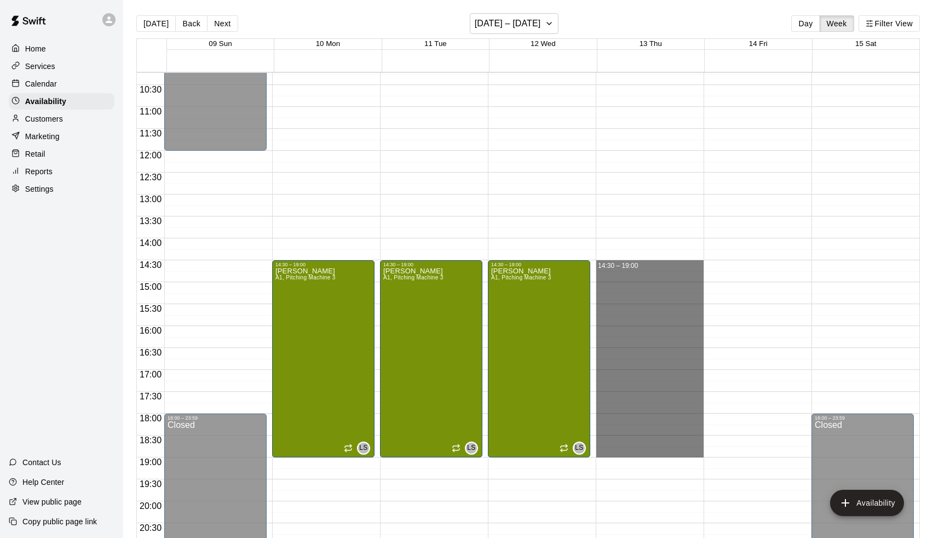
drag, startPoint x: 635, startPoint y: 265, endPoint x: 641, endPoint y: 448, distance: 183.5
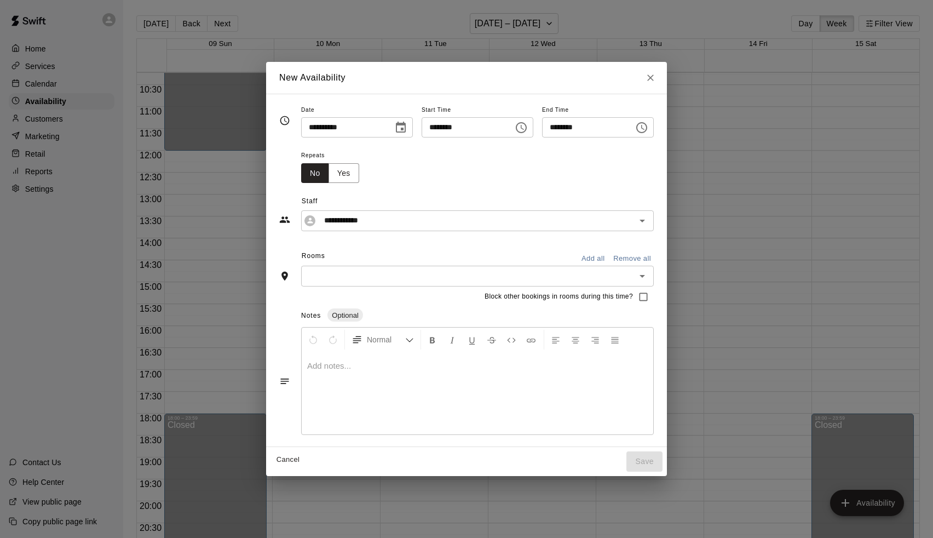
click at [333, 183] on div "**********" at bounding box center [466, 207] width 374 height 48
click at [339, 174] on button "Yes" at bounding box center [343, 173] width 31 height 20
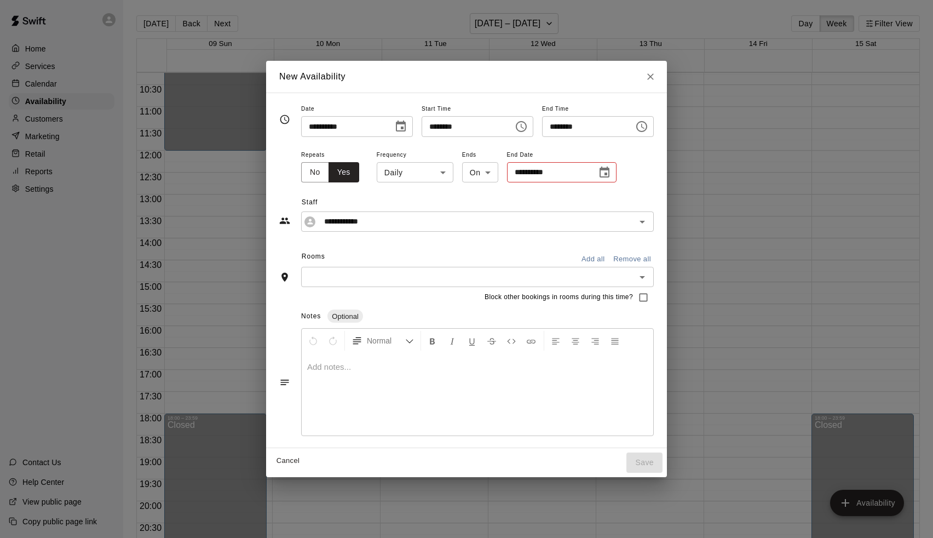
click at [395, 172] on body "Home Services Calendar Availability Customers Marketing Retail Reports Settings…" at bounding box center [466, 277] width 933 height 555
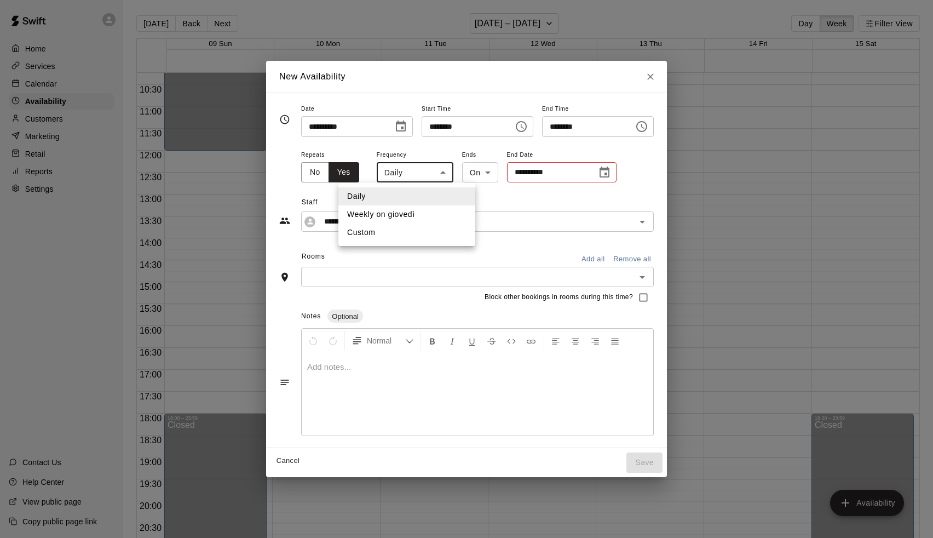
click at [398, 211] on li "Weekly on giovedì" at bounding box center [406, 214] width 137 height 18
type input "******"
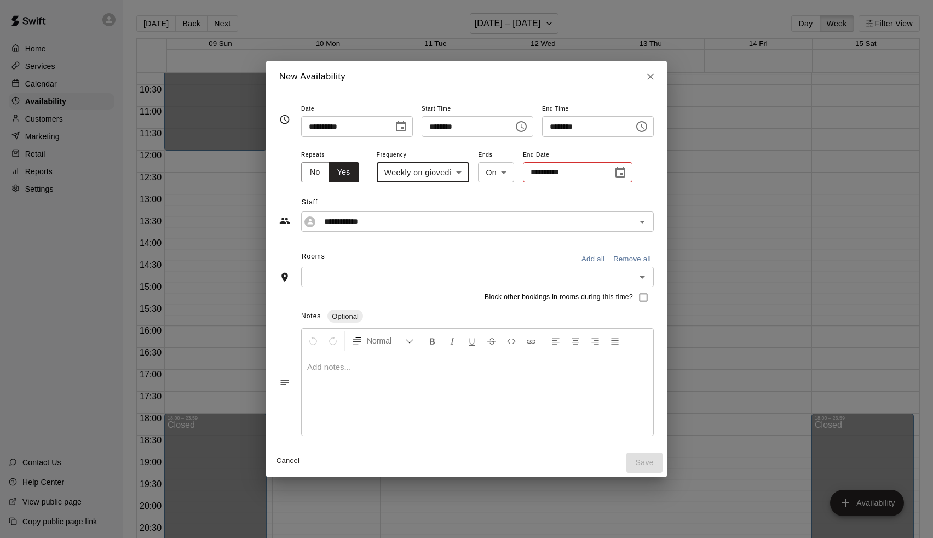
click at [615, 168] on icon "Choose date" at bounding box center [620, 171] width 10 height 11
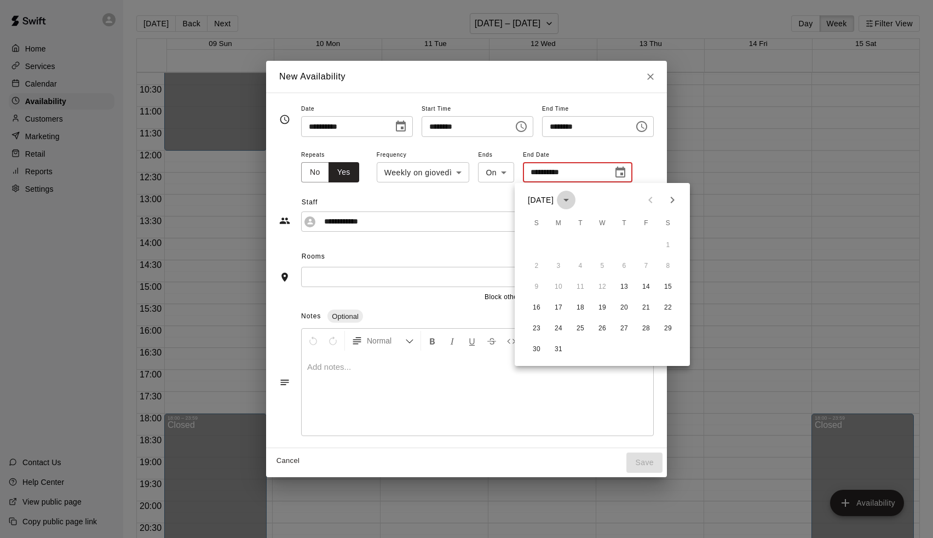
click at [573, 199] on icon "calendar view is open, switch to year view" at bounding box center [566, 199] width 13 height 13
click at [584, 220] on button "2027" at bounding box center [580, 226] width 39 height 20
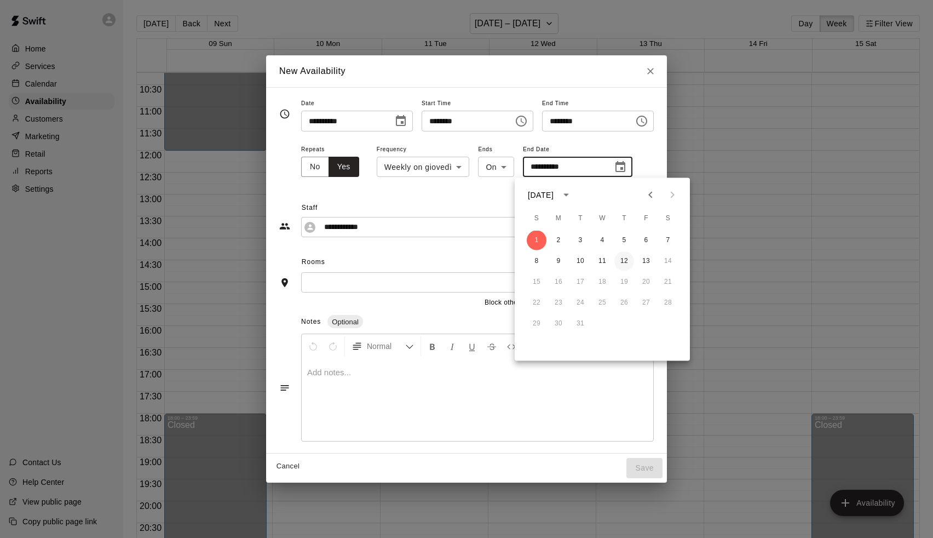
click at [626, 260] on button "12" at bounding box center [624, 261] width 20 height 20
type input "**********"
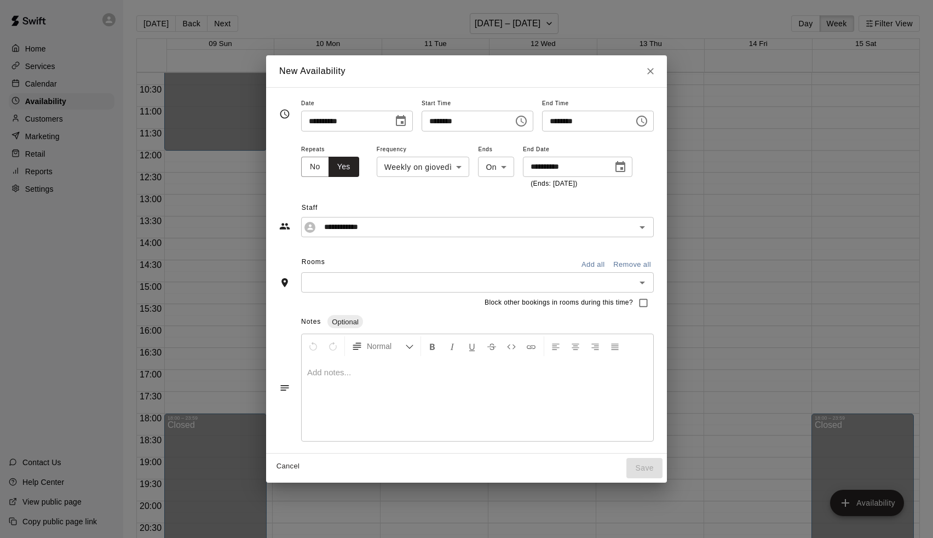
click at [359, 280] on input "text" at bounding box center [468, 282] width 328 height 14
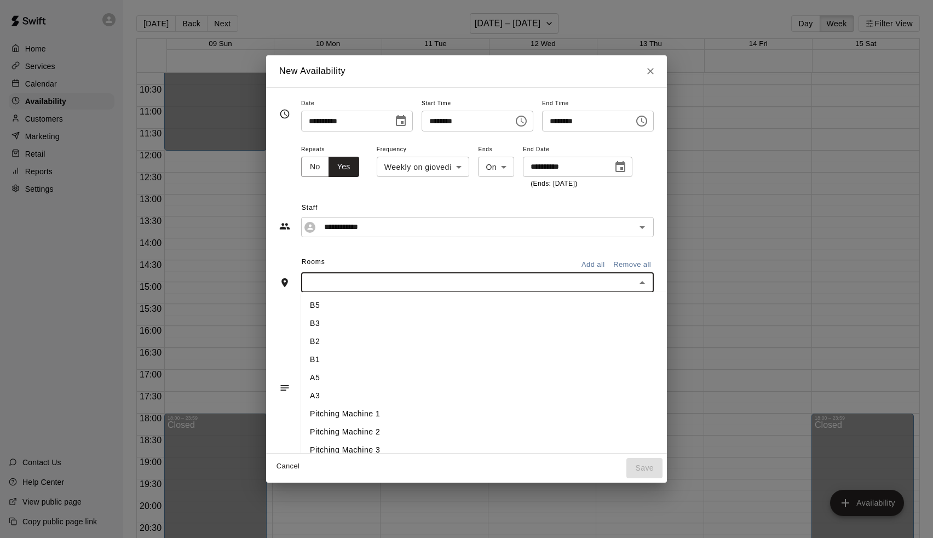
type input "*"
click at [320, 337] on li "A1" at bounding box center [485, 341] width 369 height 18
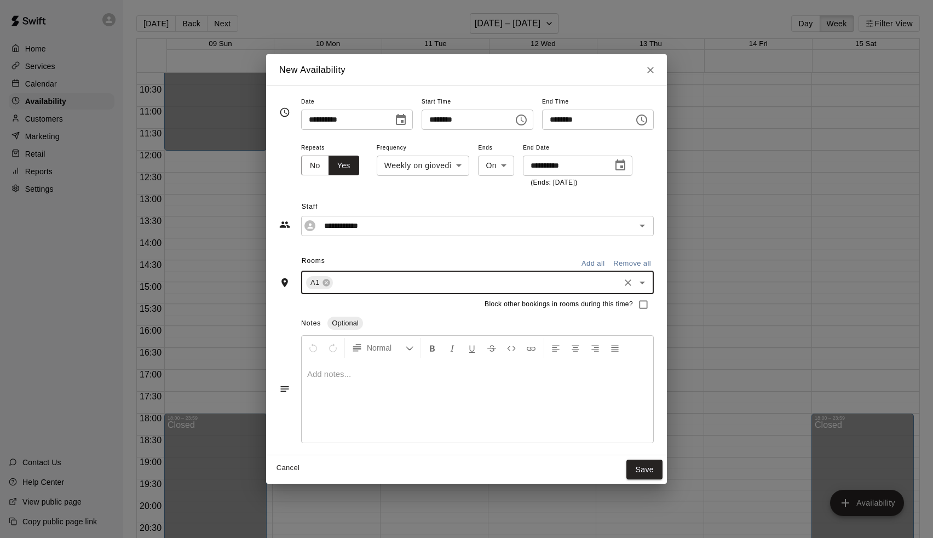
type input "*"
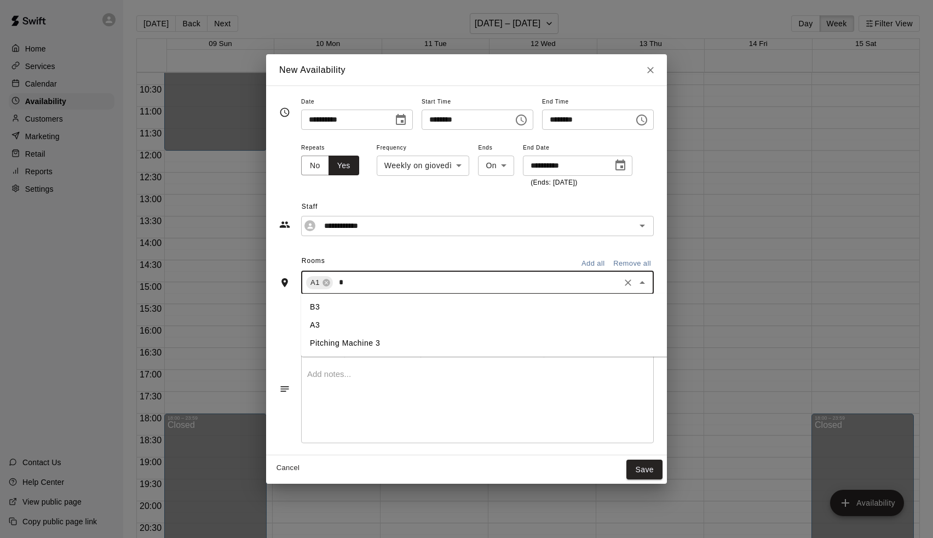
click at [319, 335] on li "Pitching Machine 3" at bounding box center [485, 343] width 369 height 18
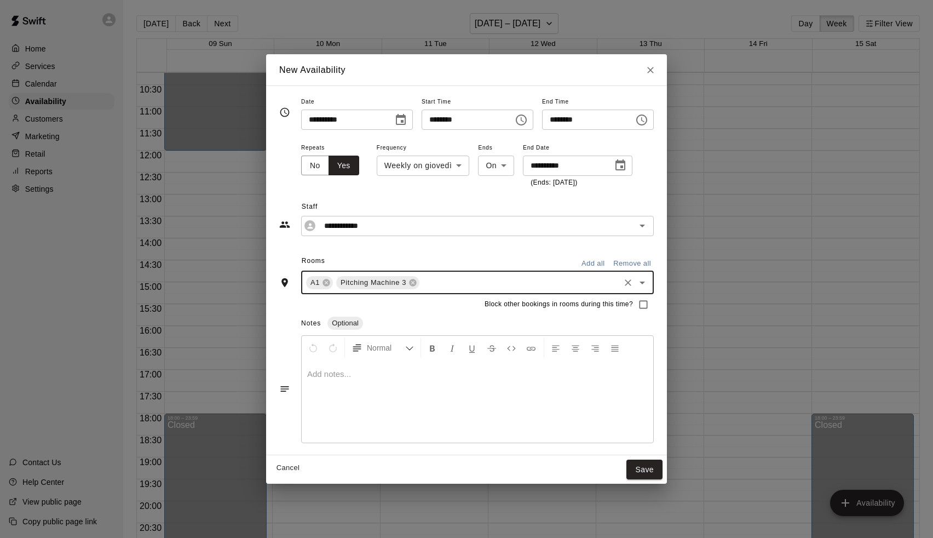
click at [656, 472] on button "Save" at bounding box center [644, 469] width 36 height 20
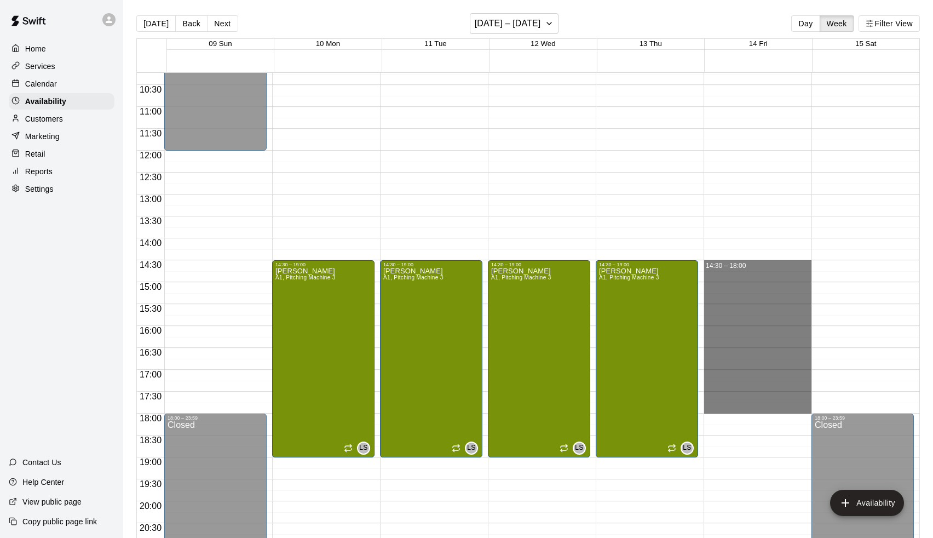
drag, startPoint x: 740, startPoint y: 263, endPoint x: 753, endPoint y: 409, distance: 146.8
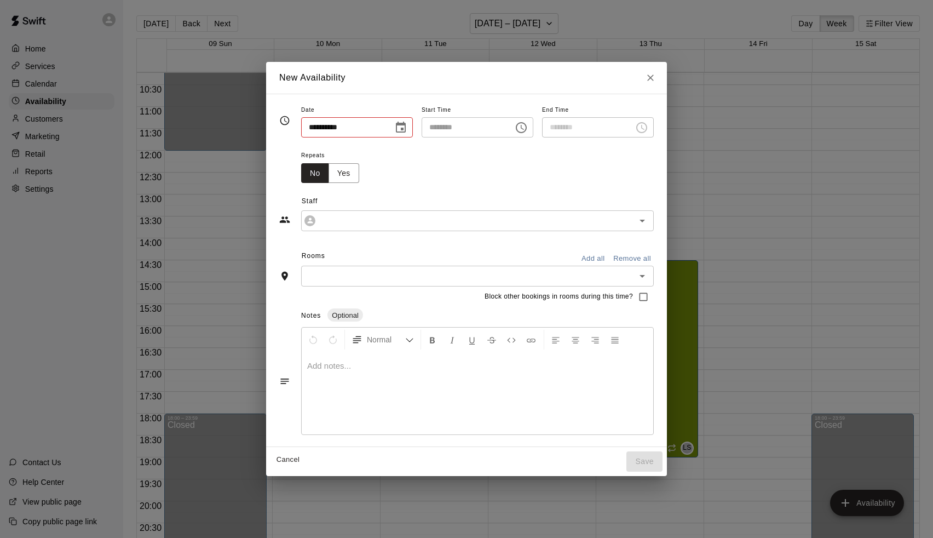
type input "**********"
type input "********"
type input "**********"
click at [337, 180] on button "Yes" at bounding box center [343, 173] width 31 height 20
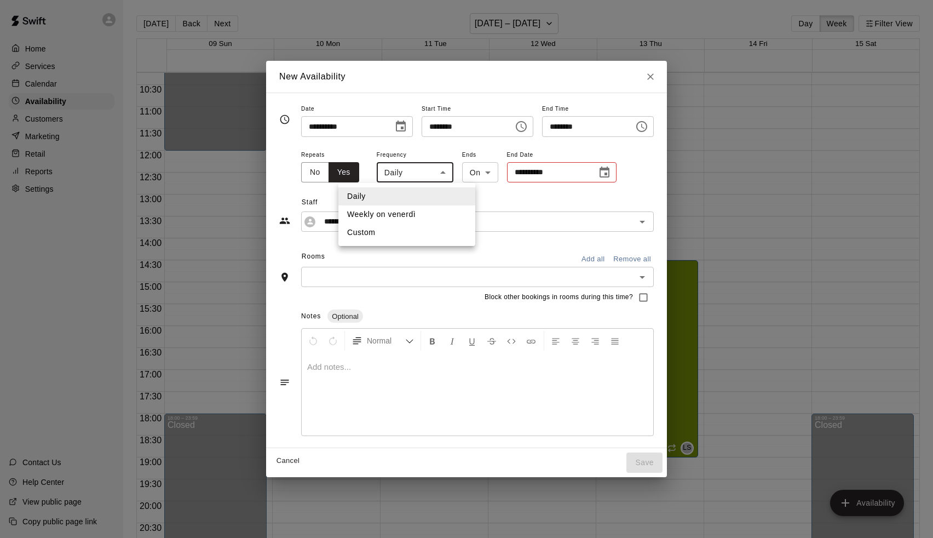
click at [415, 177] on body "Home Services Calendar Availability Customers Marketing Retail Reports Settings…" at bounding box center [466, 277] width 933 height 555
click at [414, 209] on li "Weekly on venerdì" at bounding box center [406, 214] width 137 height 18
type input "******"
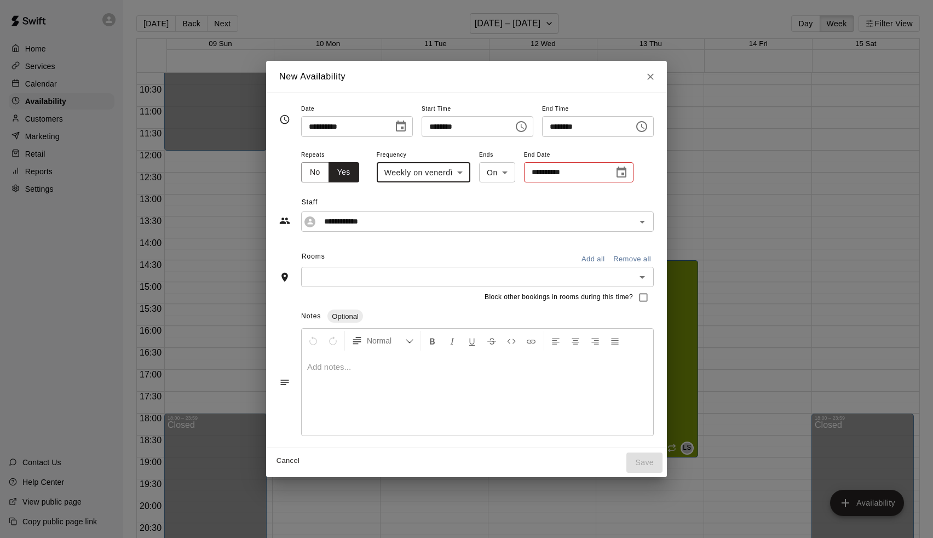
click at [615, 176] on icon "Choose date" at bounding box center [621, 172] width 13 height 13
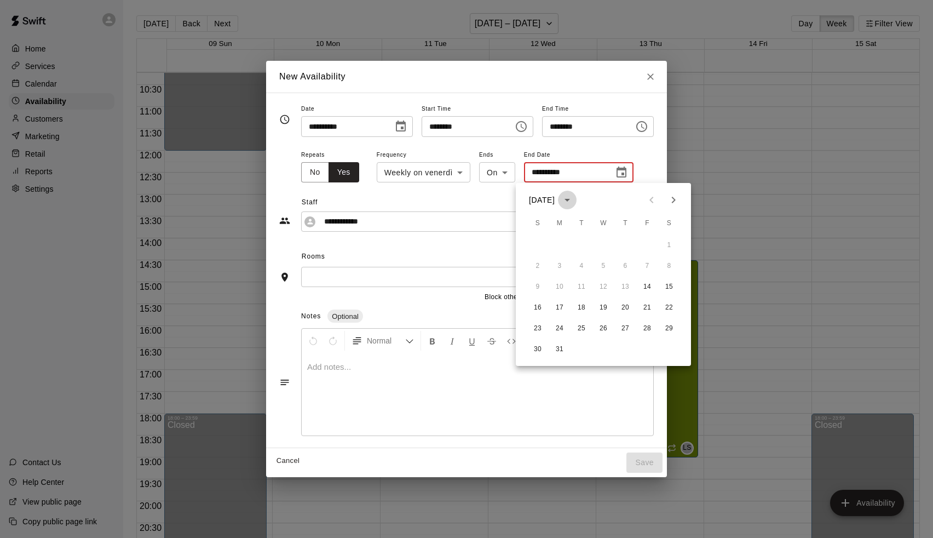
click at [570, 200] on icon "calendar view is open, switch to year view" at bounding box center [566, 200] width 5 height 3
click at [584, 225] on button "2027" at bounding box center [581, 226] width 39 height 20
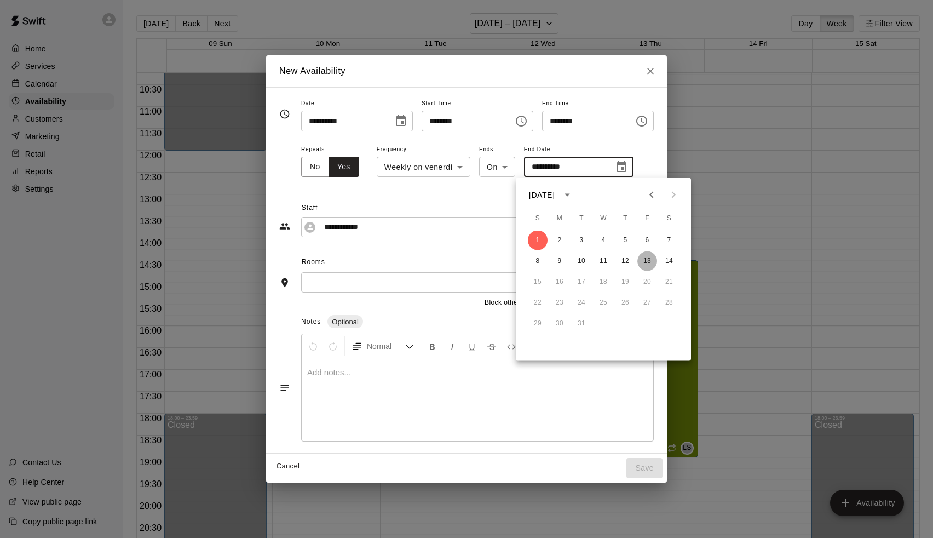
click at [650, 256] on button "13" at bounding box center [647, 261] width 20 height 20
type input "**********"
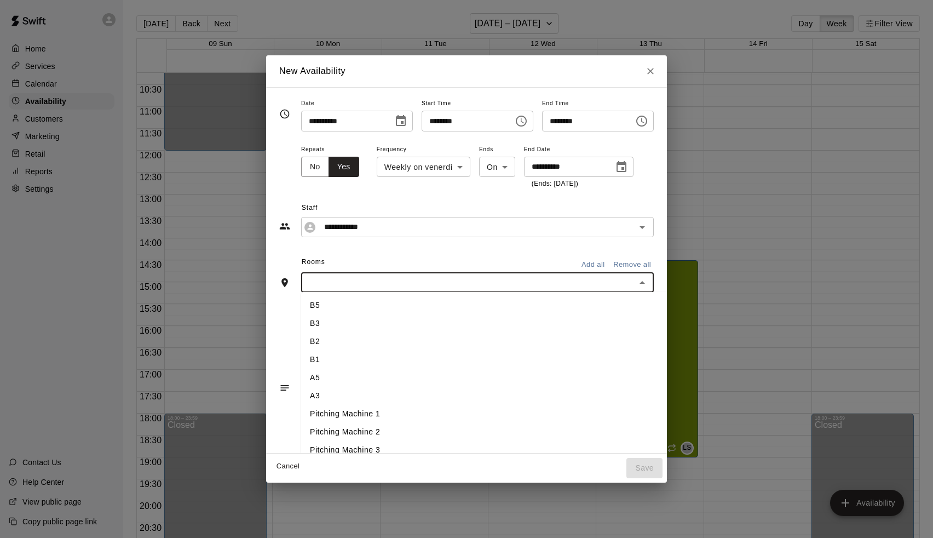
click at [375, 282] on input "text" at bounding box center [468, 282] width 328 height 14
type input "*"
click at [314, 336] on li "A1" at bounding box center [485, 341] width 369 height 18
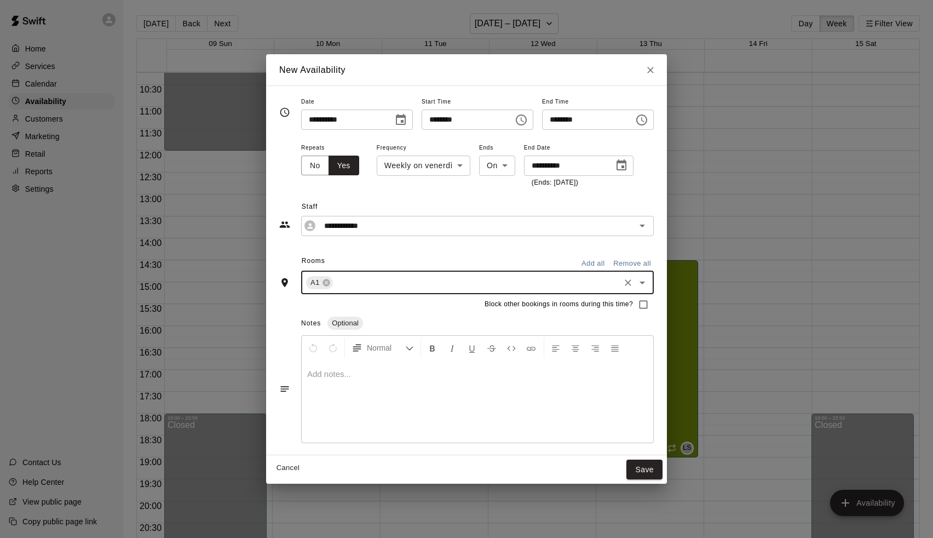
type input "*"
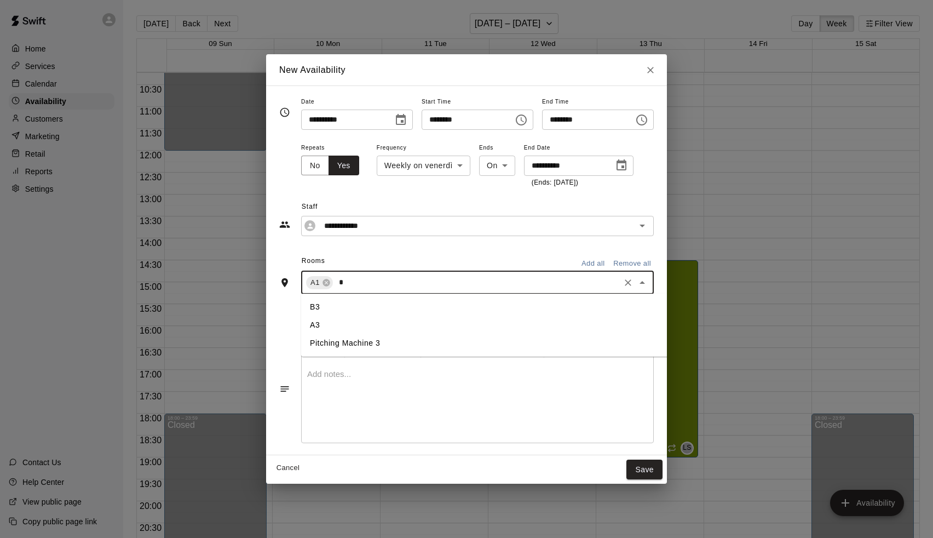
click at [322, 337] on li "Pitching Machine 3" at bounding box center [485, 343] width 369 height 18
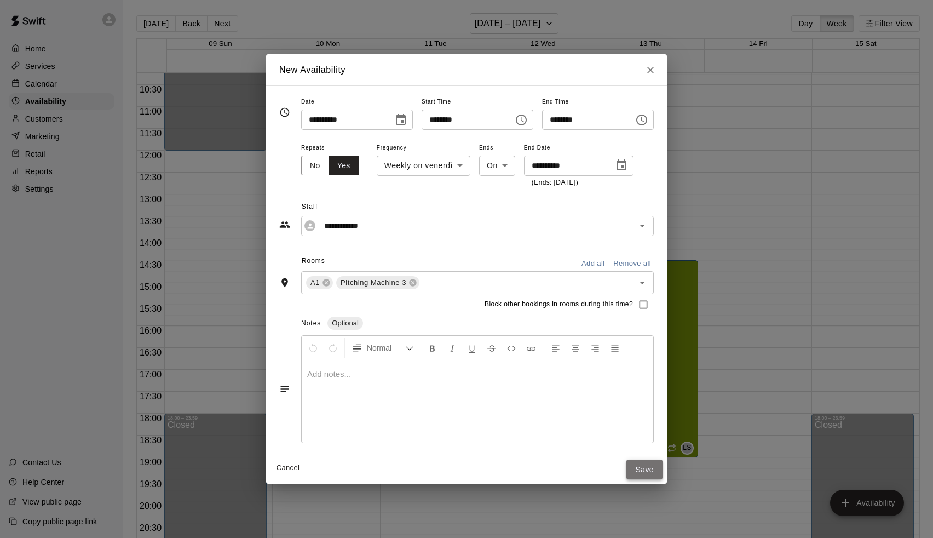
click at [653, 468] on button "Save" at bounding box center [644, 469] width 36 height 20
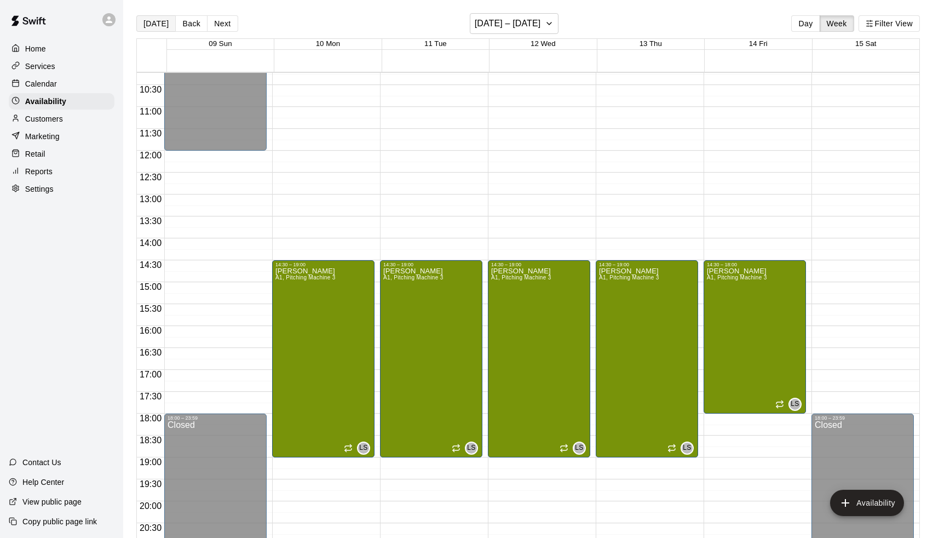
click at [152, 22] on button "[DATE]" at bounding box center [155, 23] width 39 height 16
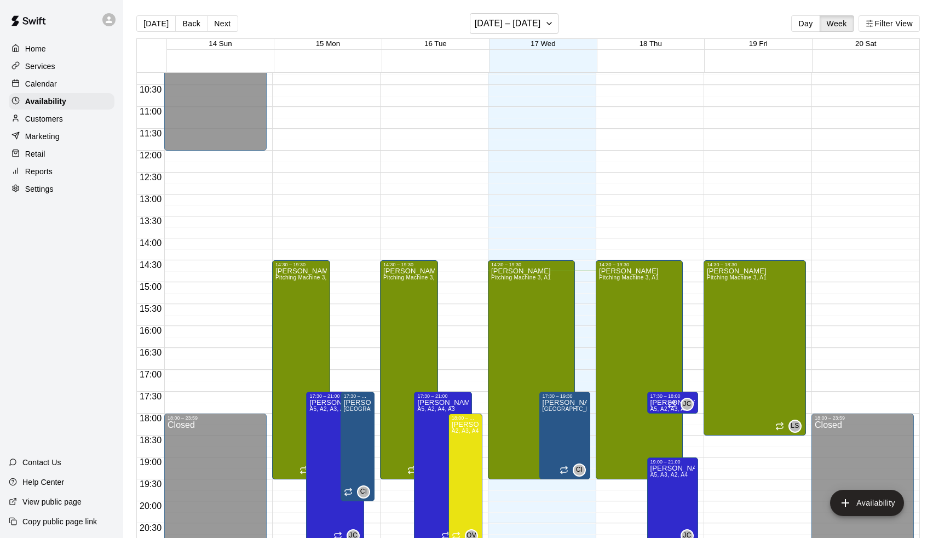
click at [35, 80] on p "Calendar" at bounding box center [41, 83] width 32 height 11
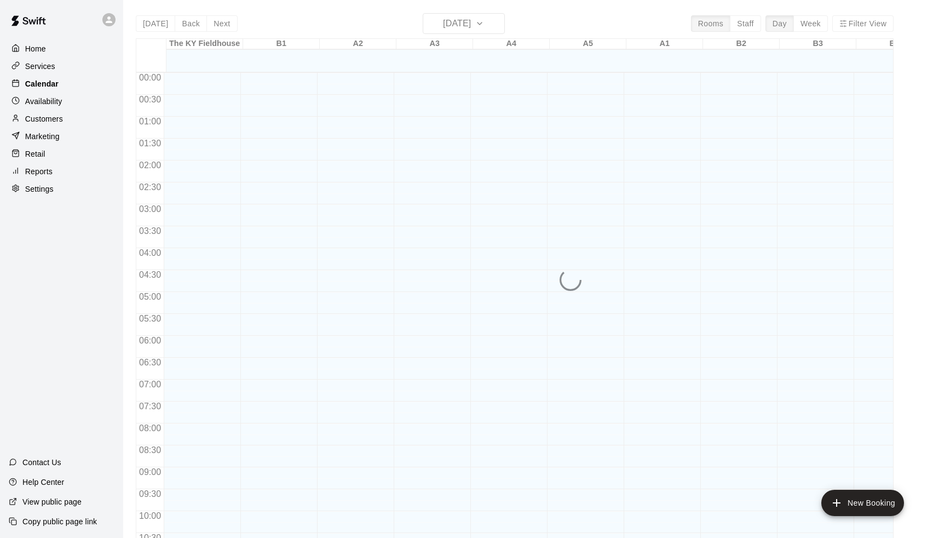
scroll to position [541, 0]
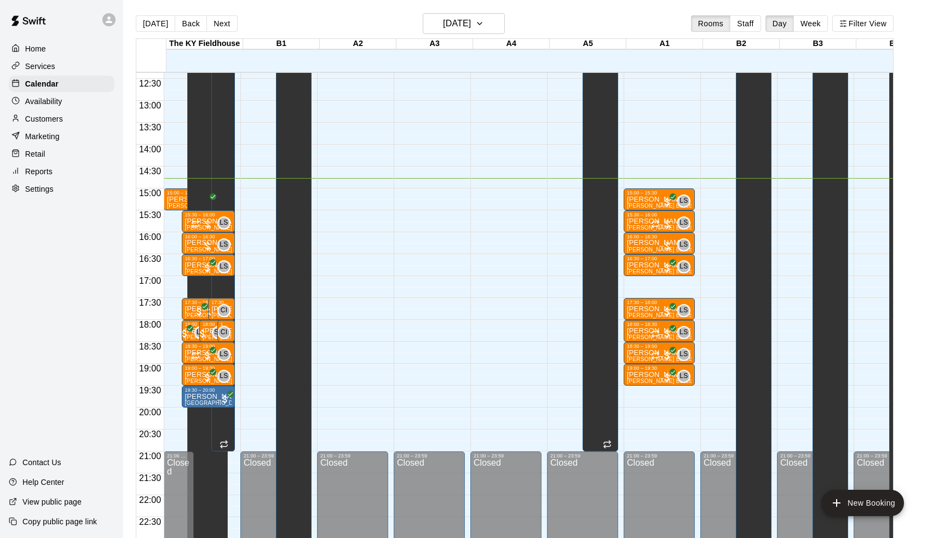
click at [41, 117] on p "Customers" at bounding box center [44, 118] width 38 height 11
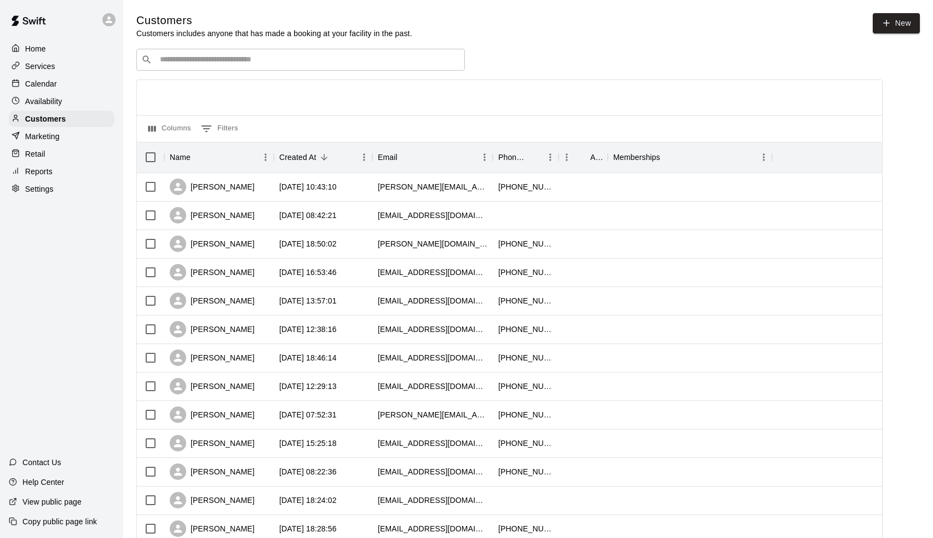
click at [260, 58] on input "Search customers by name or email" at bounding box center [308, 59] width 303 height 11
type input "******"
click at [222, 85] on div "[PERSON_NAME]" at bounding box center [254, 81] width 174 height 11
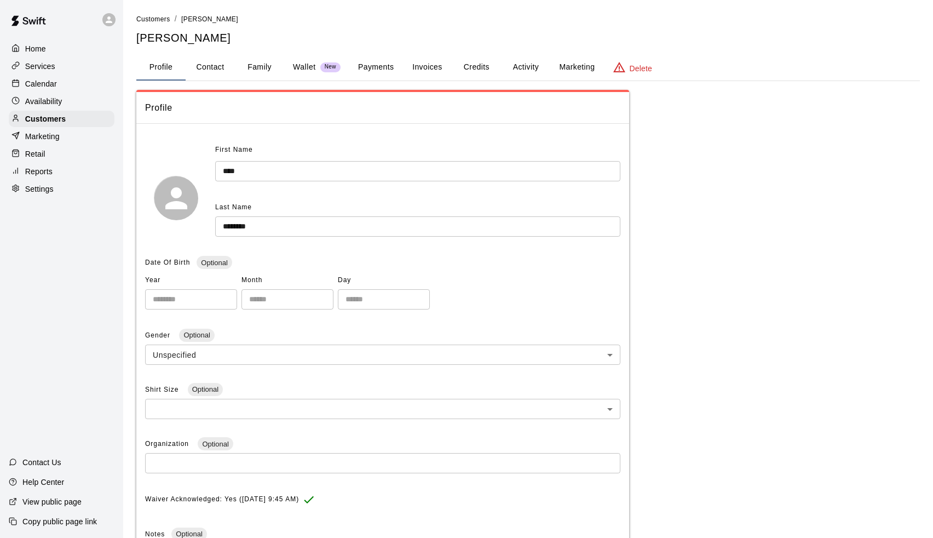
click at [470, 68] on button "Credits" at bounding box center [476, 67] width 49 height 26
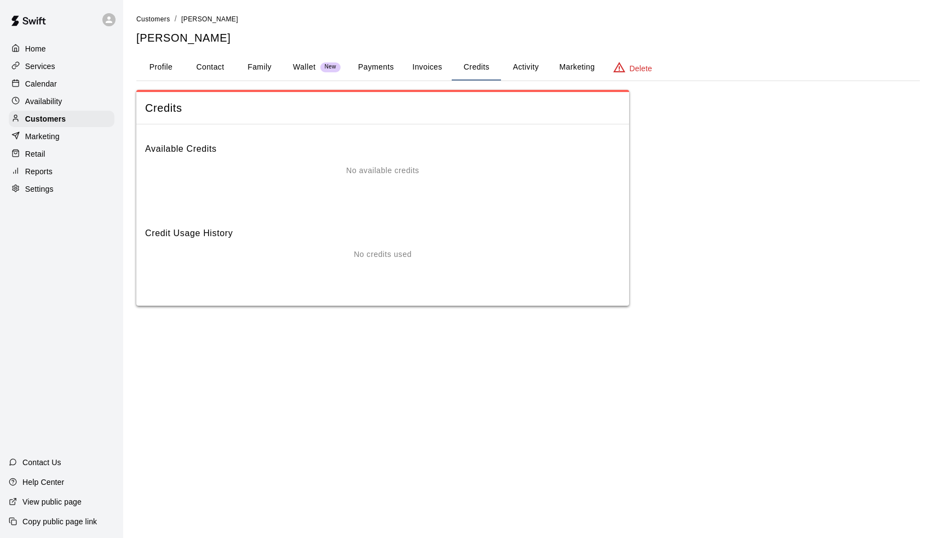
click at [214, 69] on button "Contact" at bounding box center [210, 67] width 49 height 26
select select "**"
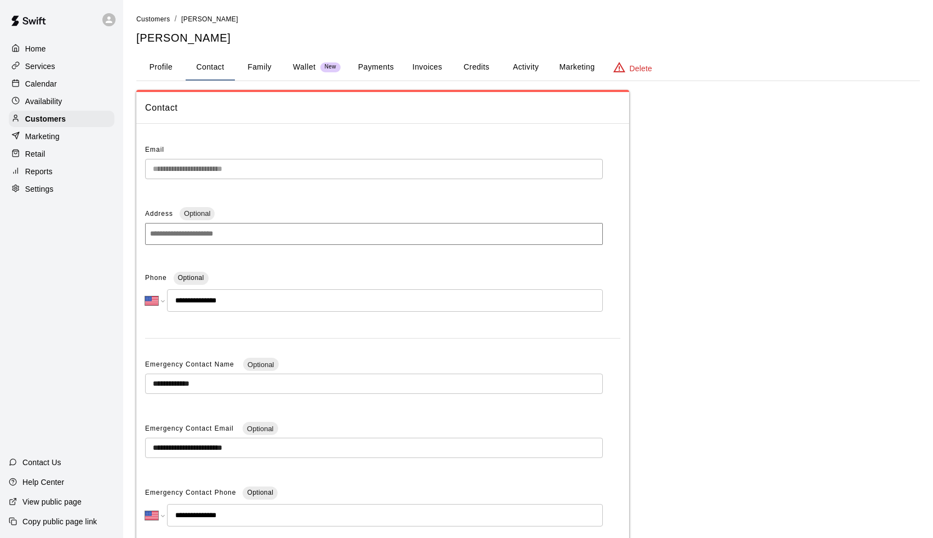
click at [163, 68] on button "Profile" at bounding box center [160, 67] width 49 height 26
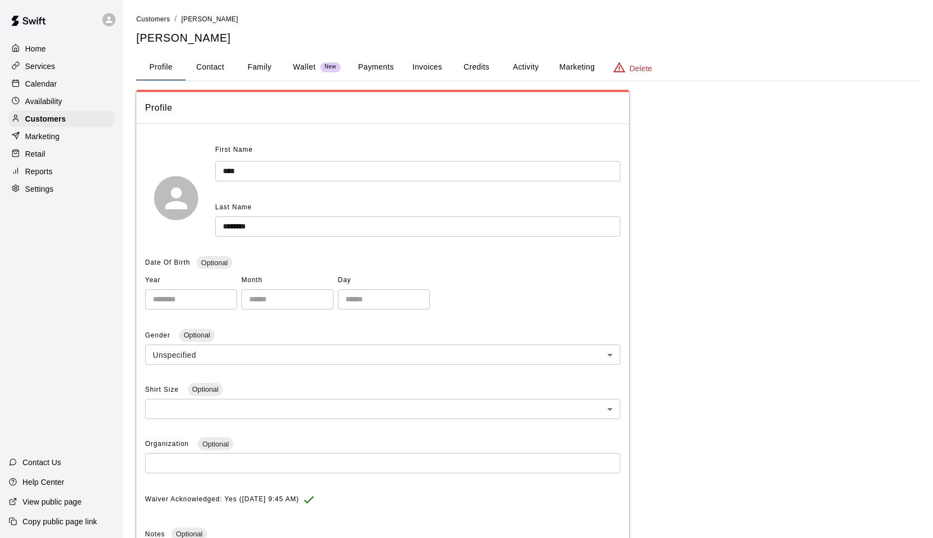
click at [470, 64] on button "Credits" at bounding box center [476, 67] width 49 height 26
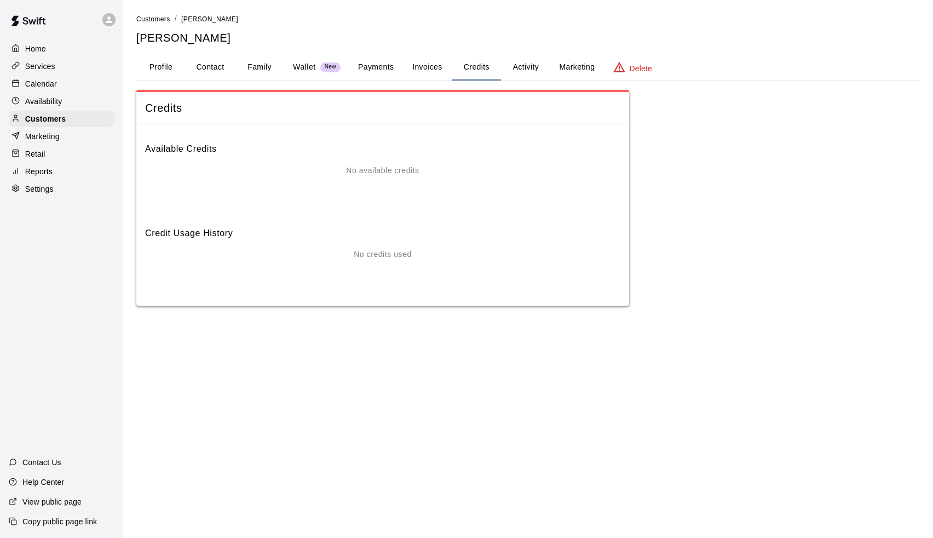
click at [206, 234] on h6 "Credit Usage History" at bounding box center [382, 228] width 475 height 23
click at [44, 65] on p "Services" at bounding box center [40, 66] width 30 height 11
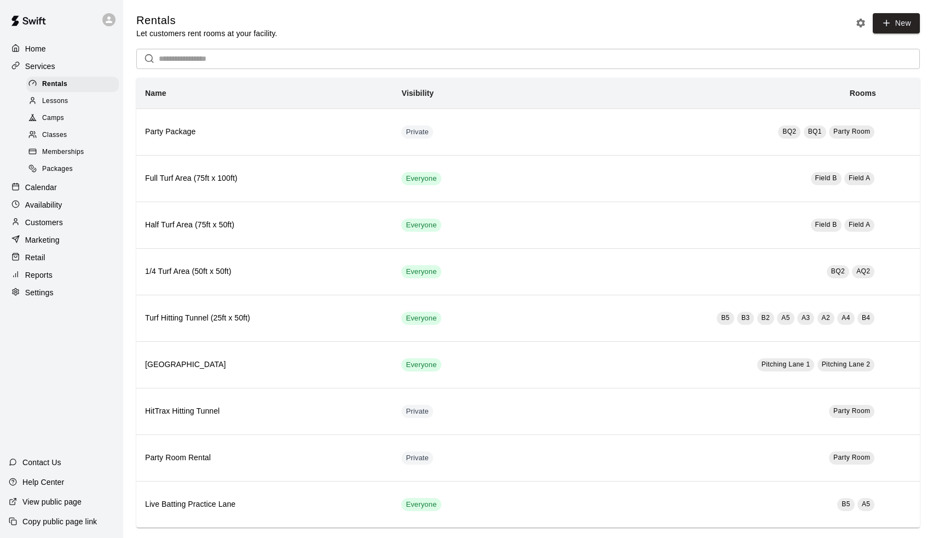
click at [64, 169] on span "Packages" at bounding box center [57, 169] width 31 height 11
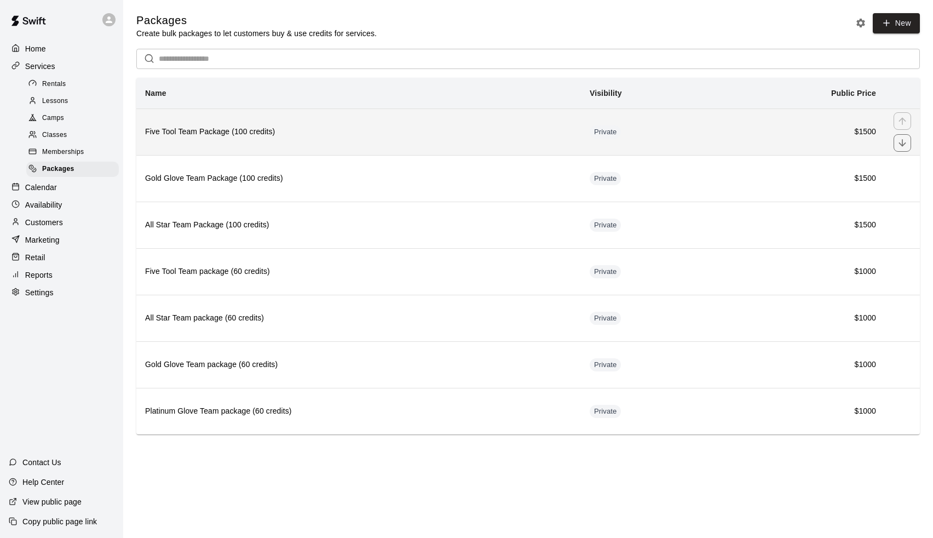
click at [481, 126] on h6 "Five Tool Team Package (100 credits)" at bounding box center [358, 132] width 427 height 12
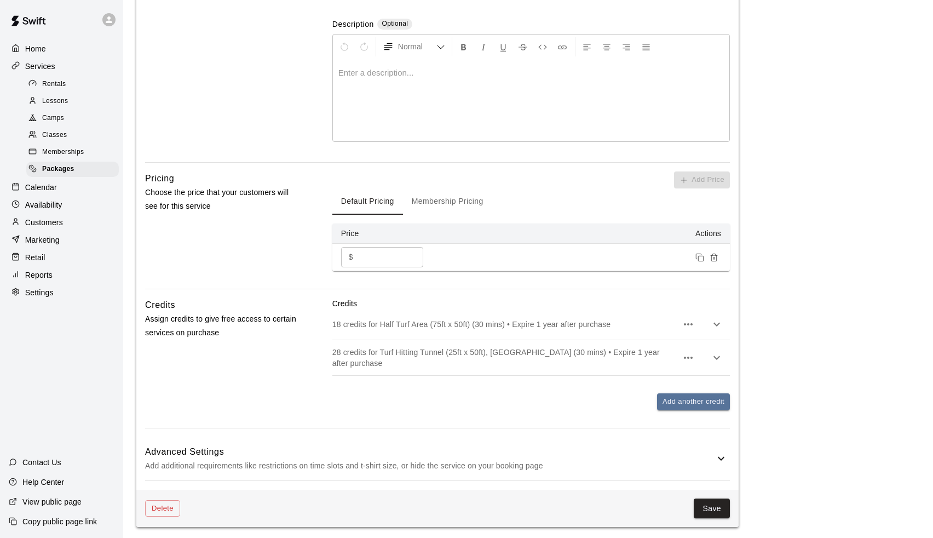
scroll to position [236, 0]
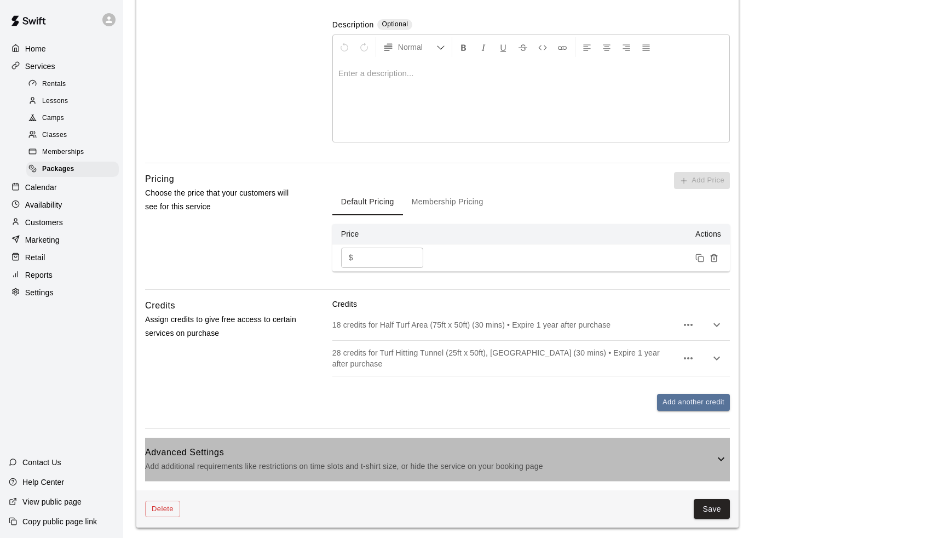
click at [712, 455] on h6 "Advanced Settings" at bounding box center [429, 452] width 569 height 14
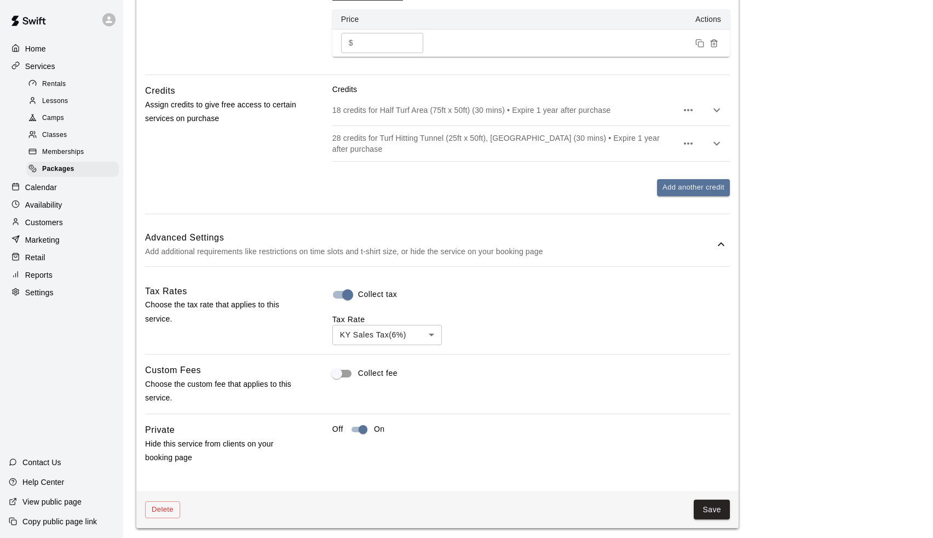
scroll to position [450, 0]
click at [819, 293] on main "**********" at bounding box center [527, 45] width 783 height 965
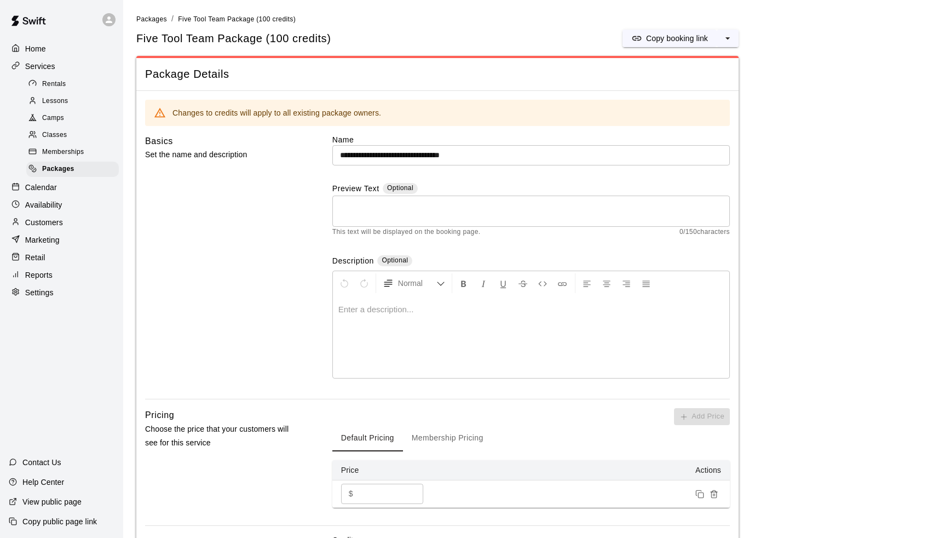
scroll to position [0, 0]
click at [58, 164] on span "Packages" at bounding box center [58, 169] width 32 height 11
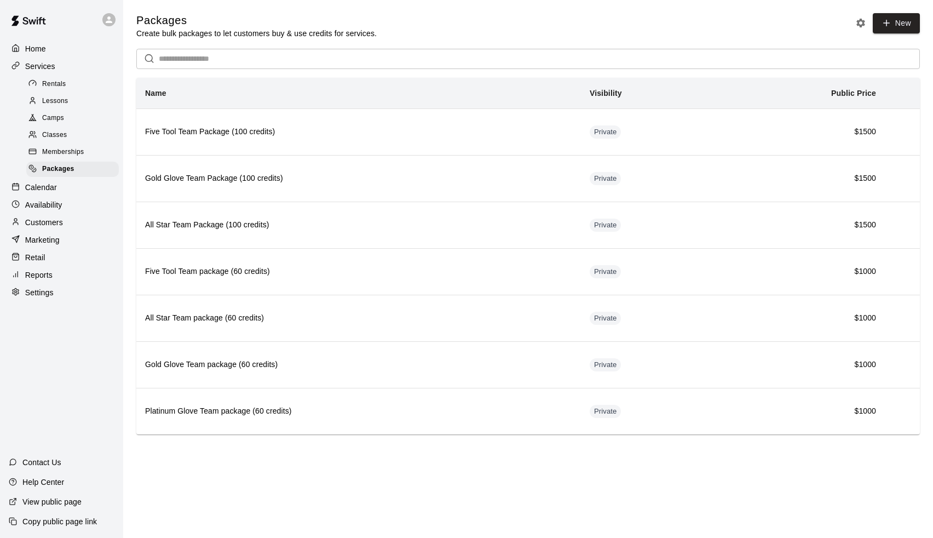
click at [64, 153] on span "Memberships" at bounding box center [63, 152] width 42 height 11
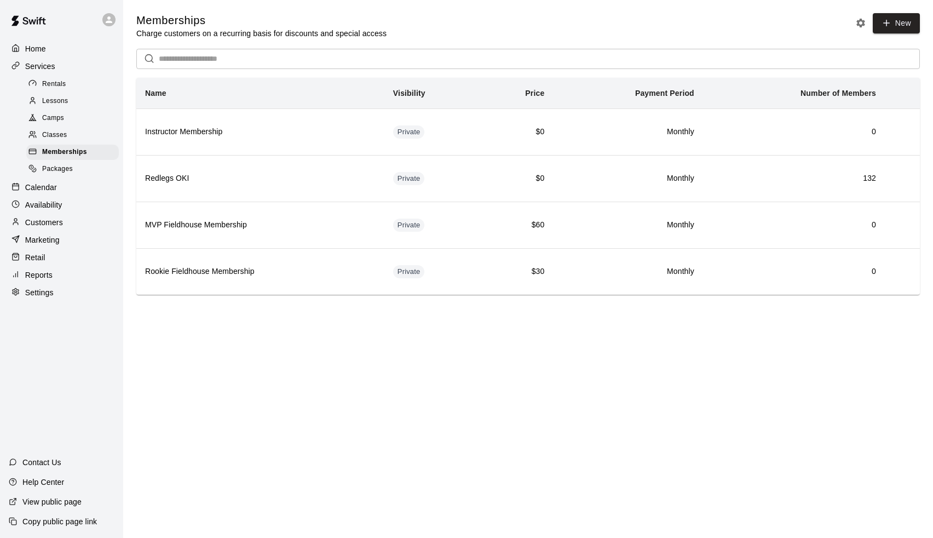
click at [65, 164] on span "Packages" at bounding box center [57, 169] width 31 height 11
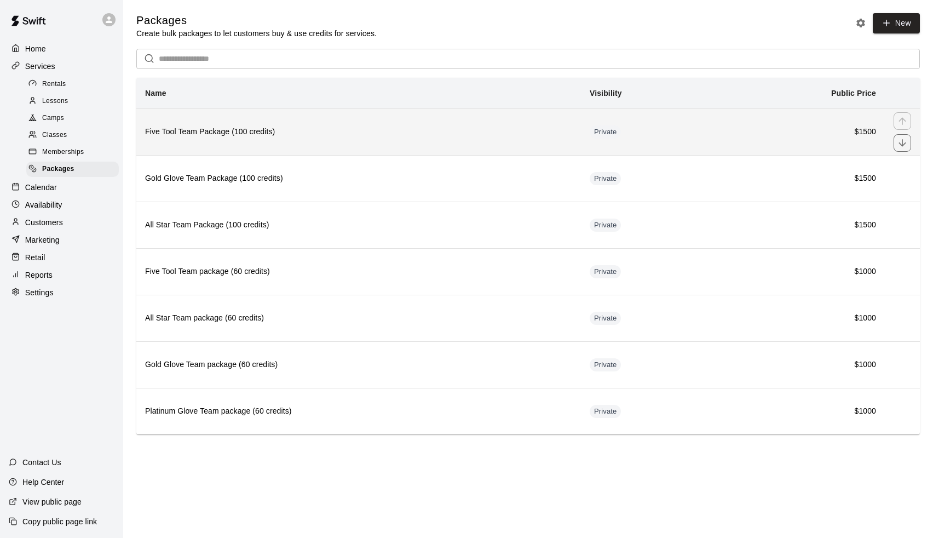
click at [504, 129] on h6 "Five Tool Team Package (100 credits)" at bounding box center [358, 132] width 427 height 12
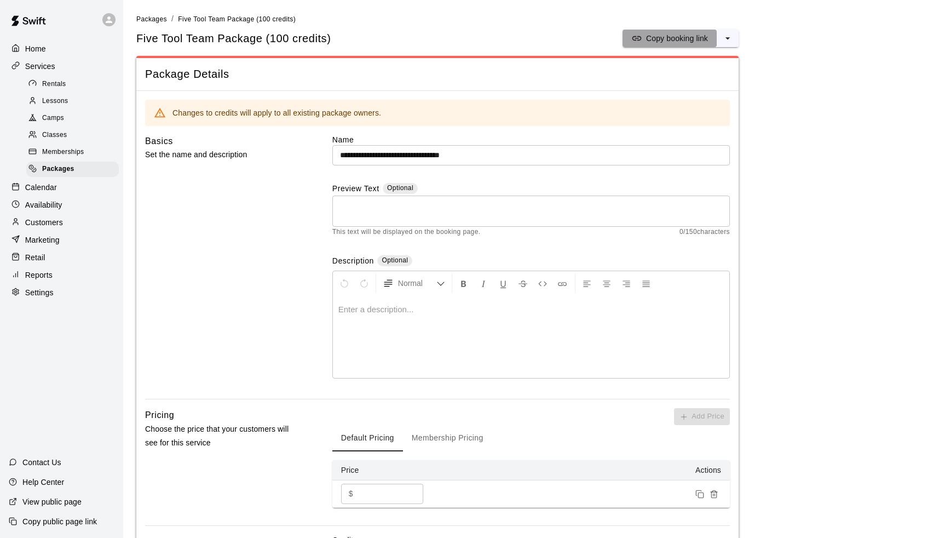
click at [687, 39] on p "Copy booking link" at bounding box center [677, 38] width 62 height 11
click at [68, 164] on span "Packages" at bounding box center [58, 169] width 32 height 11
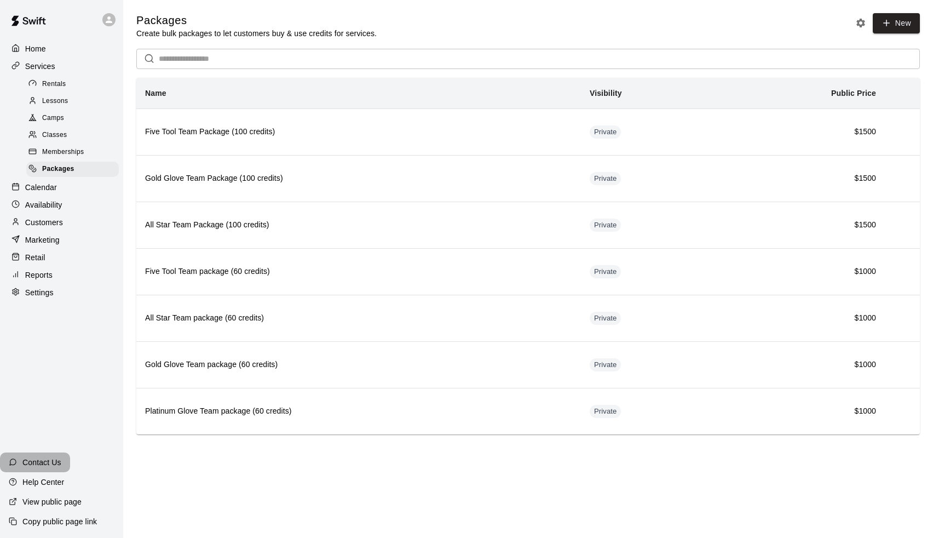
click at [28, 458] on p "Contact Us" at bounding box center [41, 462] width 39 height 11
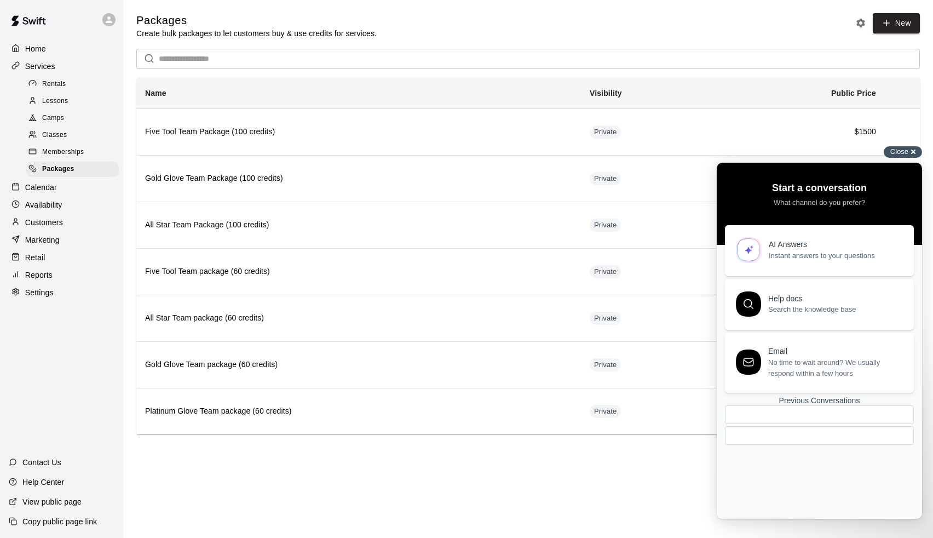
click at [902, 148] on span "Close" at bounding box center [899, 151] width 18 height 8
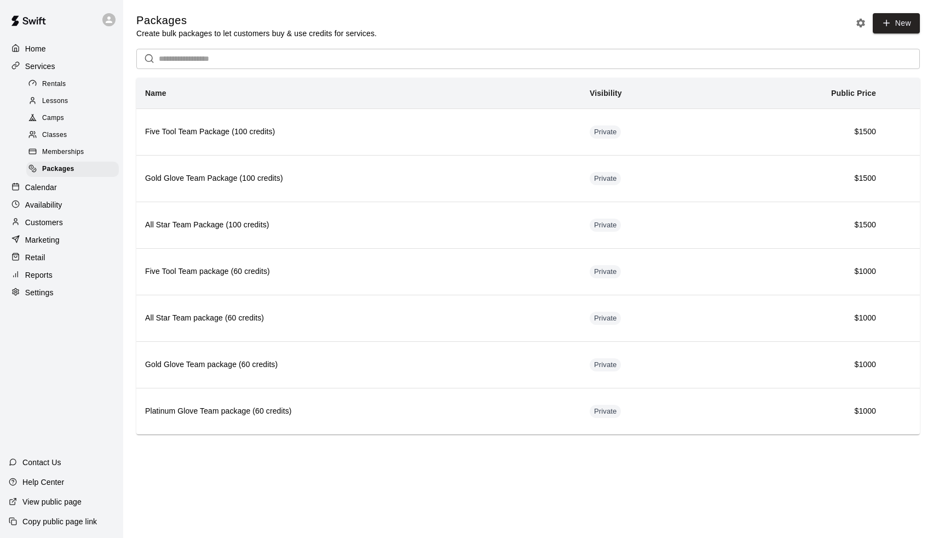
click at [33, 183] on p "Calendar" at bounding box center [41, 187] width 32 height 11
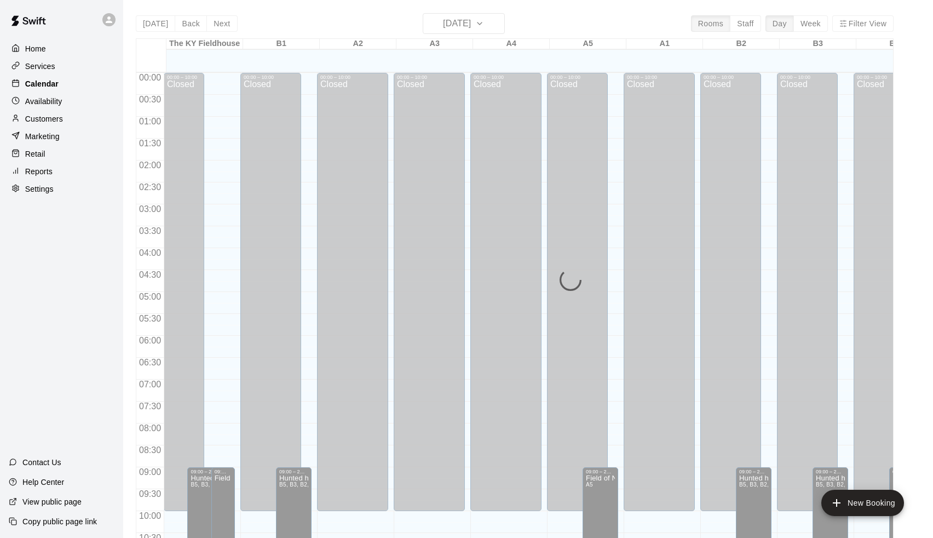
scroll to position [541, 0]
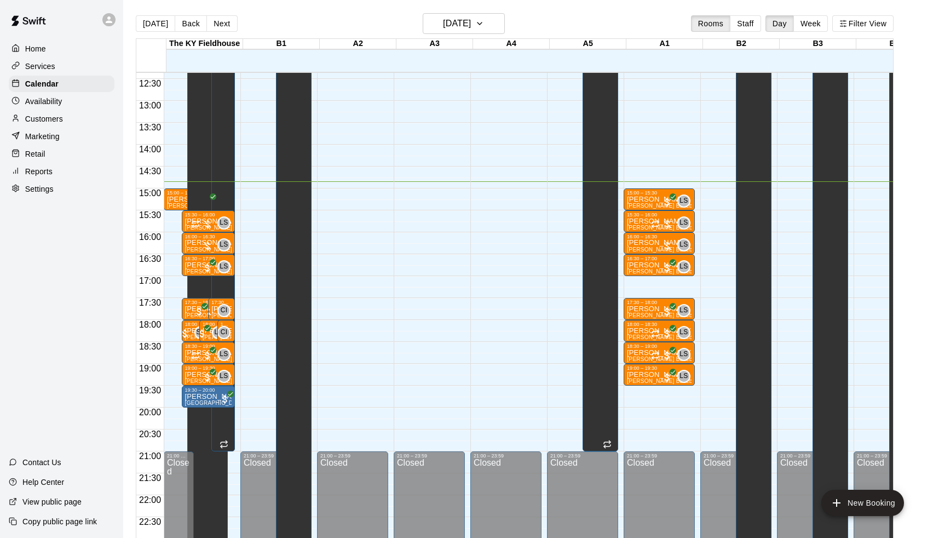
click at [47, 70] on p "Services" at bounding box center [40, 66] width 30 height 11
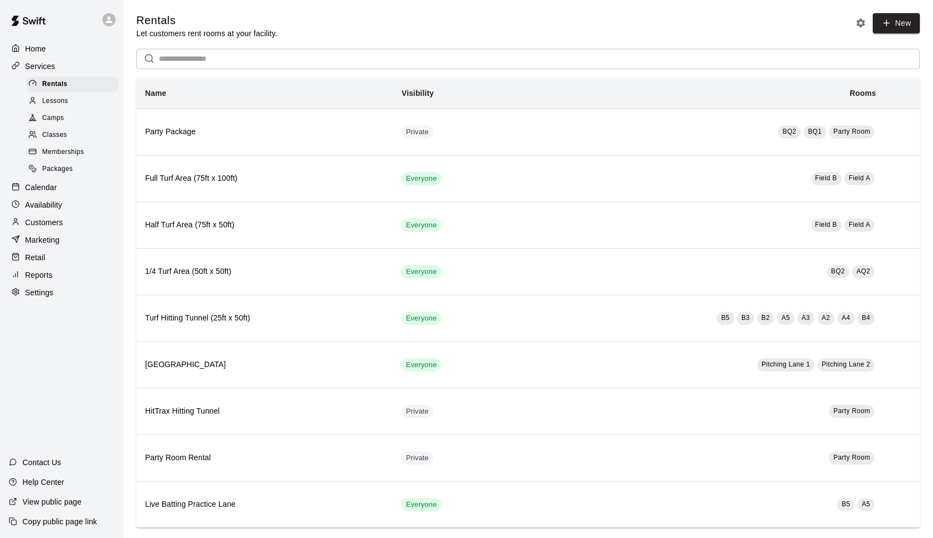
click at [57, 164] on span "Packages" at bounding box center [57, 169] width 31 height 11
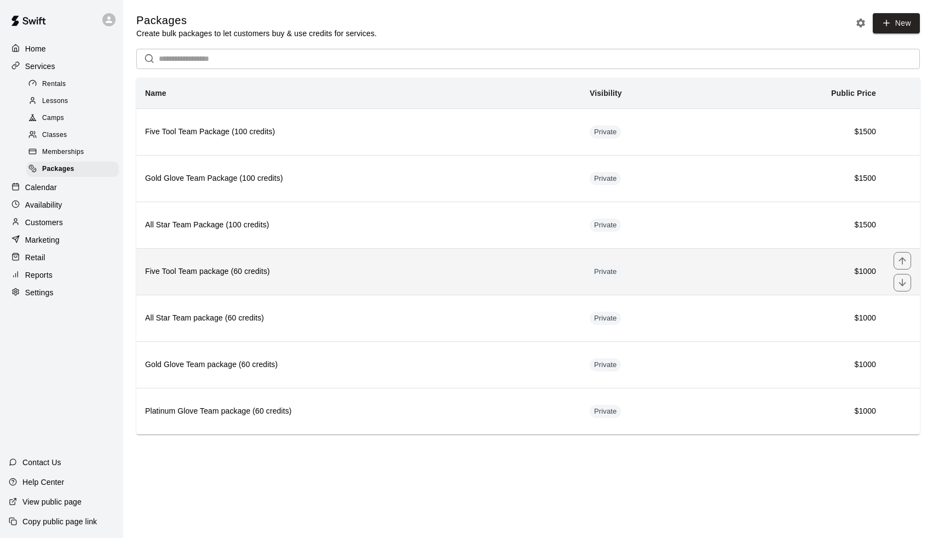
click at [292, 278] on th "Five Tool Team package (60 credits)" at bounding box center [358, 271] width 445 height 47
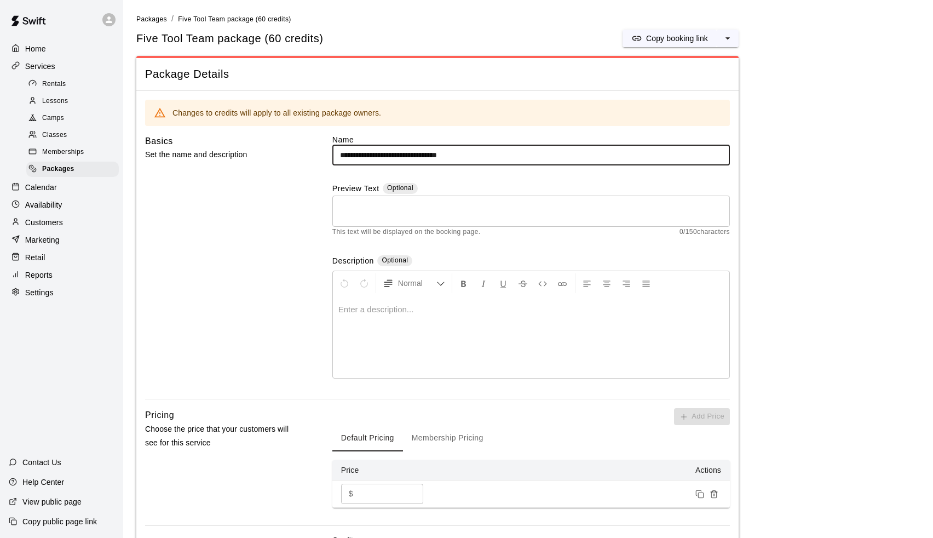
drag, startPoint x: 476, startPoint y: 154, endPoint x: 481, endPoint y: 152, distance: 5.7
click at [481, 152] on input "**********" at bounding box center [530, 155] width 397 height 20
drag, startPoint x: 536, startPoint y: 153, endPoint x: 477, endPoint y: 151, distance: 59.1
click at [477, 151] on input "**********" at bounding box center [530, 155] width 397 height 20
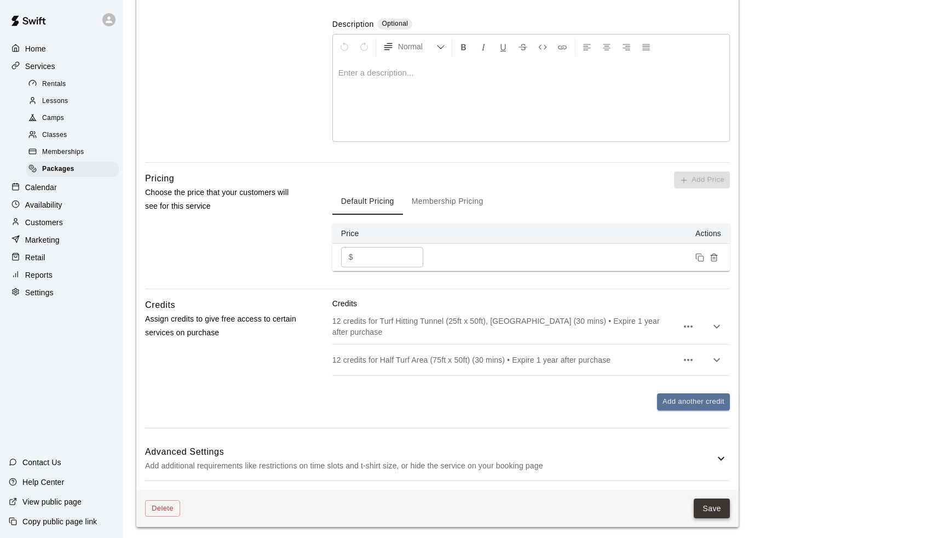
scroll to position [236, 0]
type input "**********"
click at [717, 506] on button "Save" at bounding box center [712, 509] width 36 height 20
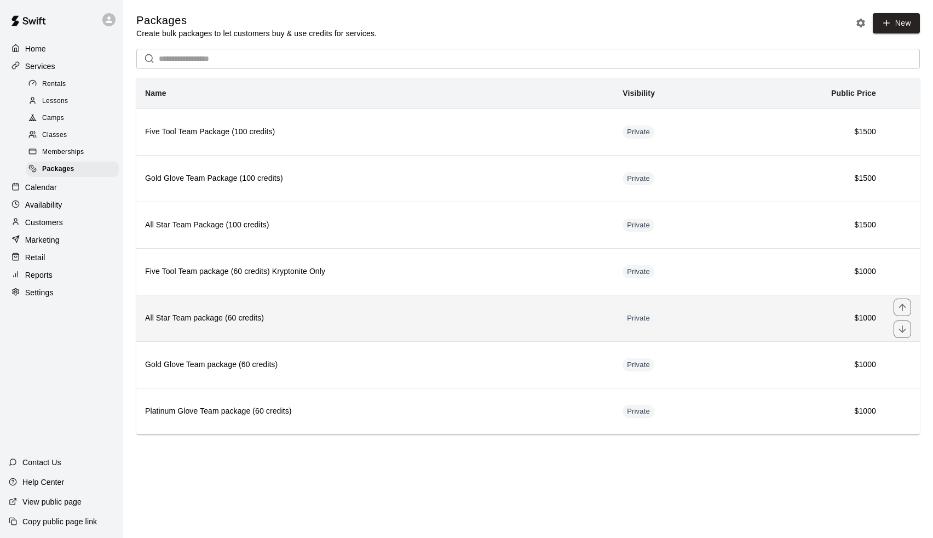
click at [326, 310] on th "All Star Team package (60 credits)" at bounding box center [374, 318] width 477 height 47
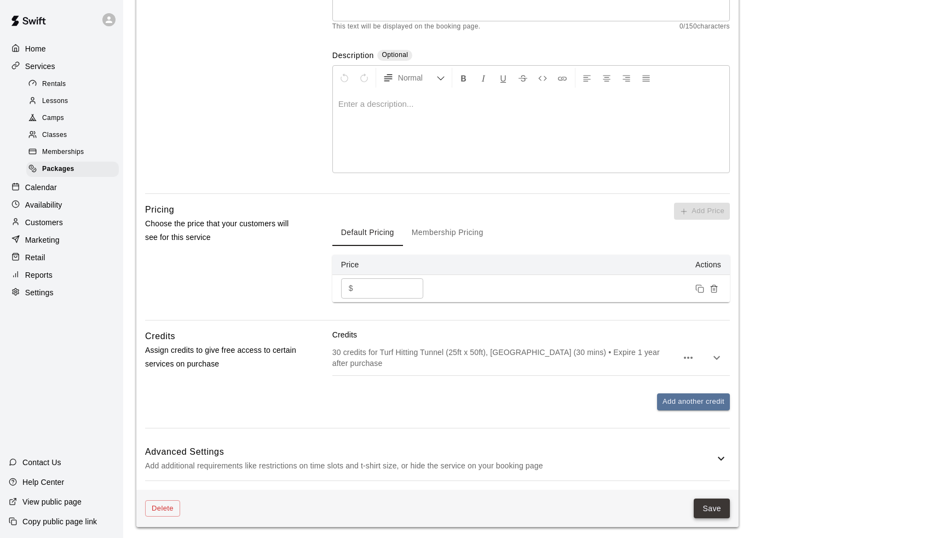
scroll to position [205, 0]
type input "**********"
click at [708, 505] on button "Save" at bounding box center [712, 509] width 36 height 20
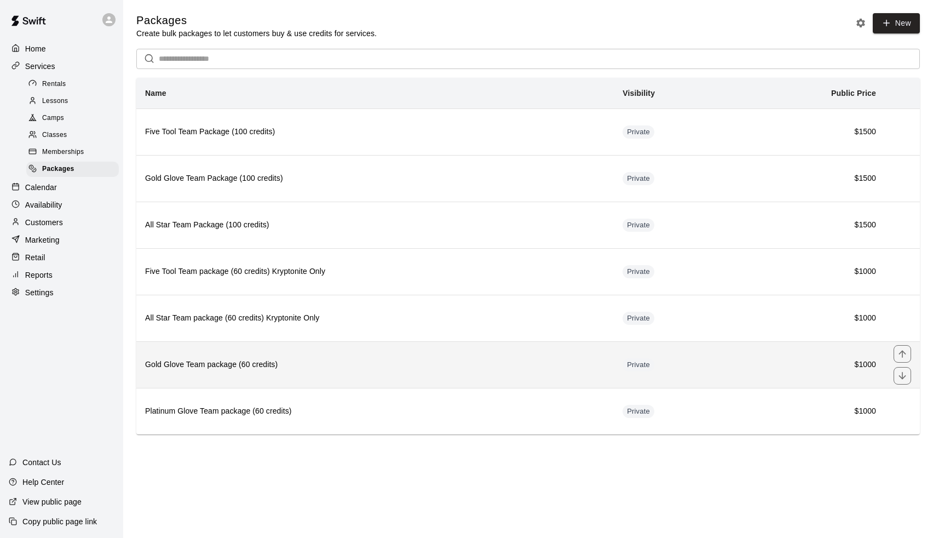
click at [361, 360] on h6 "Gold Glove Team package (60 credits)" at bounding box center [375, 365] width 460 height 12
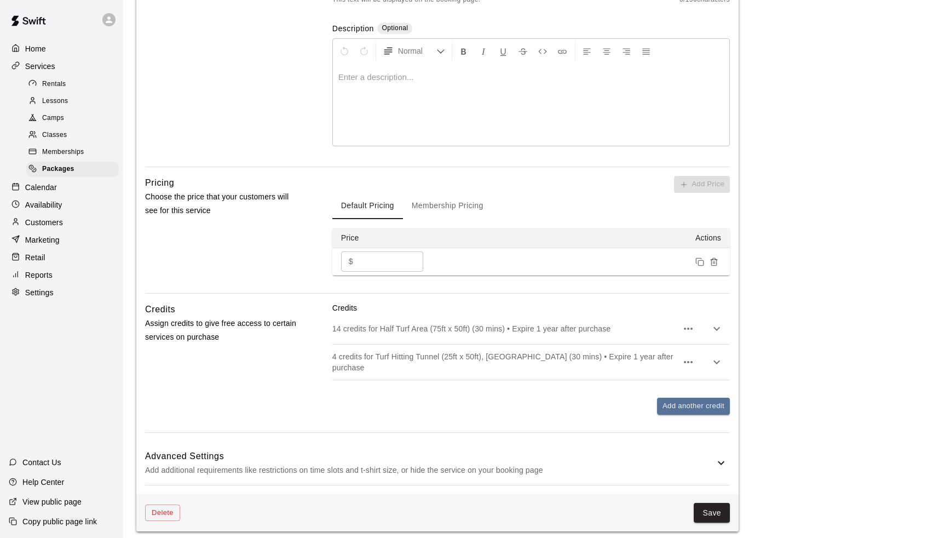
type input "**********"
click at [707, 494] on div "Delete Save" at bounding box center [437, 513] width 602 height 38
click at [707, 507] on button "Save" at bounding box center [712, 513] width 36 height 20
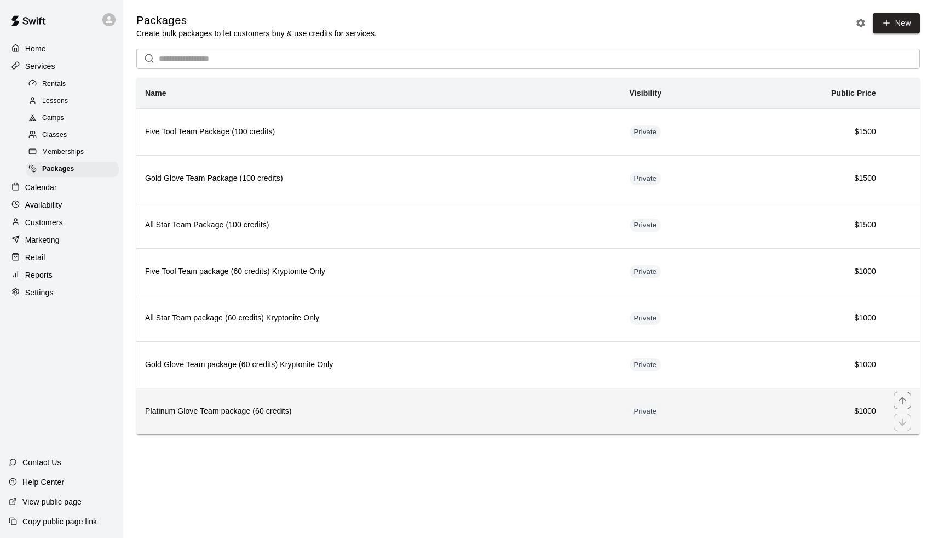
click at [369, 414] on h6 "Platinum Glove Team package (60 credits)" at bounding box center [378, 411] width 467 height 12
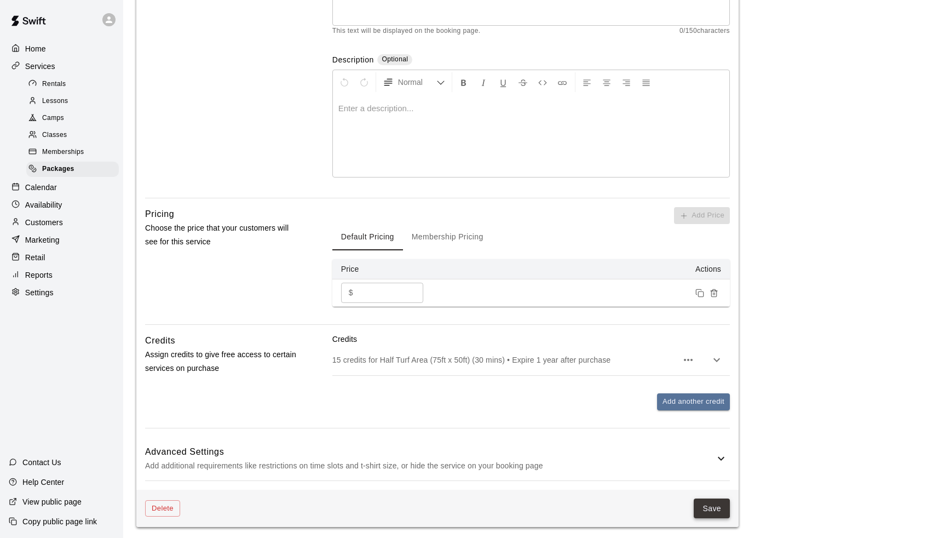
scroll to position [200, 0]
type input "**********"
click at [713, 514] on button "Save" at bounding box center [712, 509] width 36 height 20
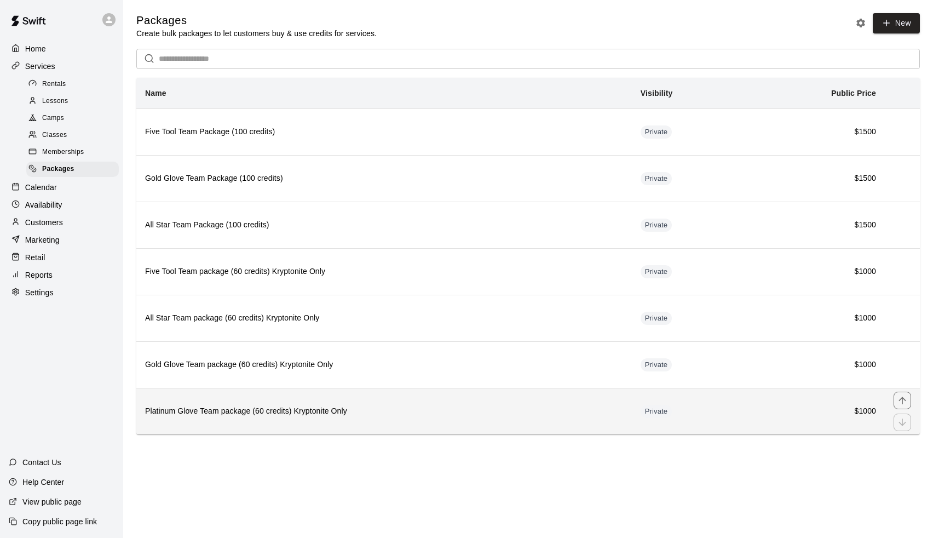
click at [473, 413] on h6 "Platinum Glove Team package (60 credits) Kryptonite Only" at bounding box center [384, 411] width 478 height 12
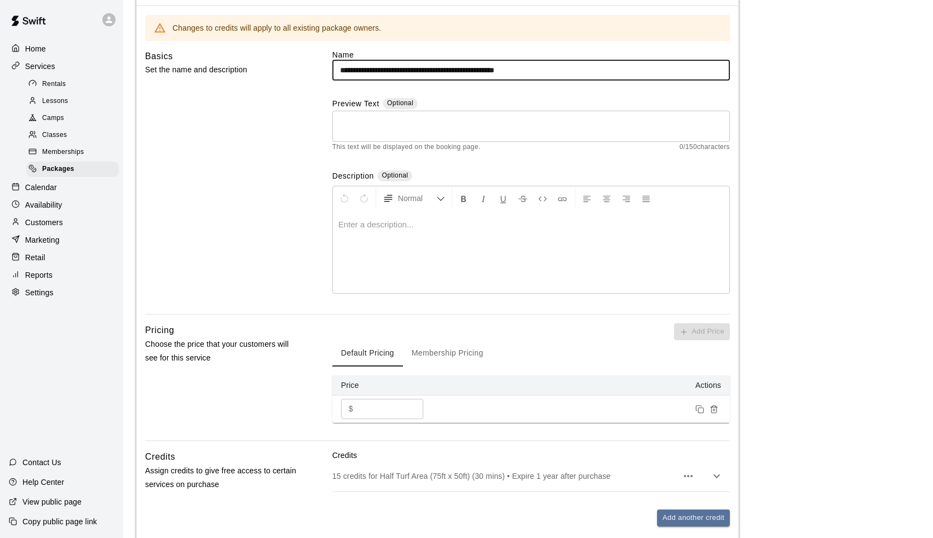
scroll to position [83, 0]
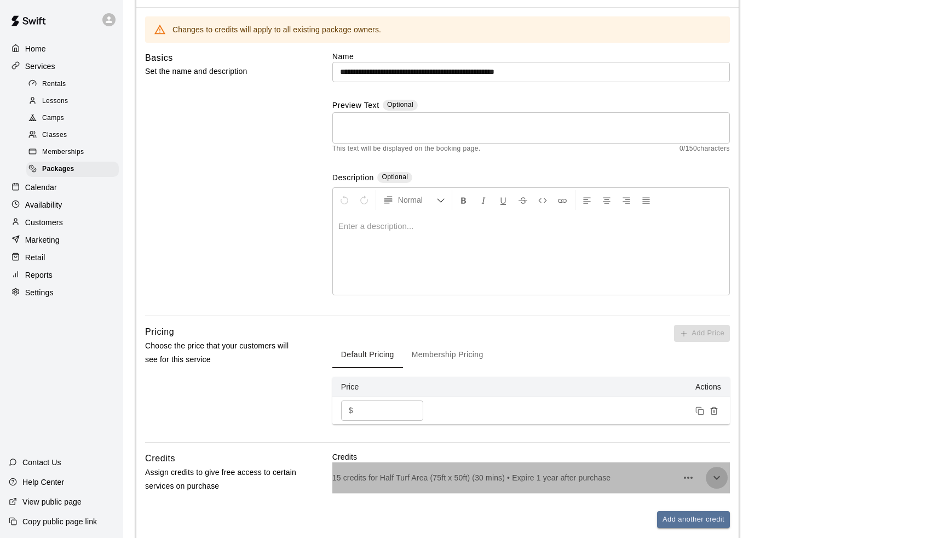
click at [714, 473] on icon "button" at bounding box center [716, 477] width 13 height 13
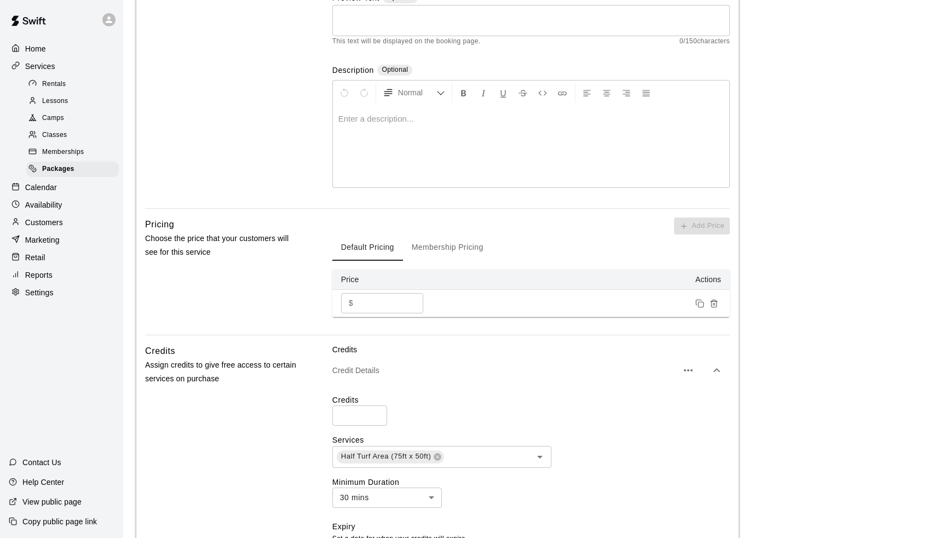
scroll to position [205, 0]
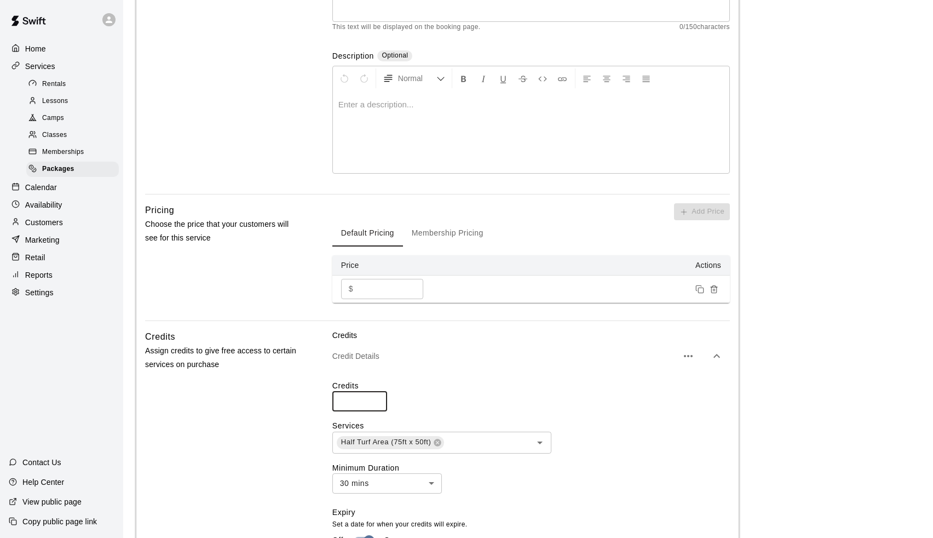
click at [377, 404] on input "**" at bounding box center [359, 401] width 55 height 20
type input "**"
click at [377, 404] on input "**" at bounding box center [359, 401] width 55 height 20
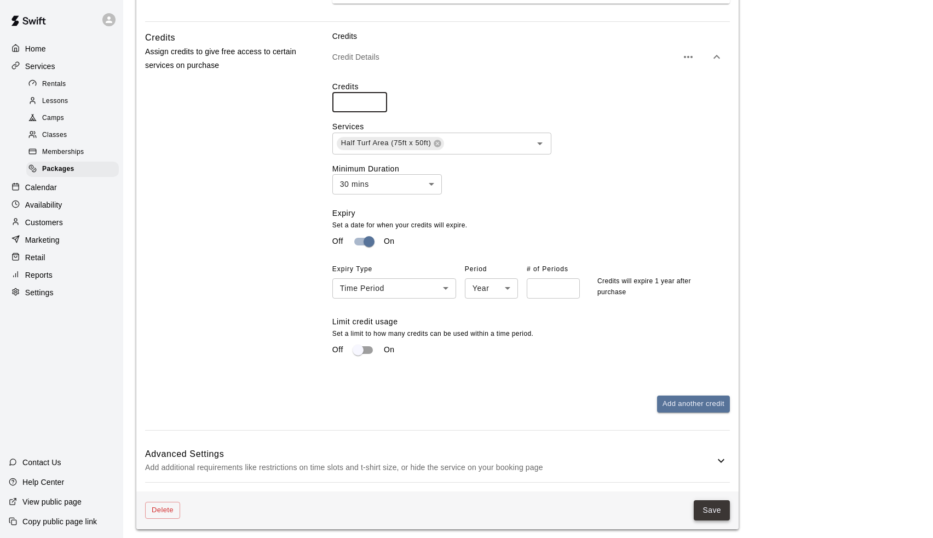
scroll to position [503, 0]
click at [711, 505] on button "Save" at bounding box center [712, 510] width 36 height 20
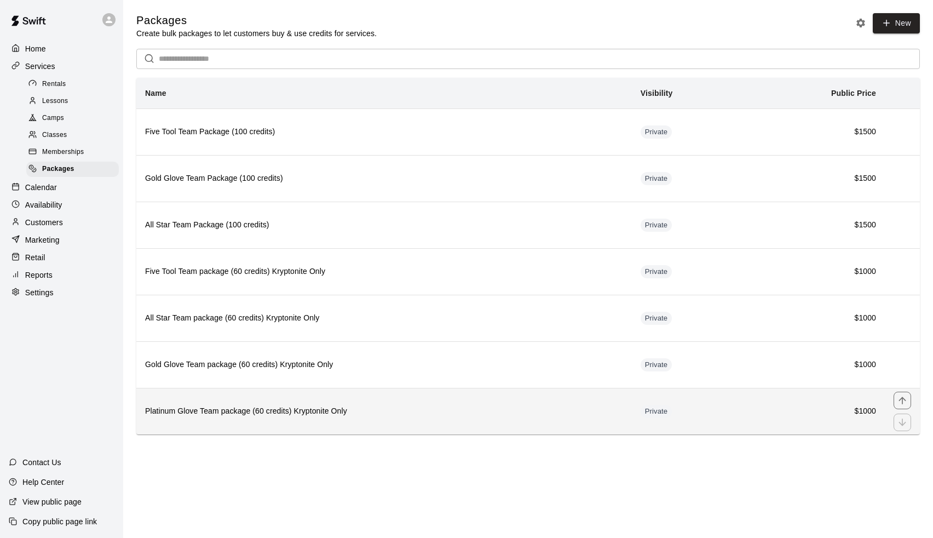
click at [396, 417] on th "Platinum Glove Team package (60 credits) Kryptonite Only" at bounding box center [383, 411] width 495 height 47
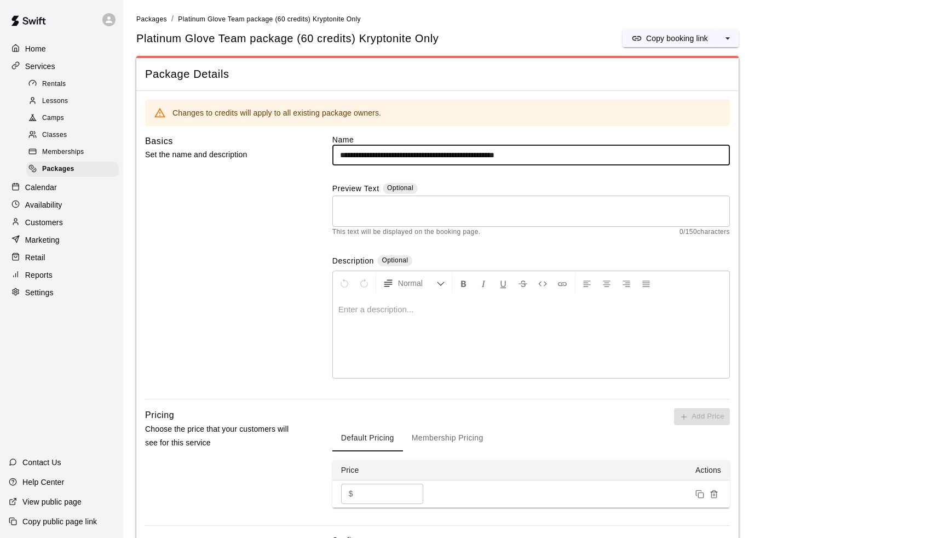
click at [212, 251] on div "Basics Set the name and description" at bounding box center [221, 266] width 152 height 265
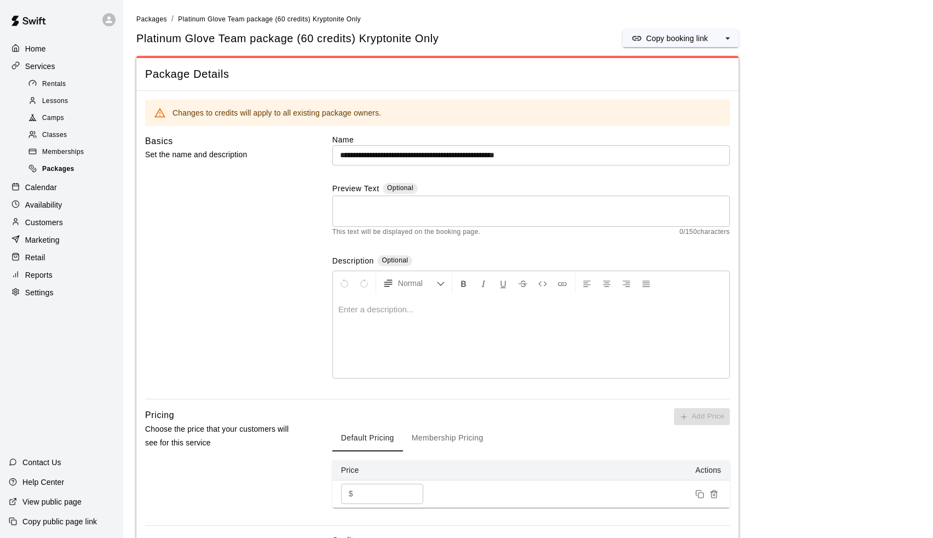
click at [87, 168] on div "Packages" at bounding box center [72, 169] width 93 height 15
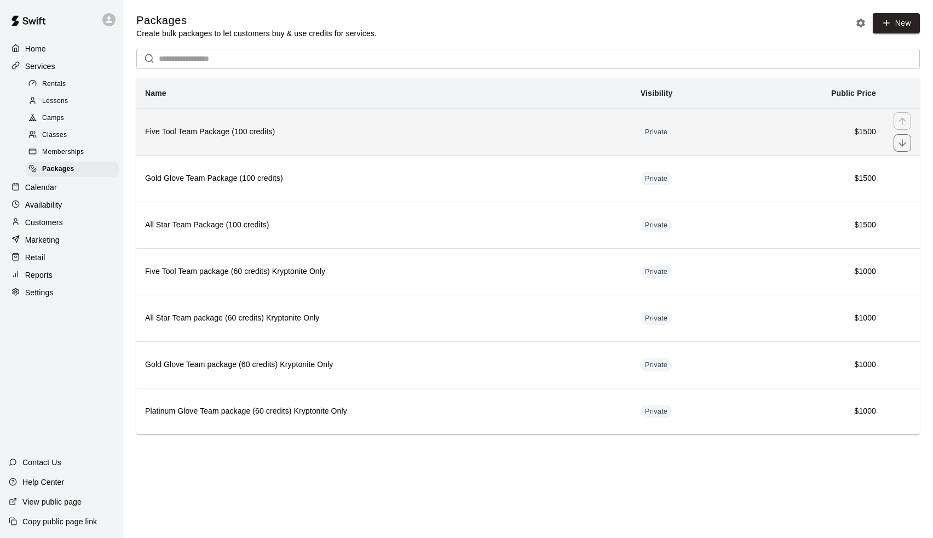
click at [413, 120] on th "Five Tool Team Package (100 credits)" at bounding box center [383, 131] width 495 height 47
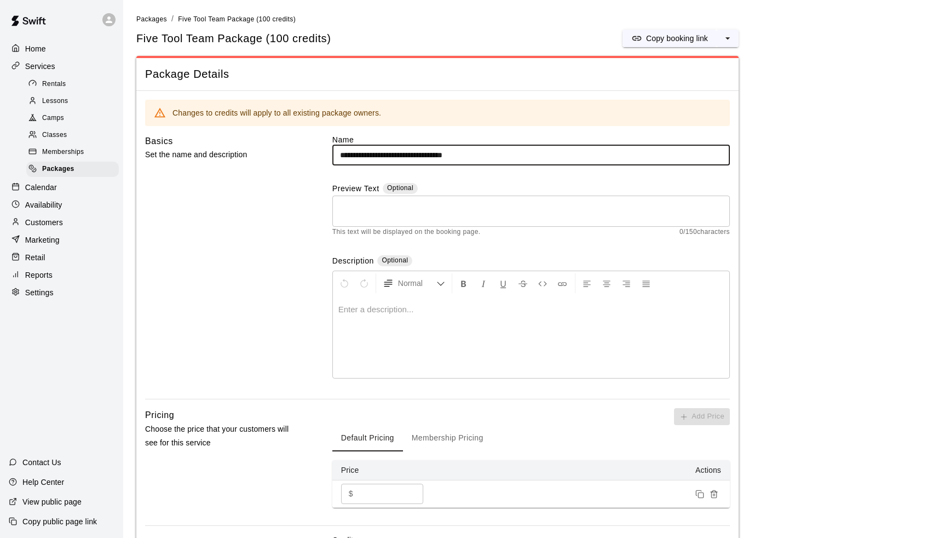
type input "**********"
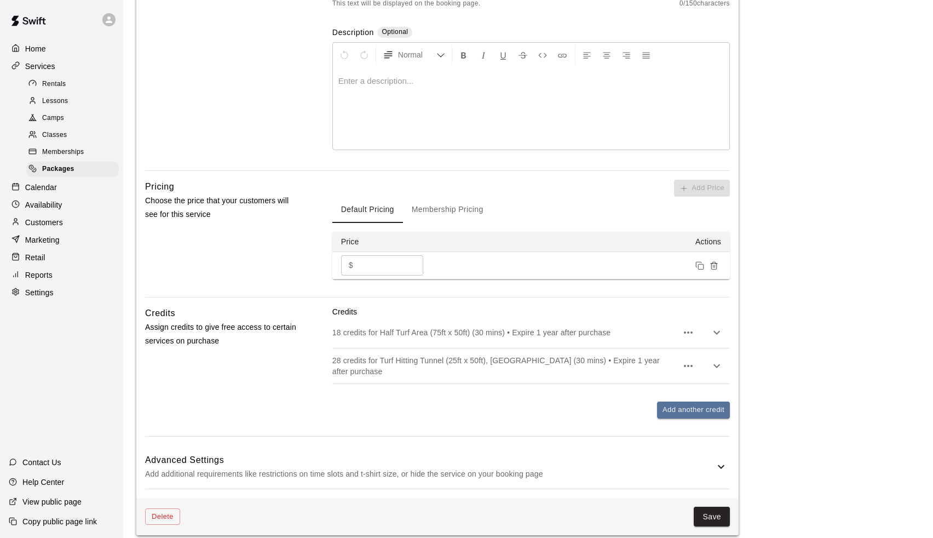
scroll to position [235, 0]
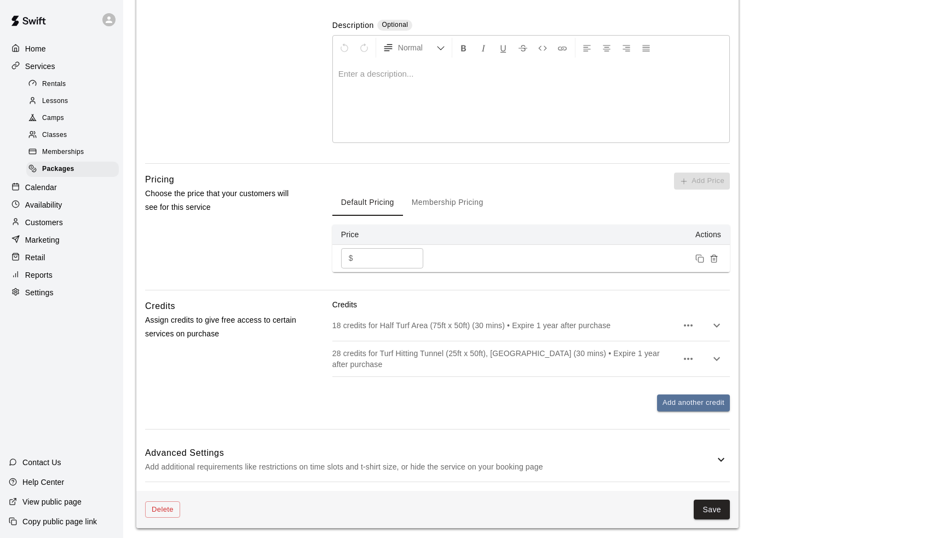
click at [464, 327] on p "18 credits for Half Turf Area (75ft x 50ft) (30 mins) • Expire 1 year after pur…" at bounding box center [504, 325] width 345 height 11
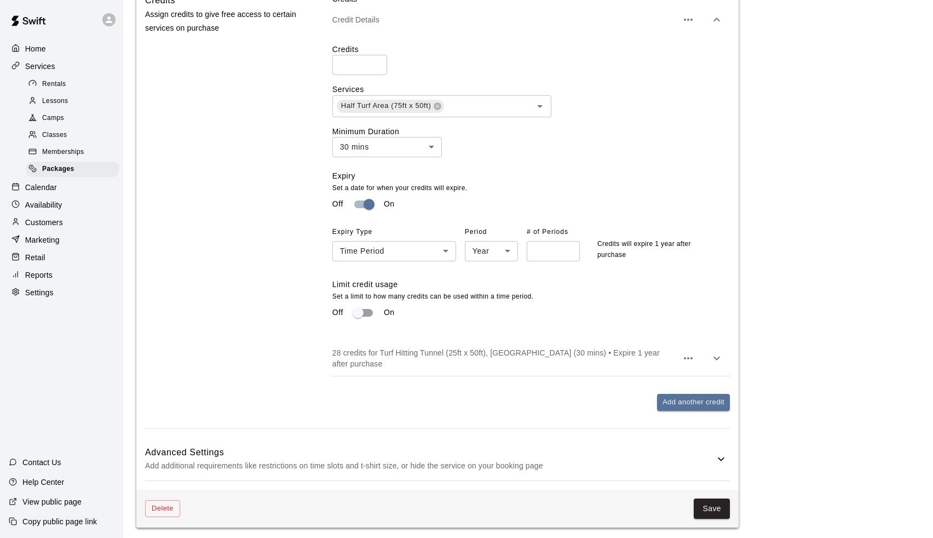
scroll to position [539, 0]
click at [389, 368] on div "28 credits for Turf Hitting Tunnel (25ft x 50ft), [GEOGRAPHIC_DATA] (30 mins) •…" at bounding box center [530, 360] width 397 height 35
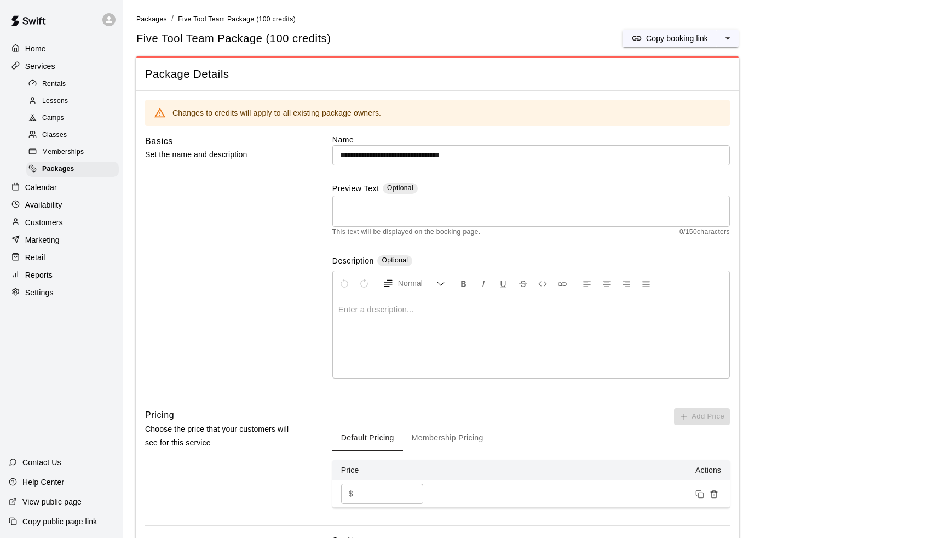
scroll to position [0, 0]
click at [81, 162] on div "Packages" at bounding box center [72, 169] width 93 height 15
